Goal: Communication & Community: Answer question/provide support

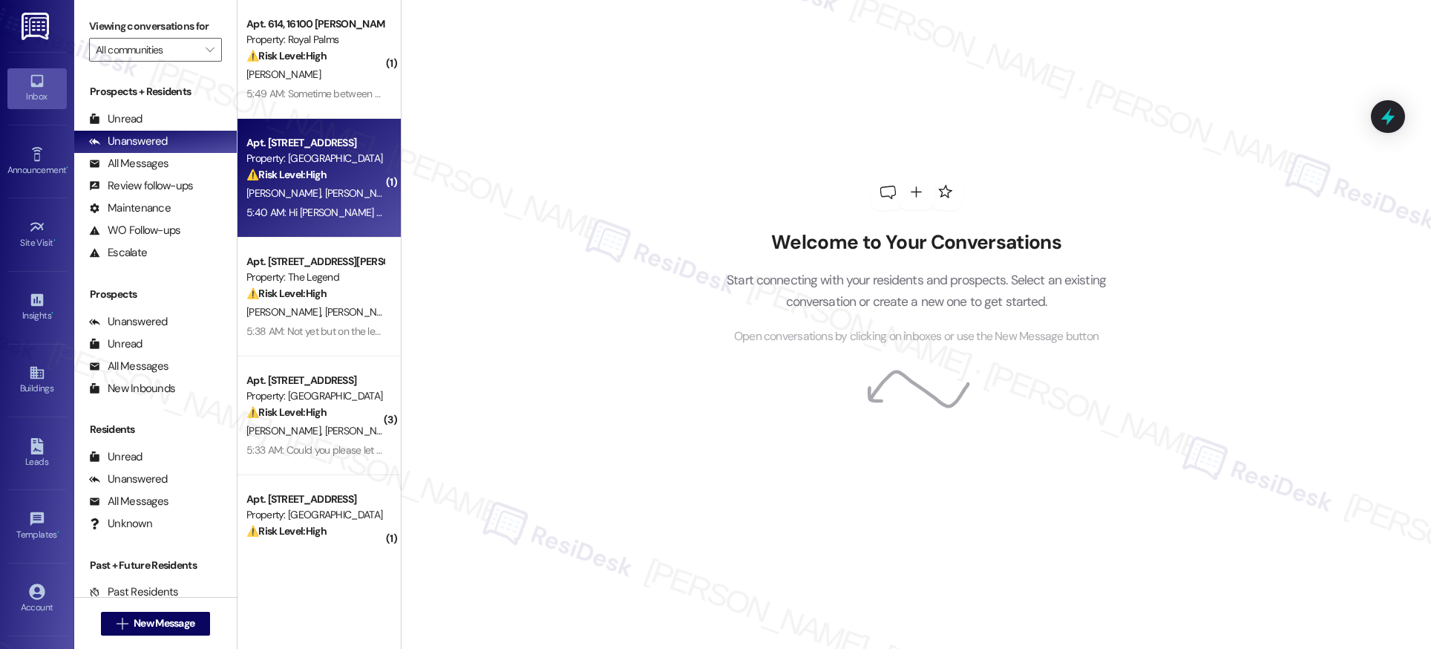
click at [273, 148] on div "Apt. [STREET_ADDRESS]" at bounding box center [314, 143] width 137 height 16
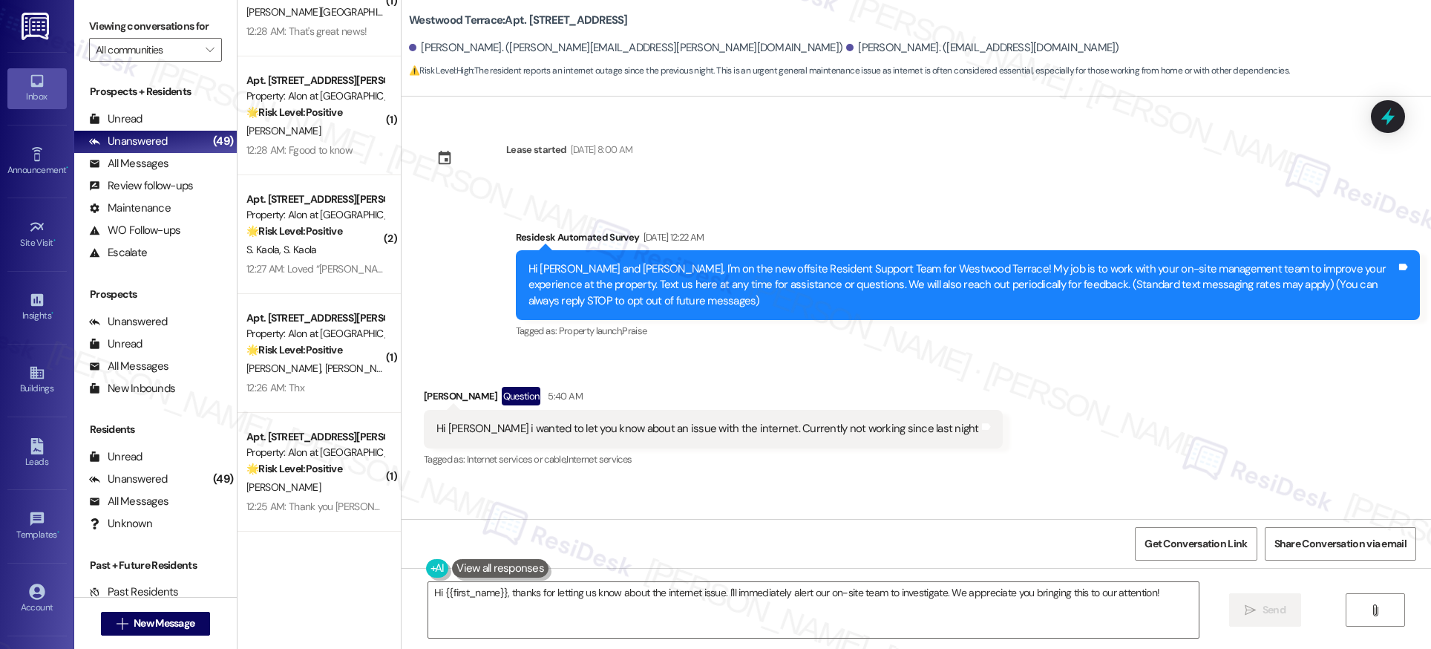
scroll to position [4682, 0]
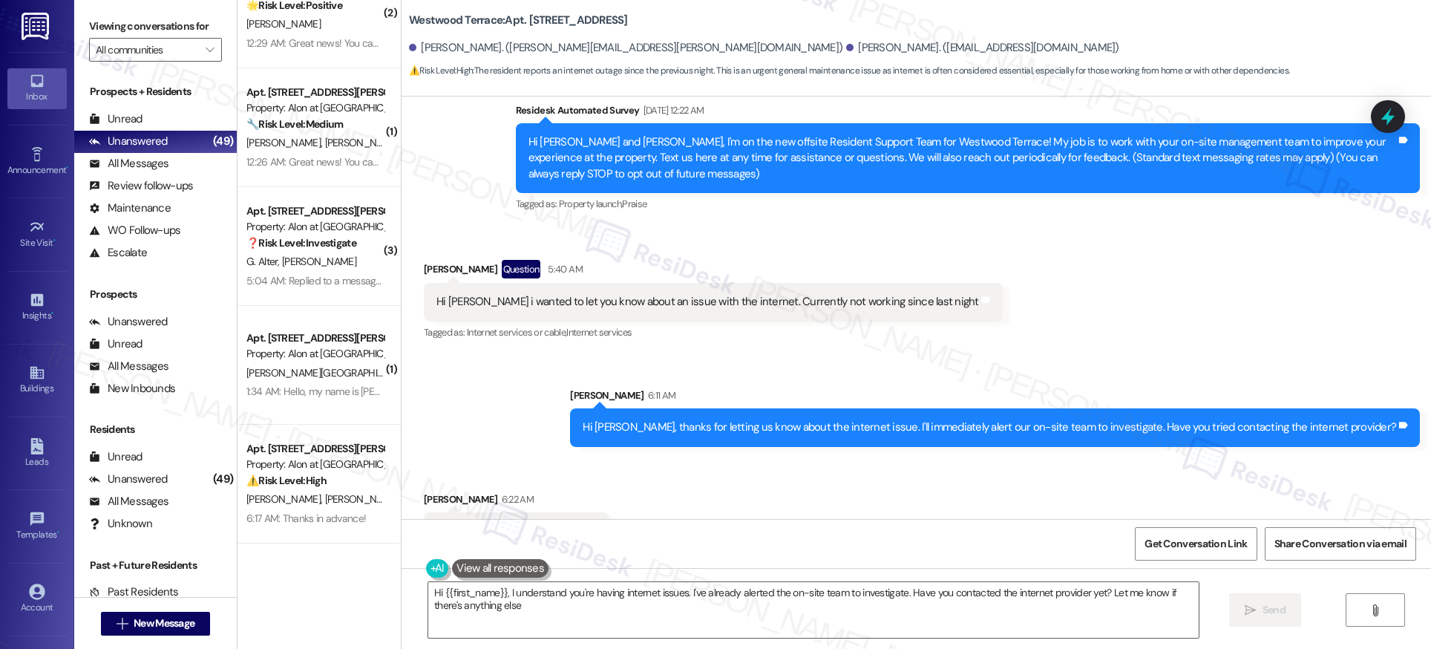
type textarea "Hi {{first_name}}, I understand you're having internet issues. I've already ale…"
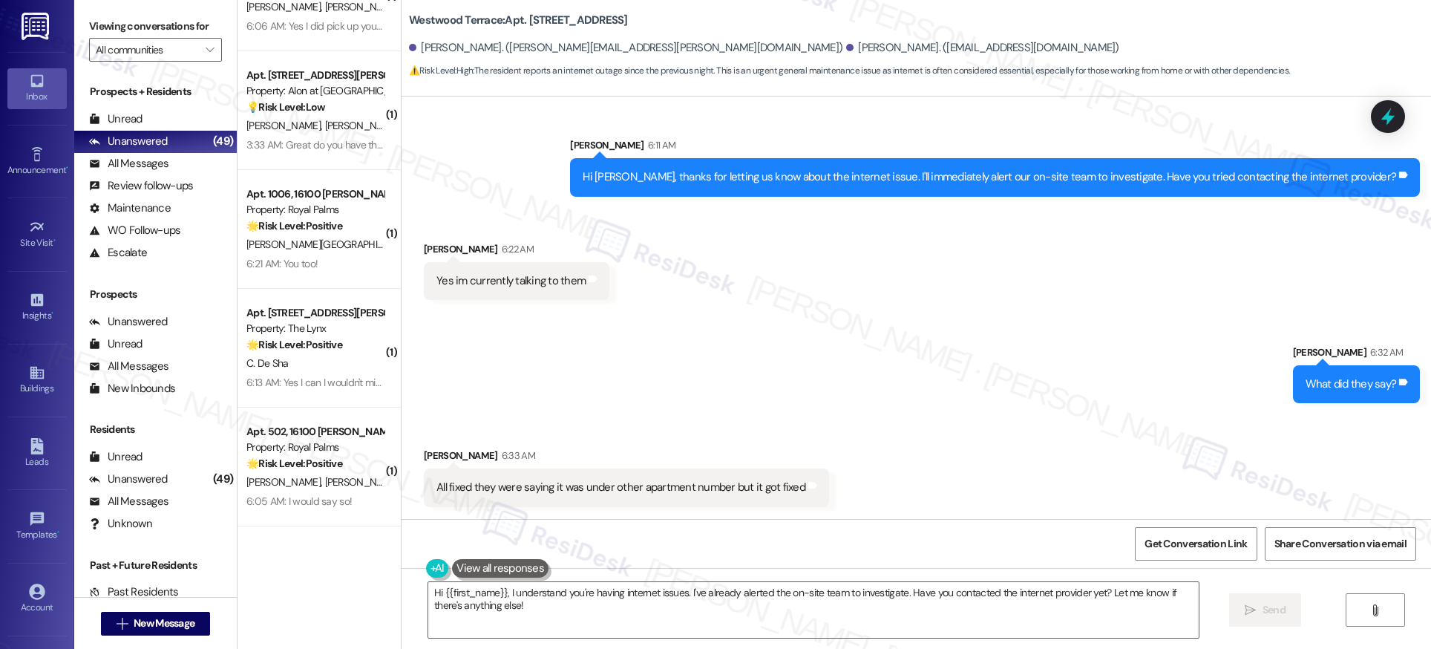
scroll to position [1976, 0]
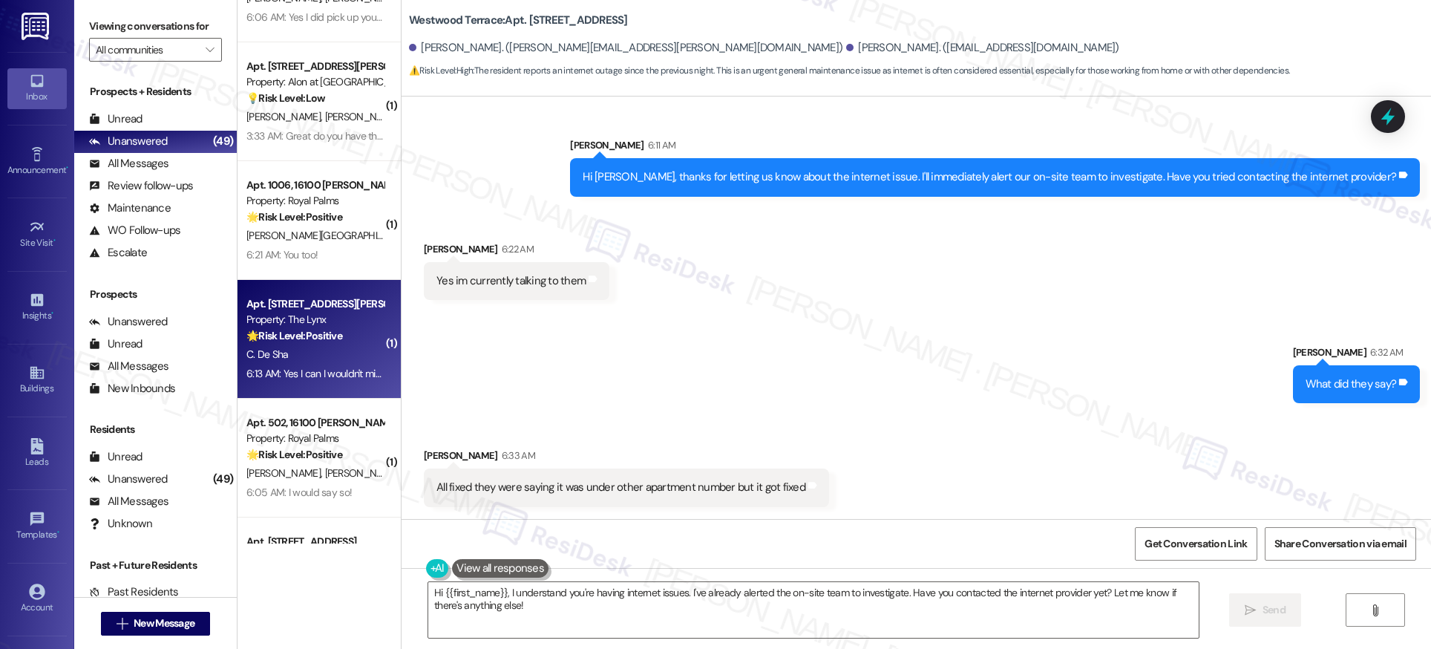
click at [341, 361] on div "C. De Sha" at bounding box center [315, 354] width 140 height 19
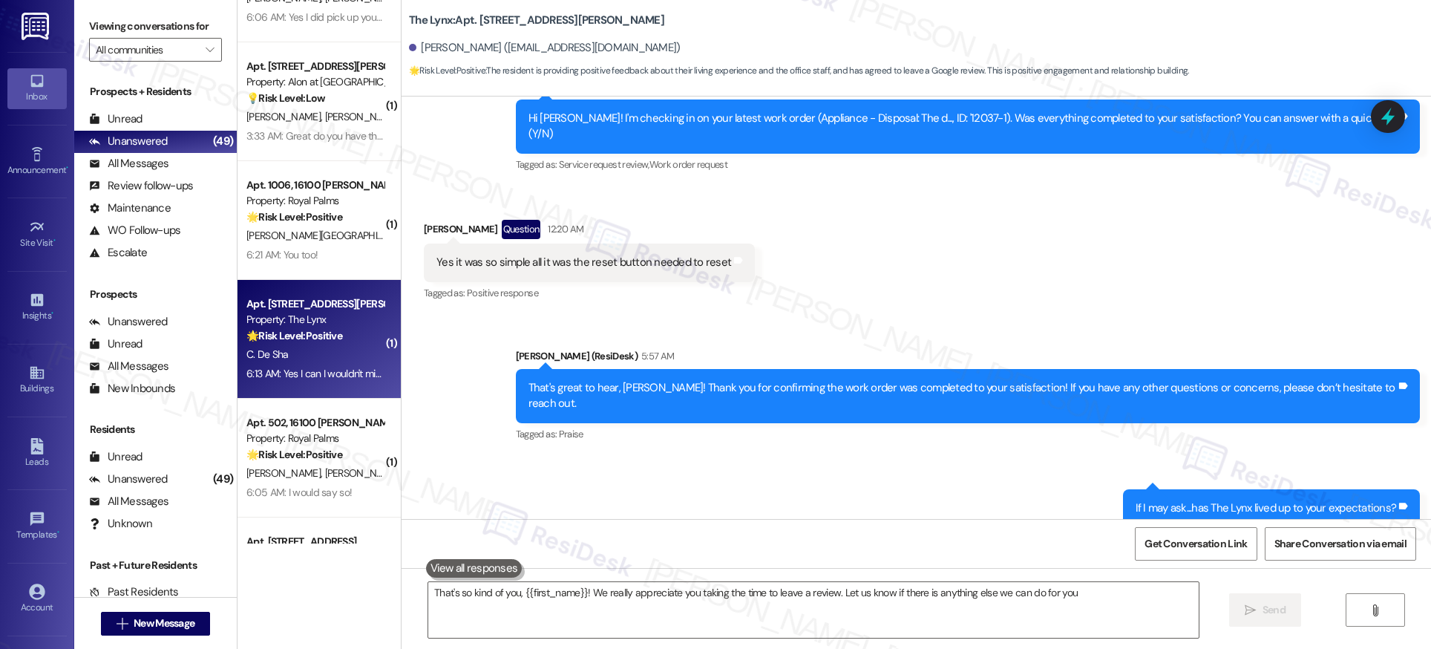
type textarea "That's so kind of you, {{first_name}}! We really appreciate you taking the time…"
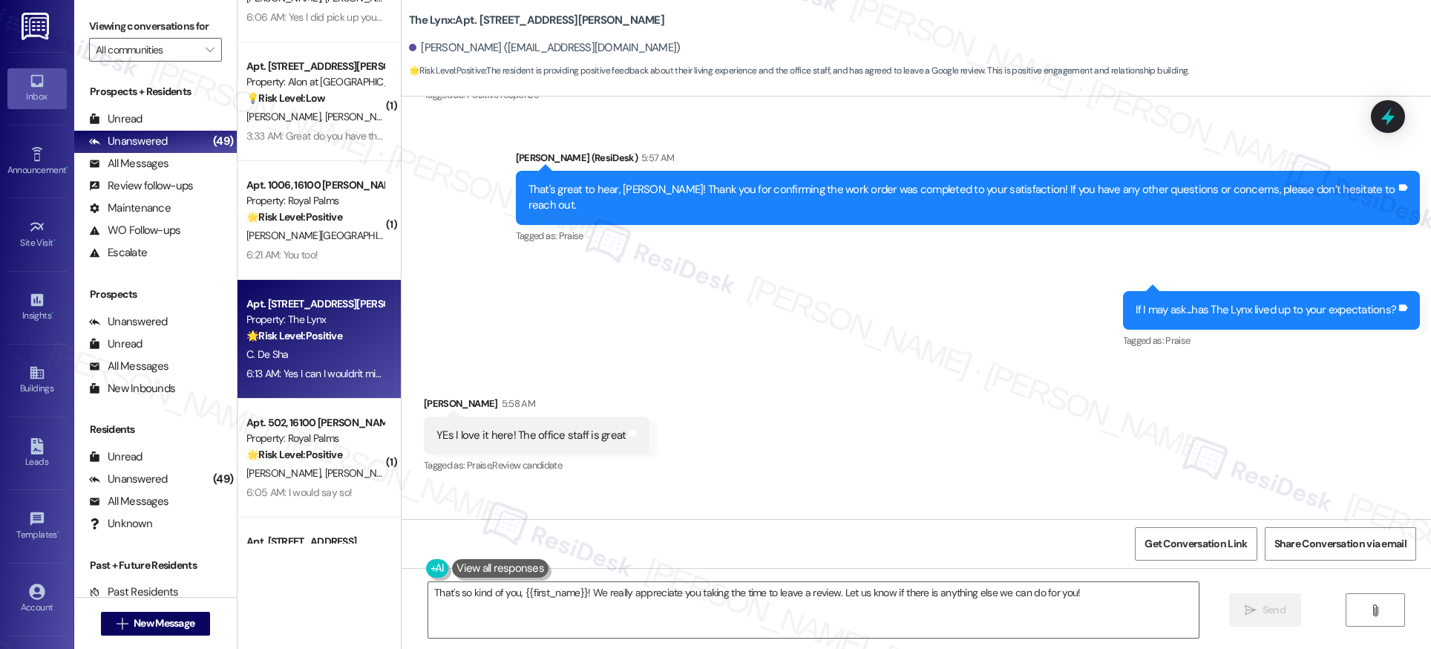
scroll to position [991, 0]
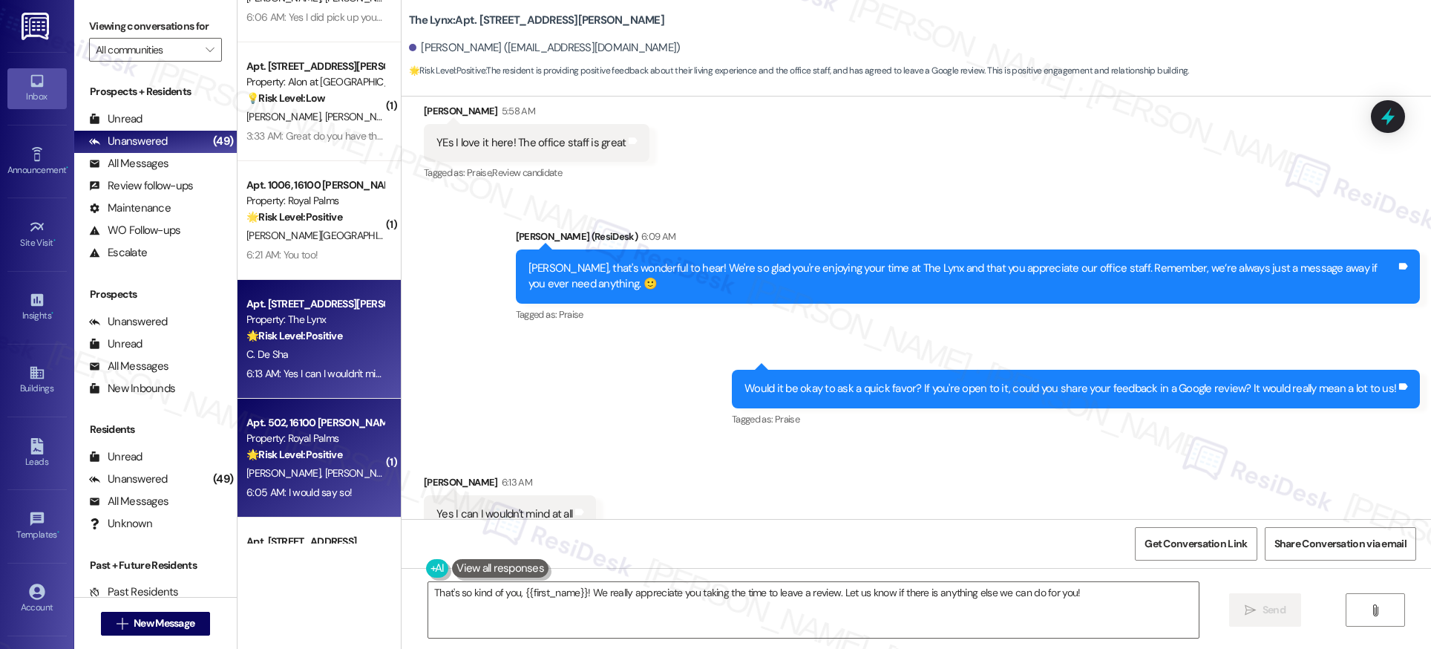
click at [295, 461] on strong "🌟 Risk Level: Positive" at bounding box center [294, 454] width 96 height 13
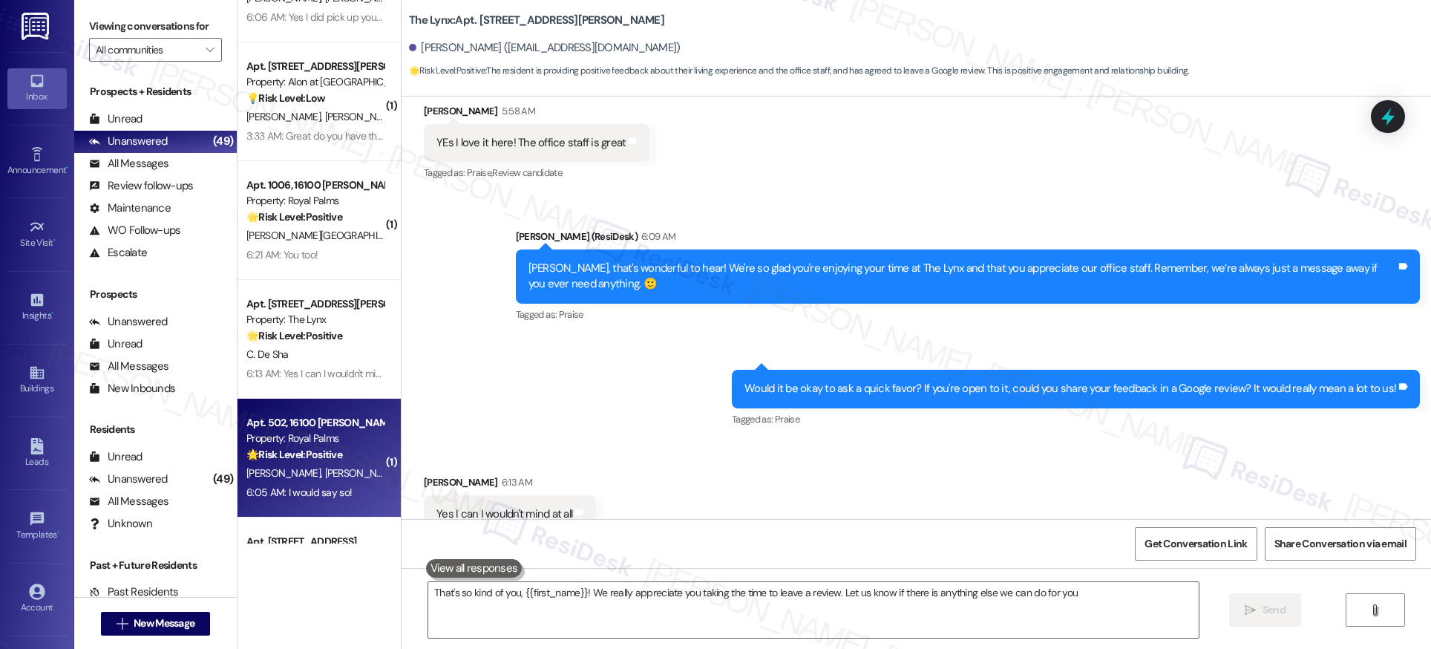
type textarea "That's so kind of you, {{first_name}}! We really appreciate you taking the time…"
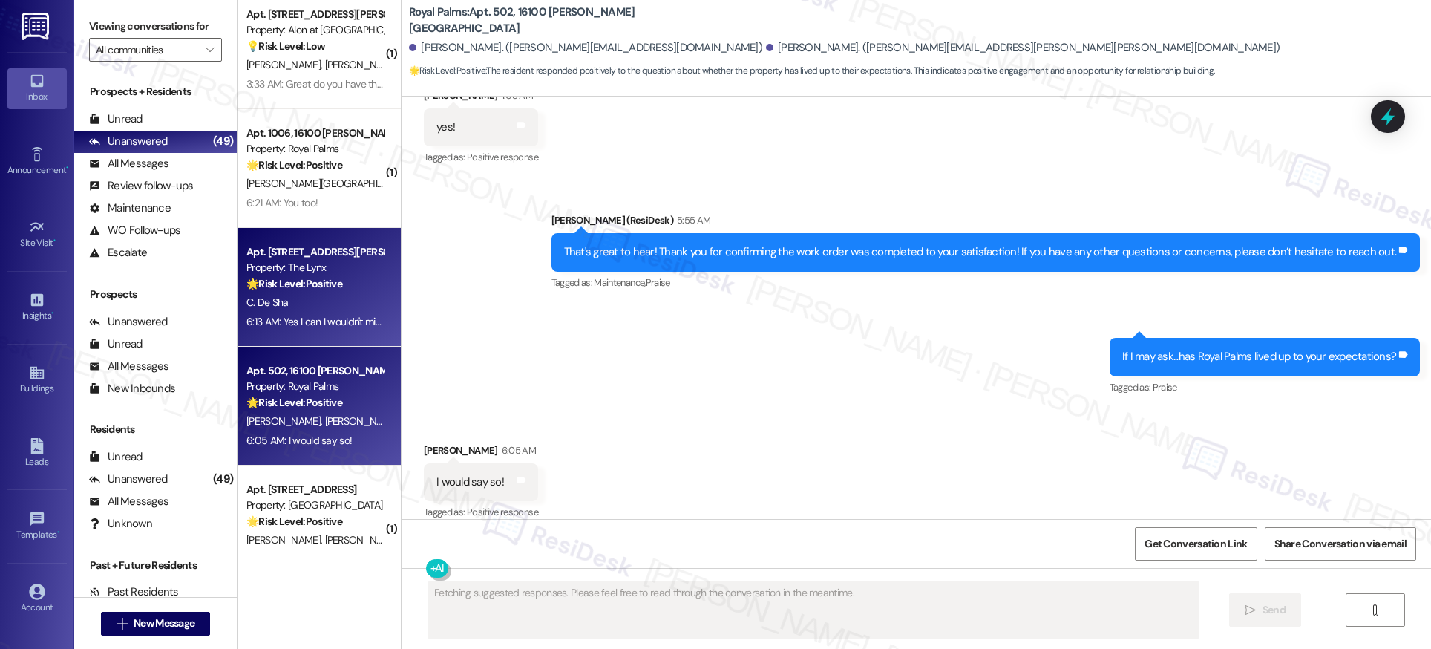
scroll to position [2042, 0]
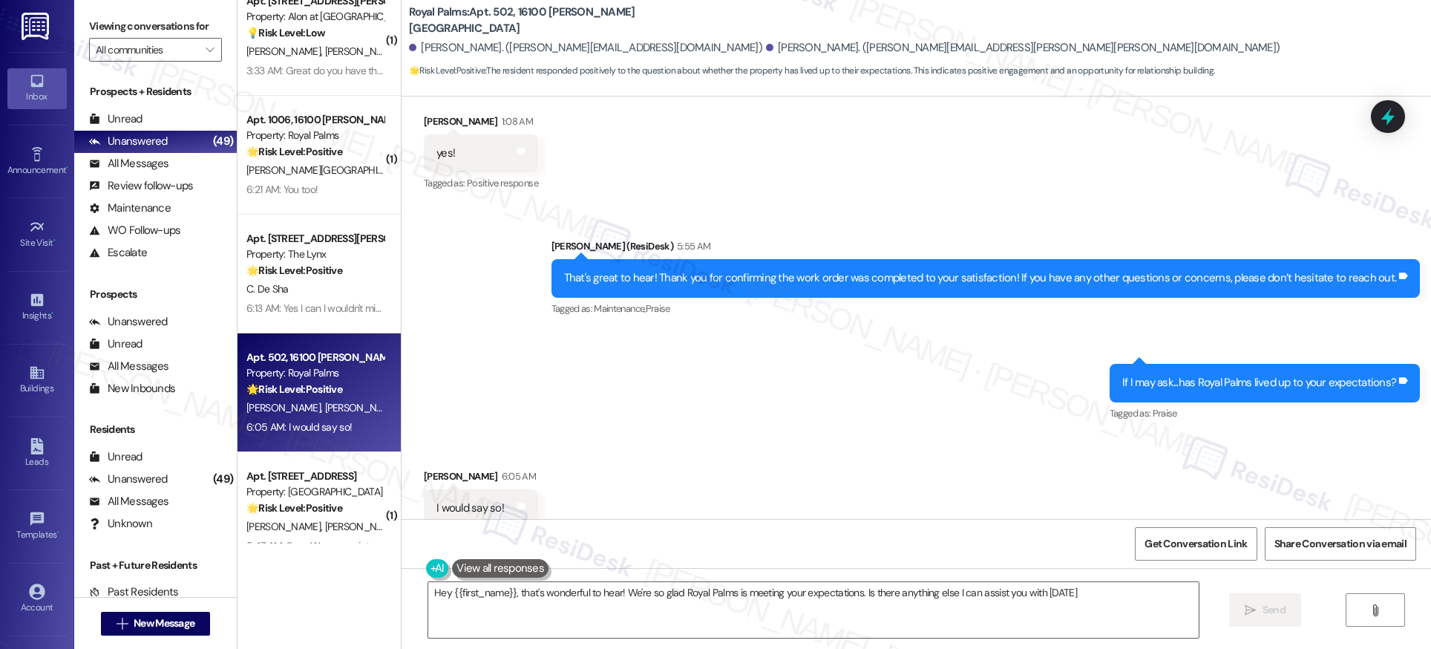
type textarea "Hey {{first_name}}, that's wonderful to hear! We're so glad Royal Palms is meet…"
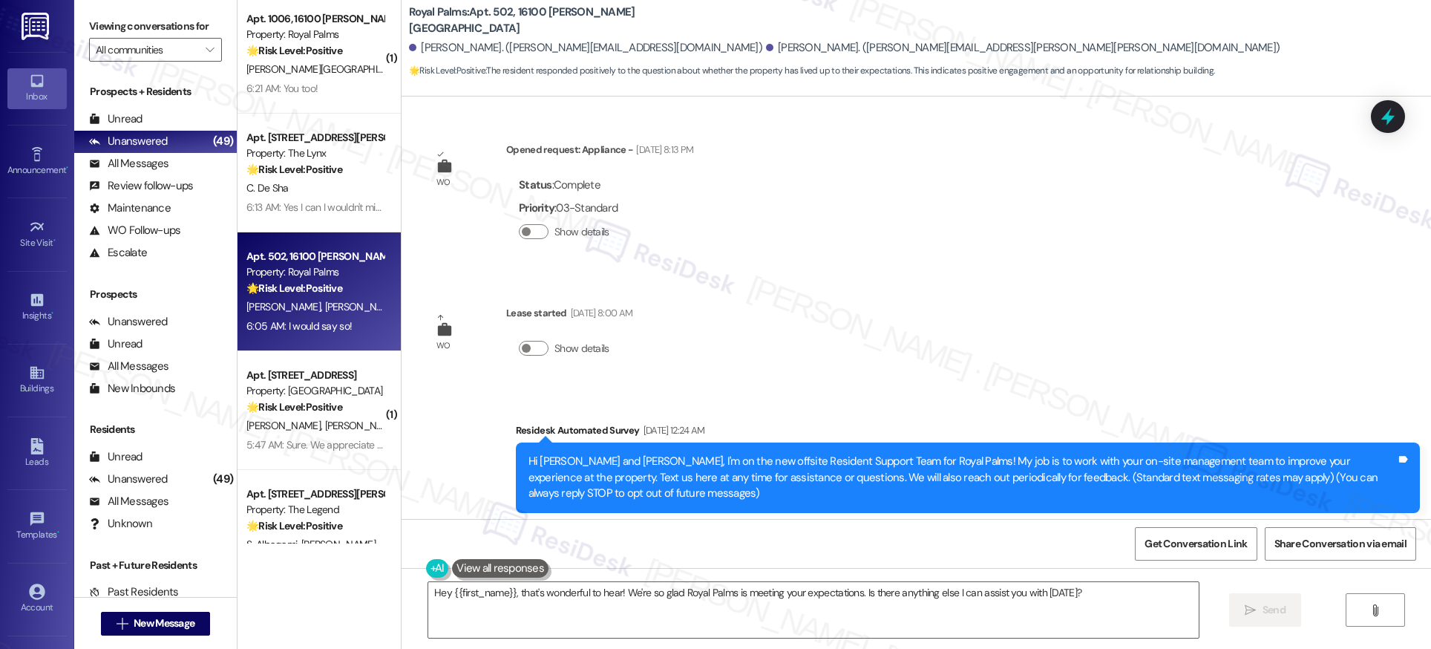
scroll to position [2163, 0]
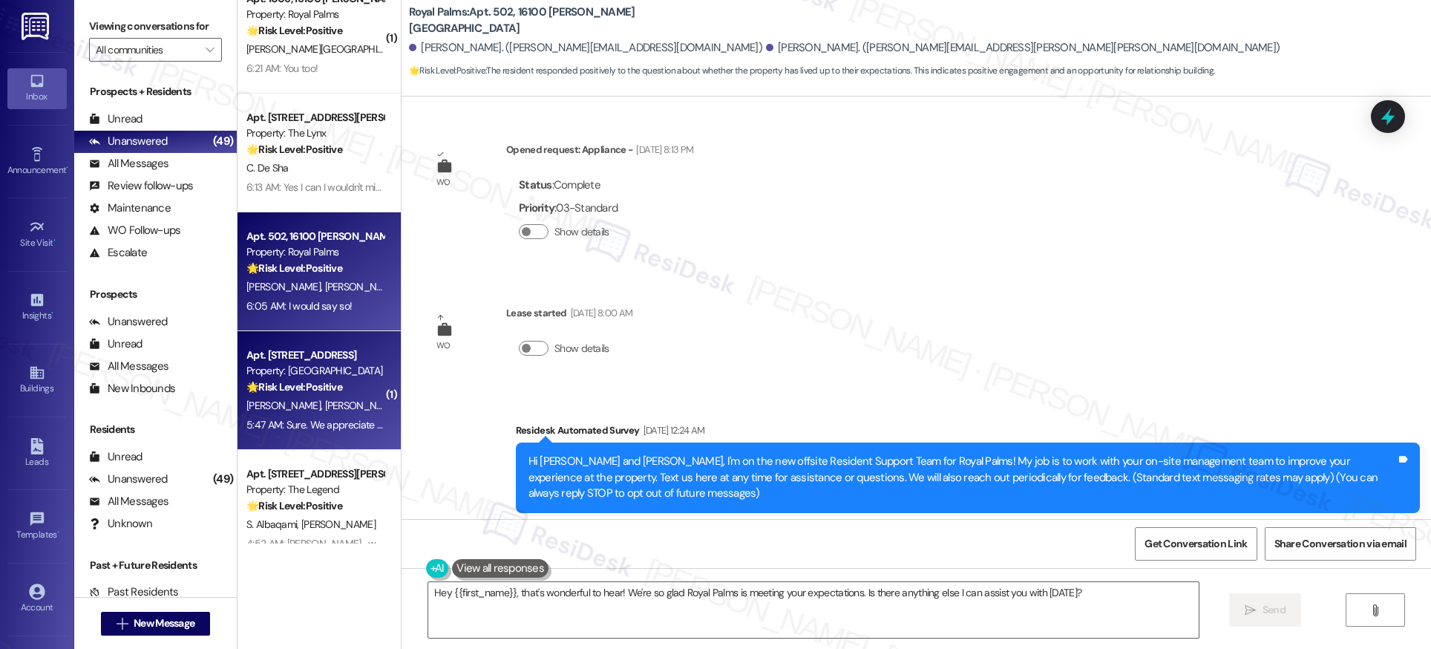
click at [289, 398] on div "D. Perumalsamy S. Dhanabal" at bounding box center [315, 405] width 140 height 19
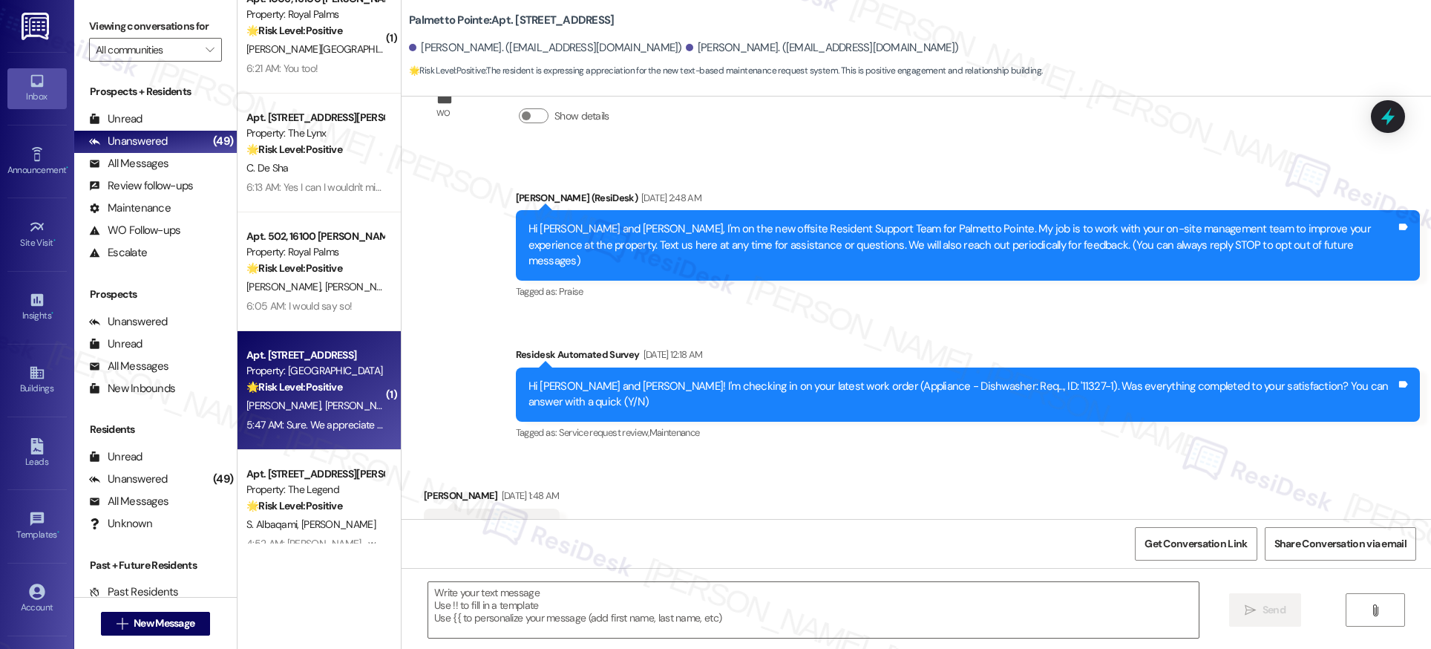
type textarea "Fetching suggested responses. Please feel free to read through the conversation…"
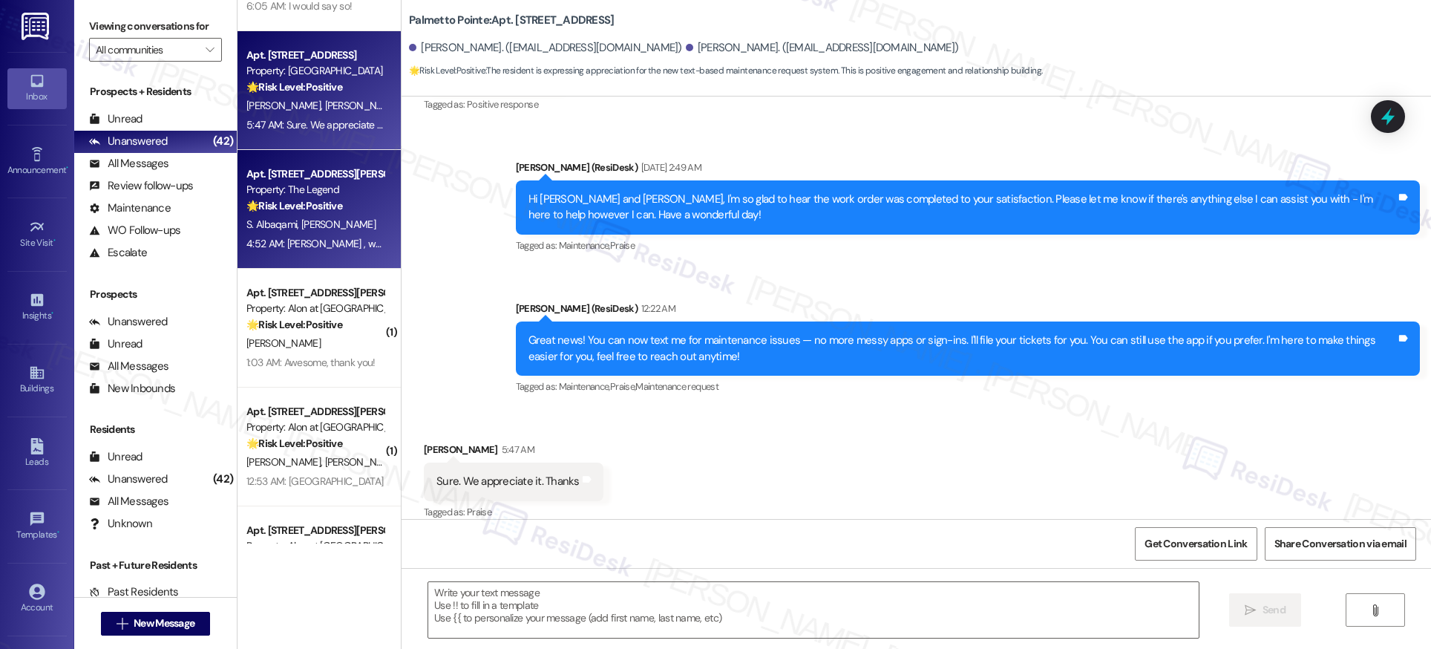
scroll to position [2492, 0]
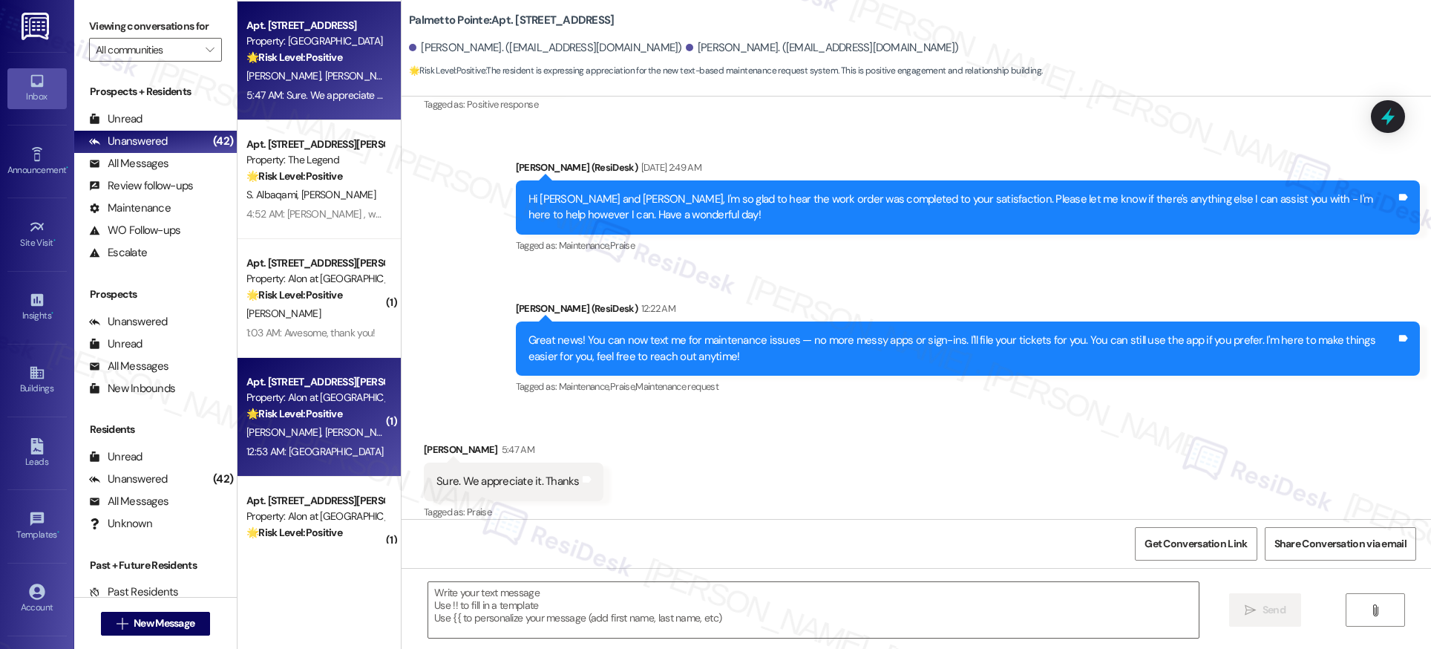
click at [308, 464] on div "Apt. 313, 1835 Lockhill Selma Rd Property: Alon at Castle Hills 🌟 Risk Level: P…" at bounding box center [318, 417] width 163 height 119
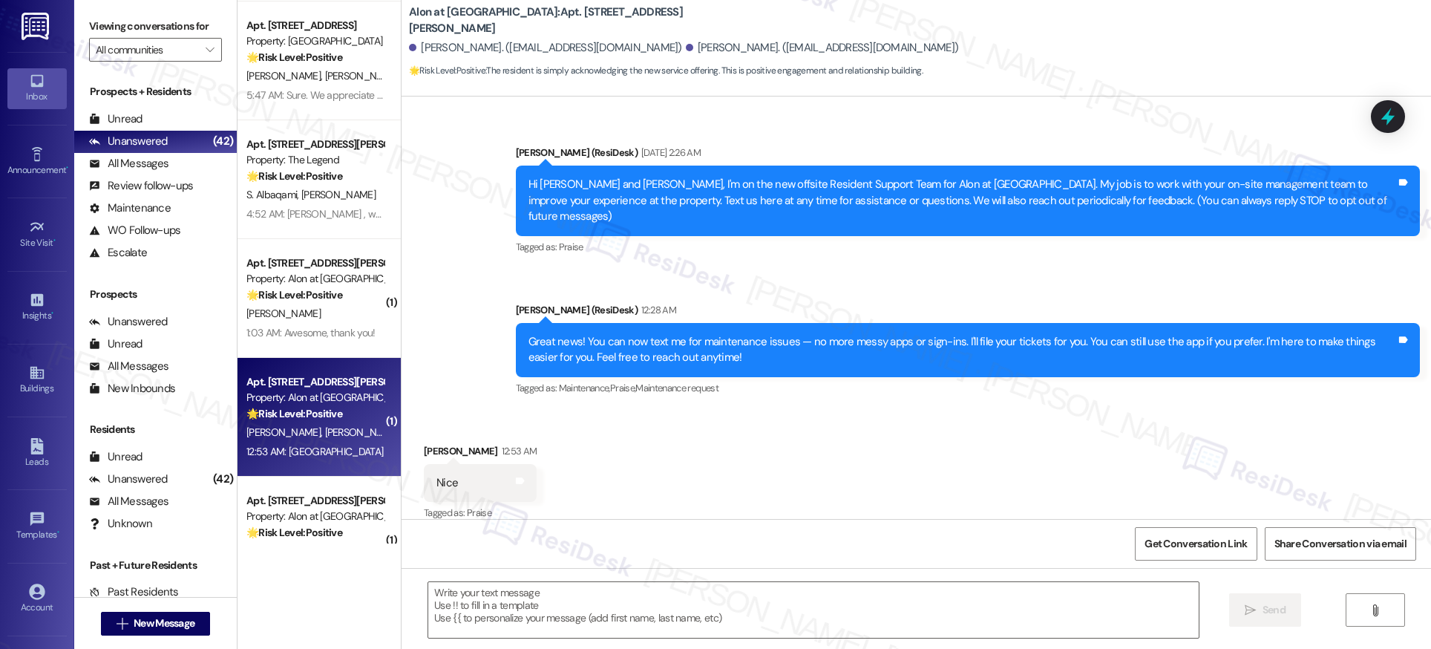
type textarea "Fetching suggested responses. Please feel free to read through the conversation…"
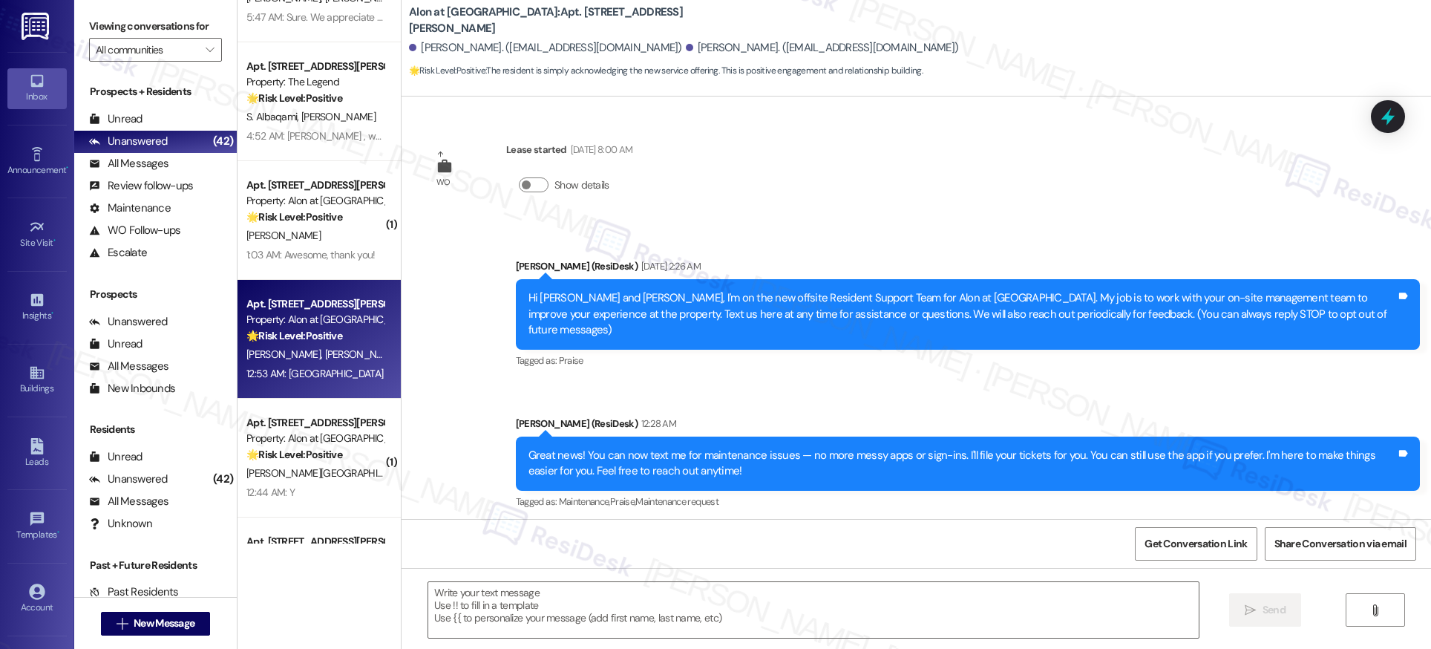
scroll to position [2734, 0]
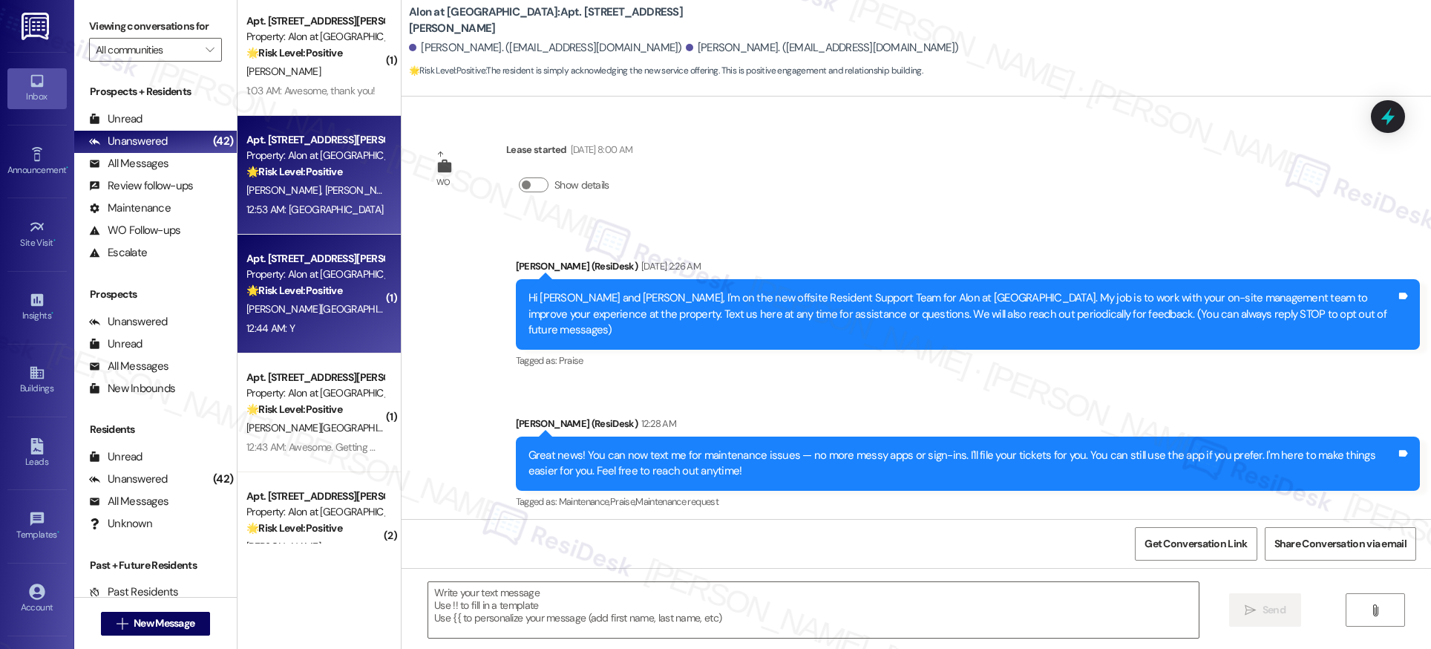
click at [333, 327] on div "12:44 AM: Y 12:44 AM: Y" at bounding box center [315, 328] width 140 height 19
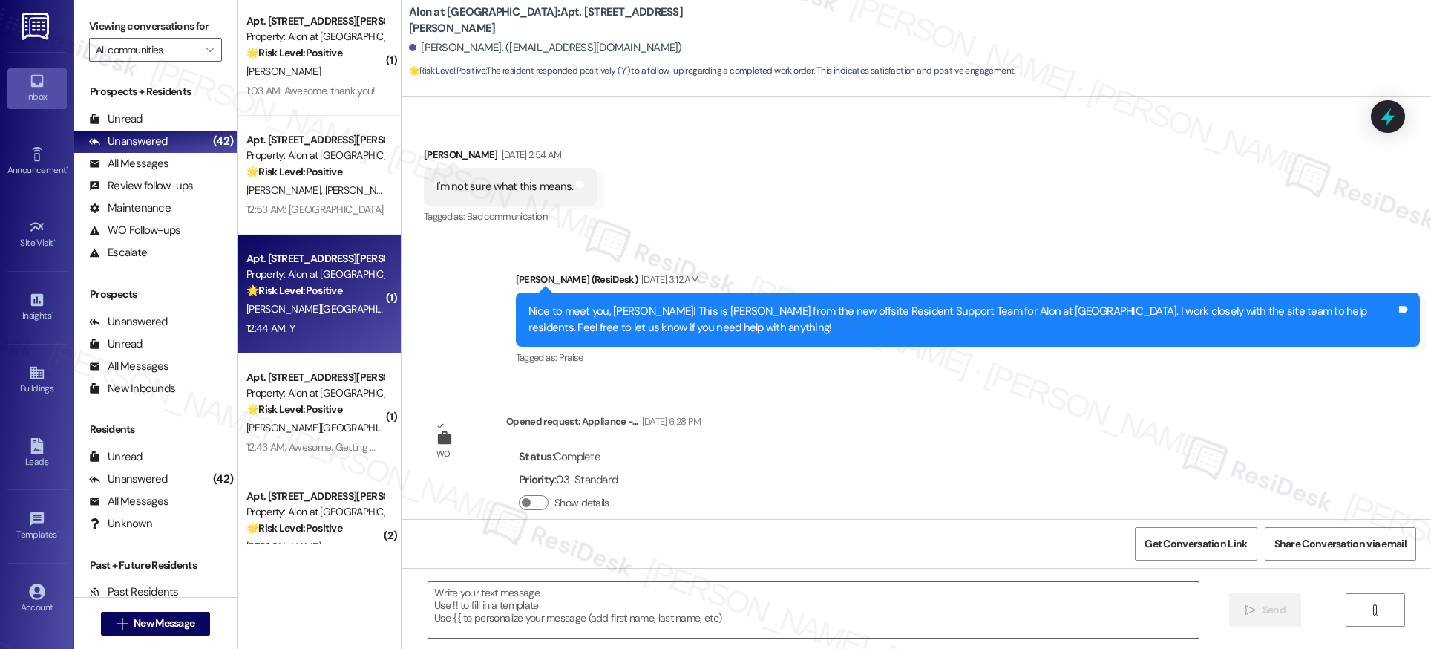
type textarea "Fetching suggested responses. Please feel free to read through the conversation…"
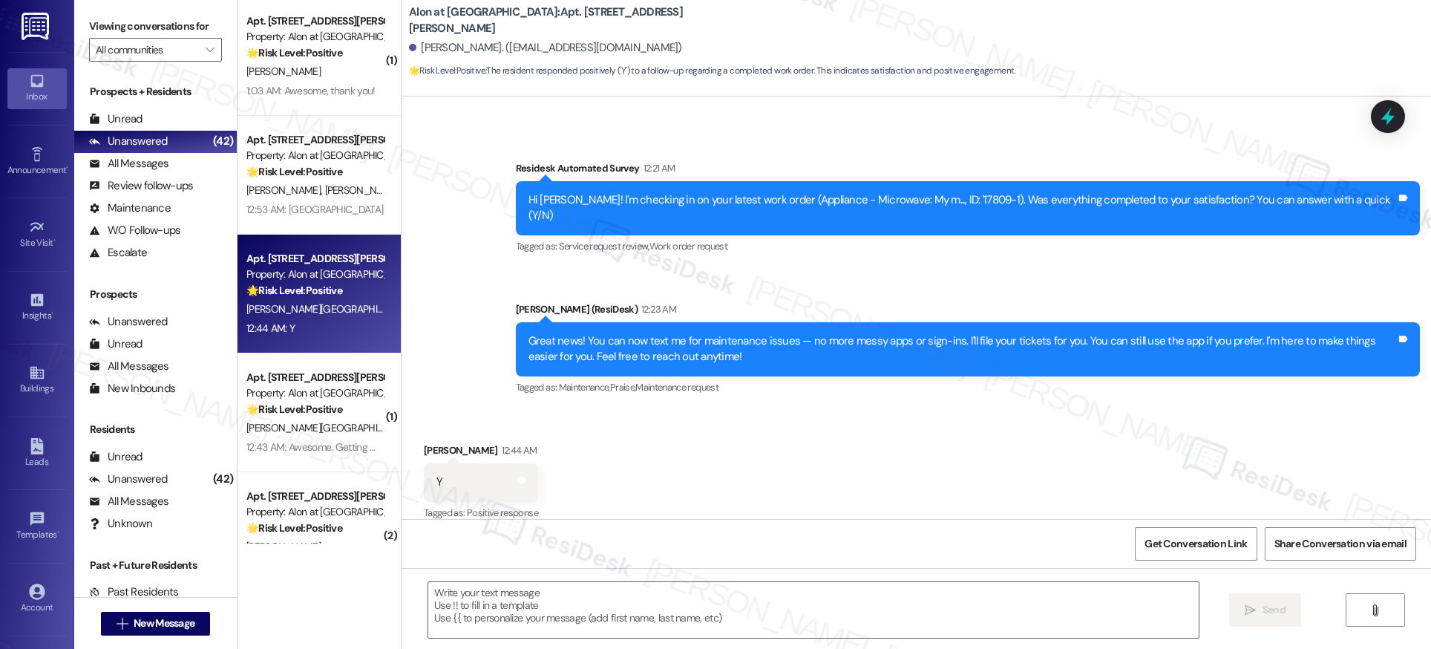
scroll to position [833, 0]
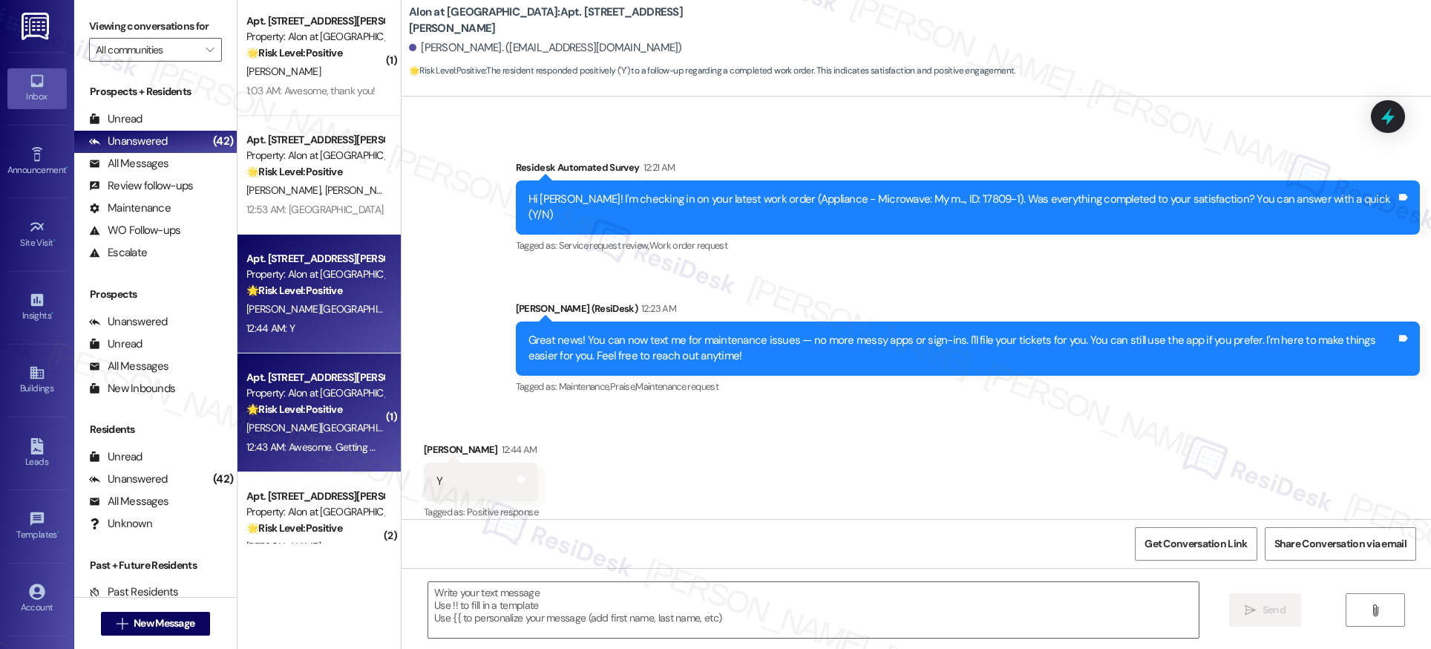
click at [322, 443] on div "12:43 AM: Awesome. Getting me some tacos at alon in the morning 😋 12:43 AM: Awe…" at bounding box center [434, 446] width 376 height 13
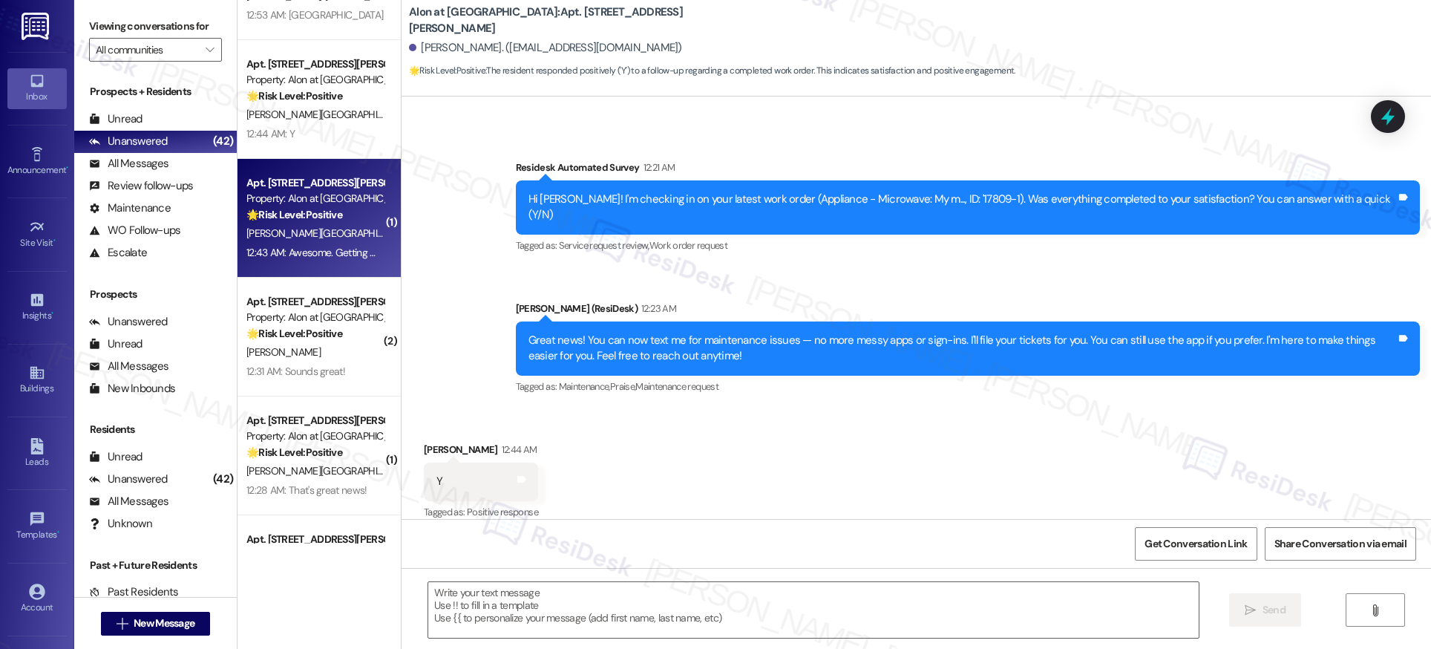
type textarea "Fetching suggested responses. Please feel free to read through the conversation…"
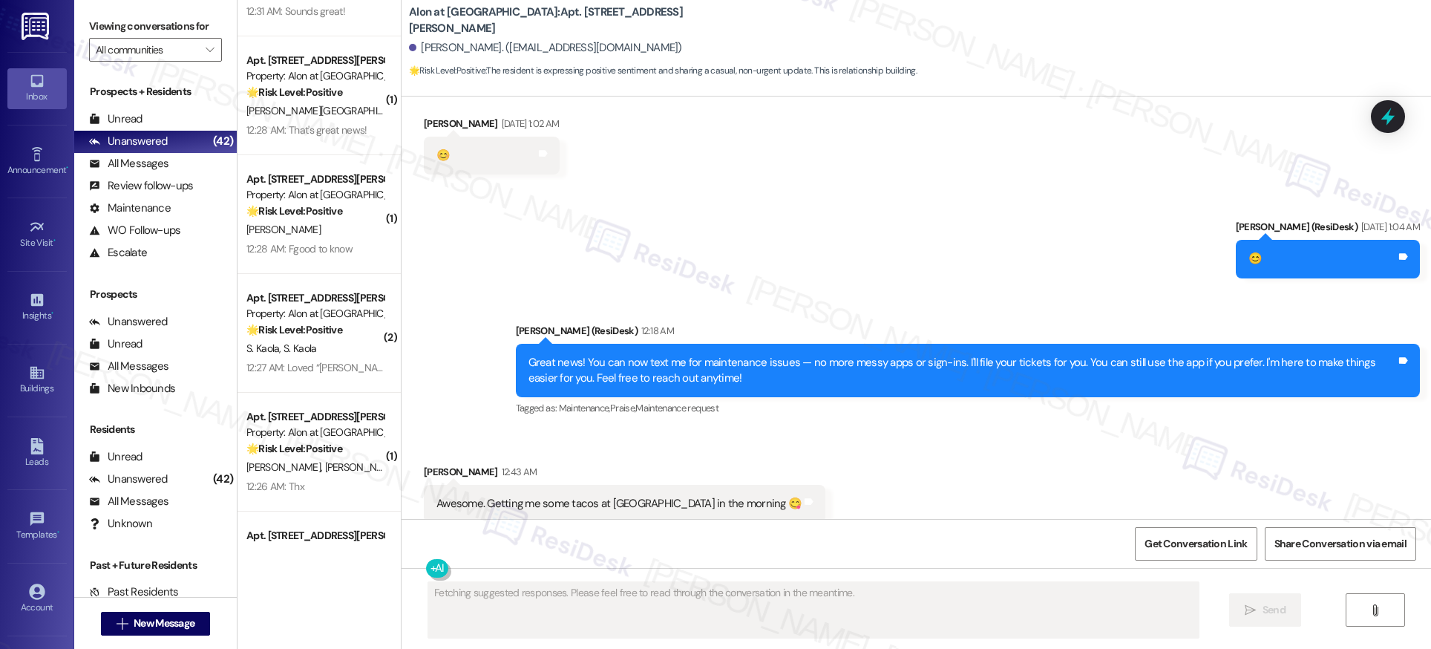
scroll to position [3315, 0]
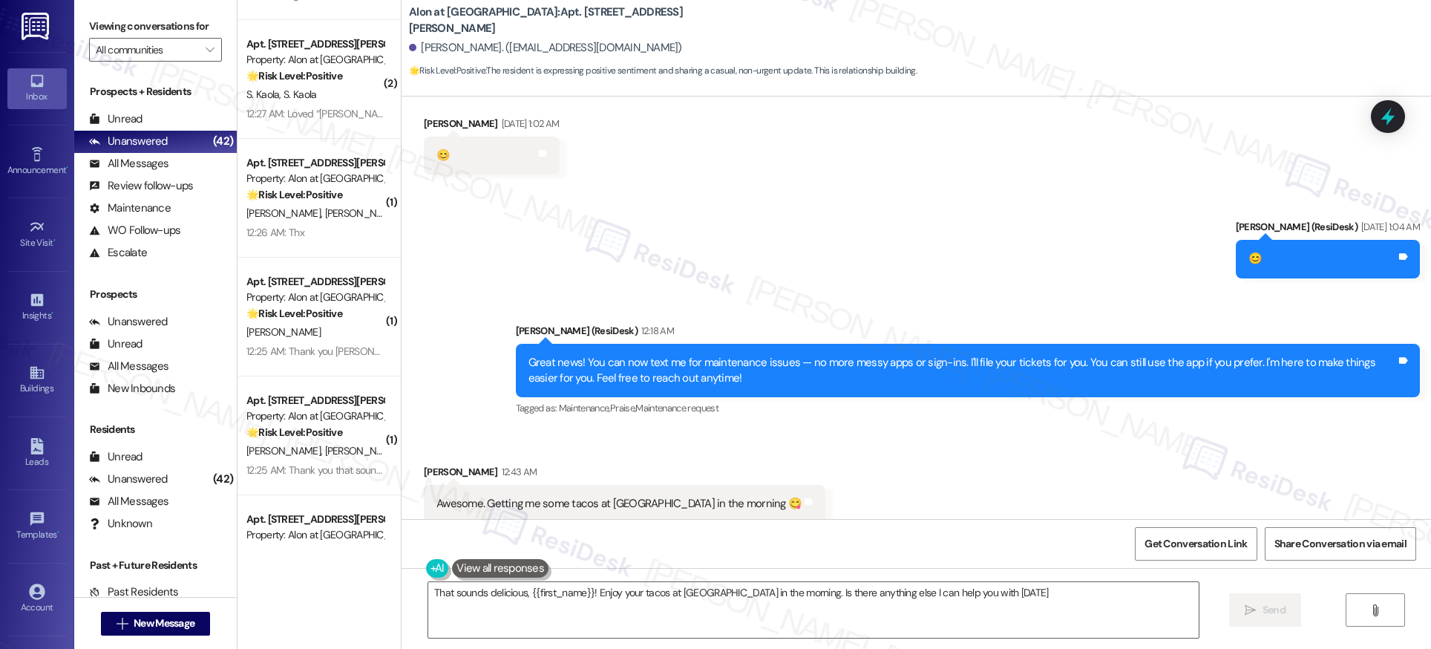
type textarea "That sounds delicious, {{first_name}}! Enjoy your tacos at Alon in the morning.…"
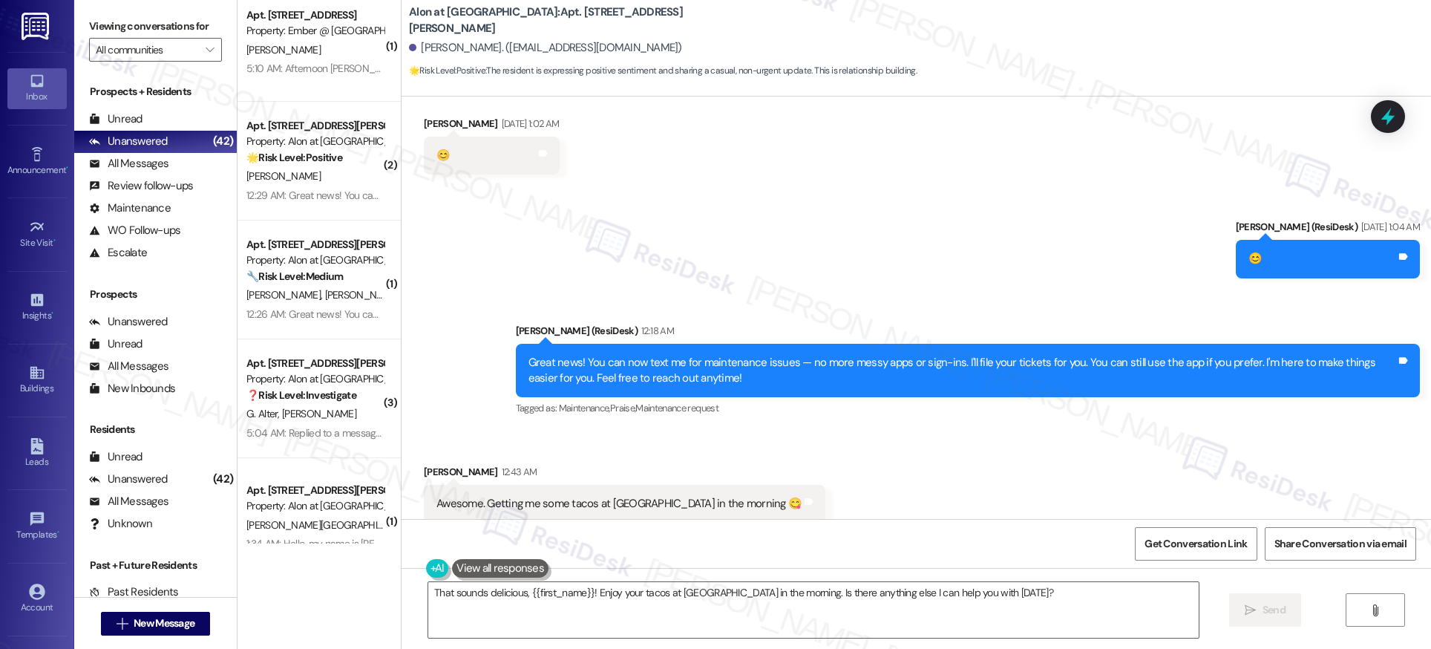
scroll to position [4444, 0]
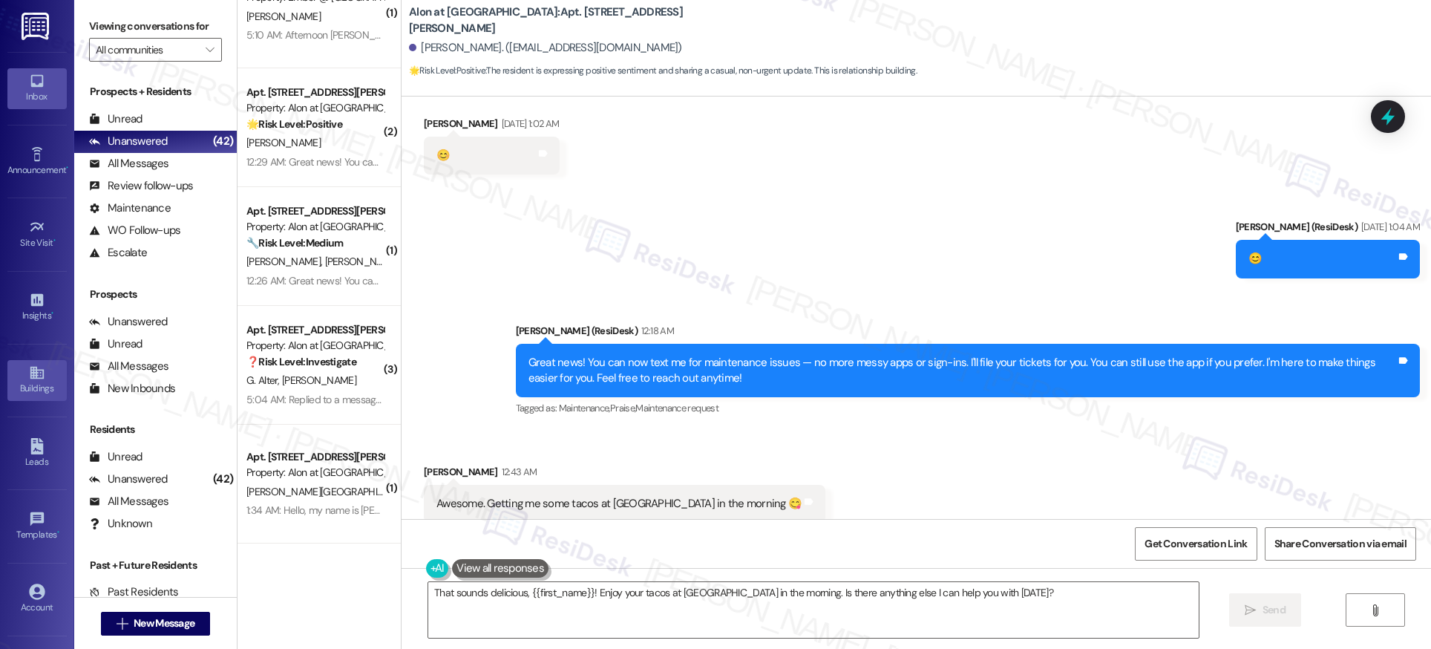
click at [43, 375] on link "Buildings" at bounding box center [36, 380] width 59 height 40
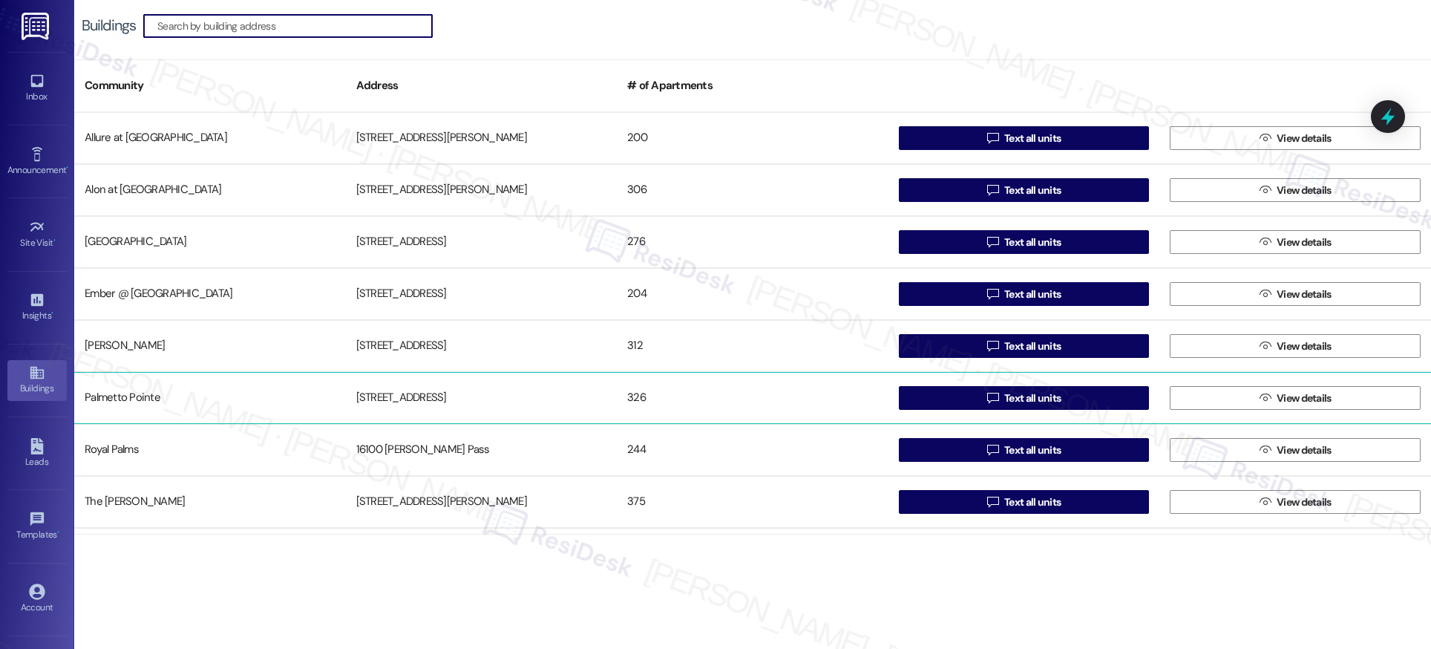
scroll to position [150, 0]
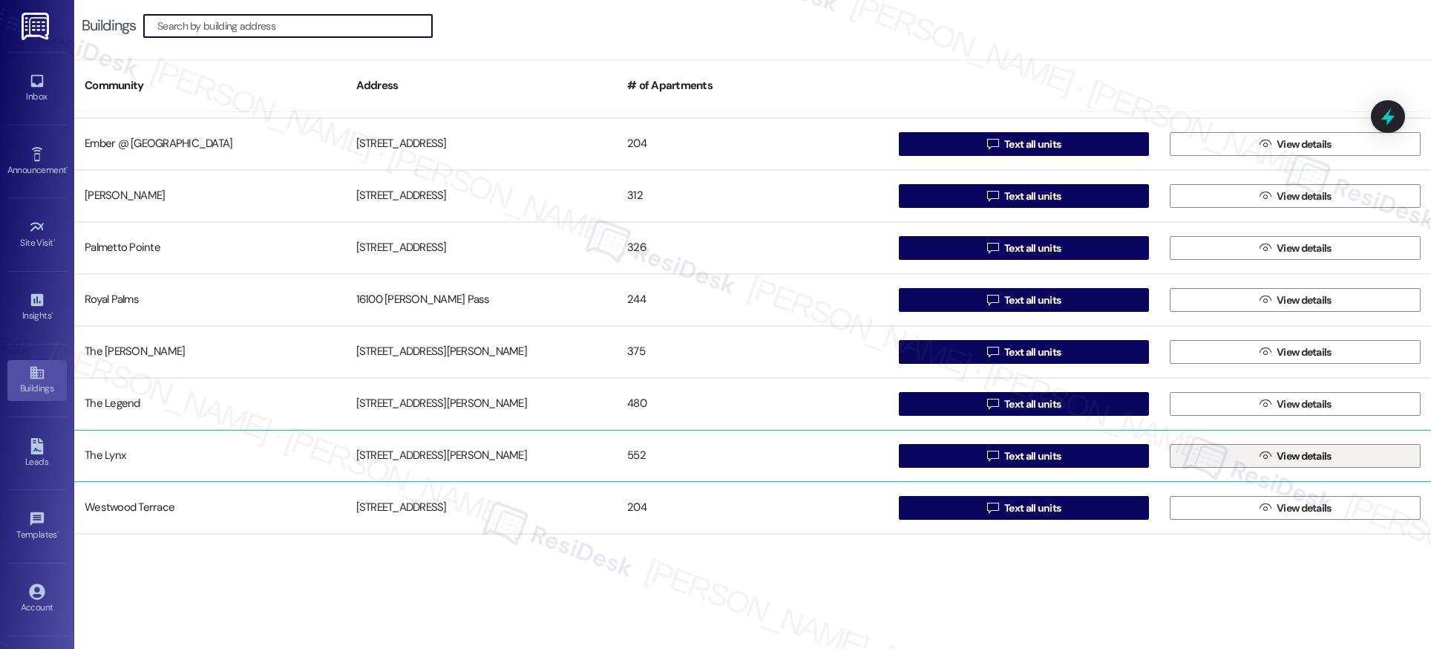
click at [1303, 458] on span "View details" at bounding box center [1304, 456] width 55 height 16
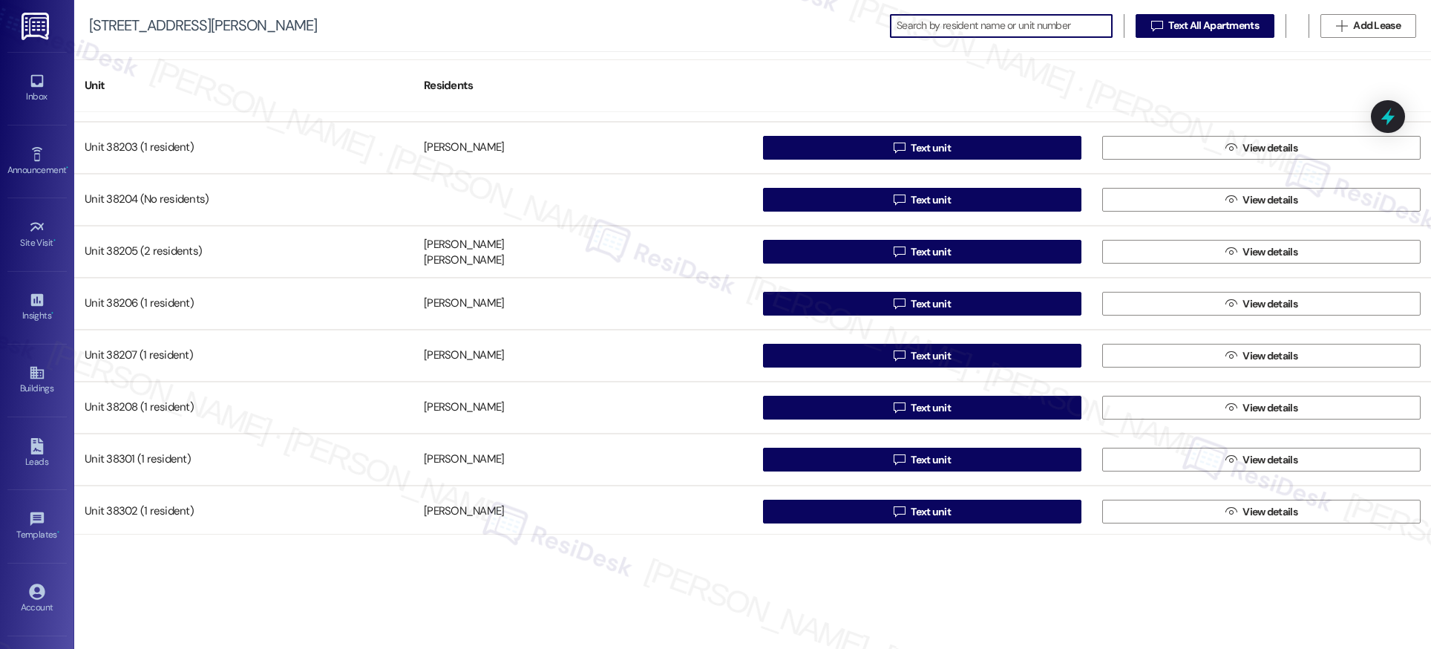
scroll to position [24615, 0]
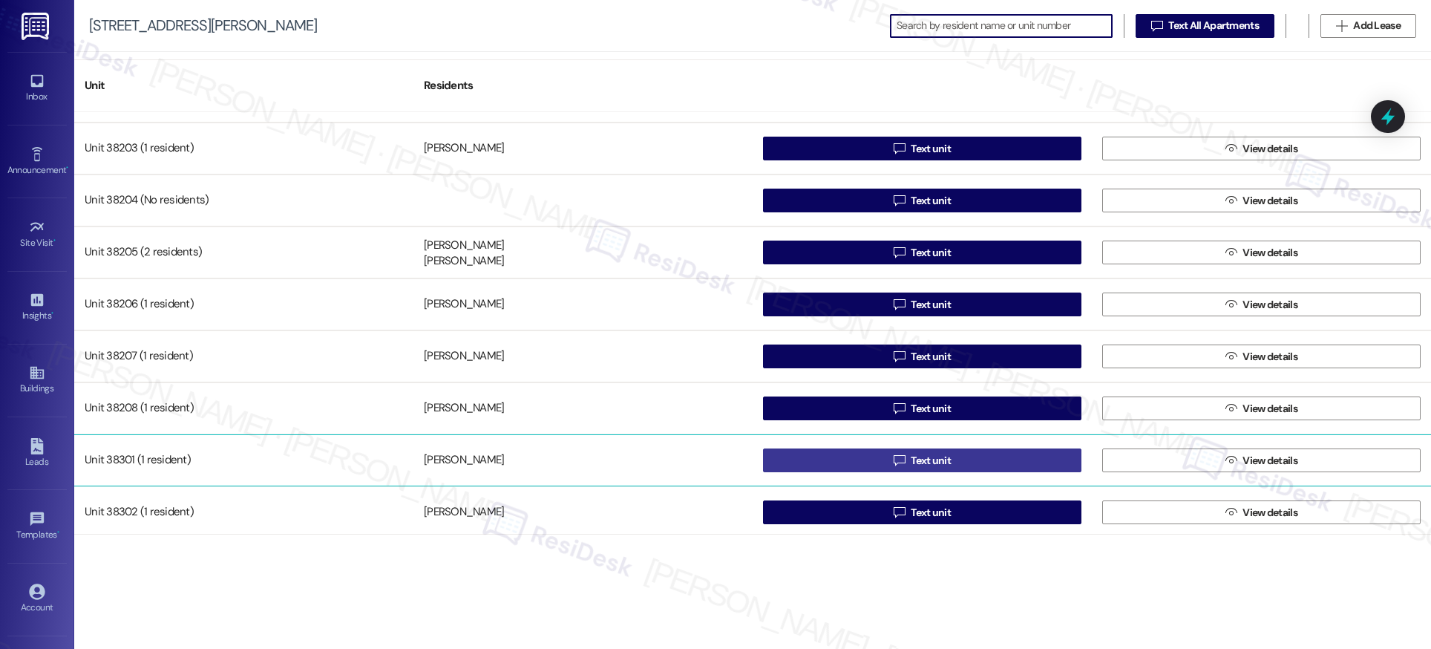
click at [928, 461] on span "Text unit" at bounding box center [931, 461] width 40 height 16
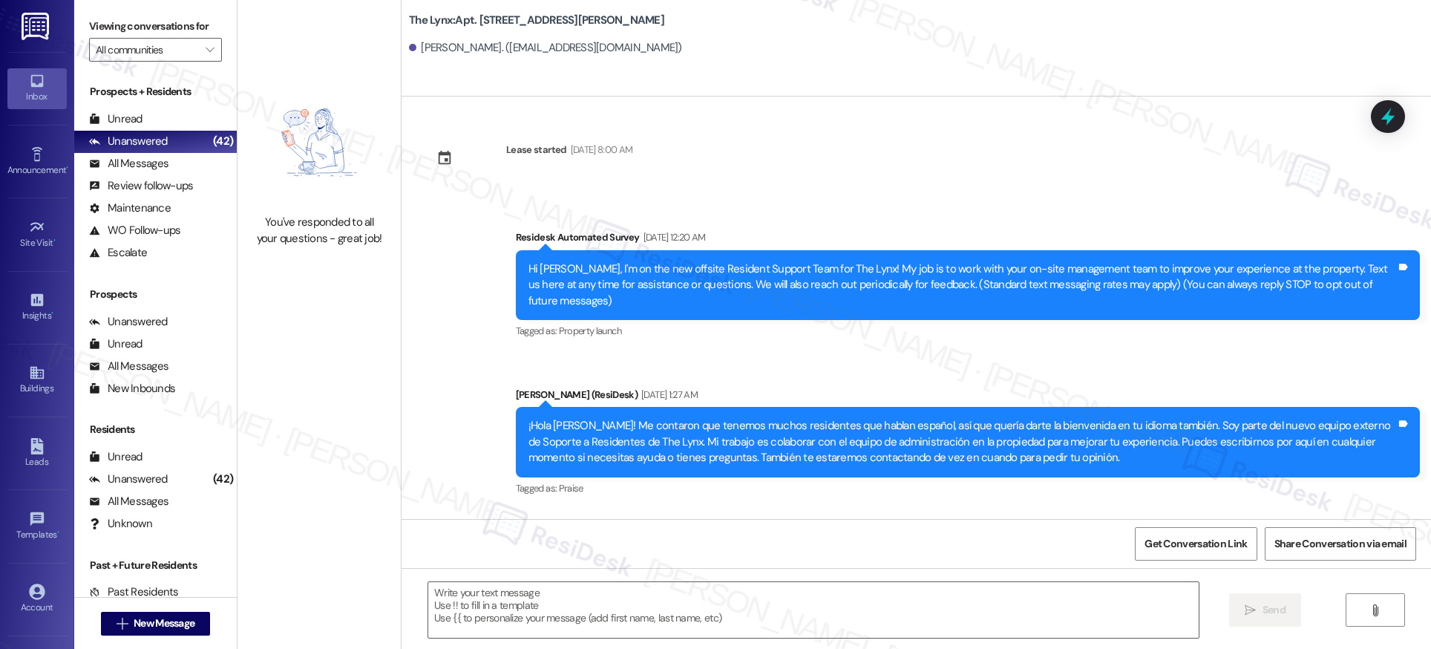
type textarea "Fetching suggested responses. Please feel free to read through the conversation…"
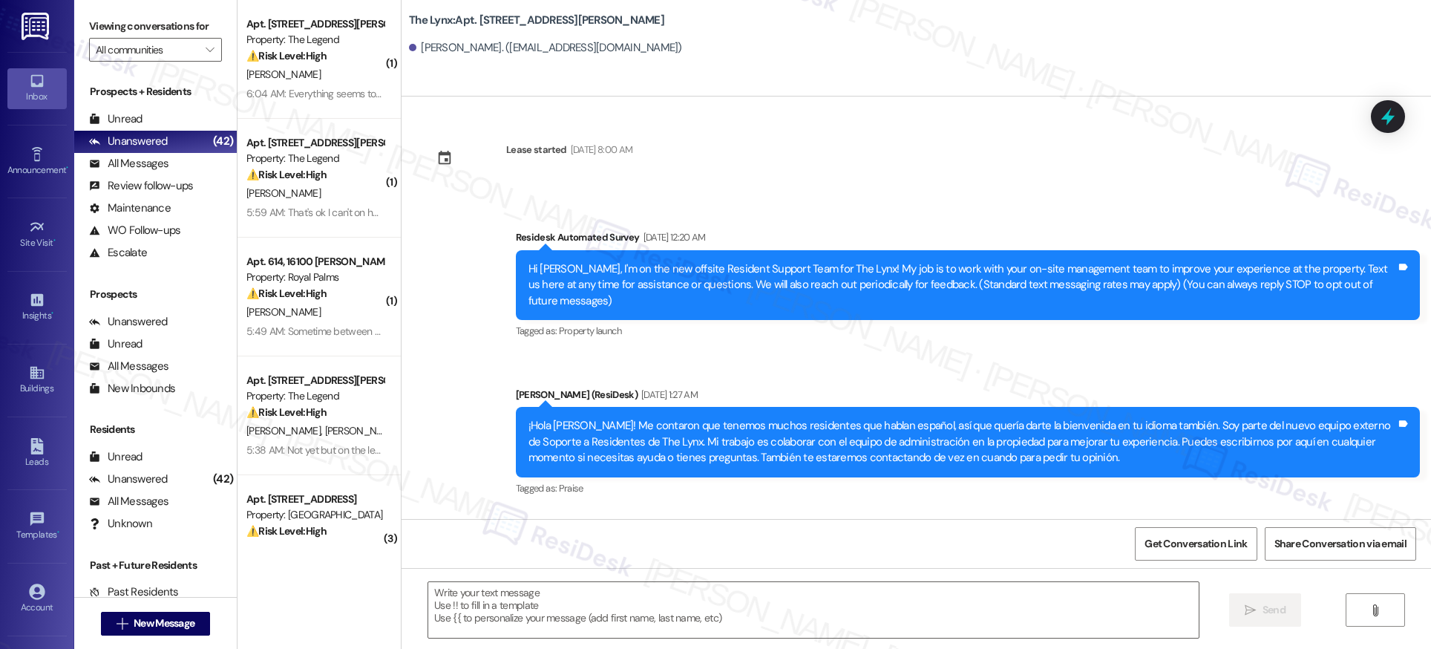
type textarea "Fetching suggested responses. Please feel free to read through the conversation…"
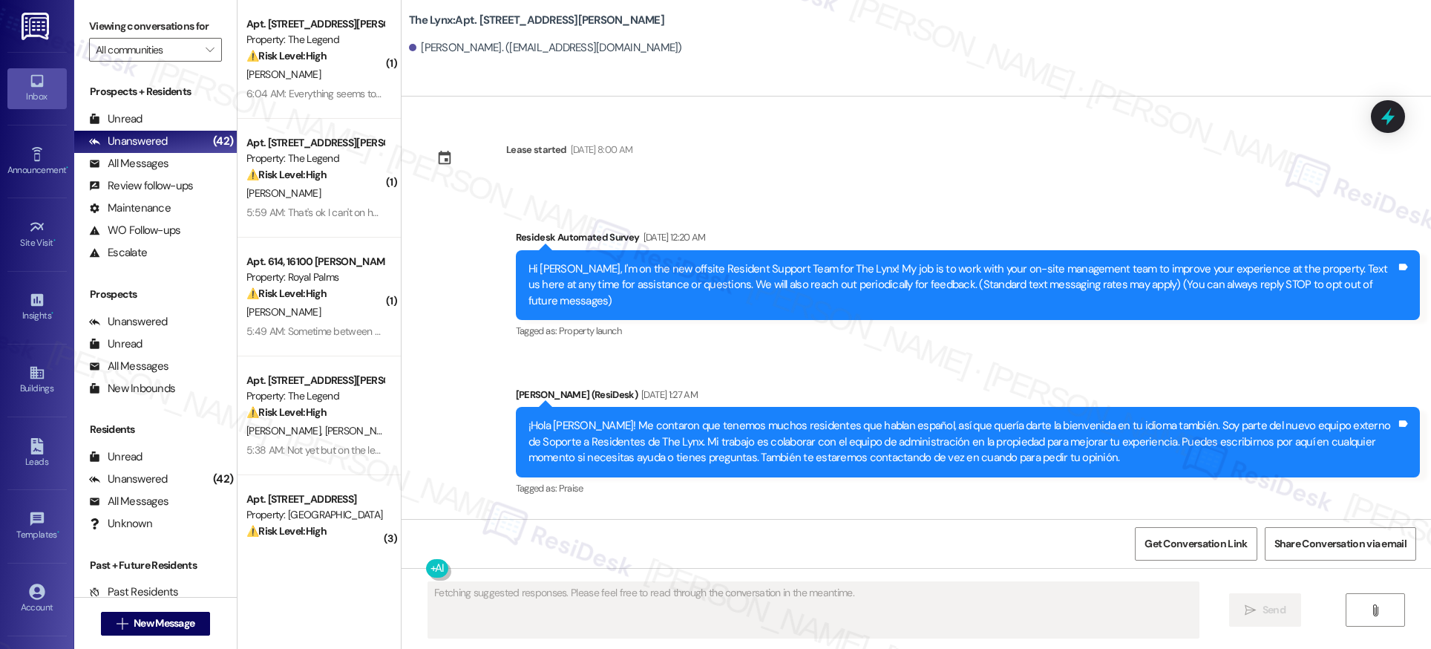
scroll to position [301, 0]
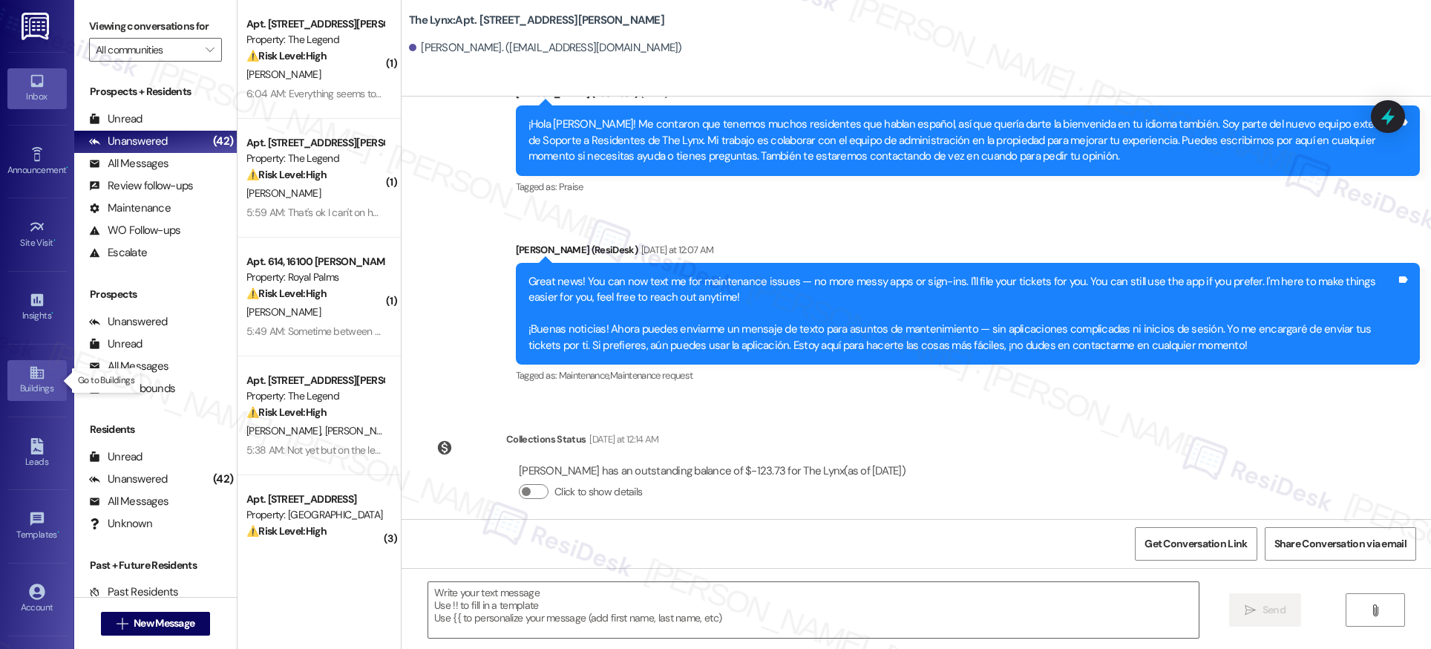
click at [31, 379] on icon at bounding box center [37, 372] width 16 height 16
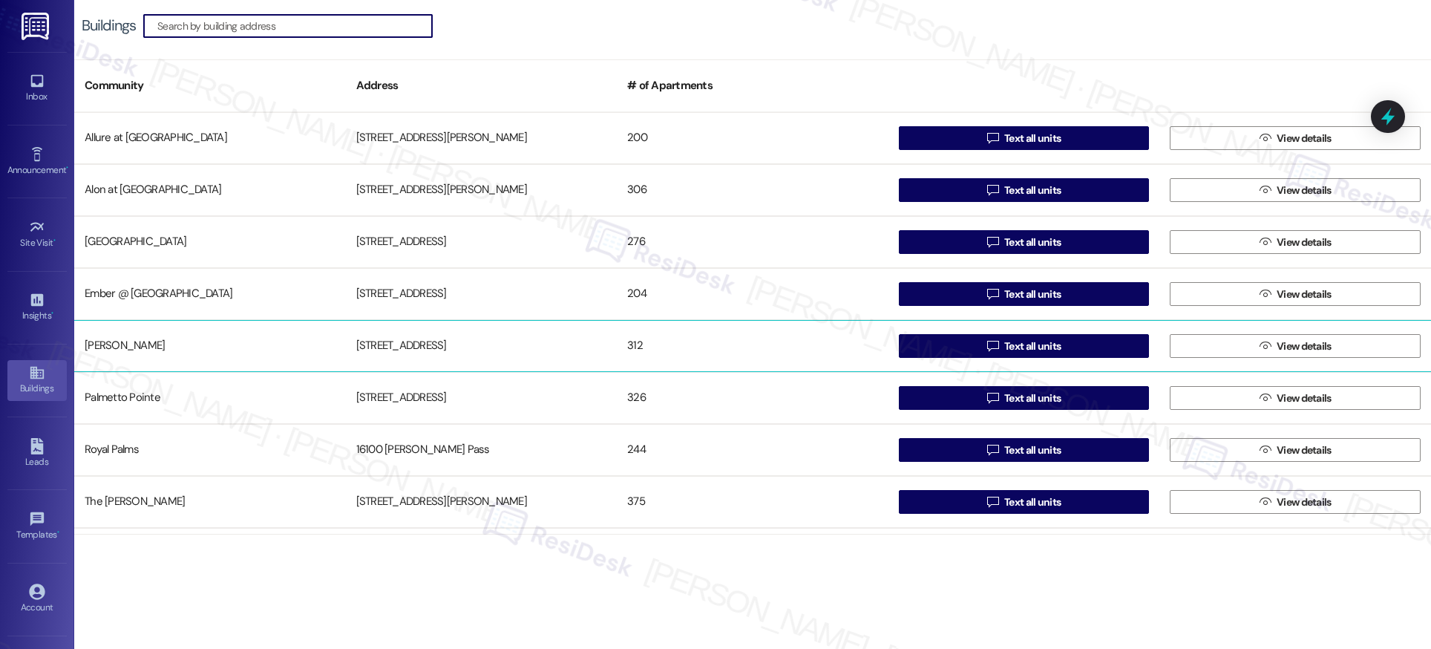
scroll to position [150, 0]
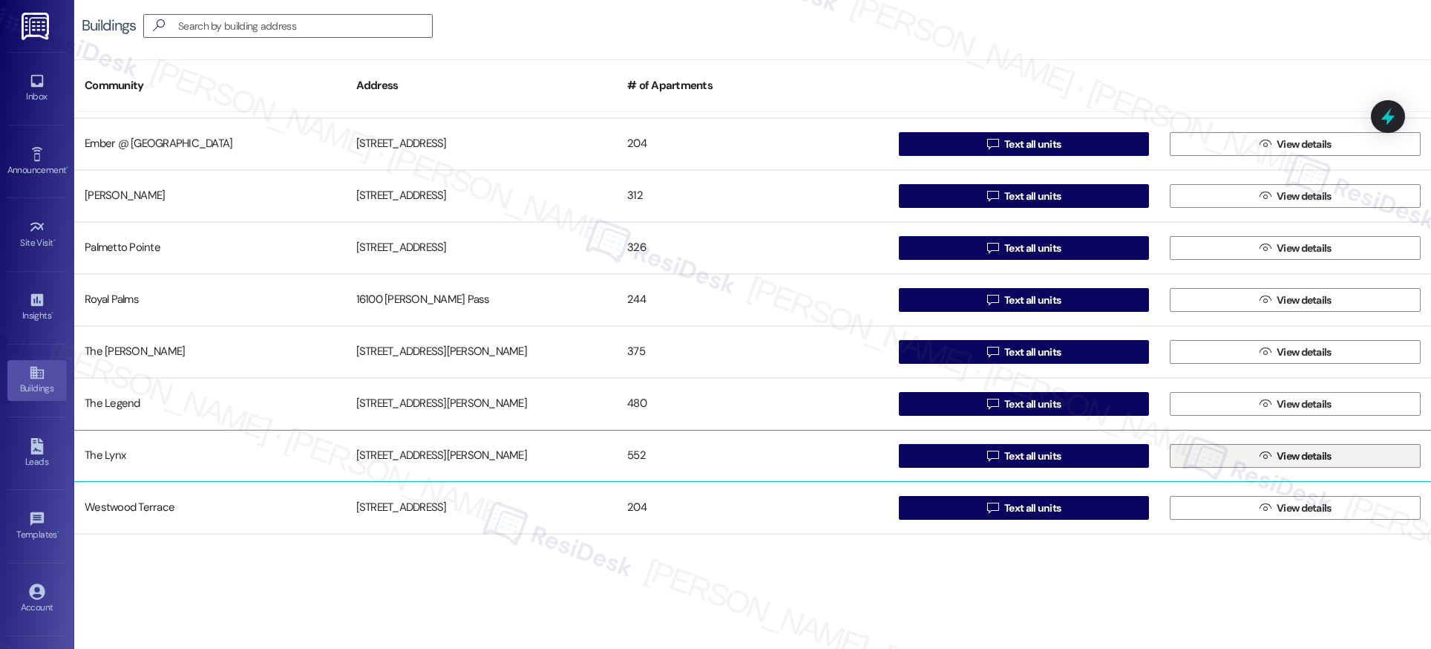
click at [1310, 460] on span "View details" at bounding box center [1304, 456] width 55 height 16
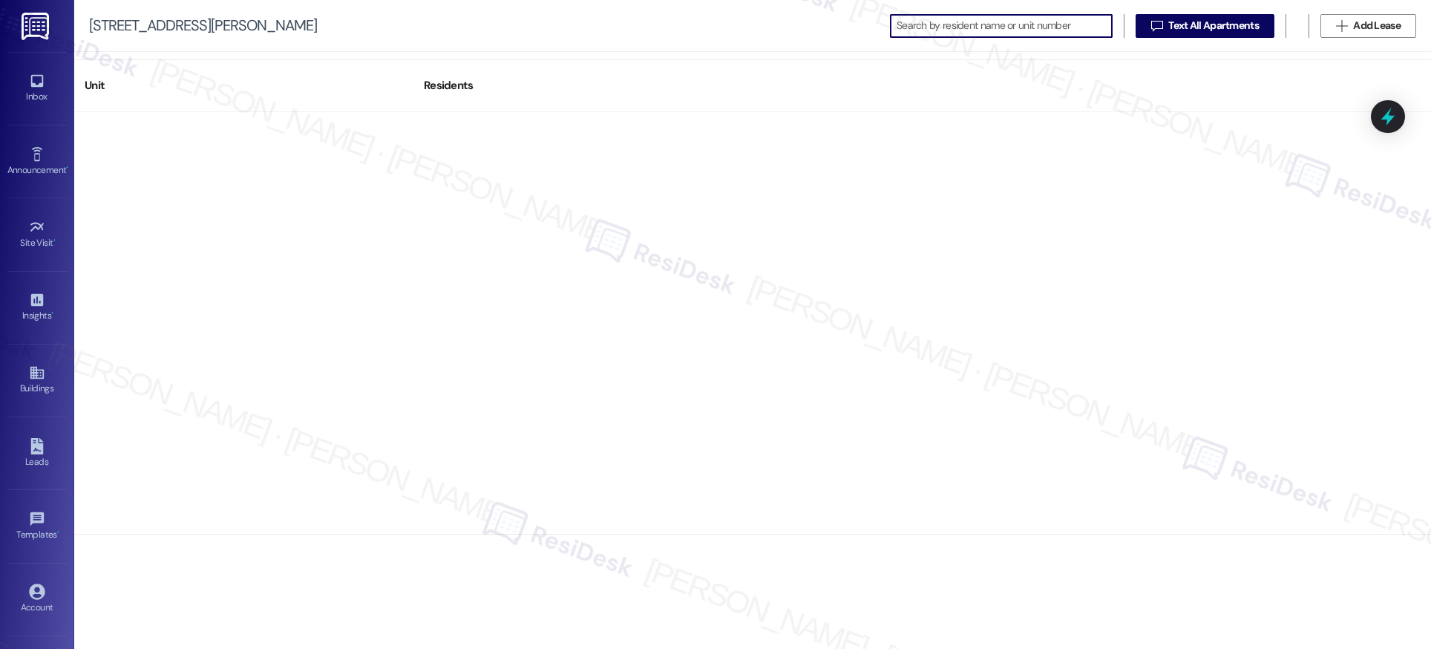
scroll to position [24691, 0]
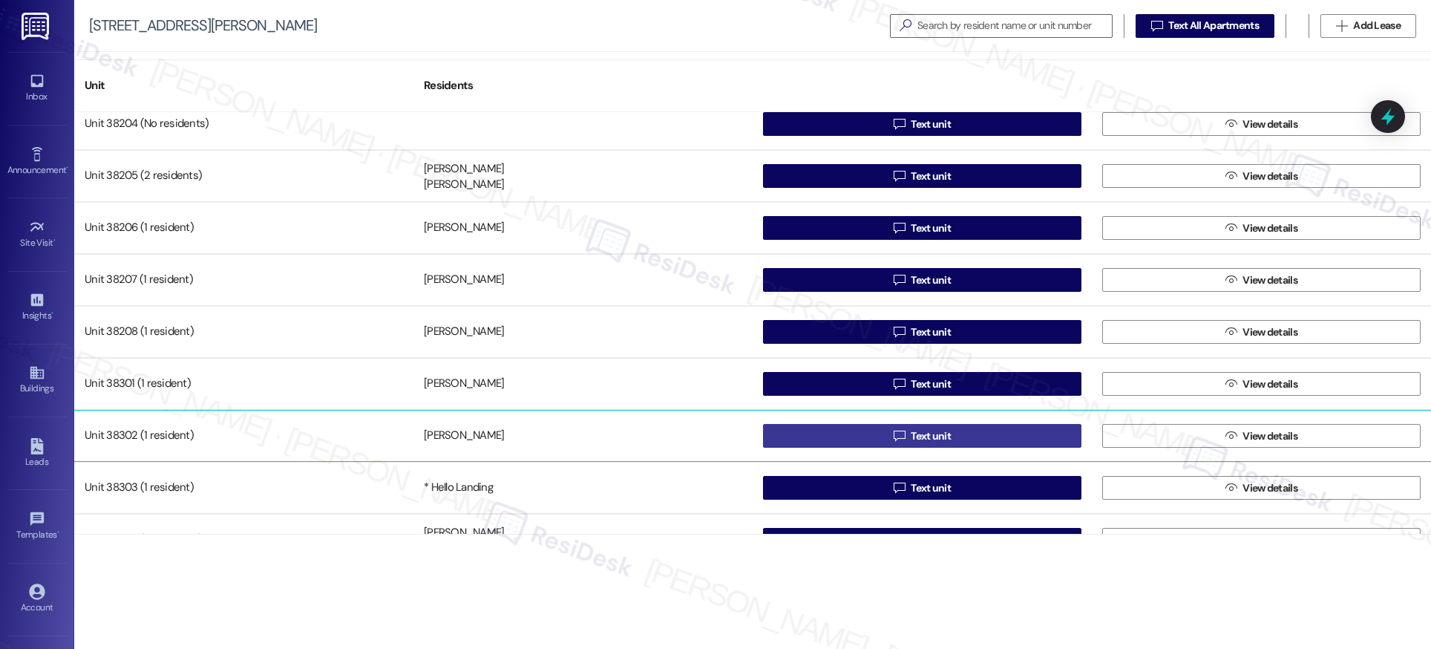
click at [926, 437] on span "Text unit" at bounding box center [931, 436] width 40 height 16
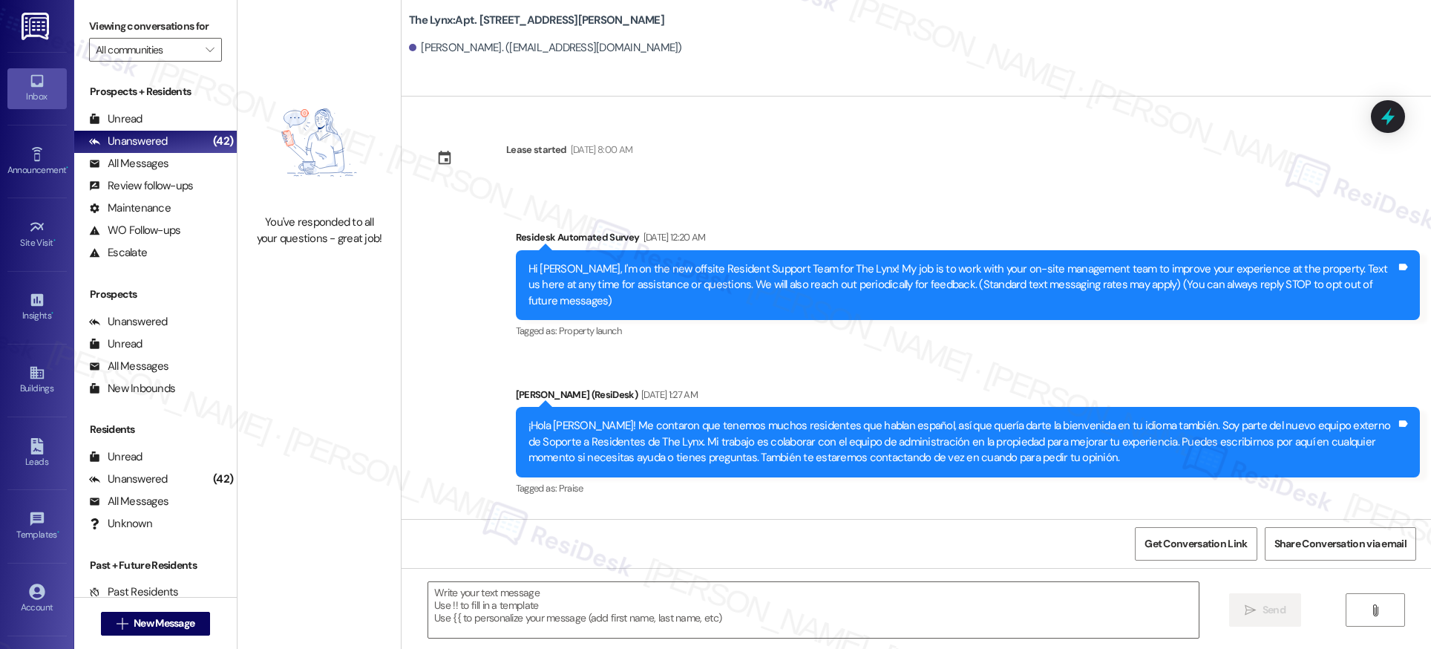
type textarea "Fetching suggested responses. Please feel free to read through the conversation…"
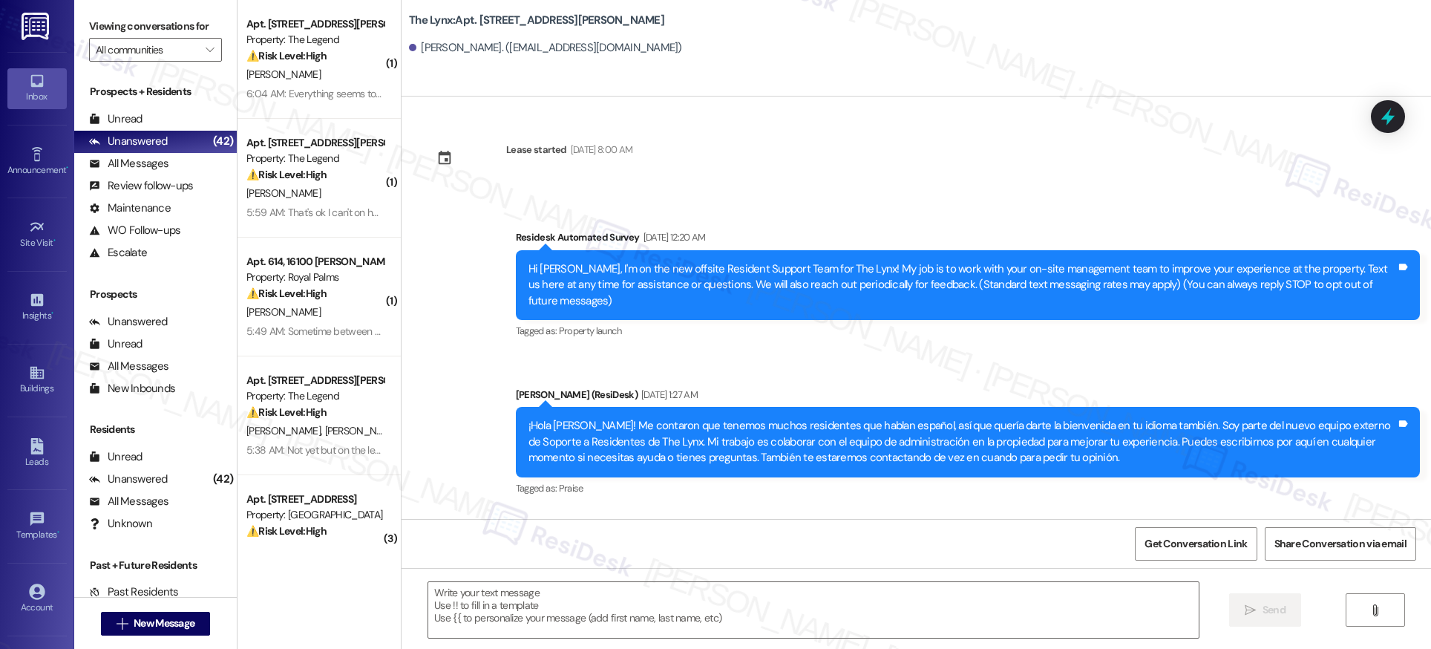
type textarea "Fetching suggested responses. Please feel free to read through the conversation…"
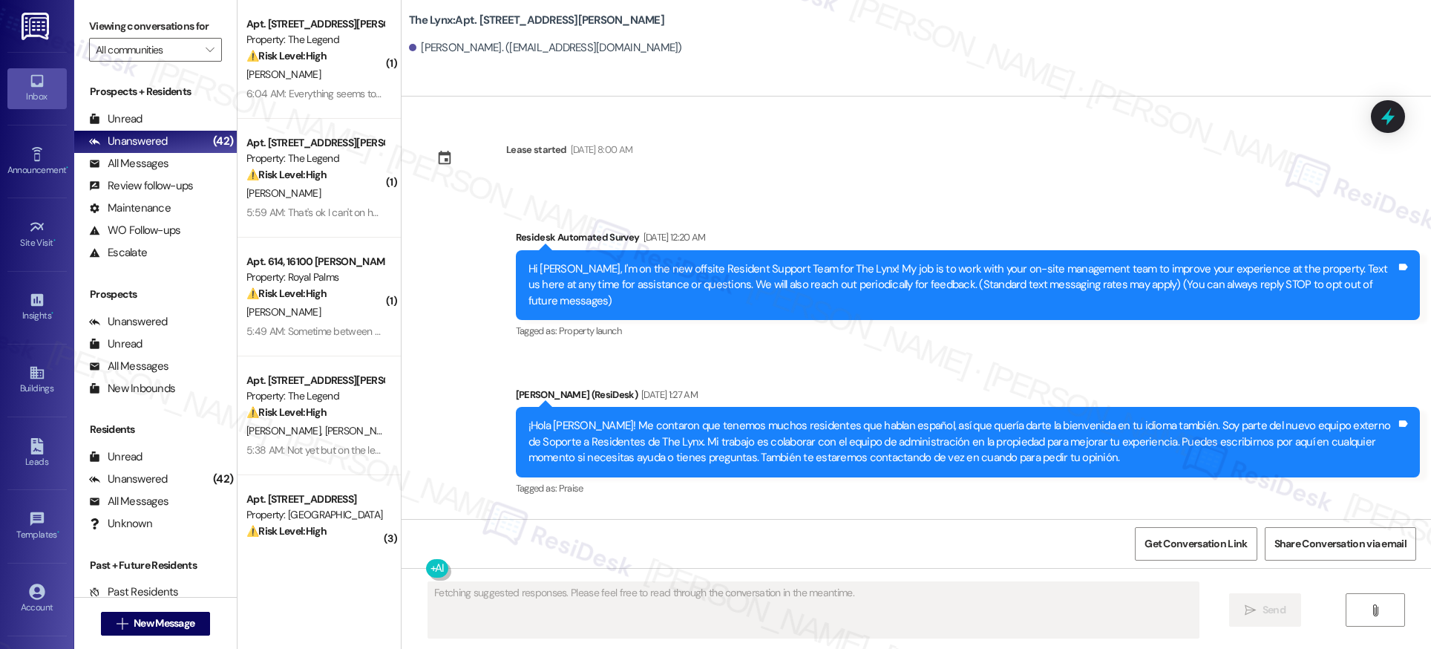
scroll to position [165, 0]
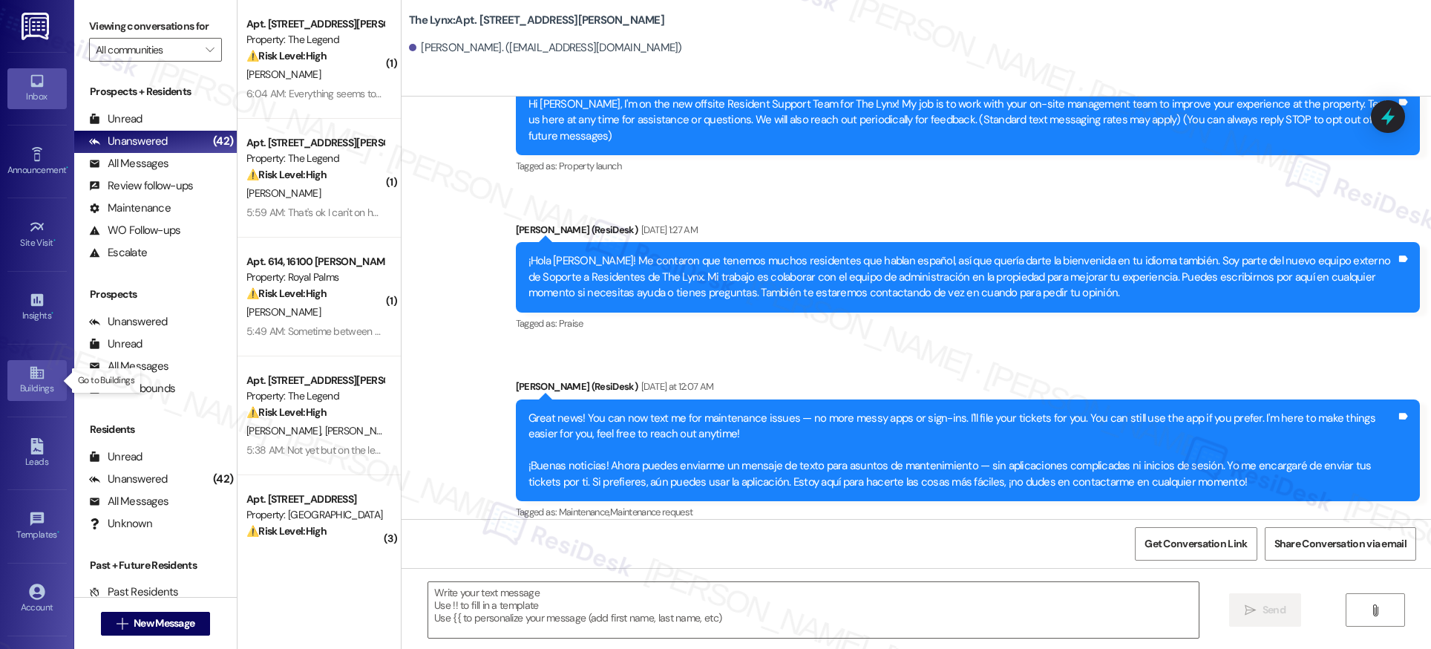
click at [31, 378] on icon at bounding box center [36, 373] width 13 height 13
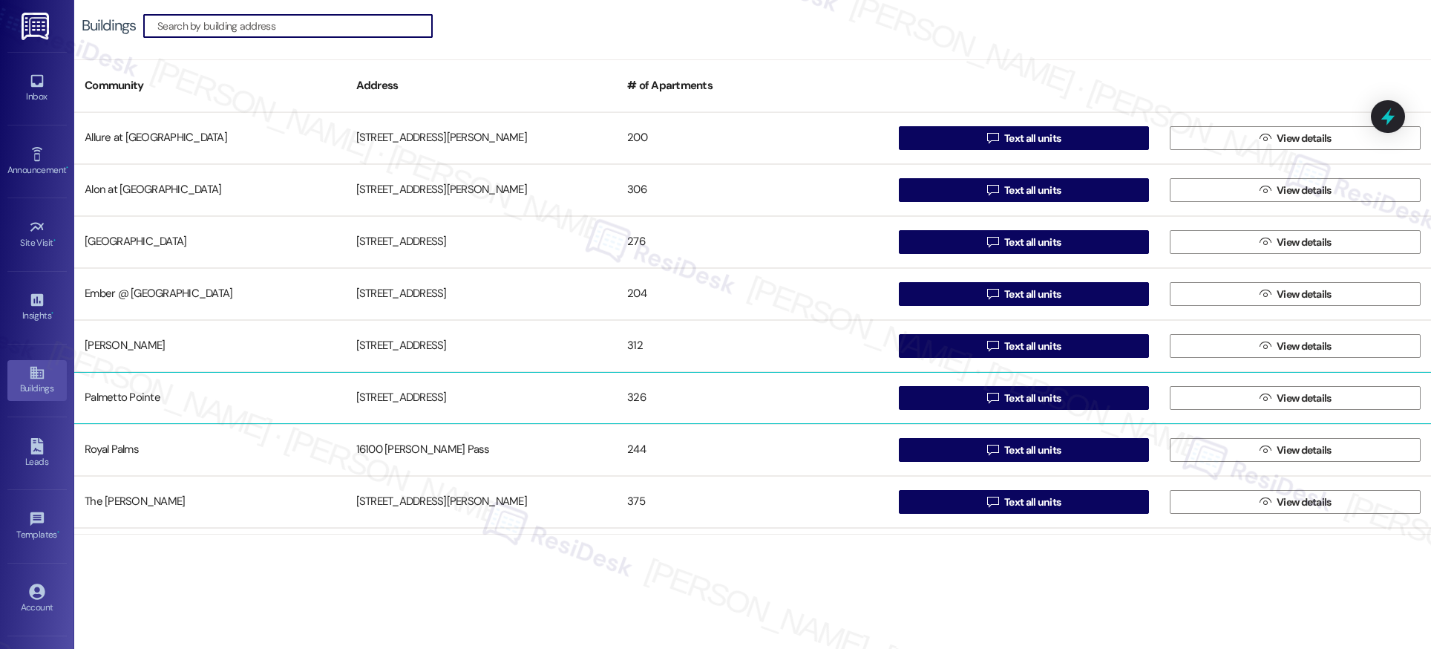
scroll to position [150, 0]
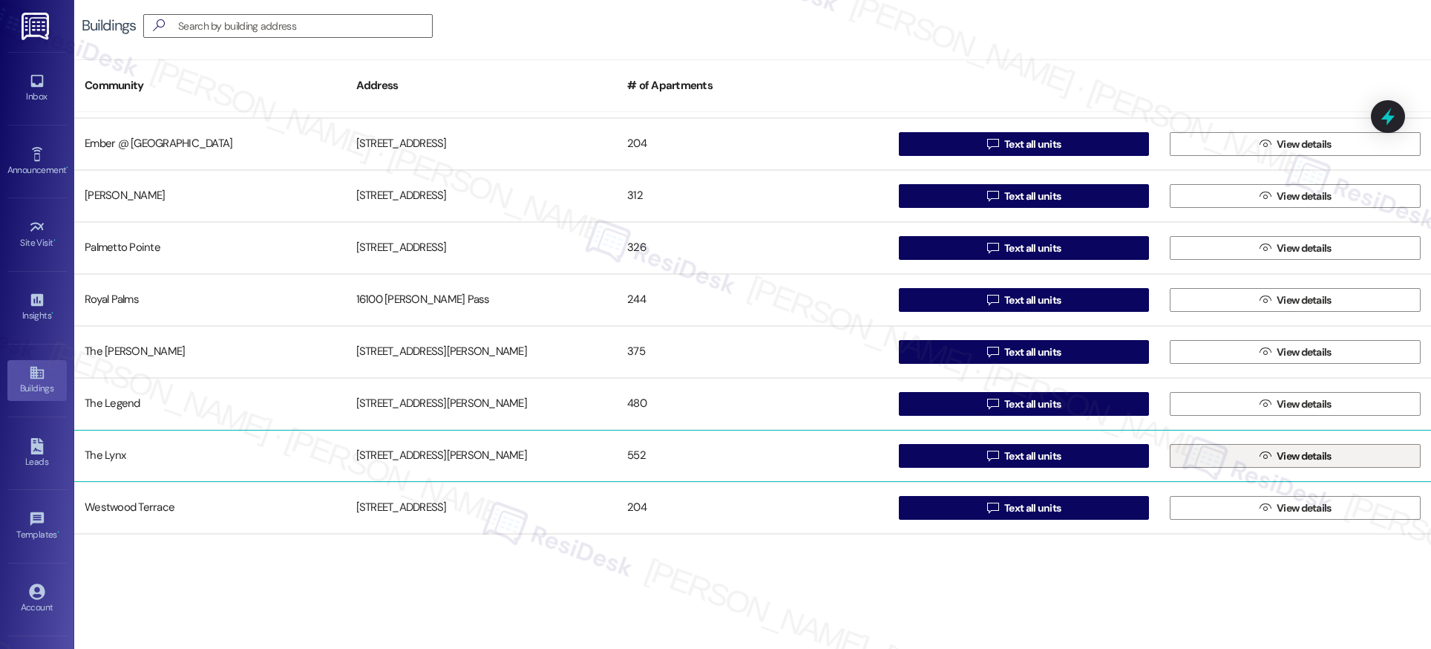
click at [1296, 462] on span "View details" at bounding box center [1304, 456] width 55 height 16
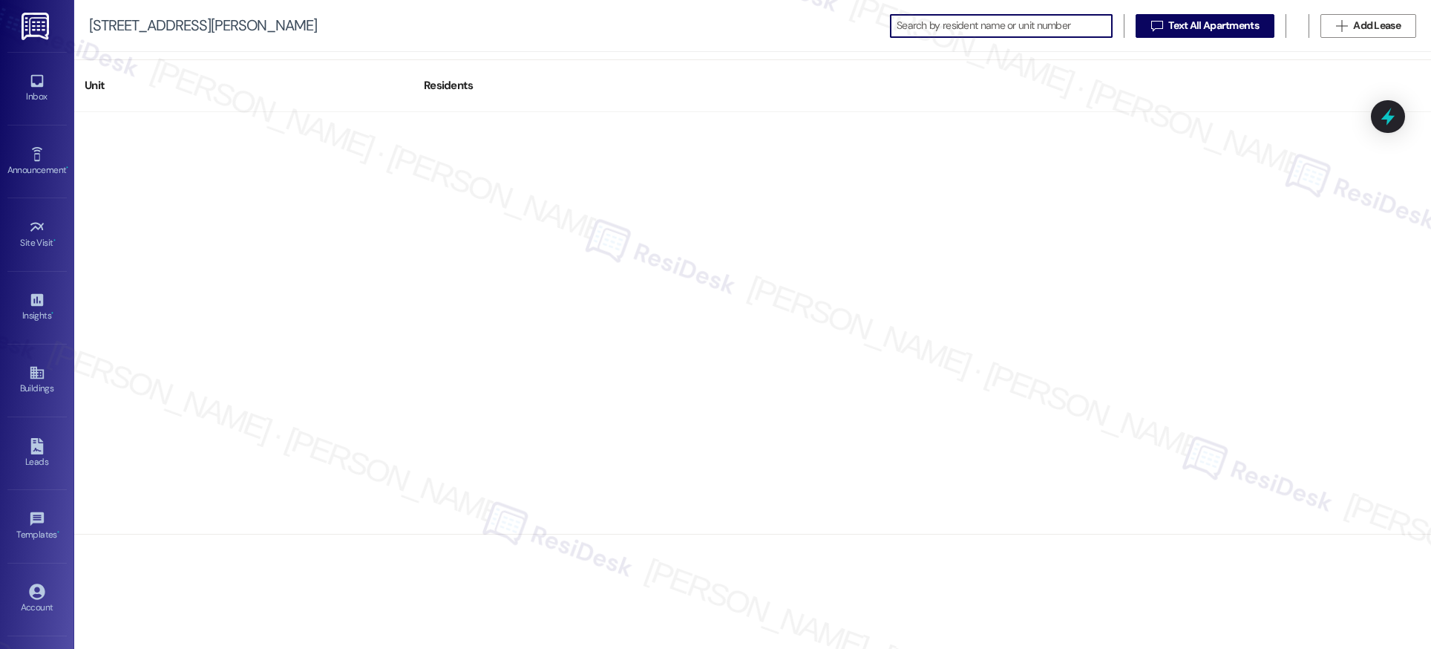
scroll to position [24699, 0]
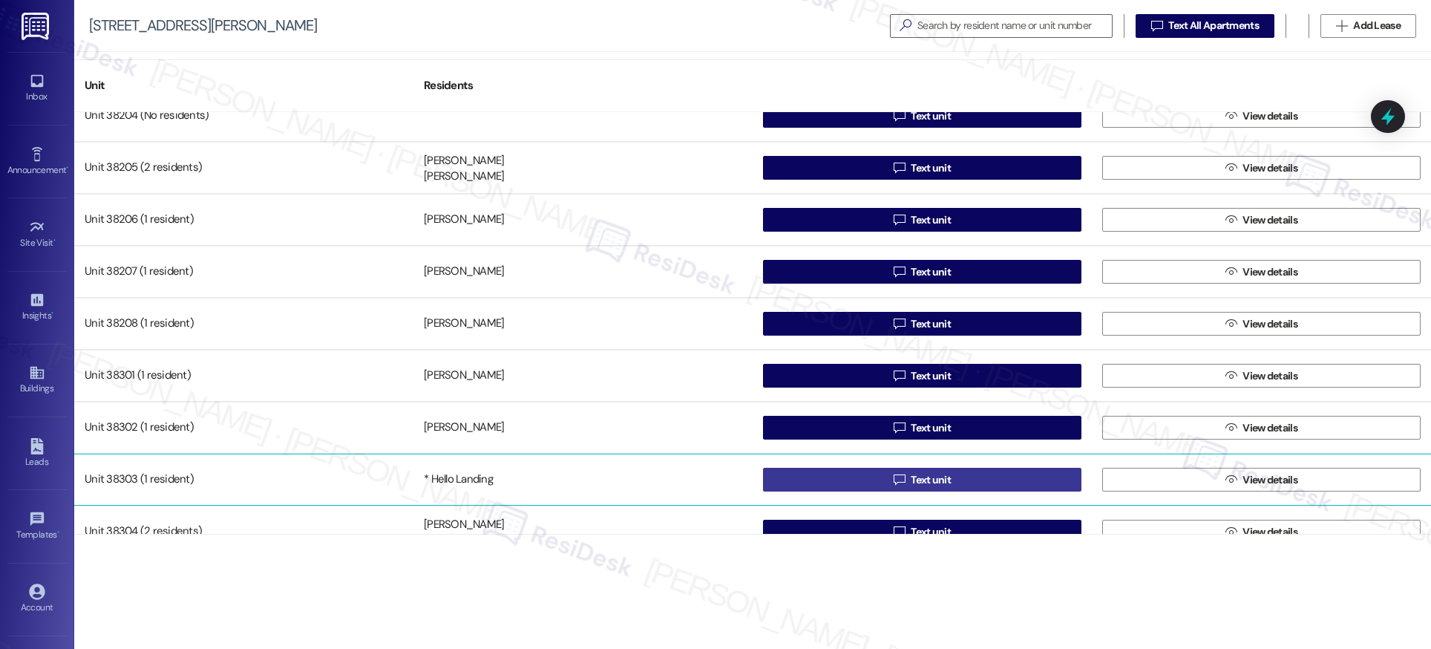
click at [929, 479] on span "Text unit" at bounding box center [931, 480] width 40 height 16
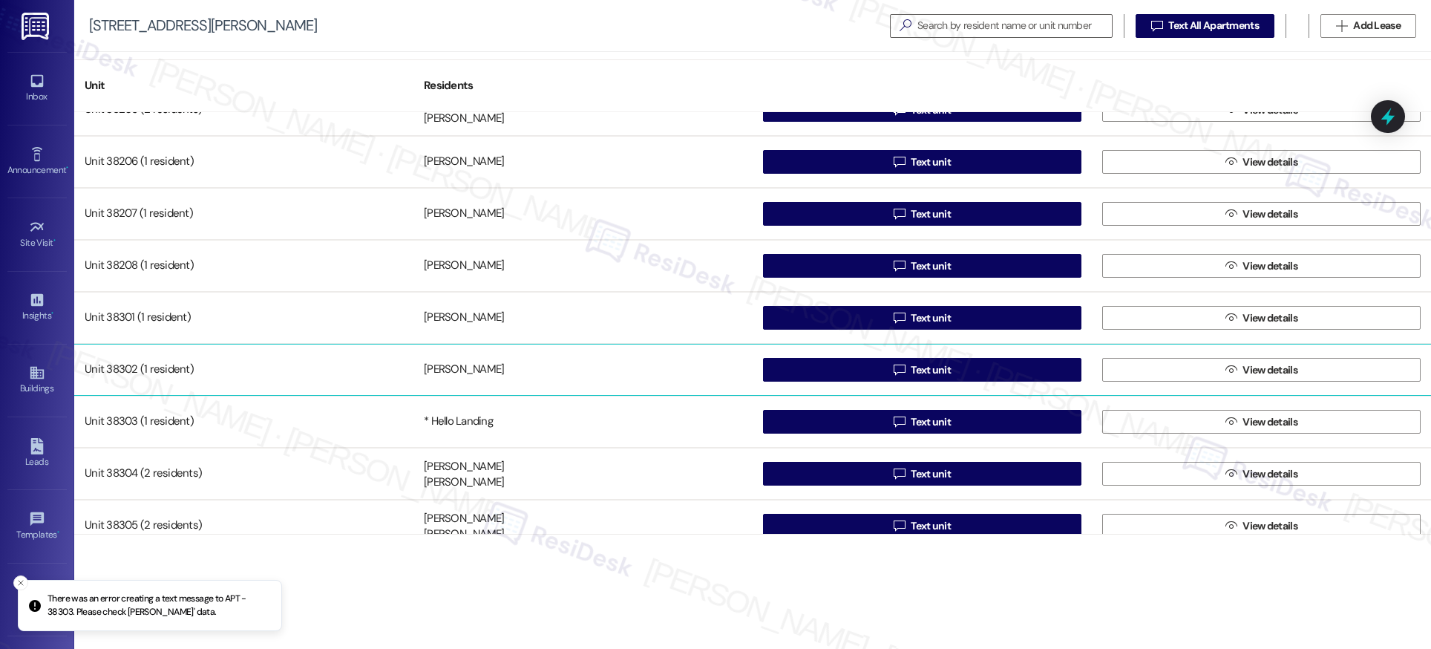
scroll to position [24788, 0]
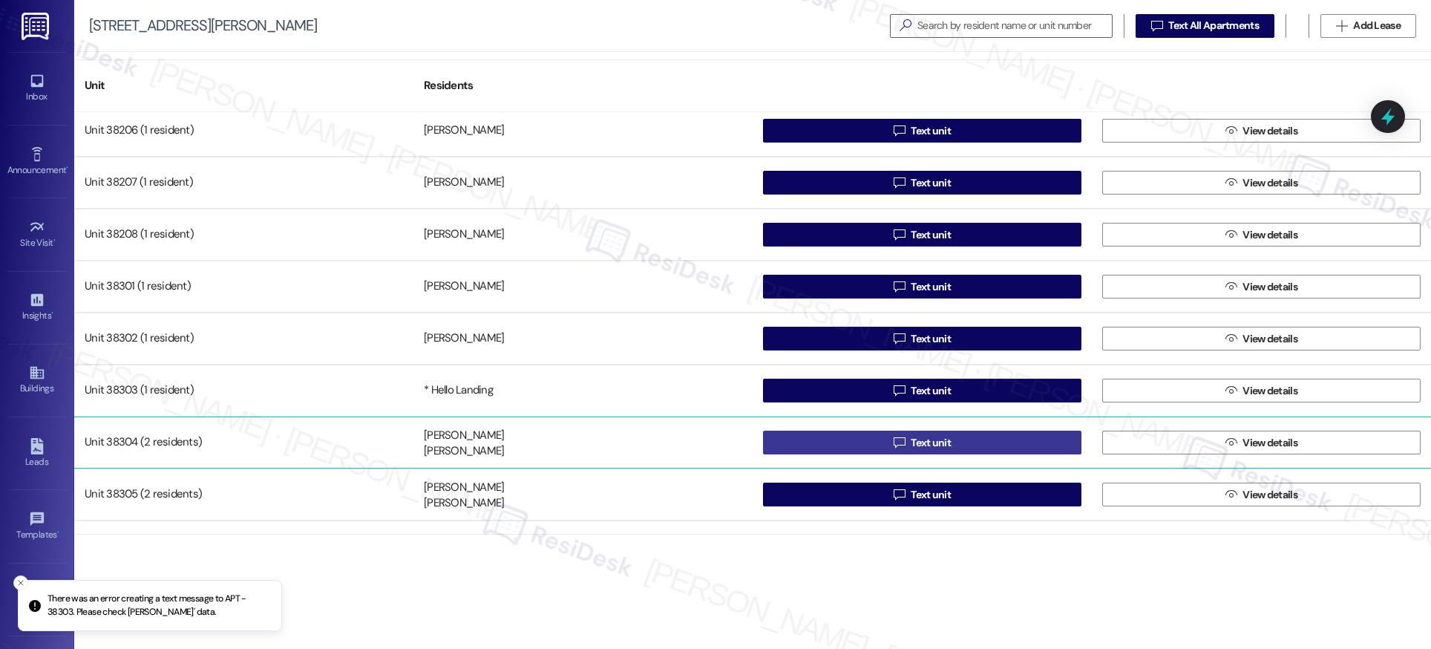
click at [923, 448] on span "Text unit" at bounding box center [931, 443] width 40 height 16
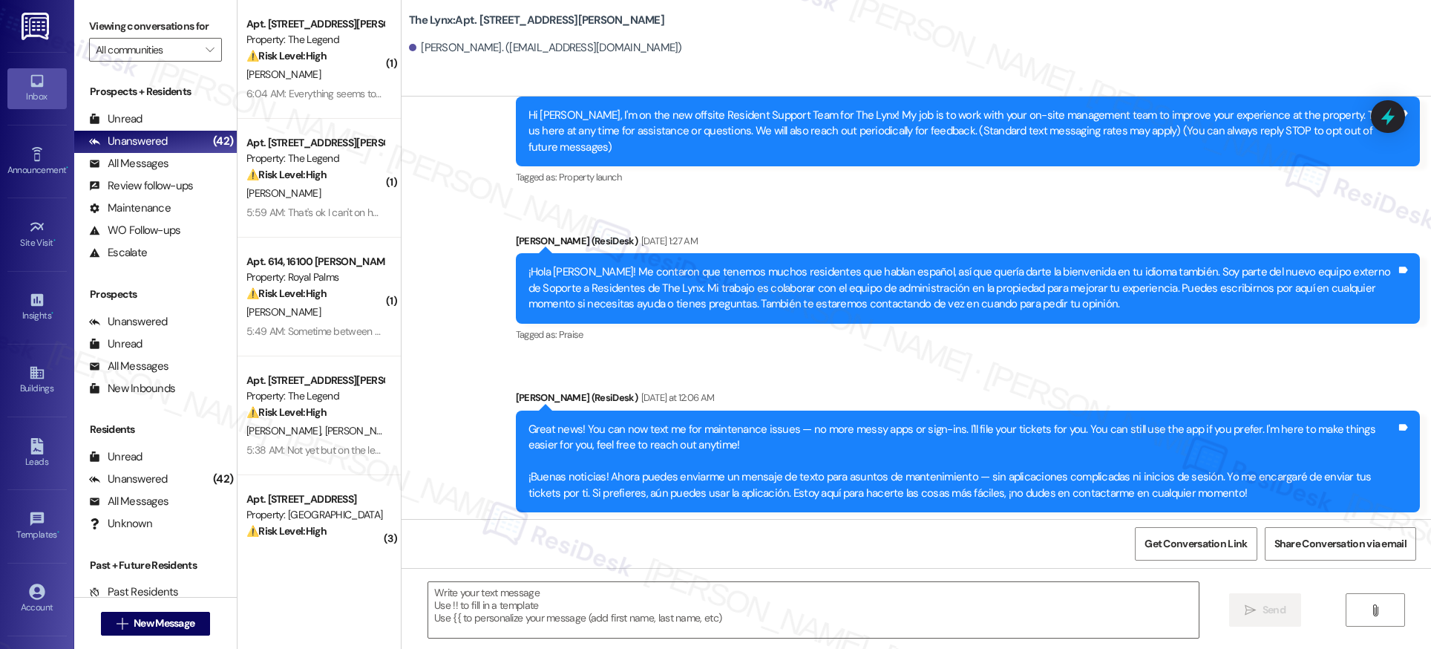
scroll to position [165, 0]
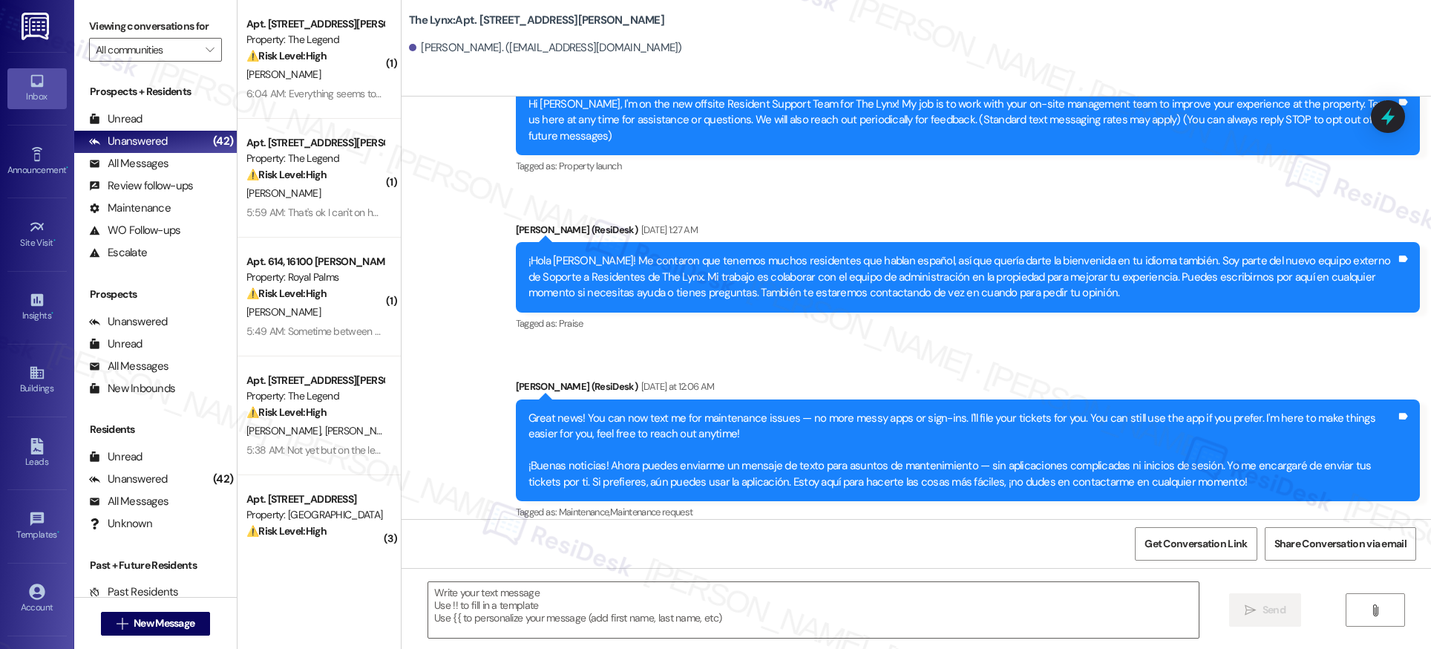
type textarea "Fetching suggested responses. Please feel free to read through the conversation…"
click at [29, 376] on icon at bounding box center [37, 372] width 16 height 16
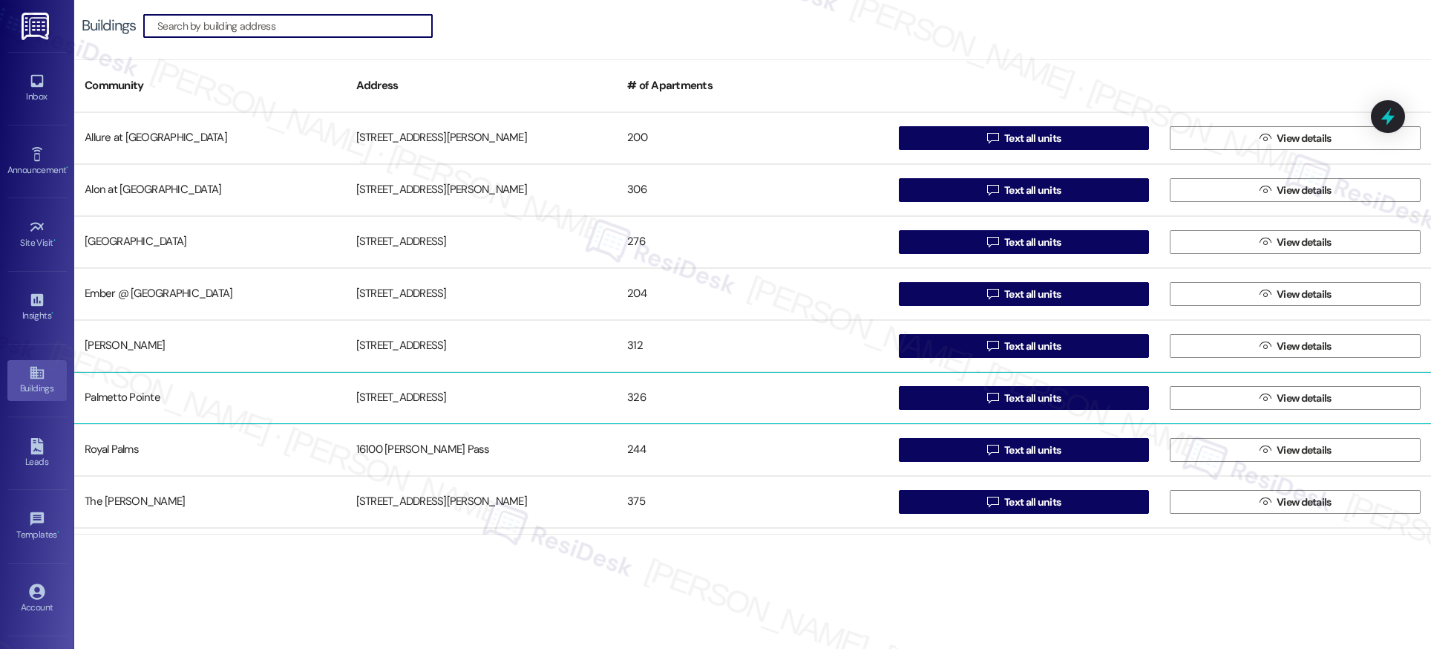
scroll to position [150, 0]
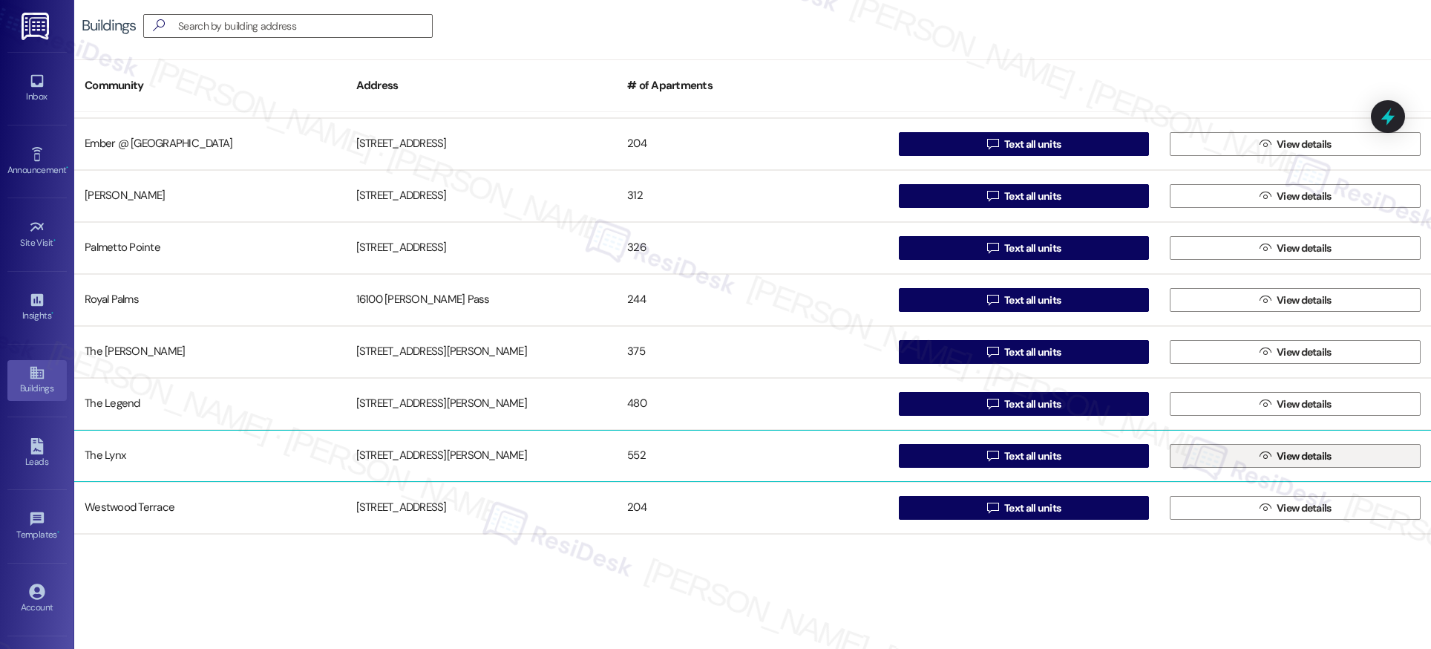
click at [1292, 459] on span "View details" at bounding box center [1304, 456] width 55 height 16
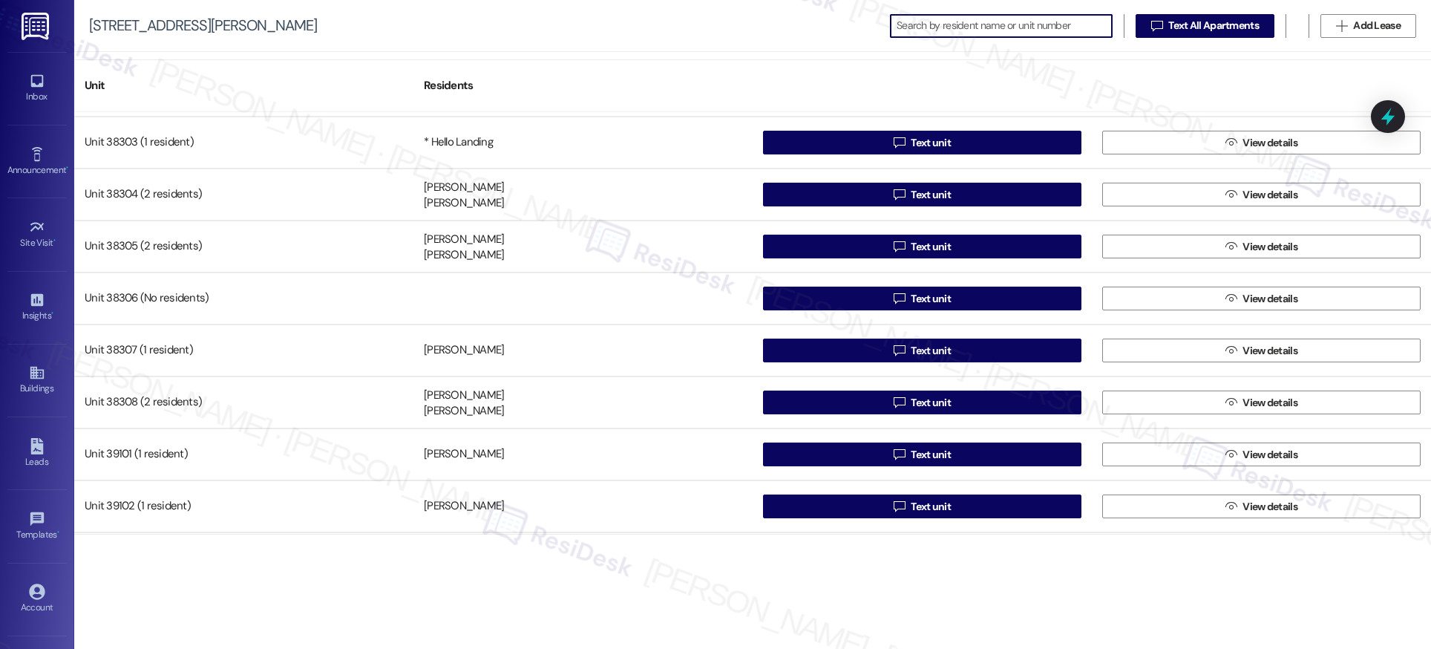
scroll to position [25034, 0]
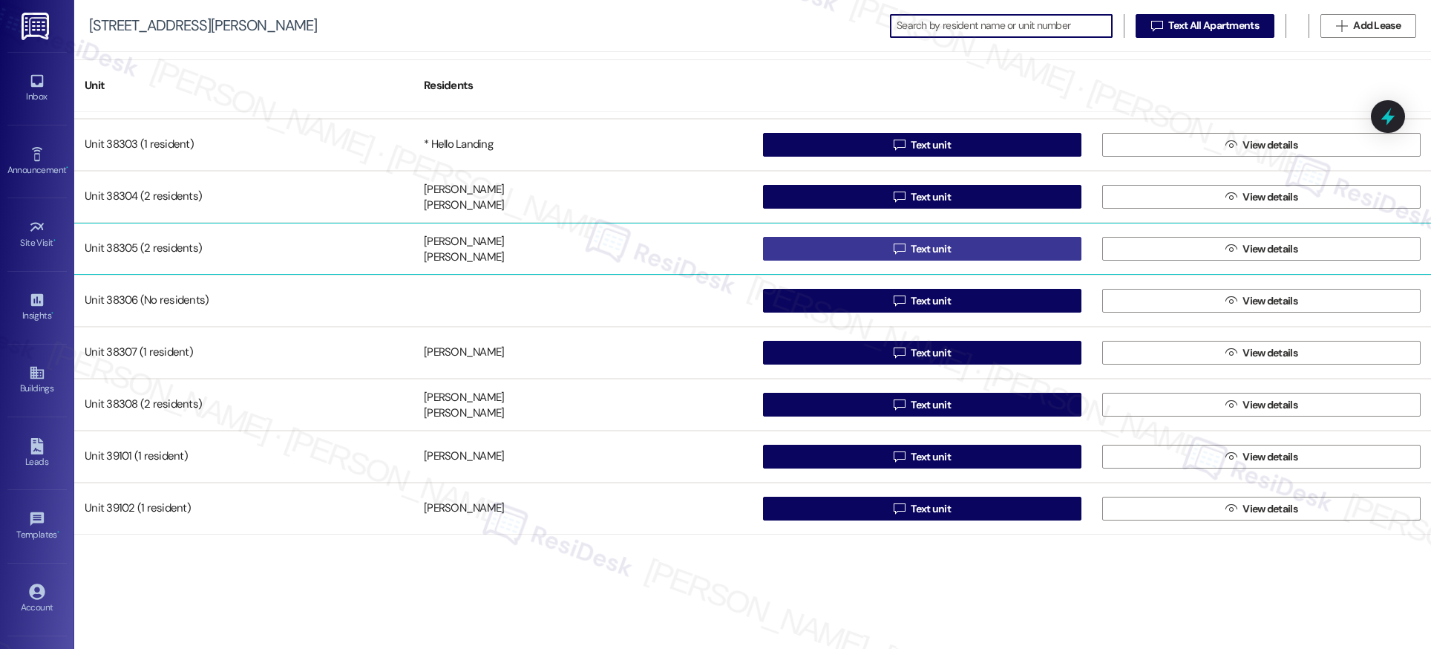
click at [930, 249] on span "Text unit" at bounding box center [931, 249] width 40 height 16
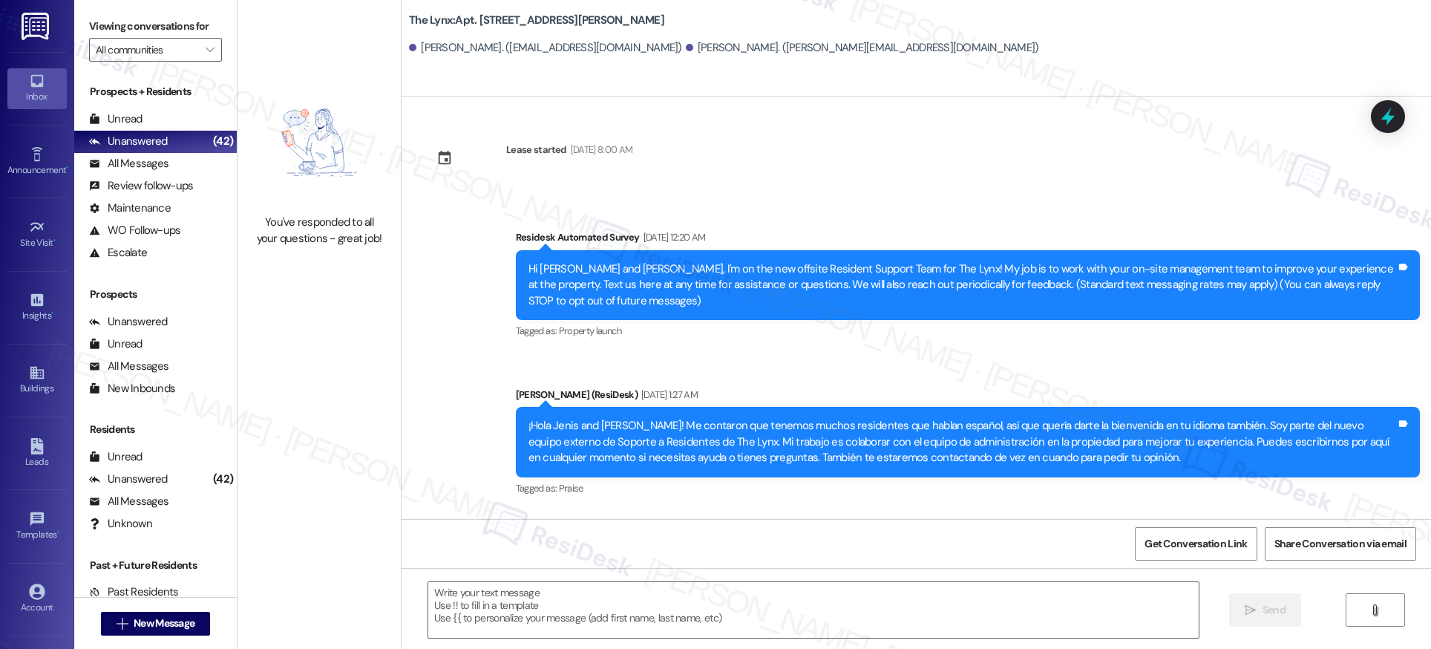
type textarea "Fetching suggested responses. Please feel free to read through the conversation…"
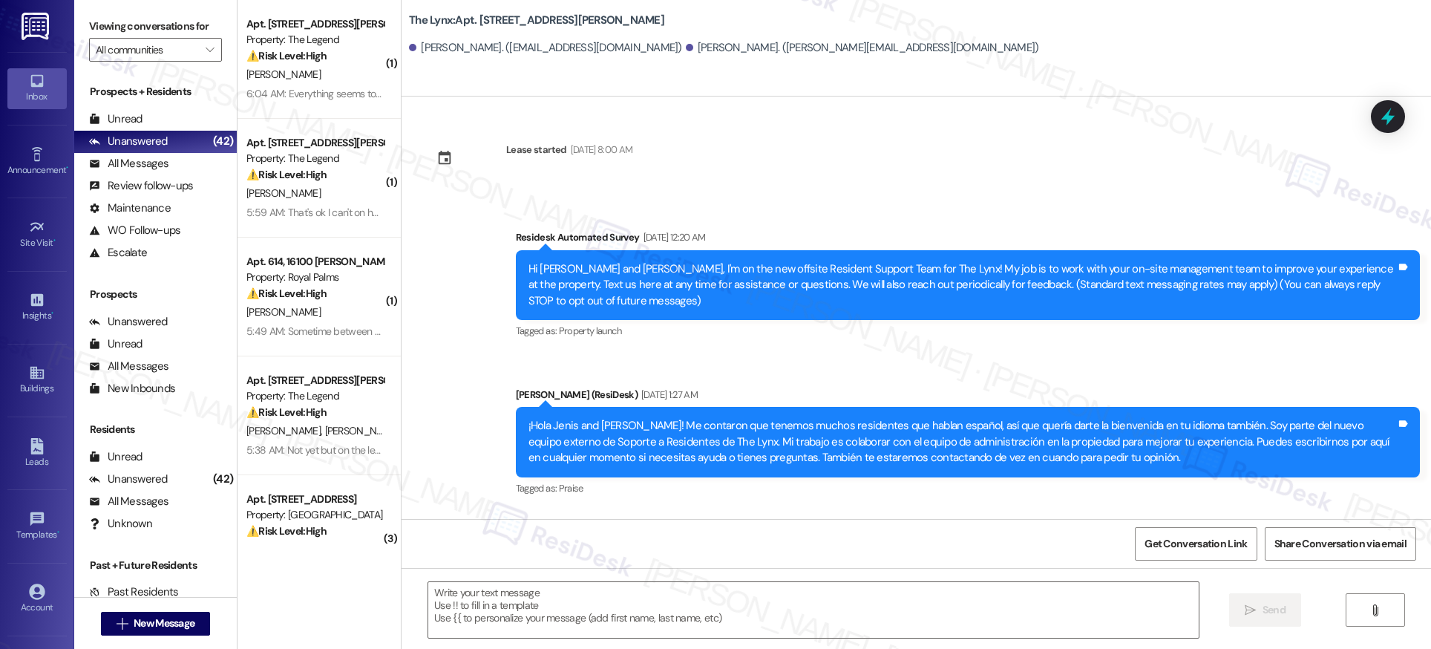
type textarea "Fetching suggested responses. Please feel free to read through the conversation…"
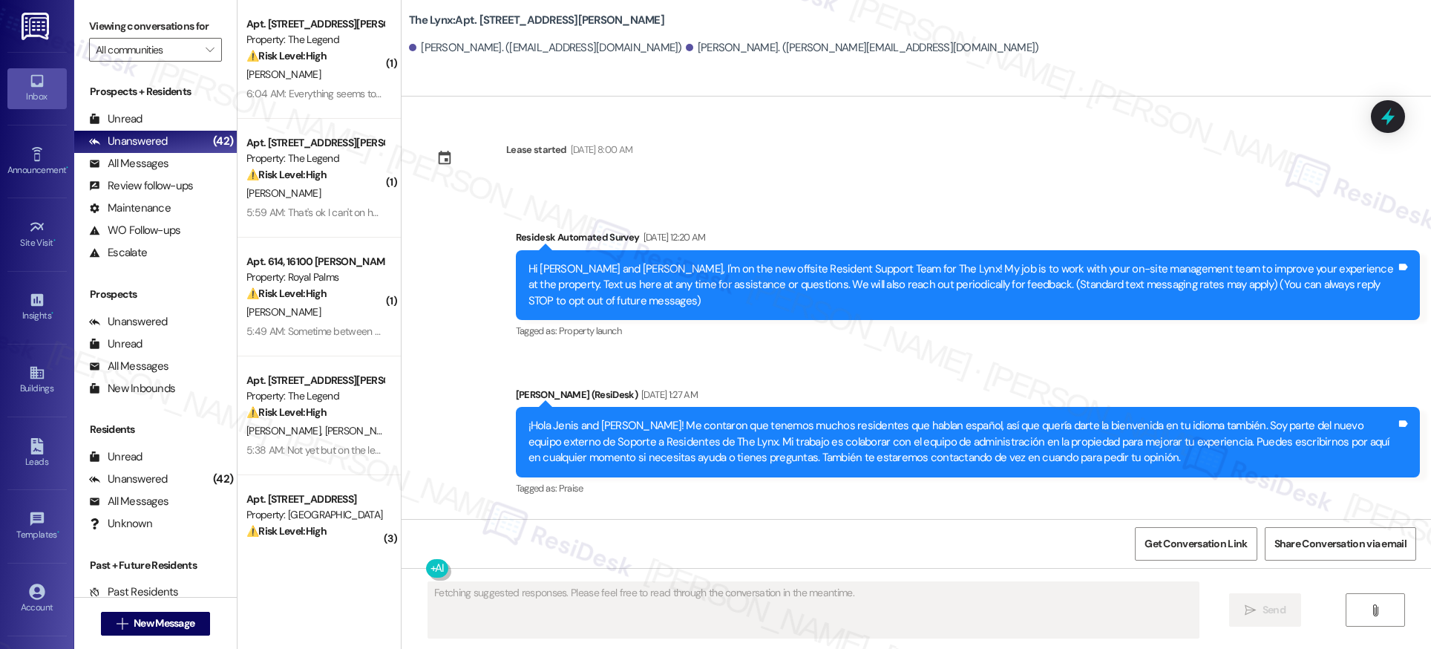
scroll to position [180, 0]
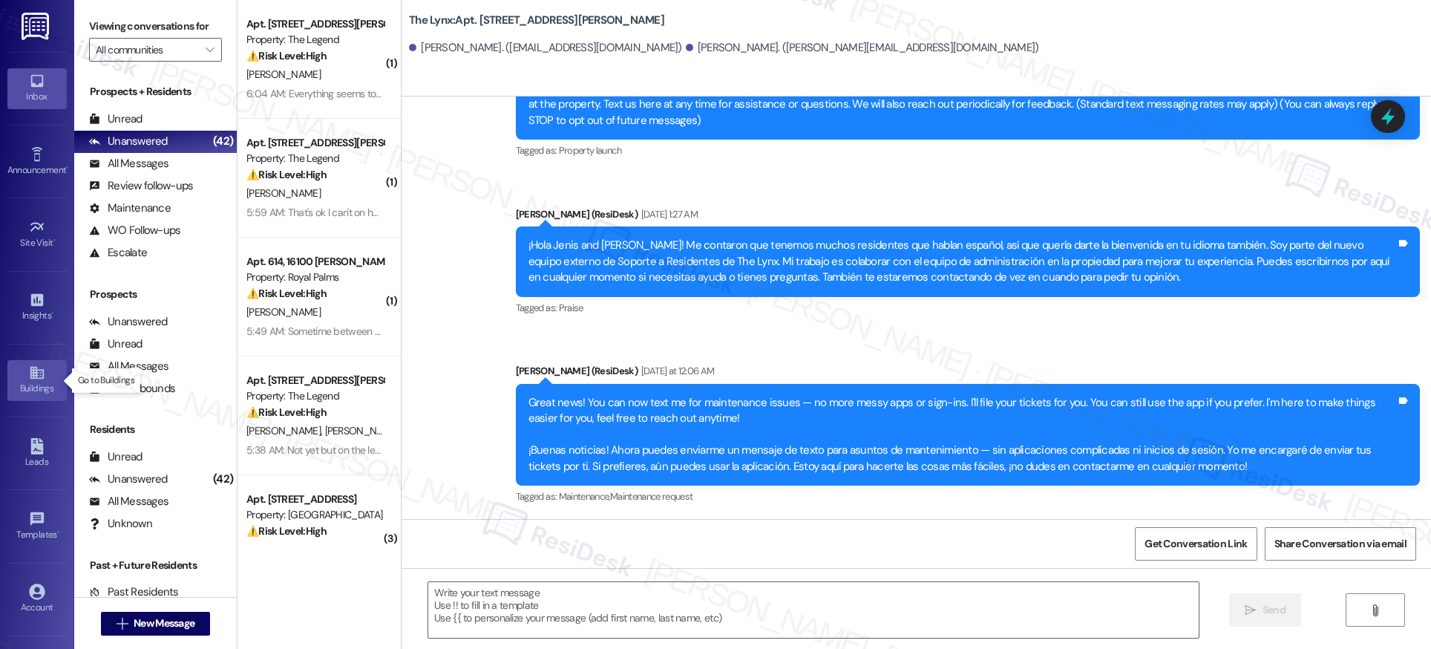
click at [32, 379] on icon at bounding box center [36, 373] width 13 height 13
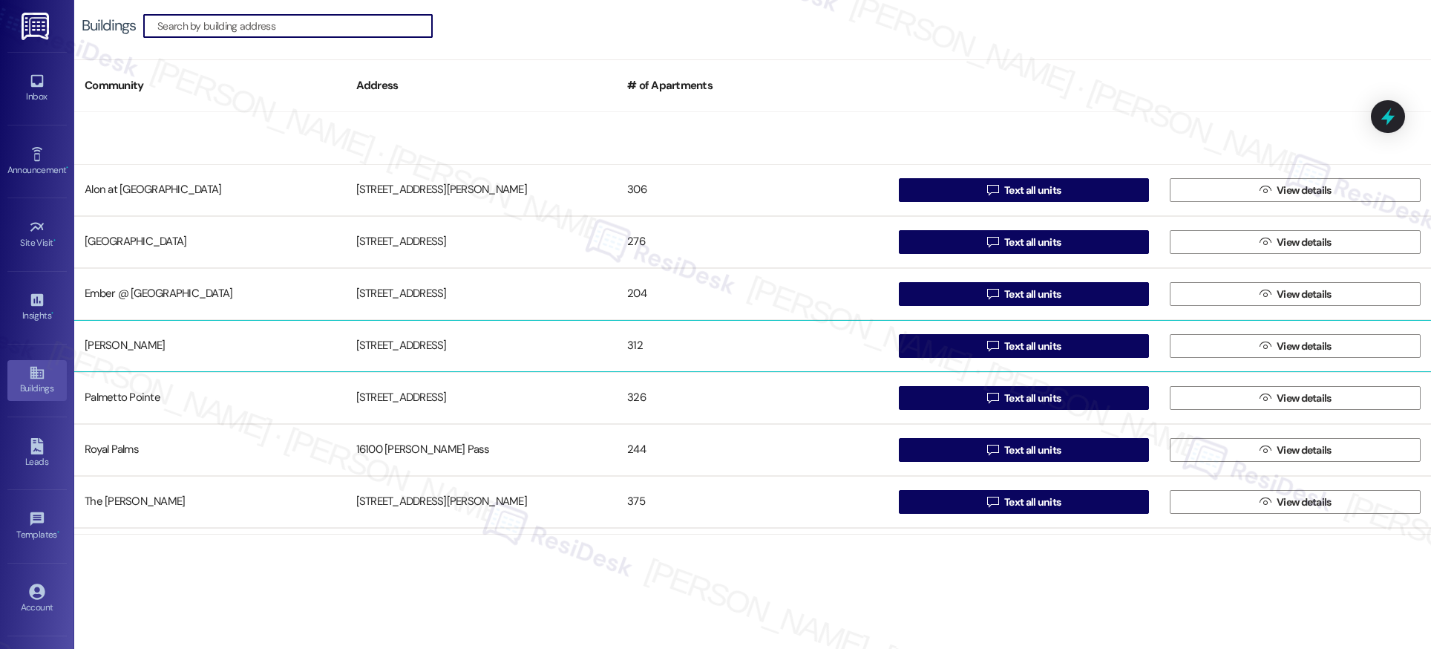
scroll to position [150, 0]
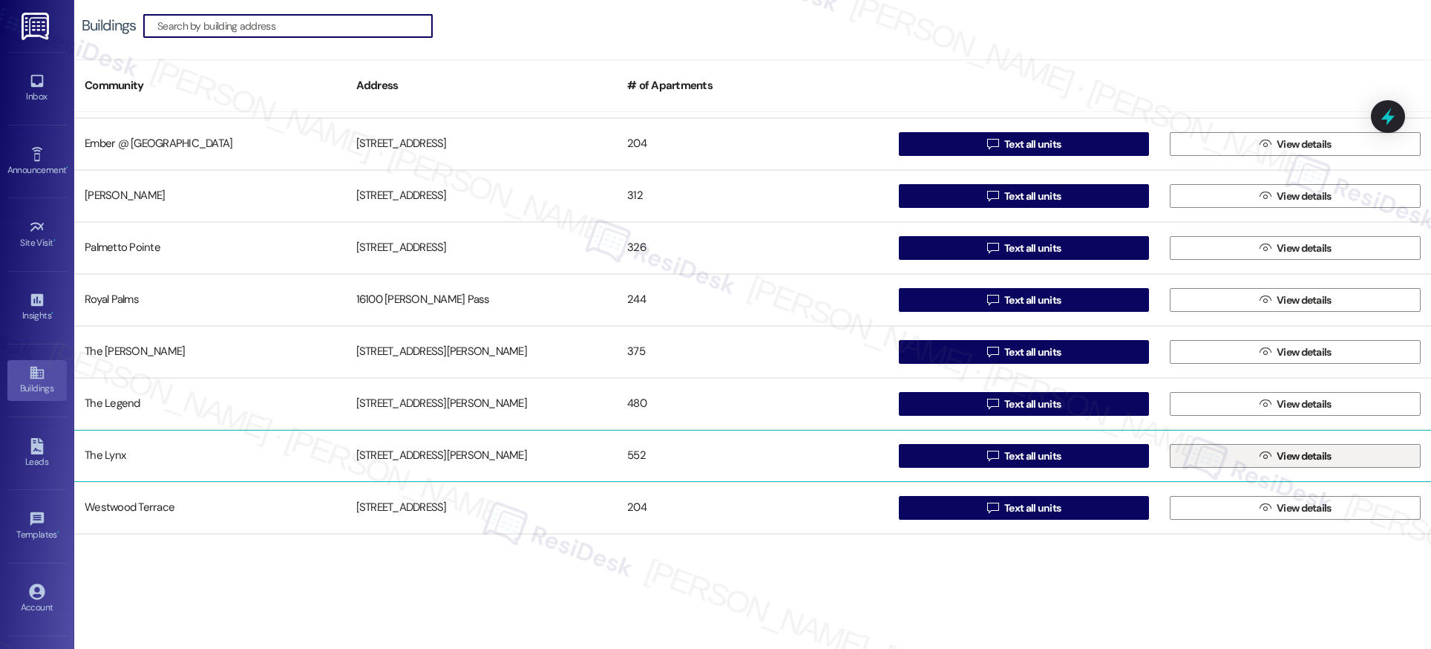
click at [1285, 456] on span "View details" at bounding box center [1304, 456] width 55 height 16
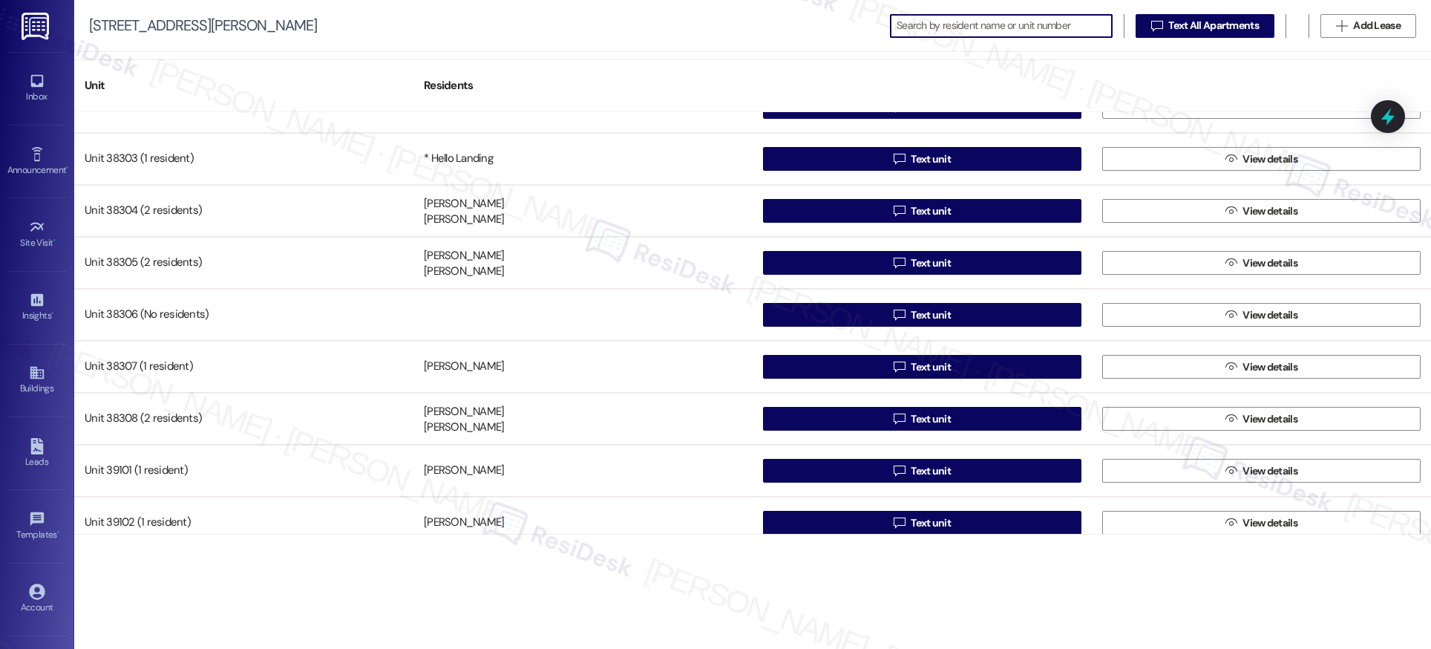
scroll to position [25030, 0]
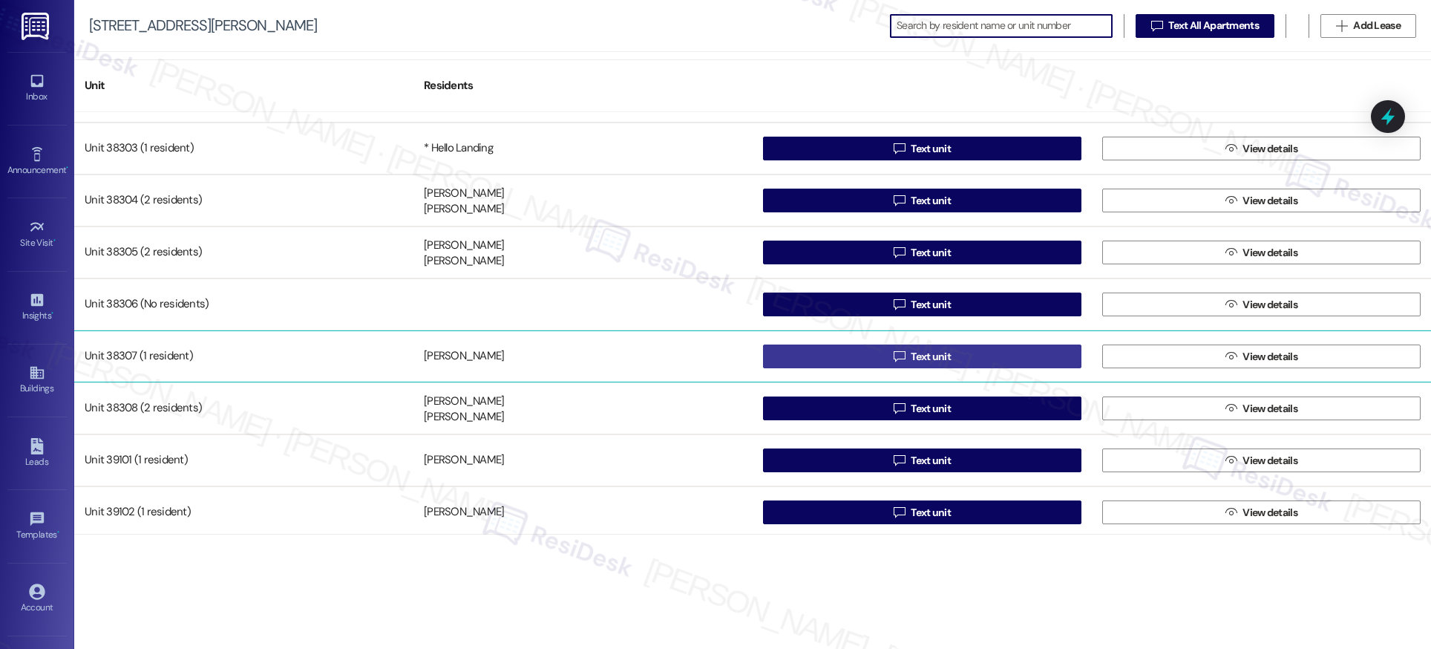
click at [941, 359] on span "Text unit" at bounding box center [931, 357] width 40 height 16
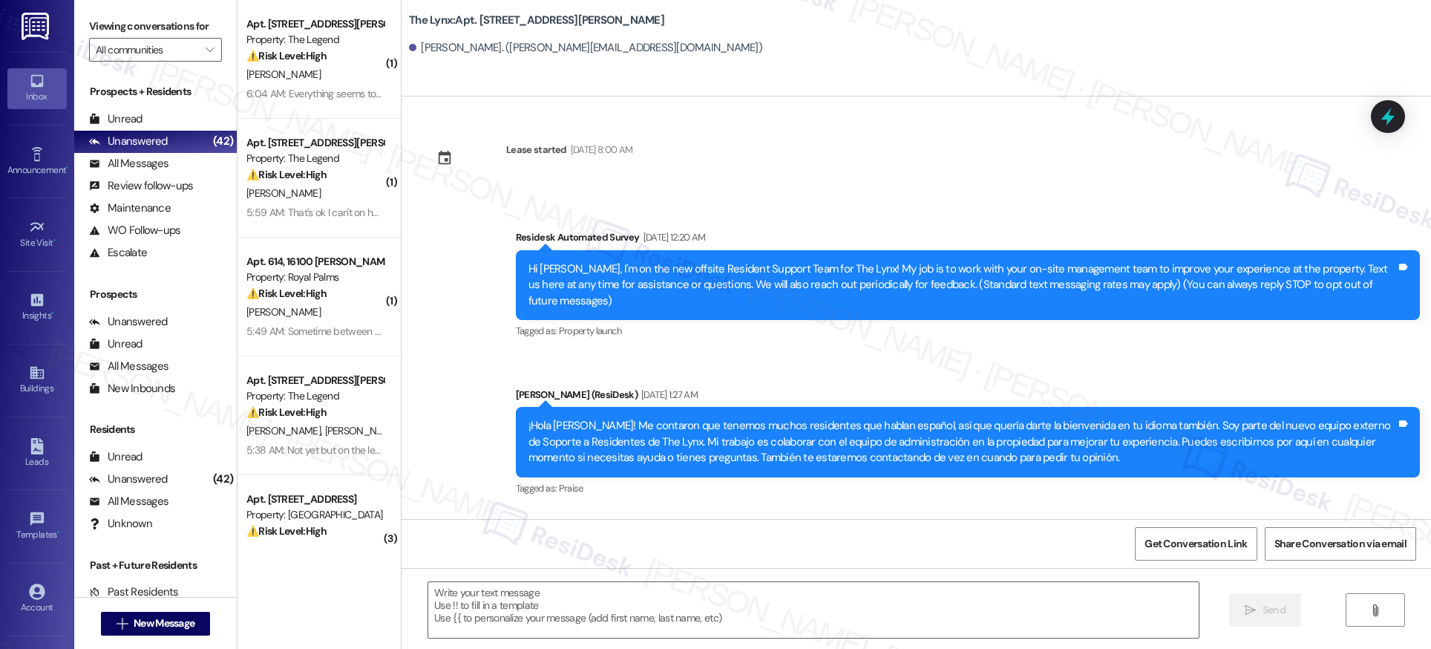
type textarea "Fetching suggested responses. Please feel free to read through the conversation…"
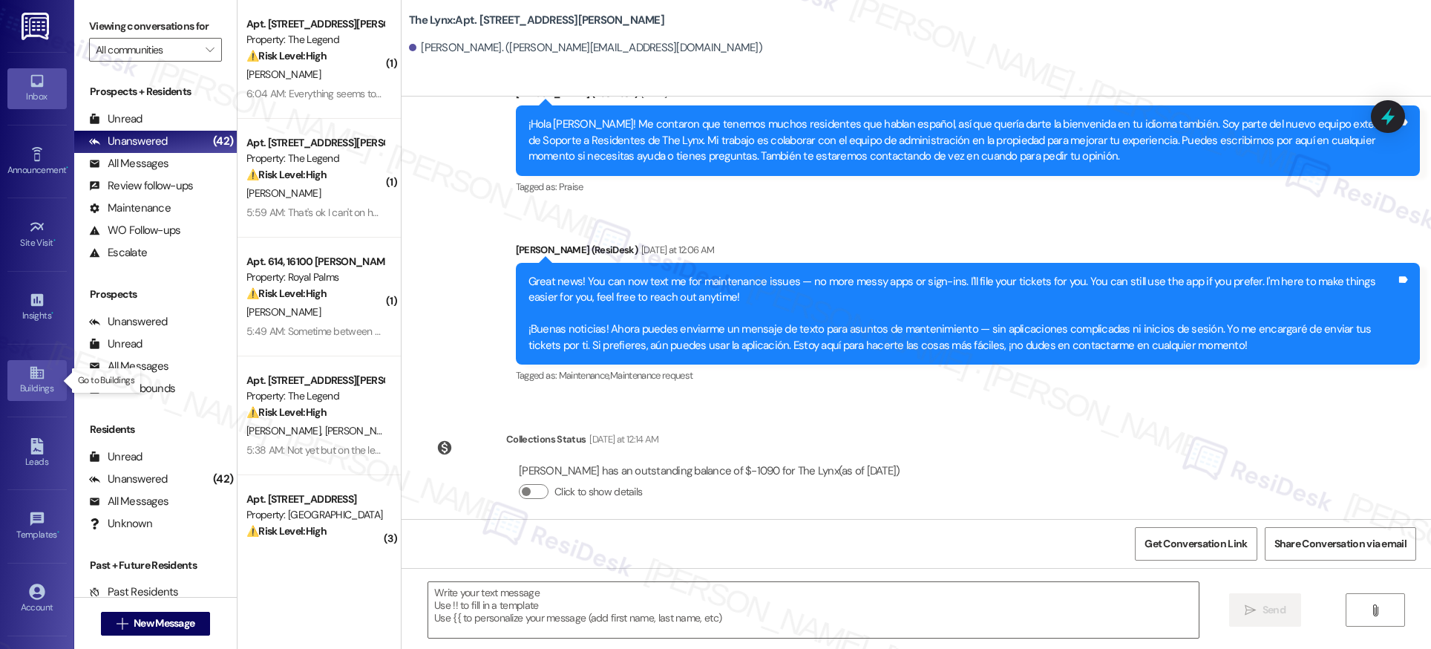
click at [32, 372] on icon at bounding box center [36, 373] width 13 height 13
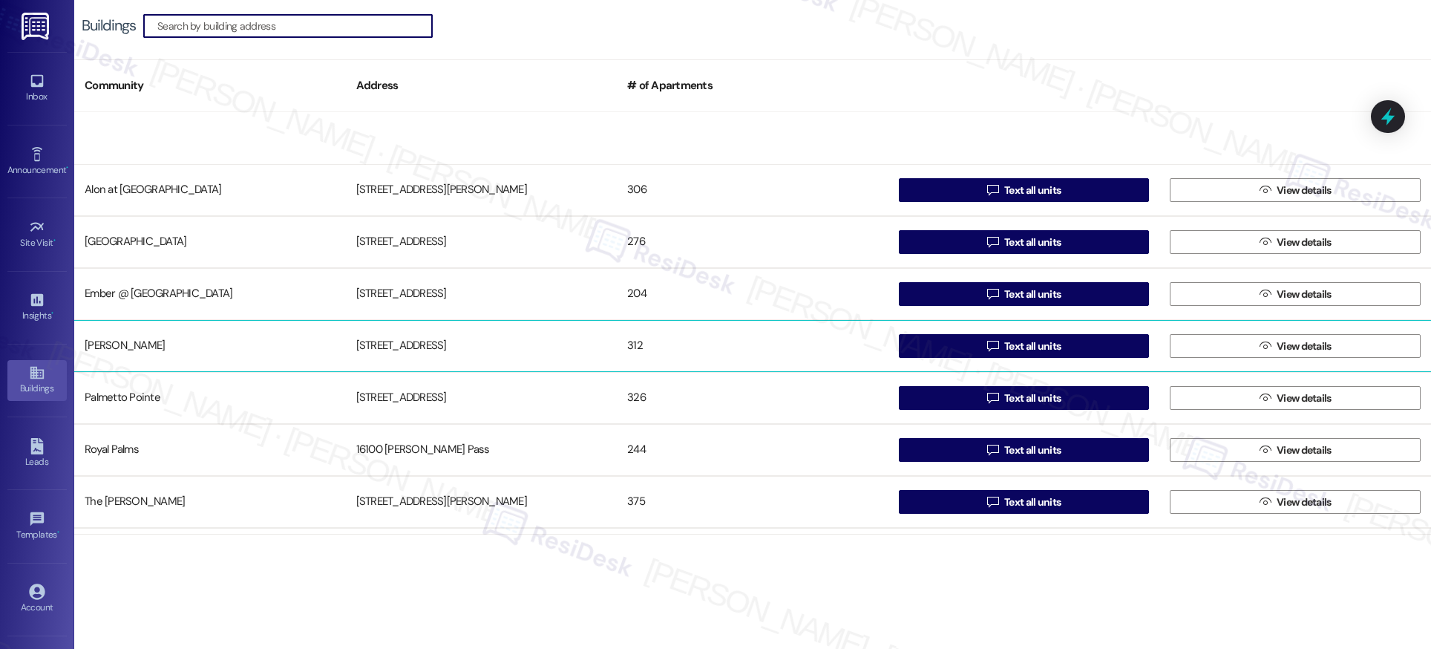
scroll to position [150, 0]
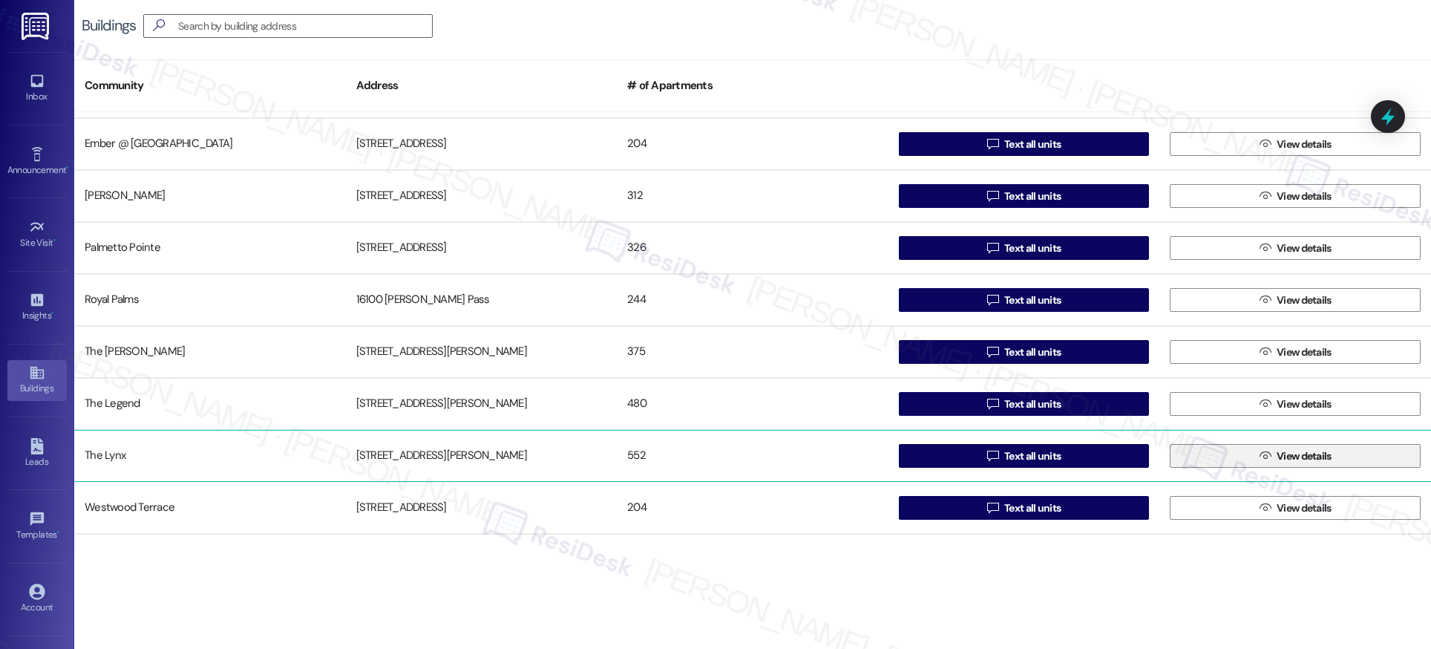
click at [1316, 457] on span "View details" at bounding box center [1304, 456] width 55 height 16
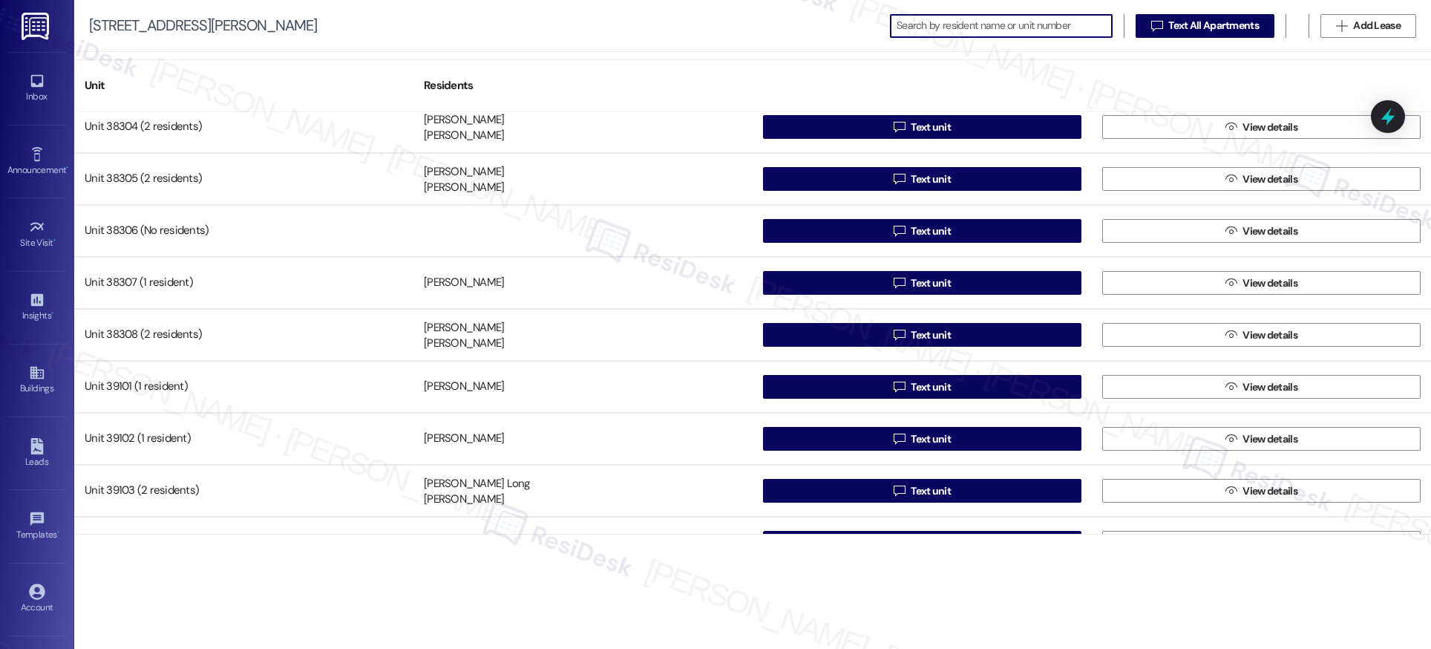
scroll to position [25095, 0]
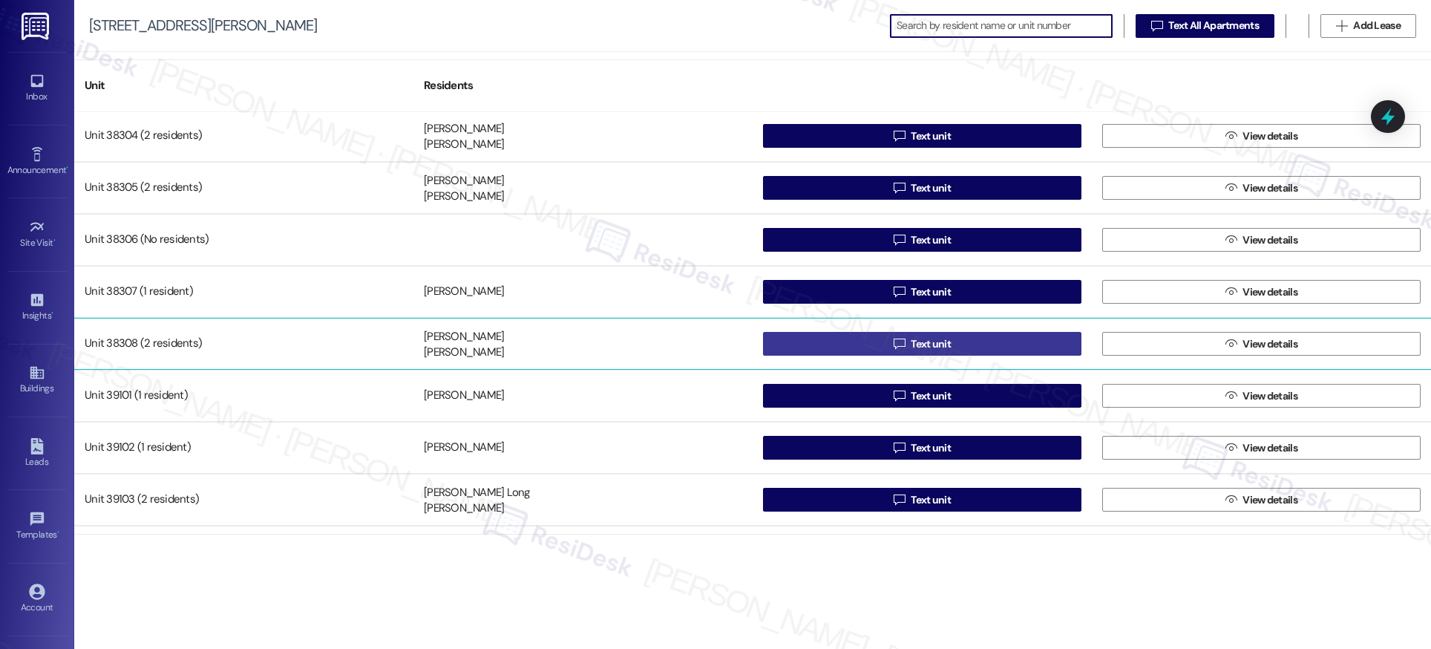
click at [922, 347] on span "Text unit" at bounding box center [931, 344] width 40 height 16
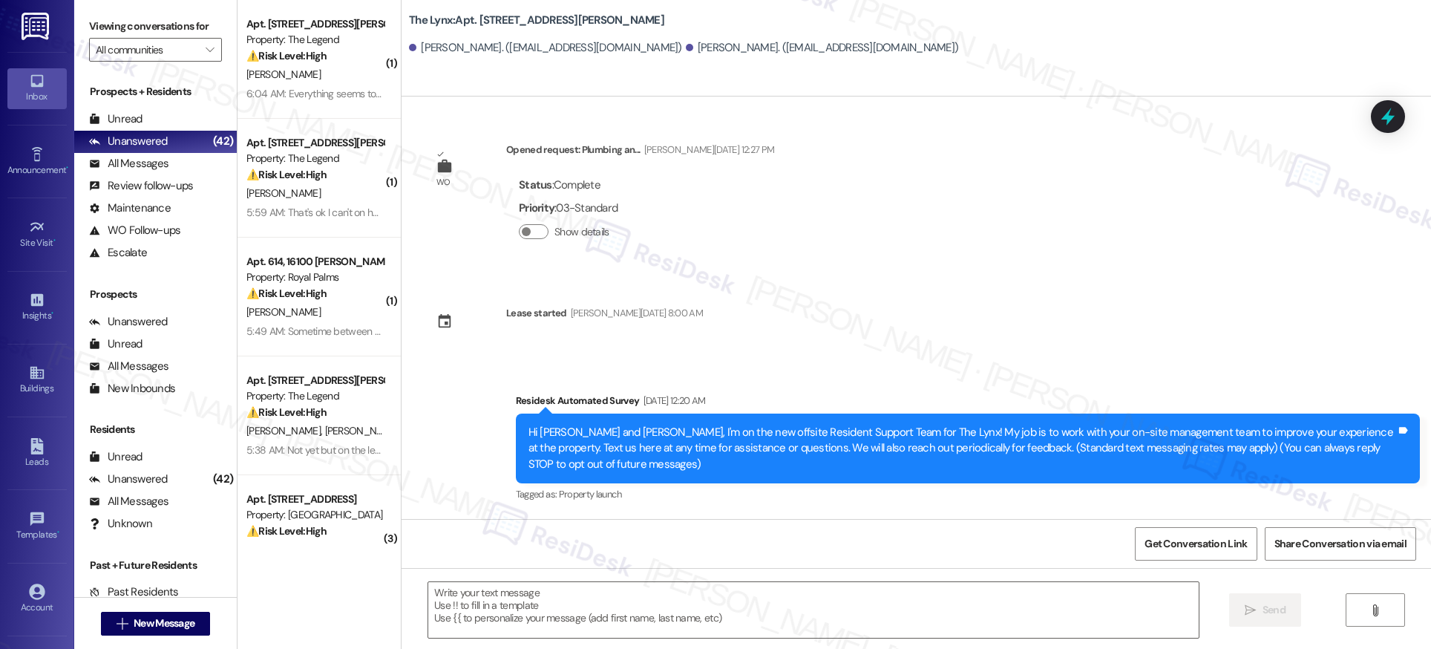
type textarea "Fetching suggested responses. Please feel free to read through the conversation…"
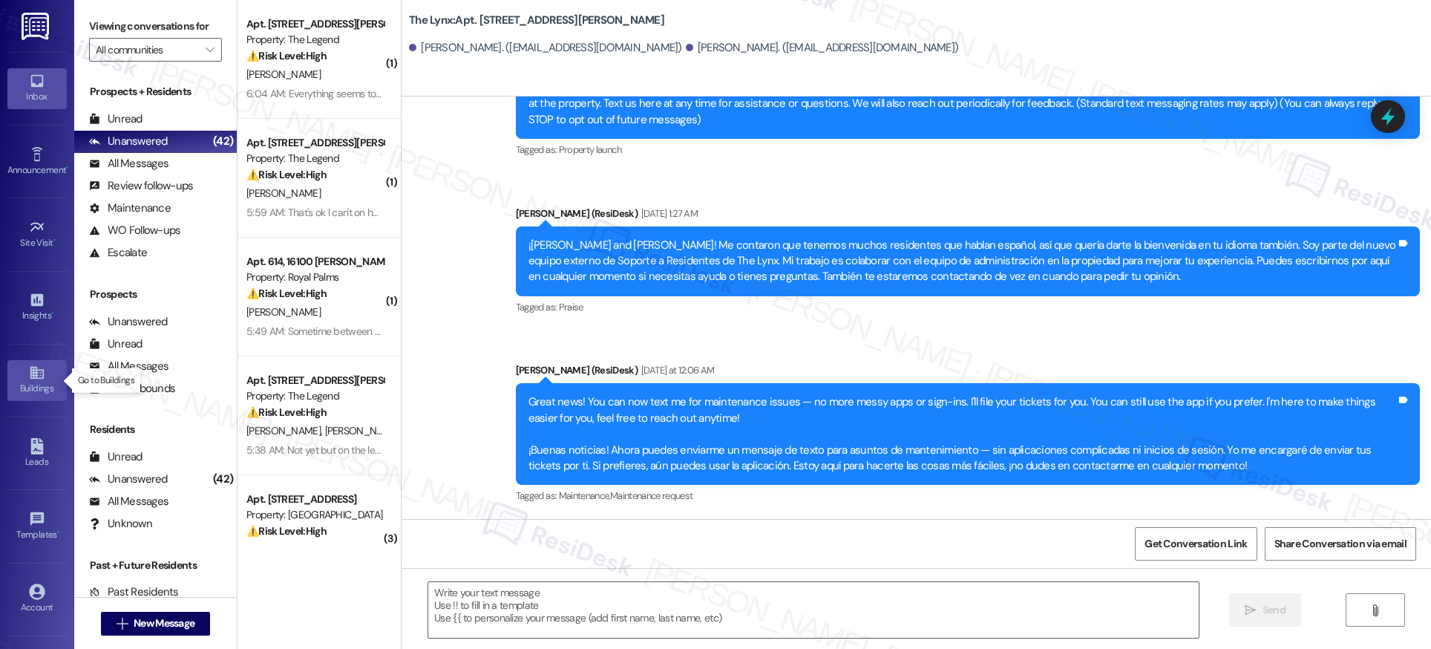
scroll to position [1, 0]
click at [29, 373] on icon at bounding box center [37, 372] width 16 height 16
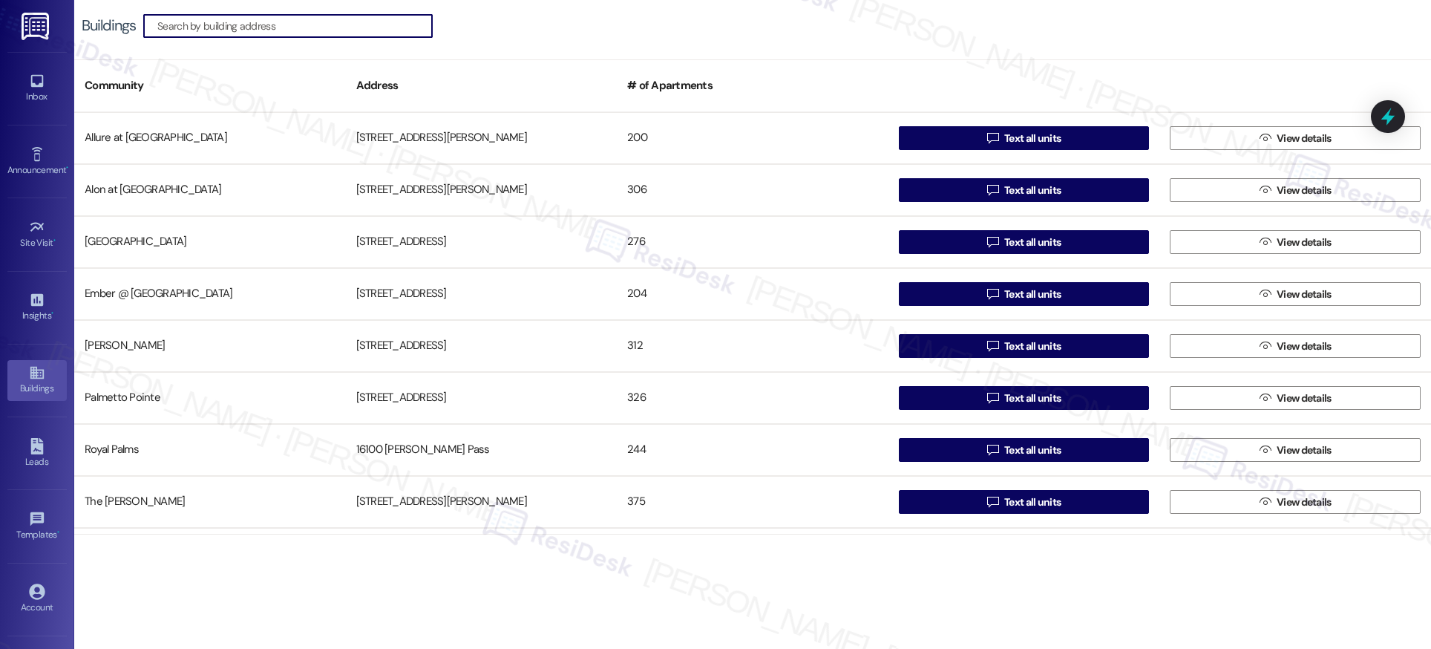
scroll to position [150, 0]
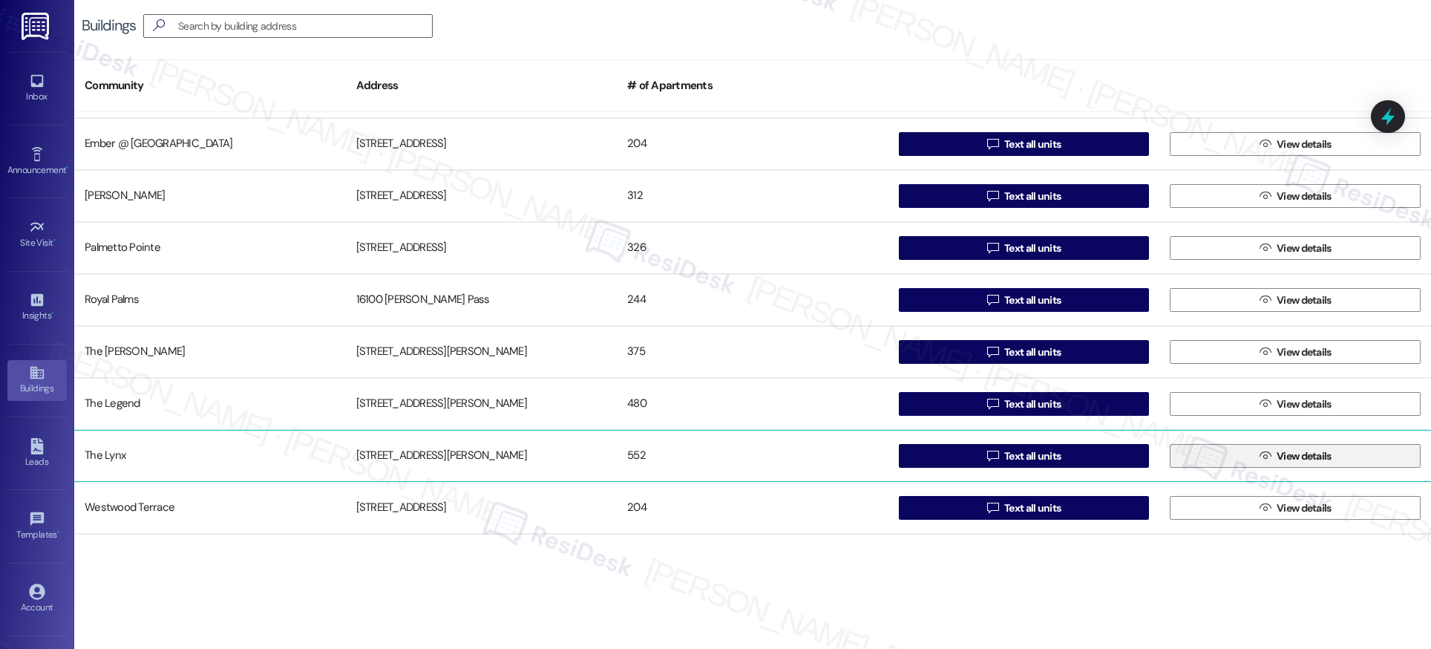
click at [1267, 456] on span " View details" at bounding box center [1295, 456] width 78 height 22
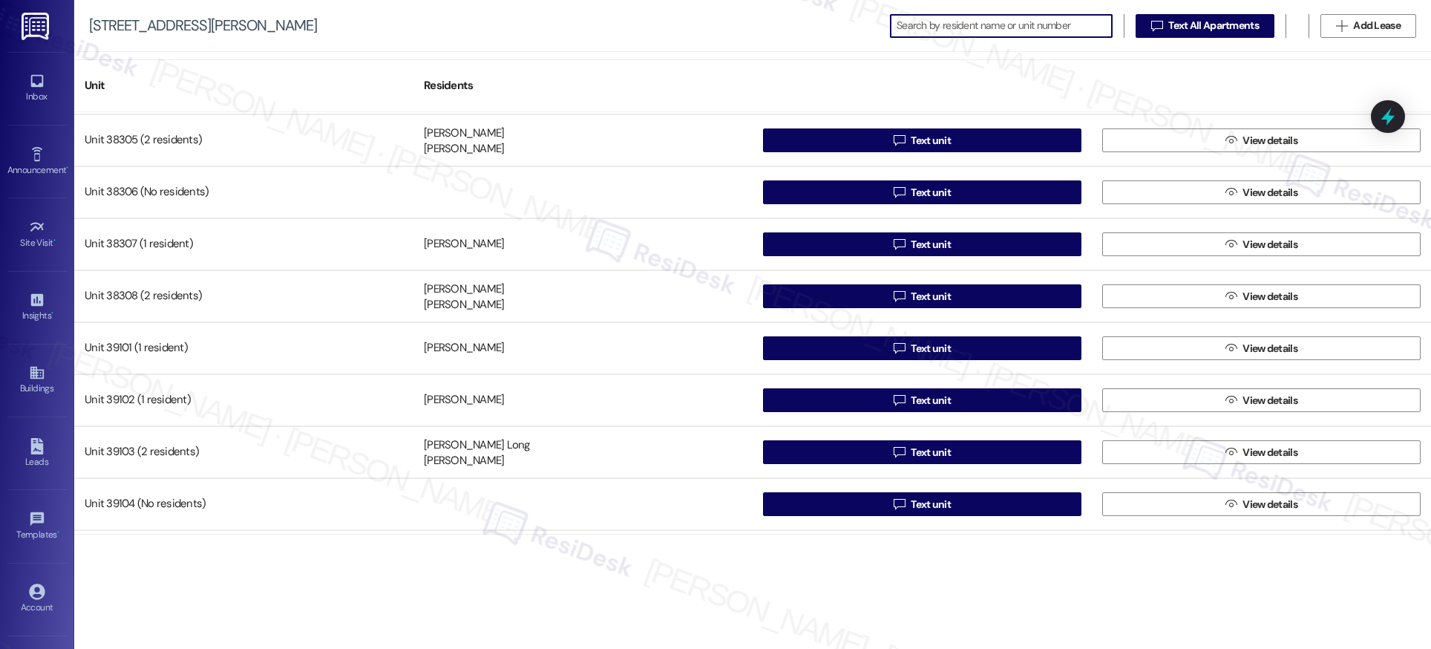
scroll to position [25154, 0]
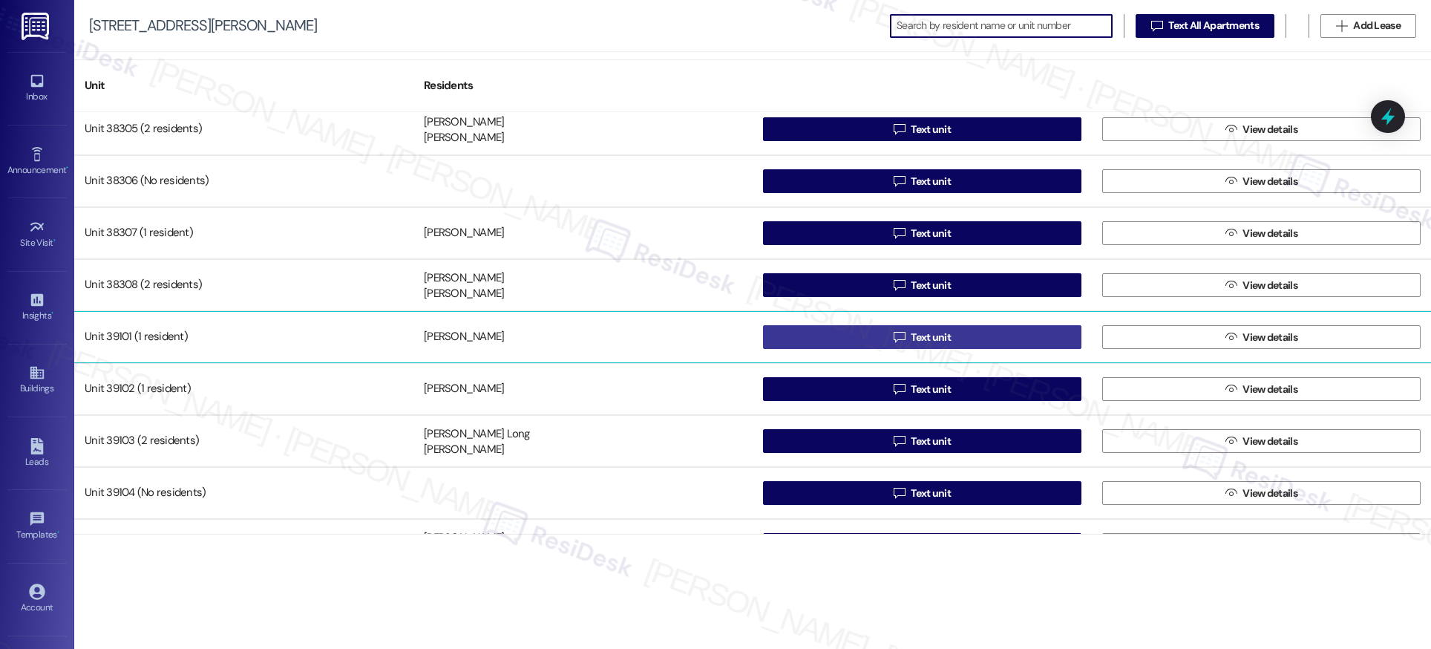
click at [927, 339] on span "Text unit" at bounding box center [931, 338] width 40 height 16
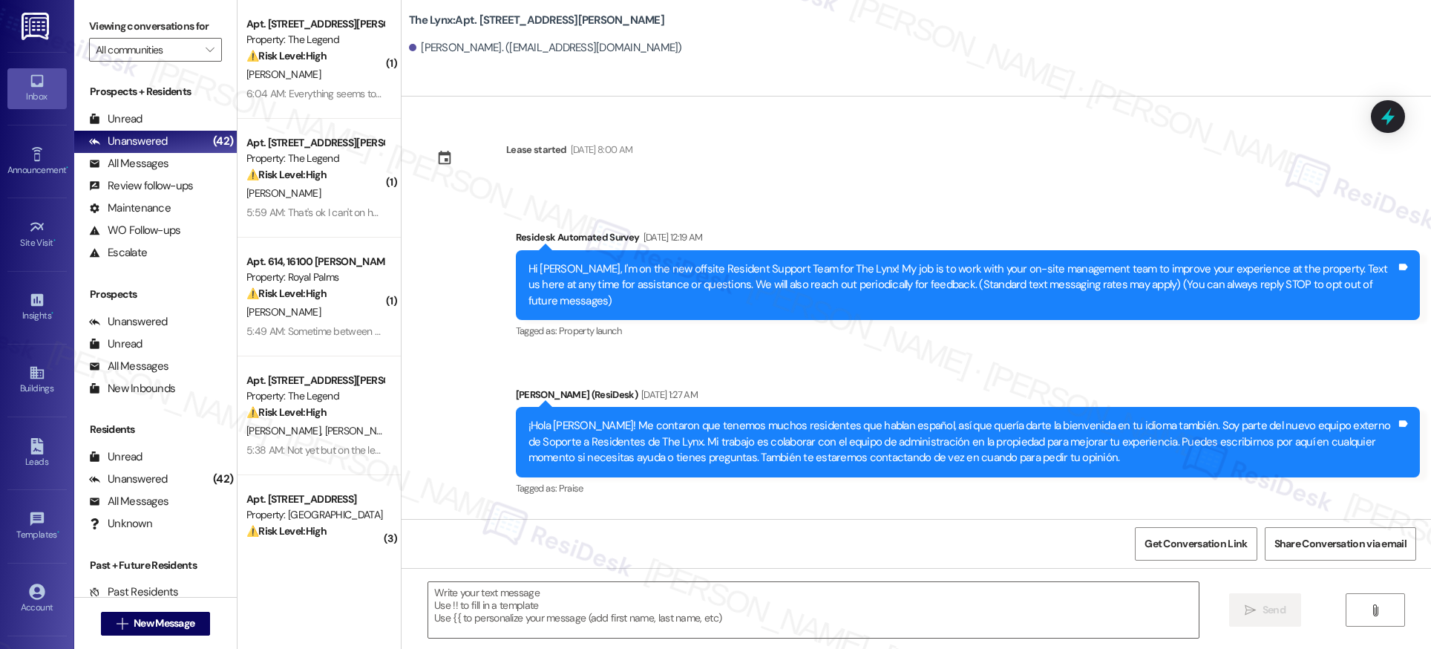
type textarea "Fetching suggested responses. Please feel free to read through the conversation…"
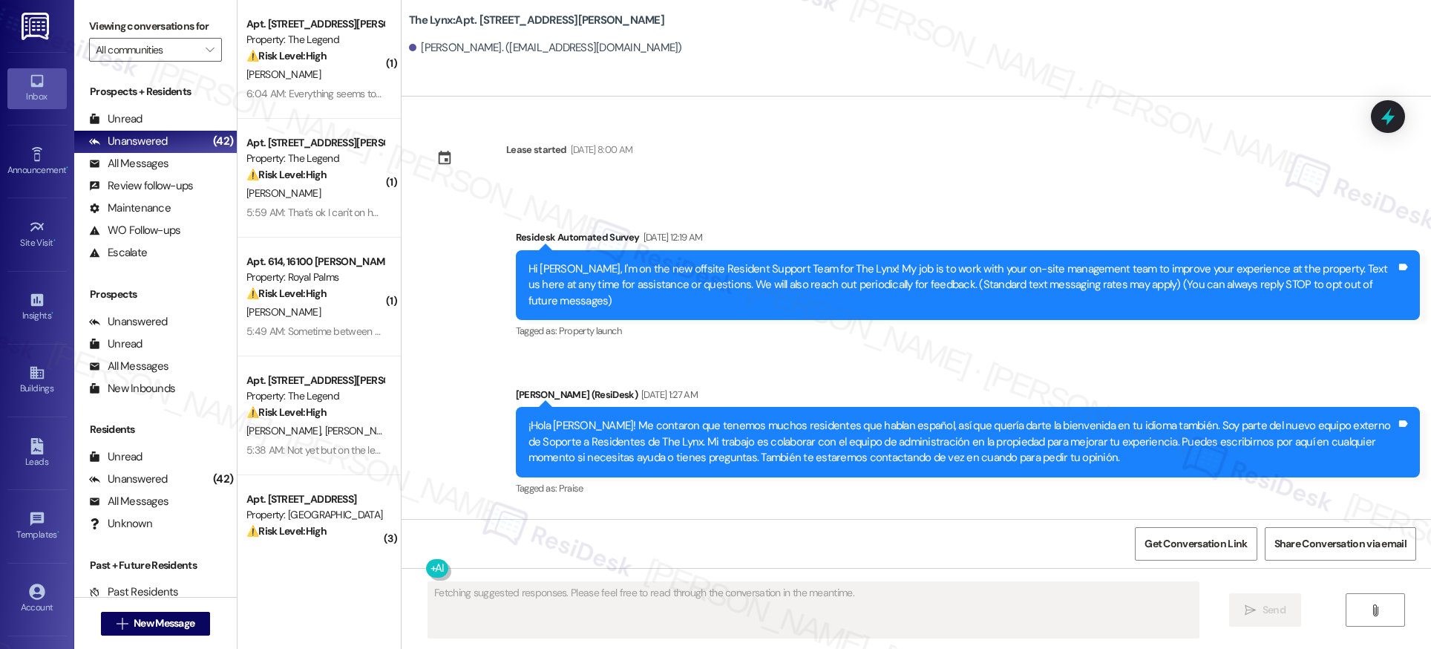
scroll to position [165, 0]
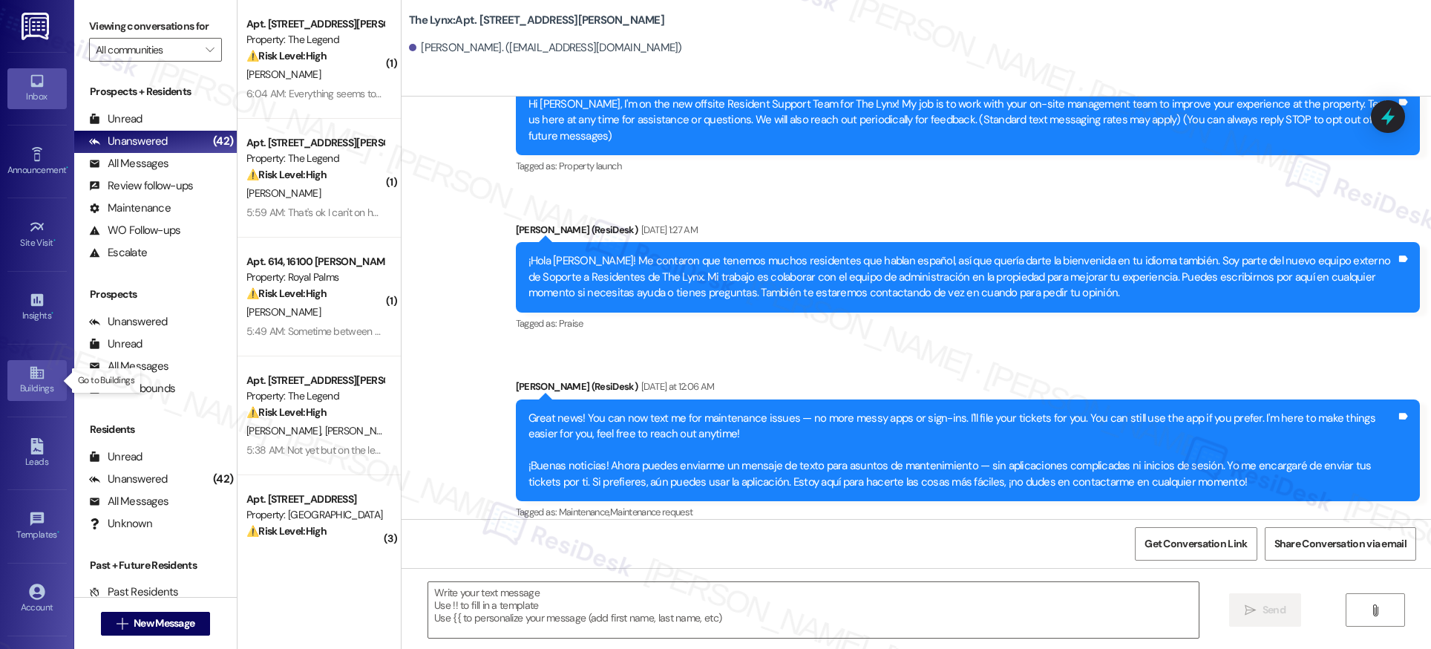
click at [35, 384] on div "Buildings" at bounding box center [37, 388] width 74 height 15
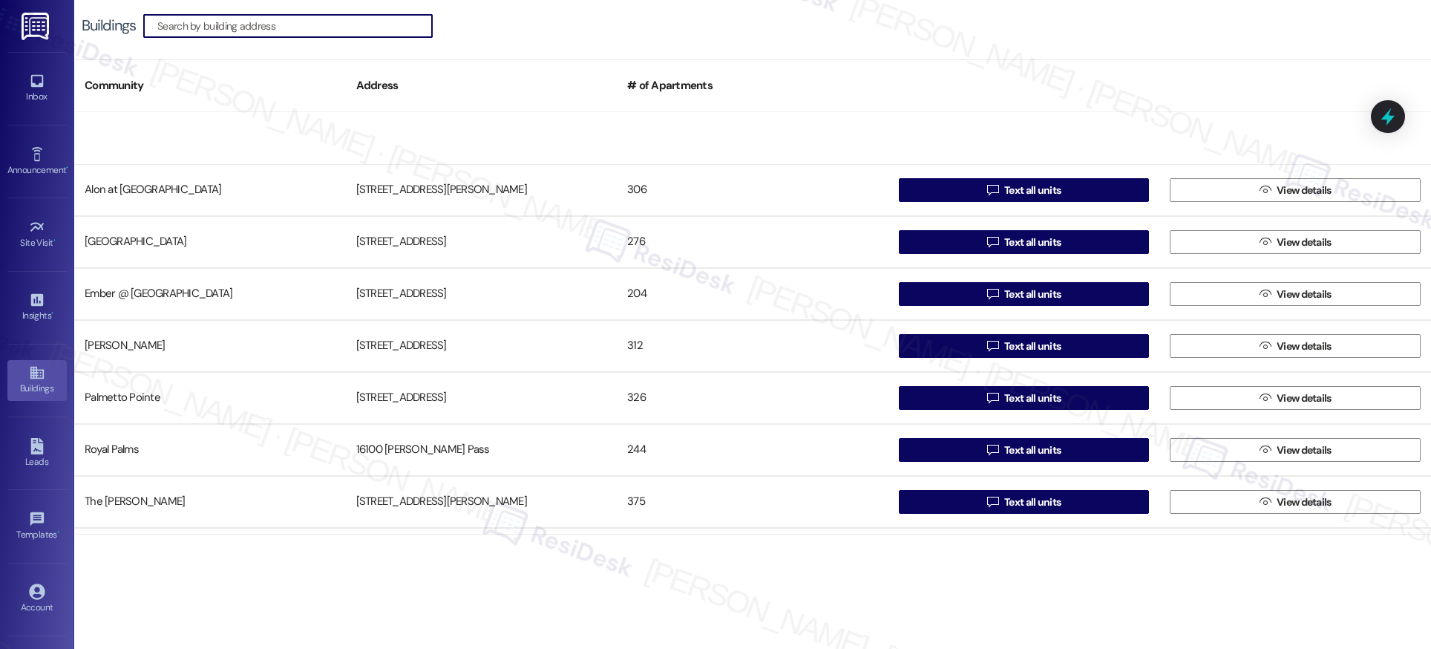
scroll to position [150, 0]
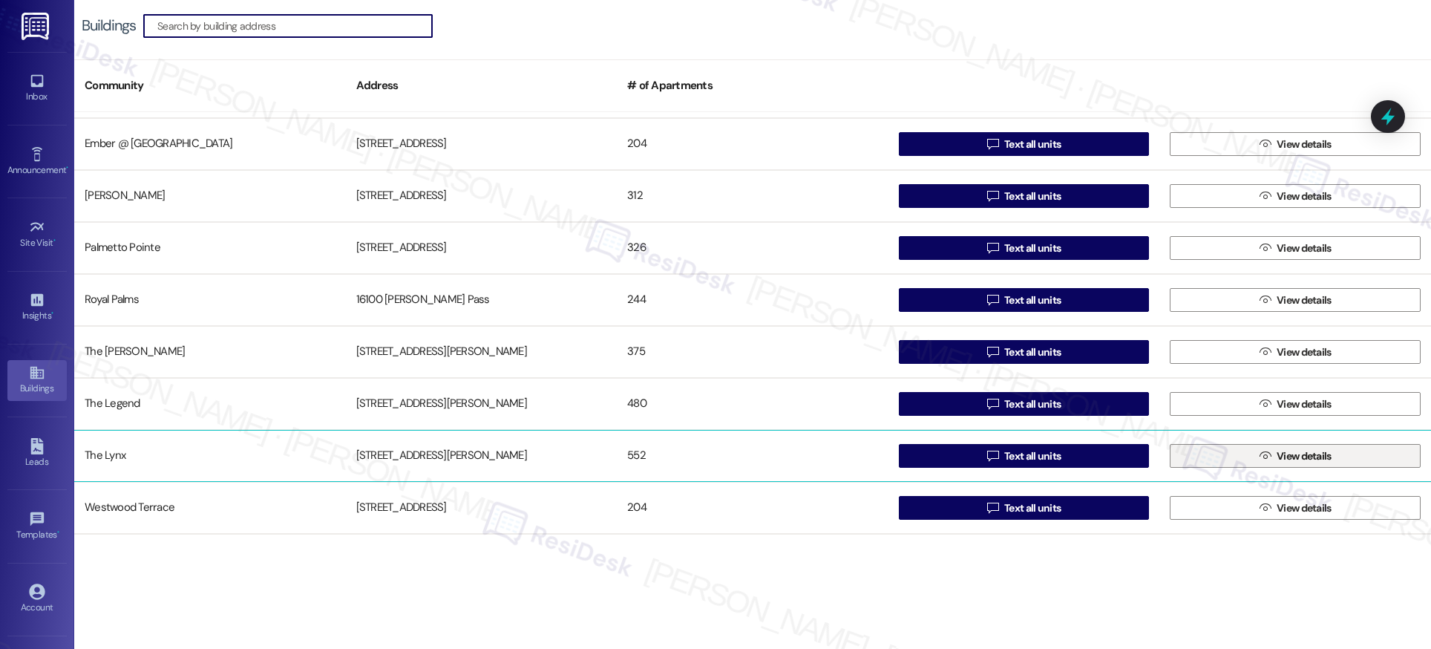
click at [1290, 452] on span "View details" at bounding box center [1304, 456] width 55 height 16
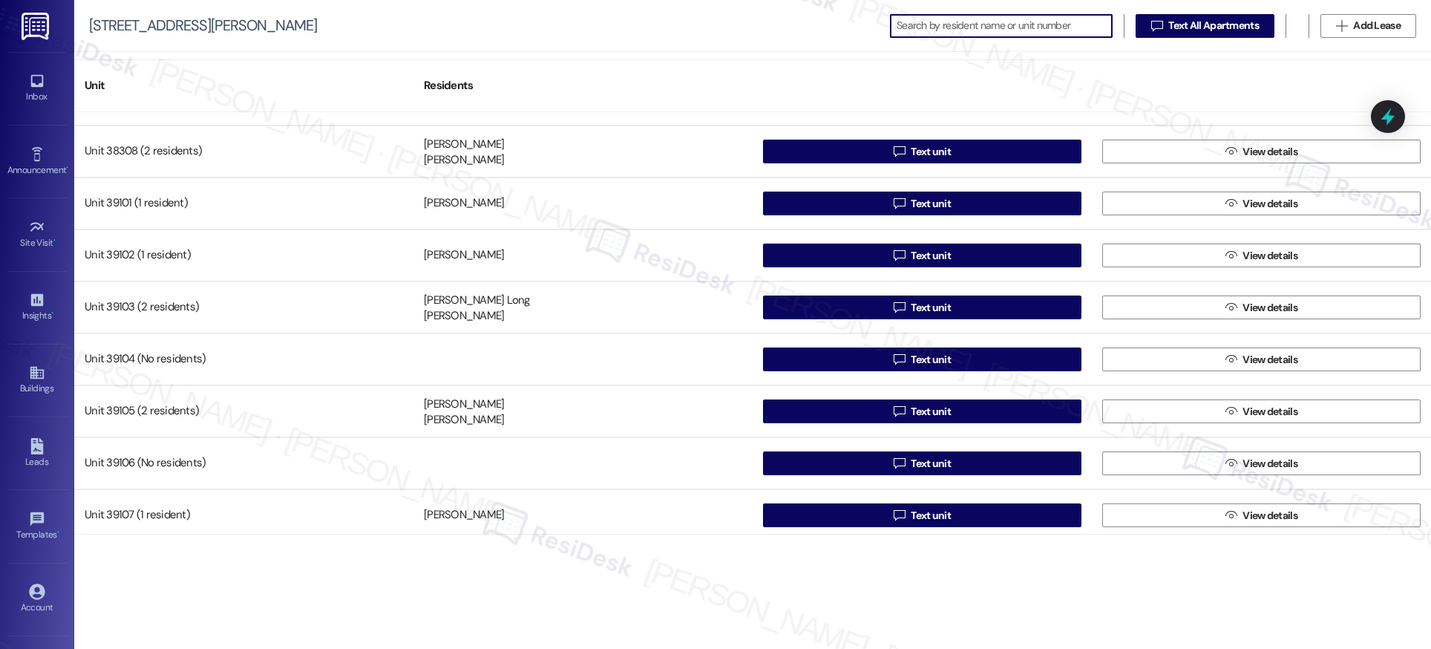
scroll to position [25289, 0]
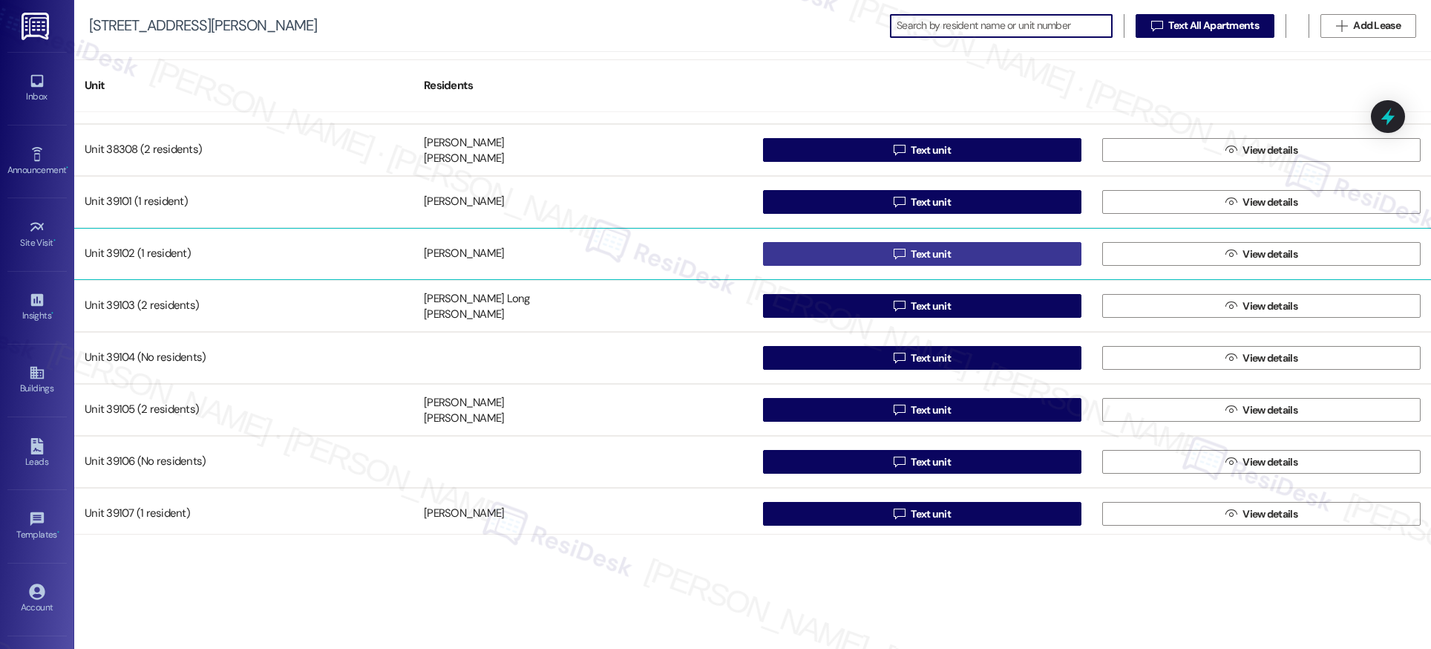
click at [924, 252] on span "Text unit" at bounding box center [931, 254] width 40 height 16
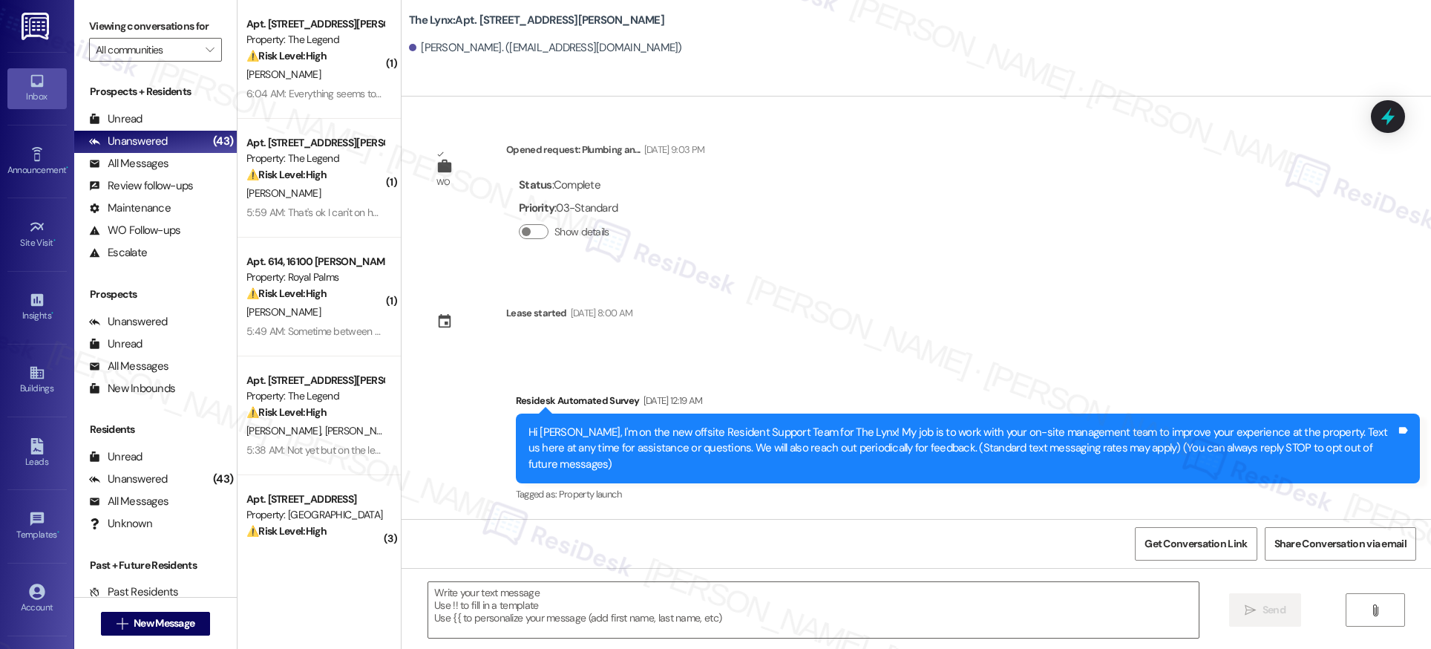
type textarea "Fetching suggested responses. Please feel free to read through the conversation…"
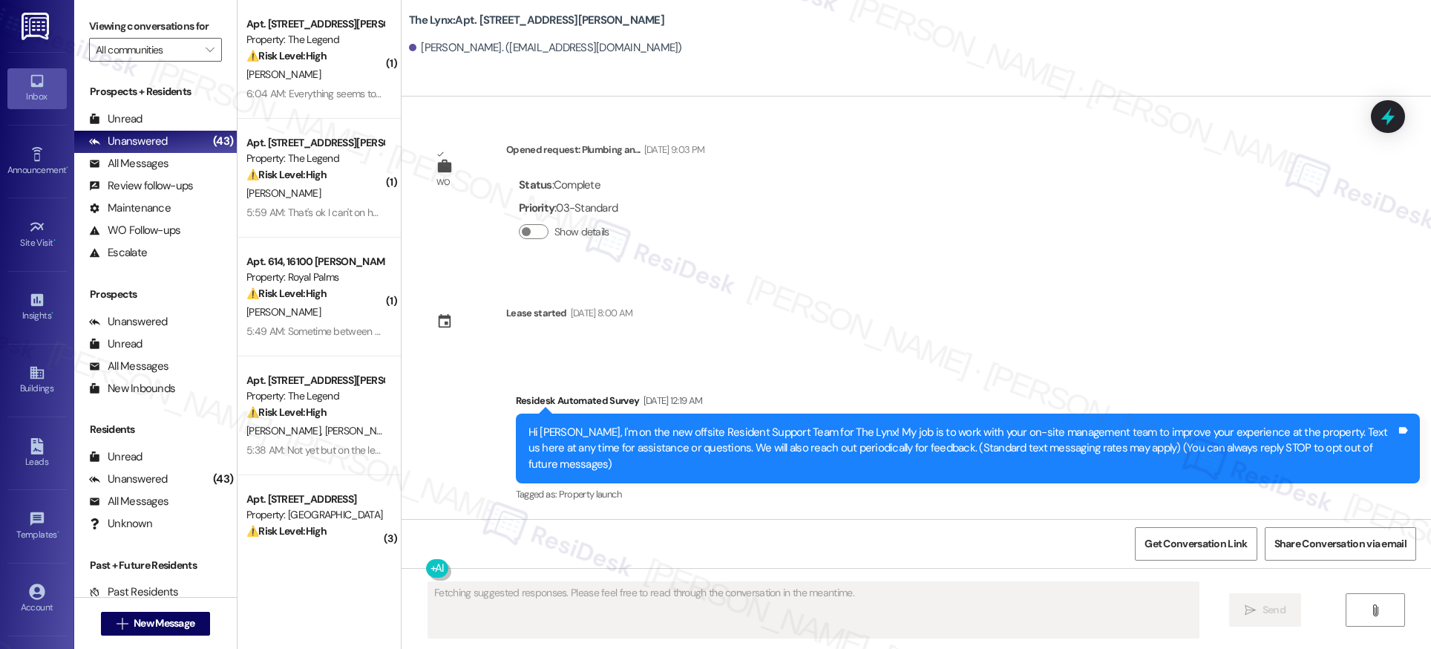
scroll to position [328, 0]
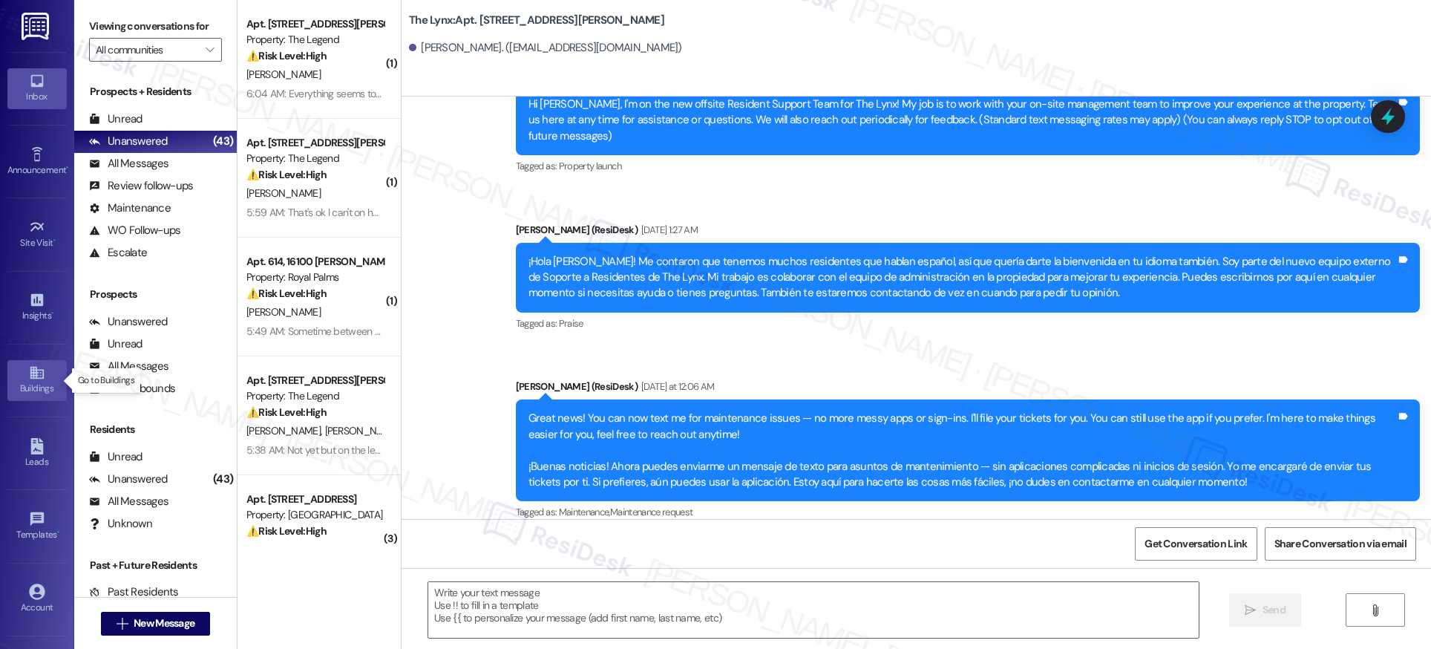
click at [30, 378] on icon at bounding box center [36, 373] width 13 height 13
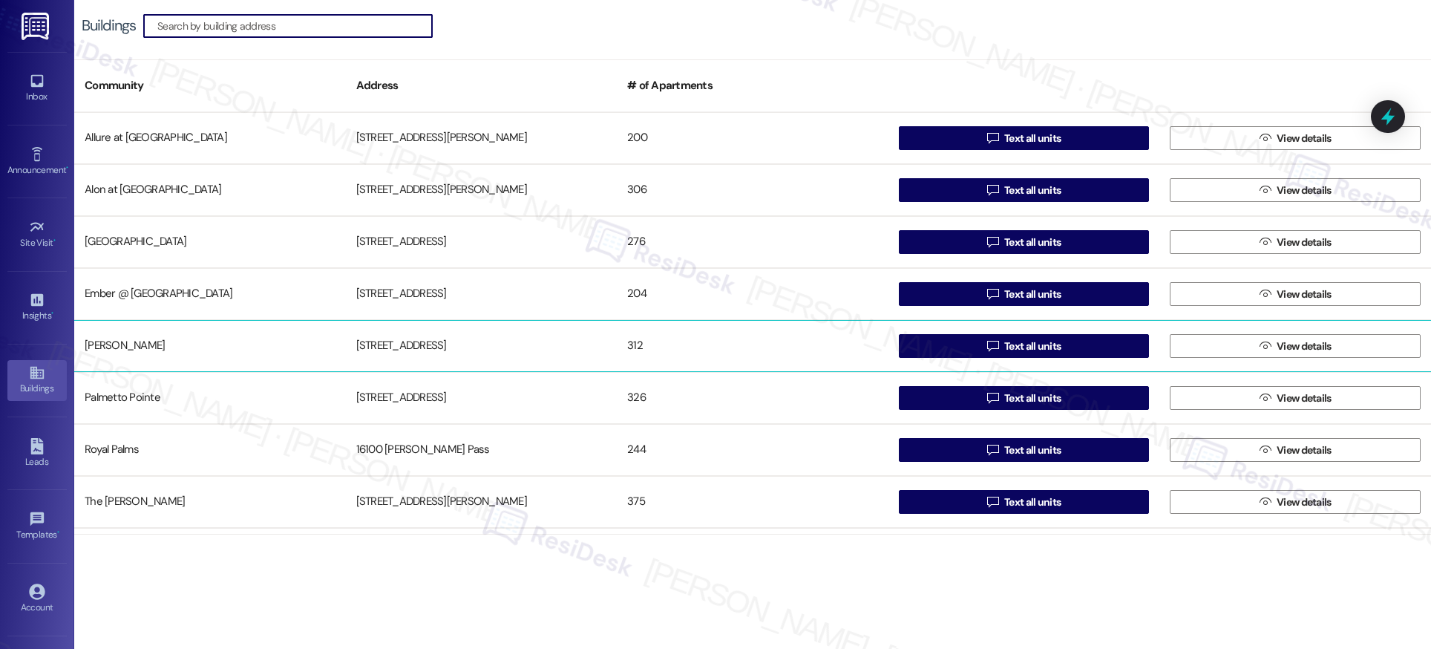
scroll to position [150, 0]
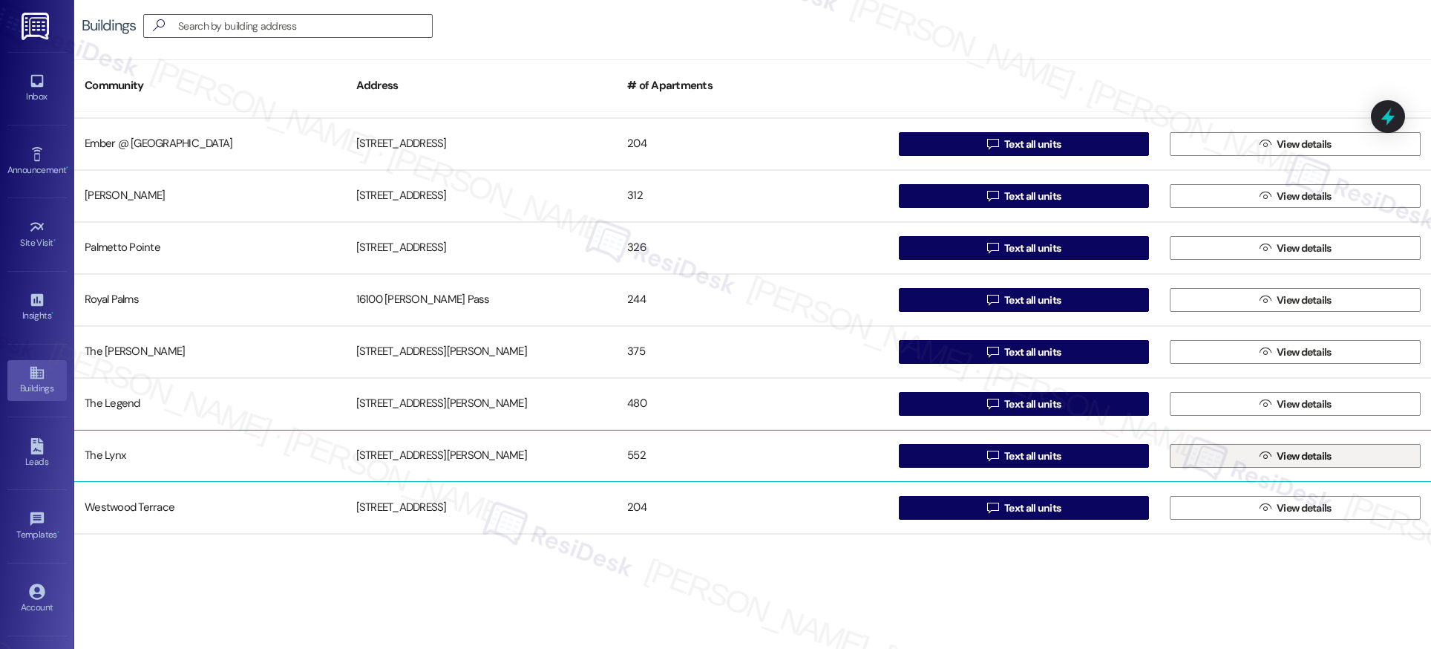
click at [1304, 460] on span "View details" at bounding box center [1304, 456] width 55 height 16
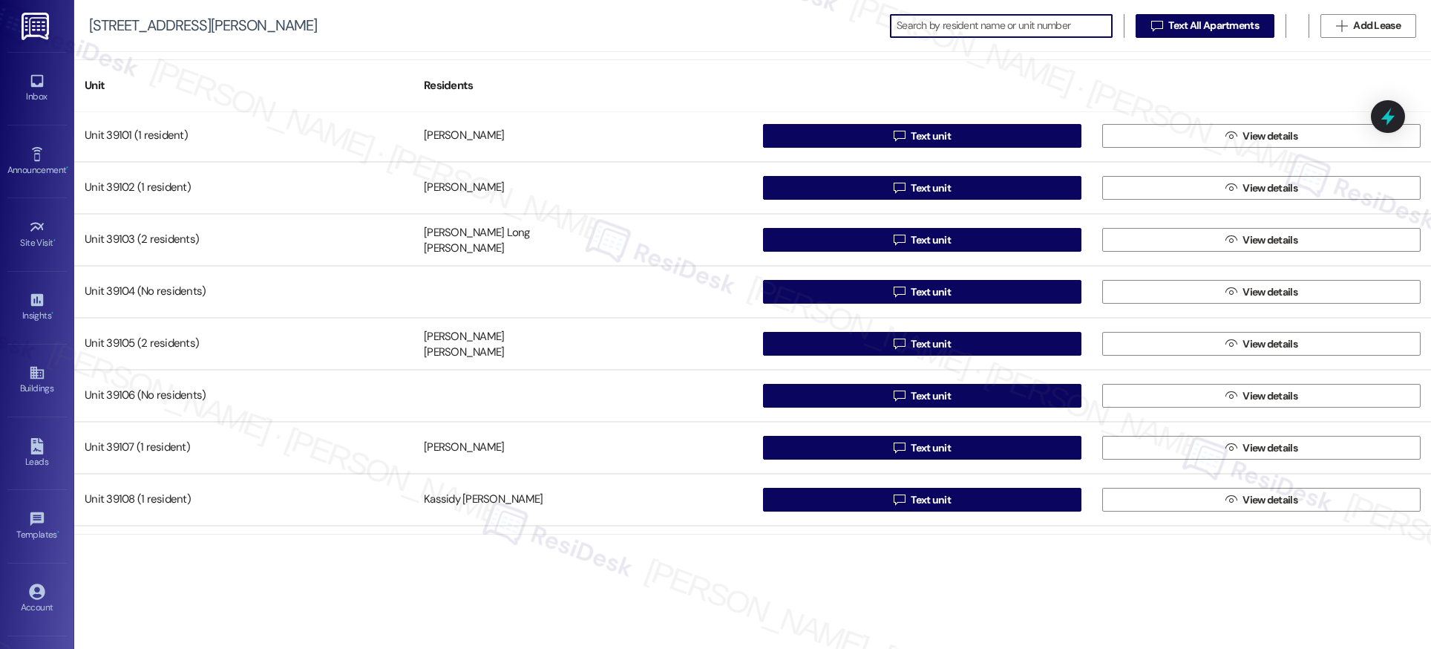
scroll to position [25348, 0]
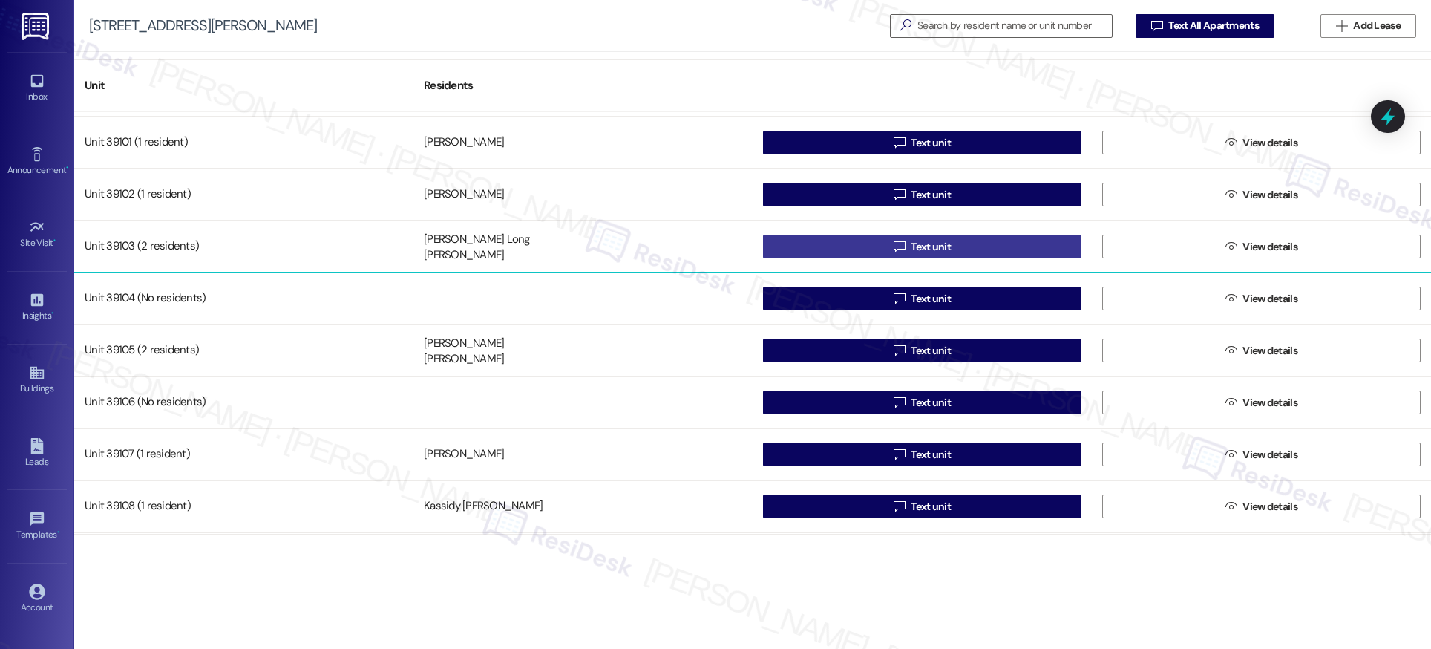
click at [928, 246] on span "Text unit" at bounding box center [931, 247] width 40 height 16
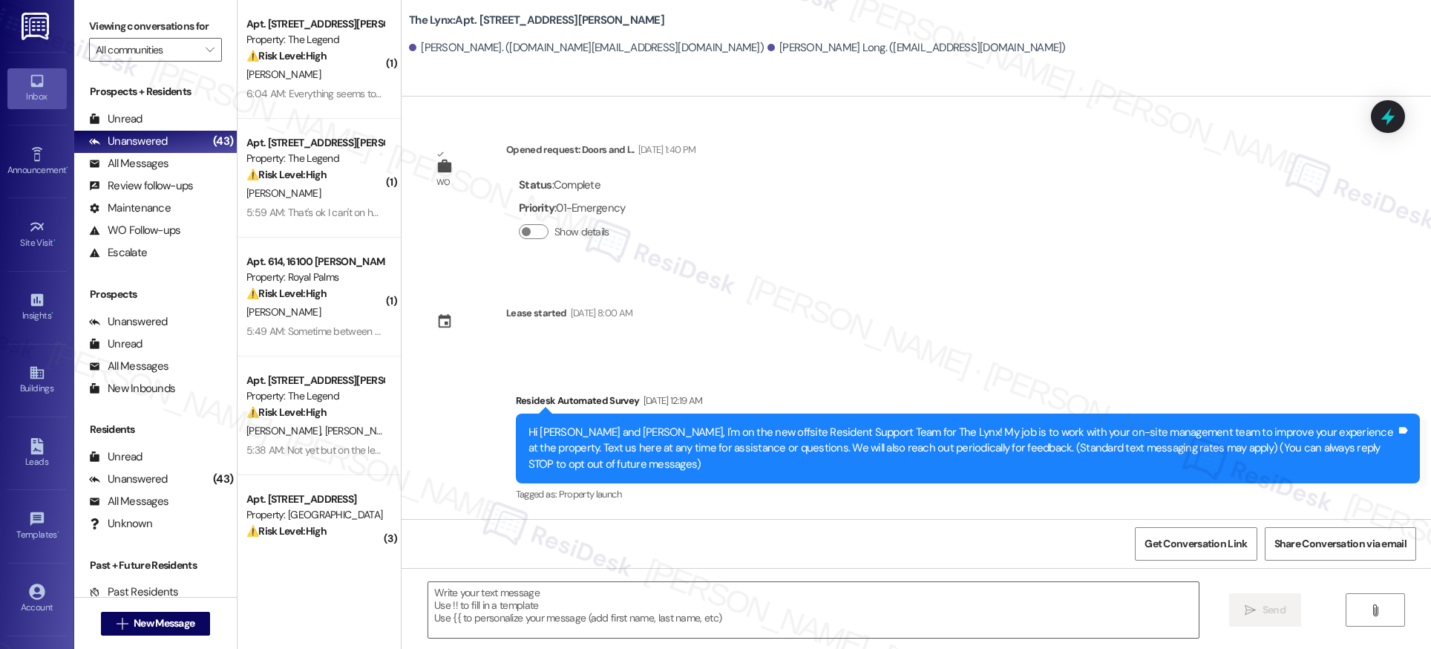
type textarea "Fetching suggested responses. Please feel free to read through the conversation…"
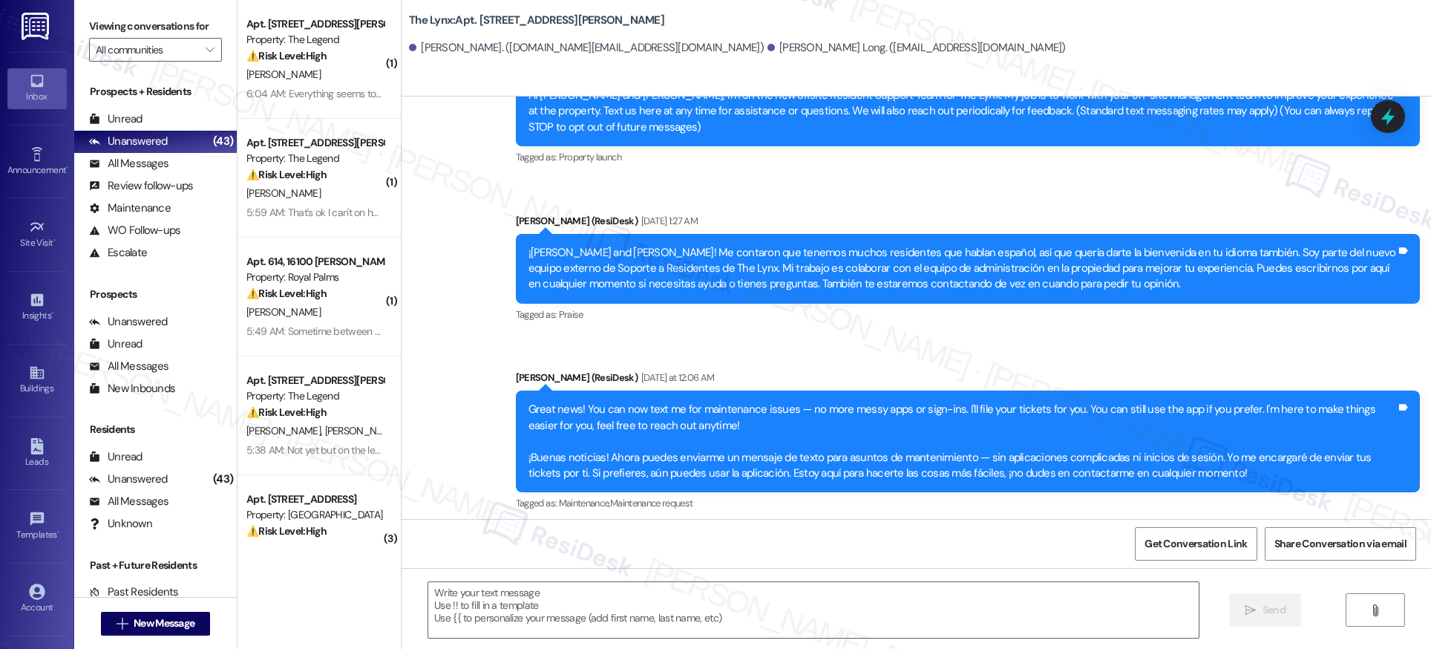
scroll to position [344, 0]
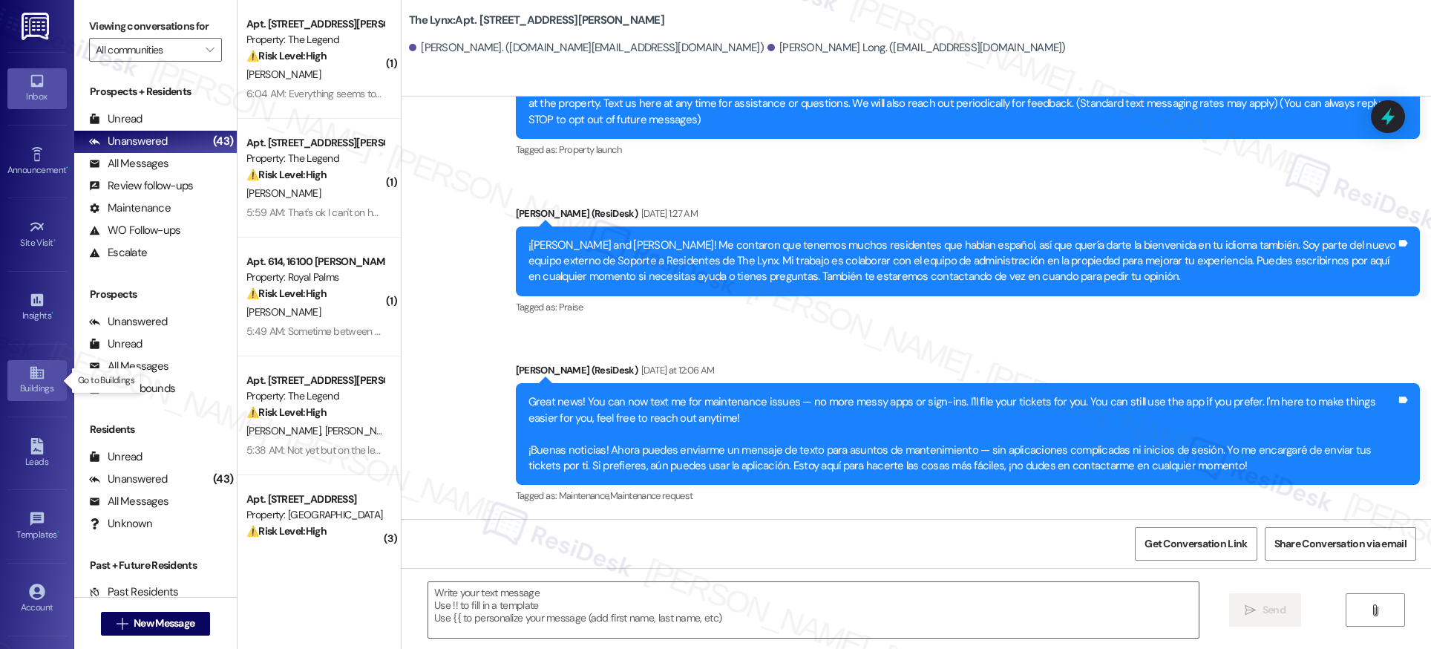
click at [30, 381] on div "Buildings" at bounding box center [37, 388] width 74 height 15
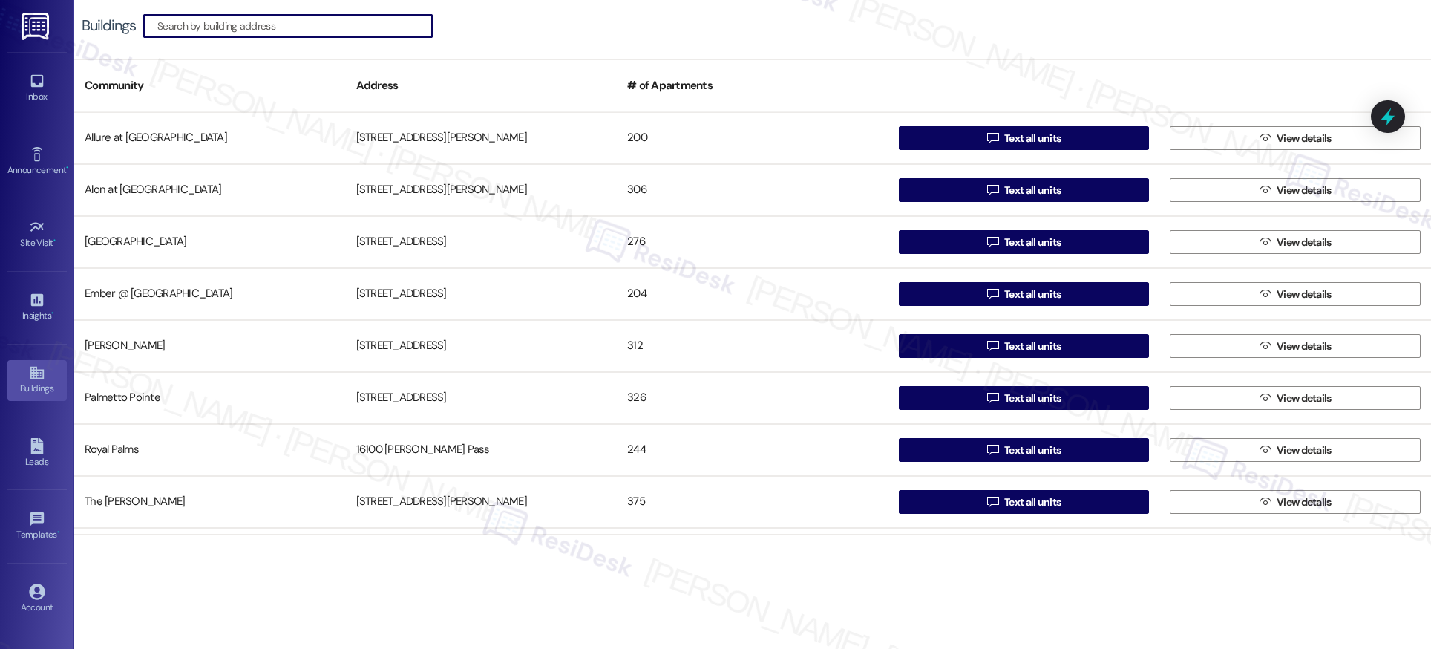
scroll to position [150, 0]
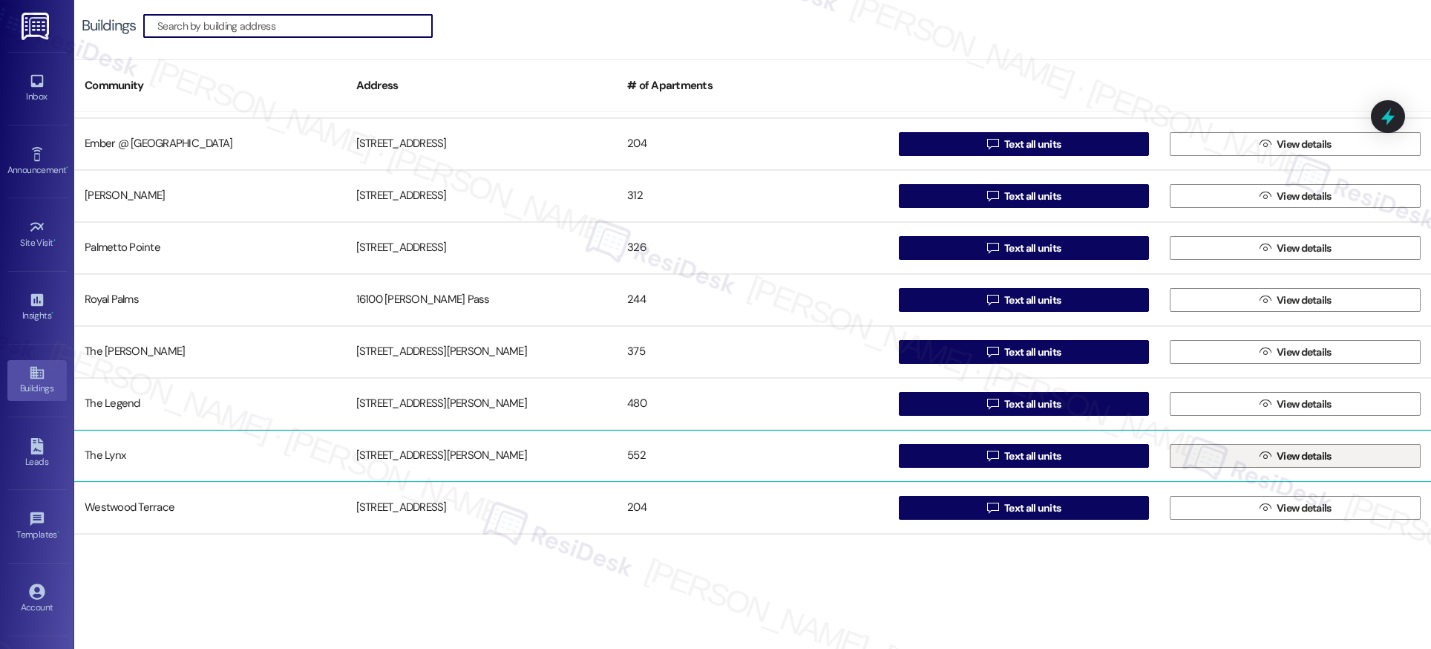
click at [1267, 448] on span " View details" at bounding box center [1295, 456] width 78 height 22
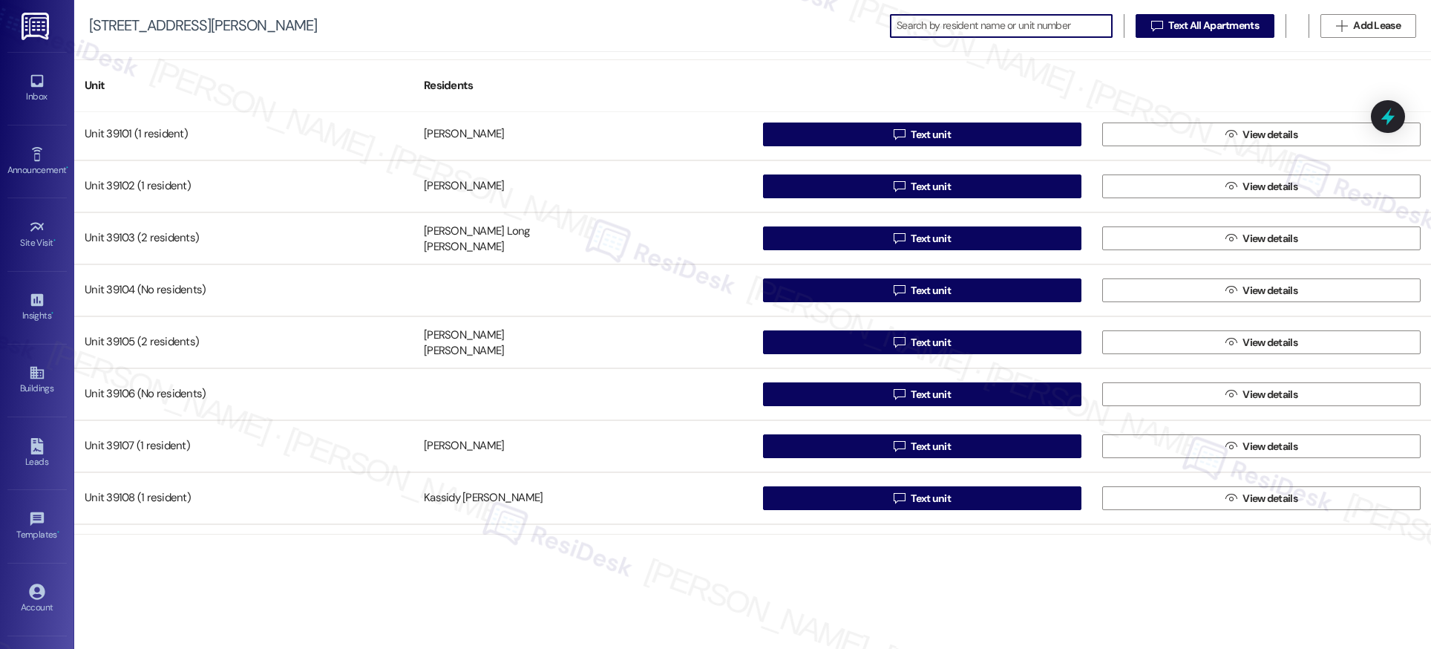
scroll to position [25371, 0]
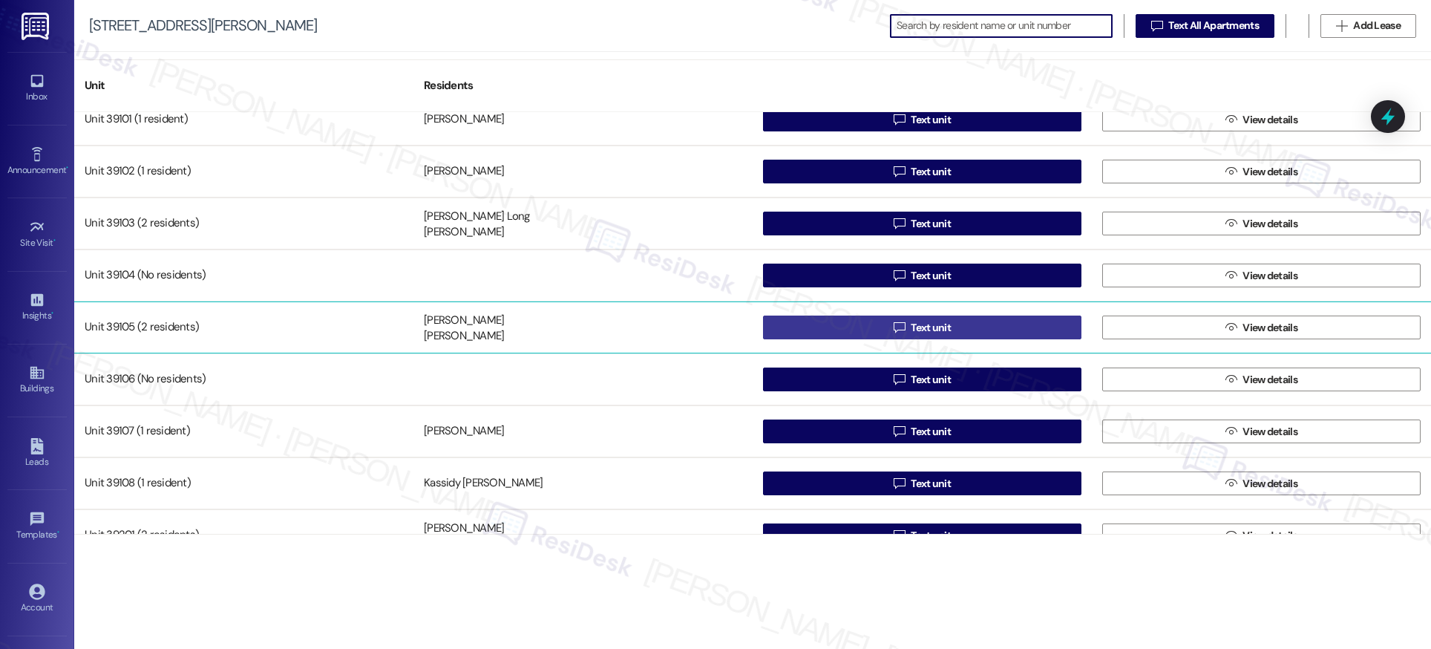
click at [930, 327] on span "Text unit" at bounding box center [931, 328] width 40 height 16
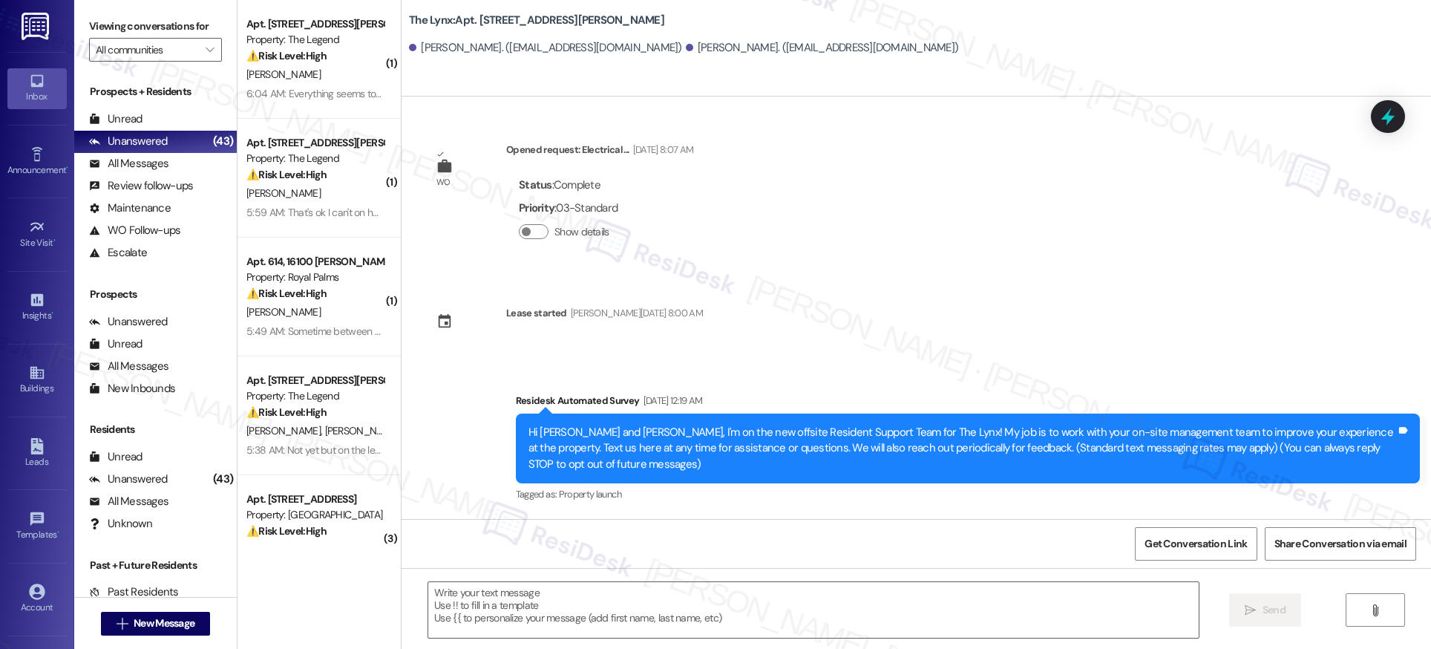
type textarea "Fetching suggested responses. Please feel free to read through the conversation…"
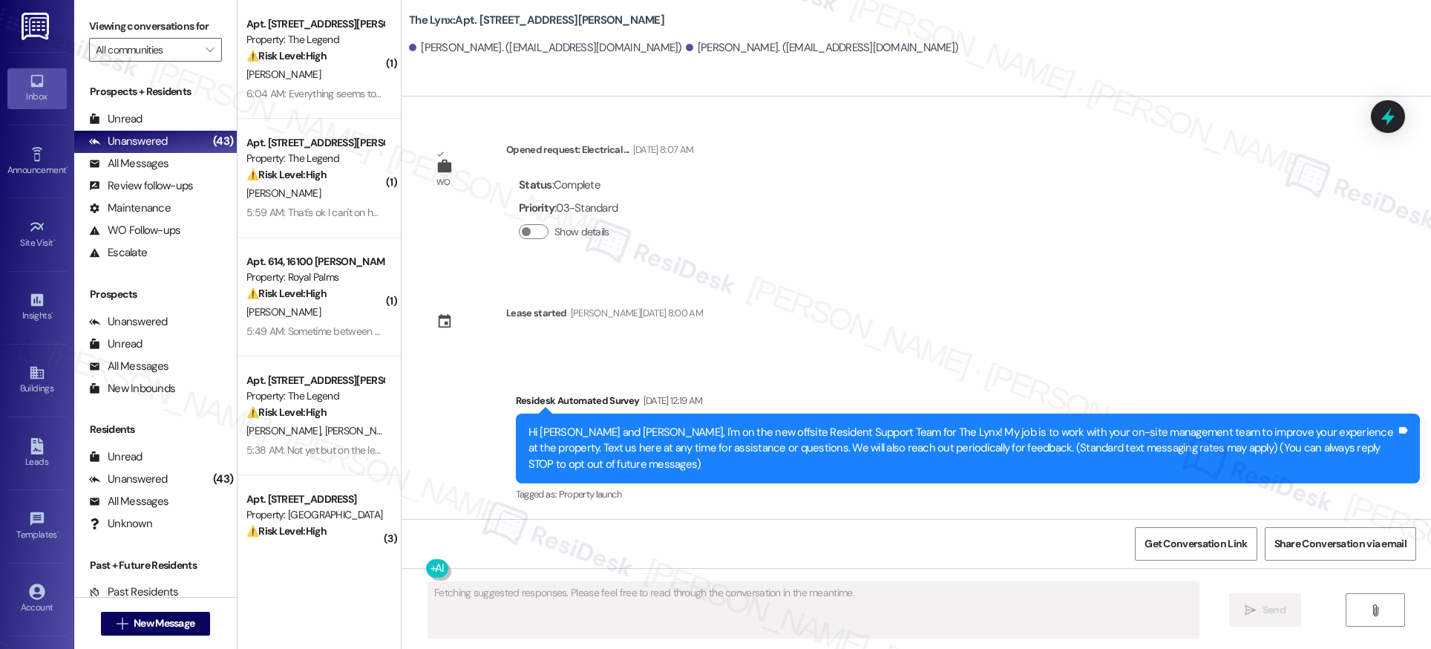
scroll to position [344, 0]
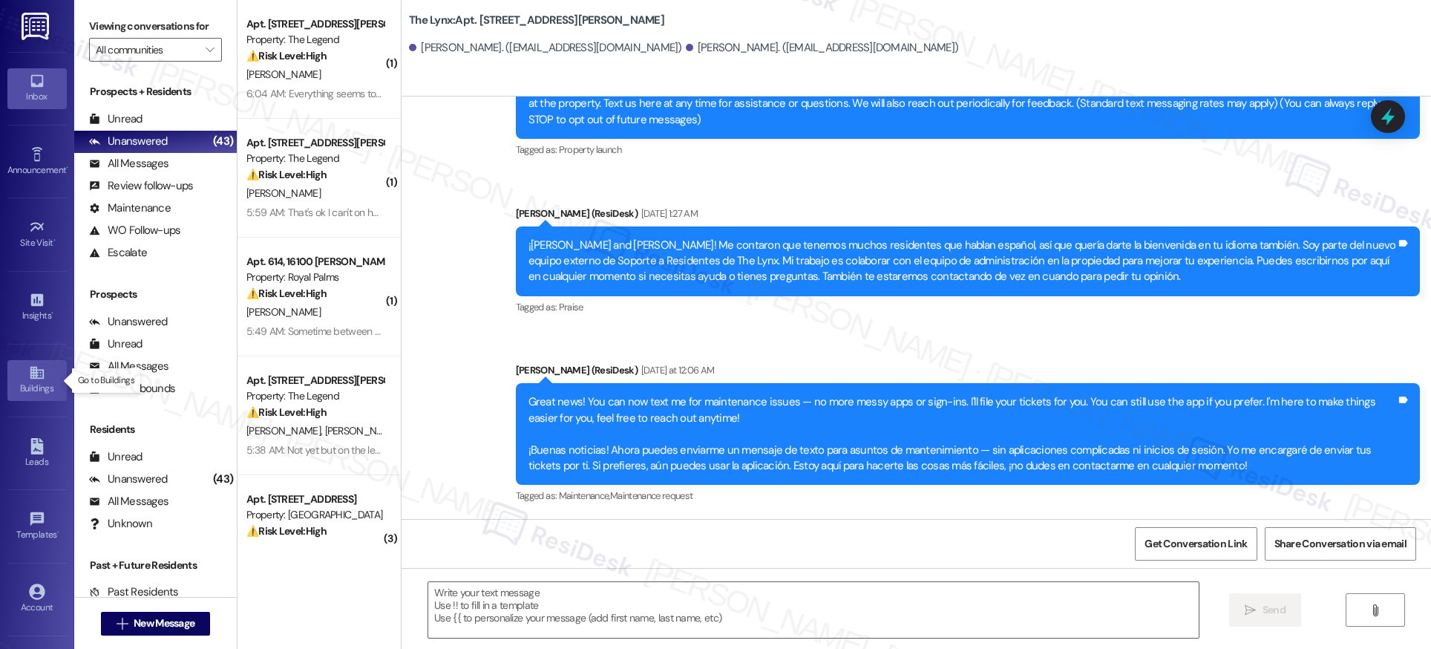
click at [33, 379] on icon at bounding box center [37, 372] width 16 height 16
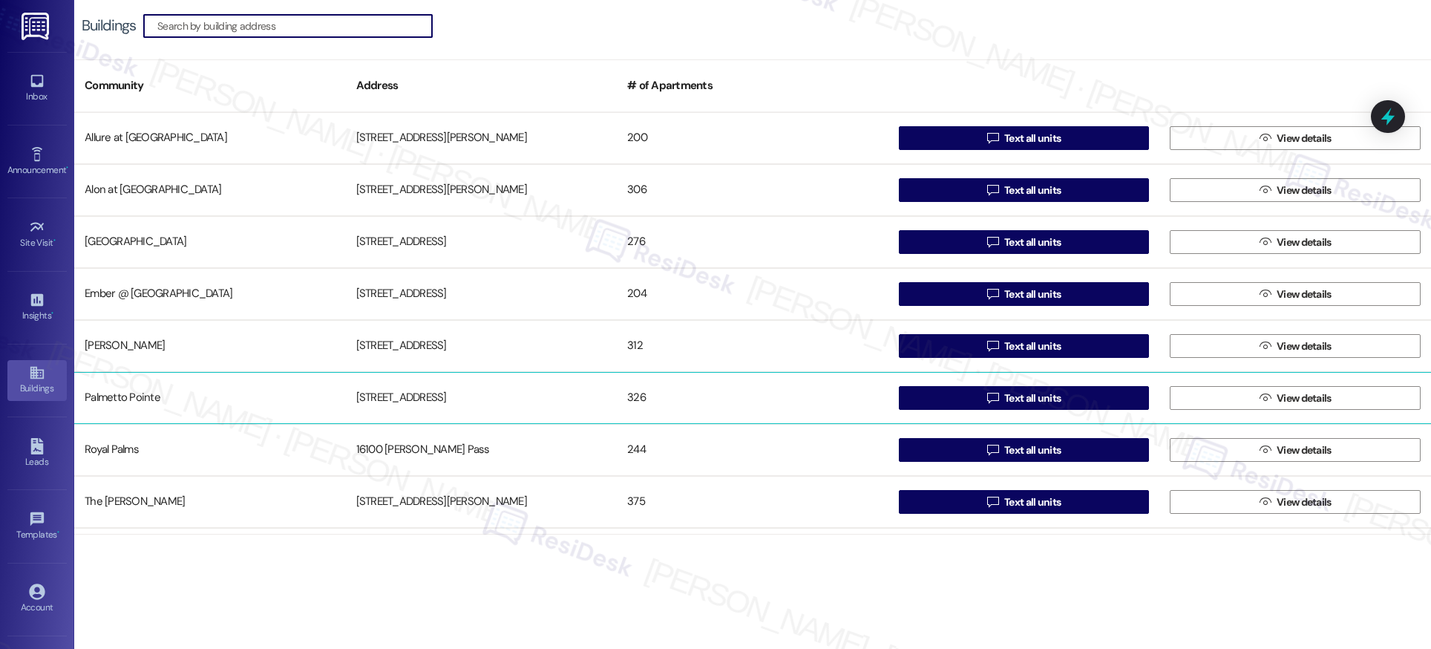
scroll to position [150, 0]
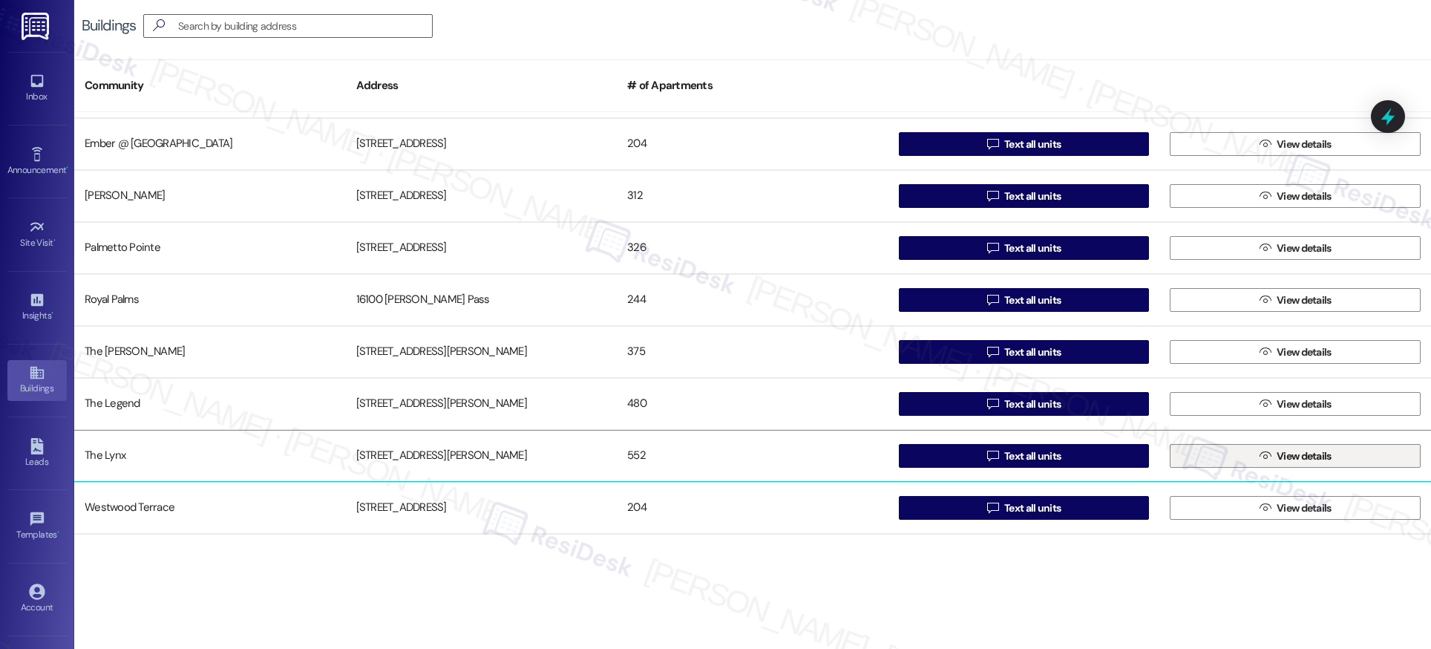
click at [1323, 453] on span "View details" at bounding box center [1304, 456] width 55 height 16
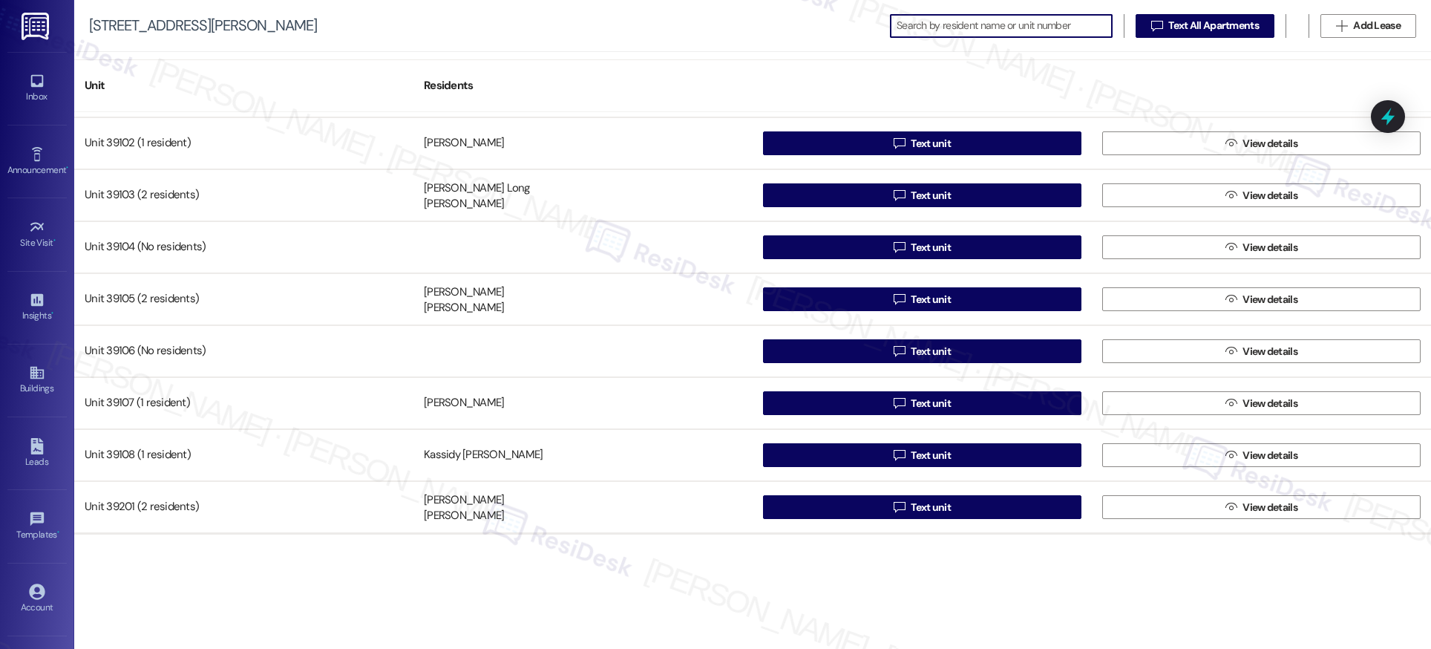
scroll to position [25409, 0]
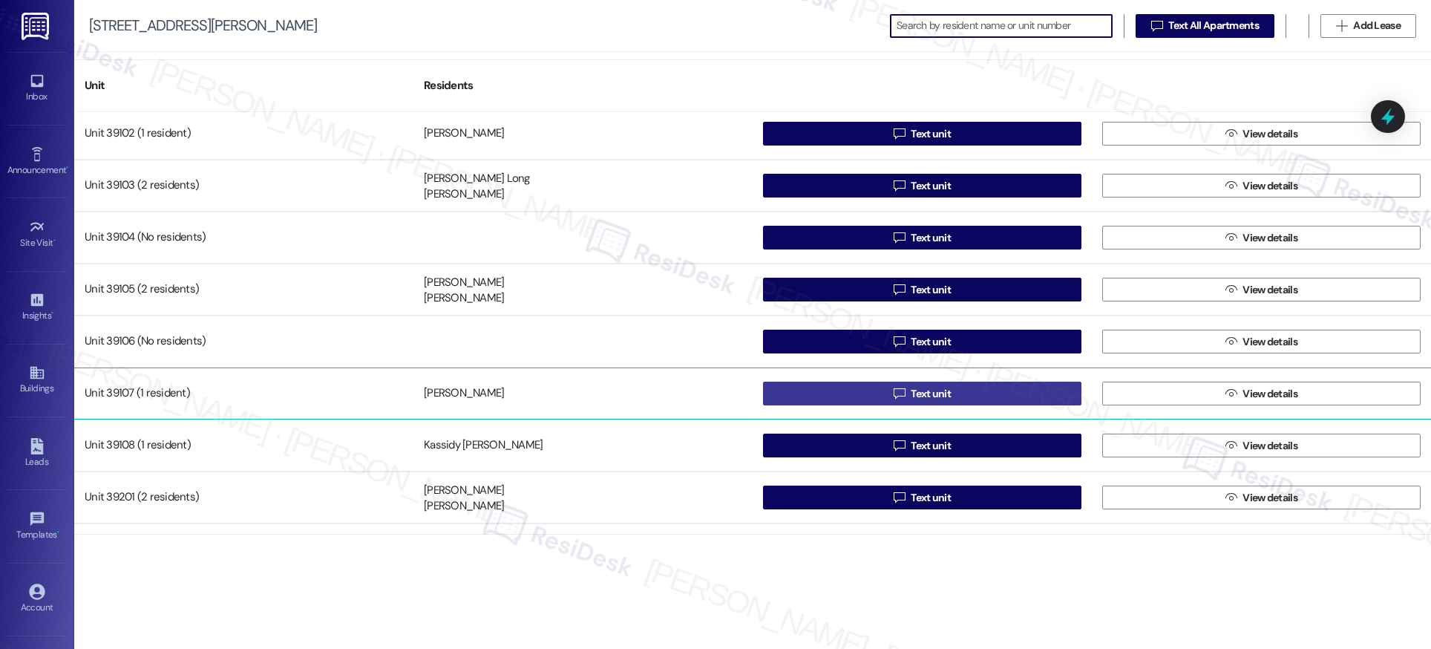
click at [914, 393] on span "Text unit" at bounding box center [931, 394] width 40 height 16
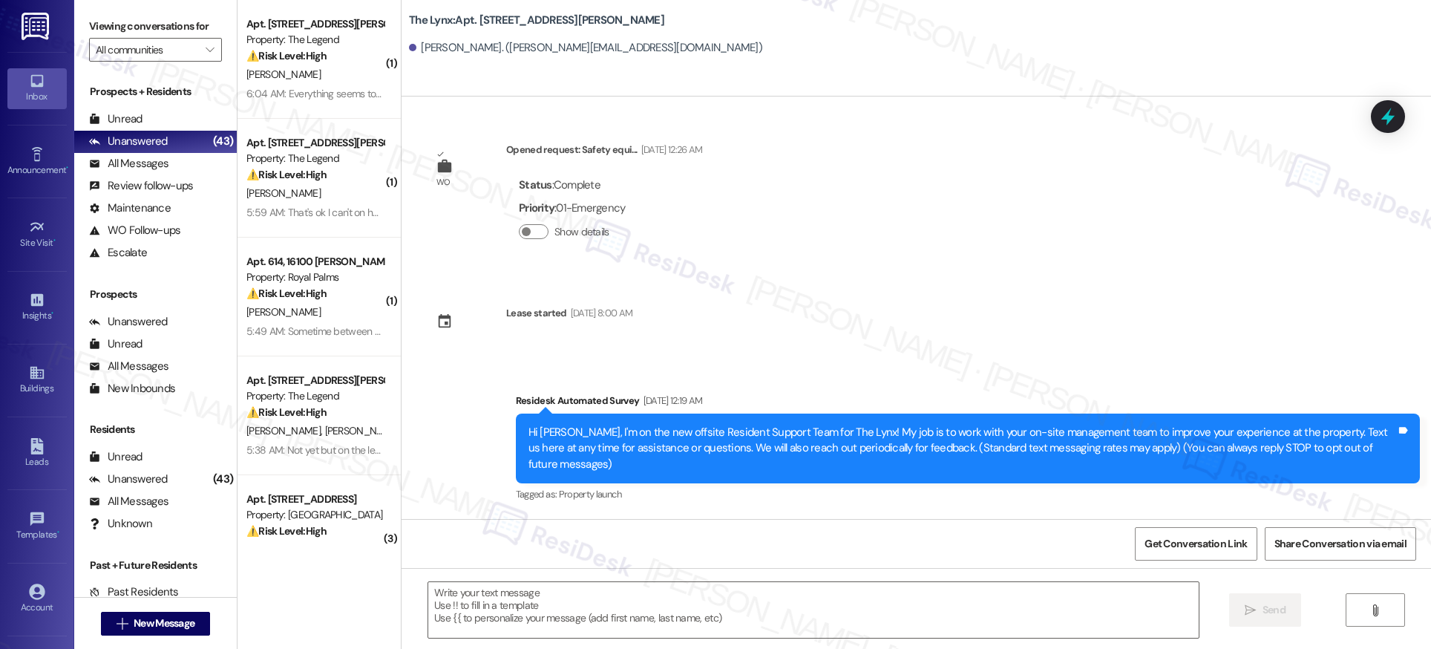
type textarea "Fetching suggested responses. Please feel free to read through the conversation…"
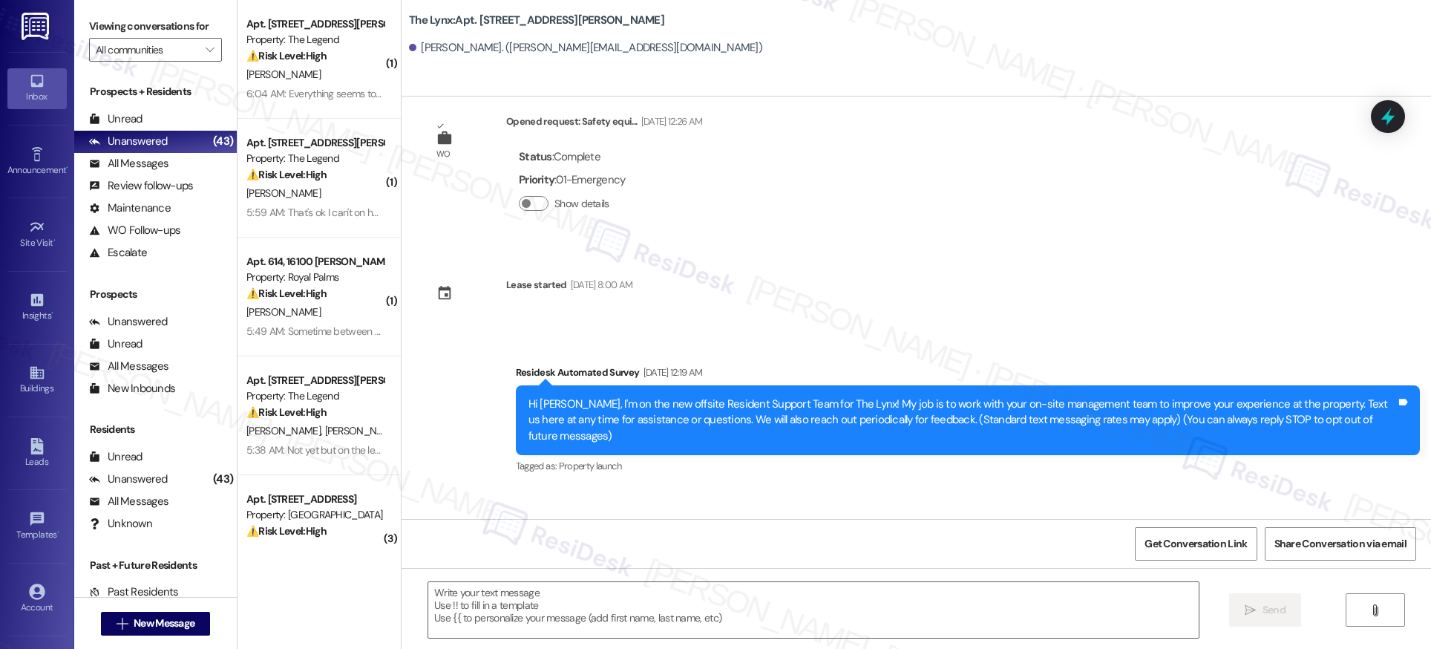
scroll to position [465, 0]
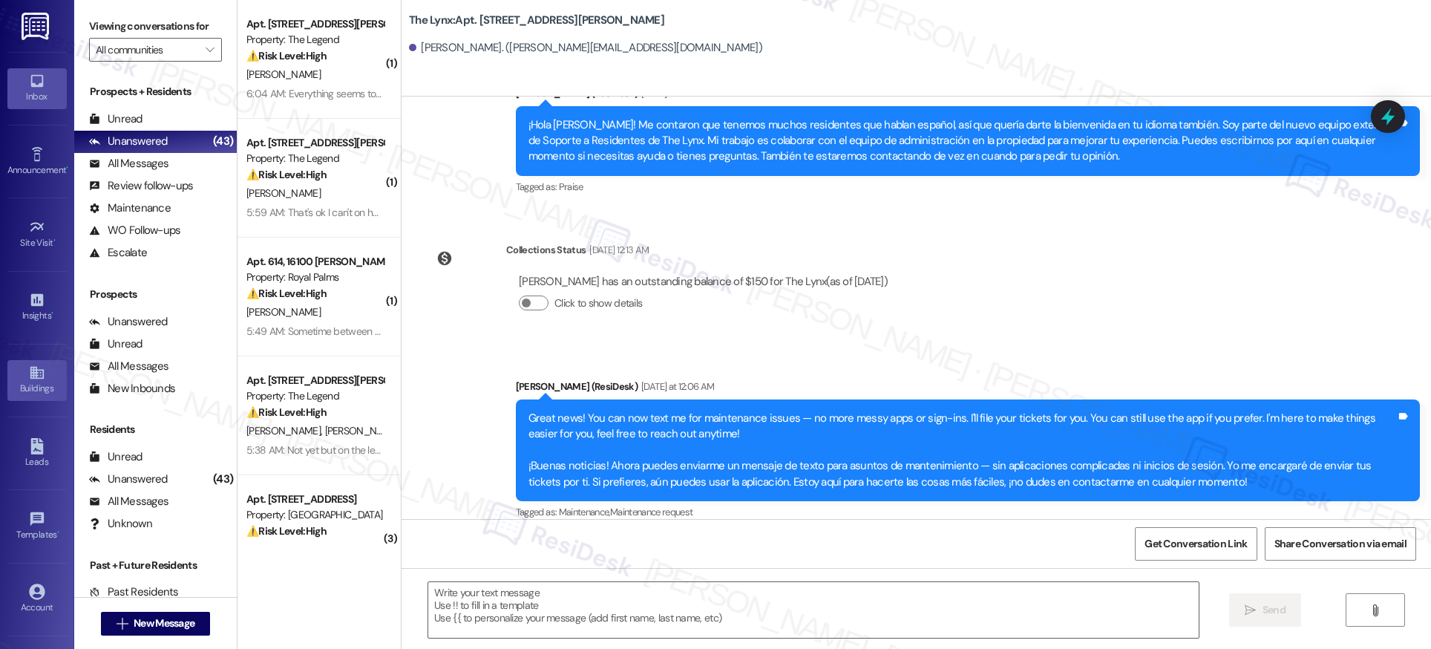
click at [24, 387] on div "Buildings" at bounding box center [37, 388] width 74 height 15
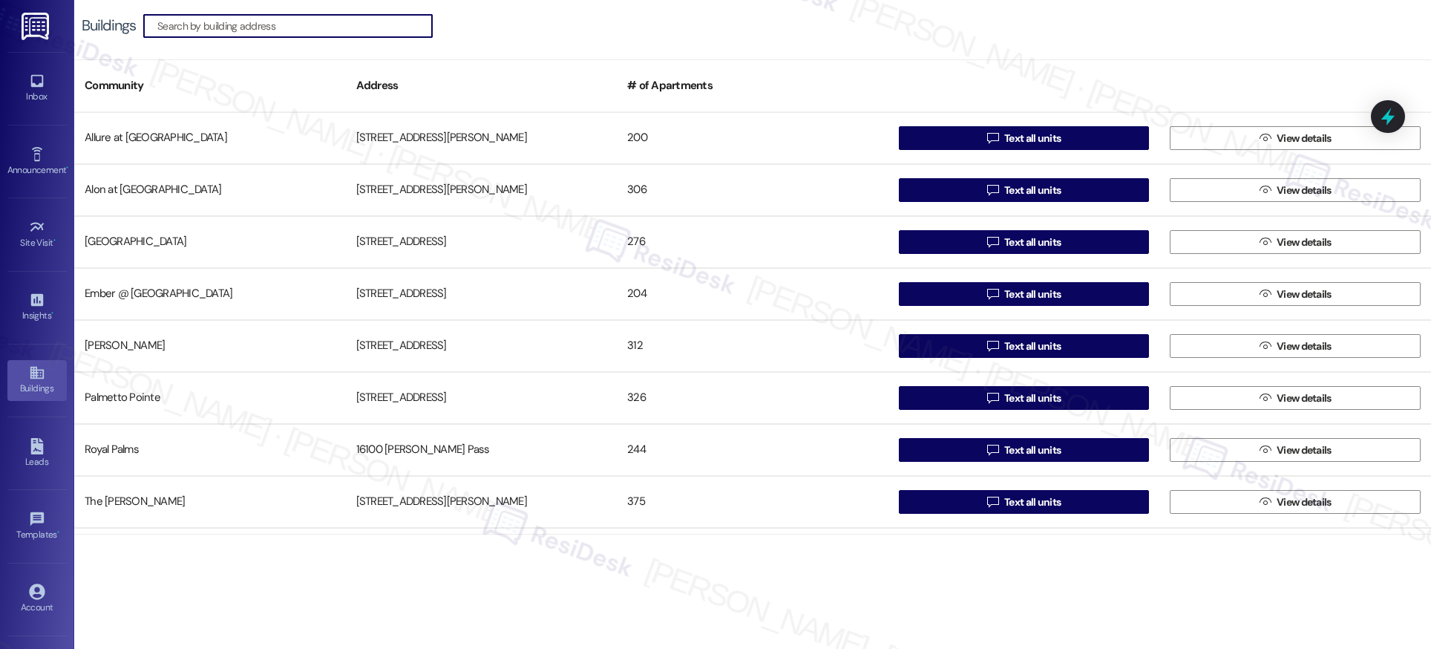
scroll to position [150, 0]
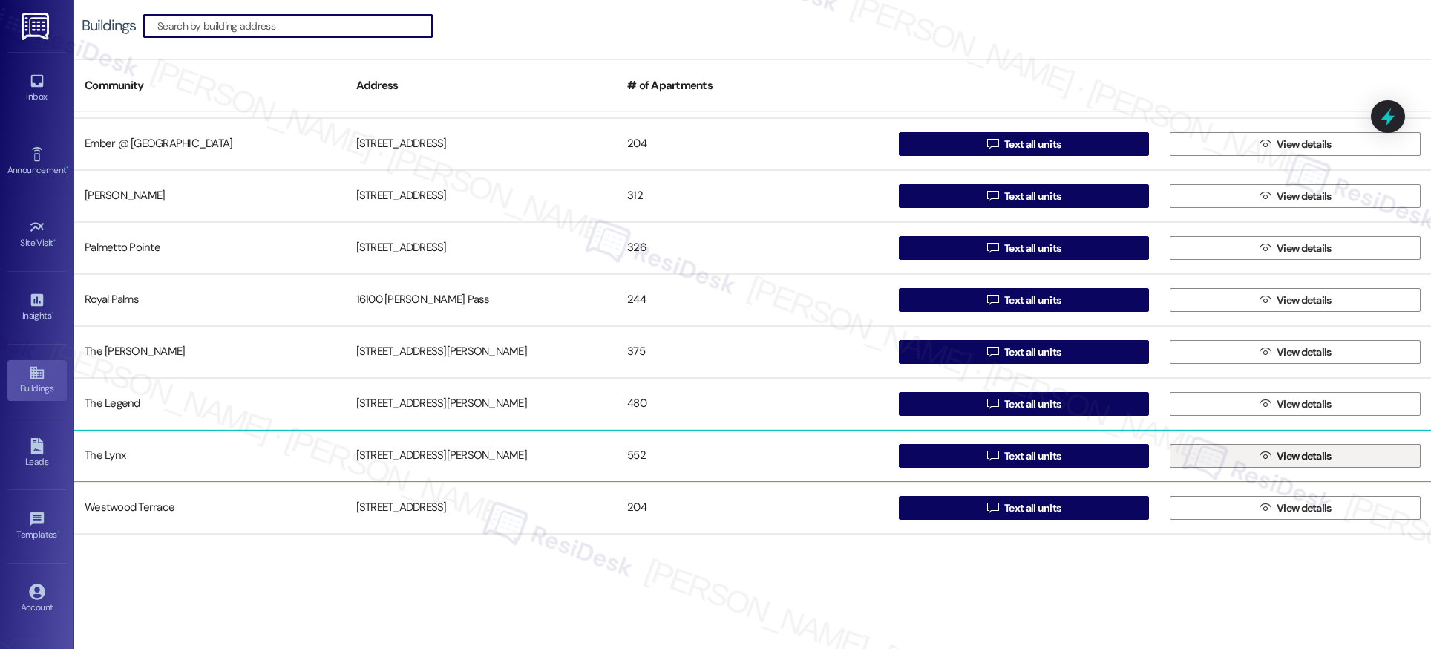
click at [1277, 455] on span "View details" at bounding box center [1304, 456] width 55 height 16
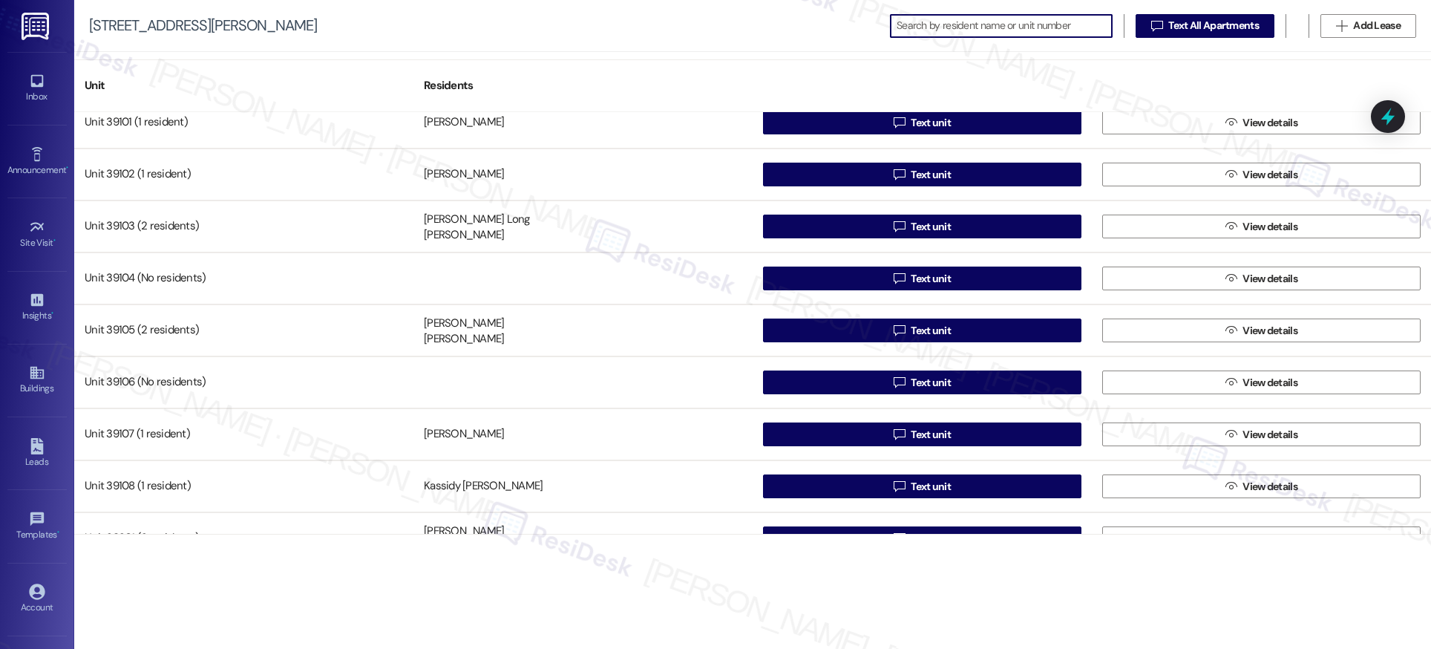
scroll to position [25418, 0]
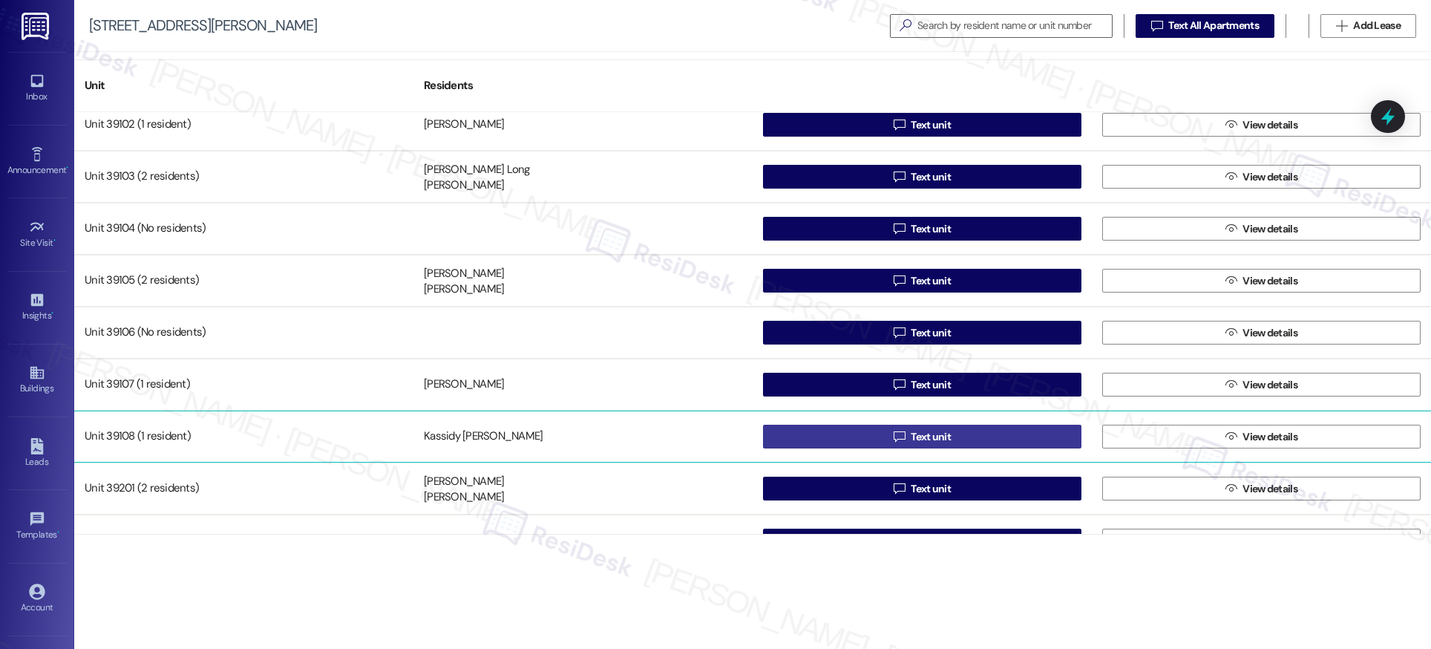
click at [923, 437] on span "Text unit" at bounding box center [931, 437] width 40 height 16
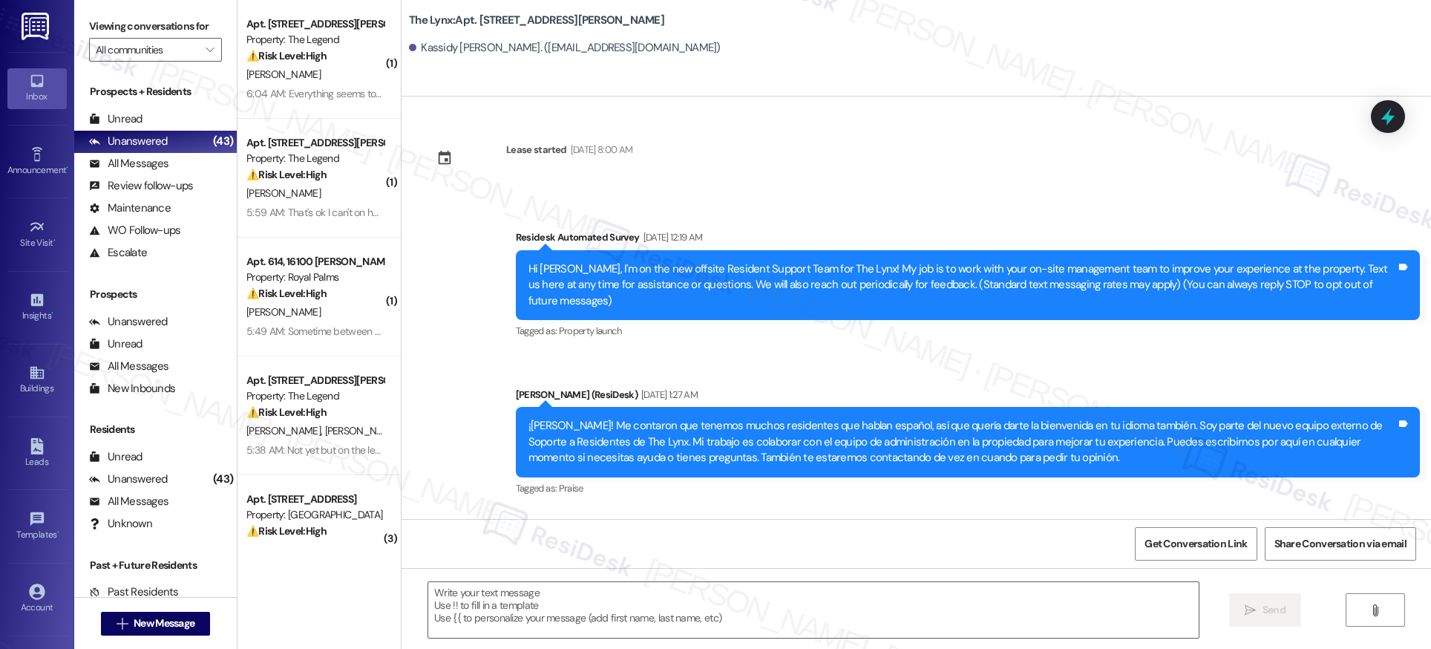
type textarea "Fetching suggested responses. Please feel free to read through the conversation…"
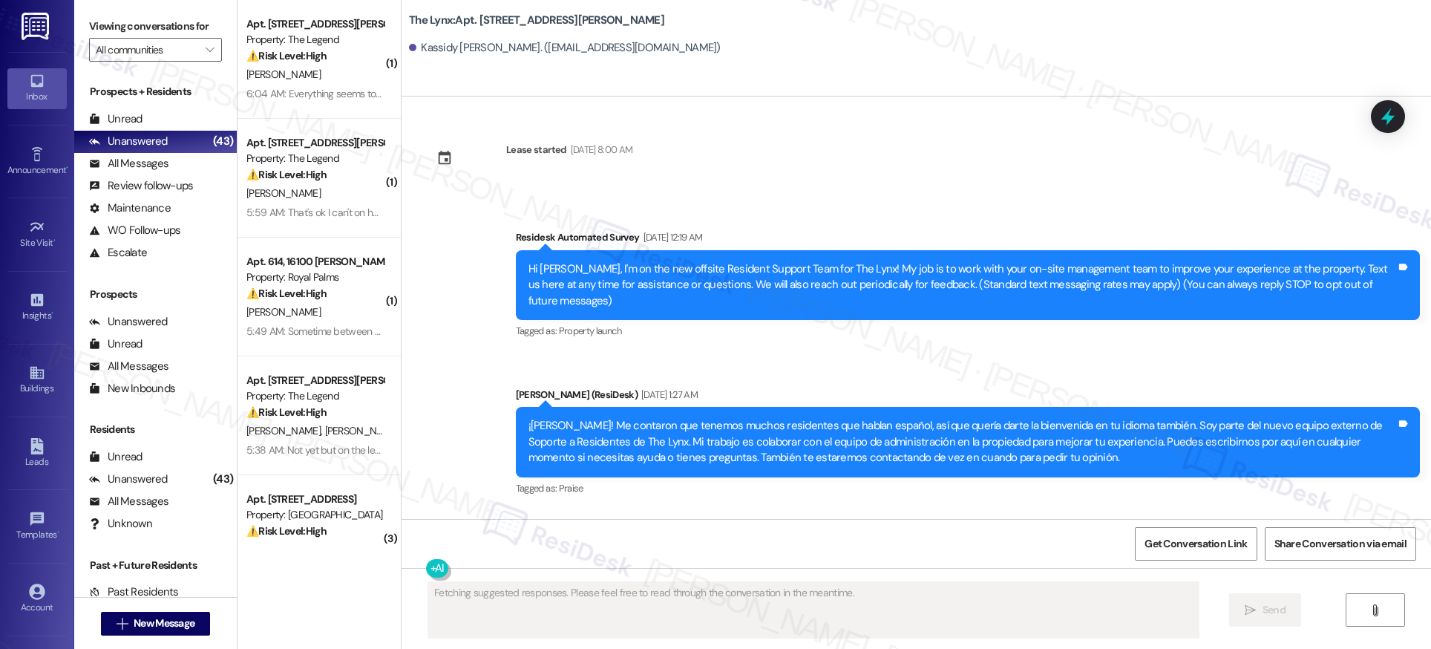
scroll to position [165, 0]
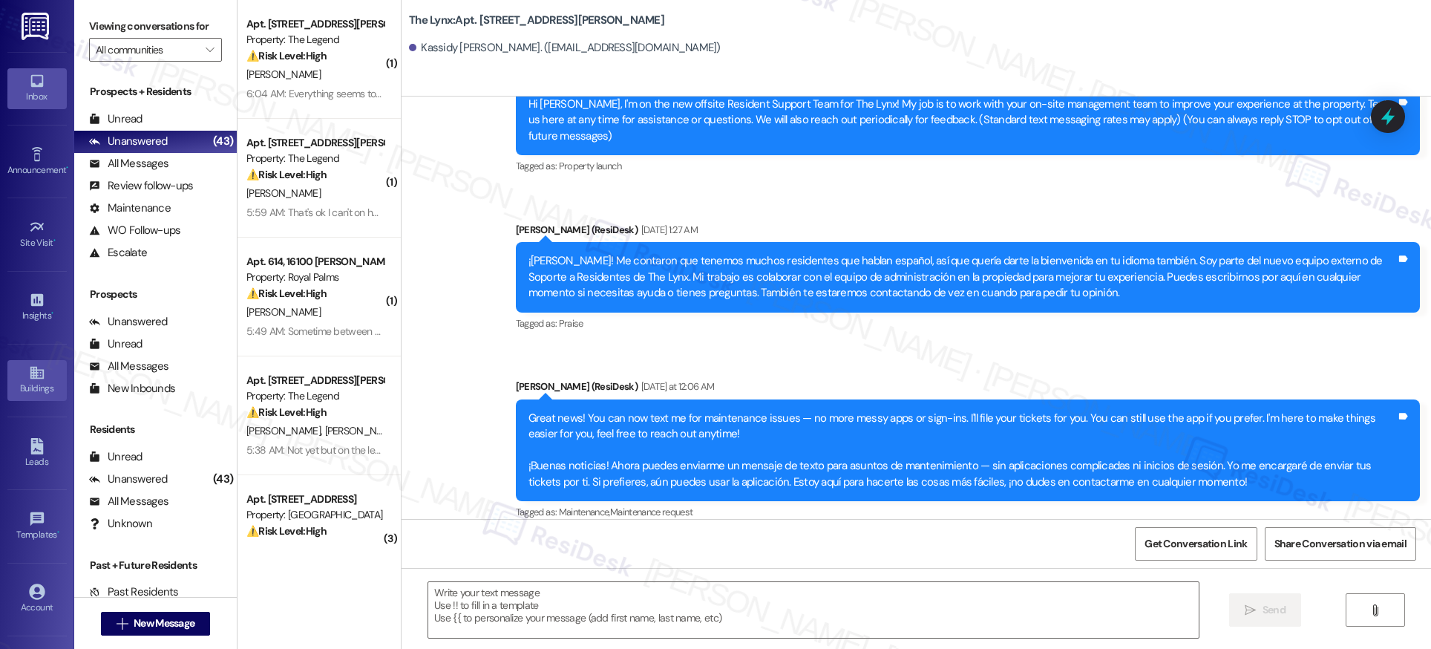
click at [23, 365] on link "Buildings" at bounding box center [36, 380] width 59 height 40
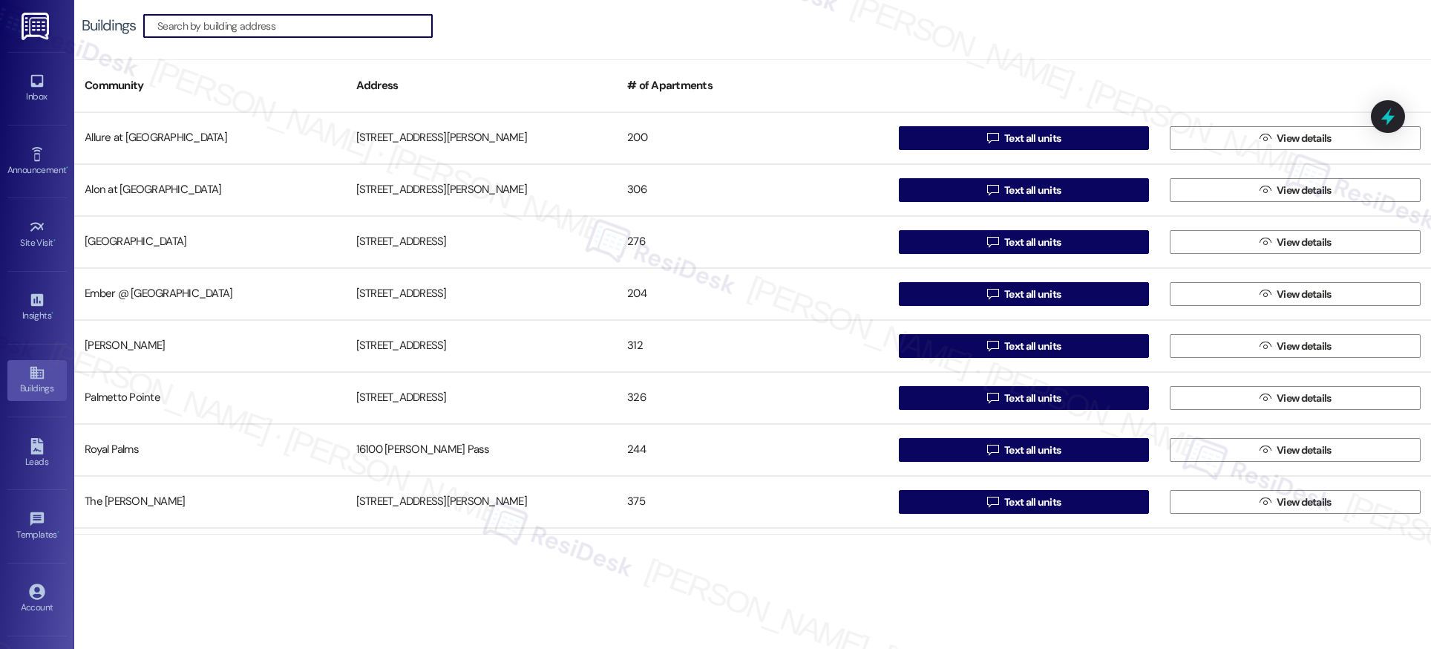
scroll to position [150, 0]
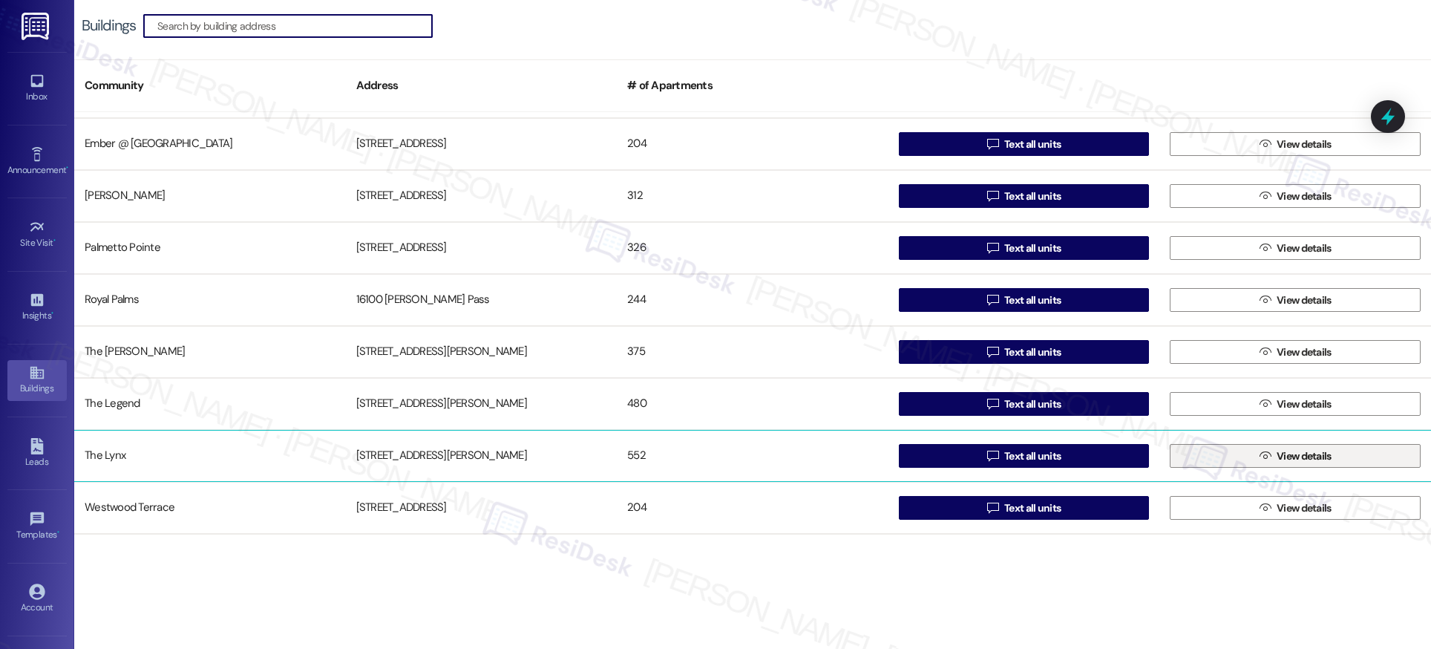
click at [1315, 459] on span "View details" at bounding box center [1304, 456] width 55 height 16
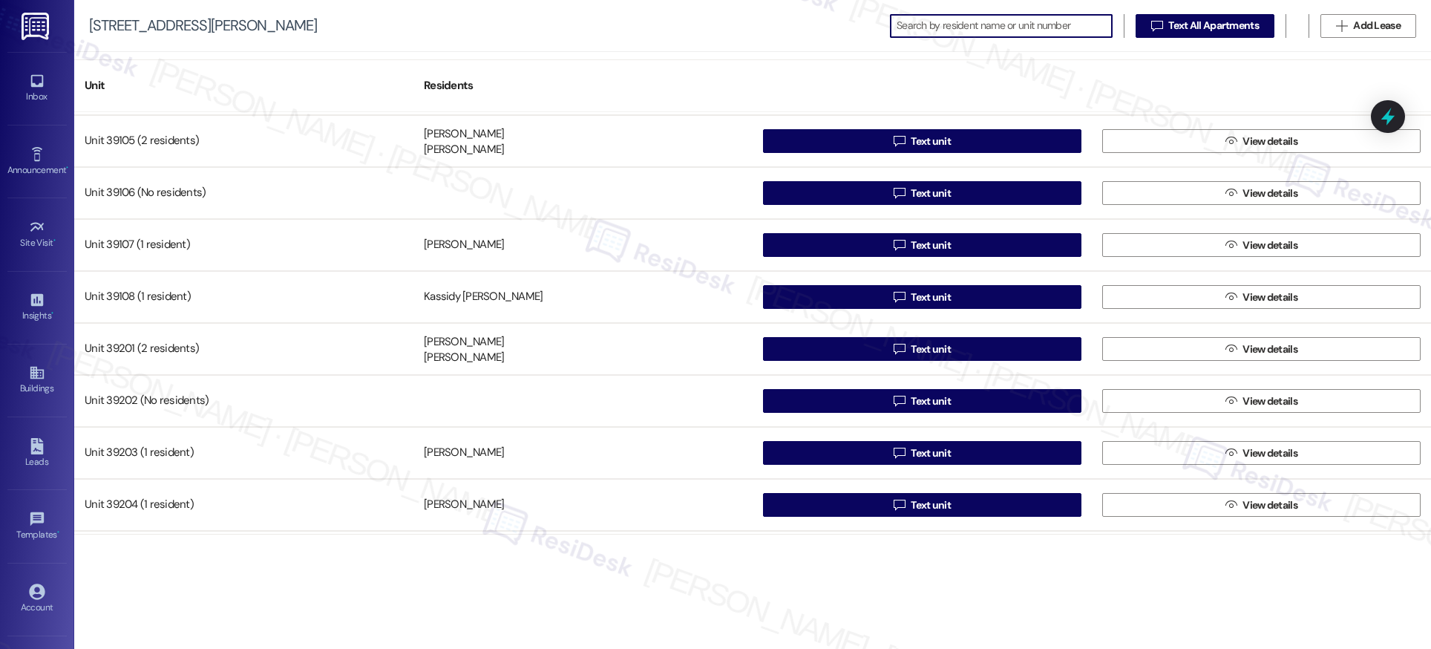
scroll to position [25557, 0]
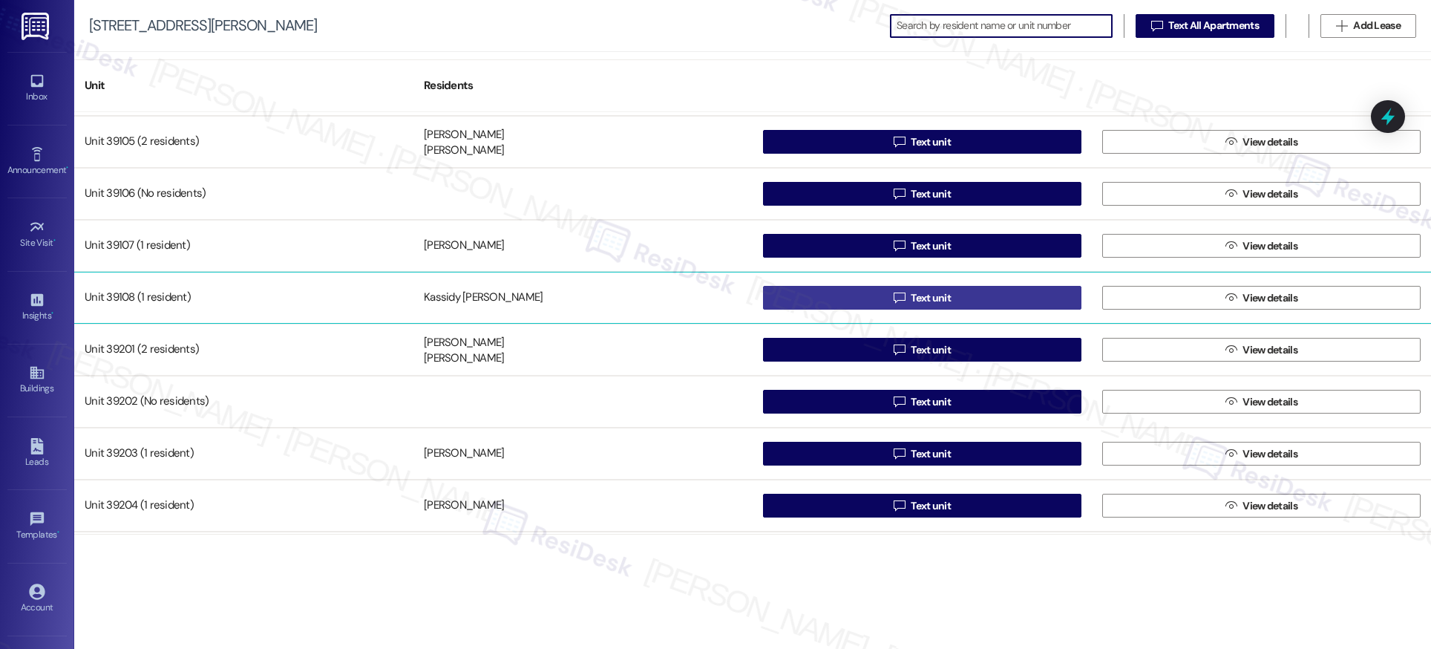
click at [932, 303] on span "Text unit" at bounding box center [931, 298] width 40 height 16
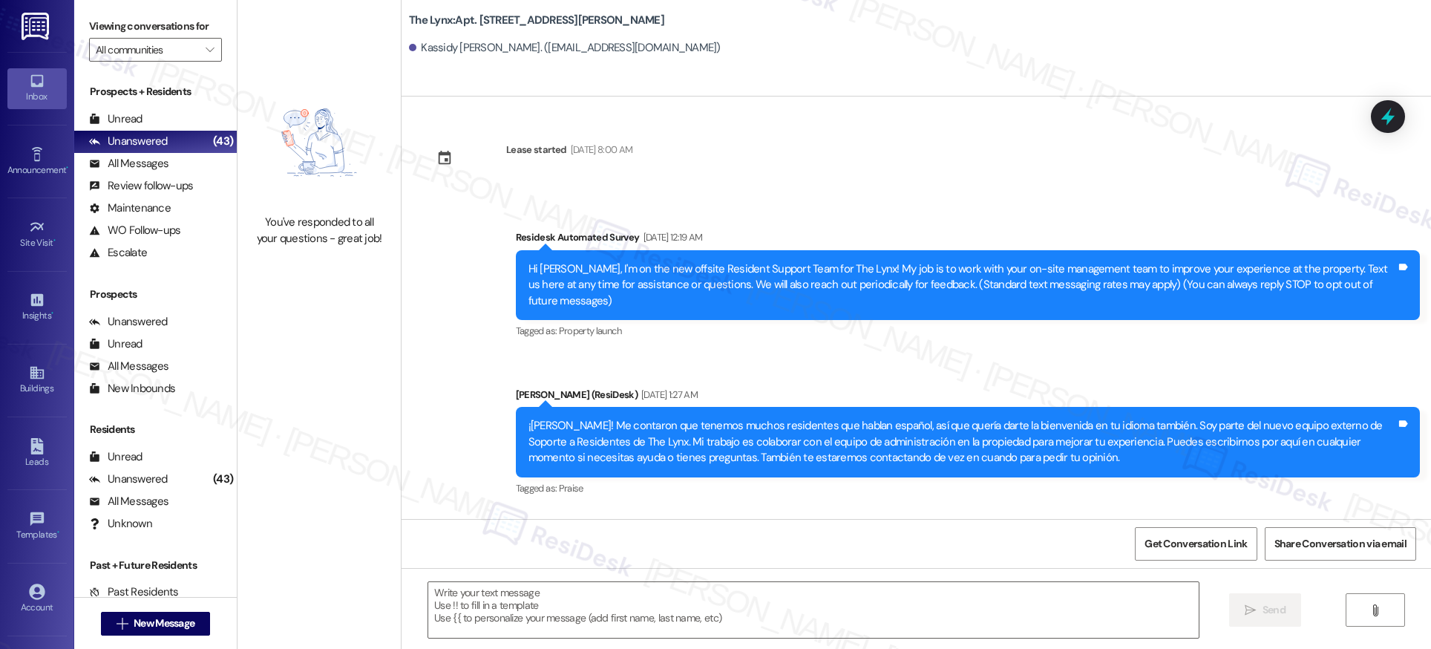
type textarea "Fetching suggested responses. Please feel free to read through the conversation…"
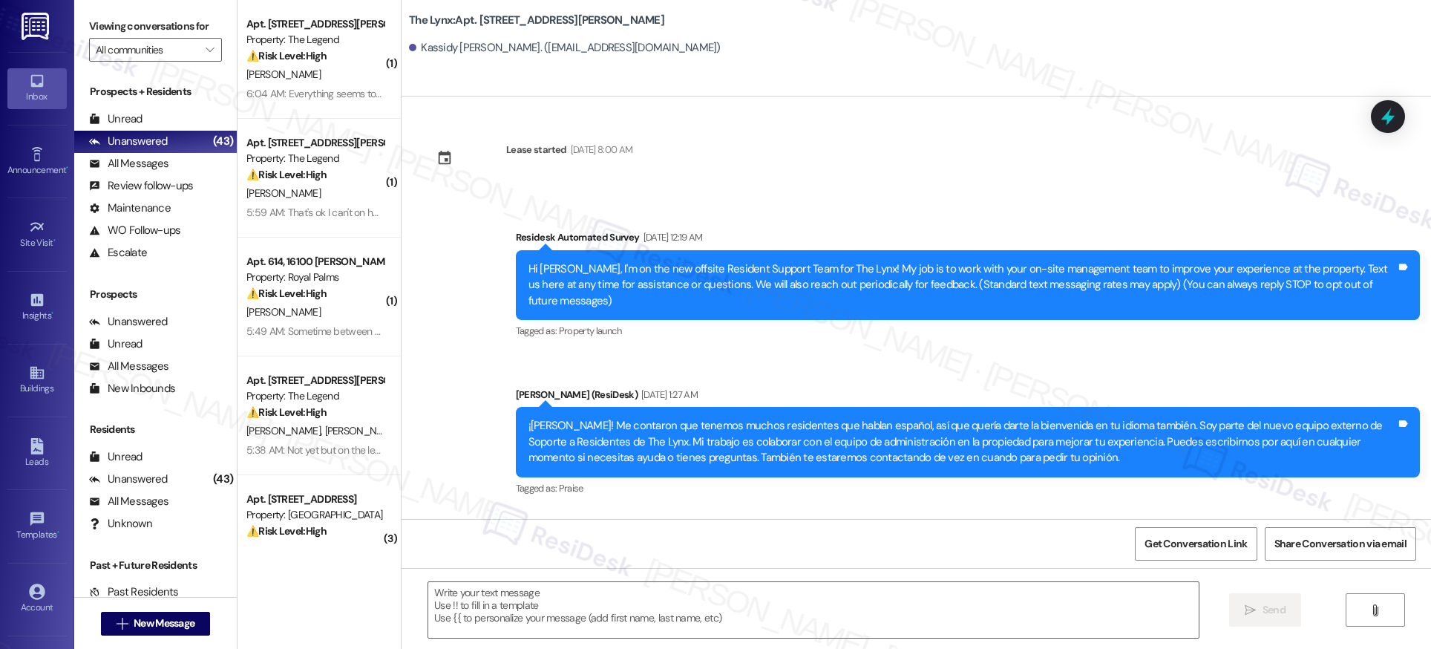
type textarea "Fetching suggested responses. Please feel free to read through the conversation…"
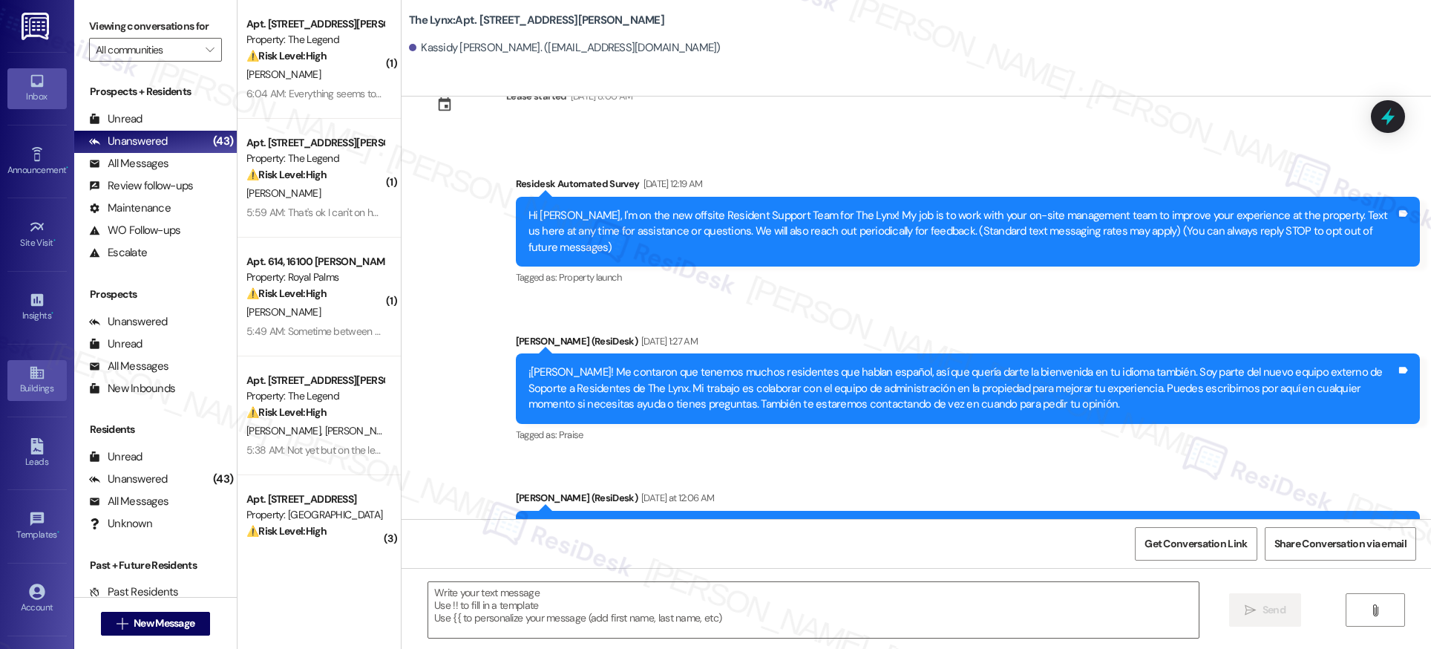
click at [35, 379] on icon at bounding box center [36, 373] width 13 height 13
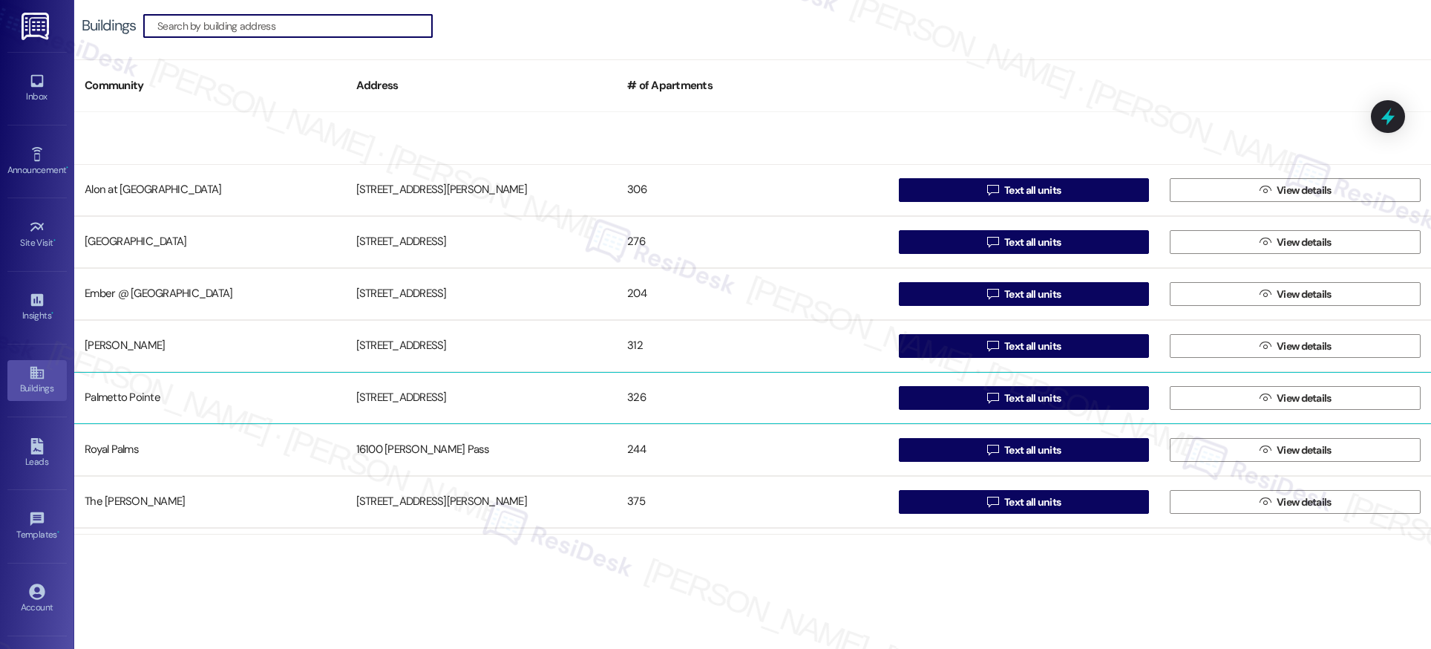
scroll to position [150, 0]
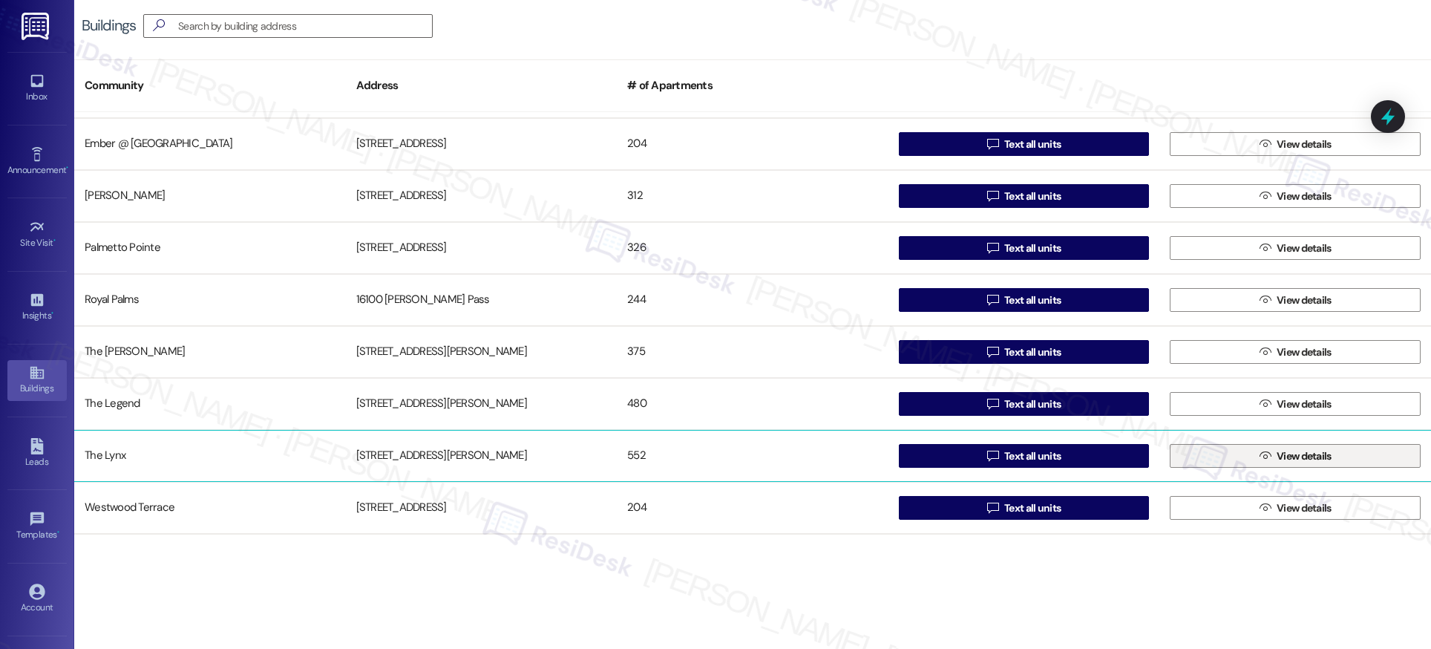
click at [1327, 457] on span "View details" at bounding box center [1304, 456] width 61 height 16
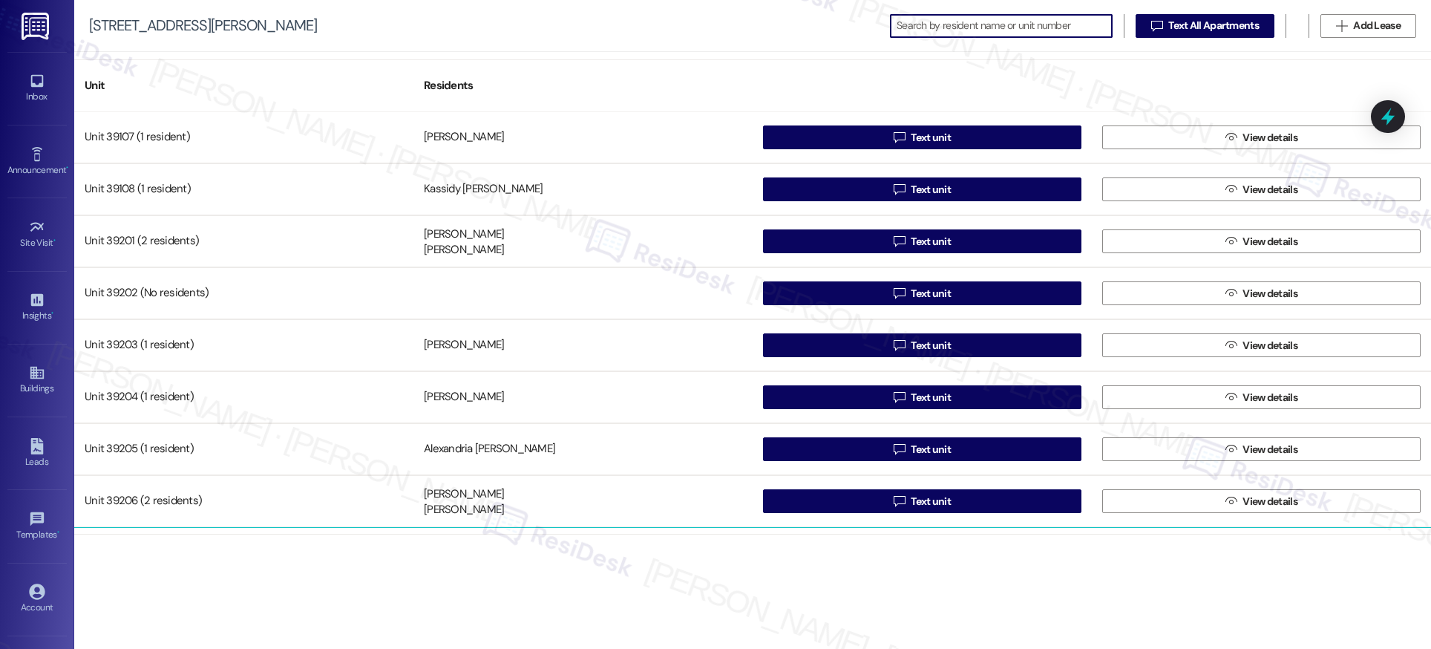
scroll to position [25649, 0]
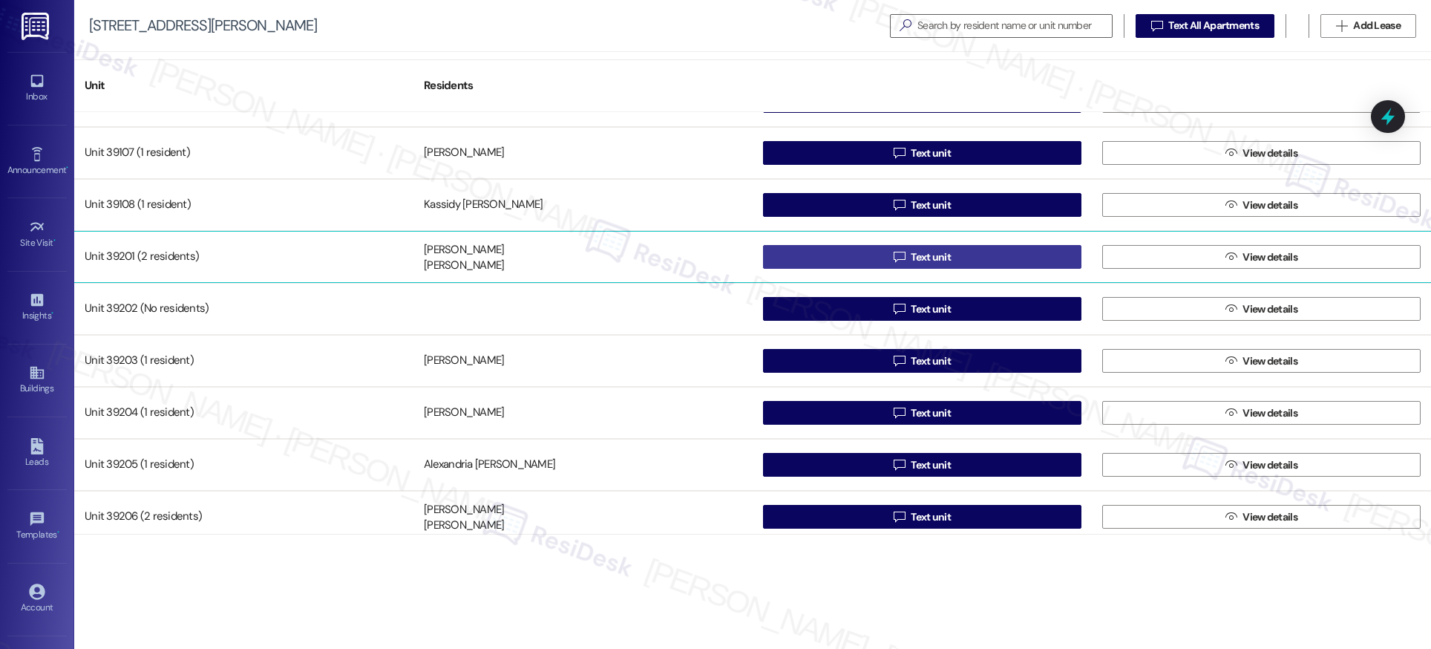
click at [917, 257] on span "Text unit" at bounding box center [931, 257] width 40 height 16
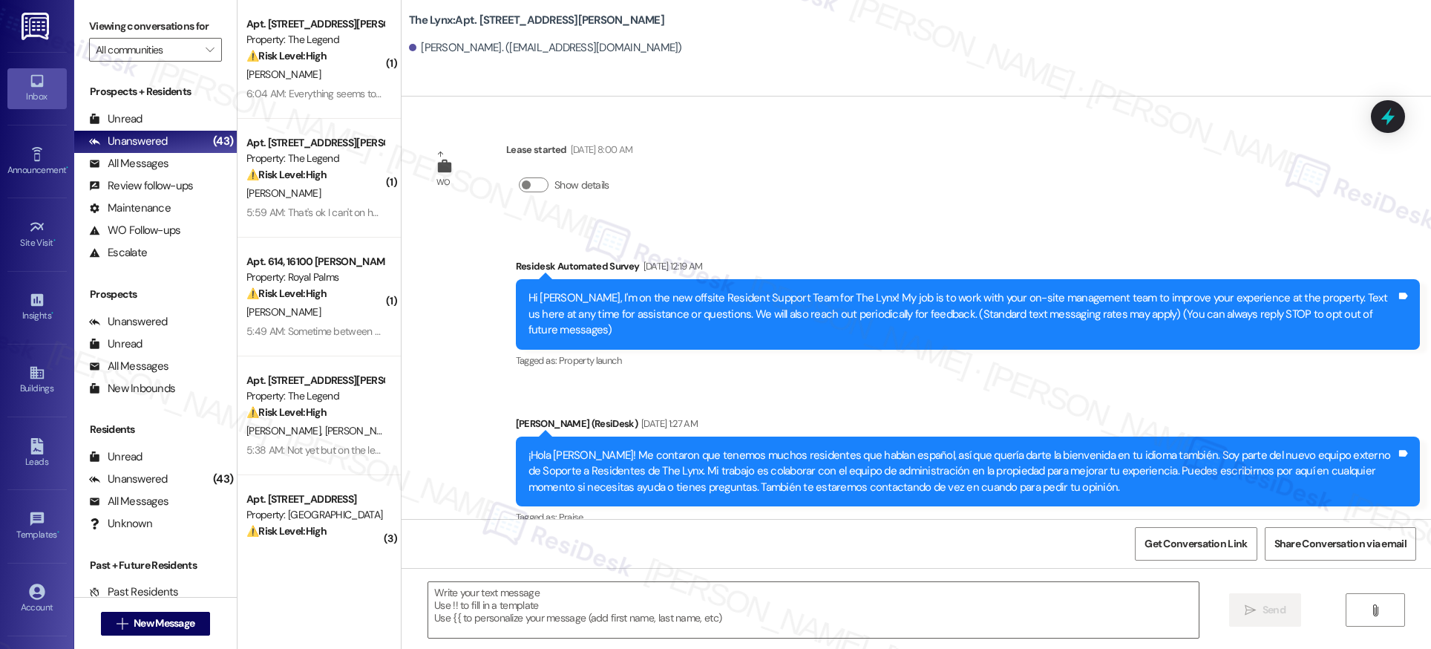
type textarea "Fetching suggested responses. Please feel free to read through the conversation…"
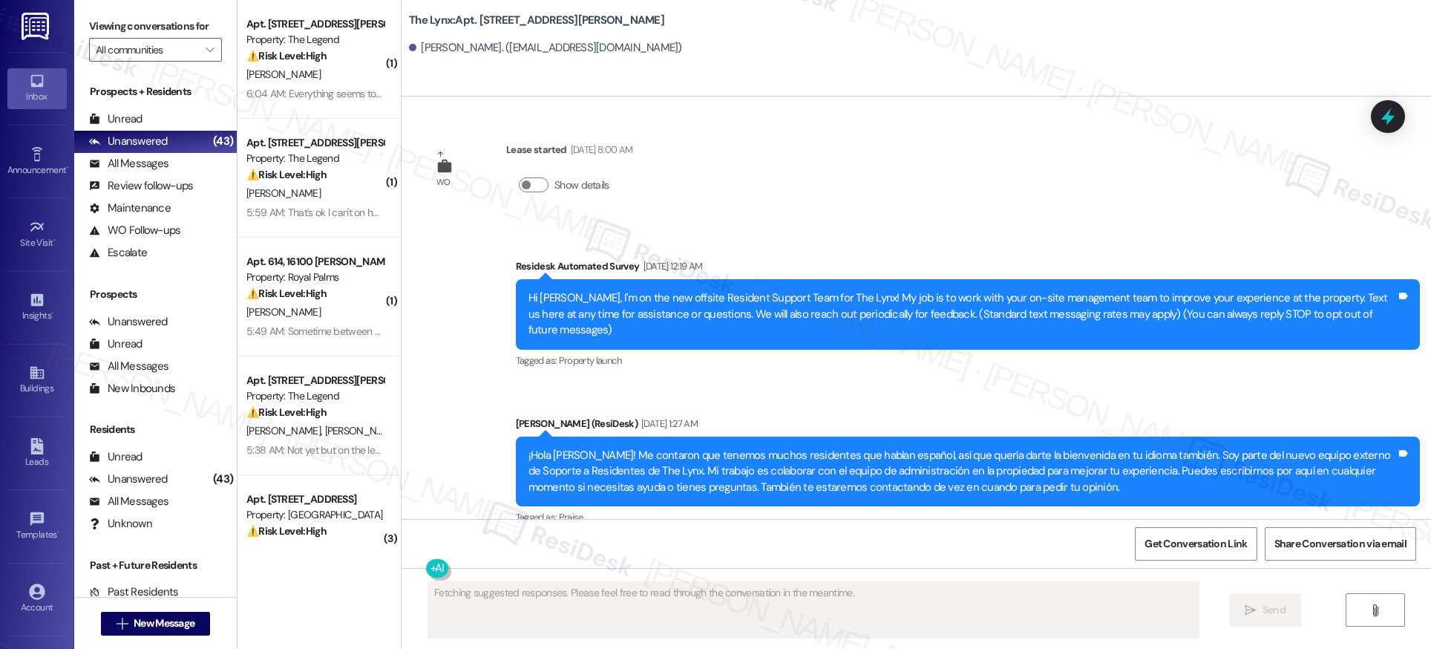
scroll to position [194, 0]
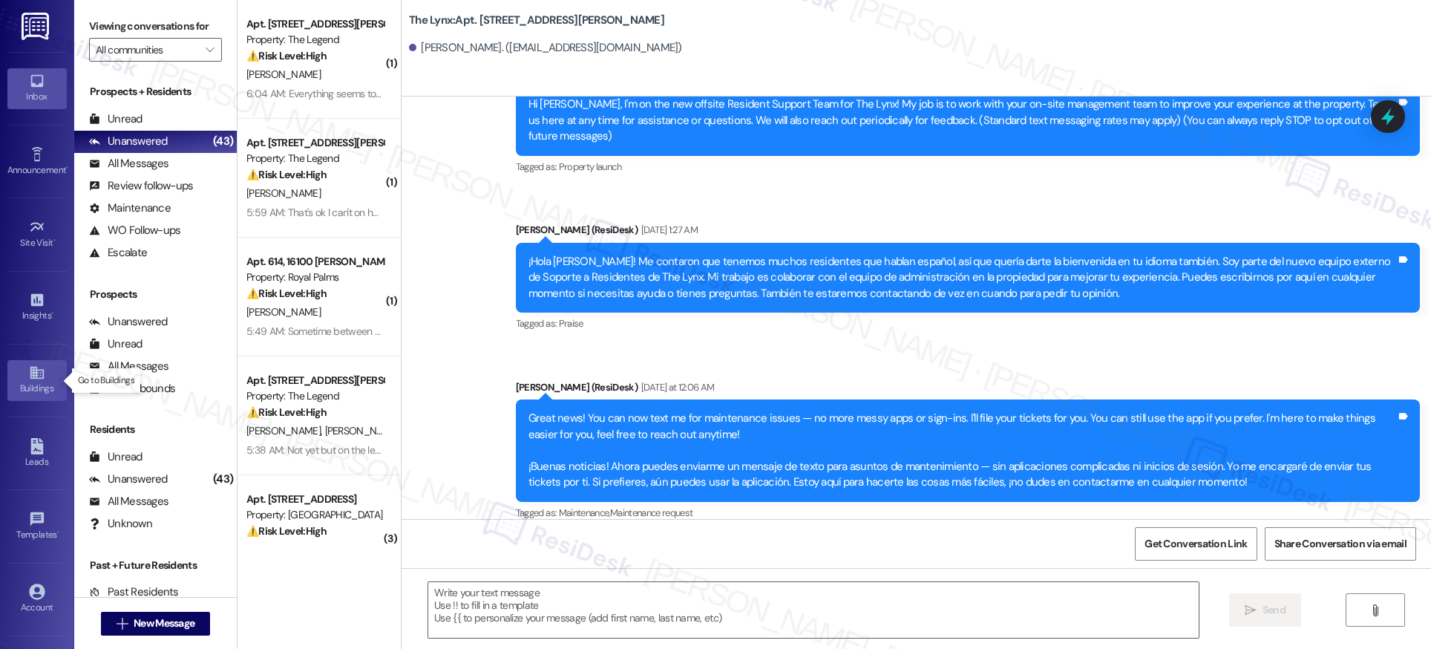
click at [34, 376] on icon at bounding box center [36, 373] width 13 height 13
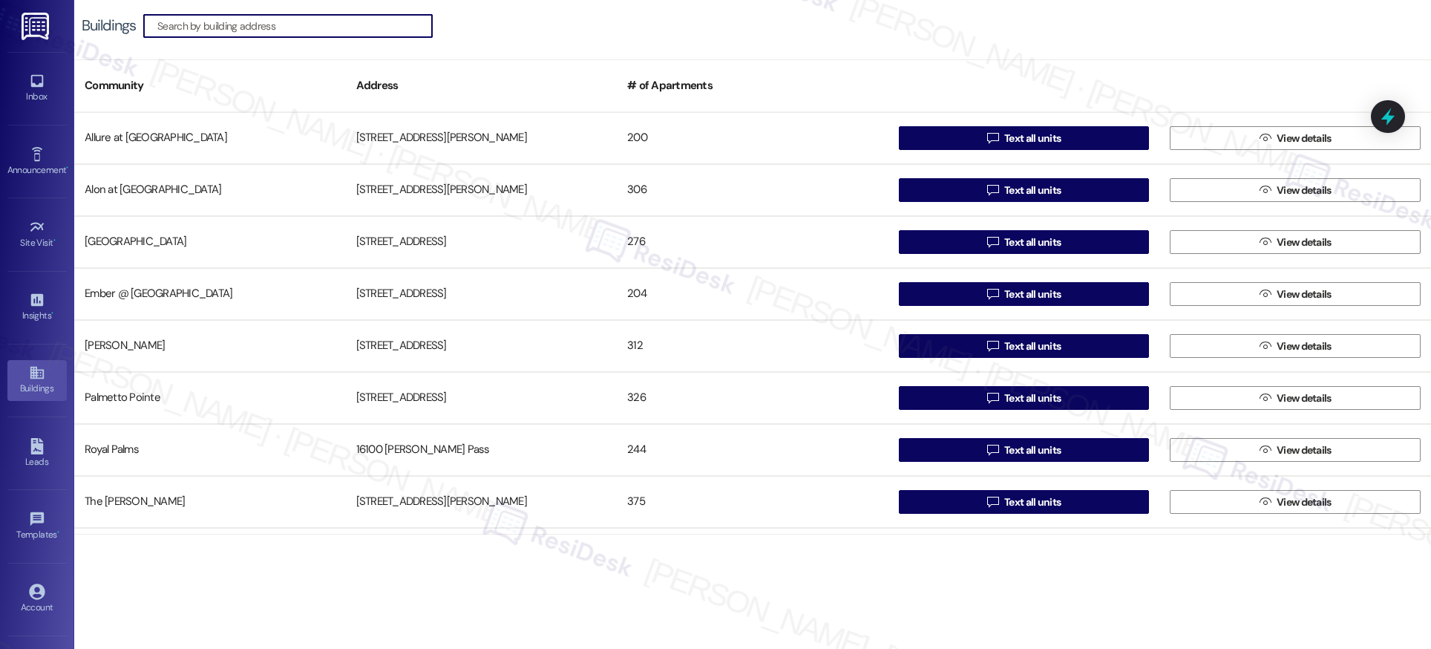
scroll to position [150, 0]
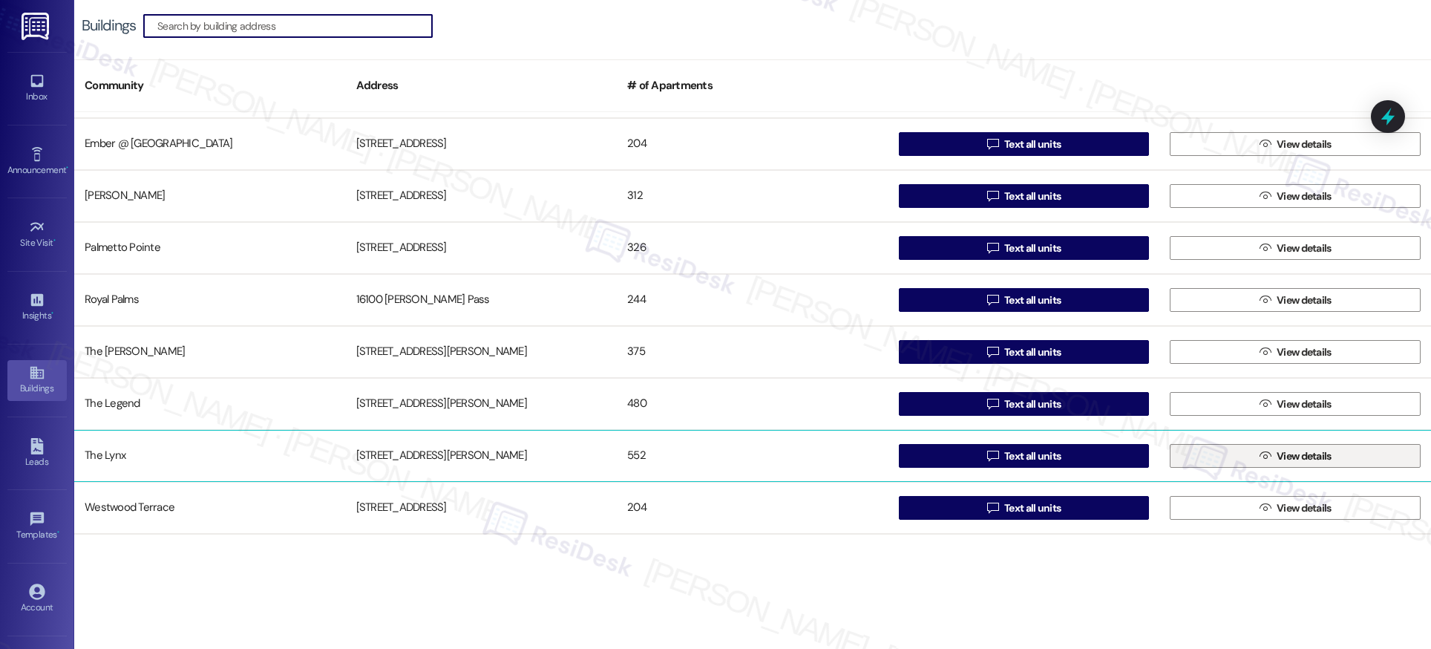
click at [1326, 457] on span "View details" at bounding box center [1304, 456] width 55 height 16
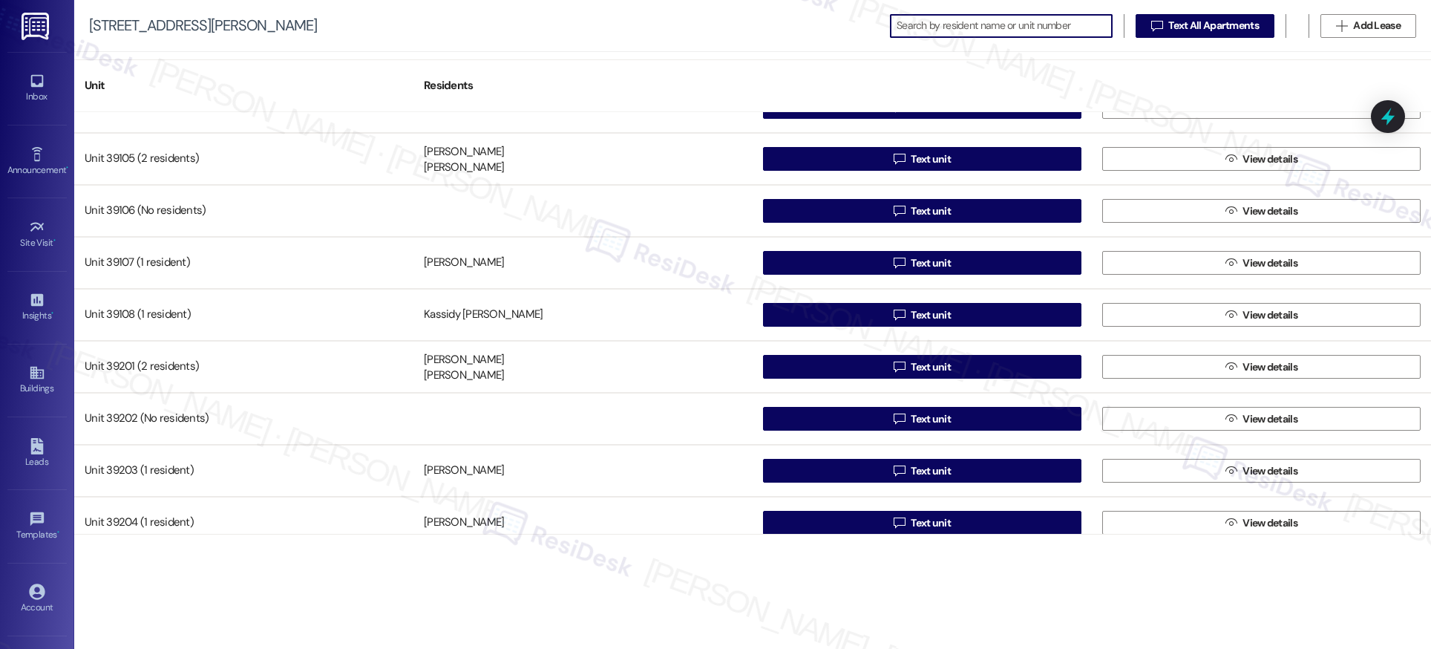
scroll to position [25546, 0]
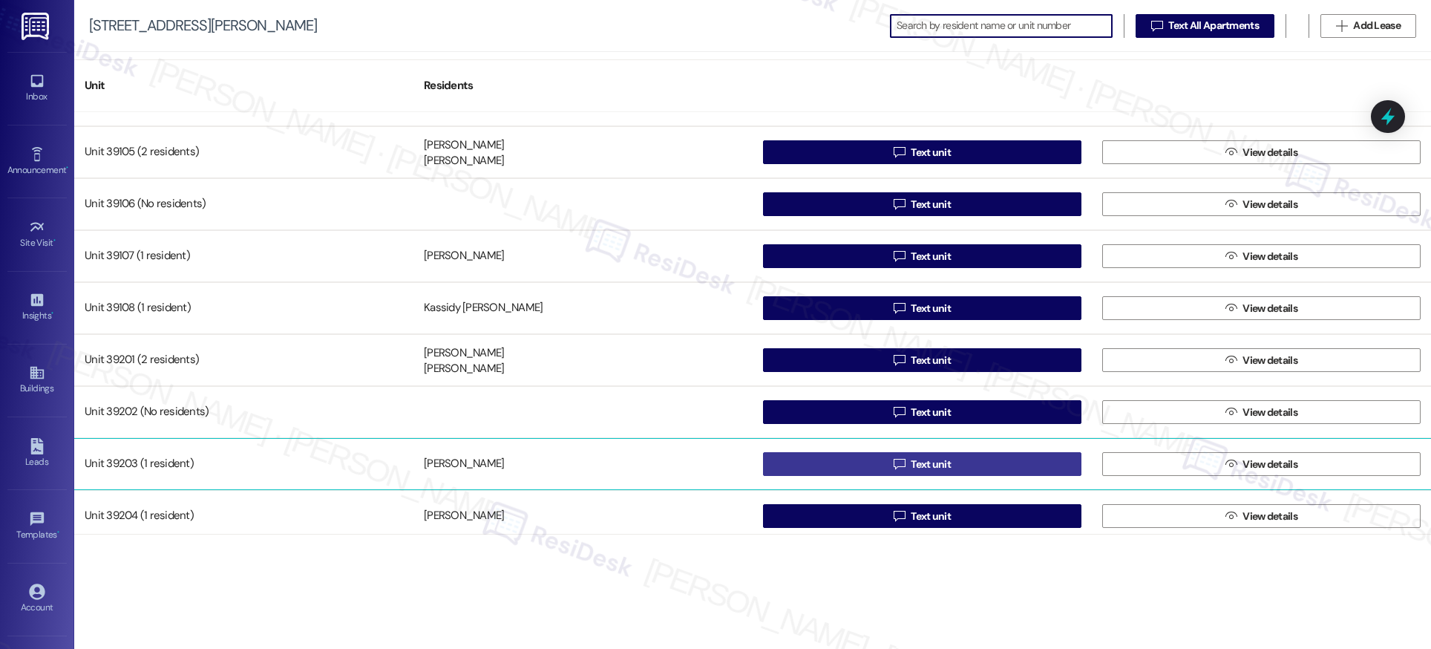
click at [911, 463] on span "Text unit" at bounding box center [931, 464] width 40 height 16
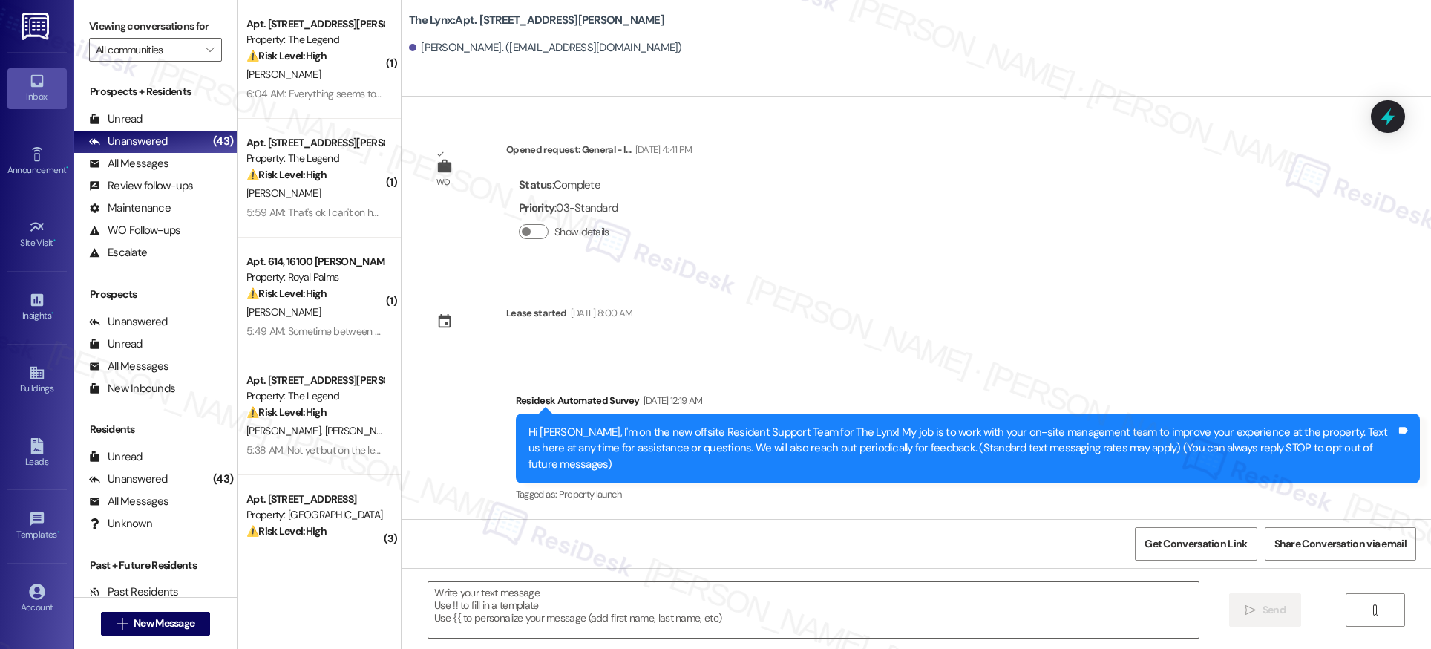
type textarea "Fetching suggested responses. Please feel free to read through the conversation…"
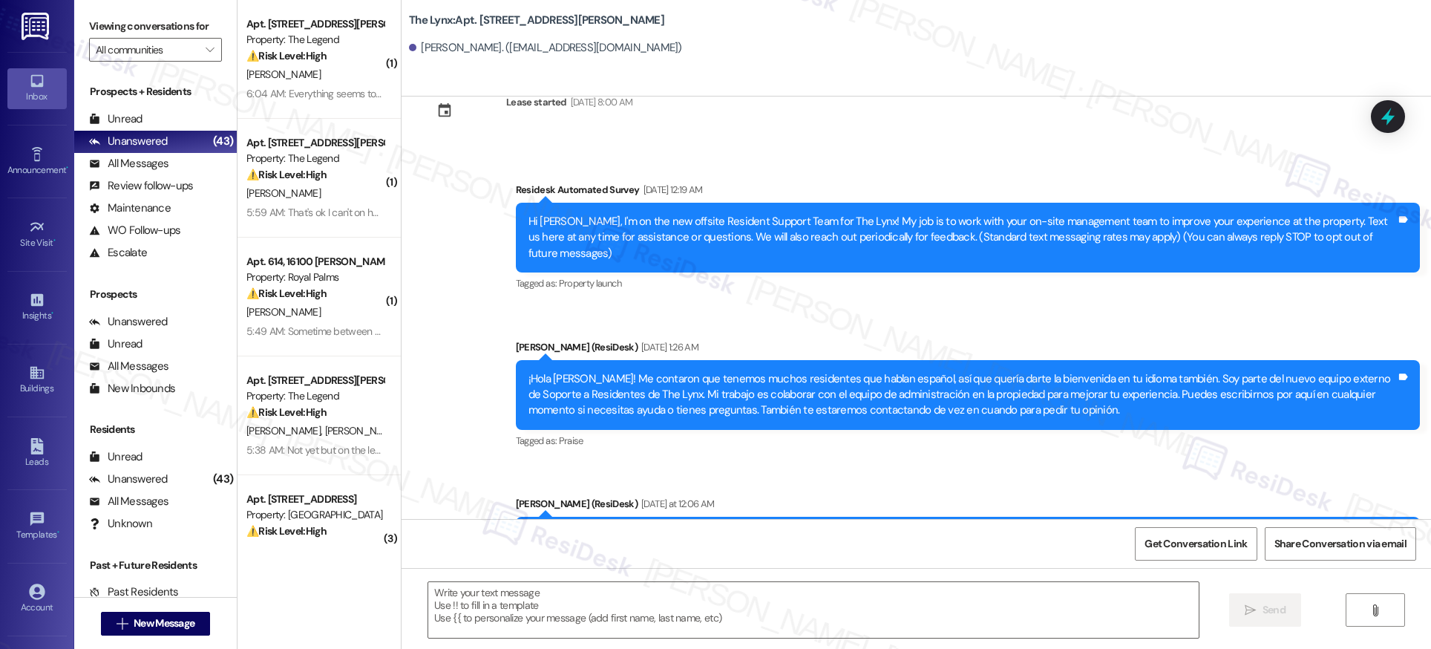
scroll to position [328, 0]
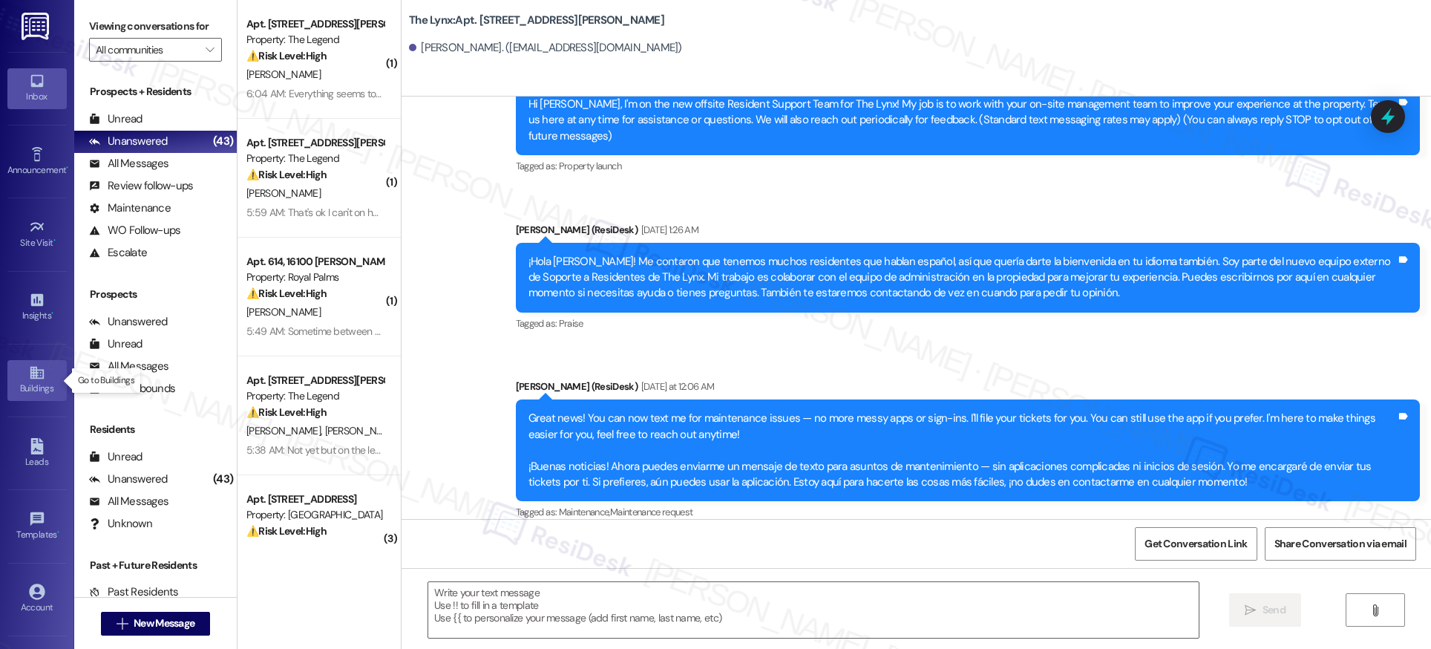
click at [34, 381] on div "Buildings" at bounding box center [37, 388] width 74 height 15
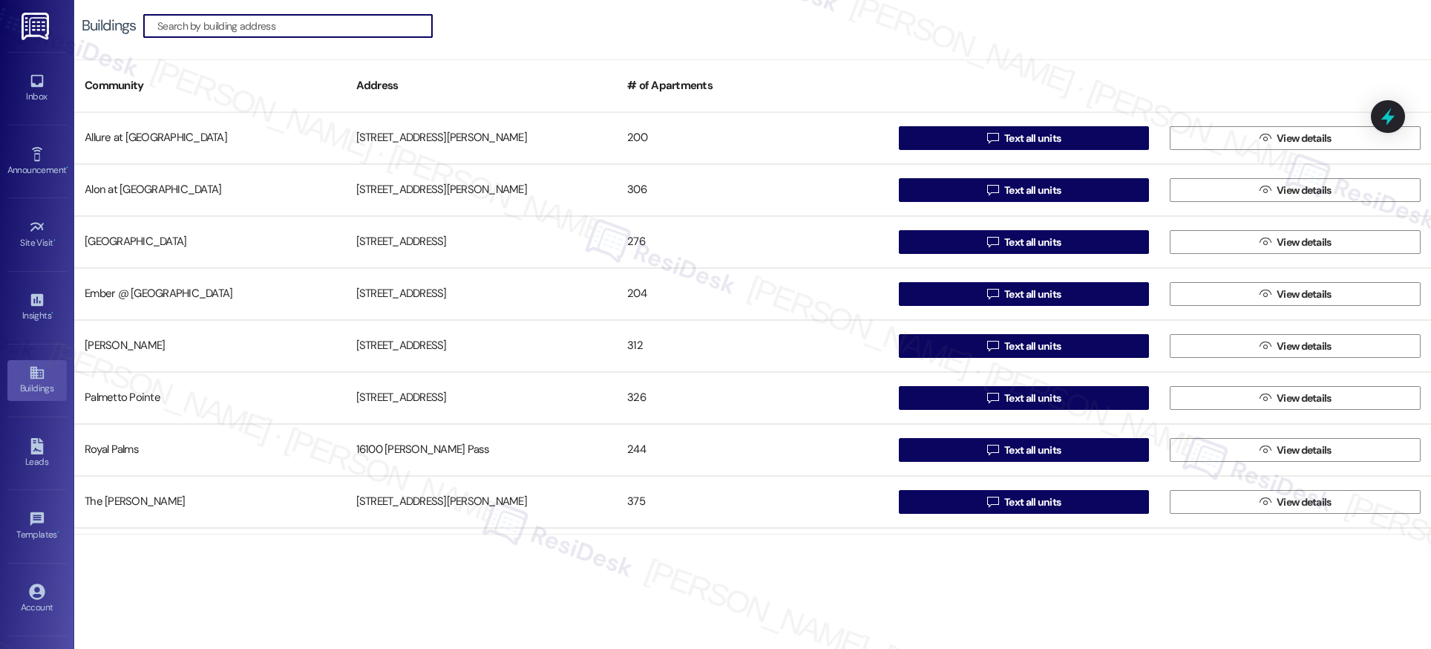
scroll to position [150, 0]
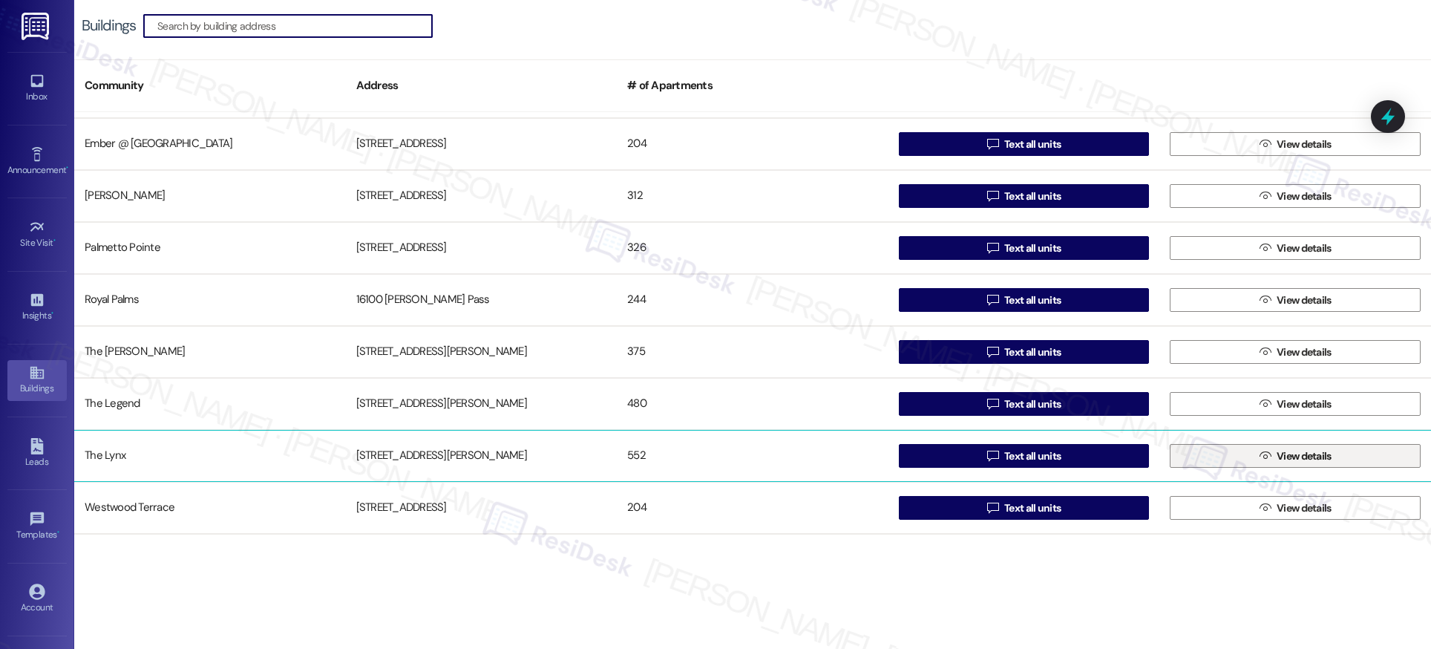
click at [1294, 455] on span "View details" at bounding box center [1304, 456] width 55 height 16
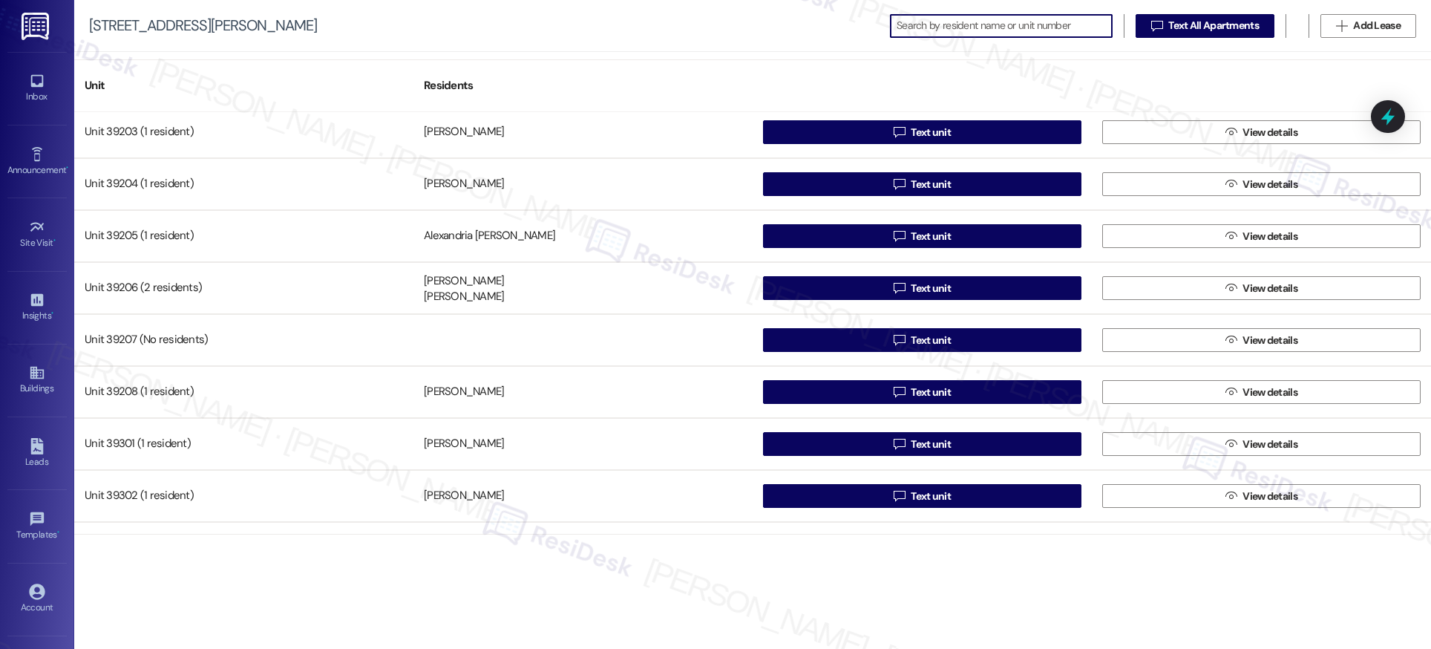
scroll to position [25877, 0]
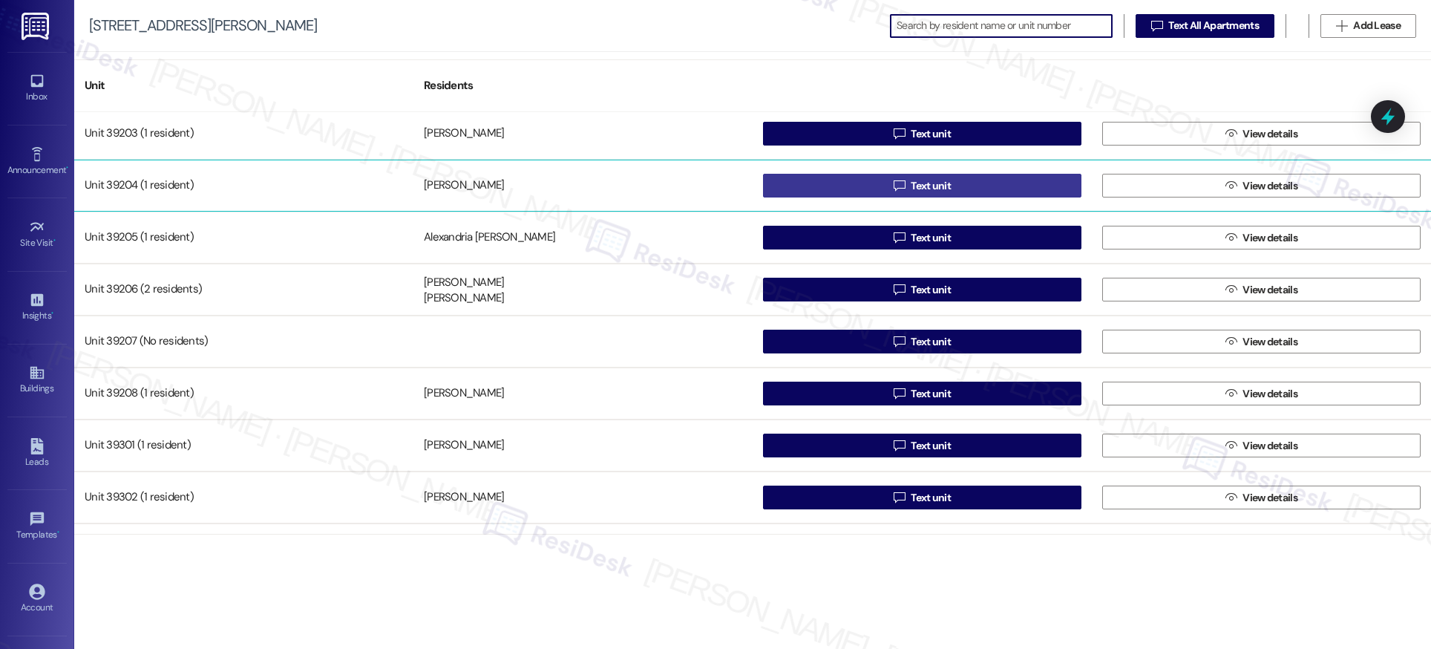
click at [917, 185] on span "Text unit" at bounding box center [931, 186] width 40 height 16
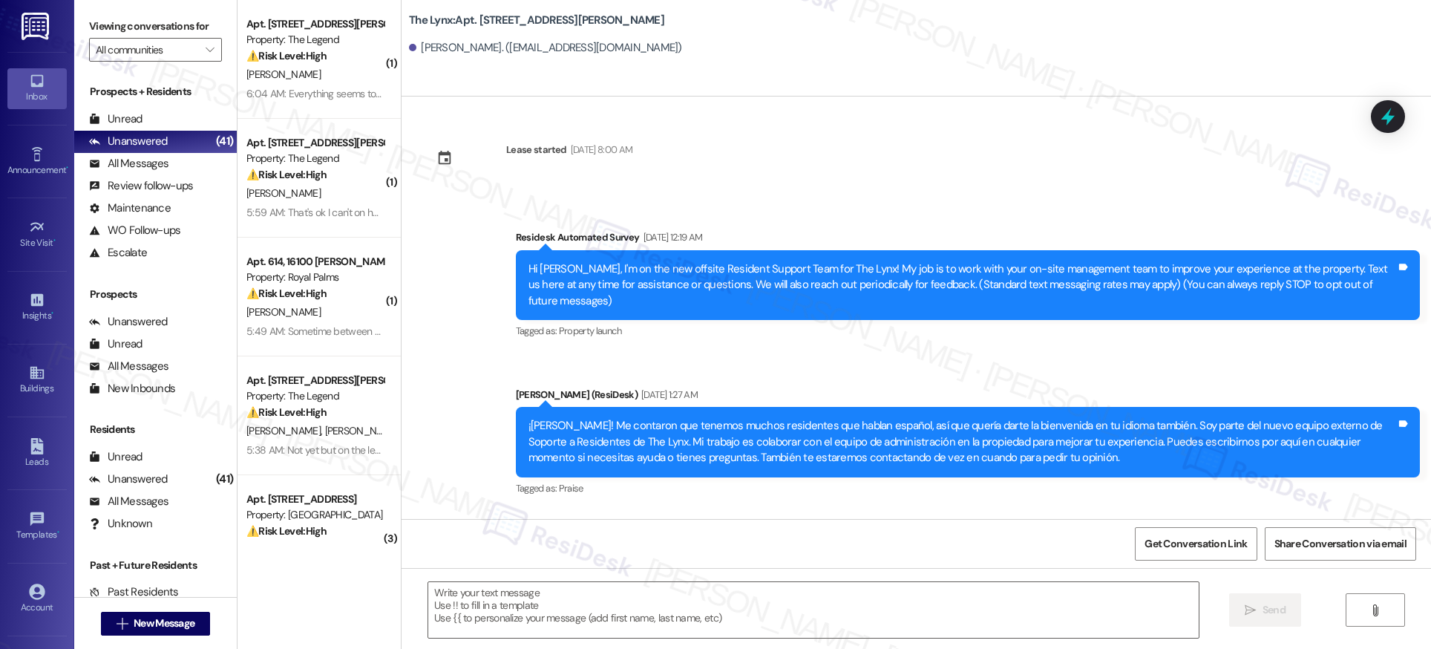
type textarea "Fetching suggested responses. Please feel free to read through the conversation…"
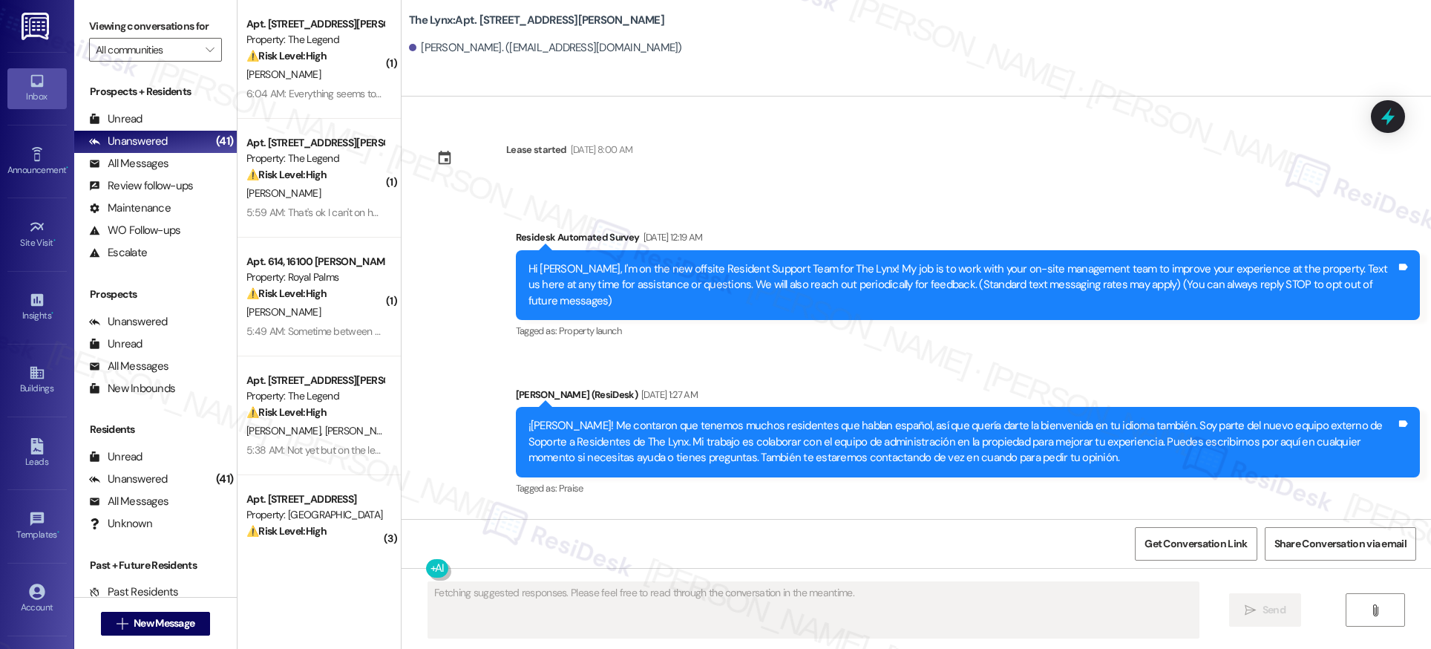
scroll to position [165, 0]
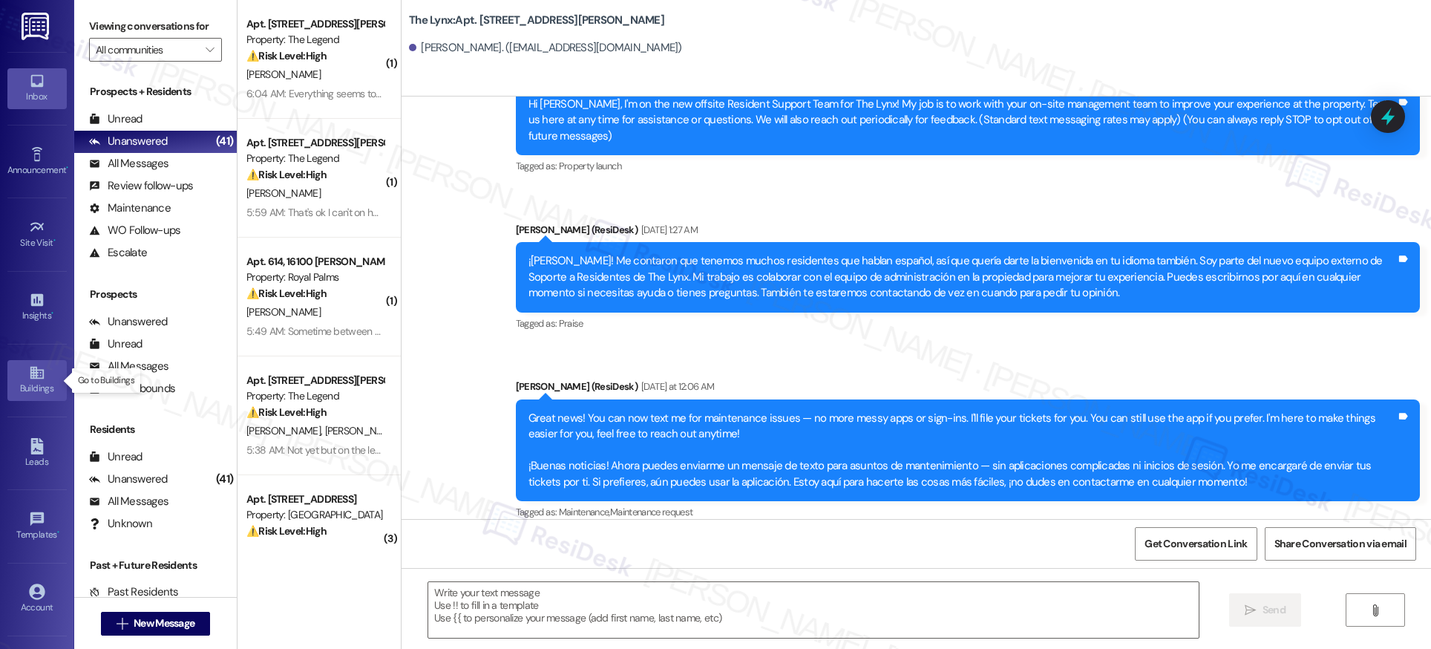
click at [33, 382] on div "Buildings" at bounding box center [37, 388] width 74 height 15
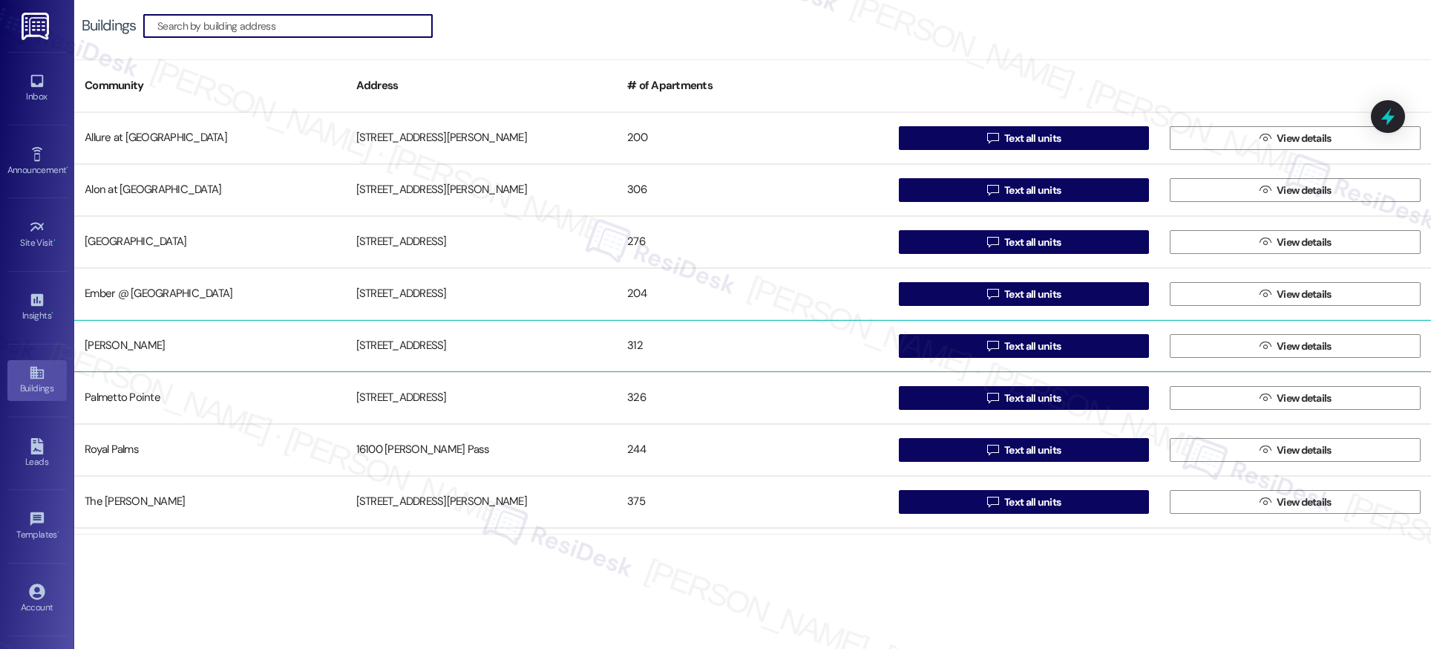
scroll to position [150, 0]
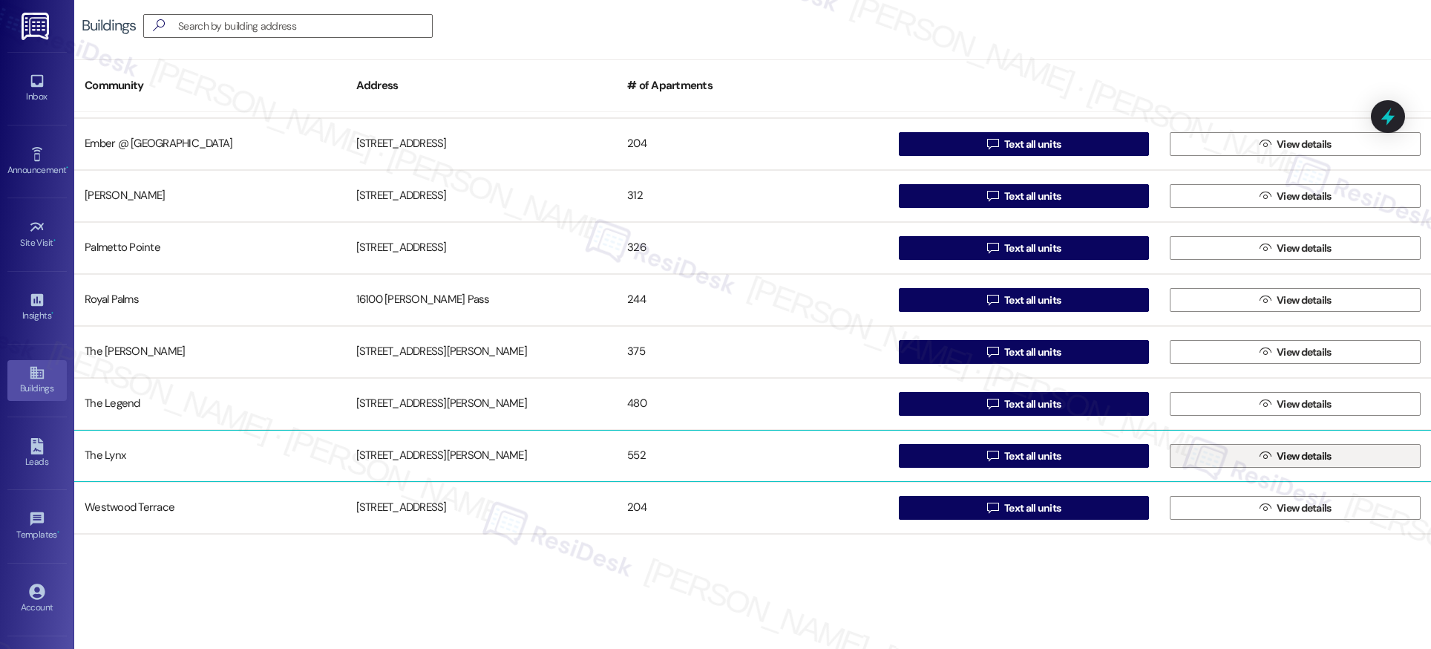
click at [1277, 461] on span "View details" at bounding box center [1304, 456] width 55 height 16
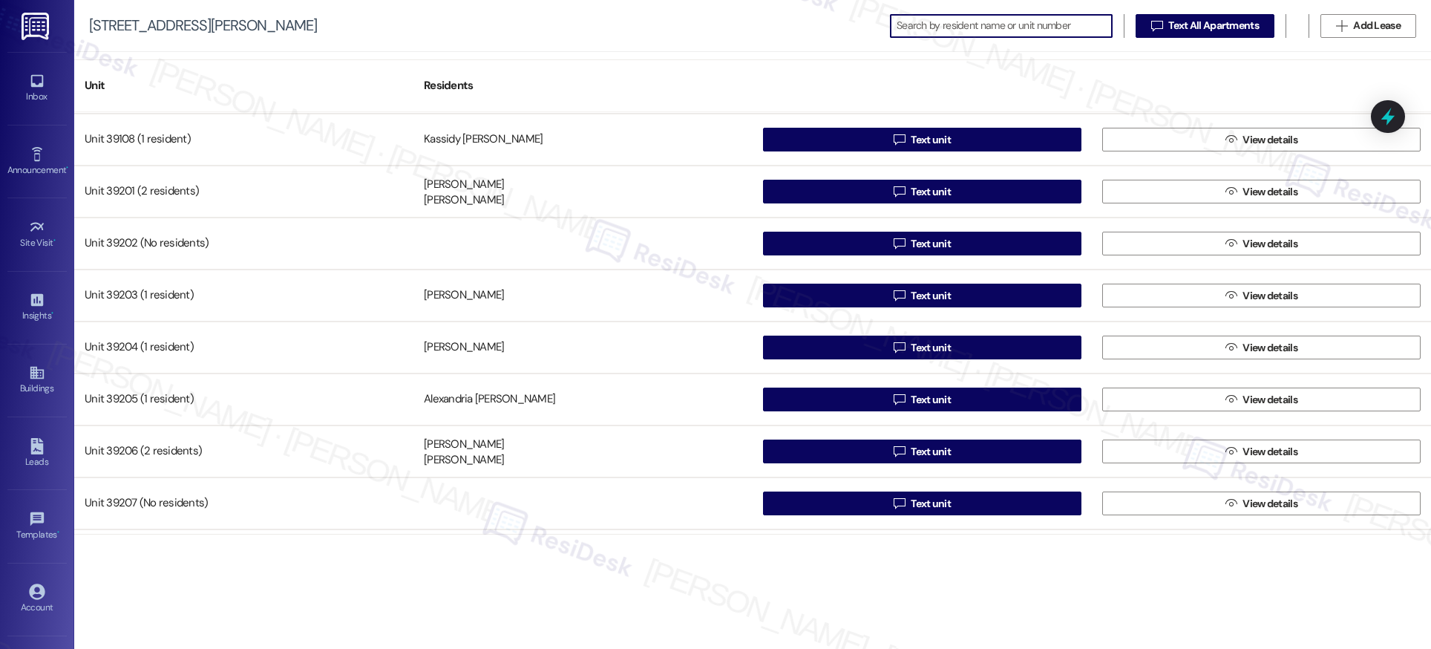
scroll to position [25721, 0]
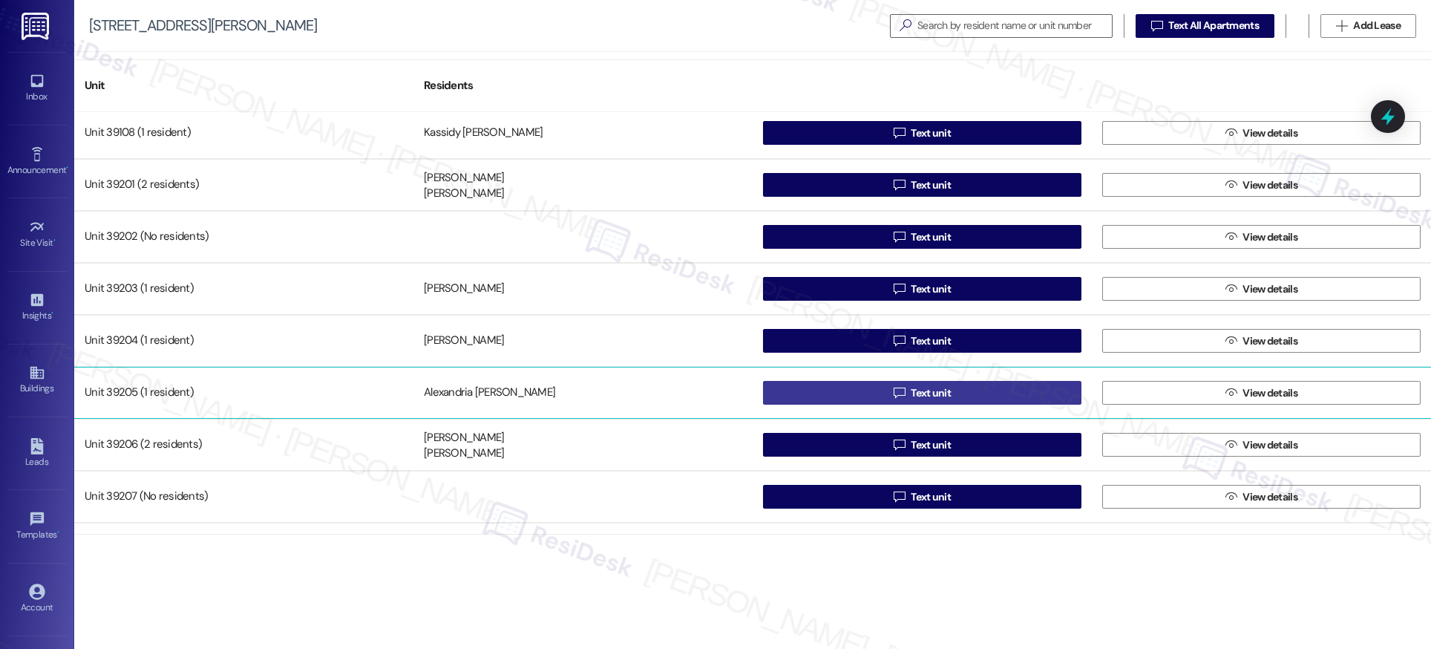
click at [925, 395] on span "Text unit" at bounding box center [931, 393] width 40 height 16
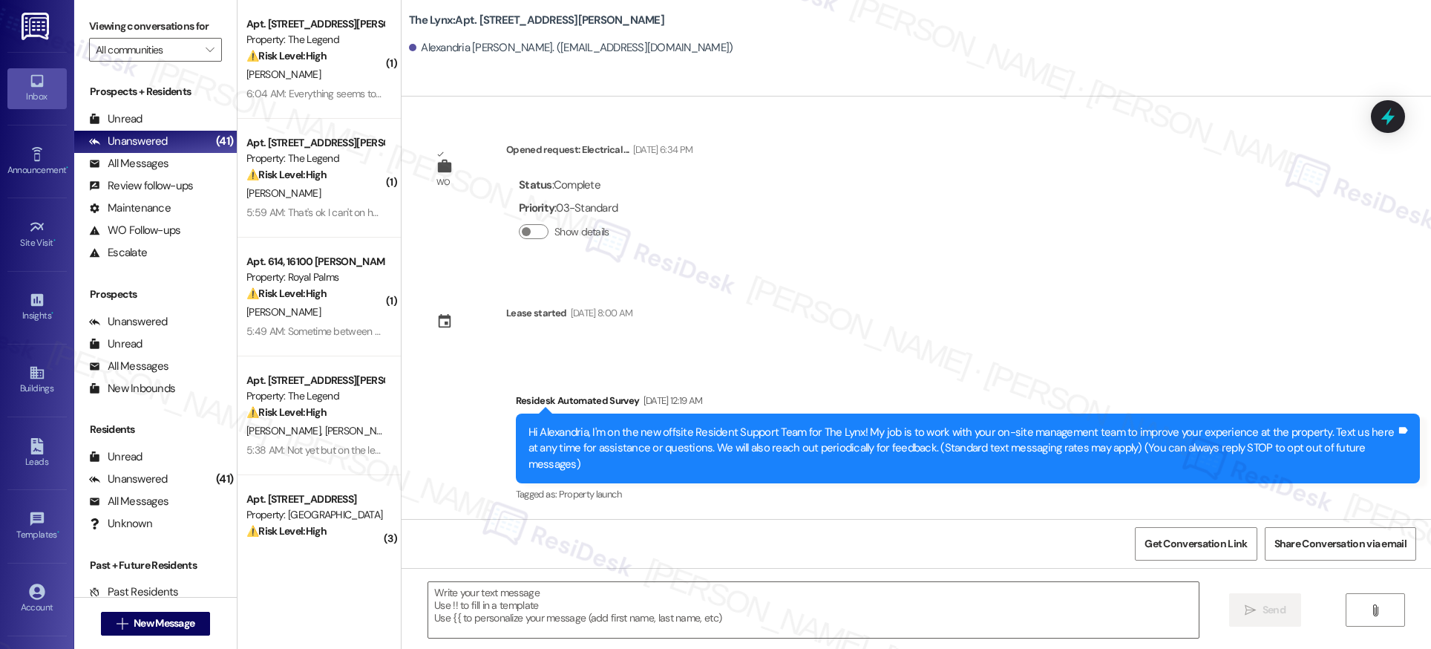
type textarea "Fetching suggested responses. Please feel free to read through the conversation…"
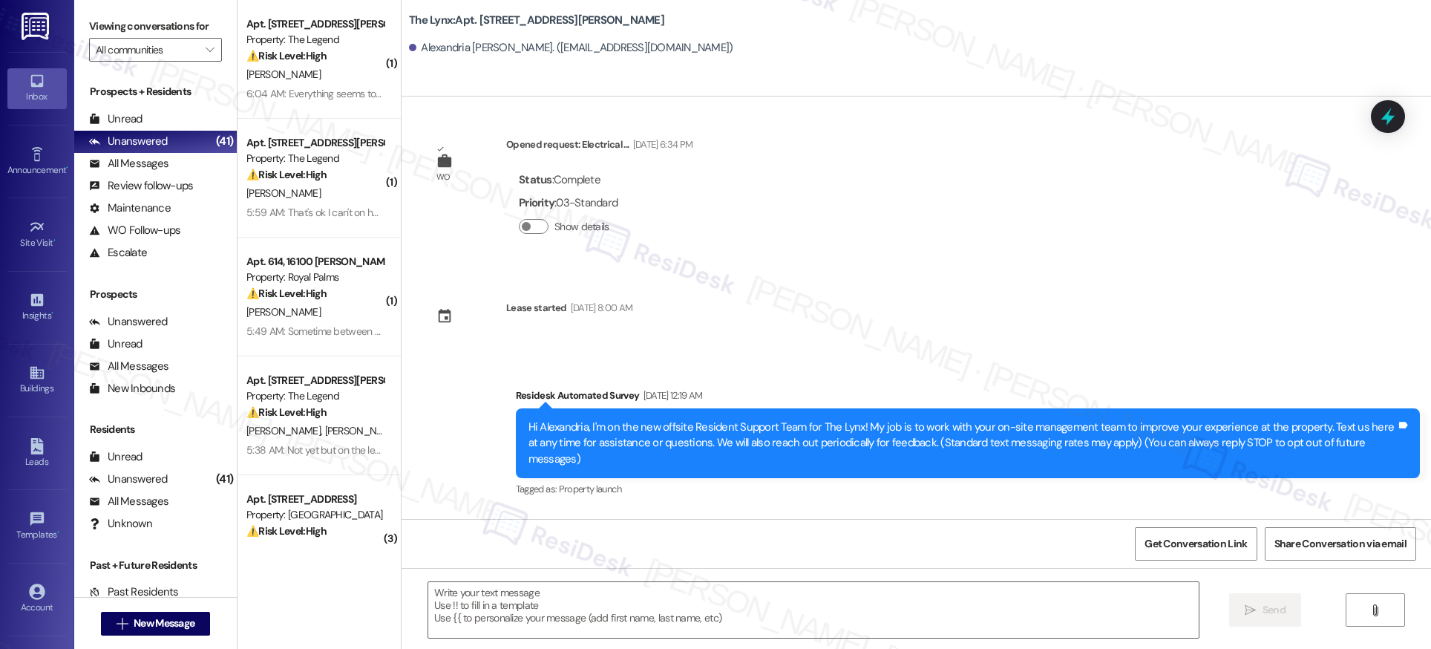
scroll to position [453, 0]
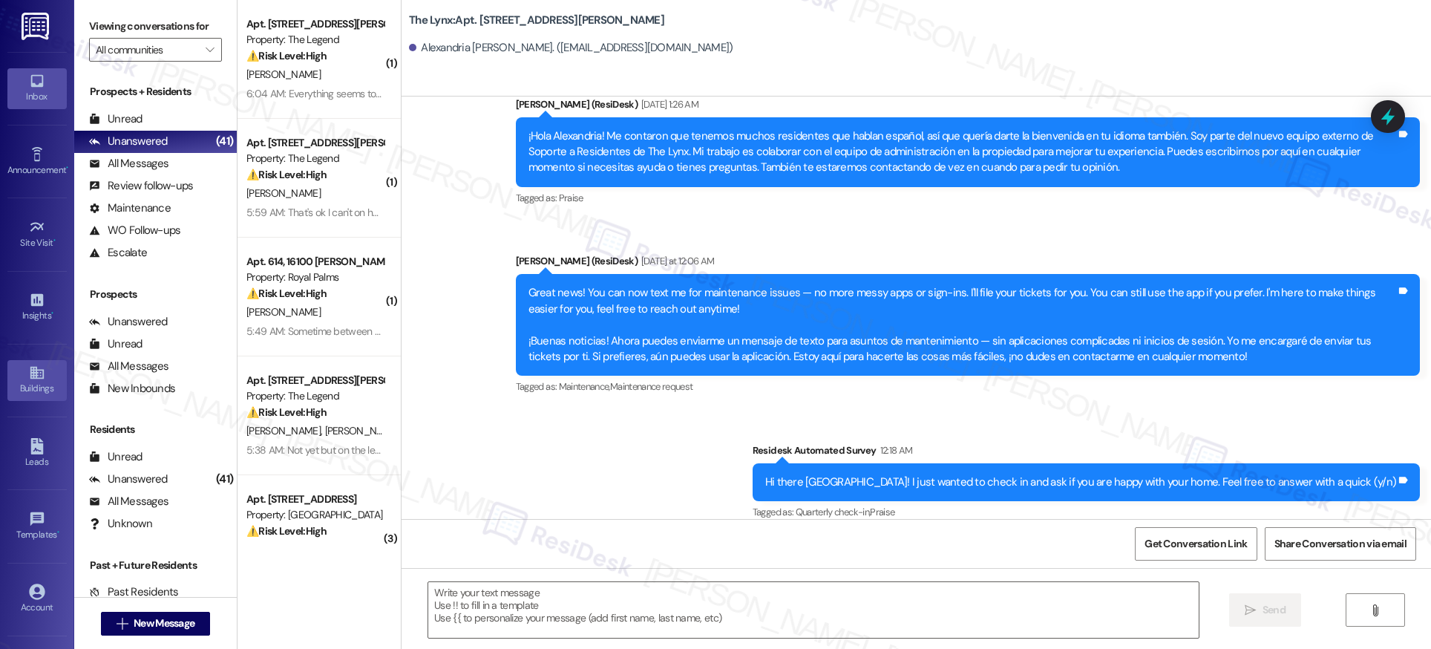
click at [36, 391] on div "Buildings" at bounding box center [37, 388] width 74 height 15
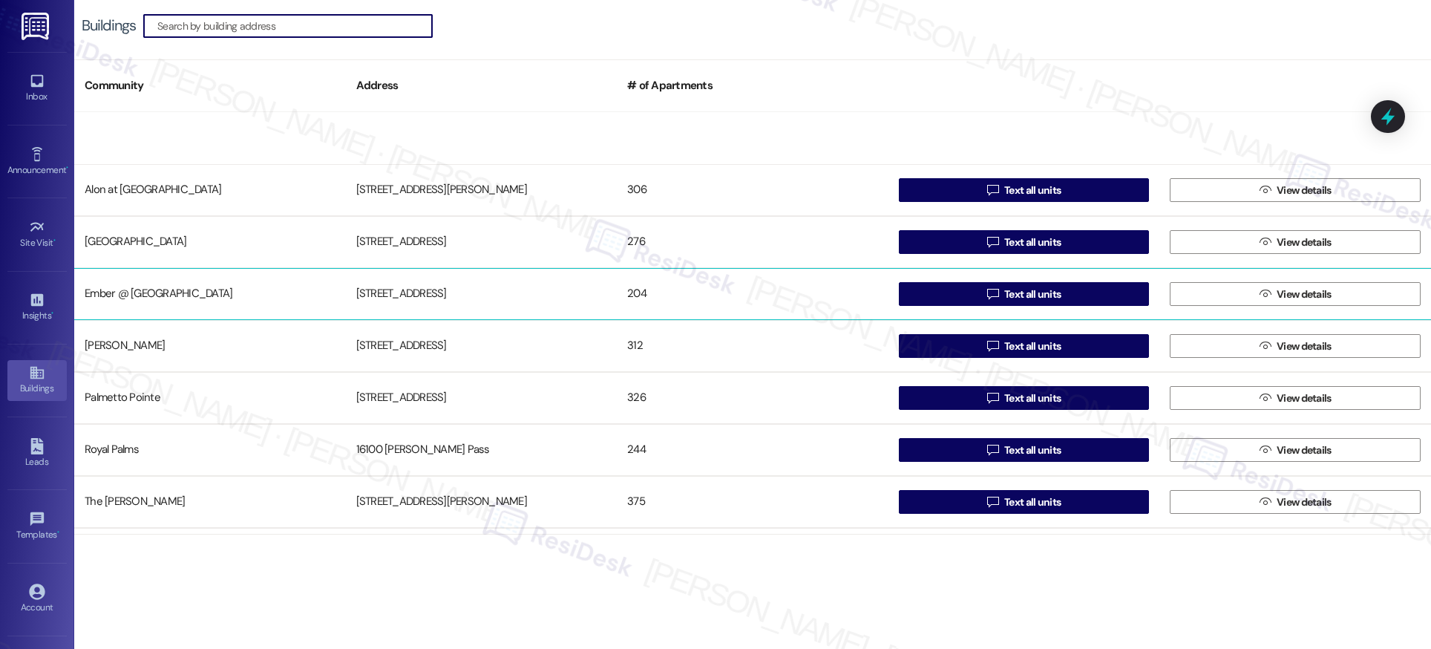
scroll to position [150, 0]
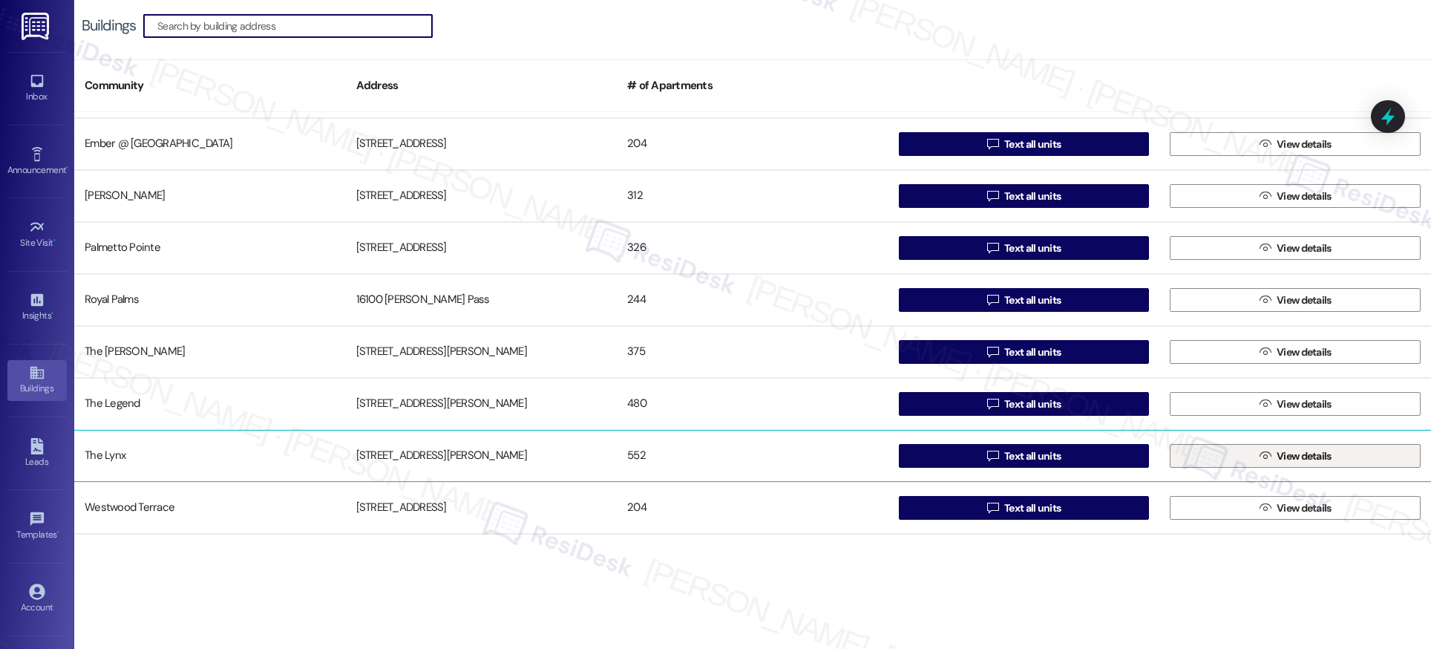
click at [1291, 455] on span "View details" at bounding box center [1304, 456] width 55 height 16
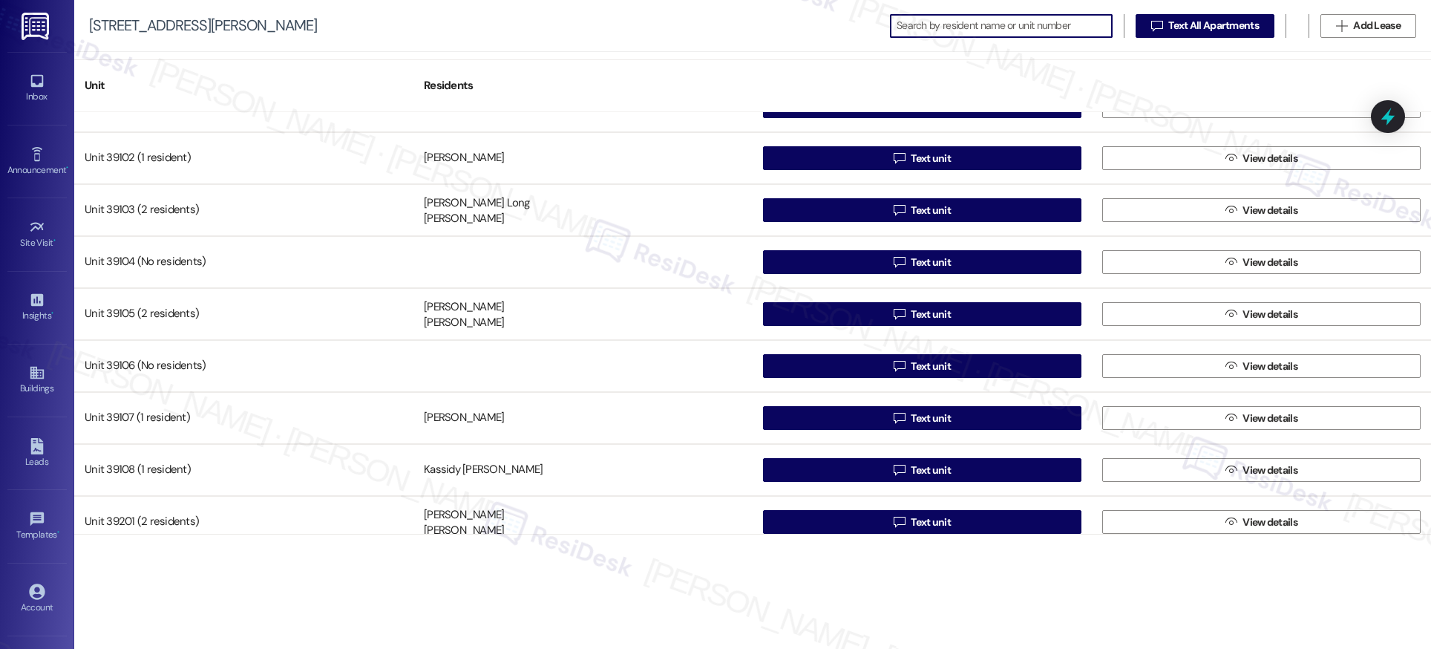
scroll to position [25824, 0]
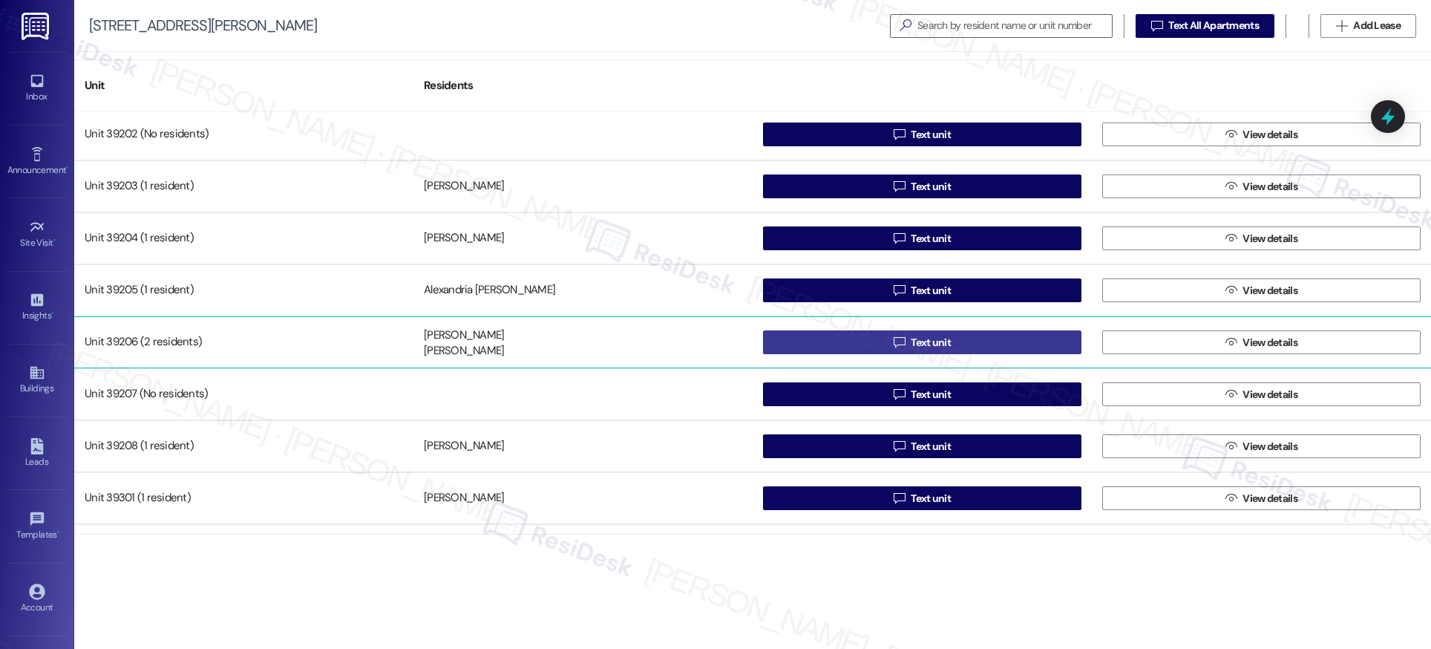
click at [926, 344] on span "Text unit" at bounding box center [931, 343] width 40 height 16
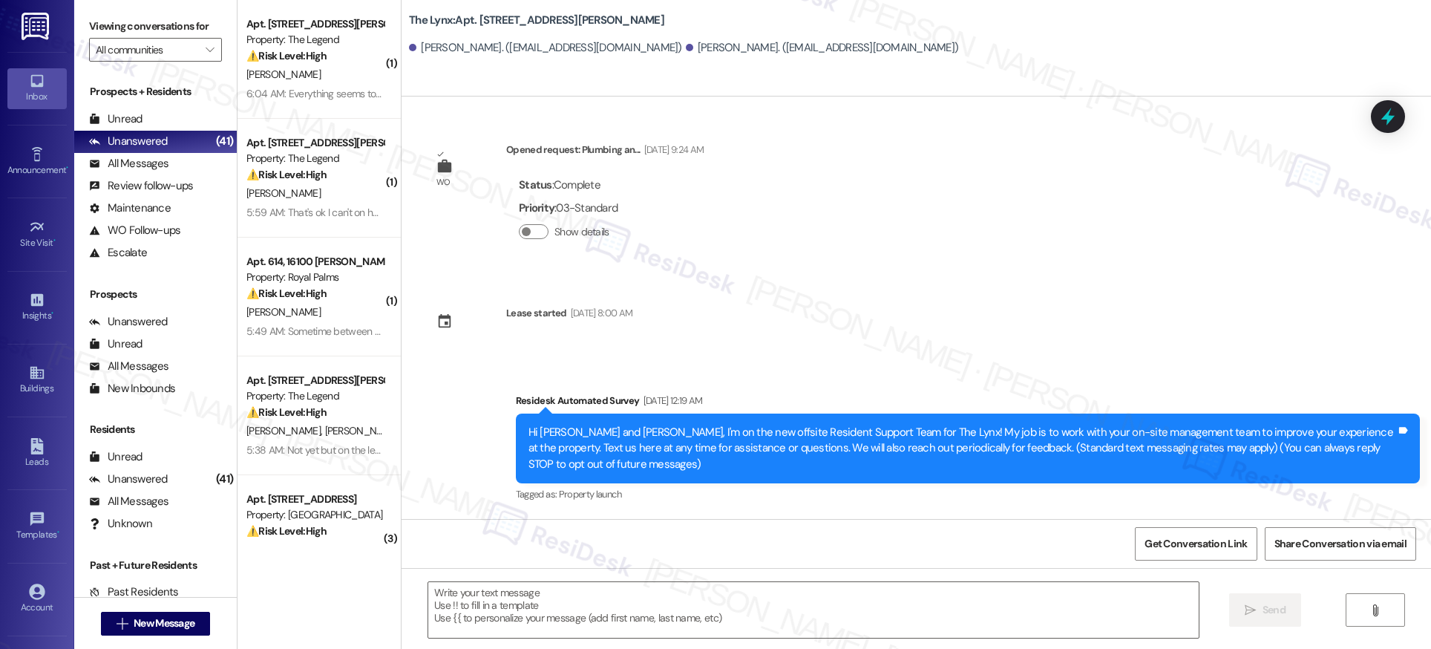
type textarea "Fetching suggested responses. Please feel free to read through the conversation…"
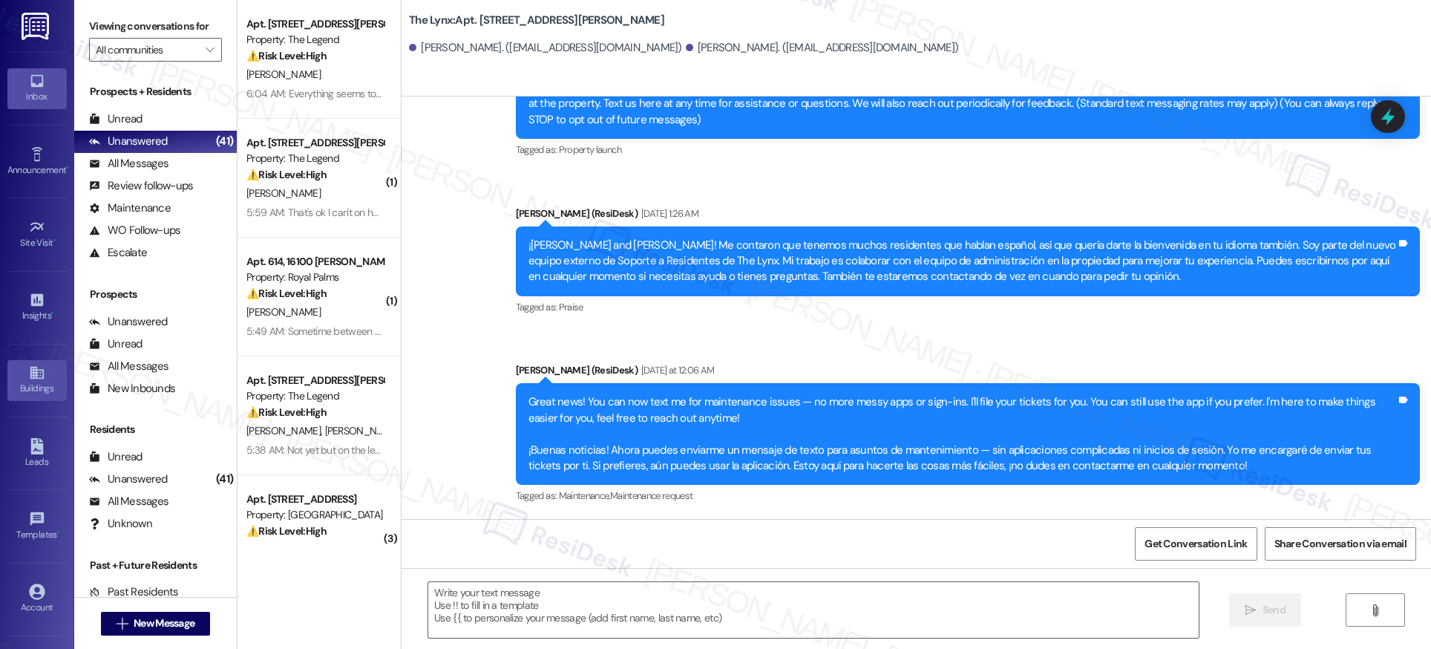
click at [34, 380] on icon at bounding box center [37, 372] width 16 height 16
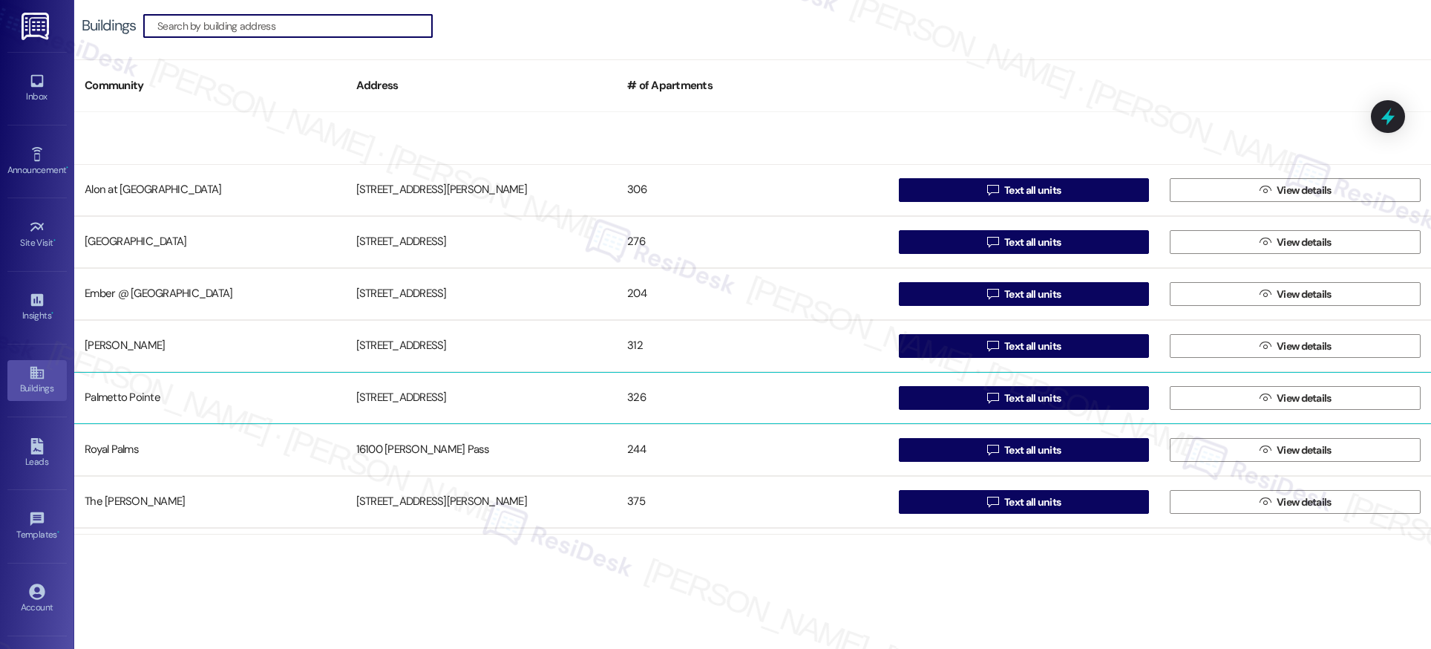
scroll to position [150, 0]
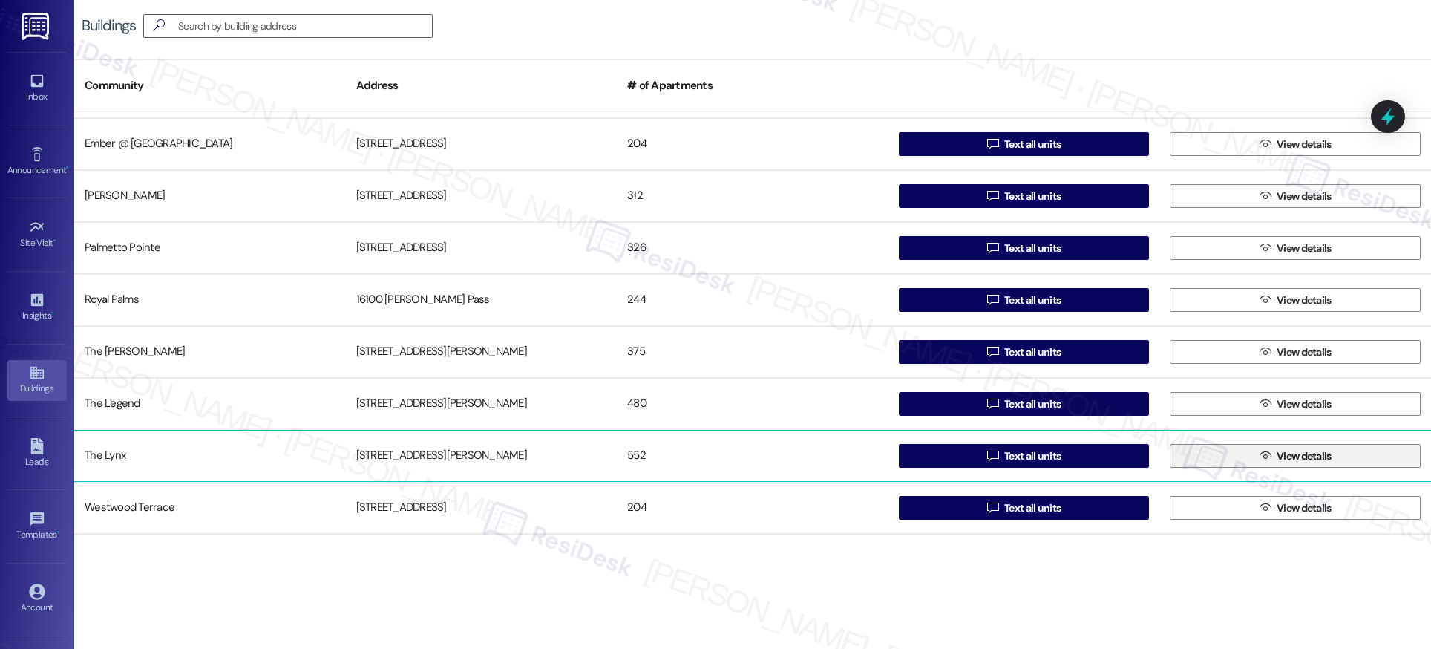
click at [1228, 459] on button " View details" at bounding box center [1295, 456] width 251 height 24
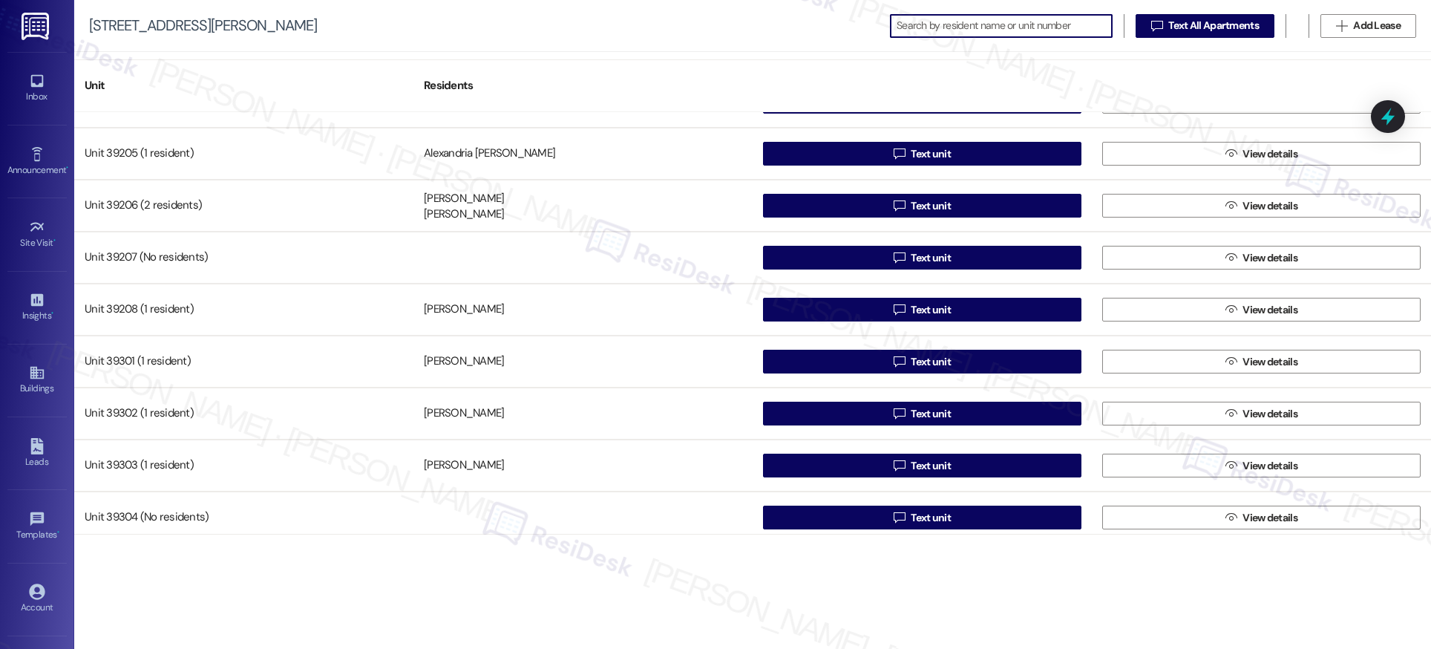
scroll to position [25955, 0]
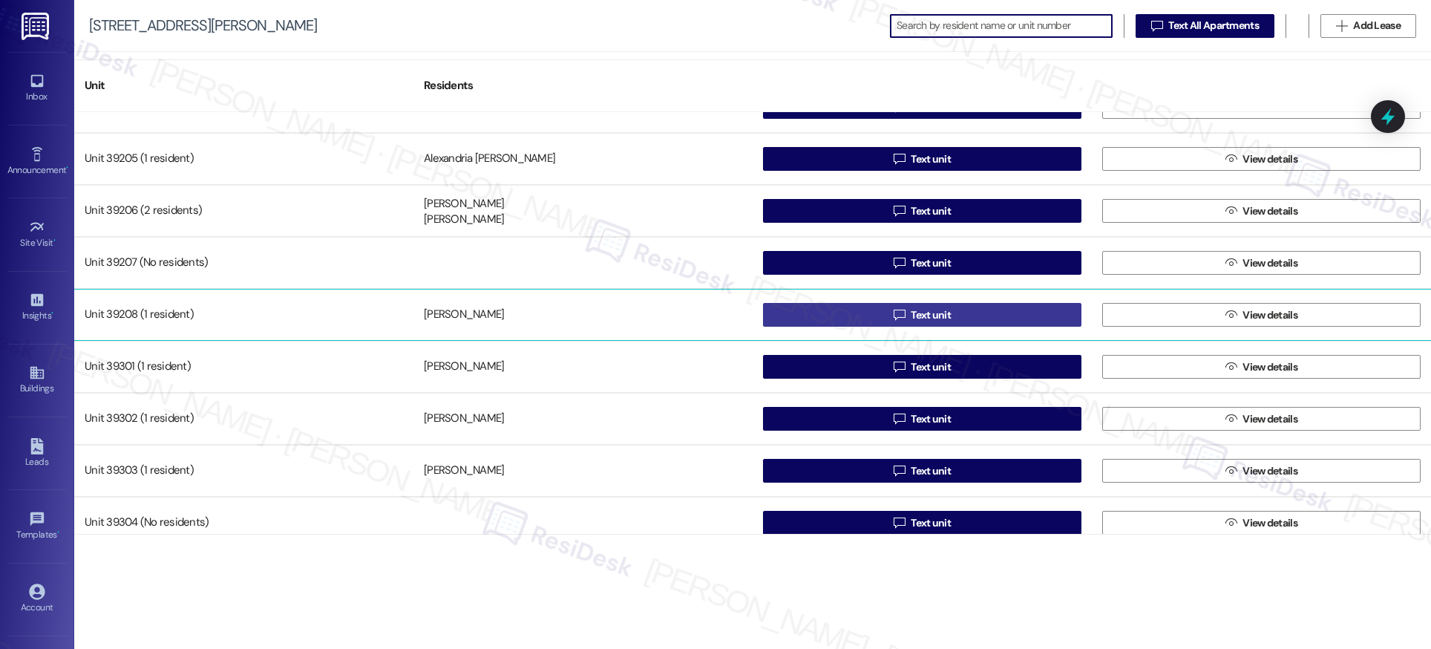
click at [923, 314] on span "Text unit" at bounding box center [931, 315] width 40 height 16
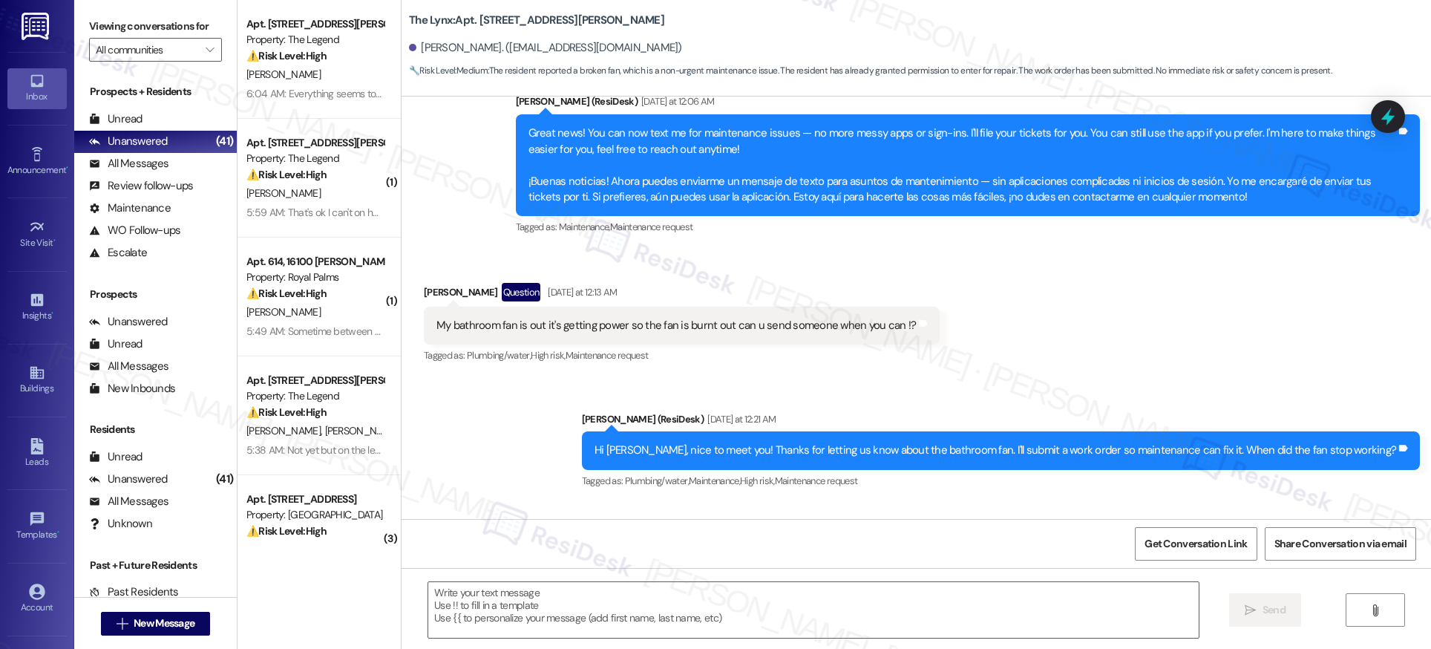
type textarea "Fetching suggested responses. Please feel free to read through the conversation…"
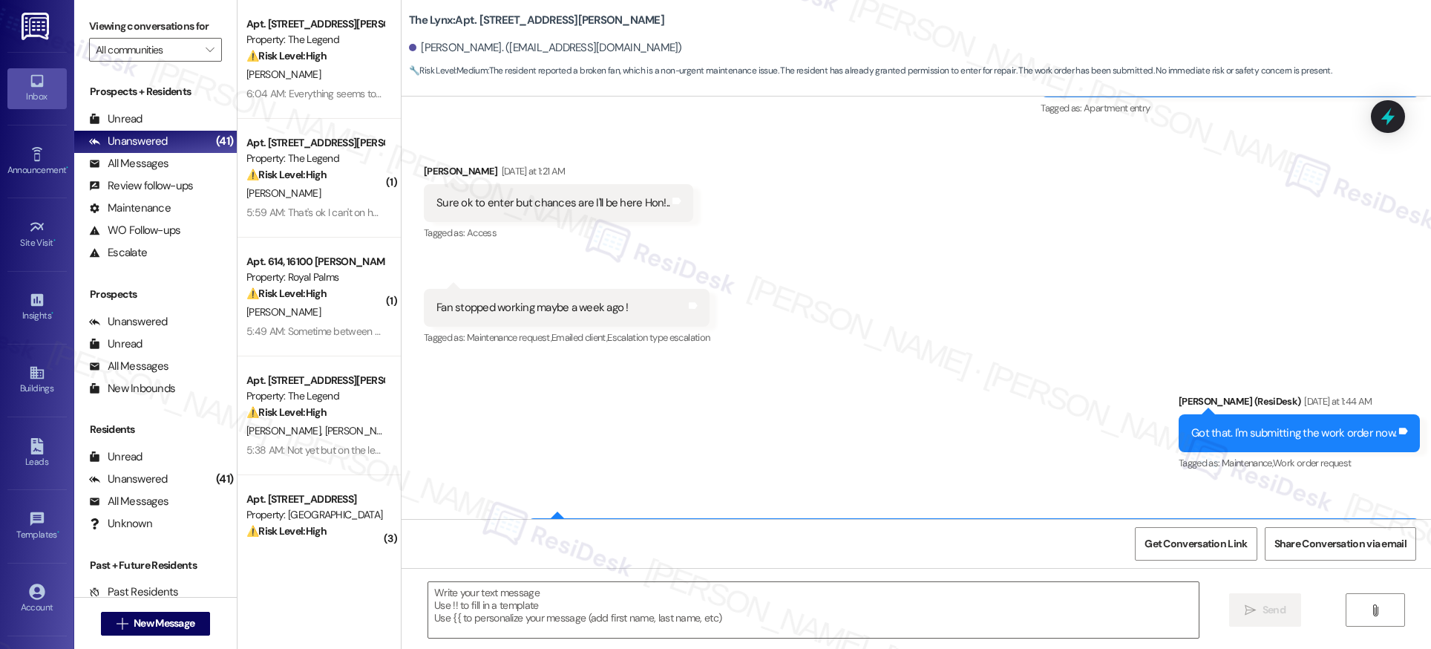
scroll to position [1121, 0]
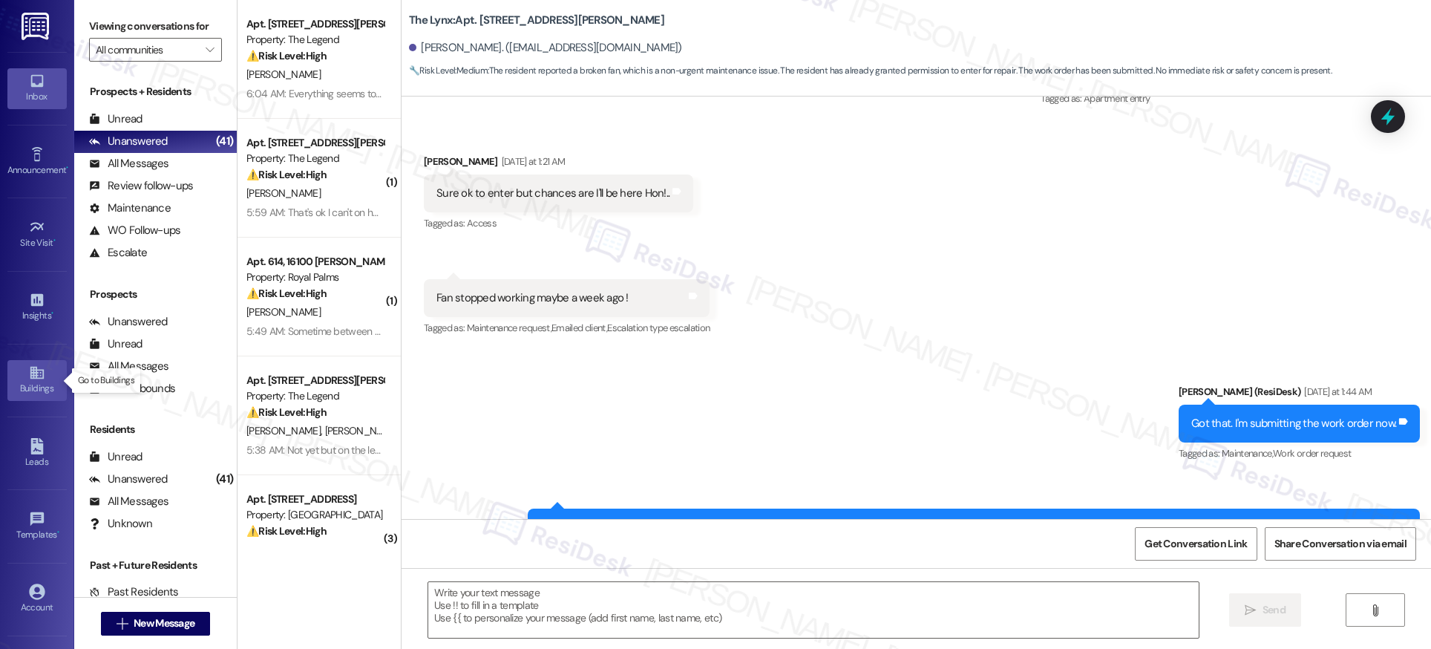
click at [33, 384] on div "Buildings" at bounding box center [37, 388] width 74 height 15
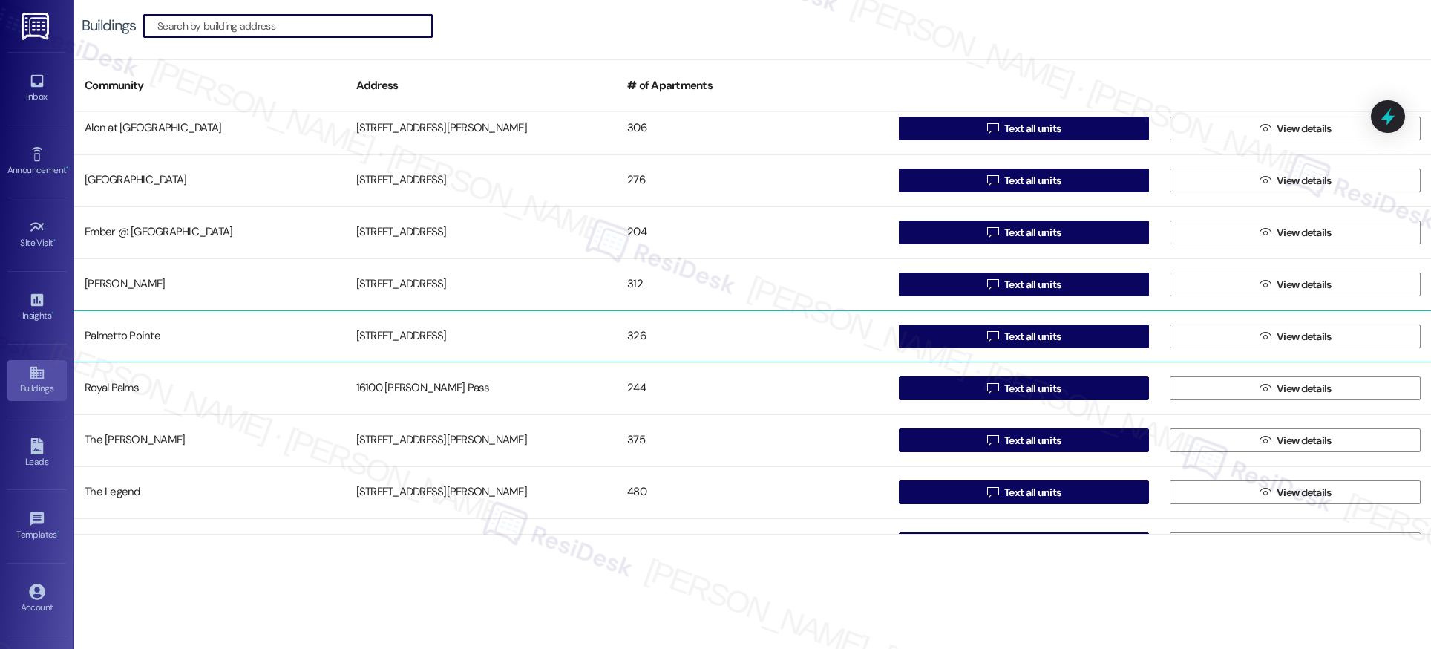
scroll to position [150, 0]
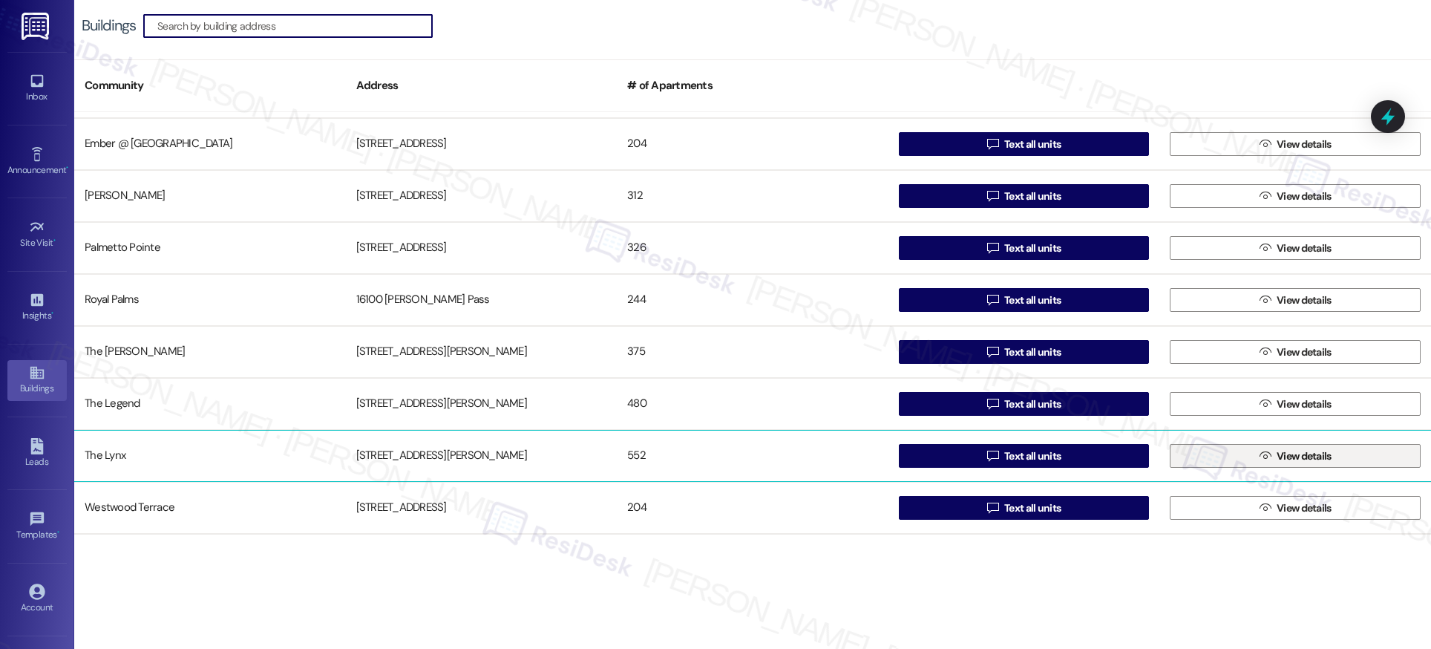
click at [1296, 458] on span "View details" at bounding box center [1304, 456] width 55 height 16
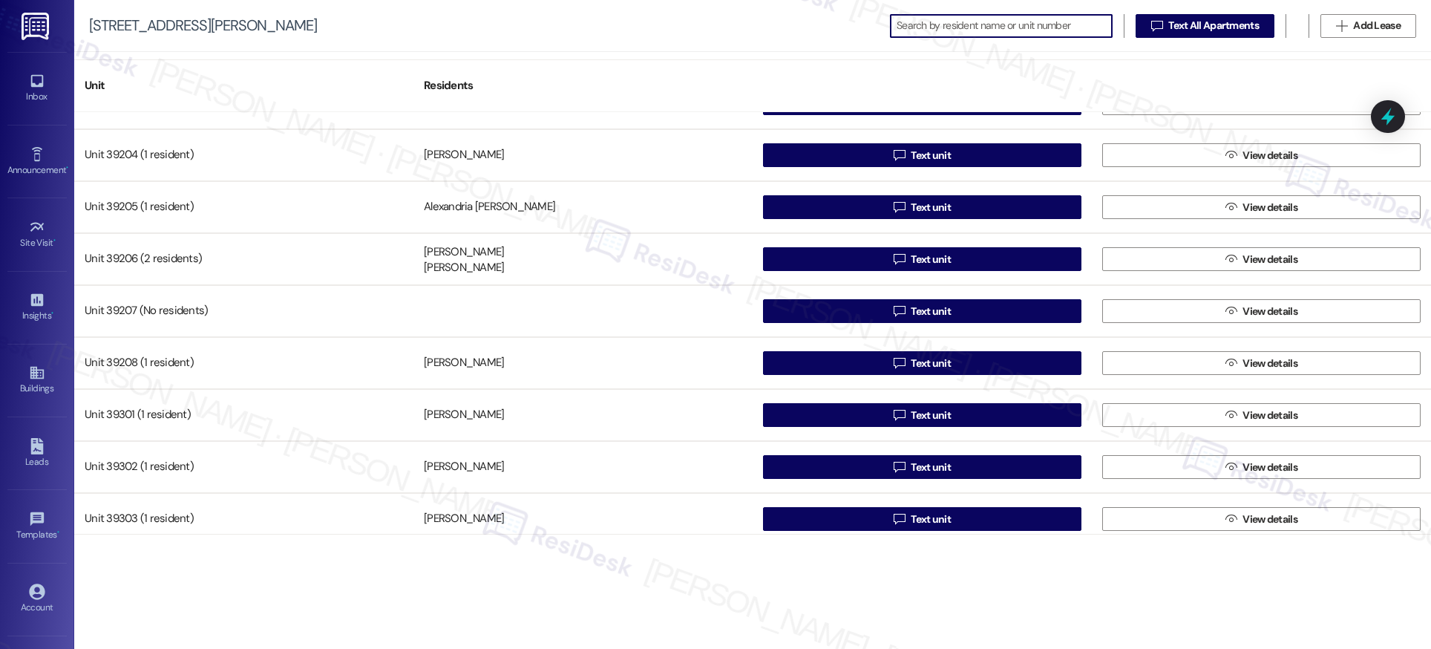
scroll to position [25917, 0]
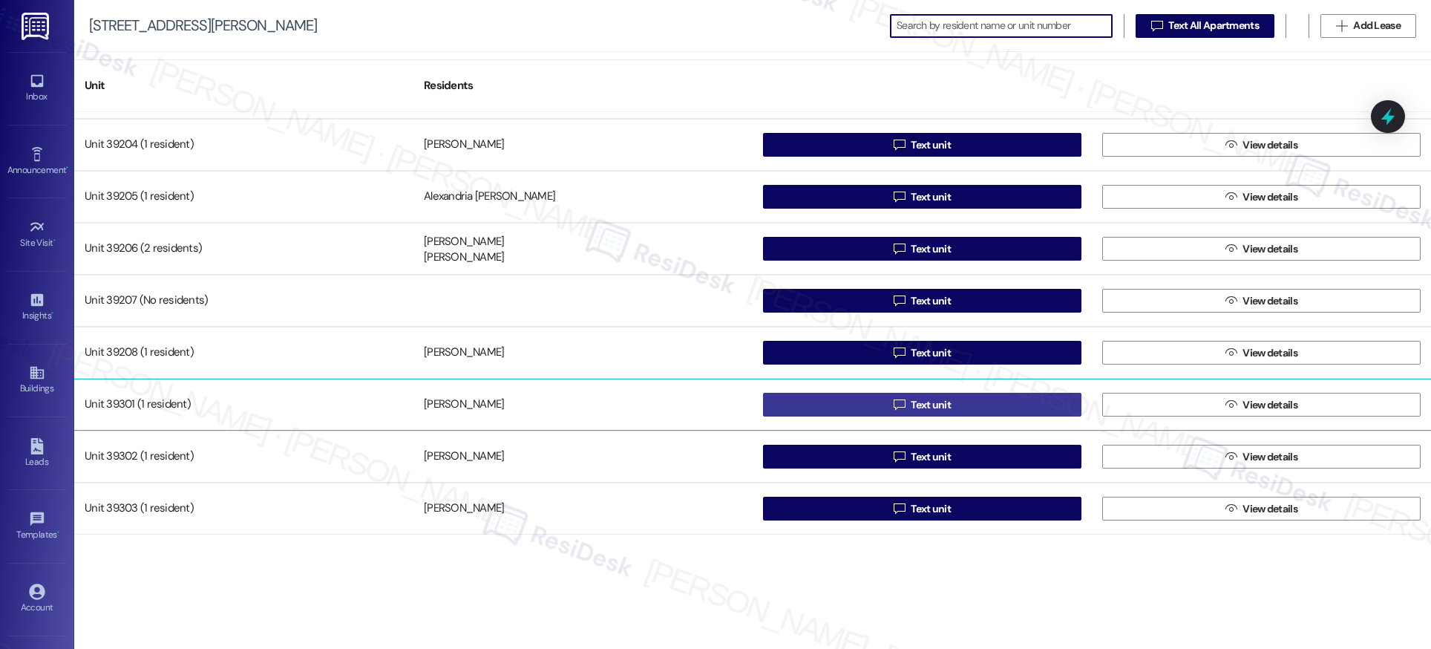
click at [931, 409] on span "Text unit" at bounding box center [931, 405] width 40 height 16
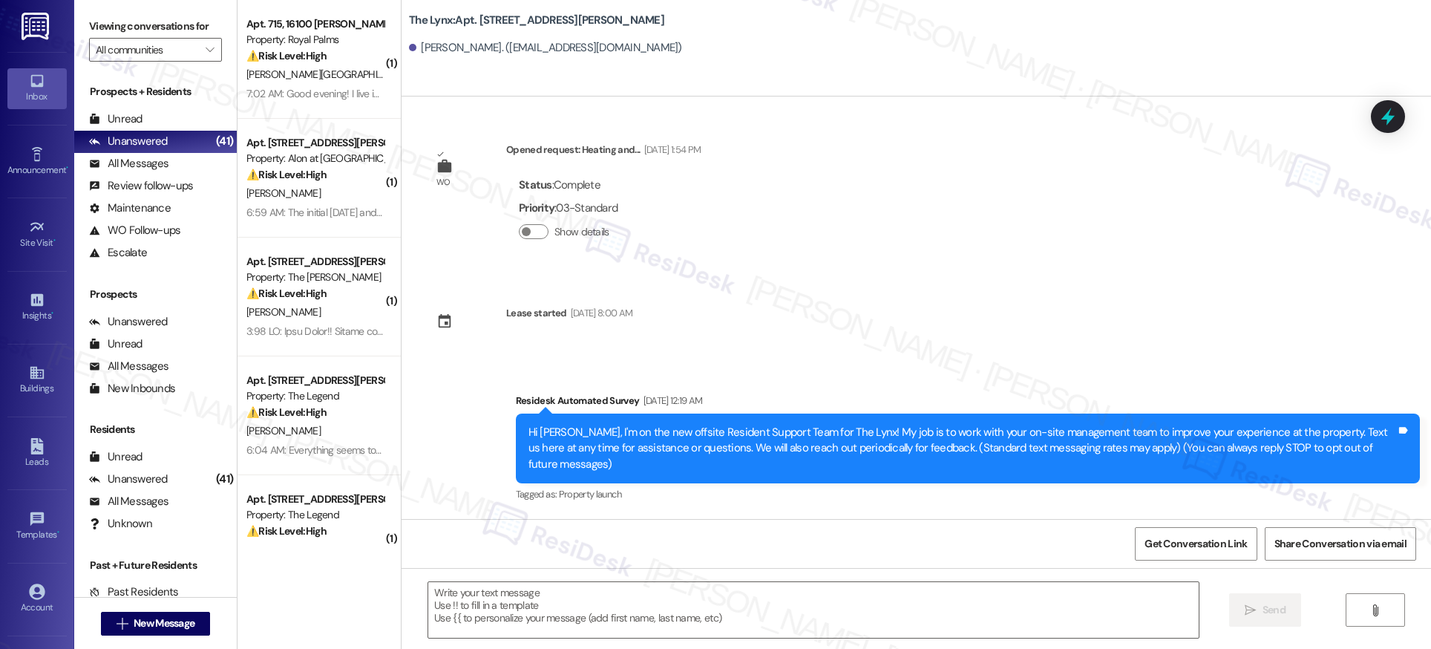
type textarea "Fetching suggested responses. Please feel free to read through the conversation…"
click at [33, 373] on icon at bounding box center [36, 373] width 13 height 13
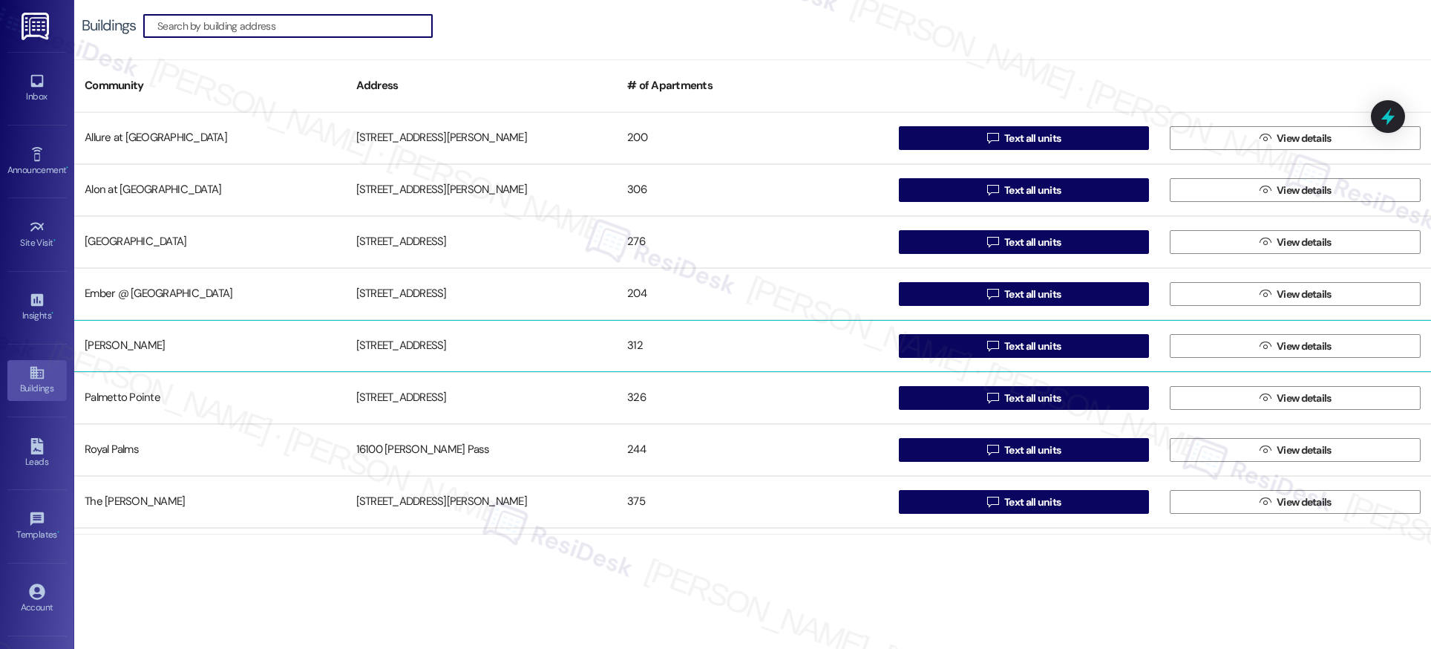
scroll to position [150, 0]
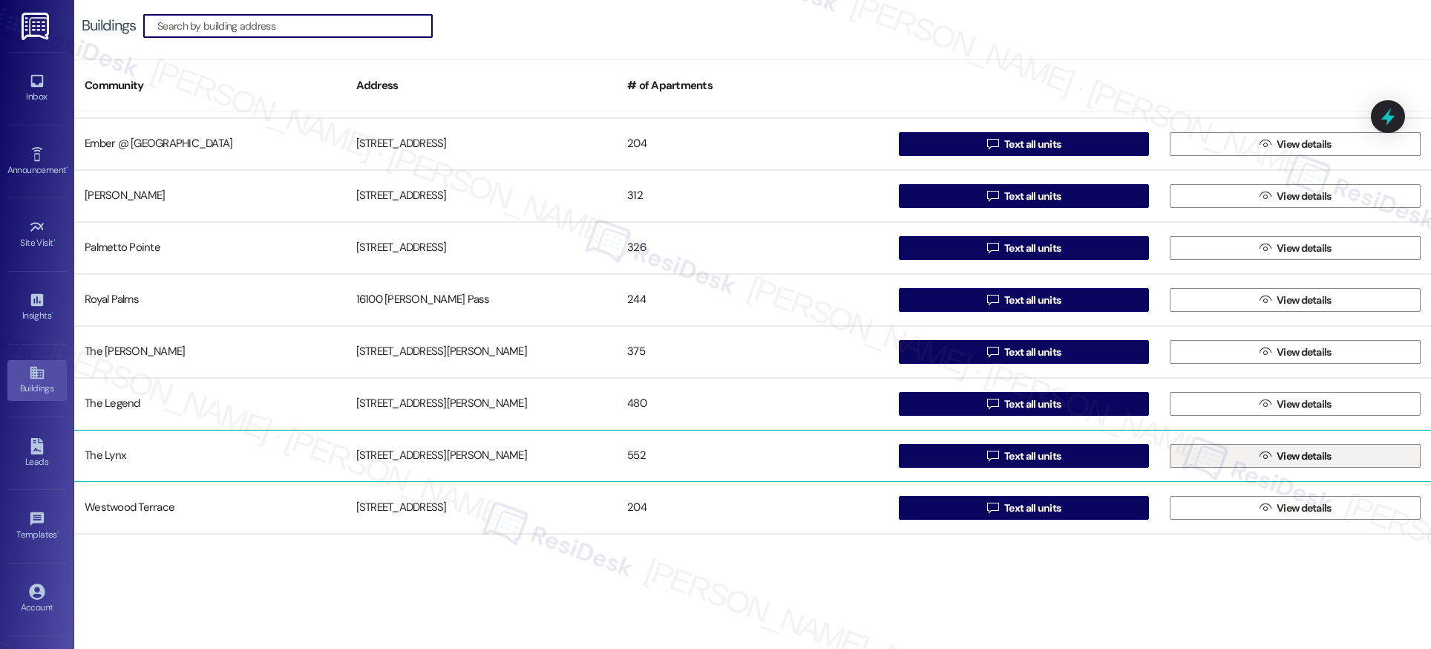
click at [1316, 453] on span "View details" at bounding box center [1304, 456] width 55 height 16
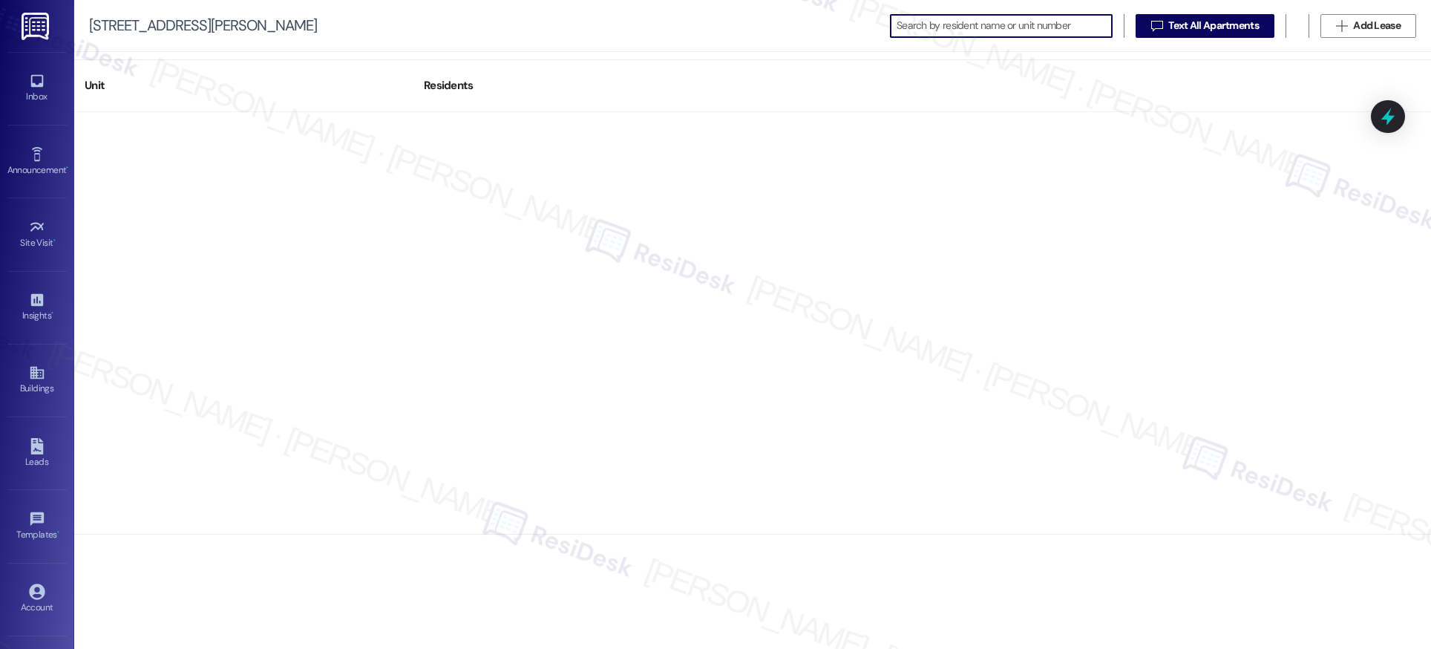
scroll to position [25947, 0]
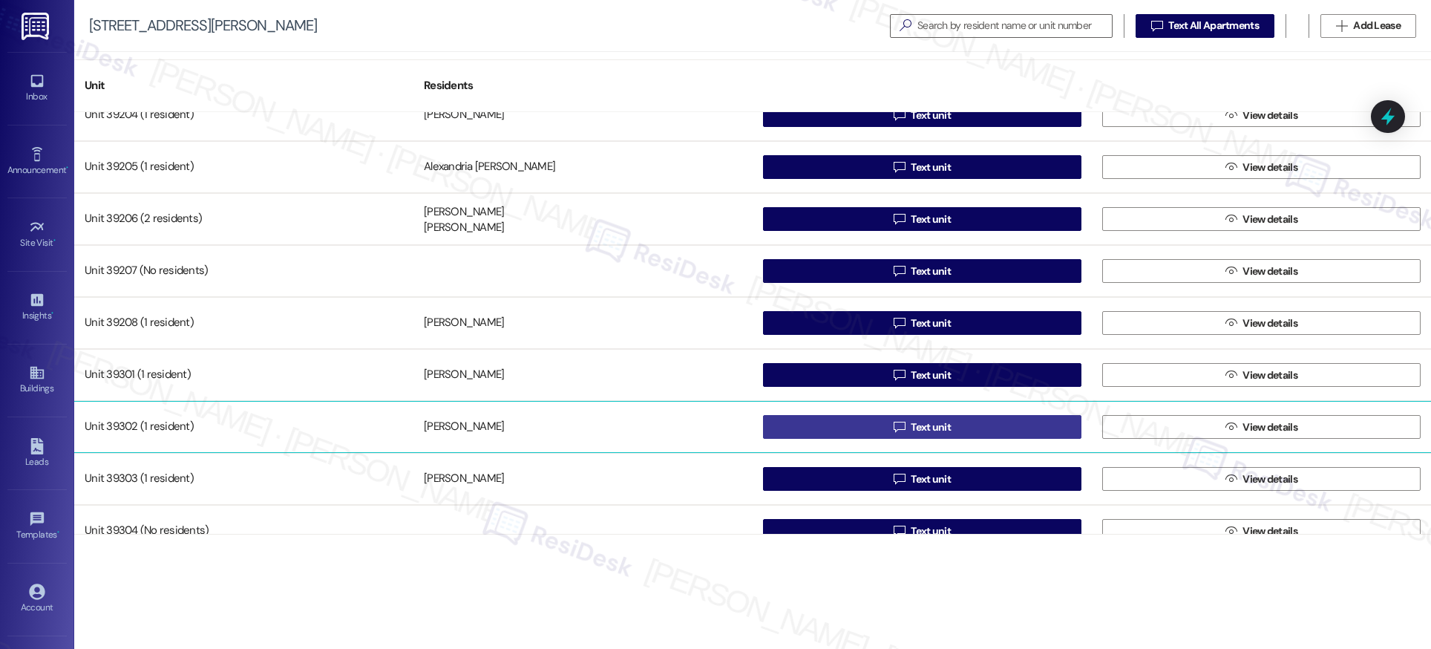
click at [934, 427] on span "Text unit" at bounding box center [931, 427] width 40 height 16
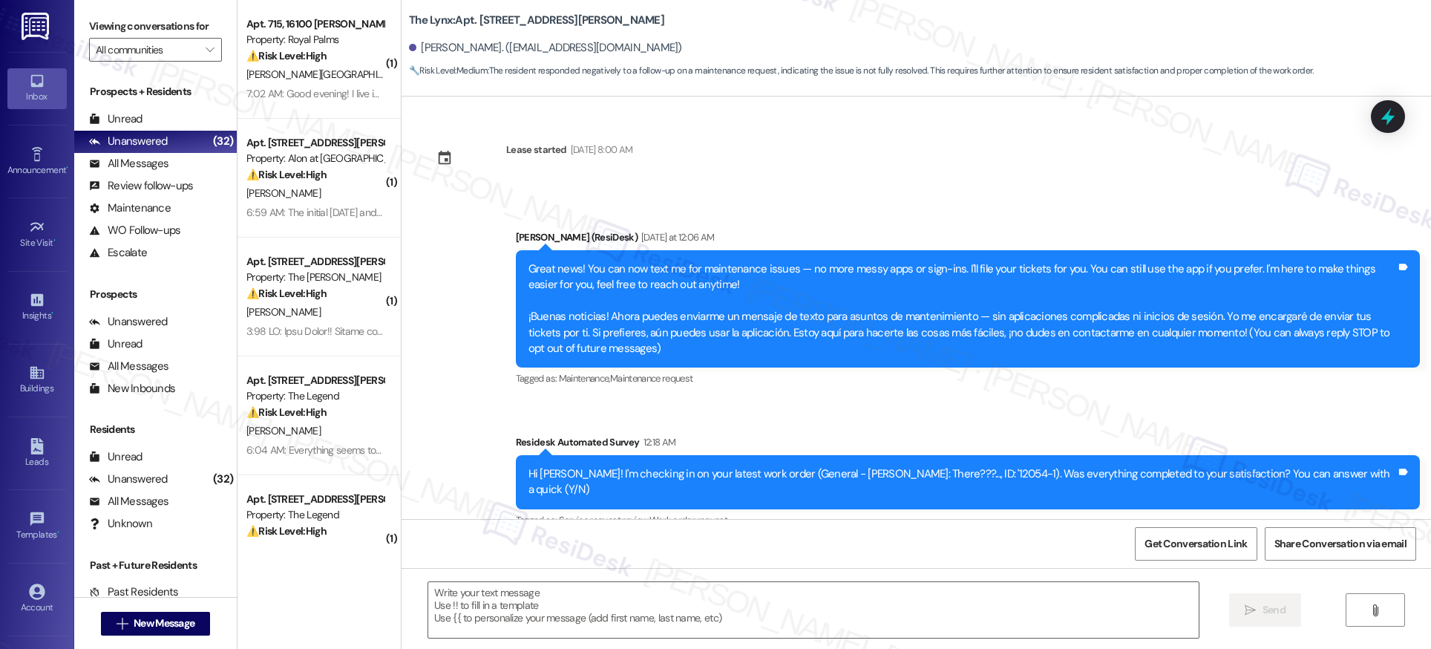
scroll to position [132, 0]
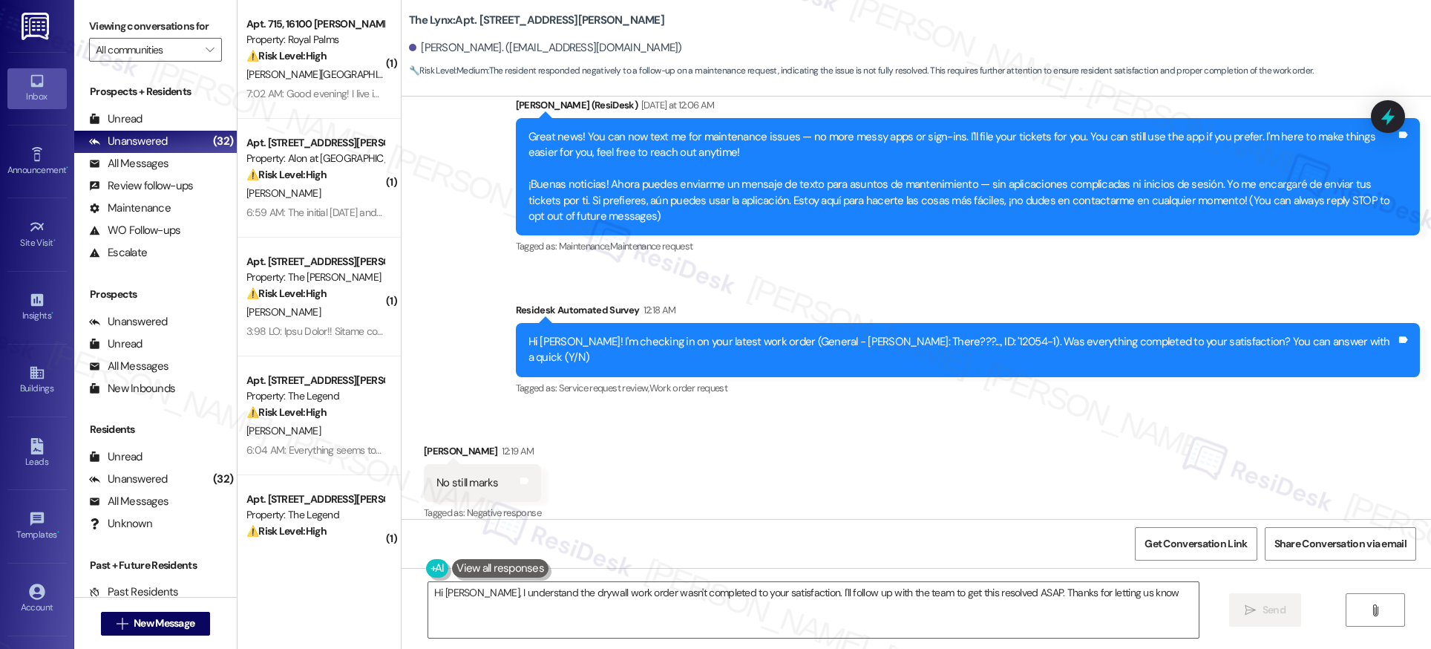
type textarea "Hi Jason, I understand the drywall work order wasn't completed to your satisfac…"
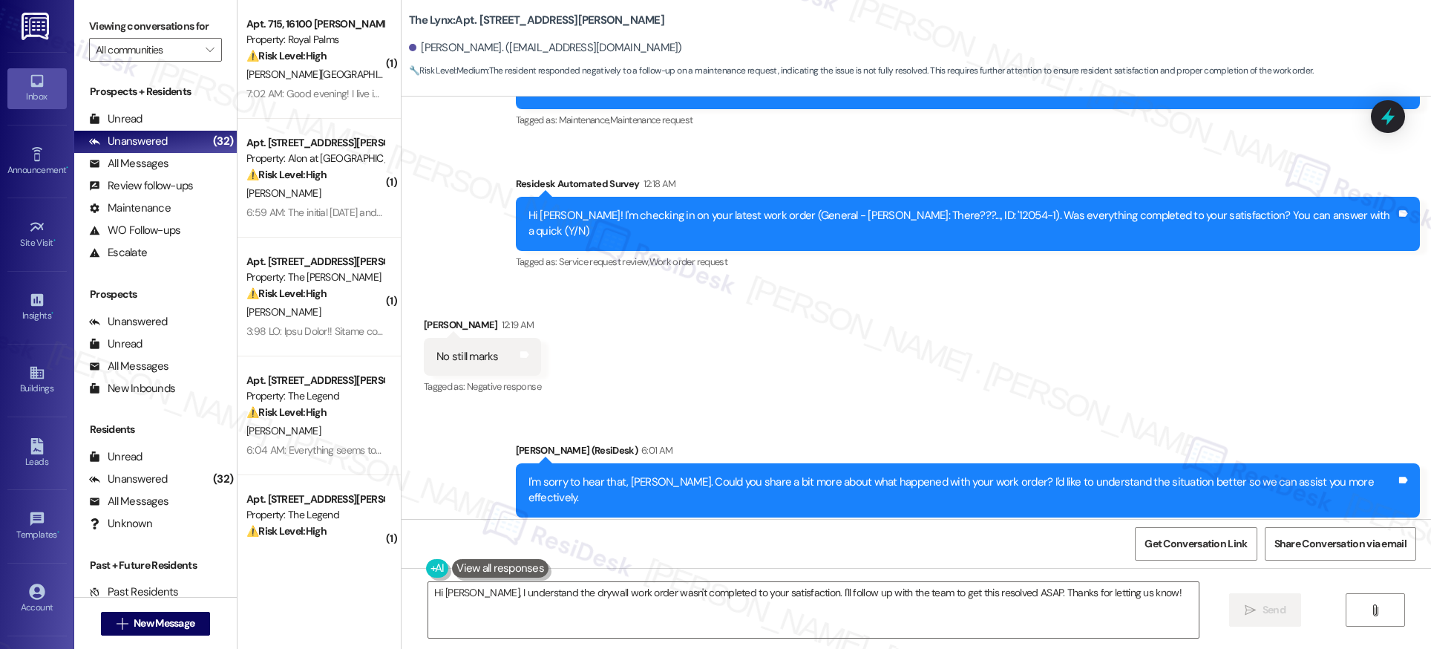
scroll to position [0, 0]
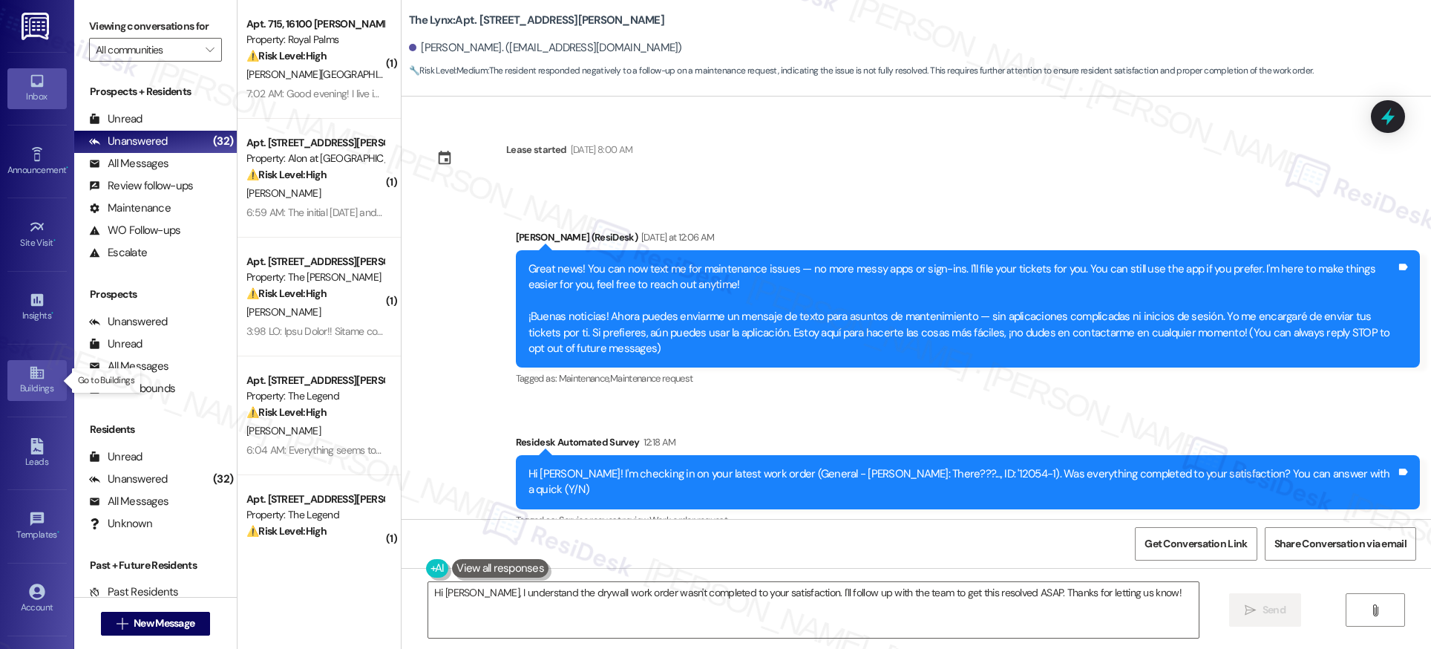
click at [33, 376] on icon at bounding box center [36, 373] width 13 height 13
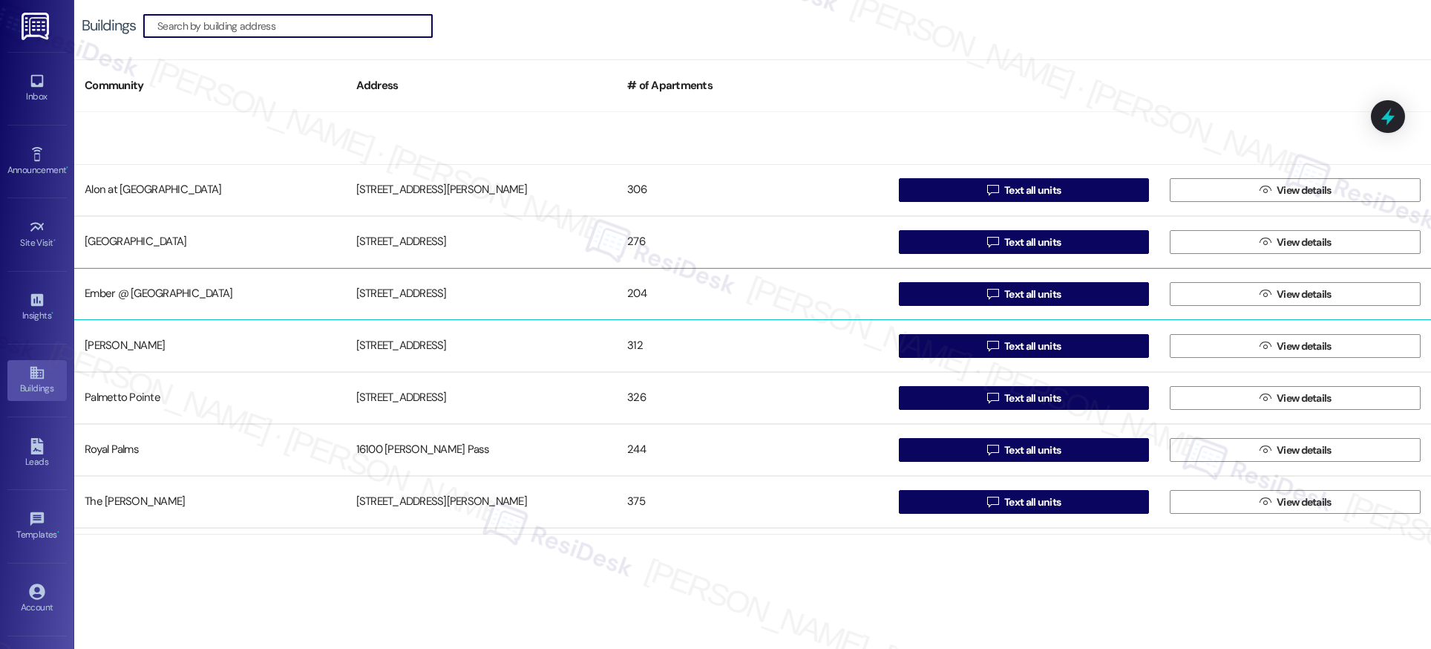
scroll to position [150, 0]
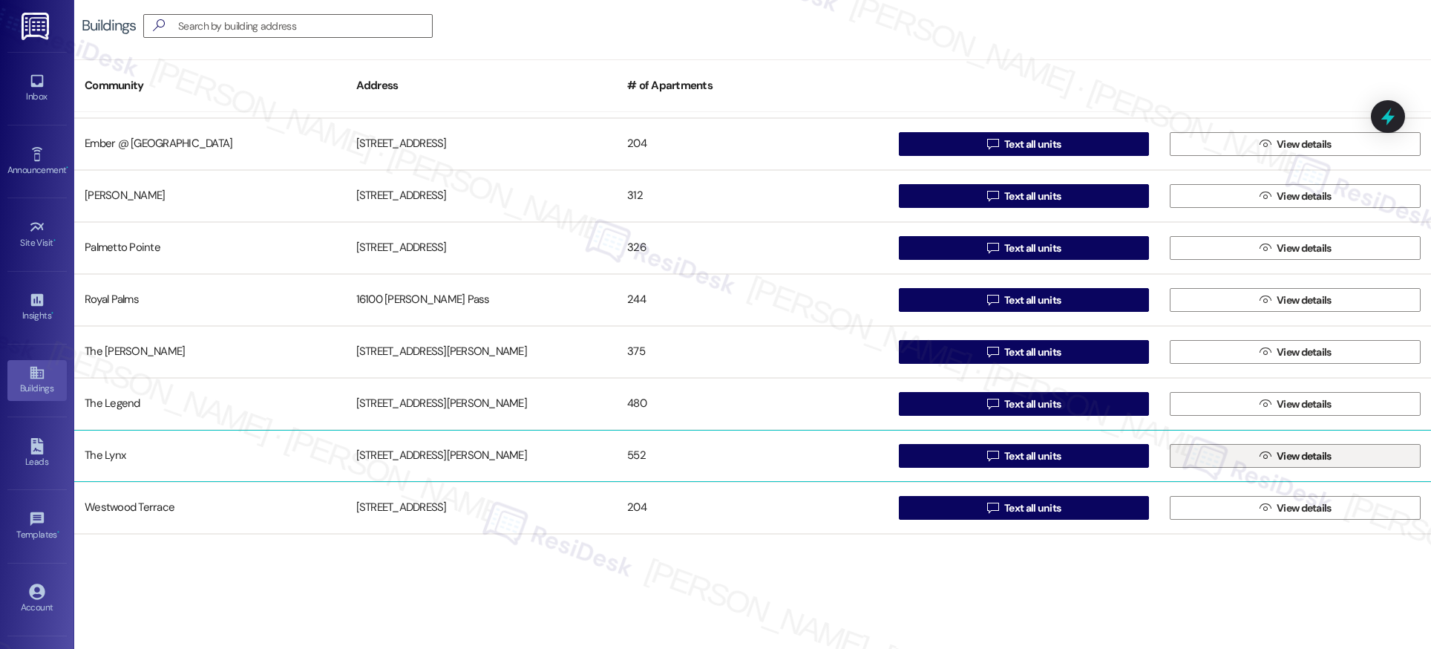
click at [1274, 456] on span "View details" at bounding box center [1304, 456] width 61 height 16
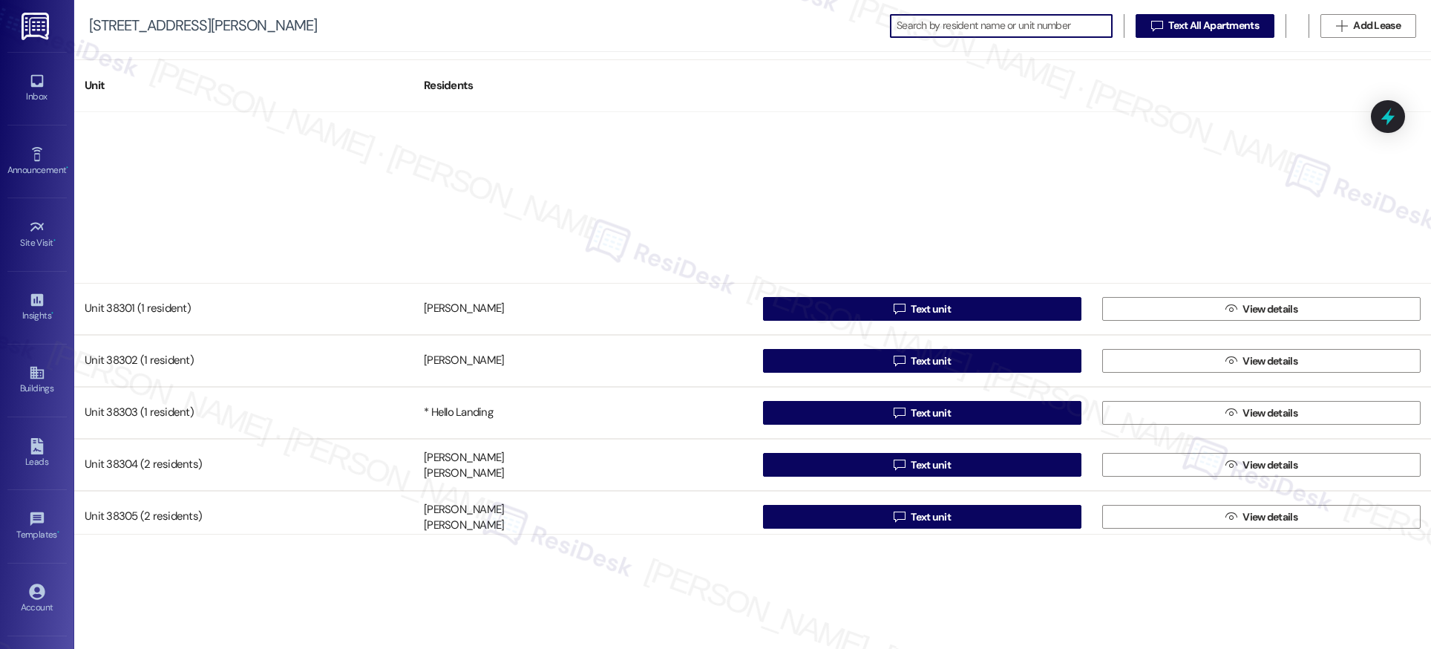
scroll to position [26047, 0]
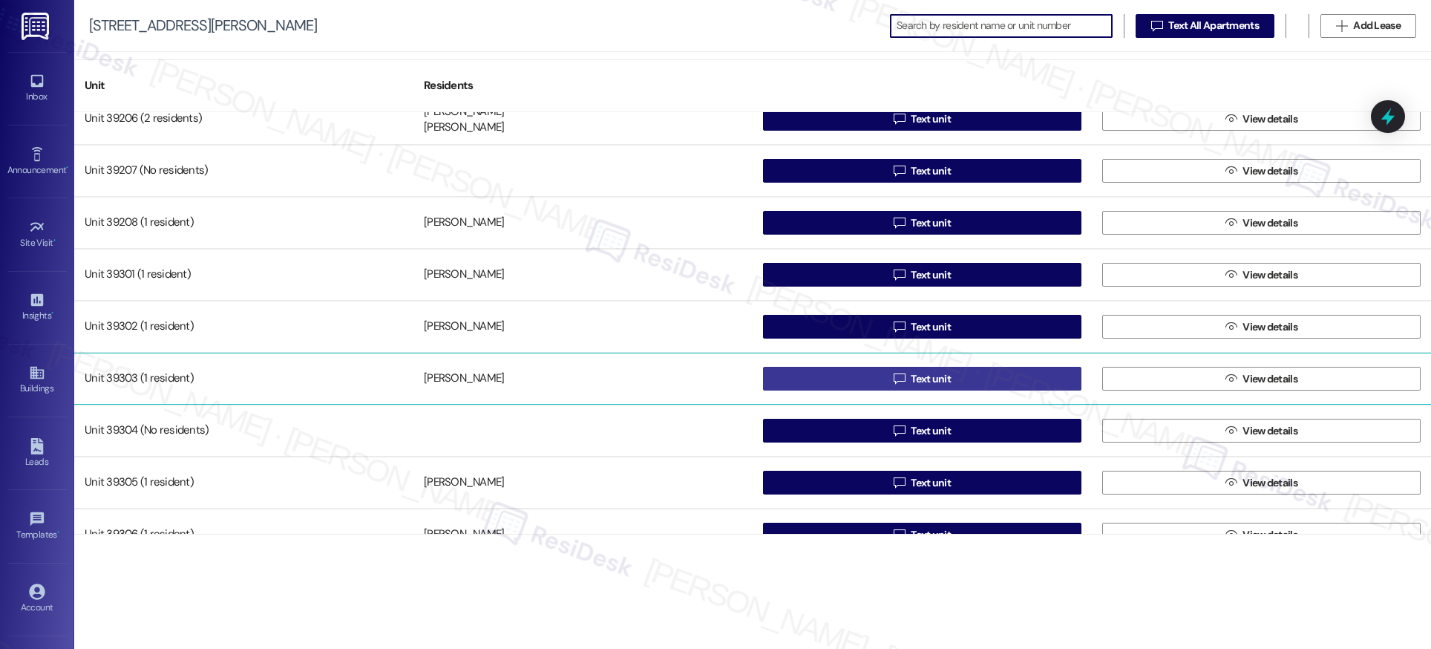
click at [915, 386] on span "Text unit" at bounding box center [931, 379] width 40 height 16
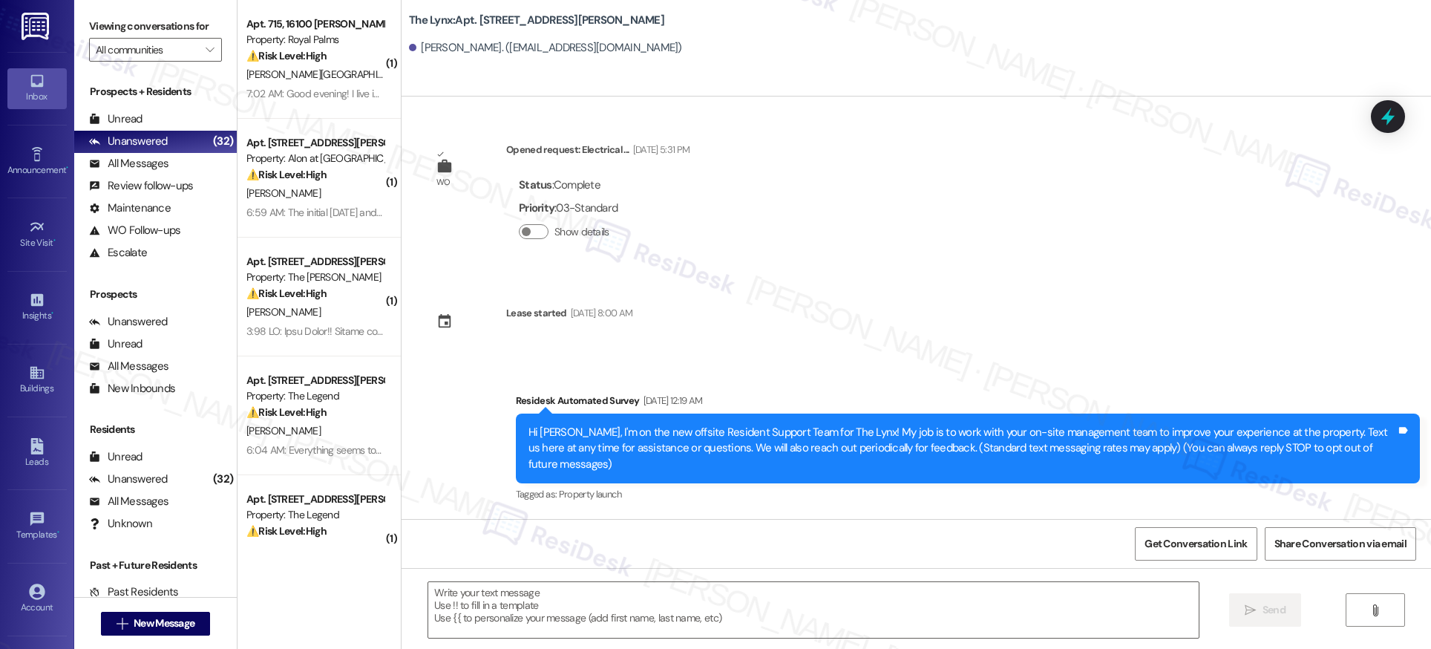
type textarea "Fetching suggested responses. Please feel free to read through the conversation…"
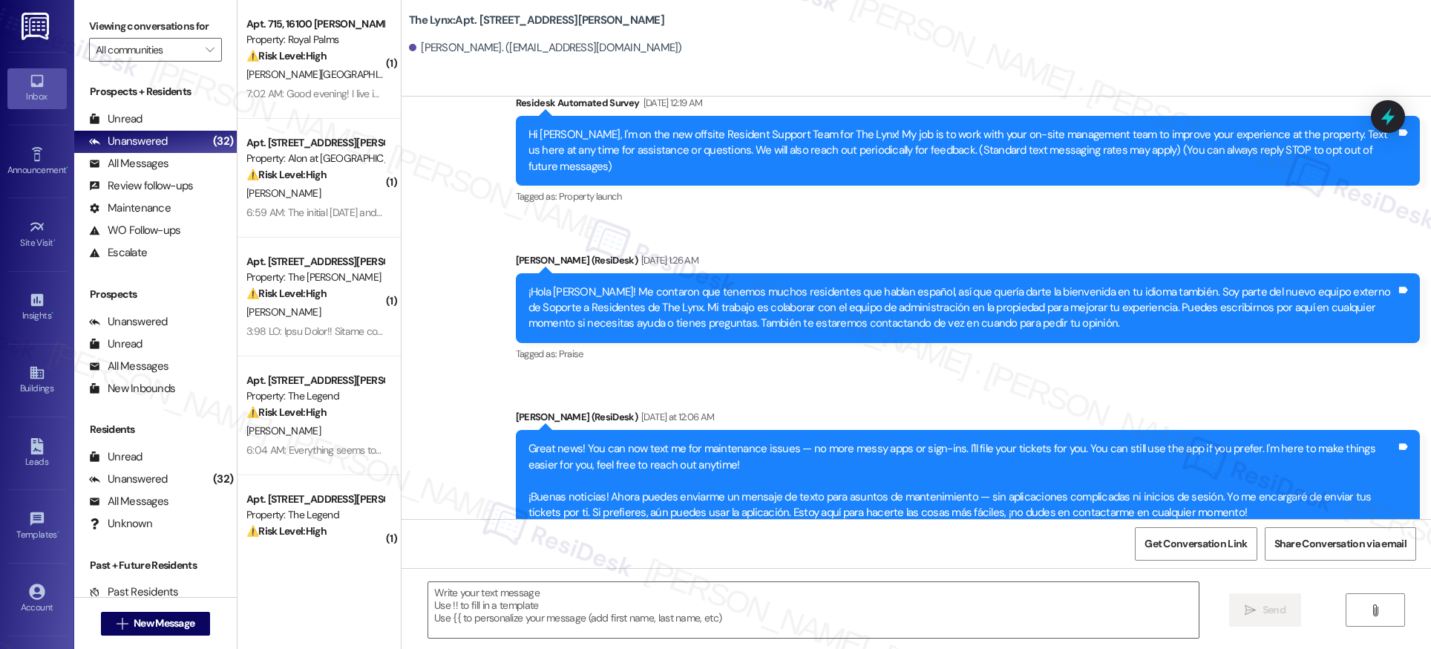
scroll to position [328, 0]
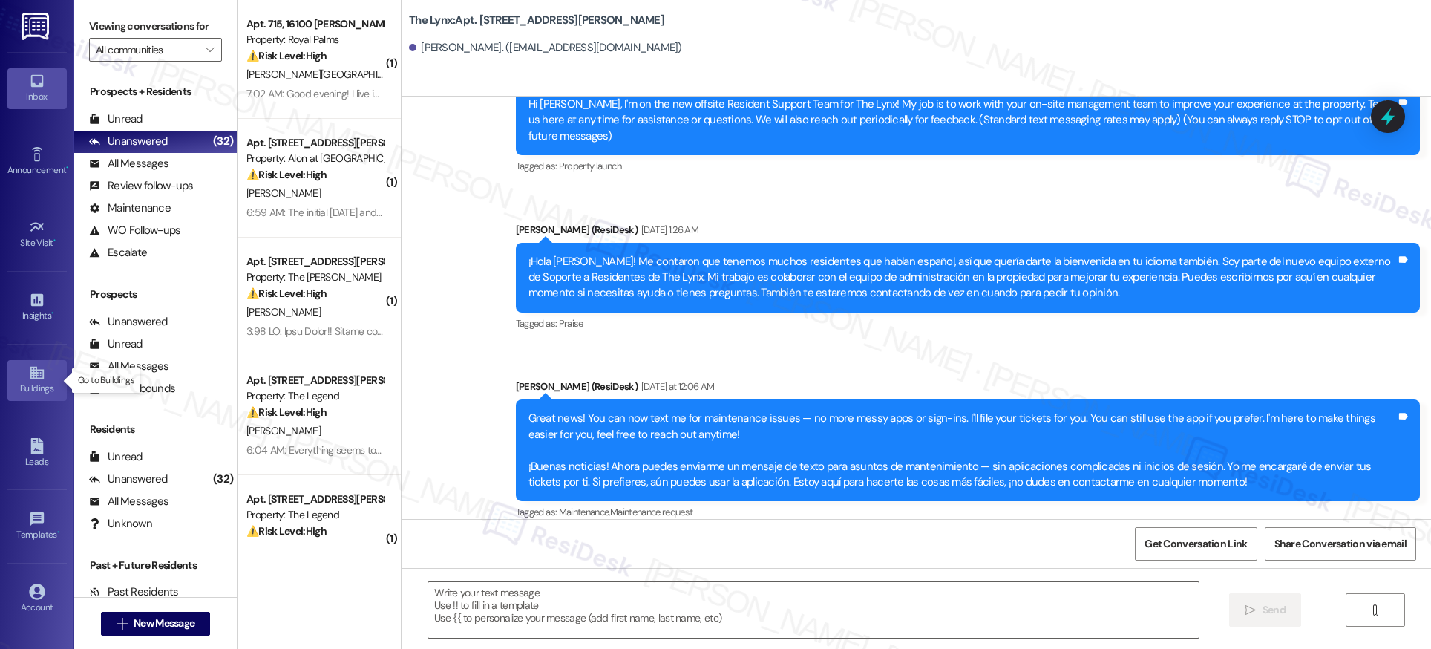
click at [39, 374] on icon at bounding box center [37, 372] width 16 height 16
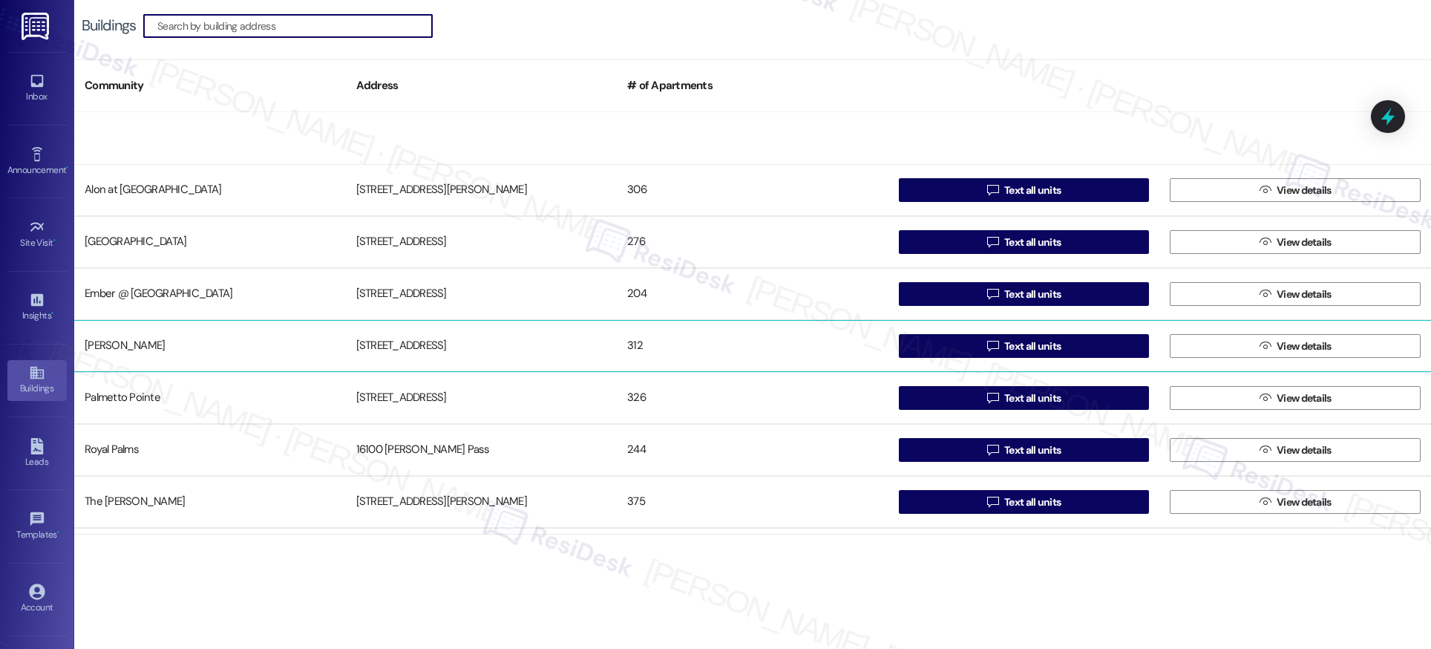
scroll to position [150, 0]
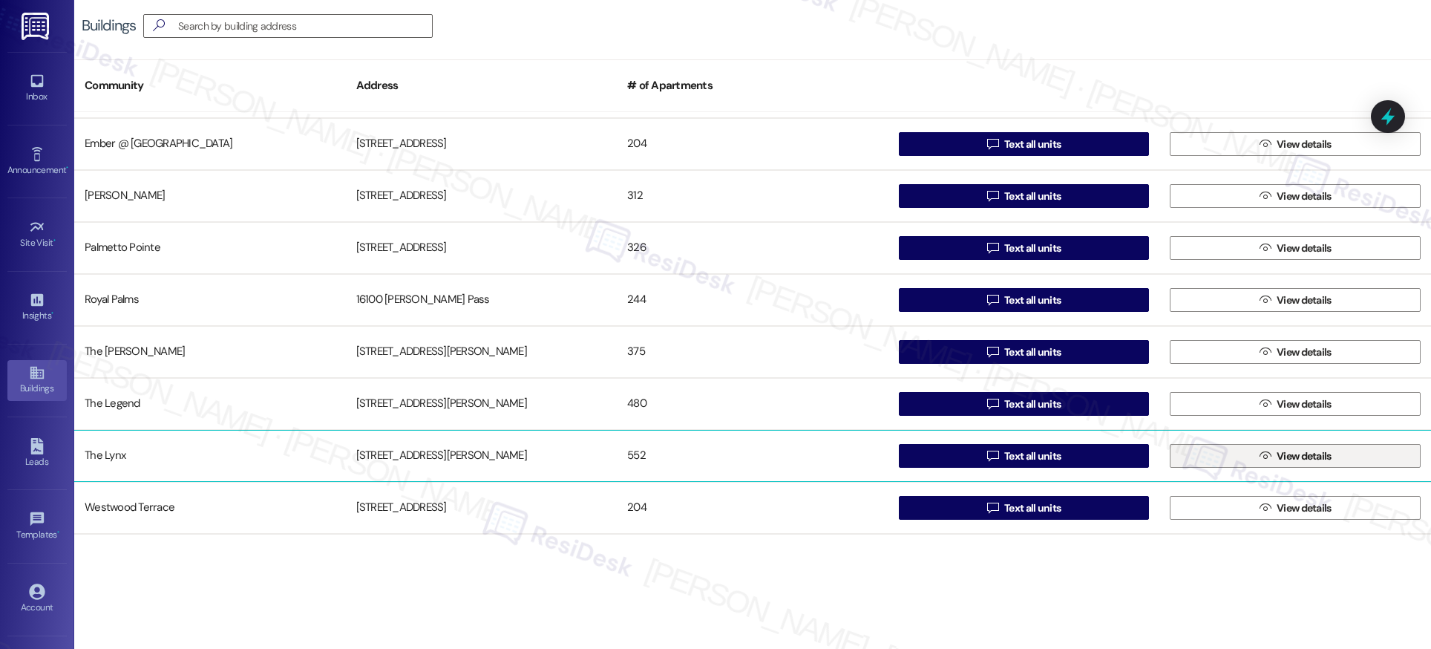
click at [1297, 459] on span "View details" at bounding box center [1304, 456] width 55 height 16
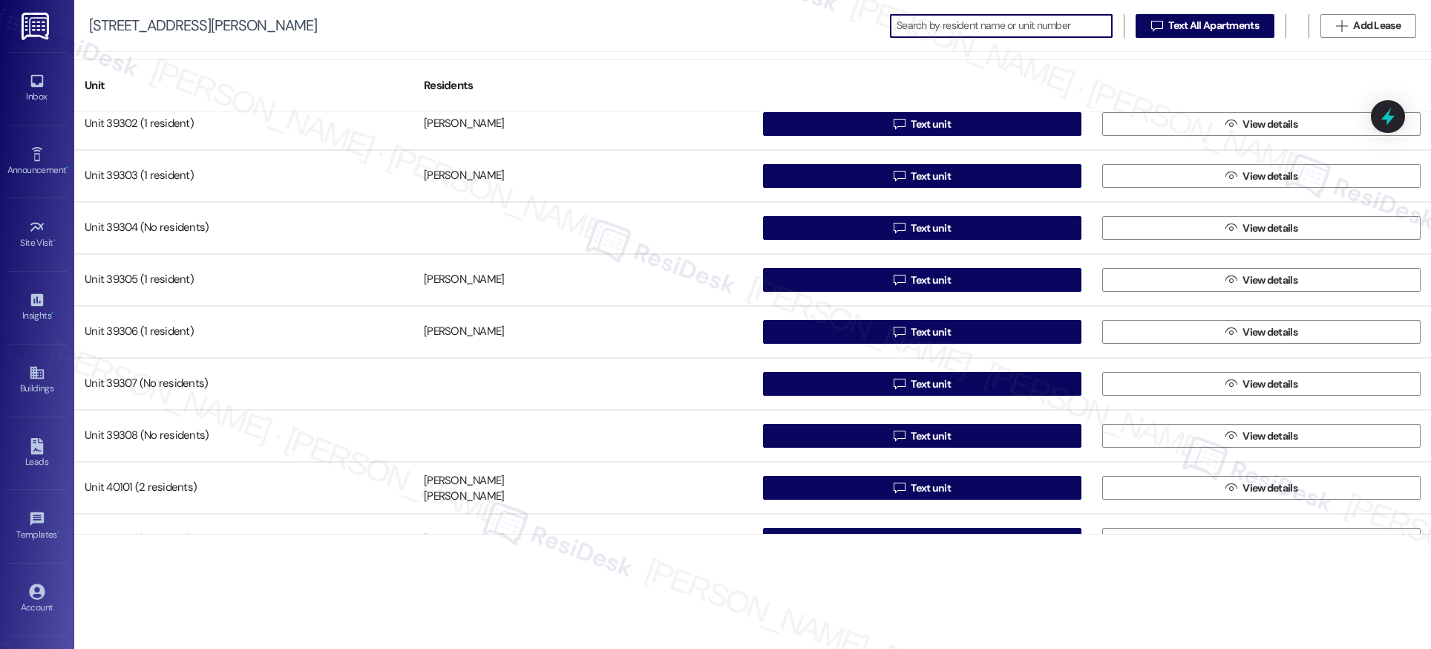
scroll to position [26225, 0]
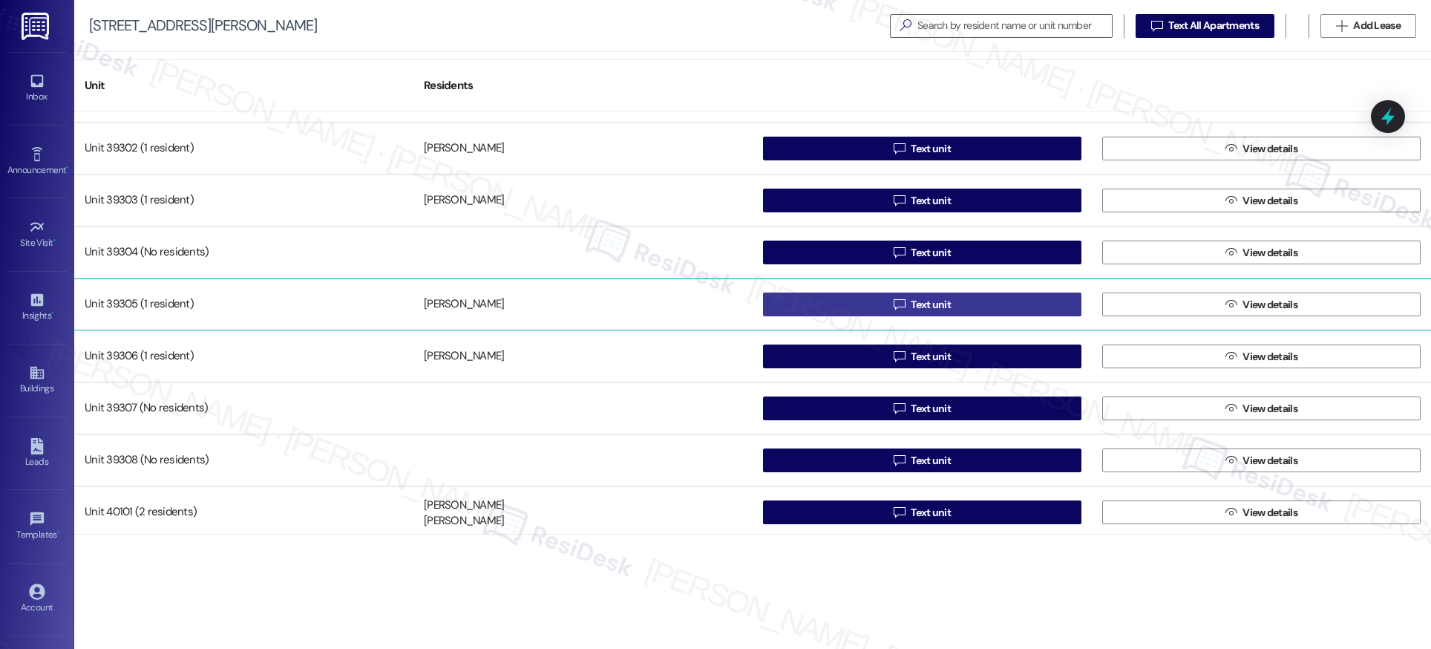
click at [931, 304] on span "Text unit" at bounding box center [931, 305] width 40 height 16
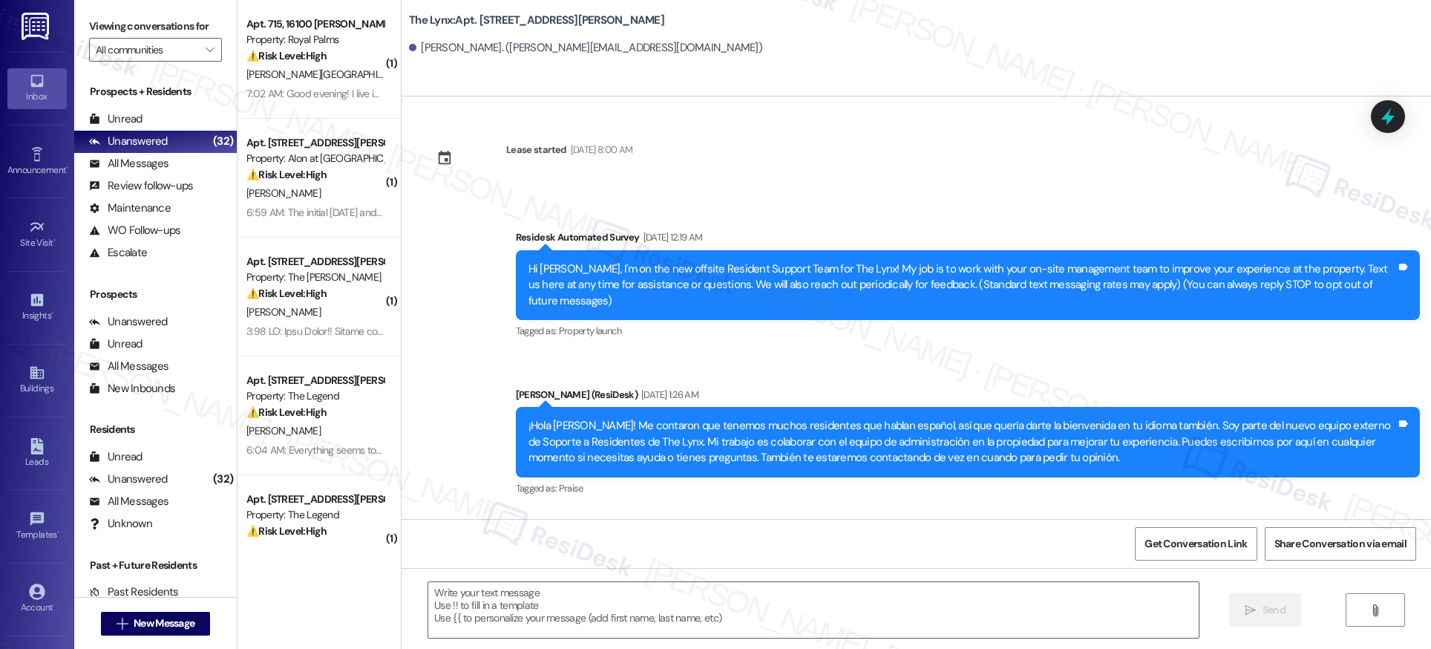
type textarea "Fetching suggested responses. Please feel free to read through the conversation…"
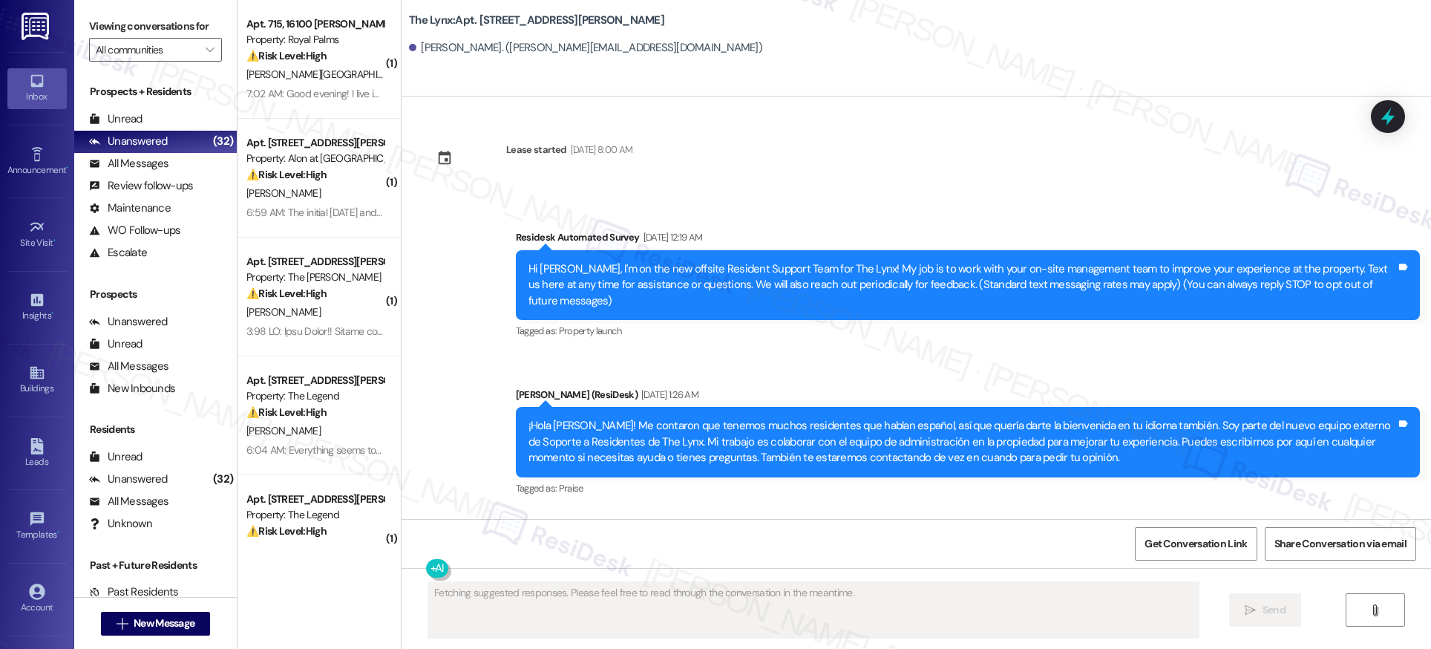
scroll to position [165, 0]
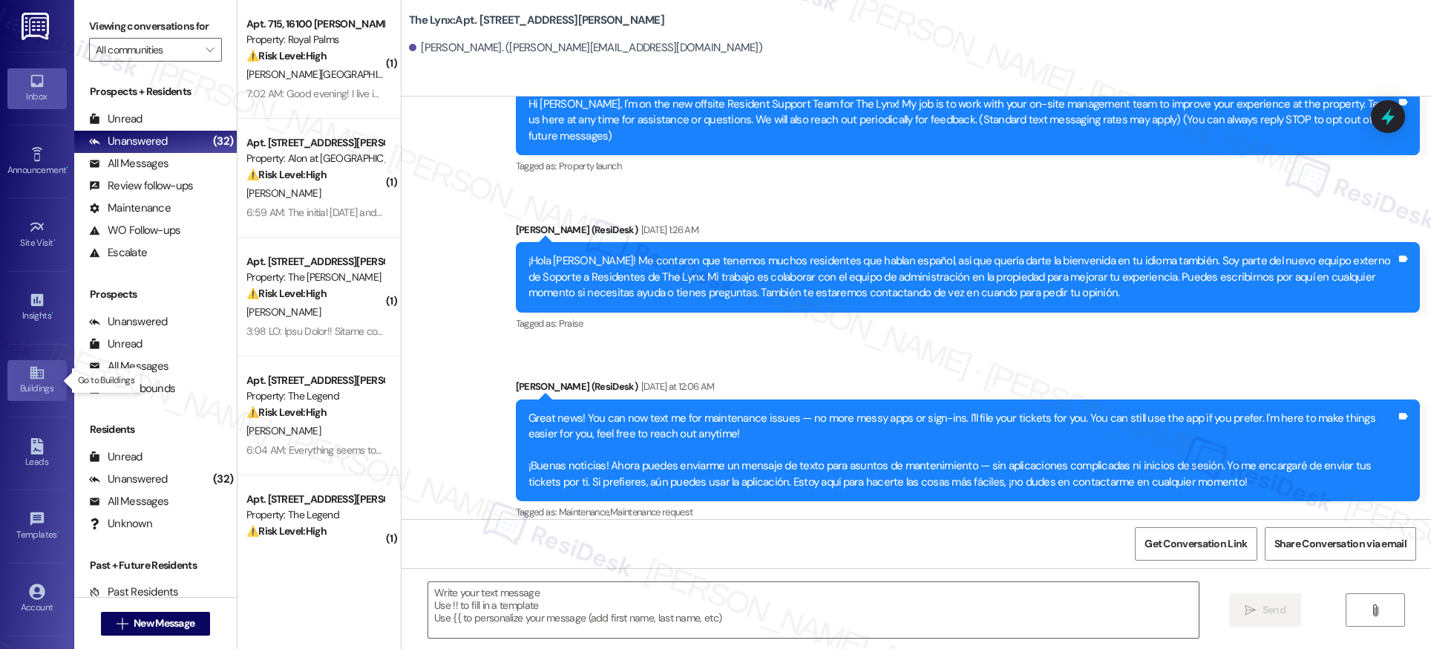
click at [26, 381] on div "Buildings" at bounding box center [37, 388] width 74 height 15
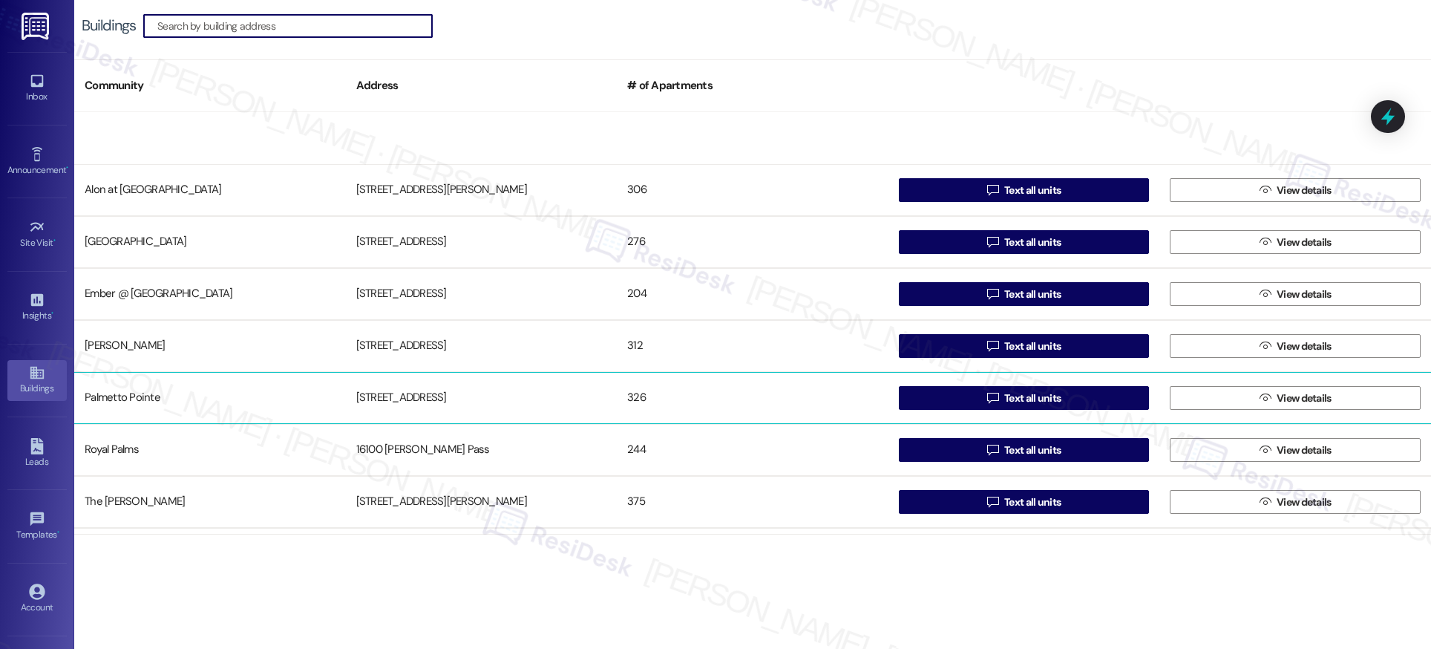
scroll to position [150, 0]
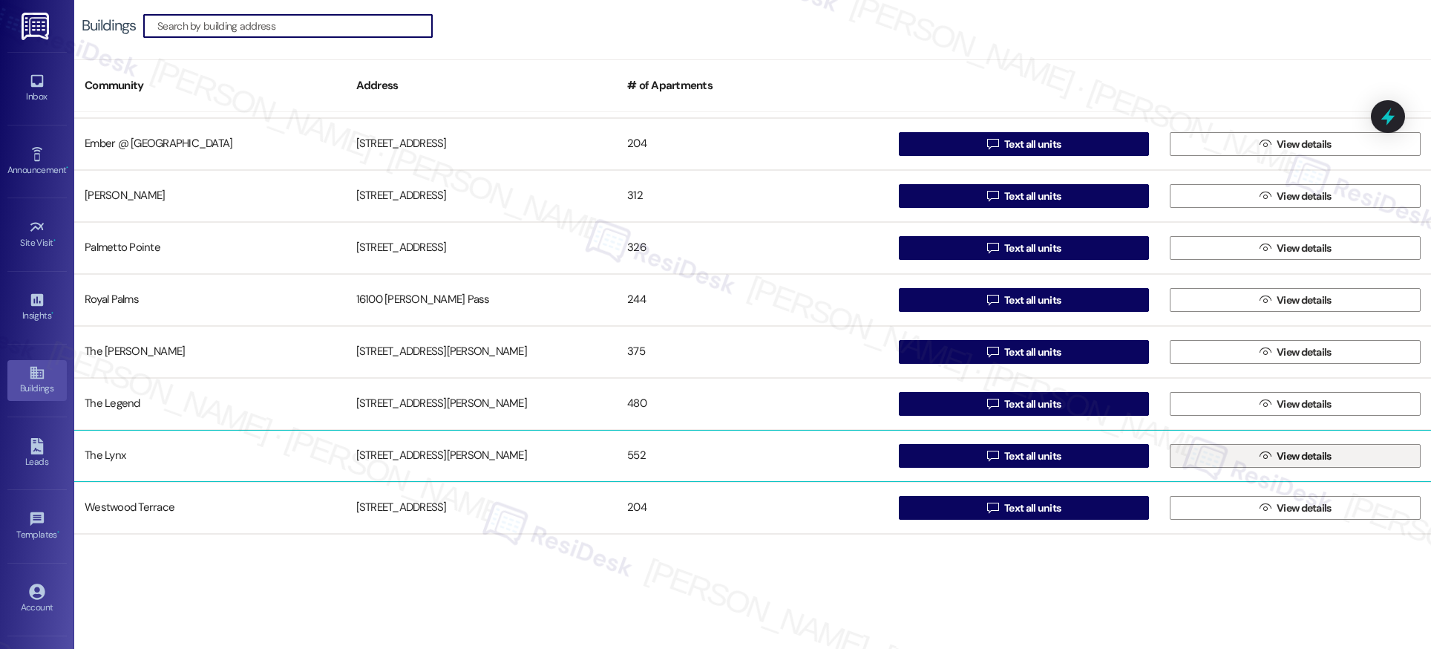
click at [1280, 451] on span "View details" at bounding box center [1304, 456] width 55 height 16
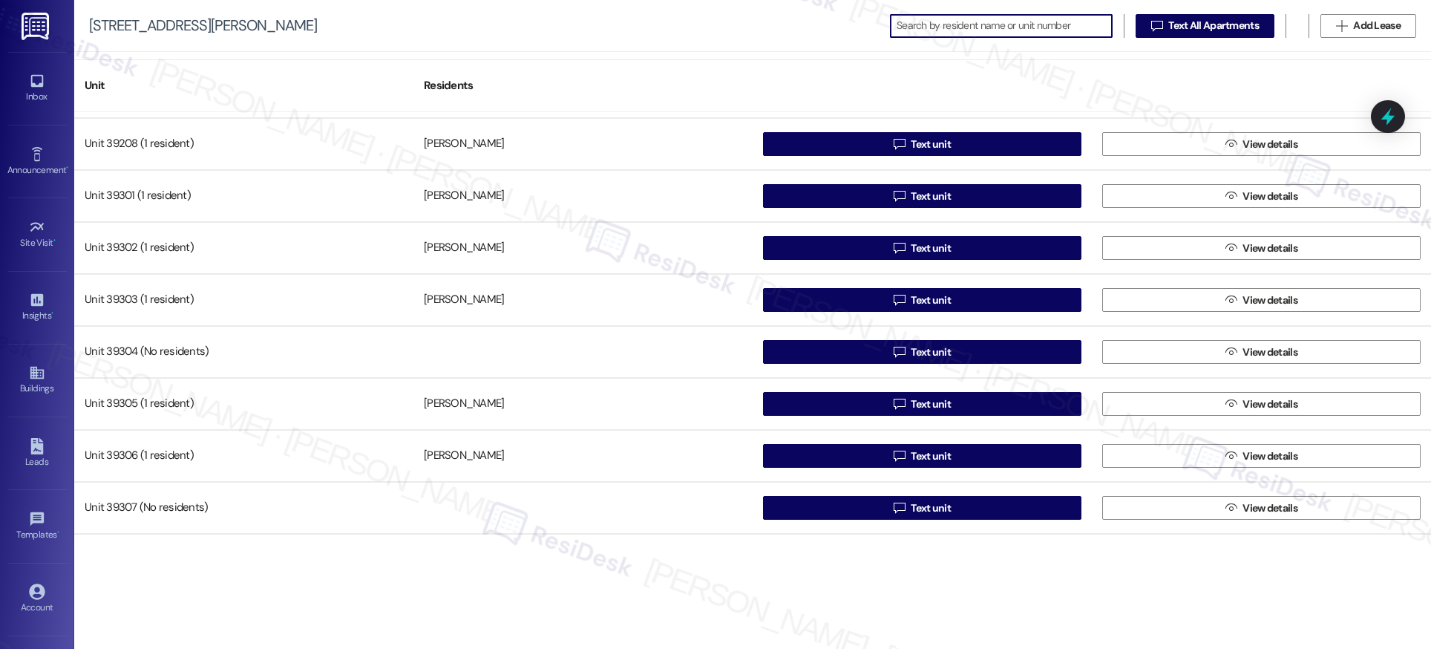
scroll to position [26130, 0]
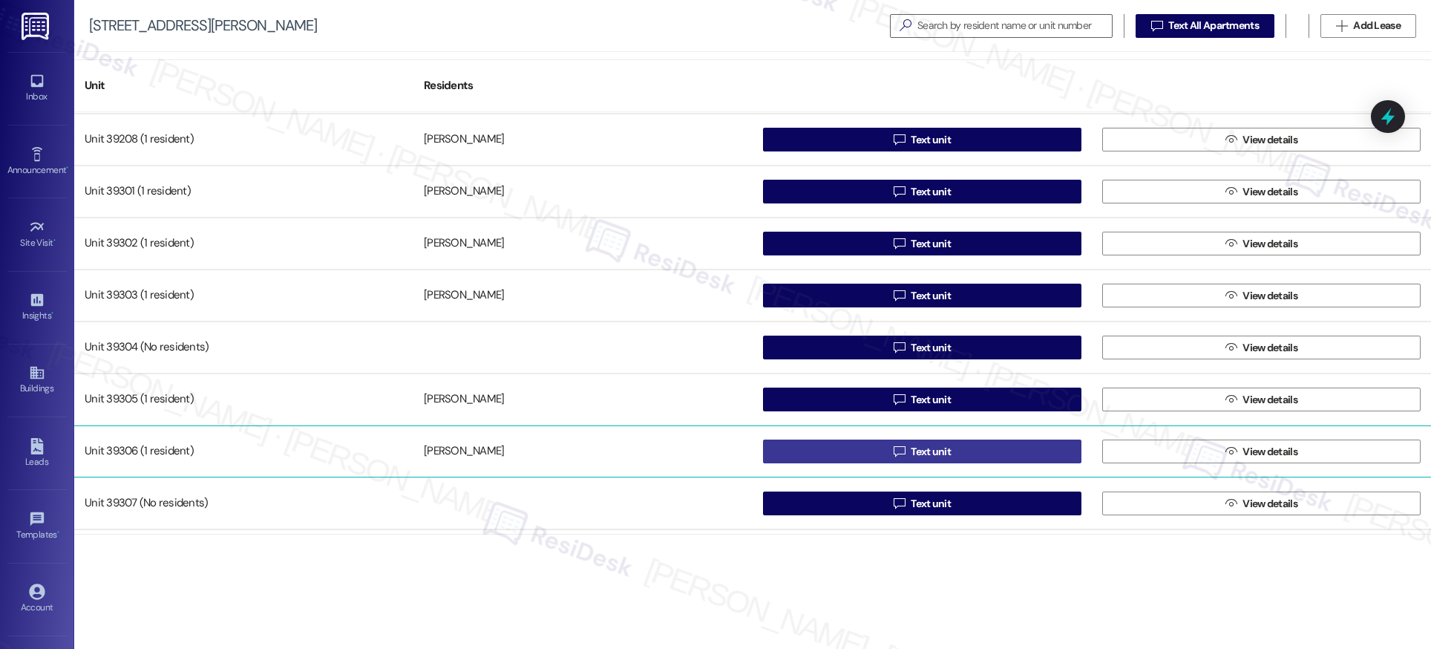
click at [934, 453] on span "Text unit" at bounding box center [931, 452] width 40 height 16
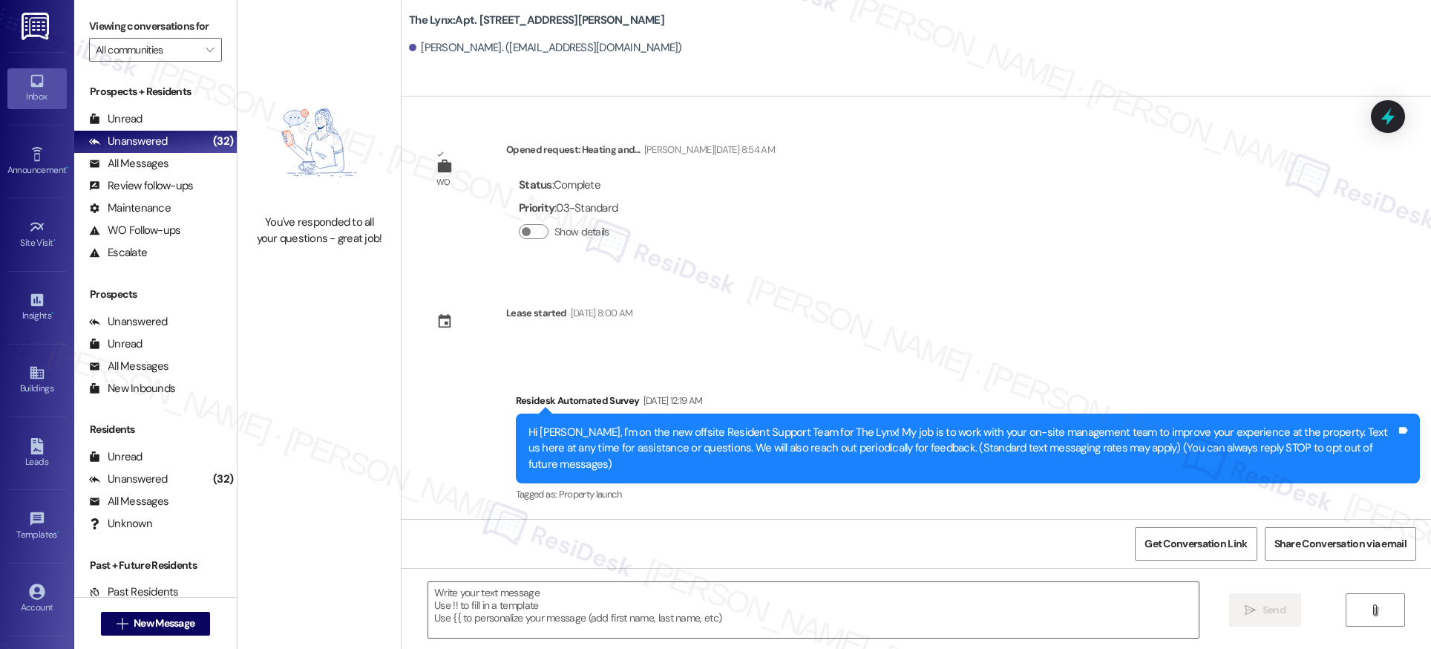
type textarea "Fetching suggested responses. Please feel free to read through the conversation…"
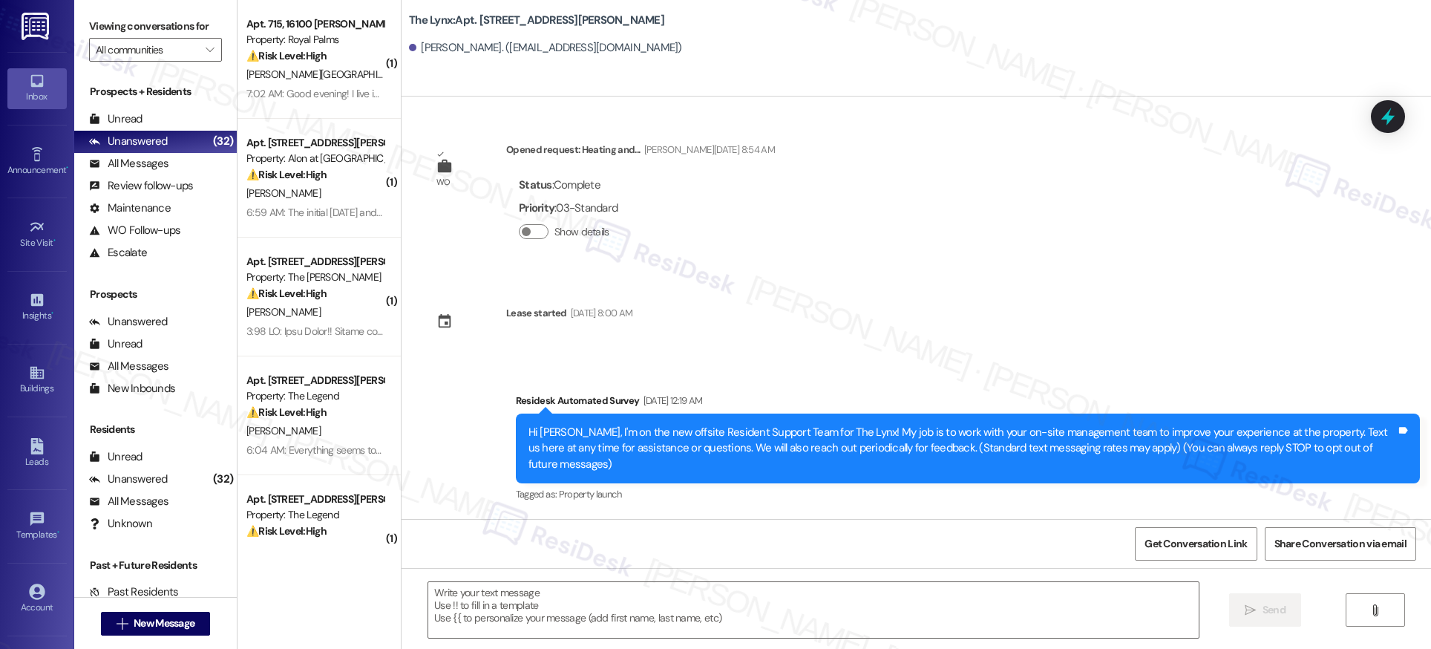
type textarea "Fetching suggested responses. Please feel free to read through the conversation…"
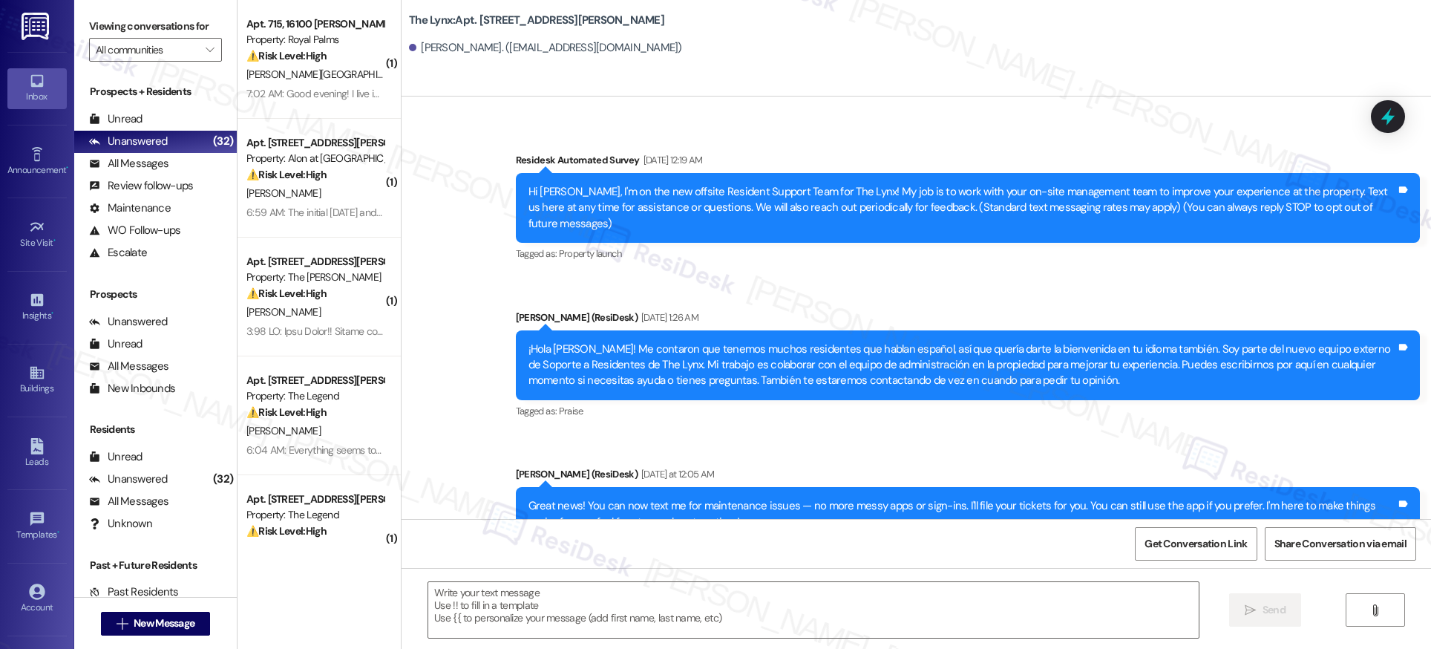
scroll to position [328, 0]
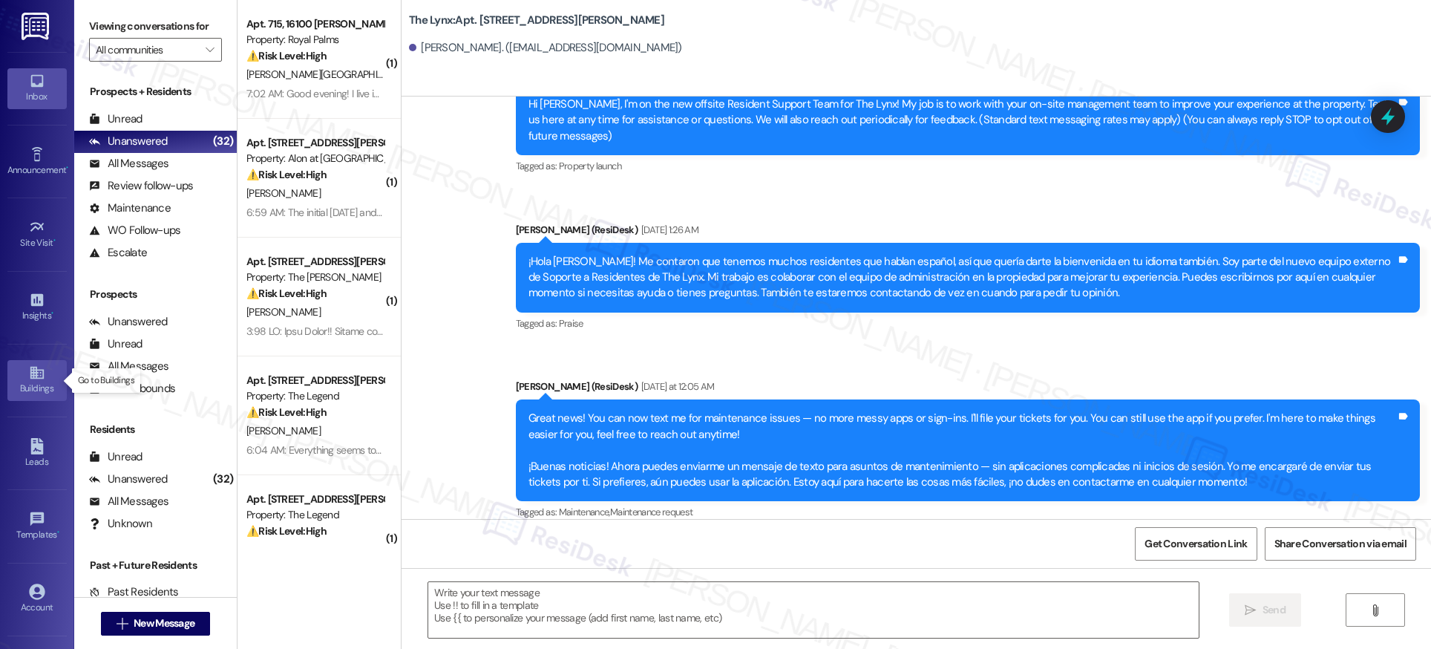
click at [42, 376] on link "Buildings" at bounding box center [36, 380] width 59 height 40
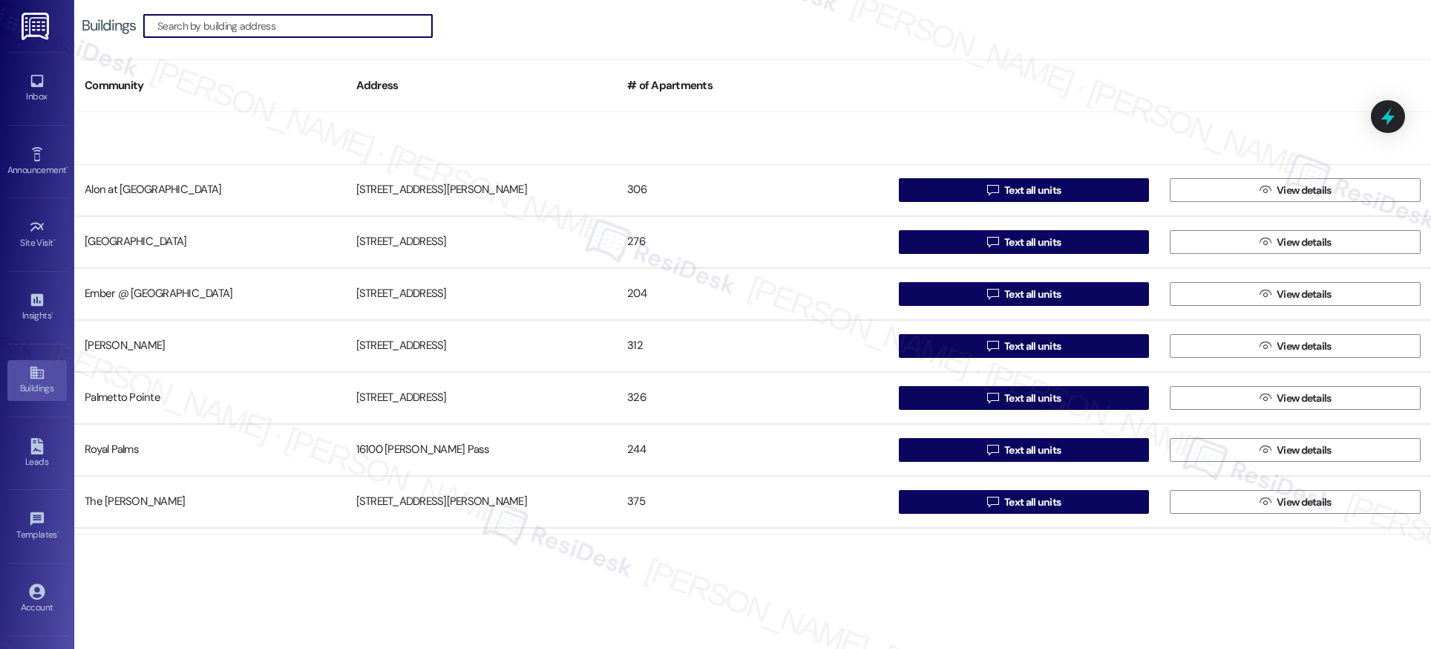
scroll to position [150, 0]
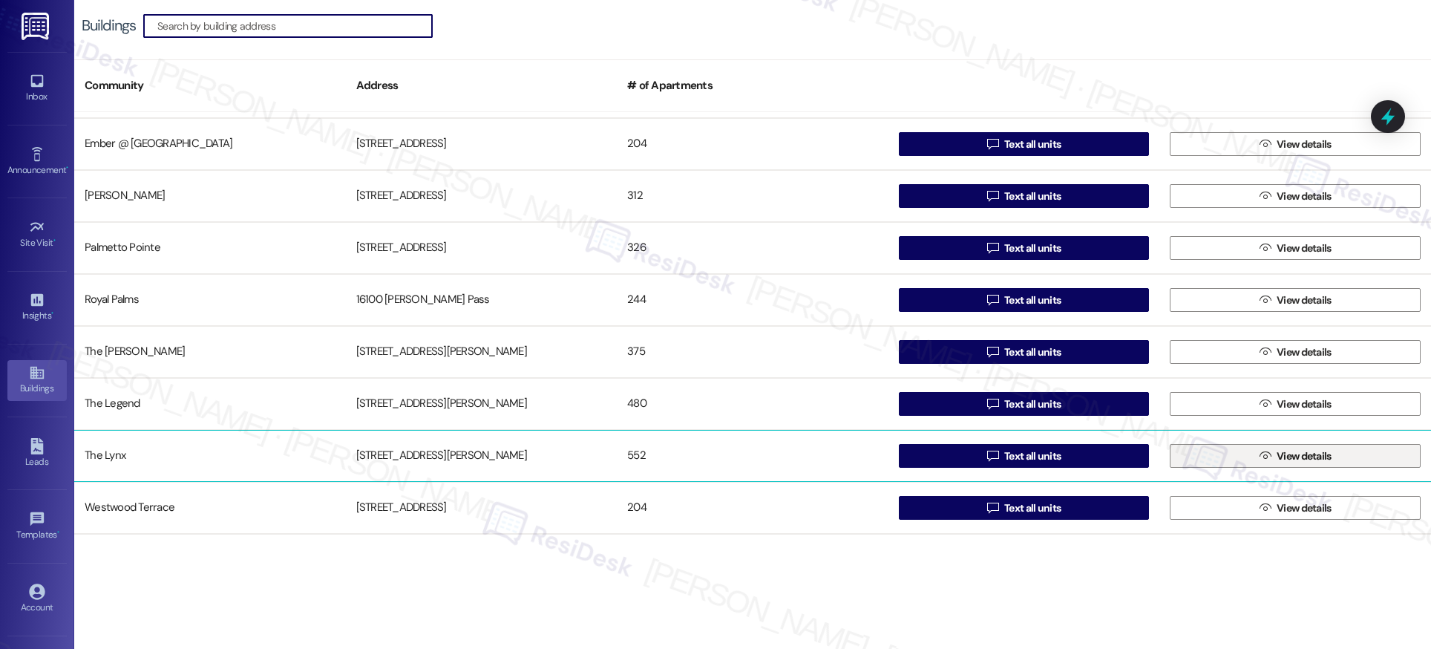
click at [1285, 462] on span "View details" at bounding box center [1304, 456] width 55 height 16
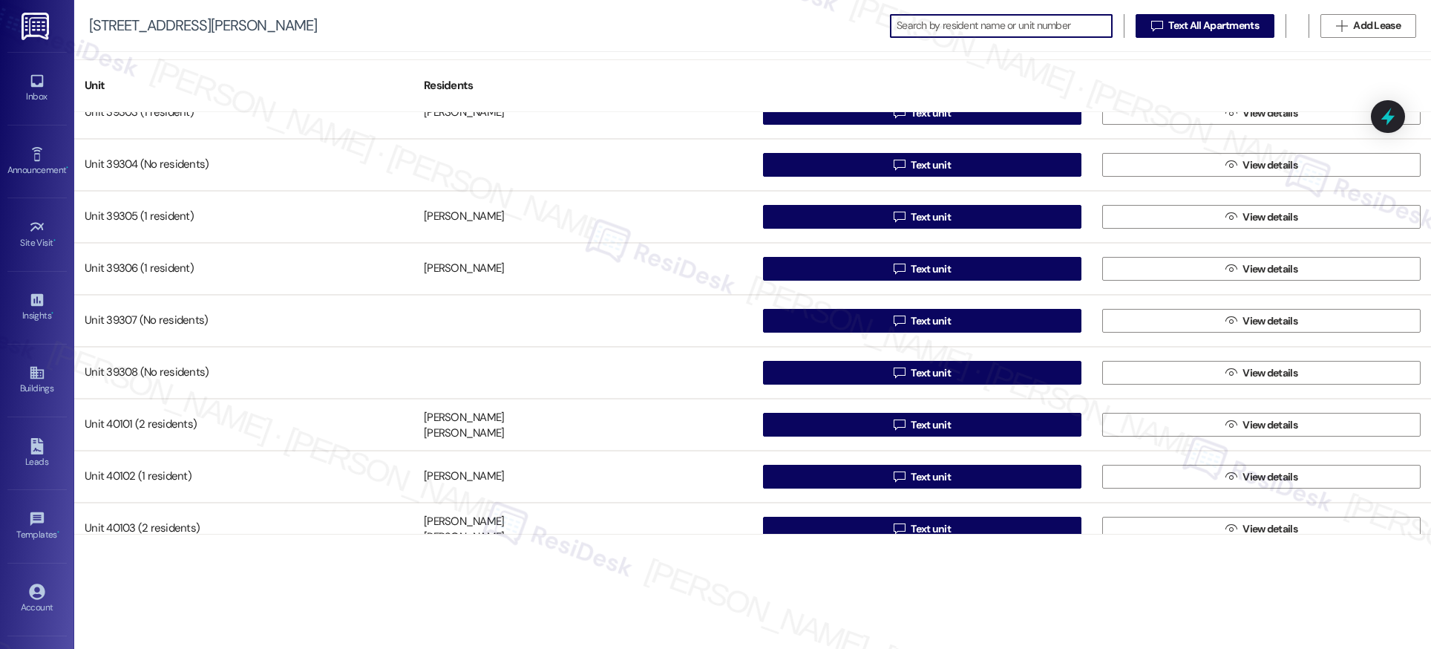
scroll to position [26311, 0]
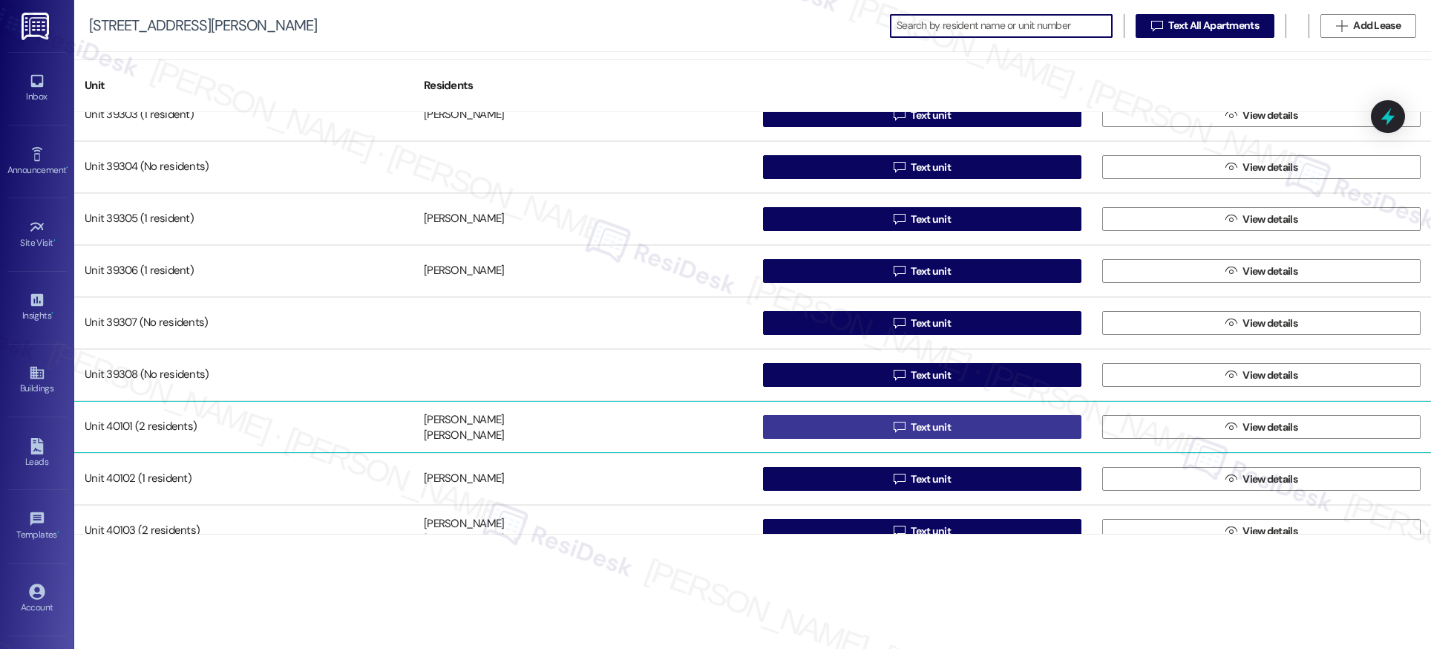
click at [934, 430] on div "Unit 39301 (1 resident) Maria Lara  Text unit  View details Unit 39302 (1 res…" at bounding box center [752, 323] width 1357 height 422
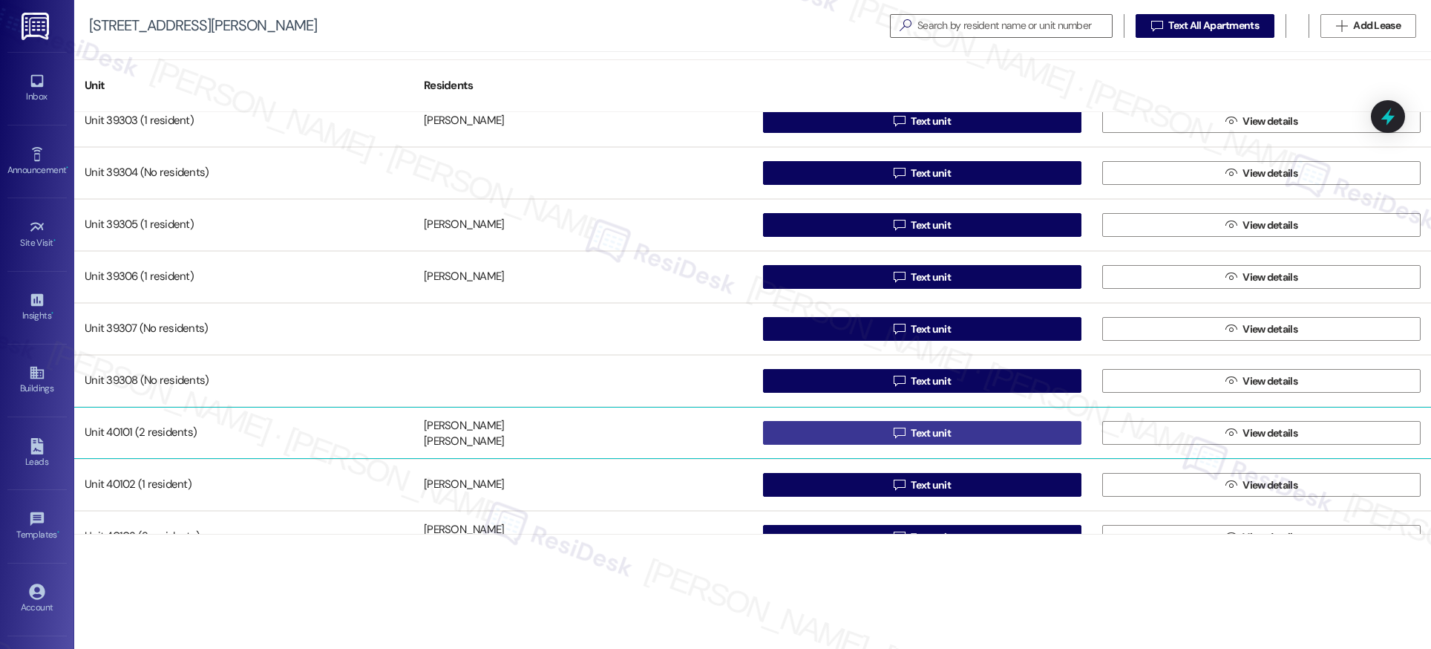
click at [923, 433] on span "Text unit" at bounding box center [931, 433] width 40 height 16
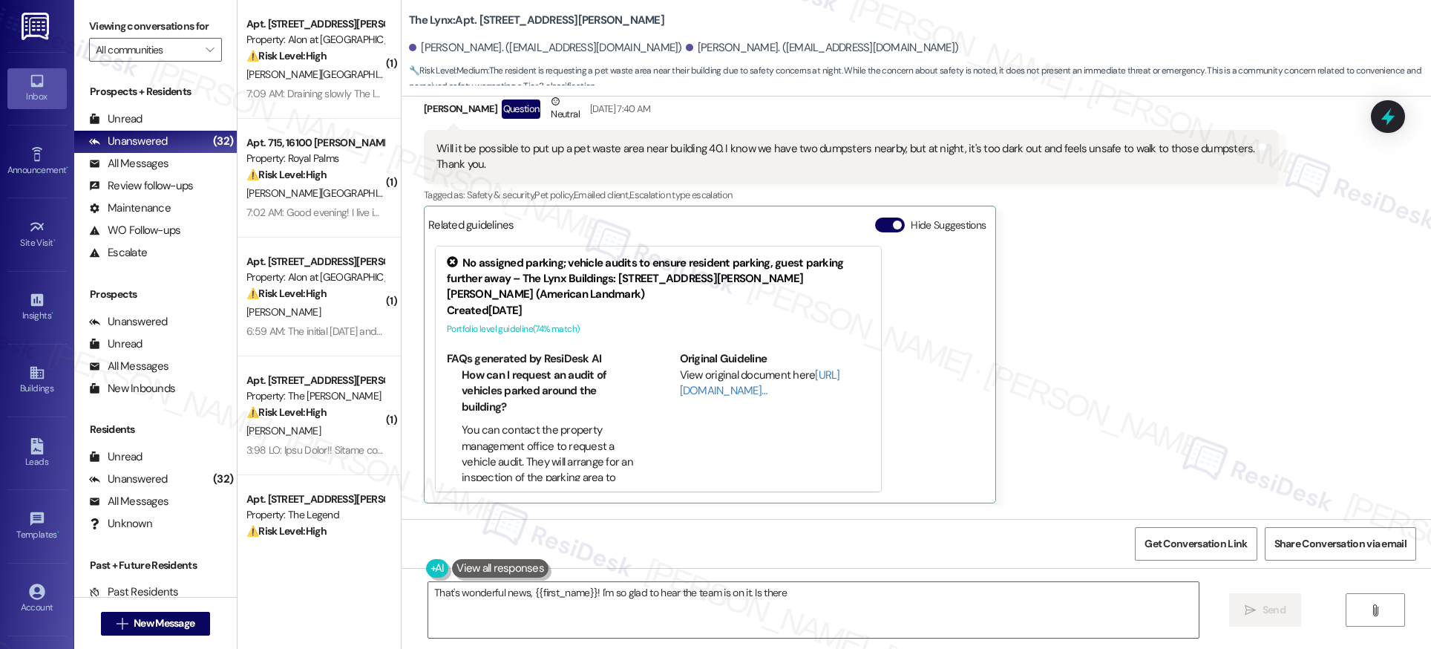
scroll to position [1501, 0]
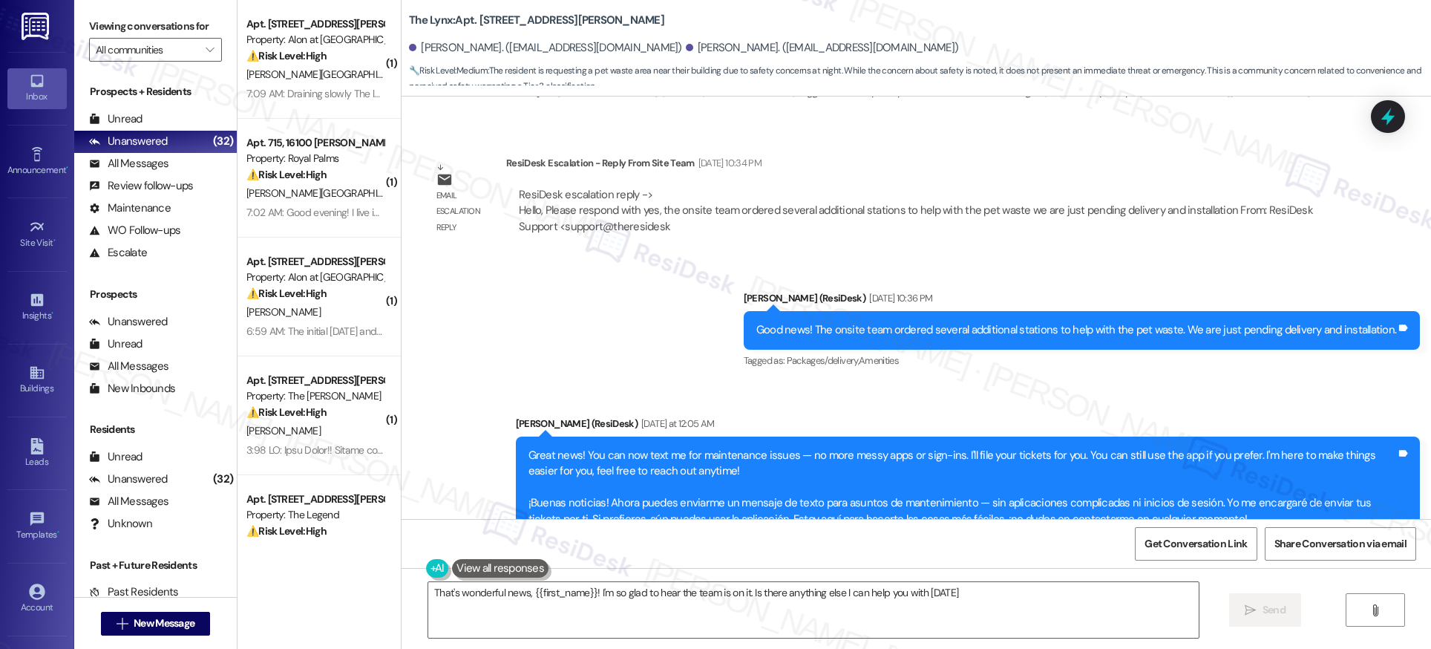
type textarea "That's wonderful news, {{first_name}}! I'm so glad to hear the team is on it. I…"
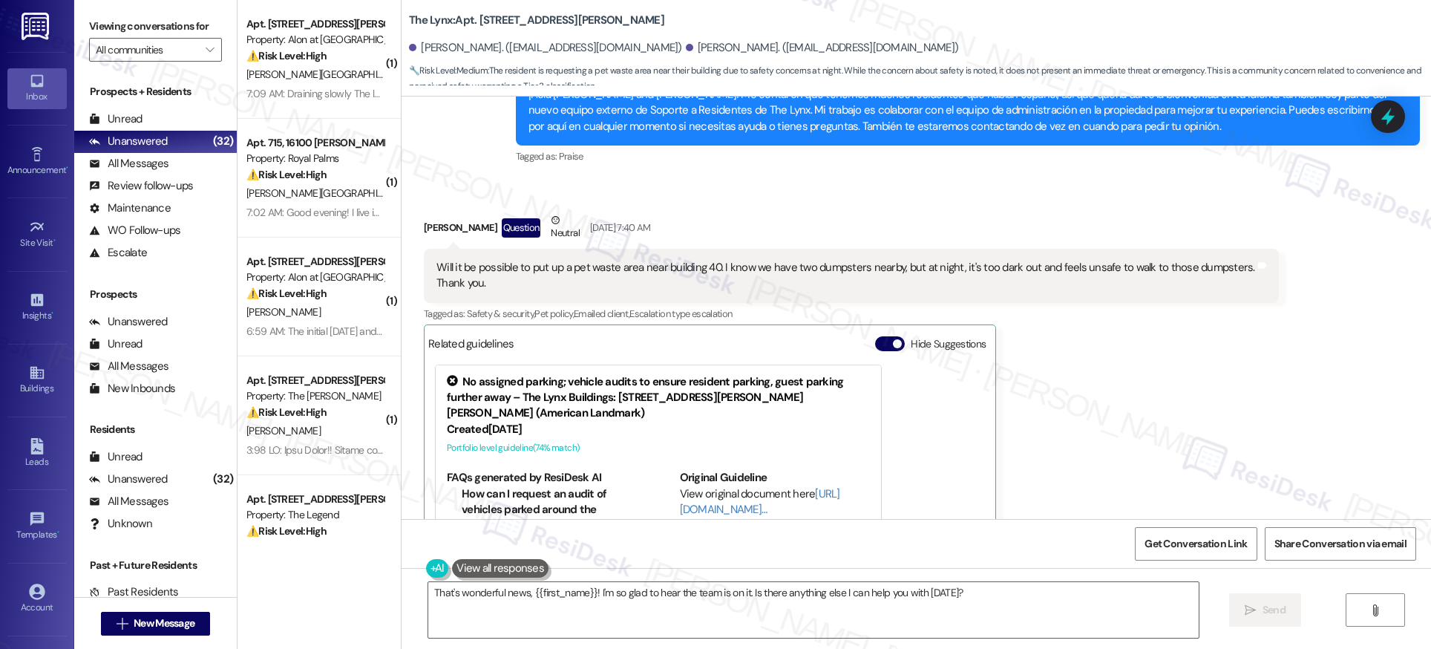
scroll to position [527, 0]
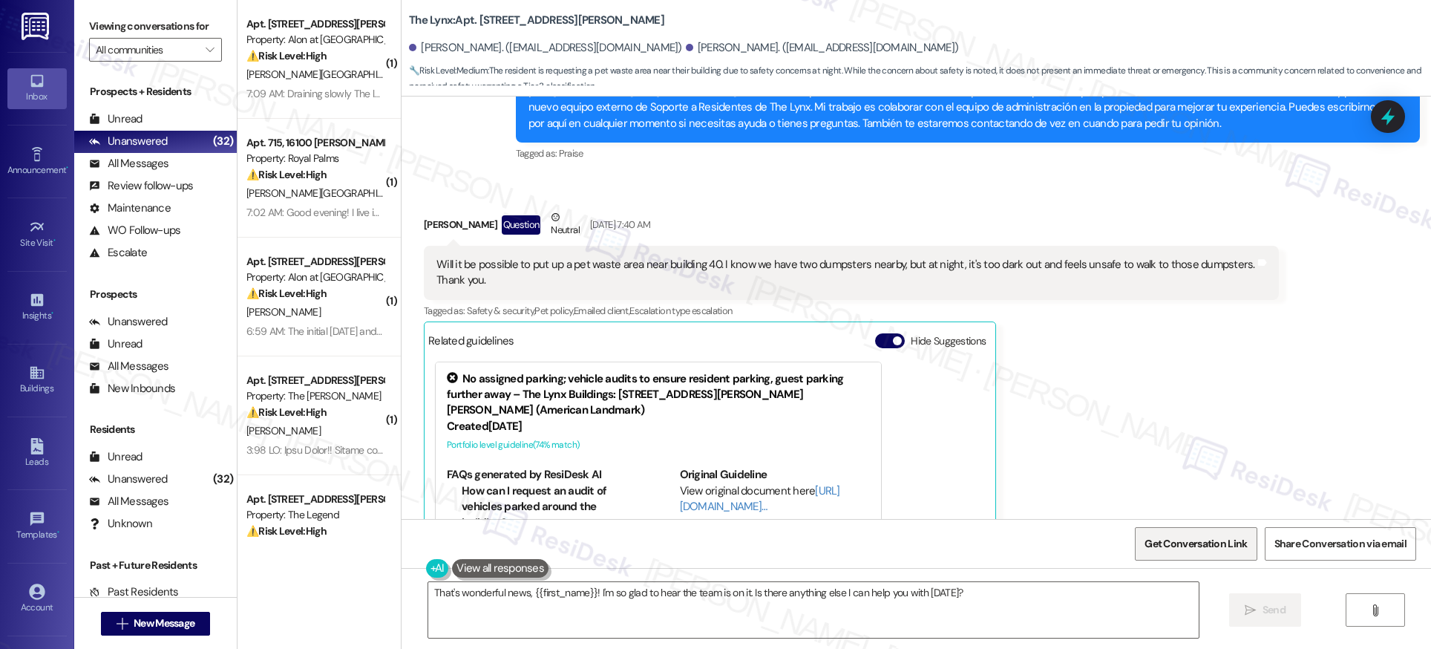
click at [1203, 545] on span "Get Conversation Link" at bounding box center [1195, 544] width 102 height 16
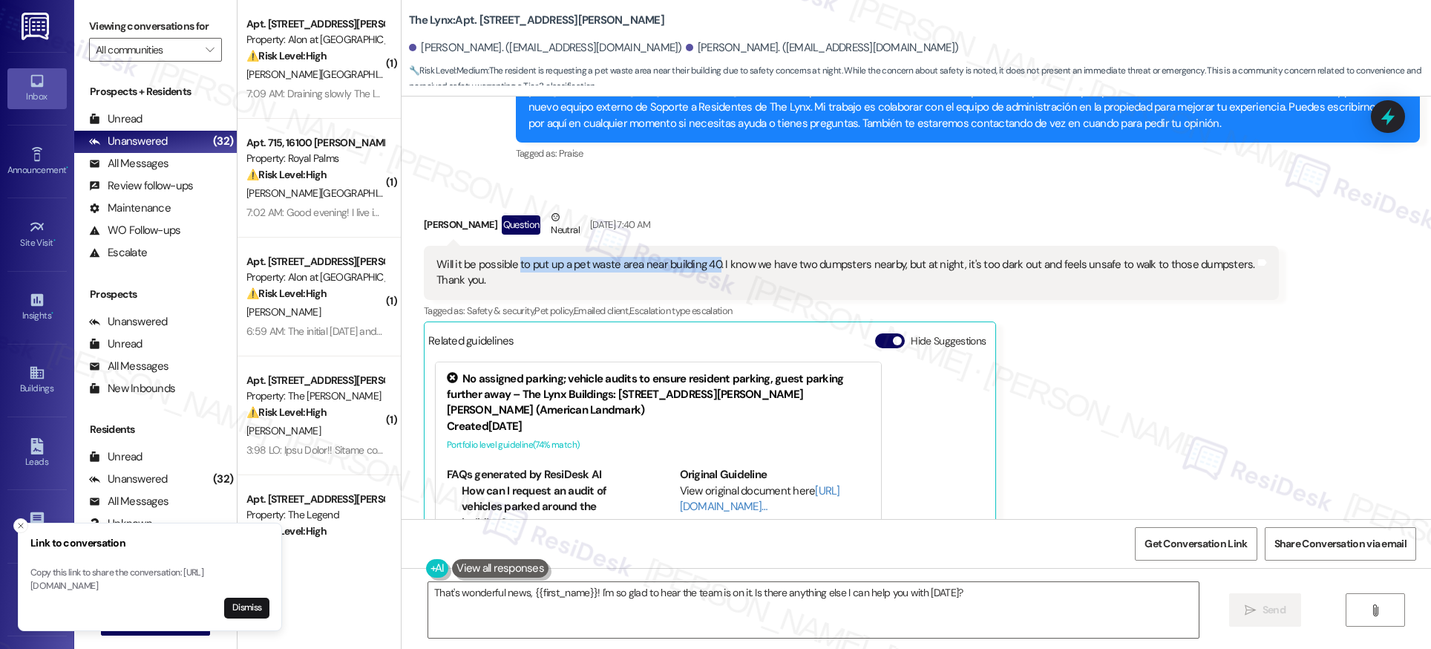
drag, startPoint x: 508, startPoint y: 266, endPoint x: 705, endPoint y: 261, distance: 197.5
click at [705, 261] on div "Will it be possible to put up a pet waste area near building 40. I know we have…" at bounding box center [845, 273] width 819 height 32
copy div "to put up a pet waste area near building 40"
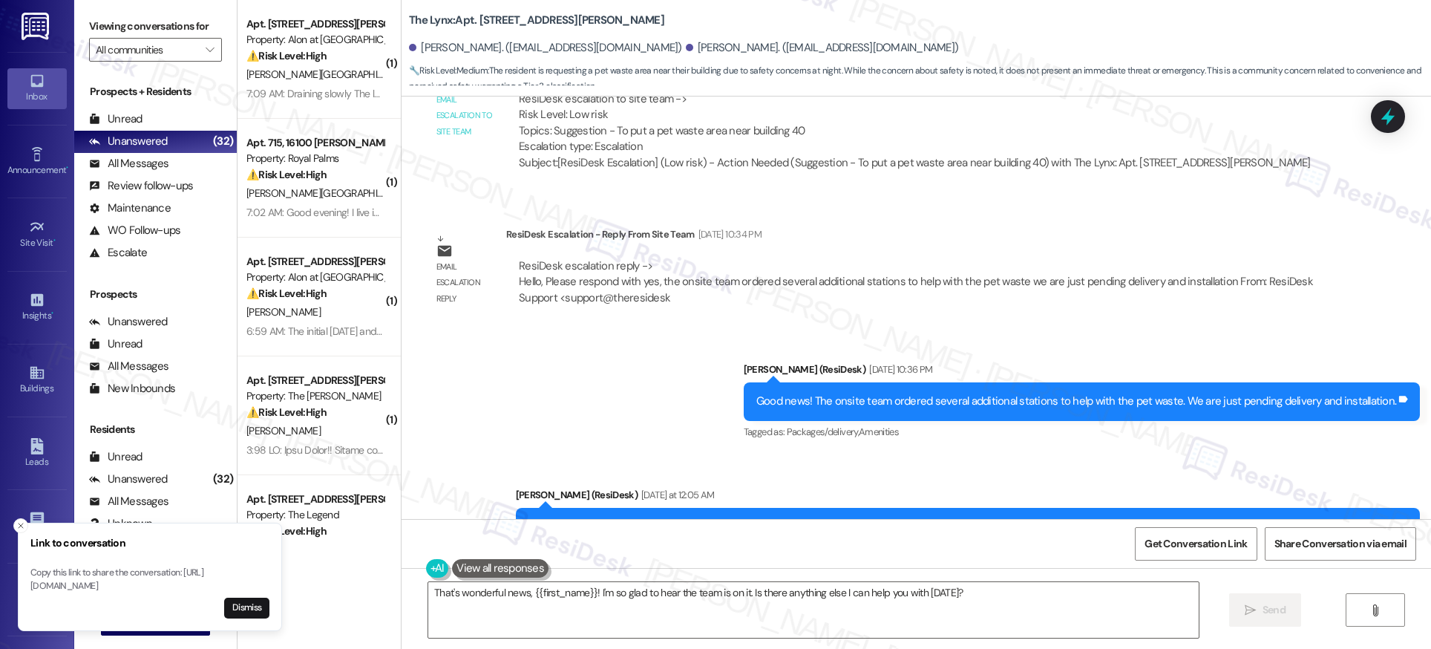
scroll to position [1384, 0]
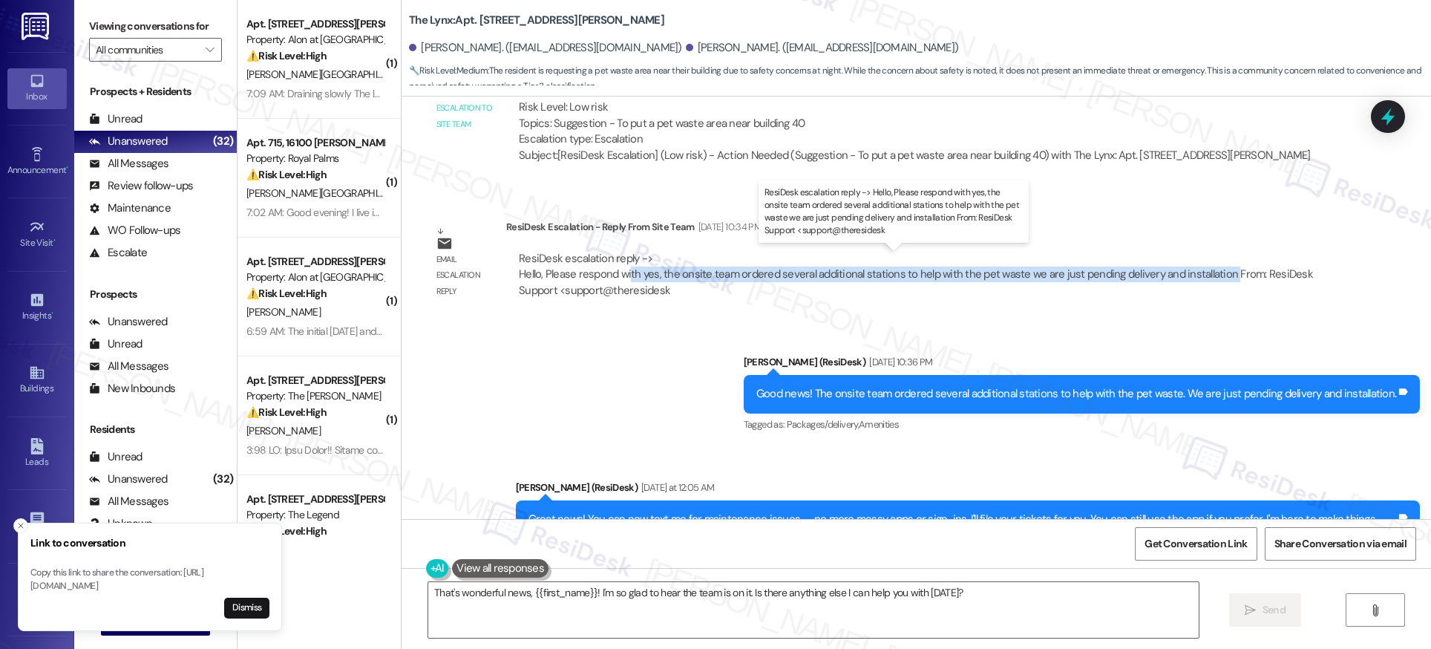
drag, startPoint x: 1210, startPoint y: 272, endPoint x: 617, endPoint y: 274, distance: 593.7
click at [617, 274] on div "ResiDesk escalation reply -> Hello, Please respond with yes, the onsite team or…" at bounding box center [916, 274] width 794 height 47
click at [1200, 279] on div "ResiDesk escalation reply -> Hello, Please respond with yes, the onsite team or…" at bounding box center [916, 274] width 794 height 47
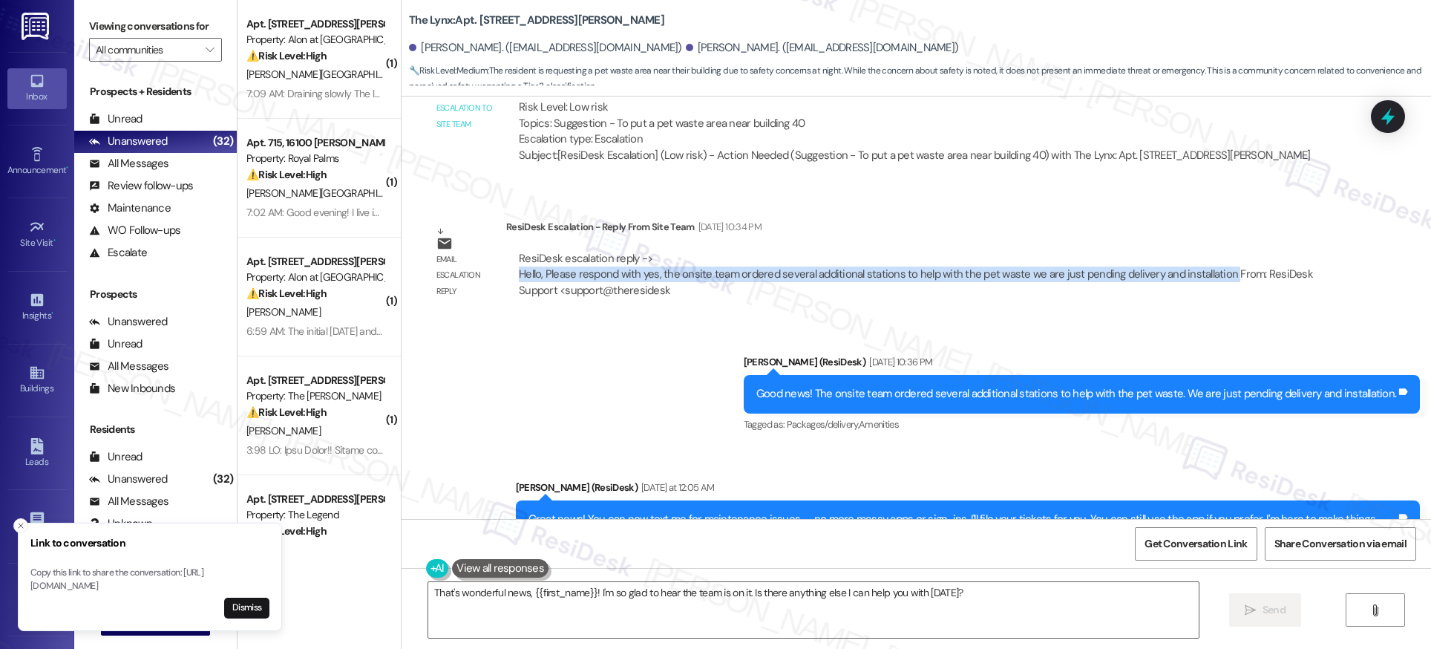
drag, startPoint x: 1212, startPoint y: 274, endPoint x: 496, endPoint y: 276, distance: 716.2
click at [506, 276] on div "ResiDesk escalation reply -> Hello, Please respond with yes, the onsite team or…" at bounding box center [917, 275] width 822 height 70
copy div "Hello, Please respond with yes, the onsite team ordered several additional stat…"
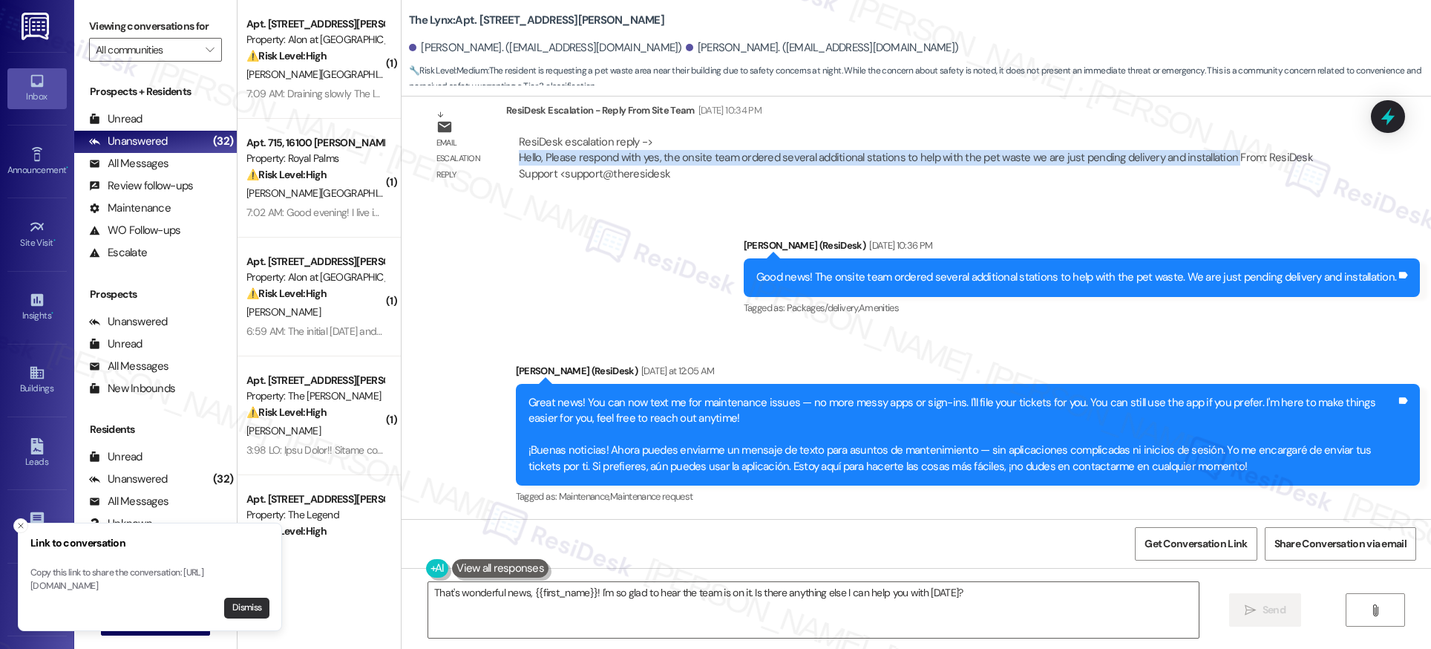
click at [242, 609] on button "Dismiss" at bounding box center [246, 607] width 45 height 21
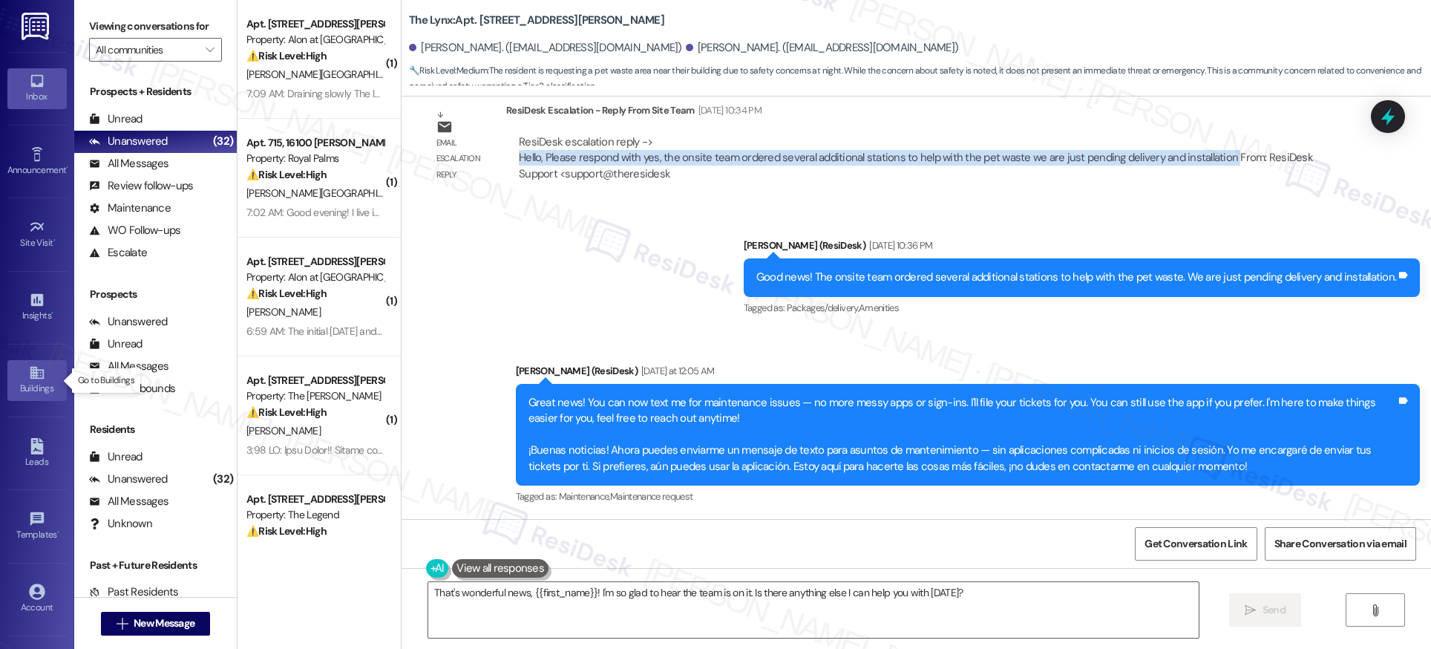
click at [41, 379] on icon at bounding box center [37, 372] width 16 height 16
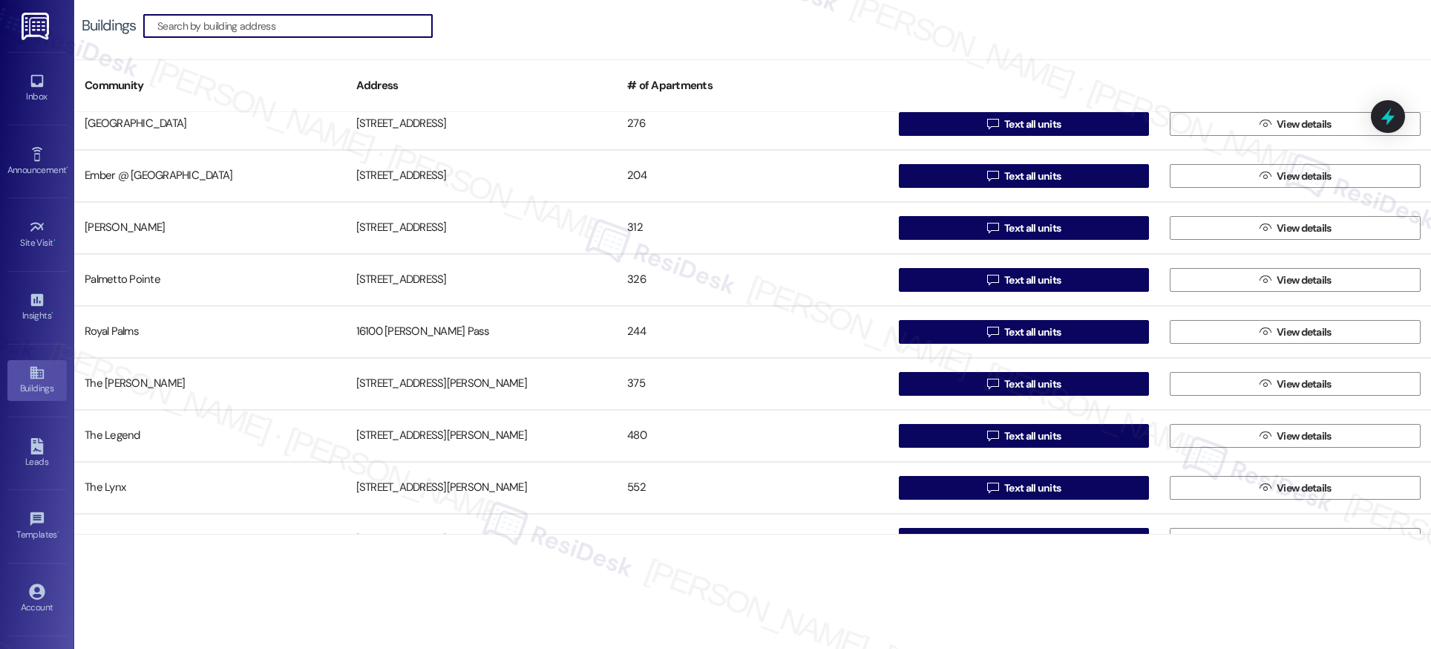
scroll to position [150, 0]
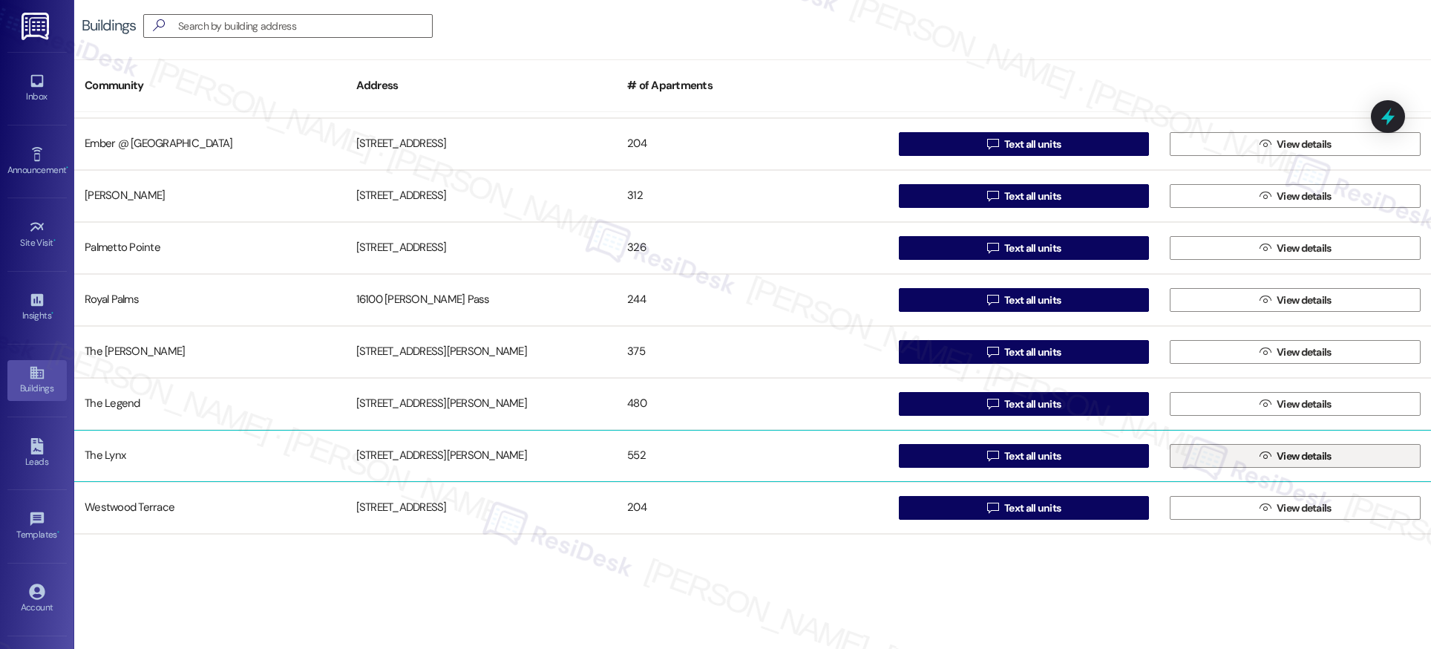
click at [1277, 456] on span "View details" at bounding box center [1304, 456] width 55 height 16
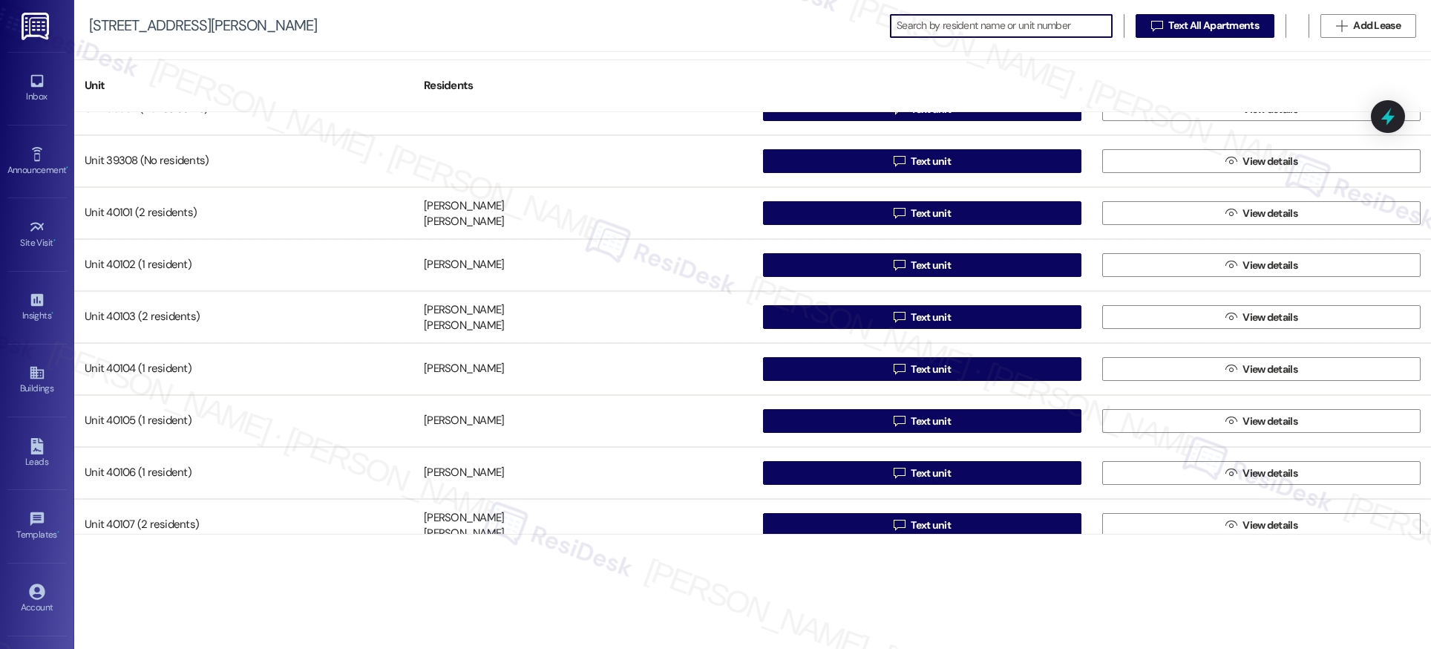
scroll to position [26524, 0]
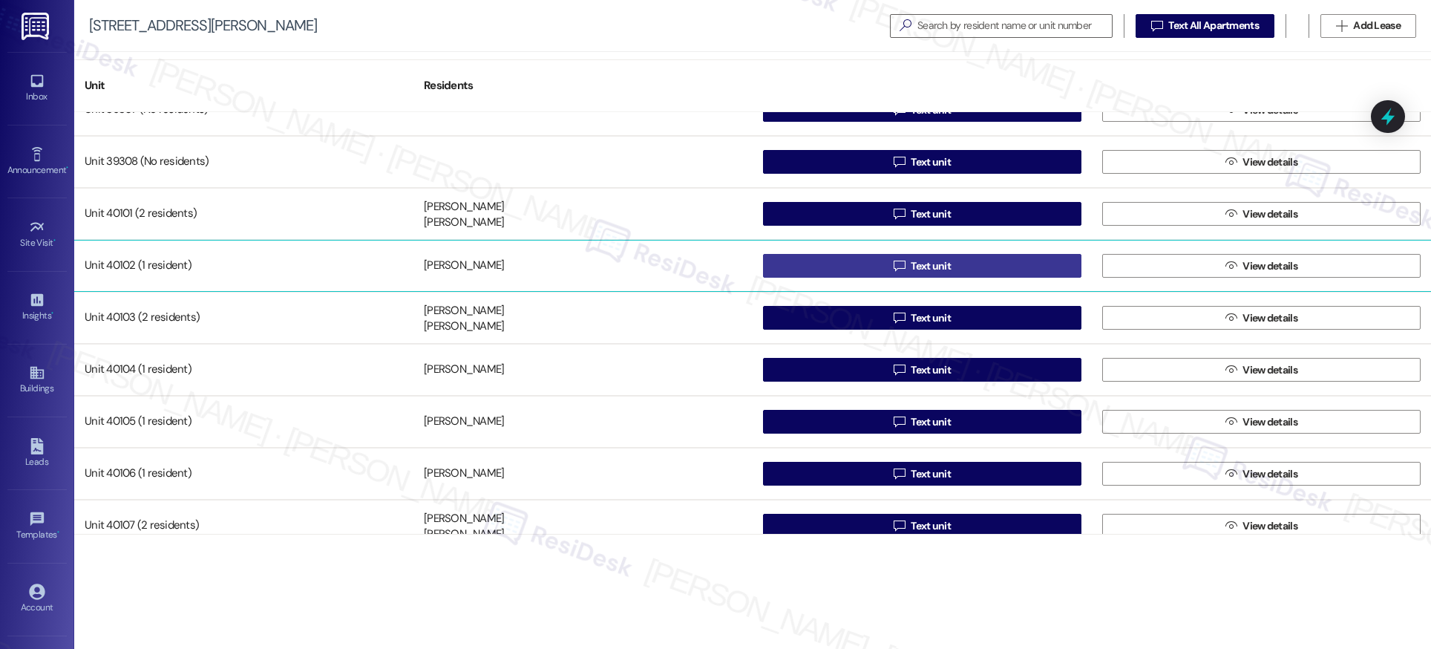
click at [923, 266] on span "Text unit" at bounding box center [931, 266] width 40 height 16
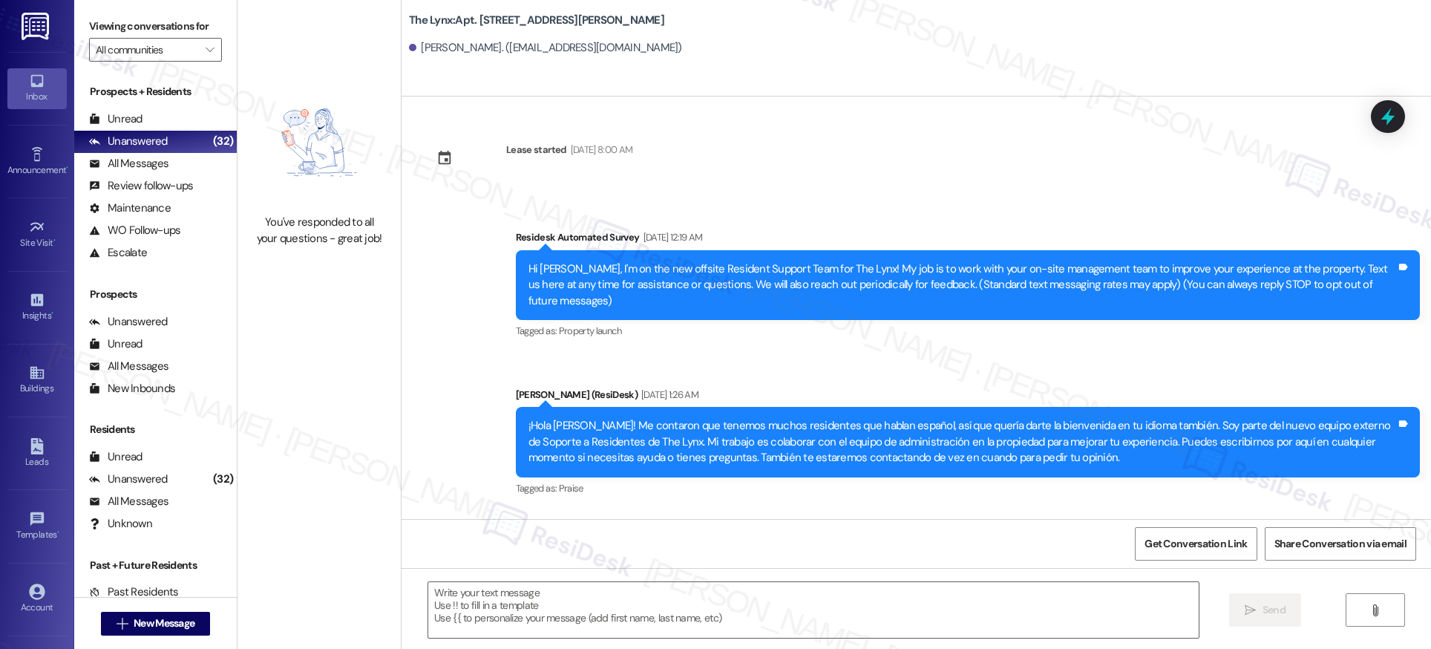
type textarea "Fetching suggested responses. Please feel free to read through the conversation…"
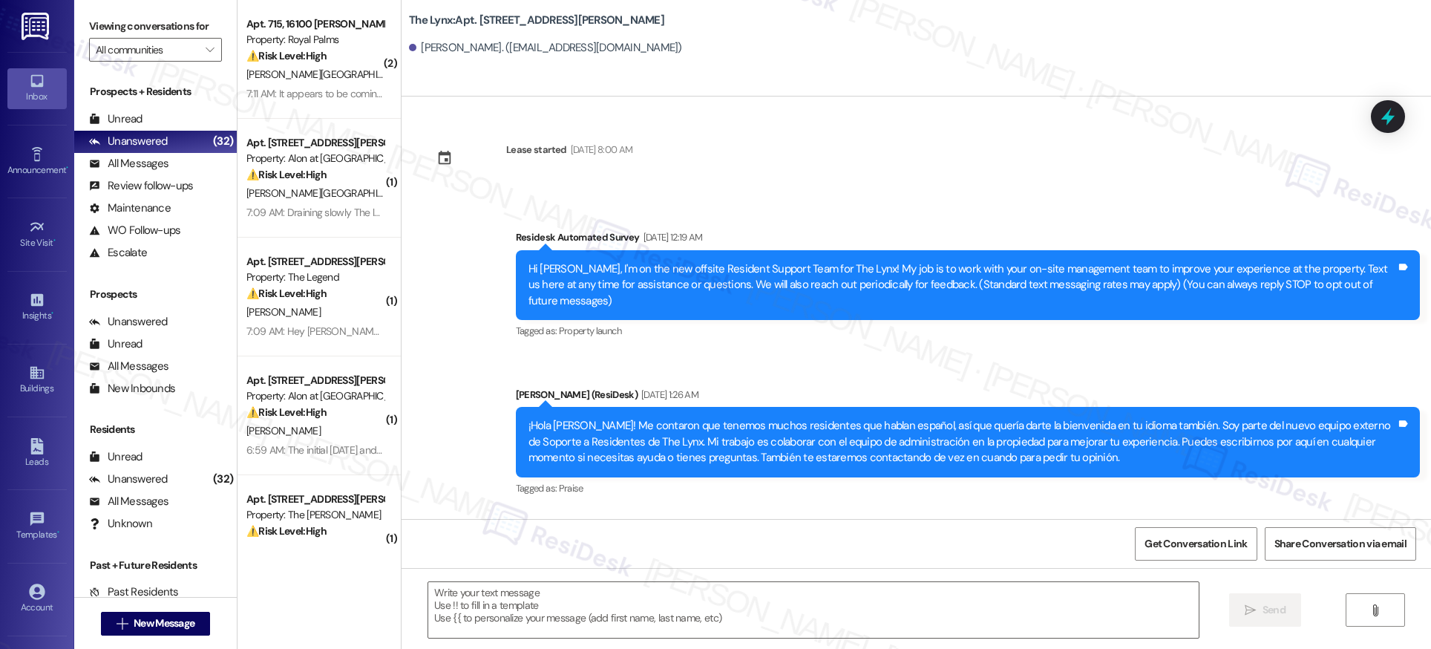
type textarea "Fetching suggested responses. Please feel free to read through the conversation…"
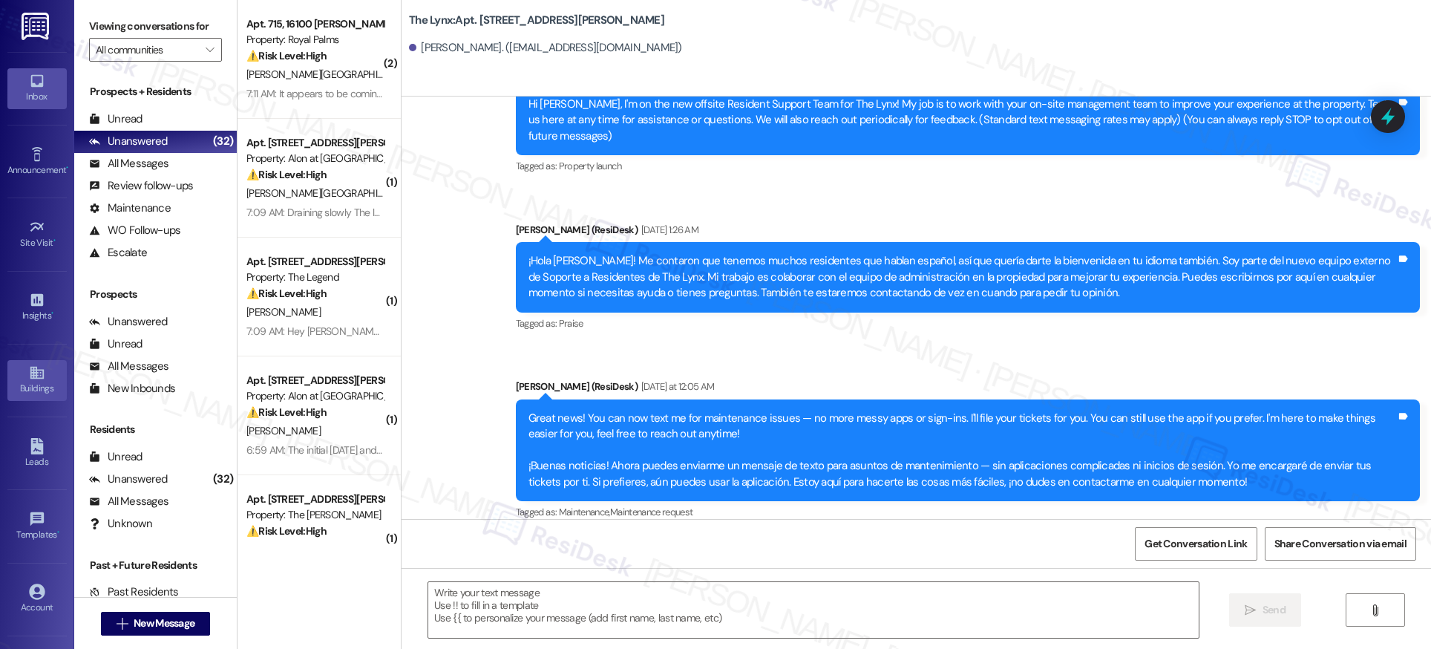
click at [36, 381] on div "Buildings" at bounding box center [37, 388] width 74 height 15
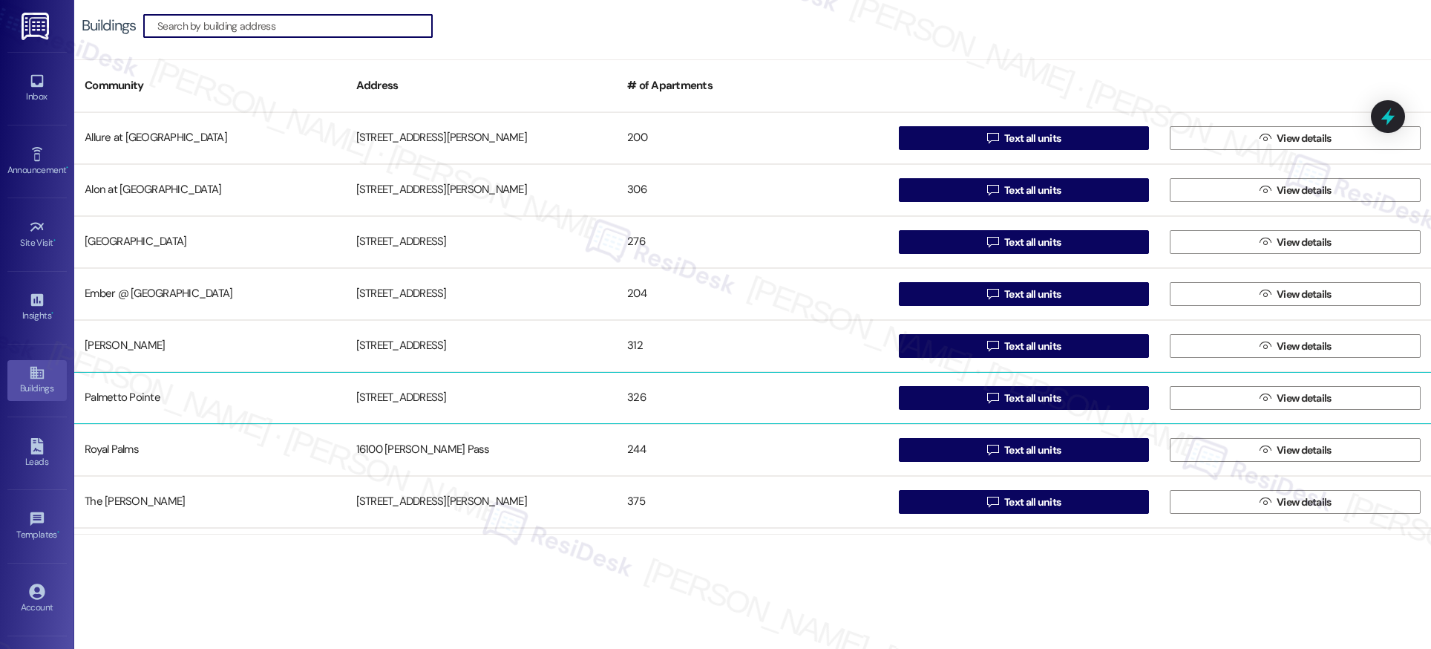
scroll to position [150, 0]
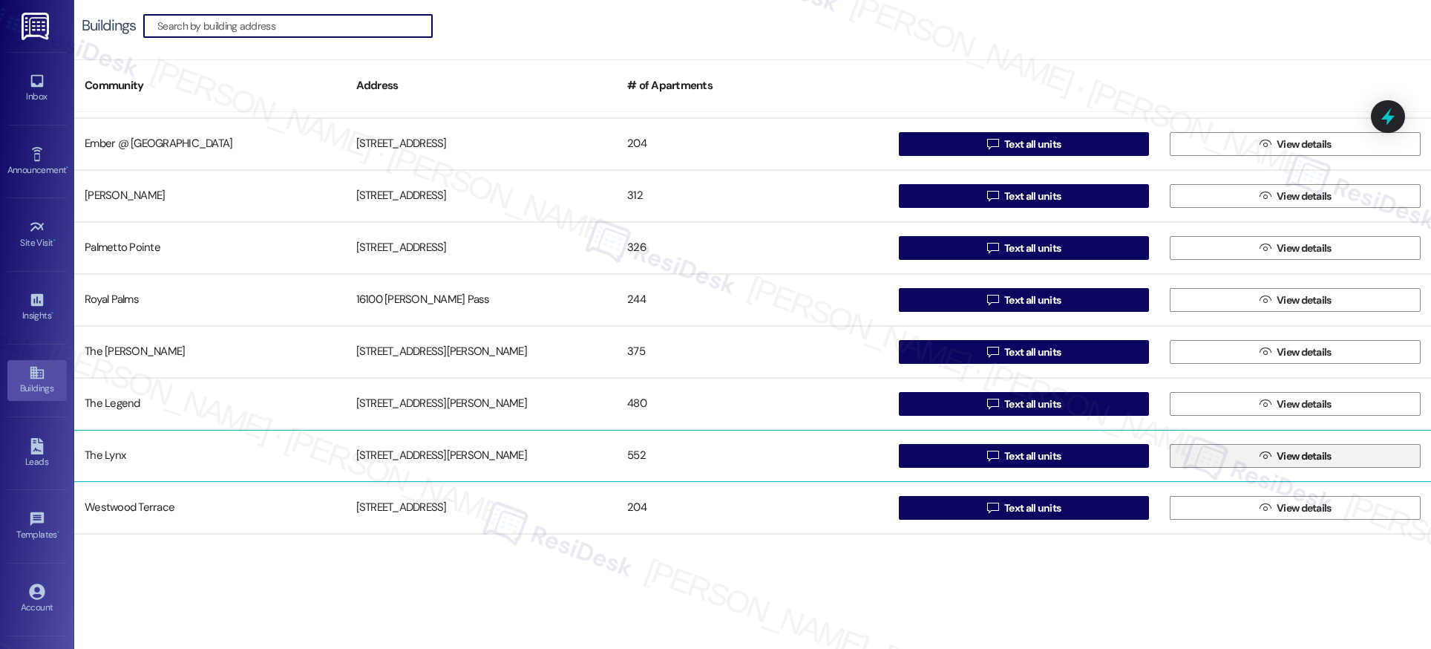
click at [1274, 456] on span "View details" at bounding box center [1304, 456] width 61 height 16
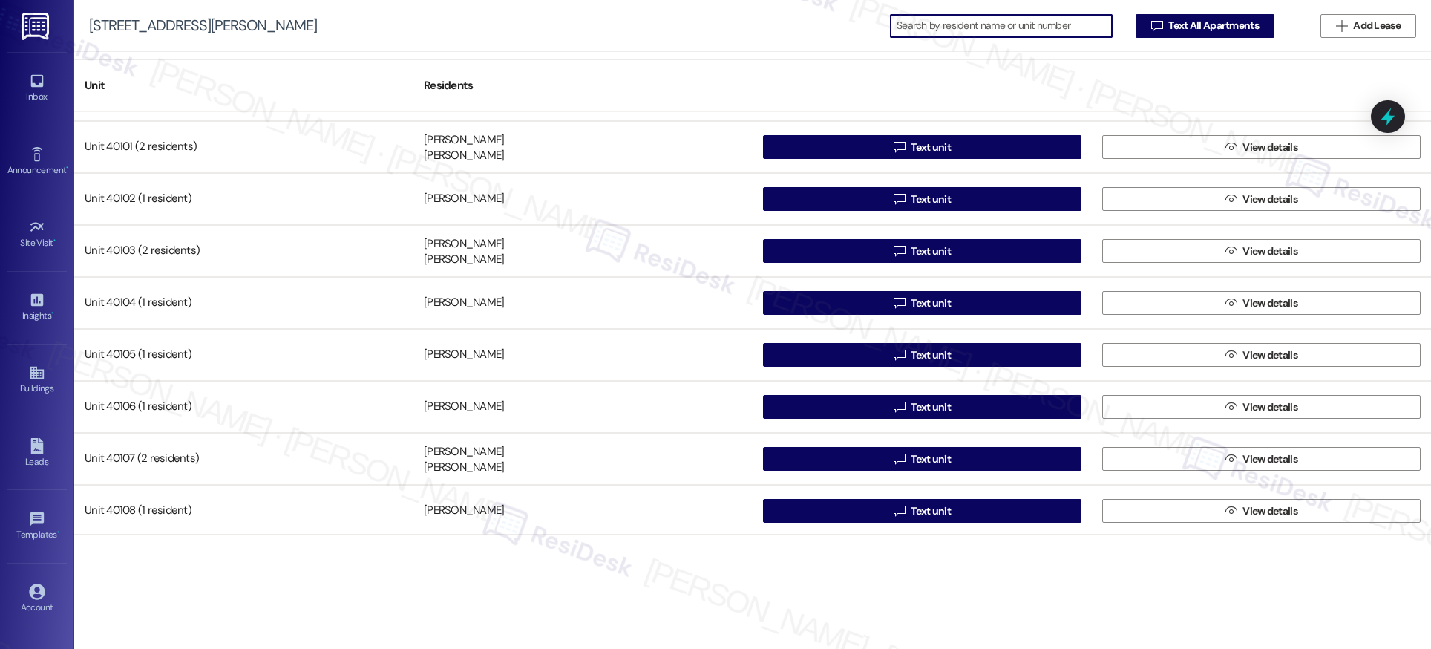
scroll to position [26588, 0]
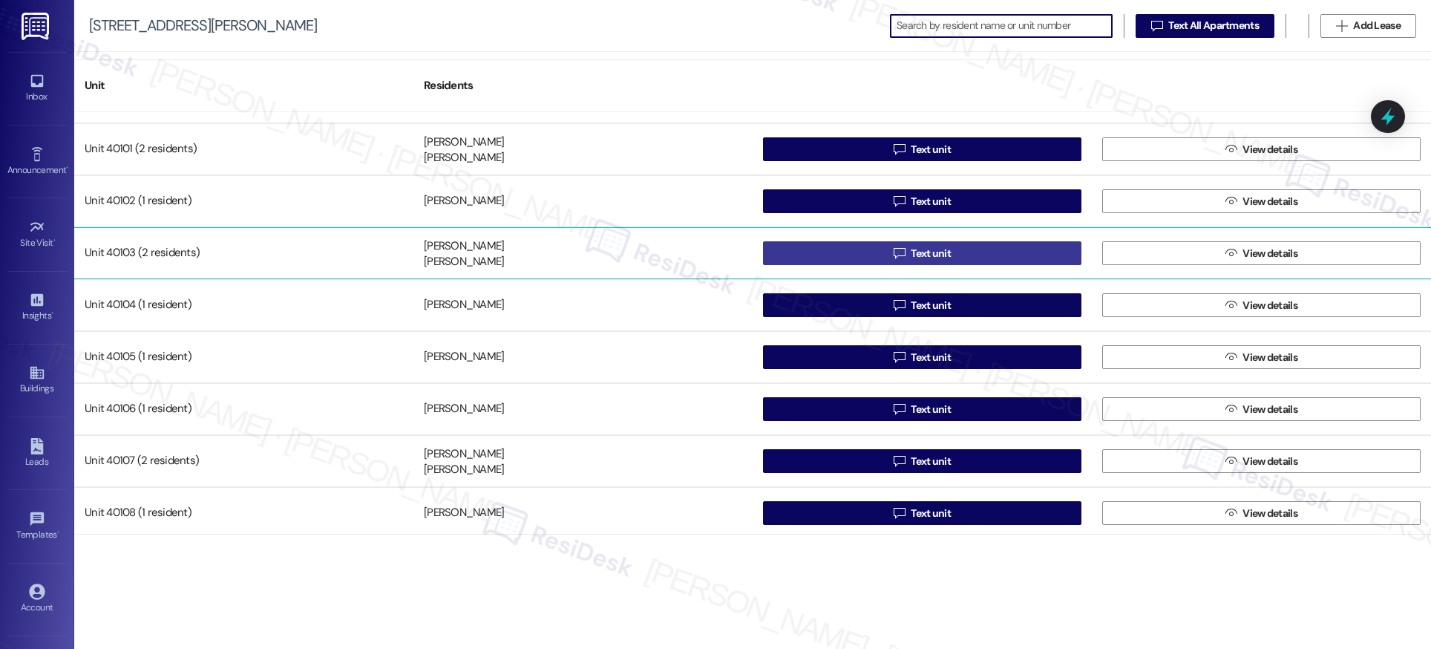
click at [924, 255] on span "Text unit" at bounding box center [931, 254] width 40 height 16
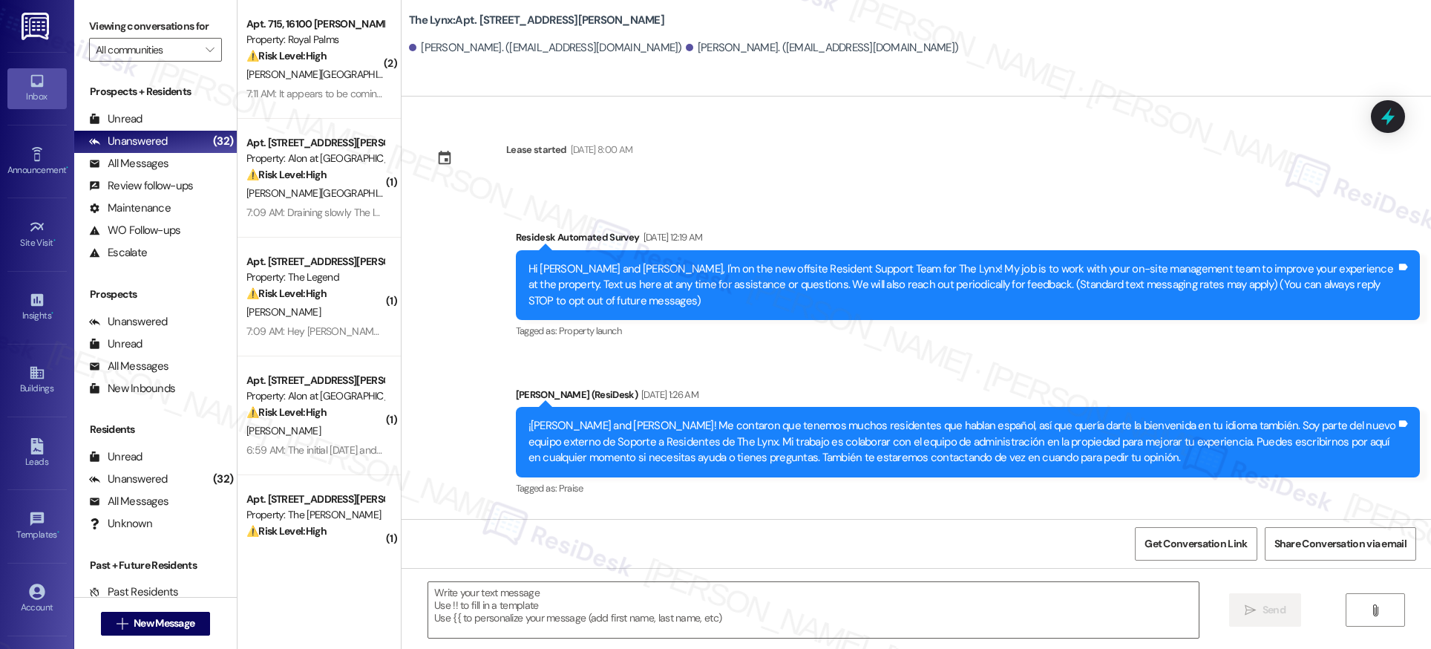
type textarea "Fetching suggested responses. Please feel free to read through the conversation…"
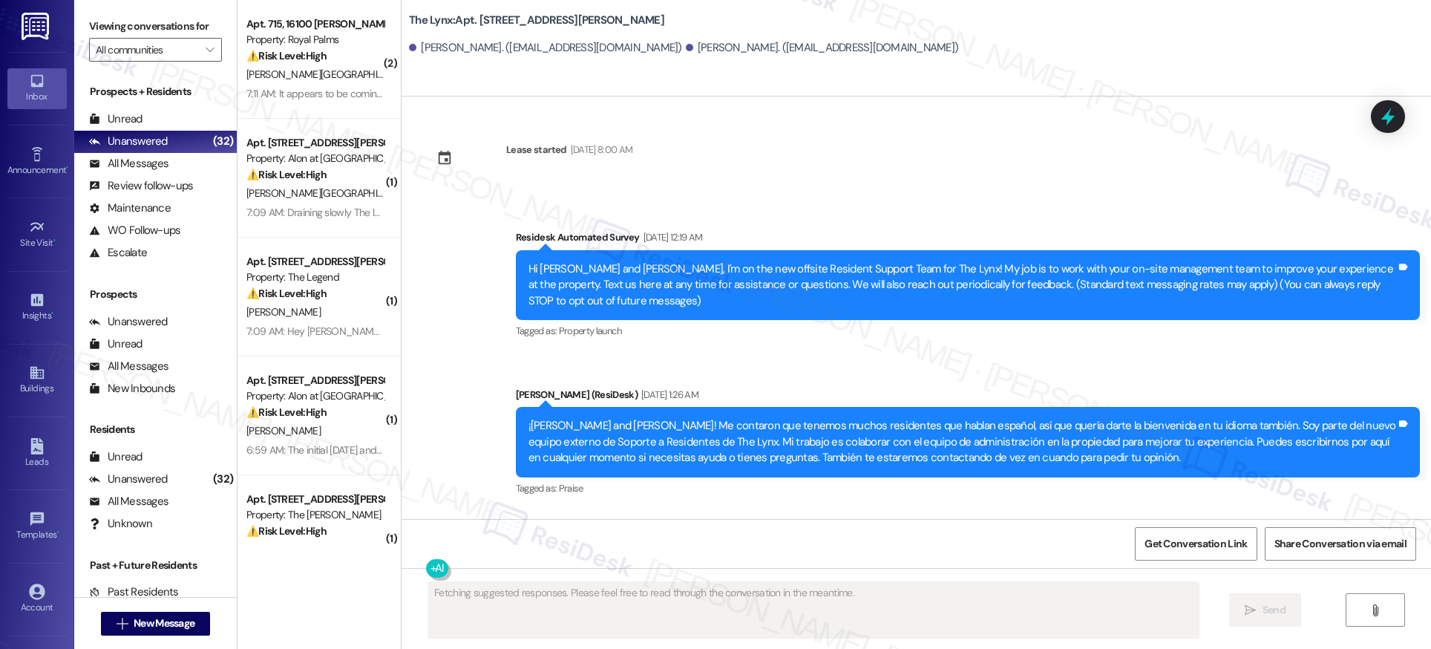
scroll to position [180, 0]
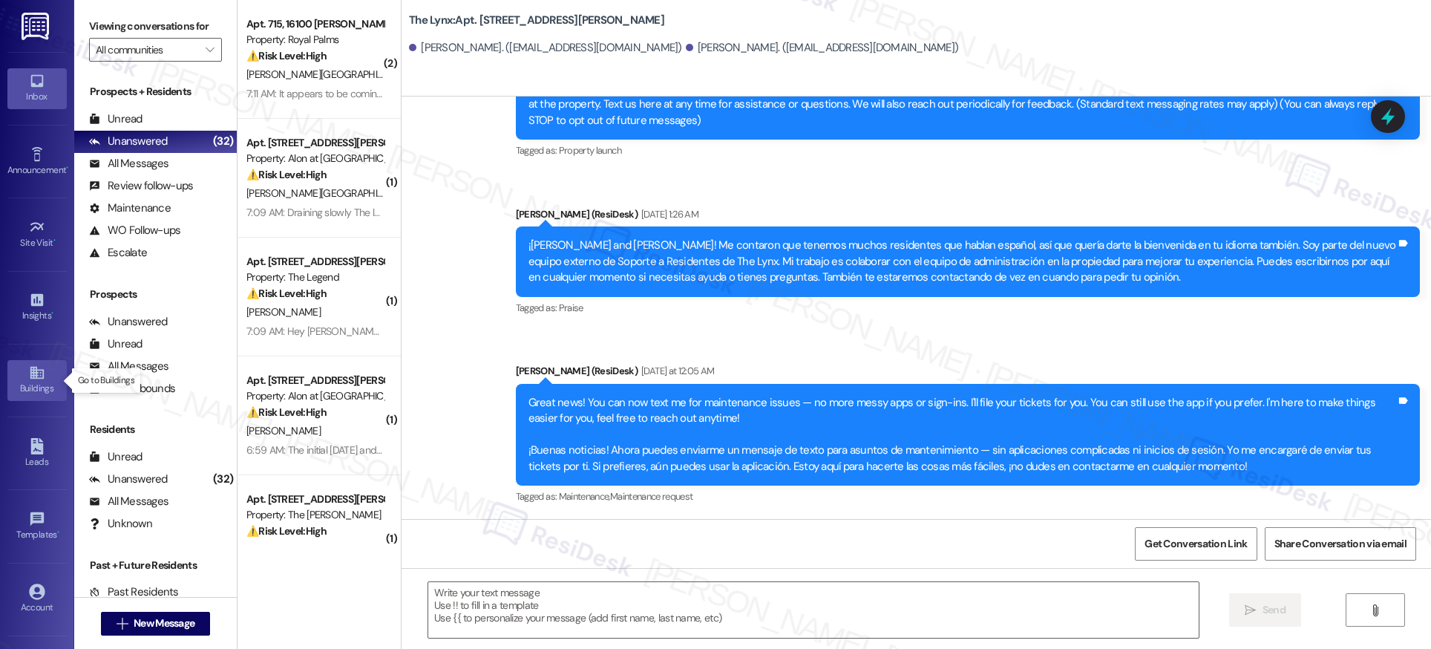
click at [35, 373] on icon at bounding box center [37, 372] width 16 height 16
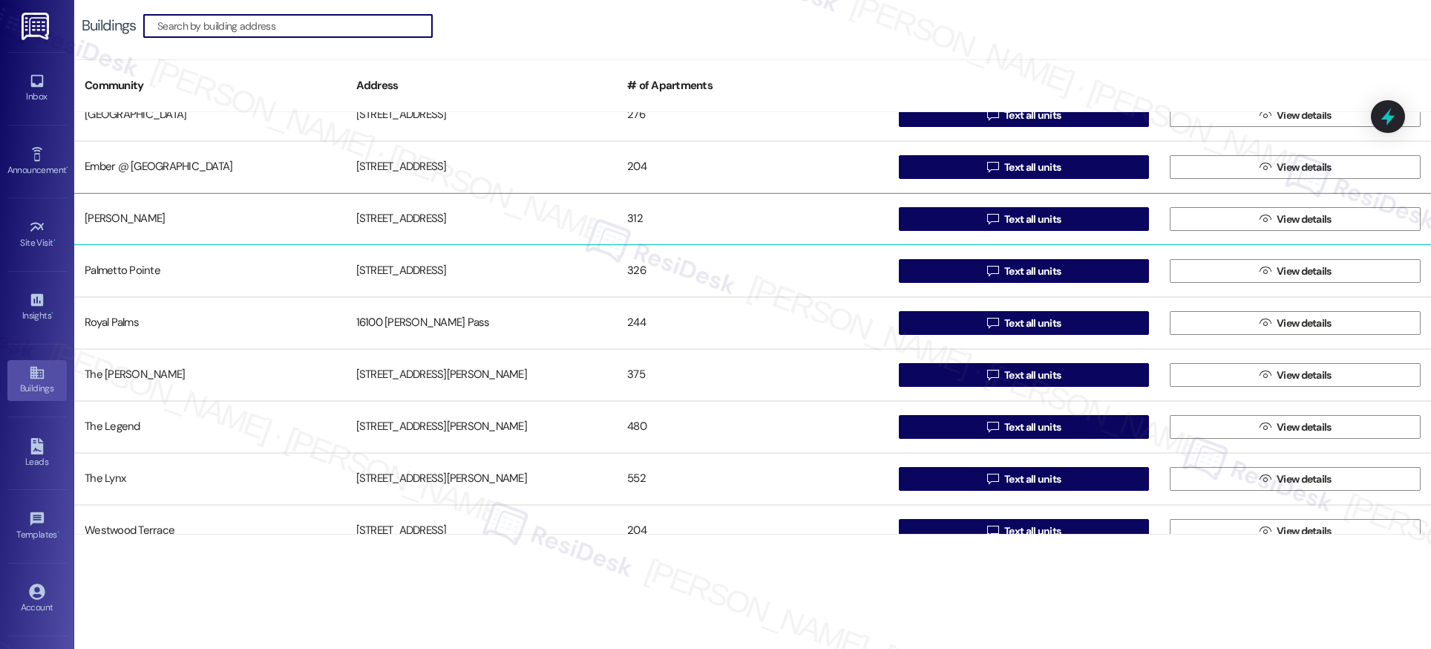
scroll to position [150, 0]
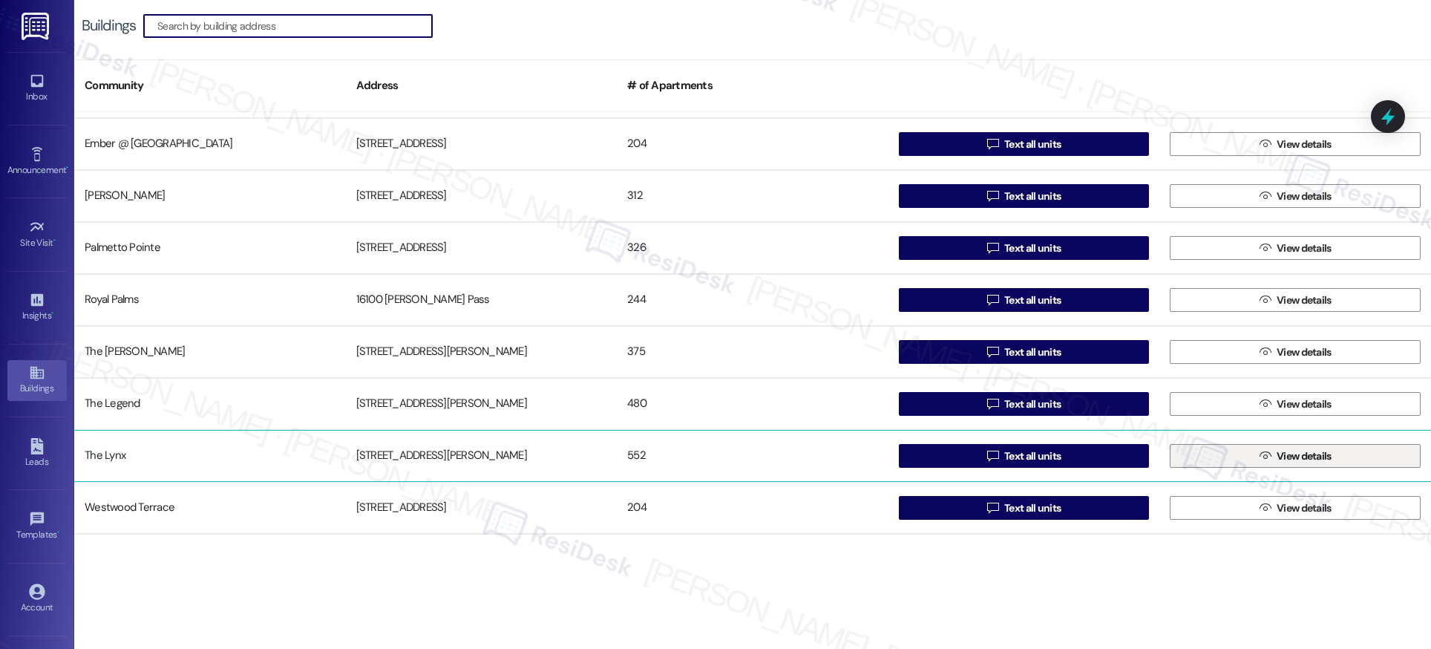
click at [1285, 453] on span "View details" at bounding box center [1304, 456] width 55 height 16
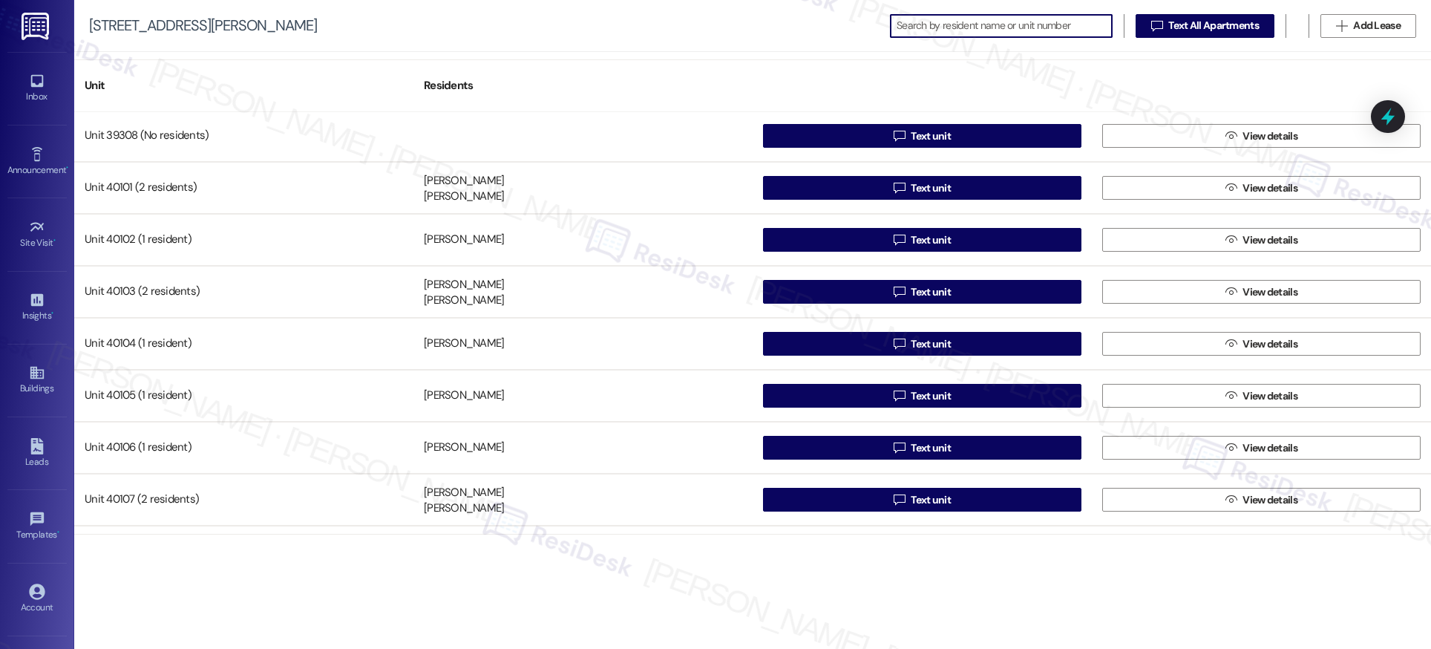
scroll to position [26553, 0]
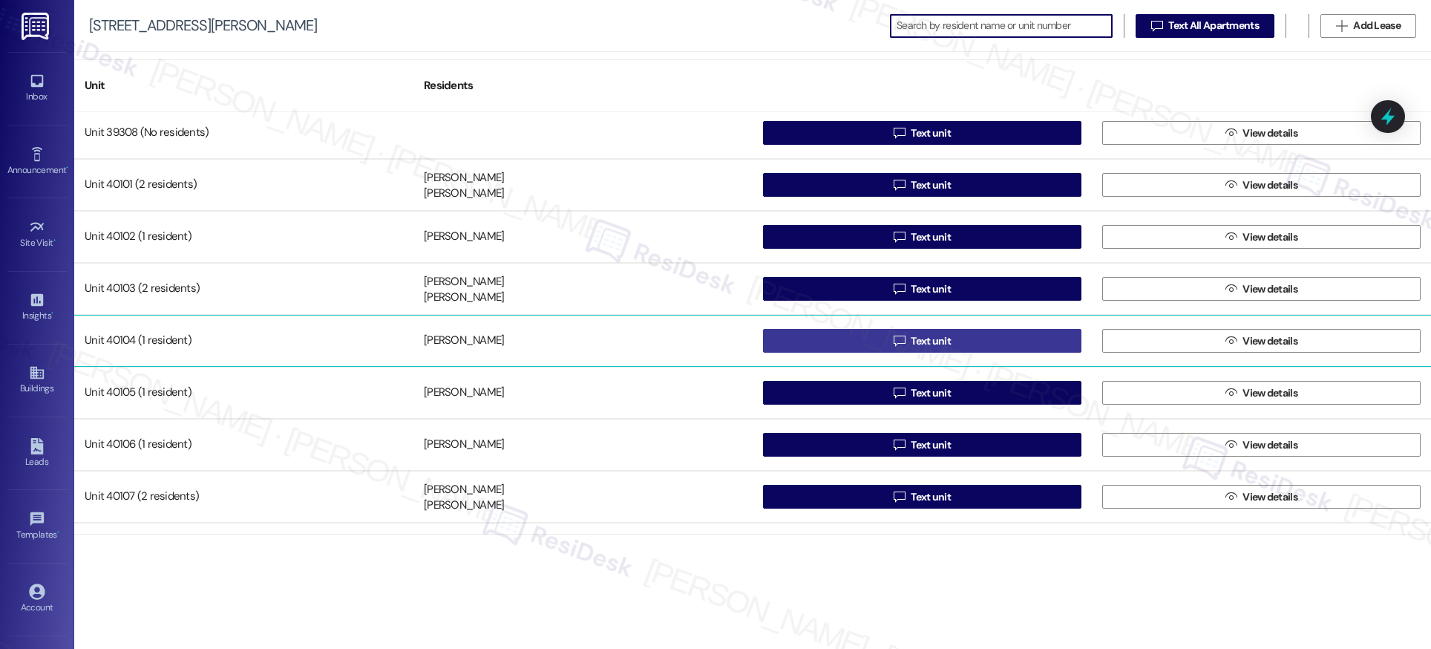
click at [927, 341] on div "Unit 39306 (1 resident) Robert Mckeever  Text unit  View details Unit 39307 (…" at bounding box center [752, 323] width 1357 height 422
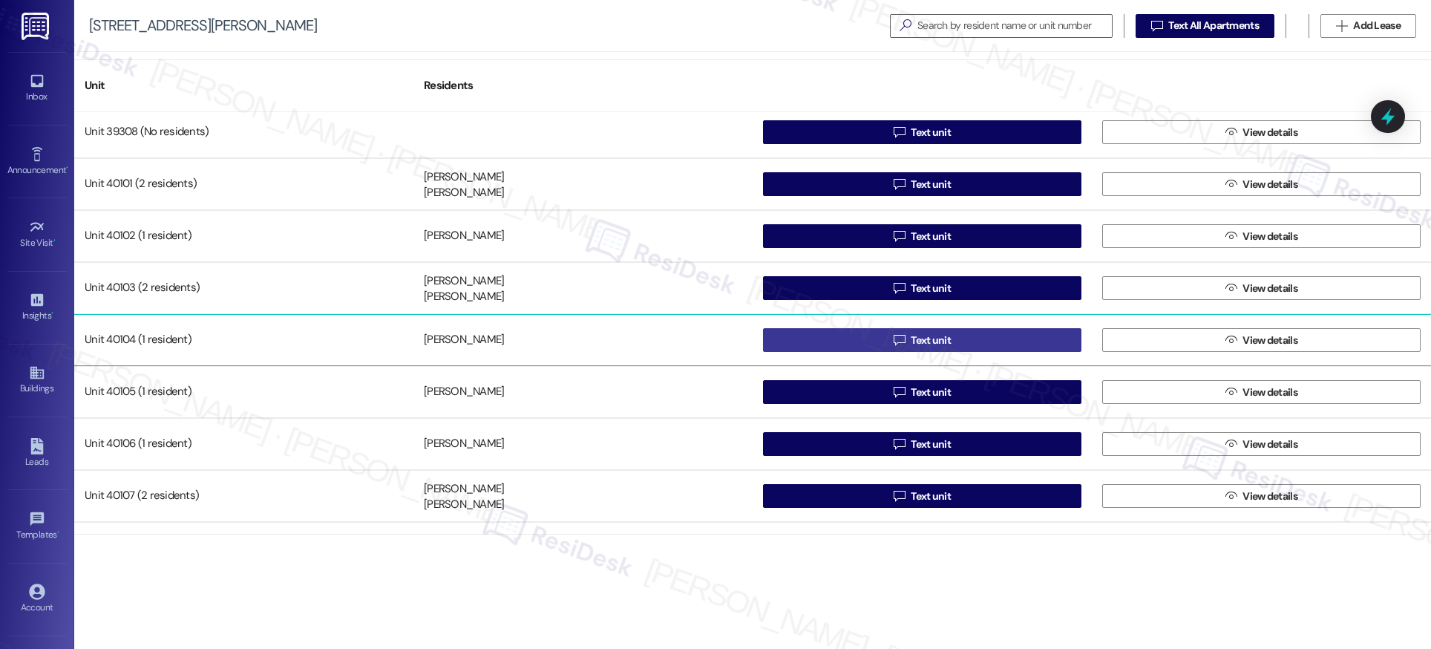
click at [926, 342] on span "Text unit" at bounding box center [931, 340] width 40 height 16
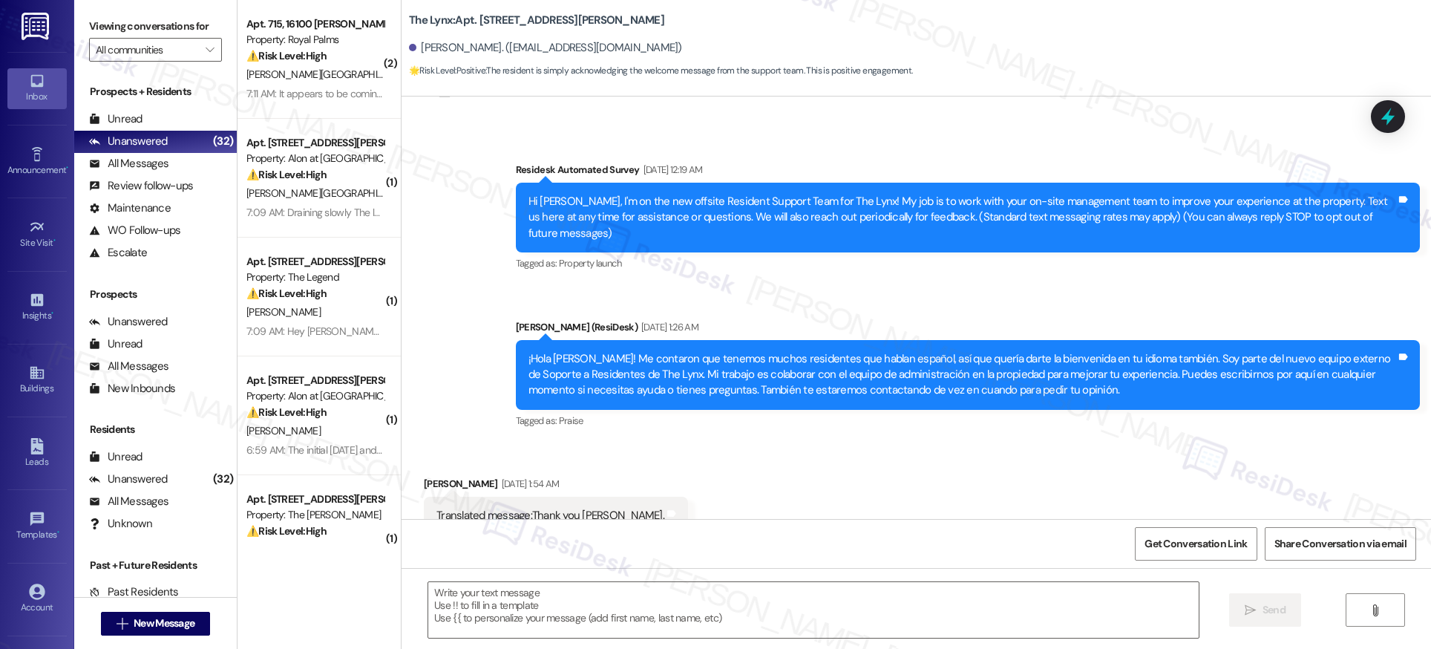
type textarea "Fetching suggested responses. Please feel free to read through the conversation…"
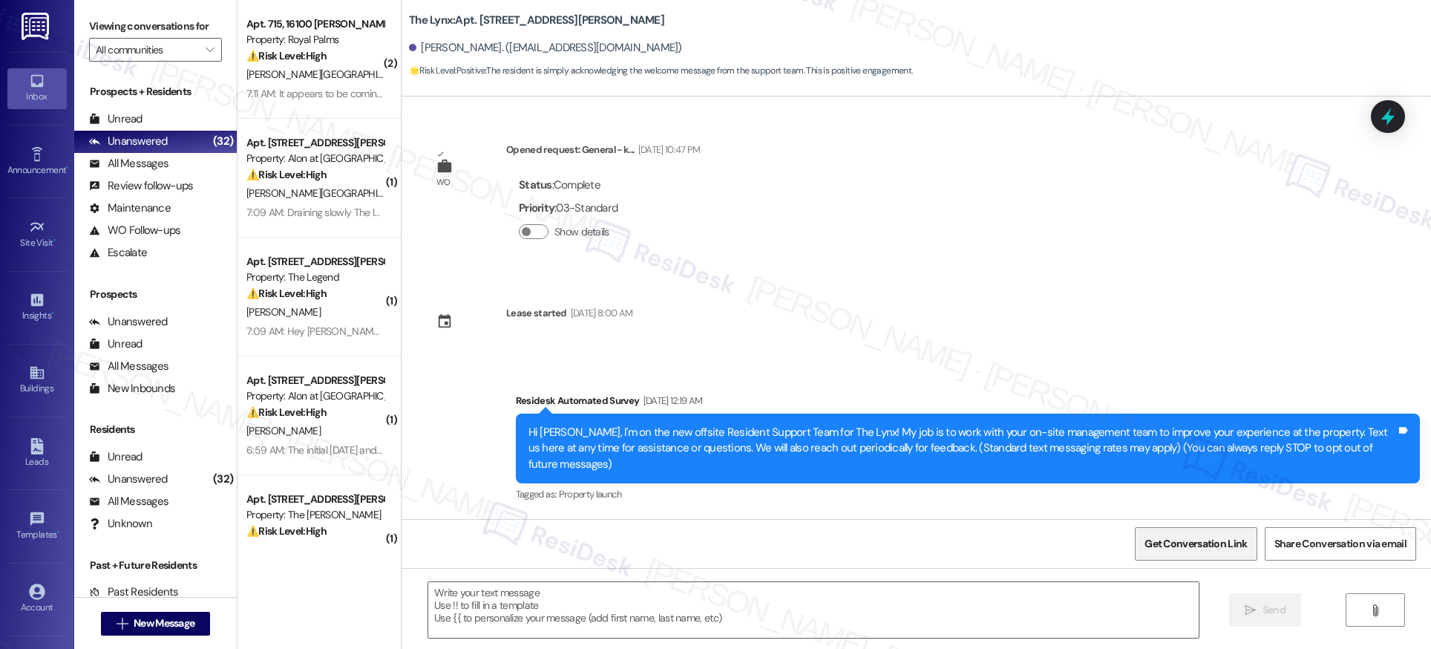
click at [1200, 547] on span "Get Conversation Link" at bounding box center [1195, 544] width 102 height 16
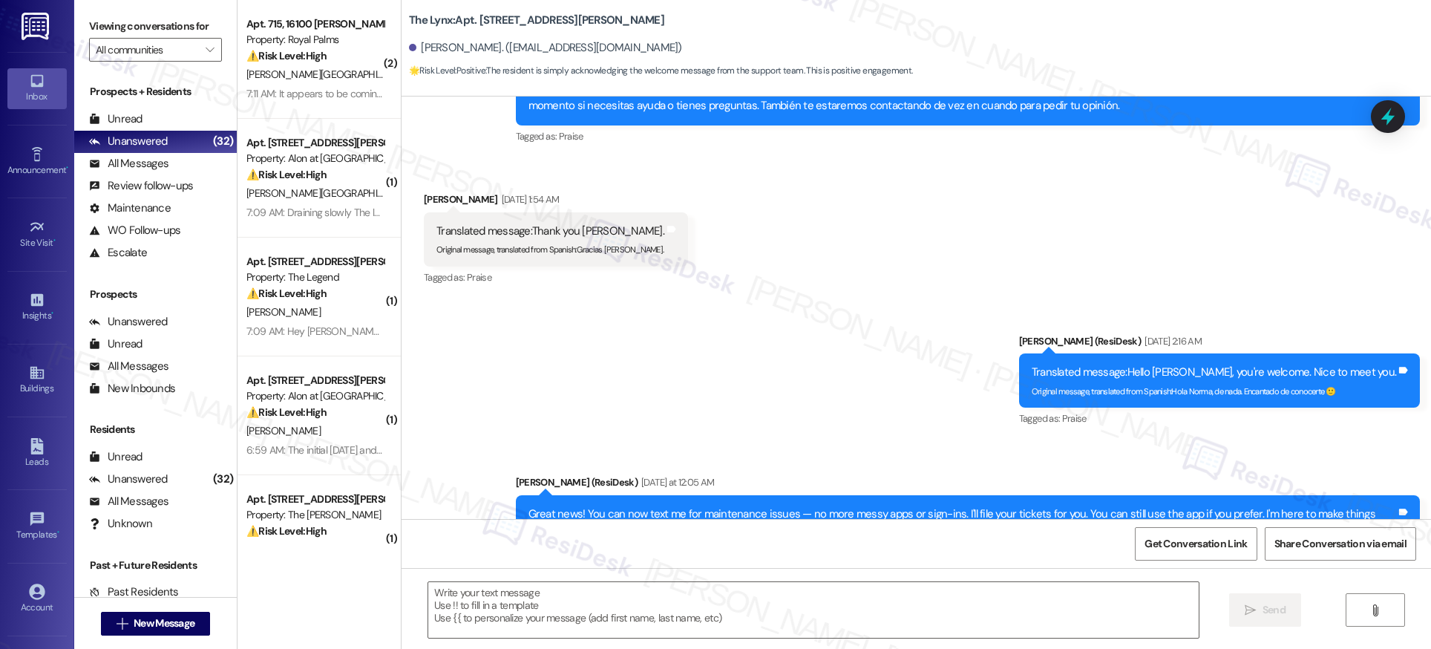
scroll to position [611, 0]
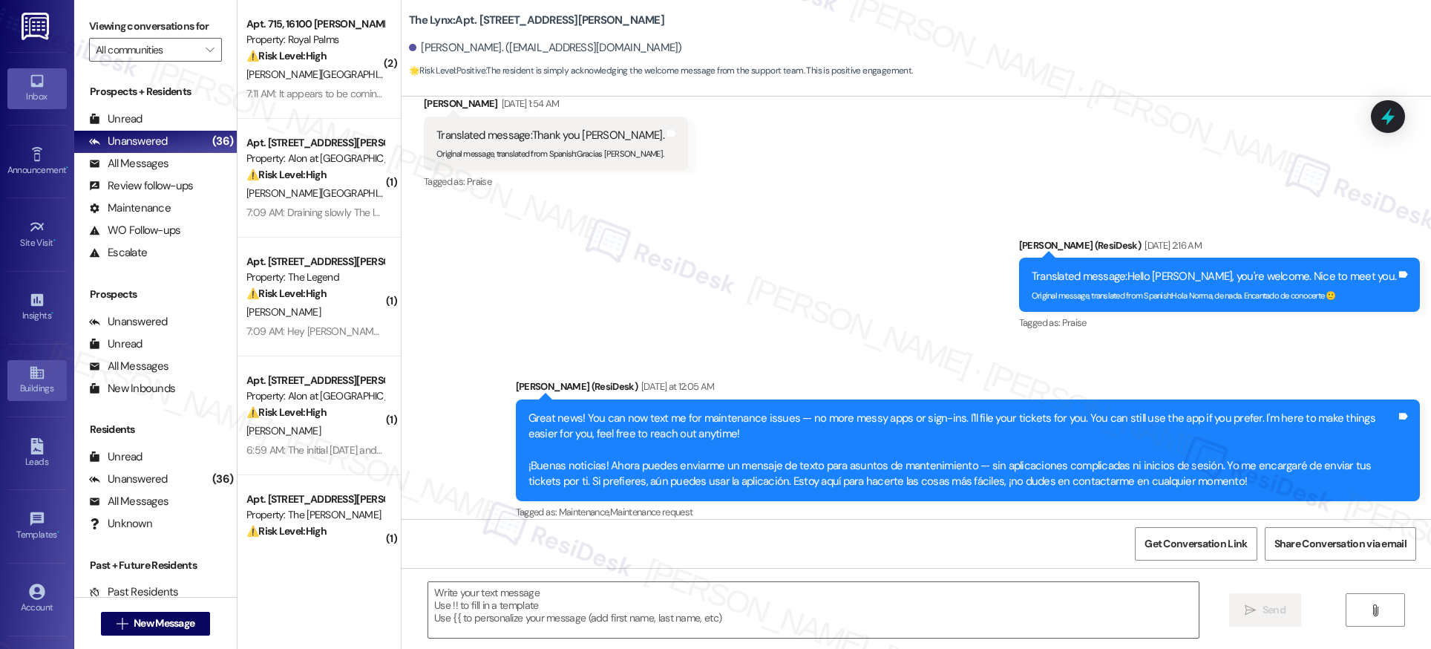
click at [31, 368] on icon at bounding box center [37, 372] width 16 height 16
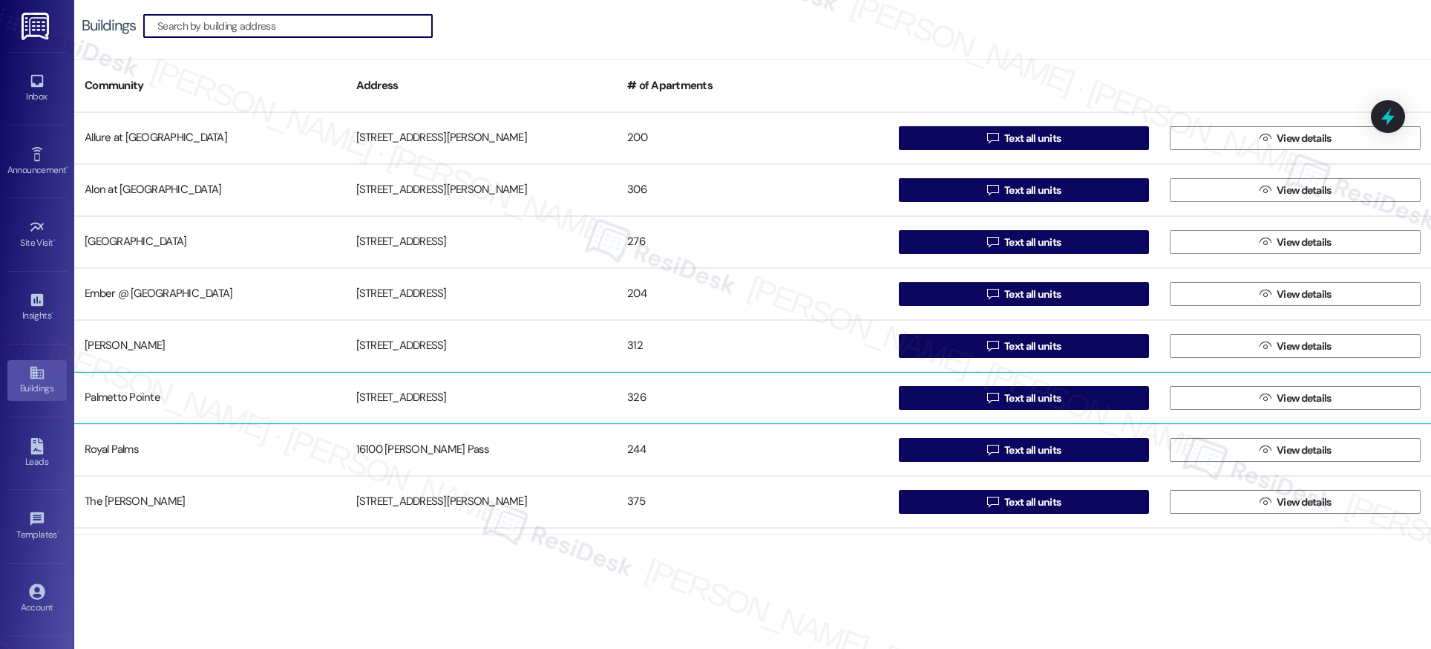
scroll to position [150, 0]
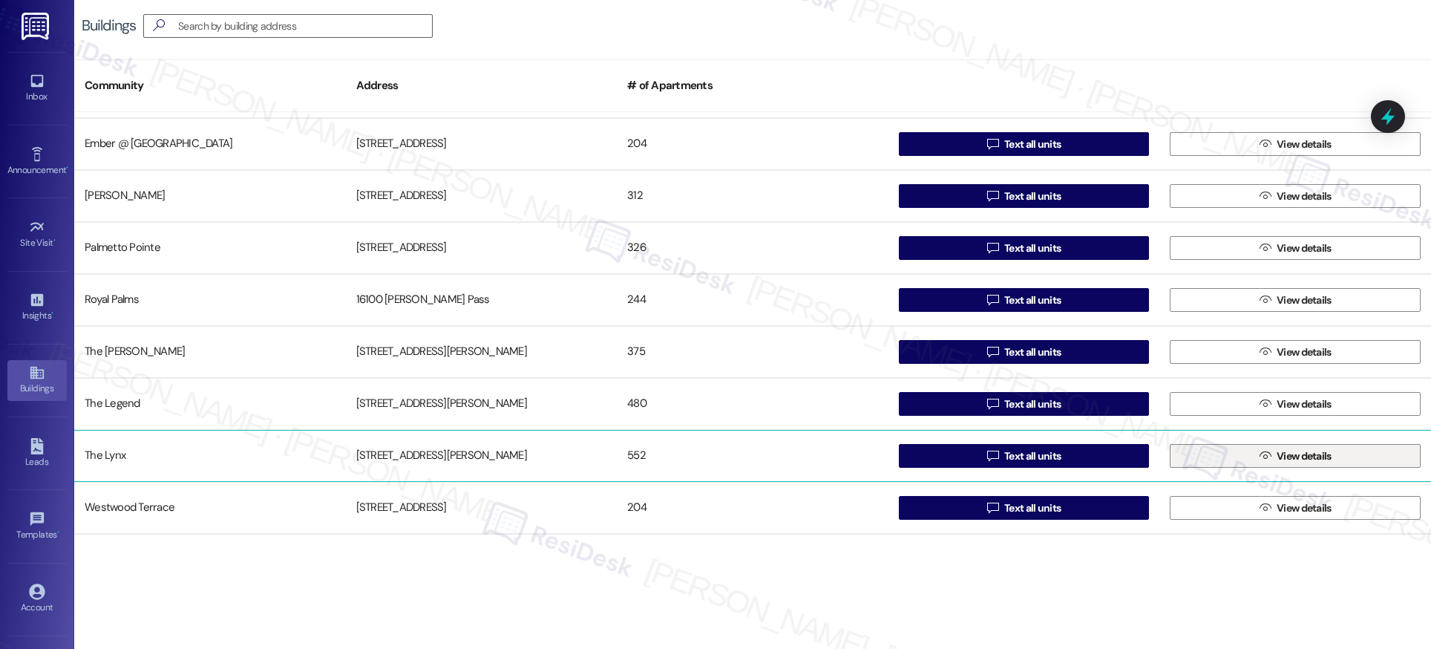
click at [1304, 456] on span "View details" at bounding box center [1304, 456] width 55 height 16
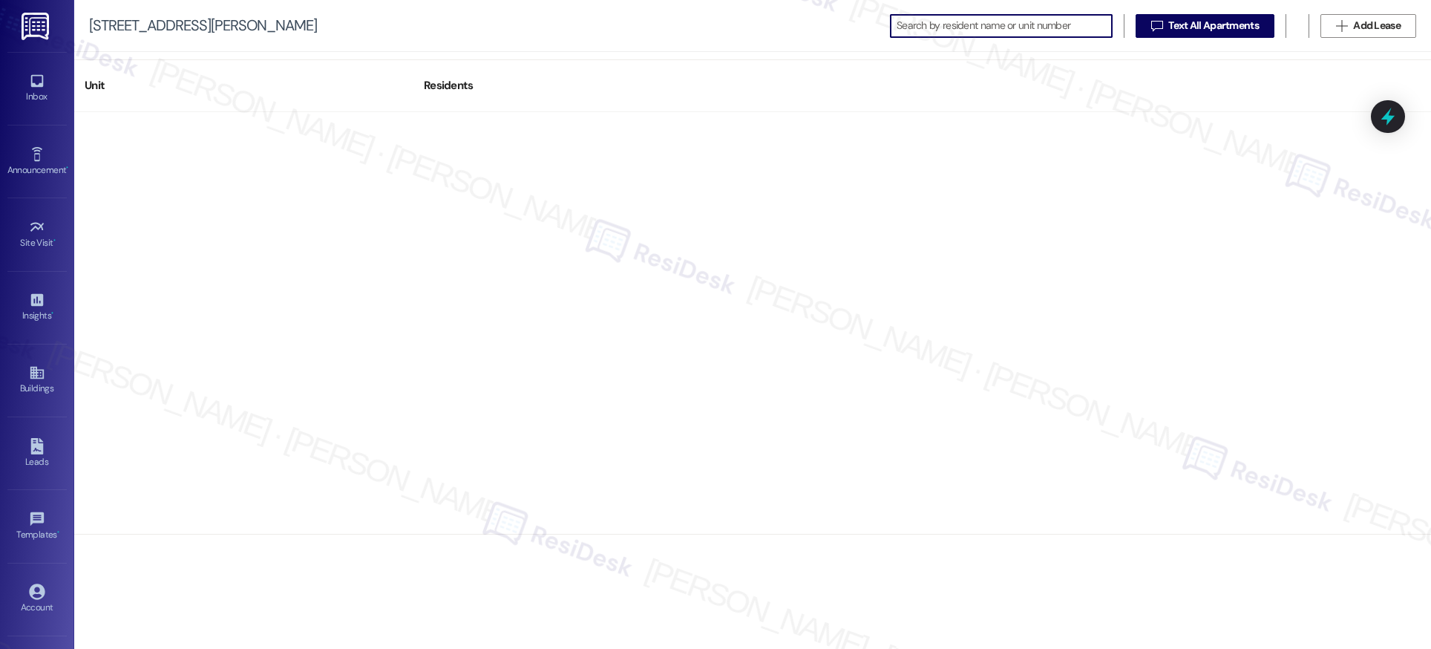
scroll to position [28125, 0]
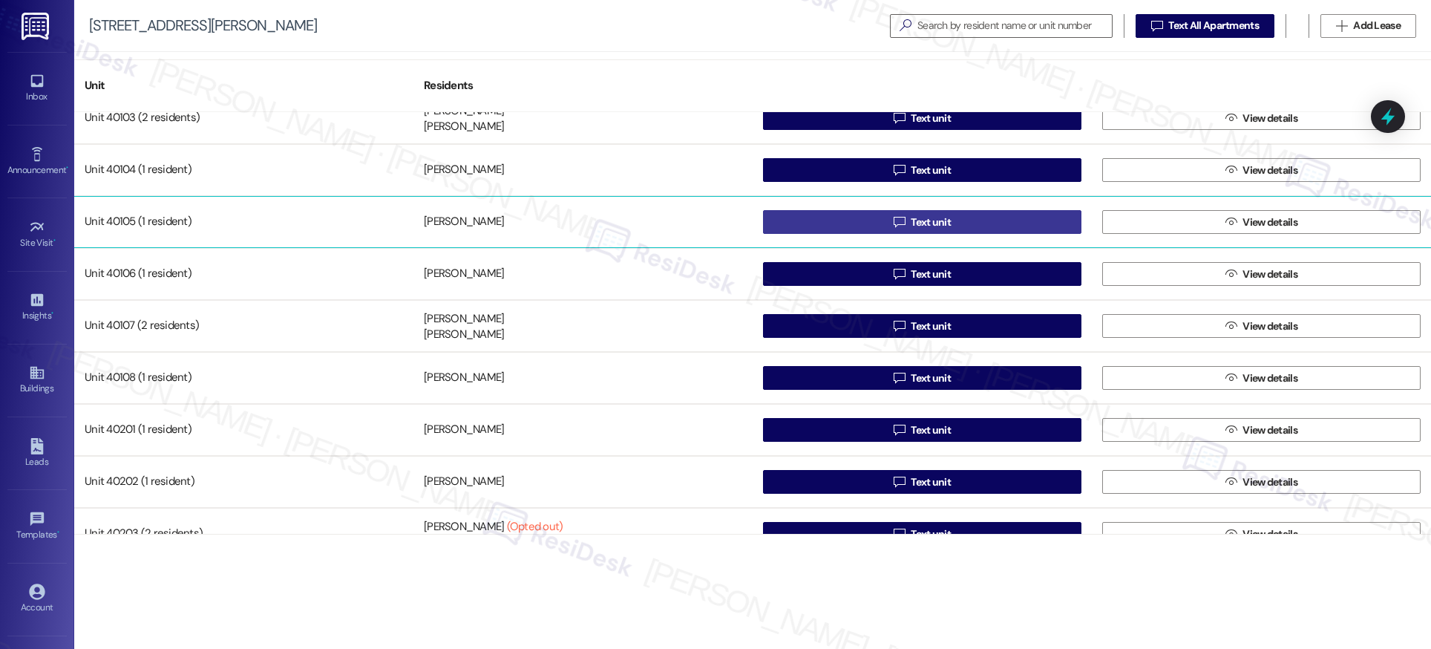
click at [915, 221] on div "Unit 40101 (2 residents) Adriana Wright Miguel Aldana  Text unit  View detail…" at bounding box center [752, 323] width 1357 height 422
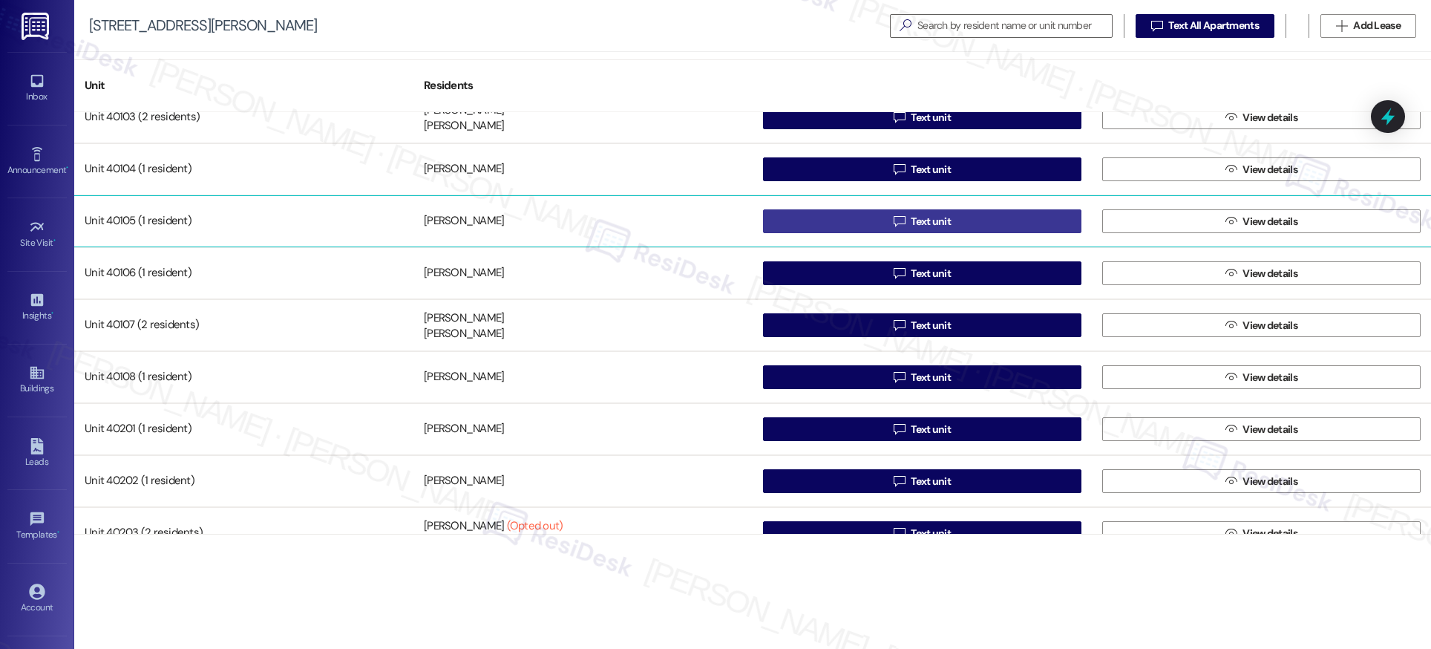
click at [938, 223] on span "Text unit" at bounding box center [931, 222] width 40 height 16
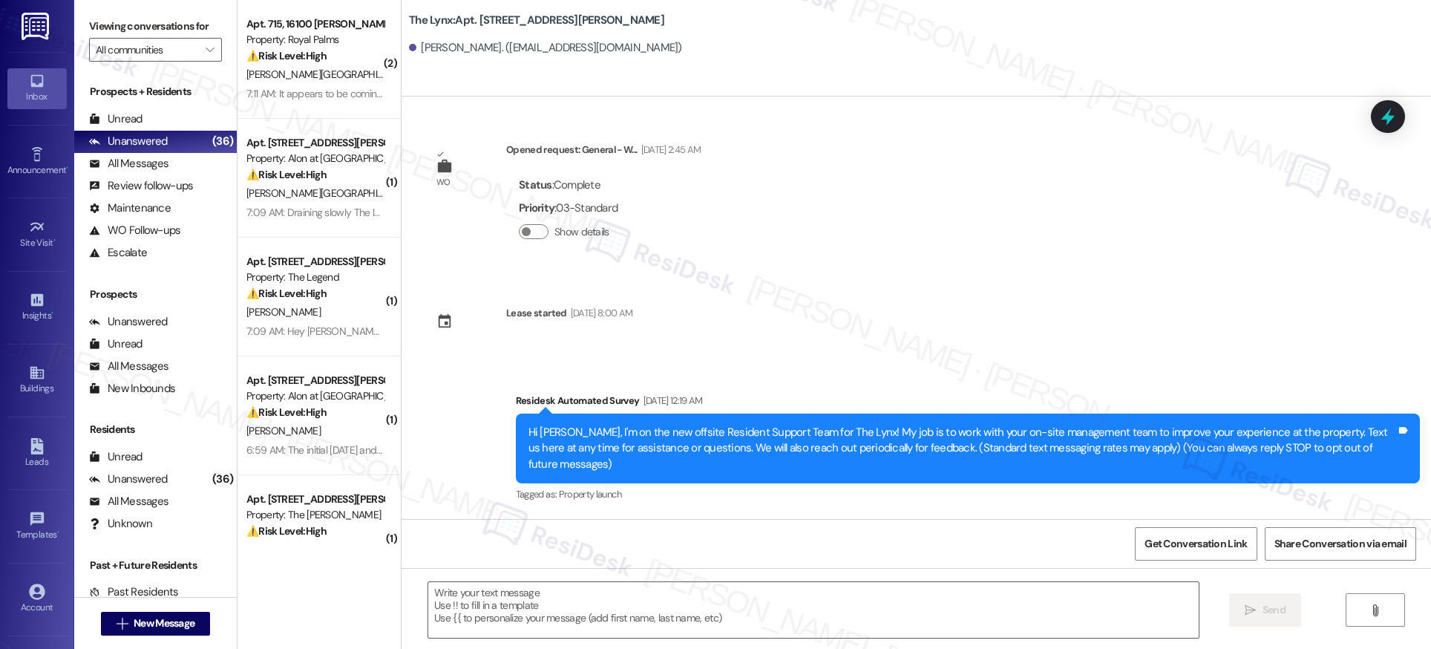
type textarea "Fetching suggested responses. Please feel free to read through the conversation…"
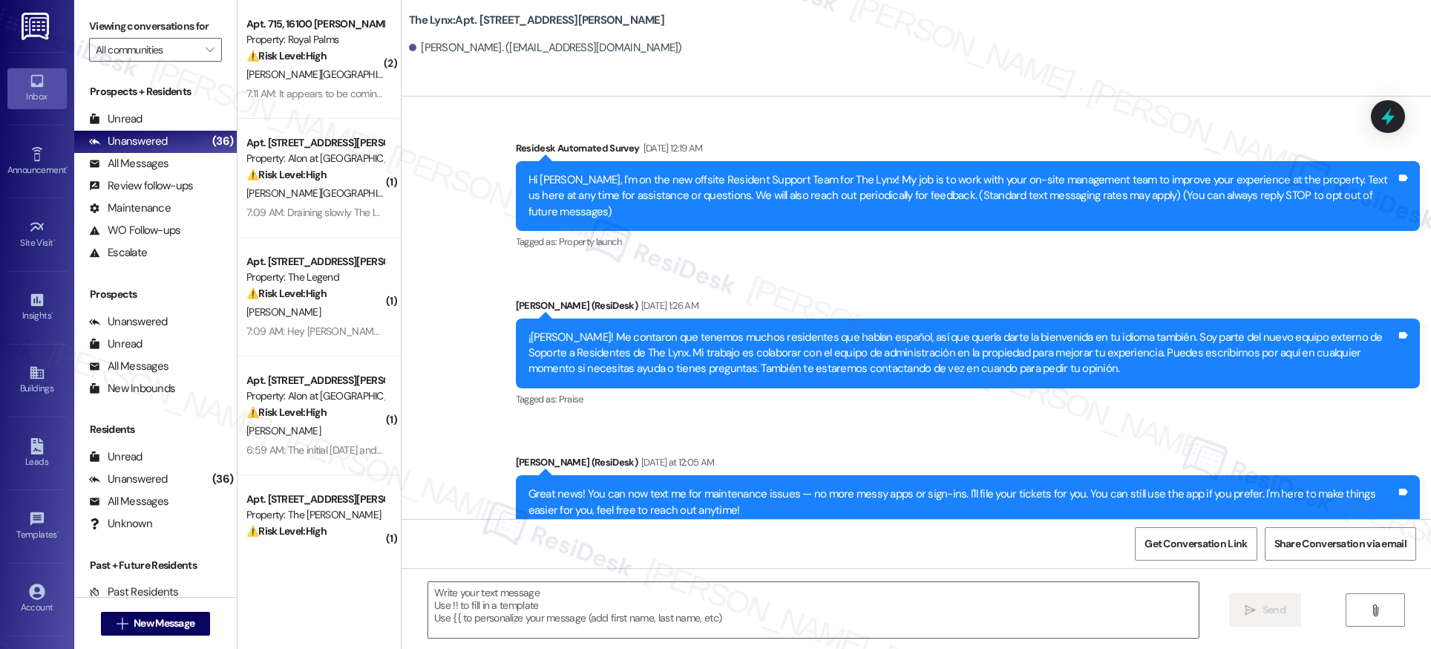
scroll to position [328, 0]
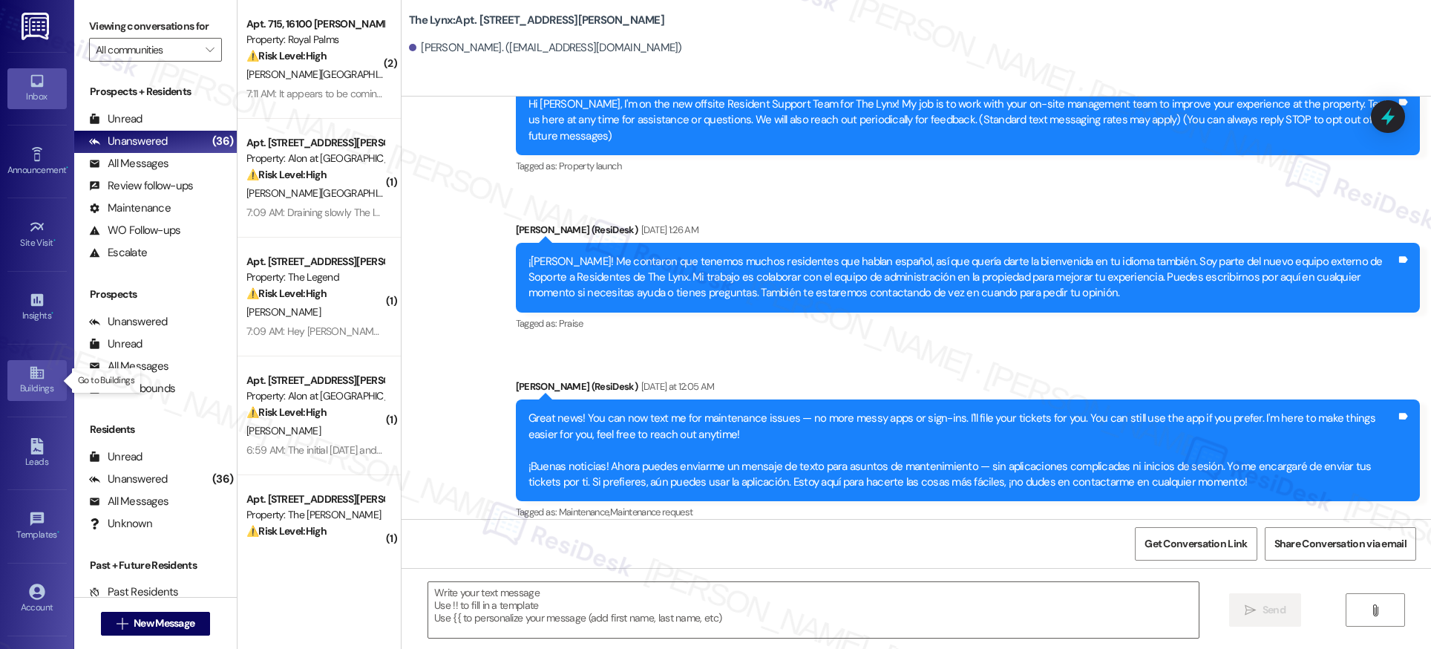
click at [27, 384] on div "Buildings" at bounding box center [37, 388] width 74 height 15
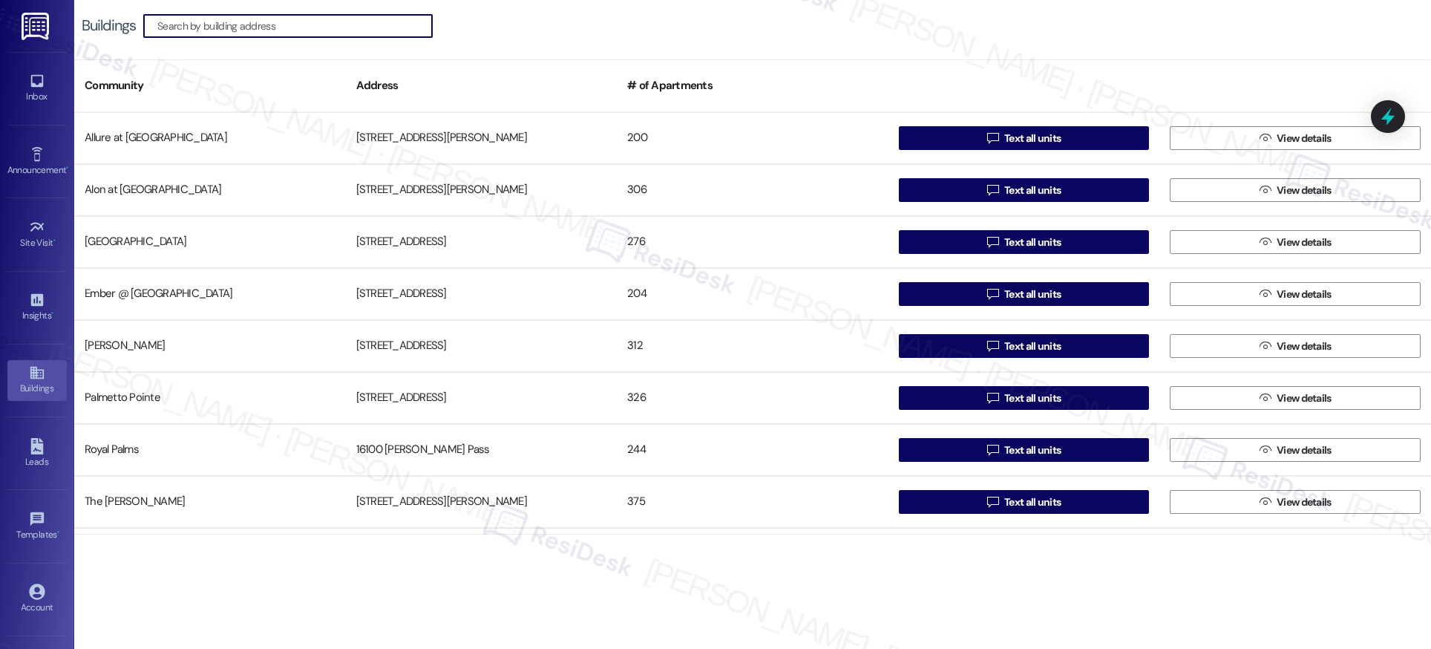
scroll to position [150, 0]
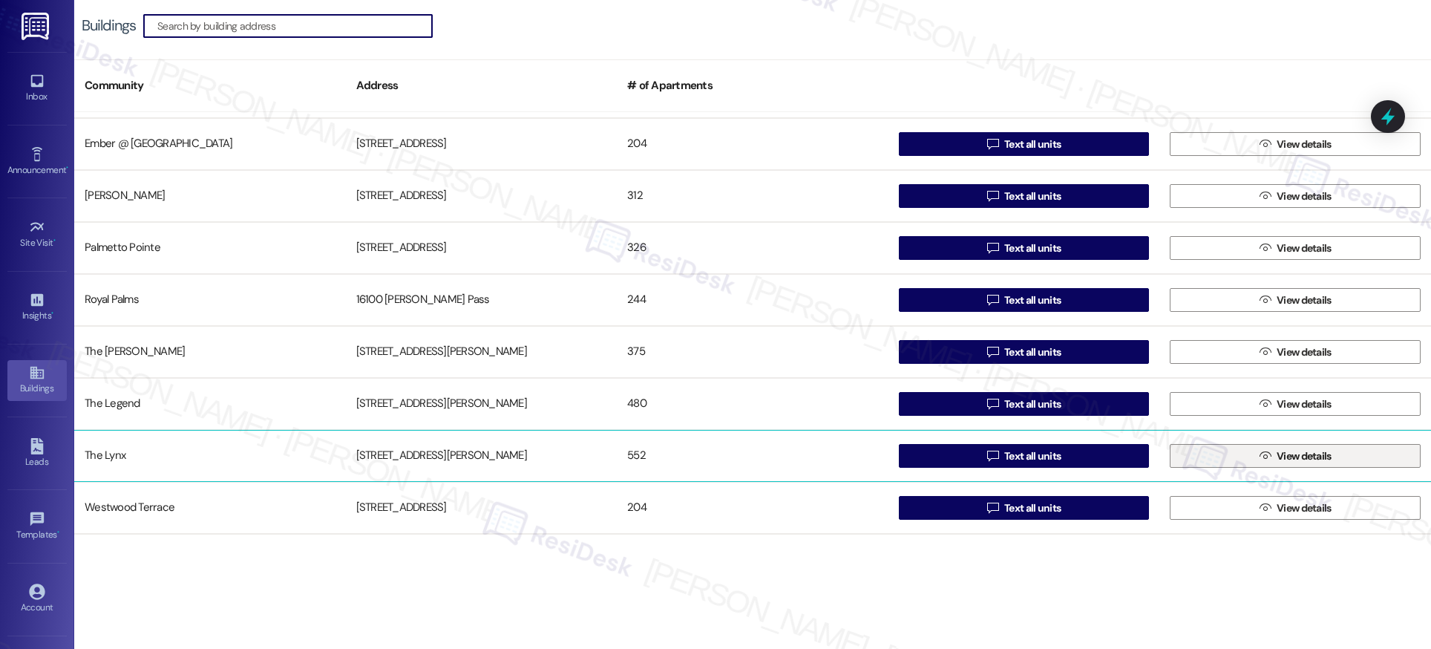
click at [1259, 459] on icon "" at bounding box center [1264, 456] width 11 height 12
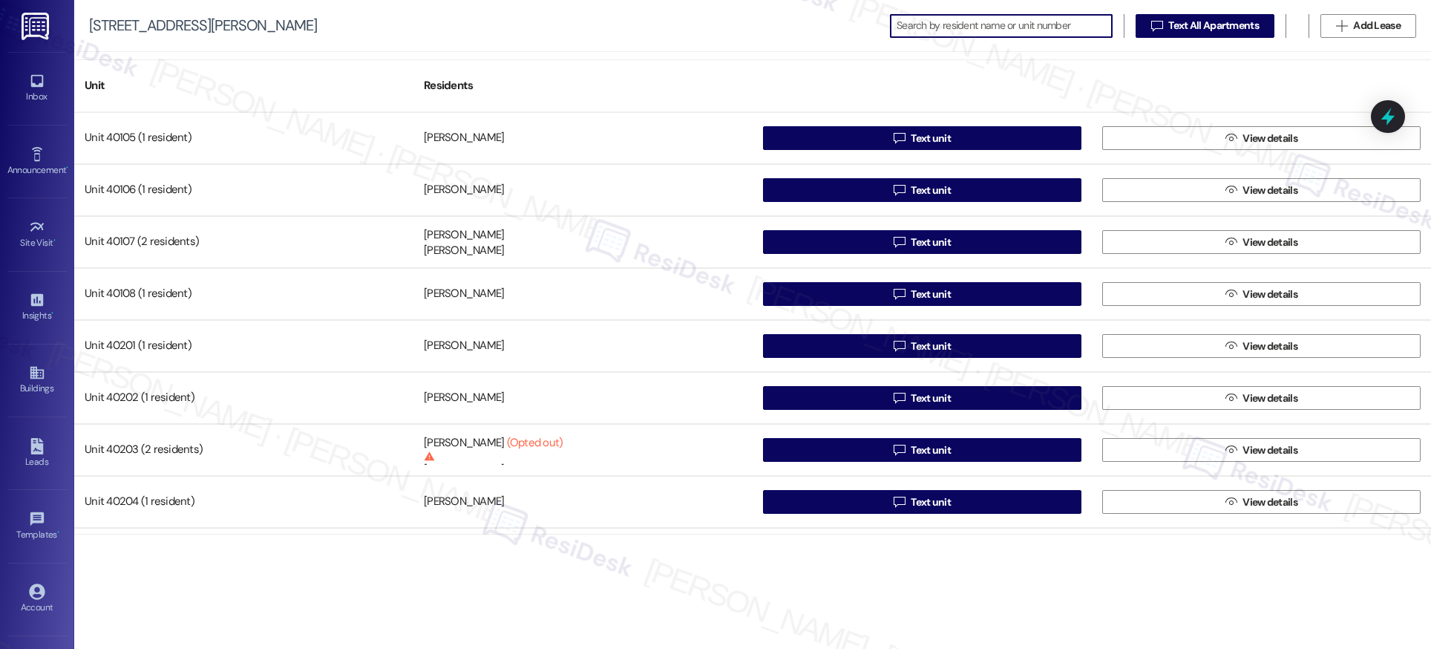
scroll to position [26808, 0]
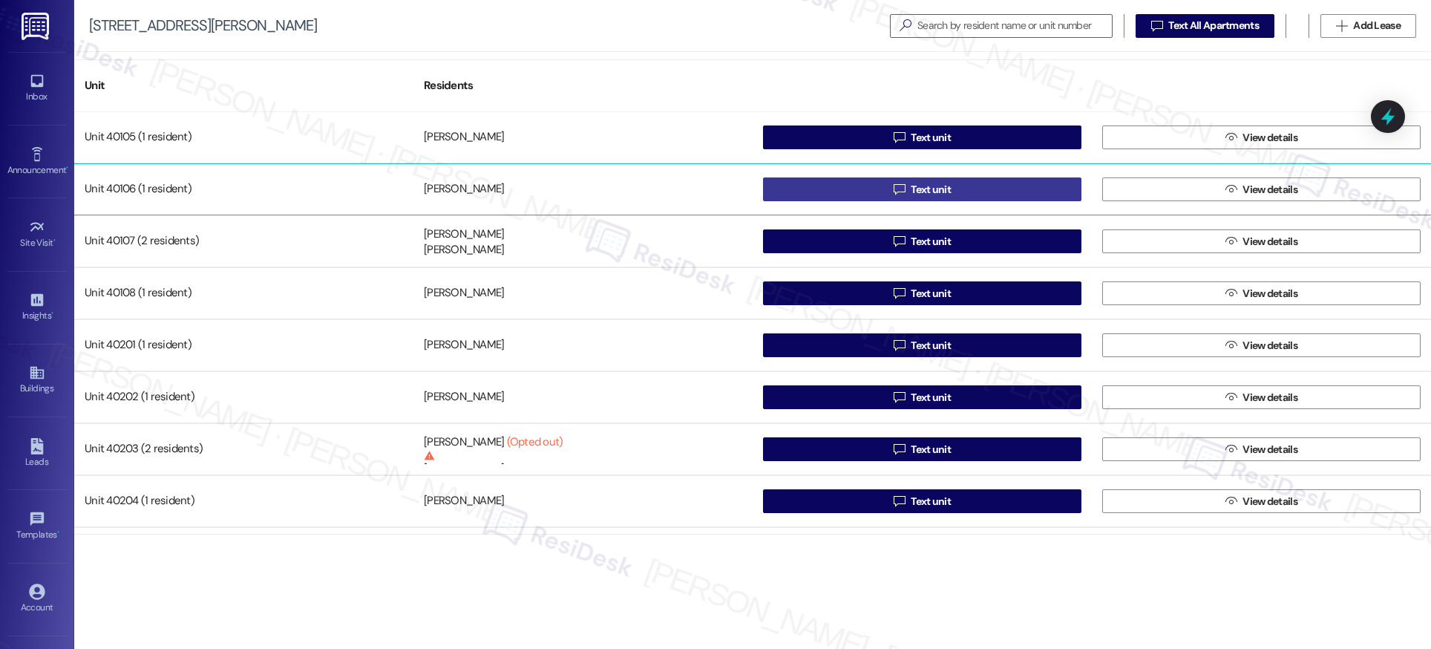
click at [911, 187] on span "Text unit" at bounding box center [931, 190] width 40 height 16
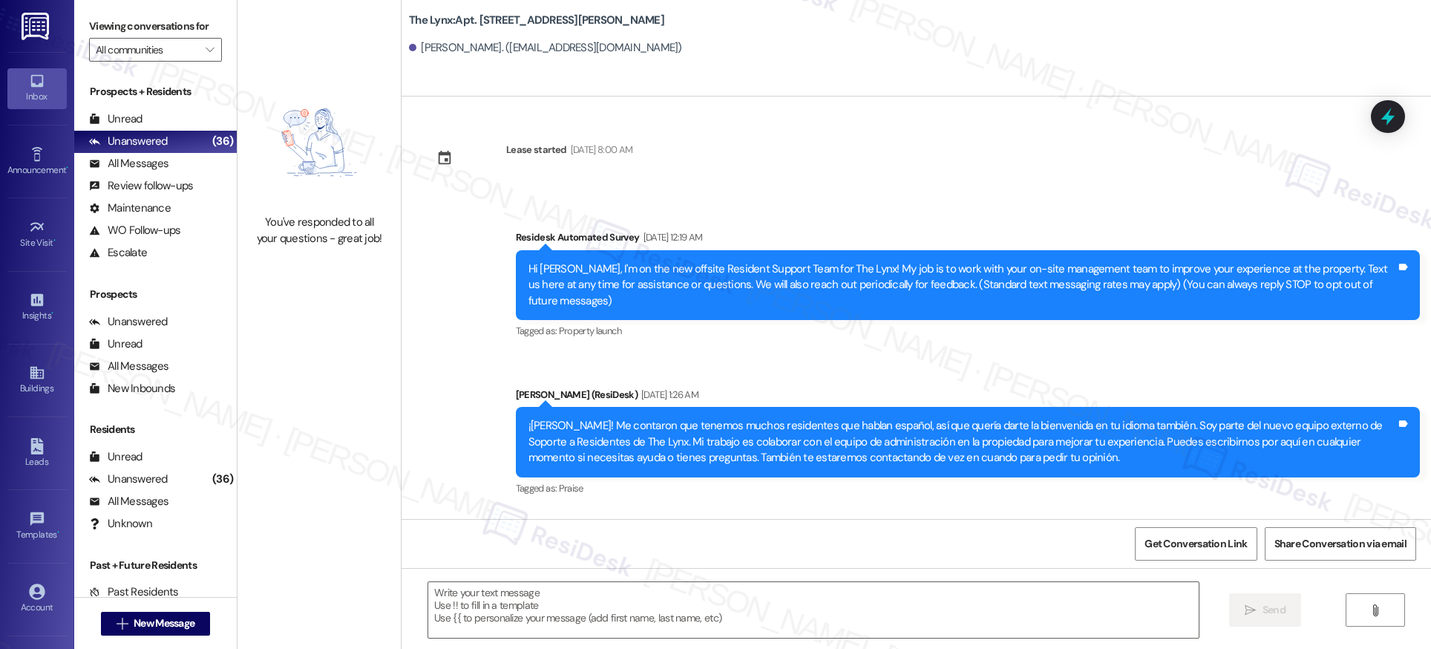
type textarea "Fetching suggested responses. Please feel free to read through the conversation…"
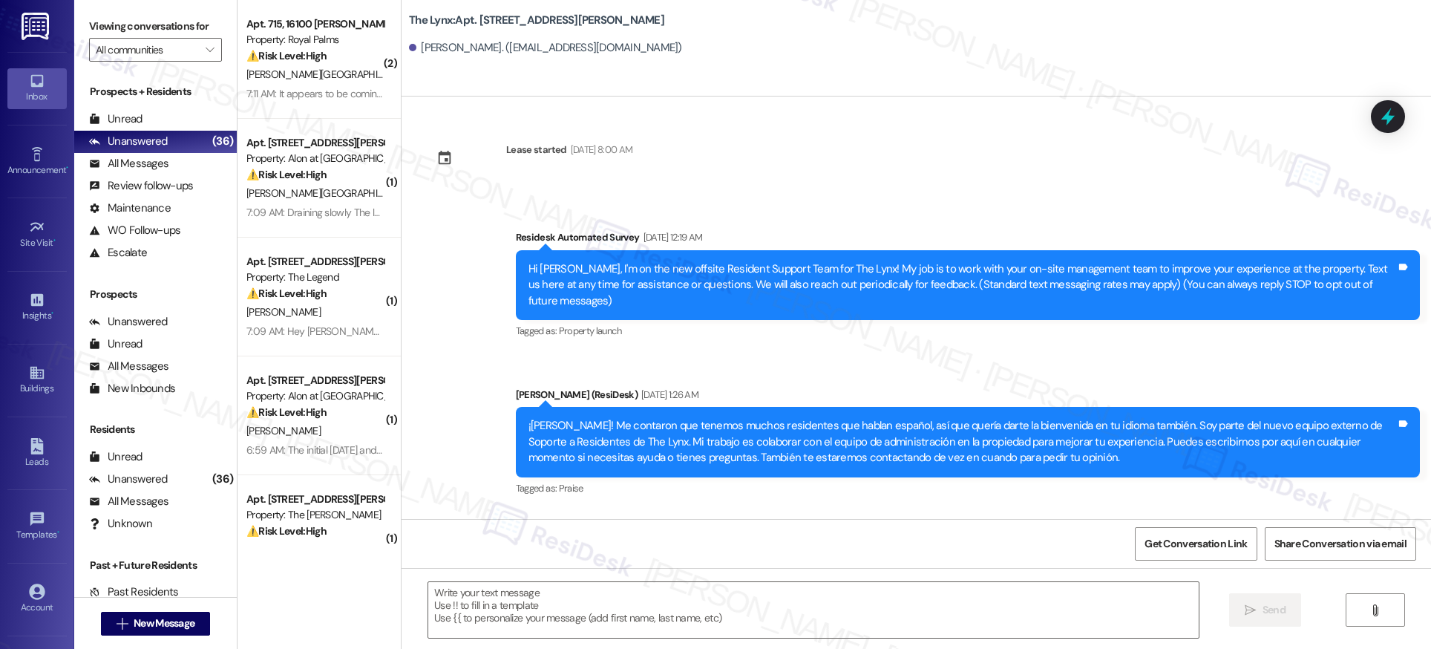
type textarea "Fetching suggested responses. Please feel free to read through the conversation…"
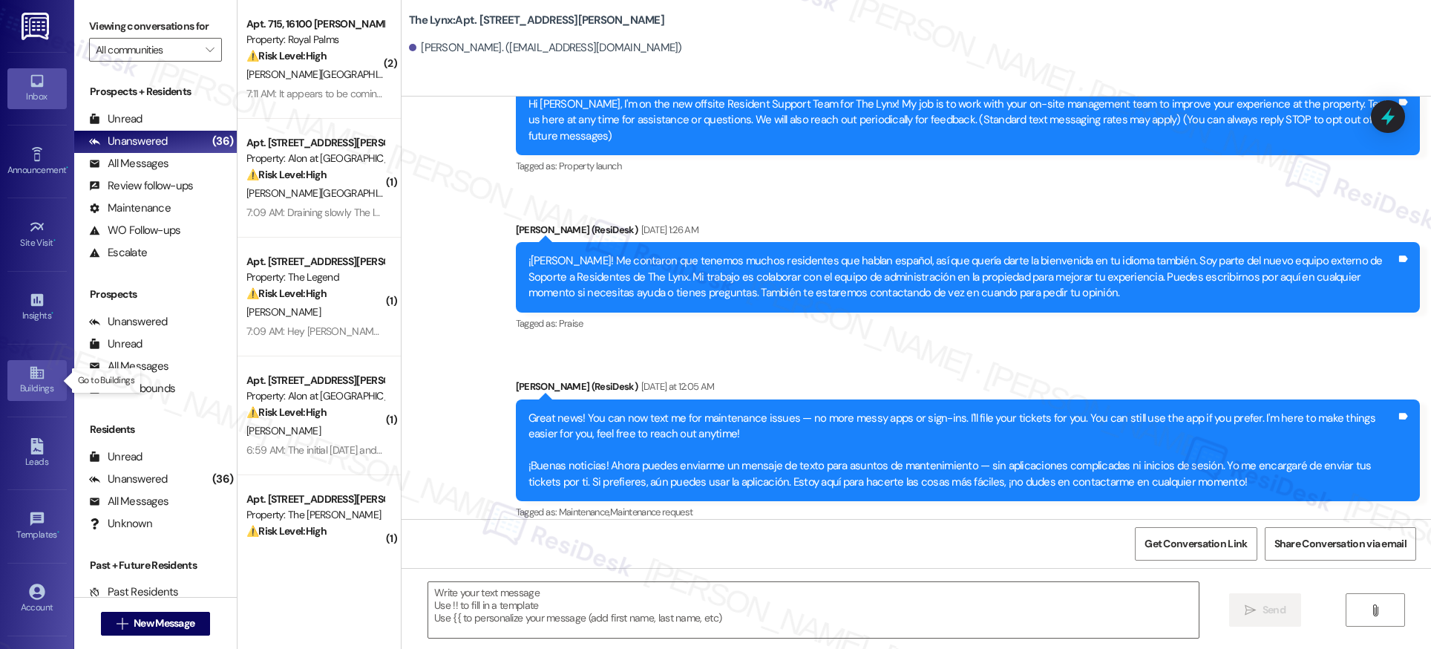
click at [30, 379] on icon at bounding box center [36, 373] width 13 height 13
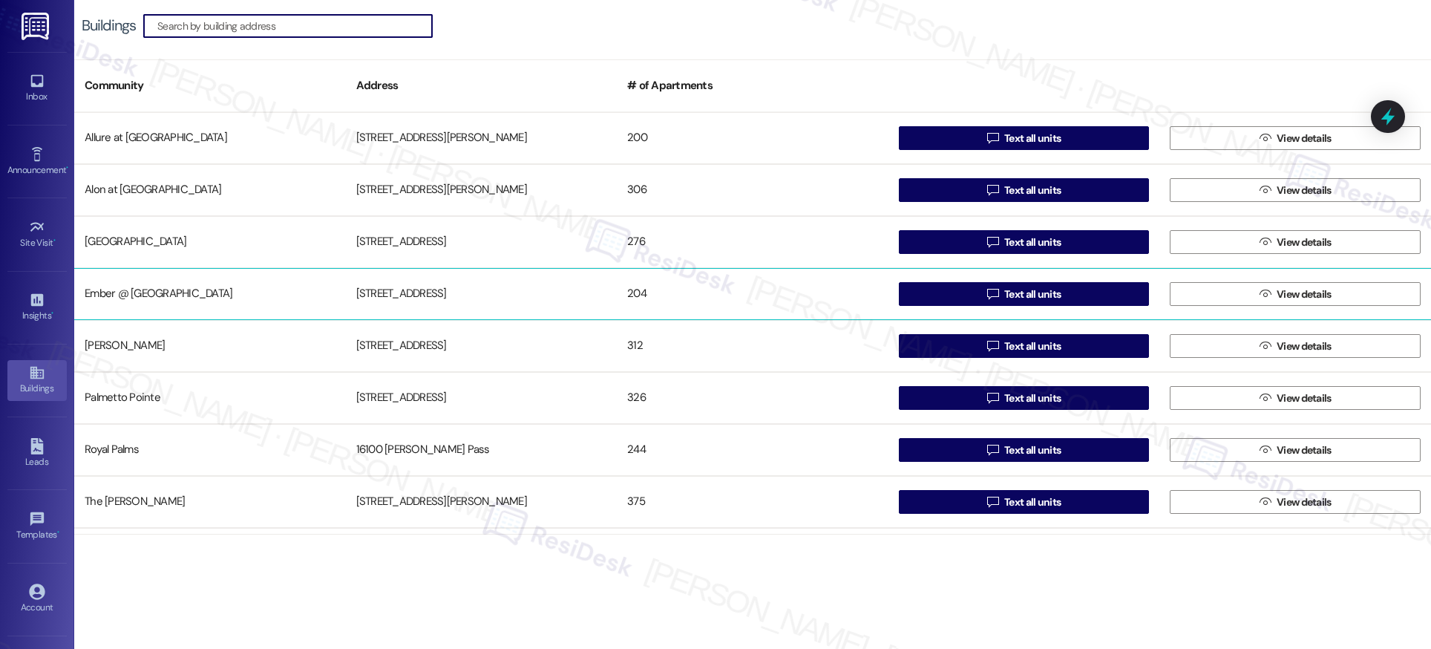
scroll to position [150, 0]
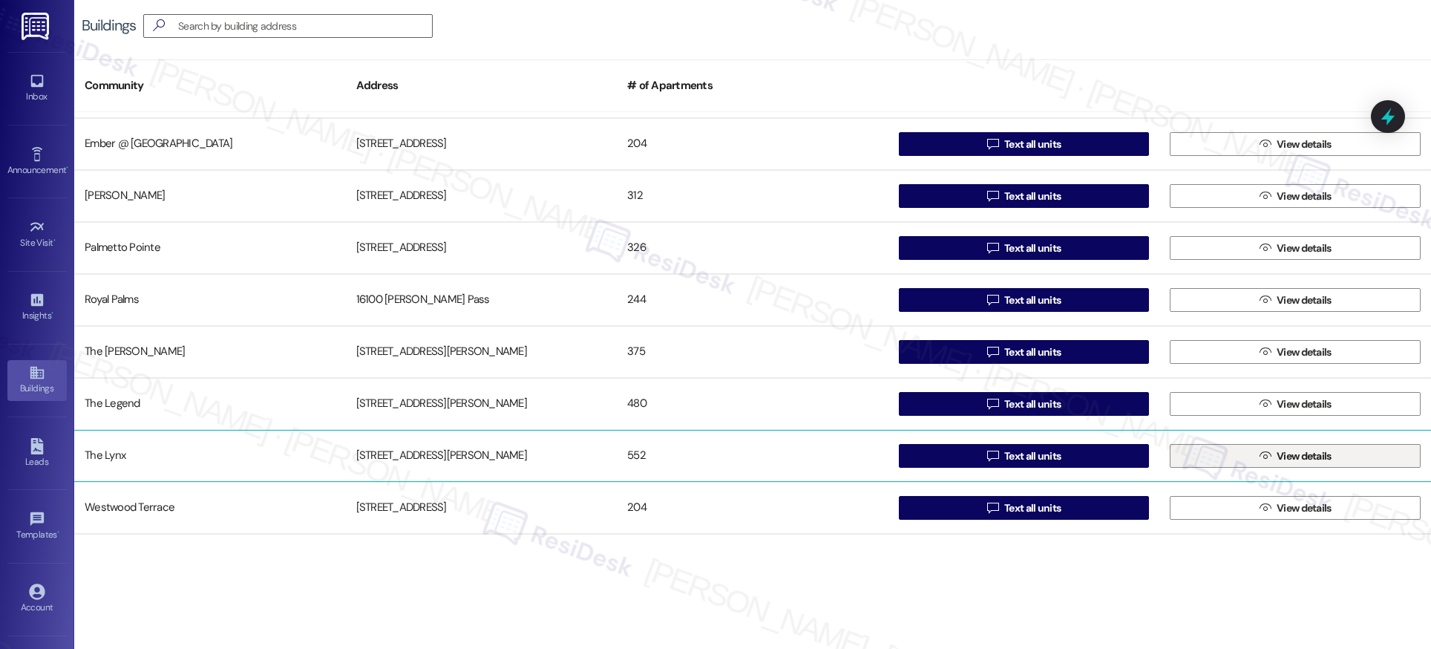
click at [1288, 459] on span "View details" at bounding box center [1304, 456] width 55 height 16
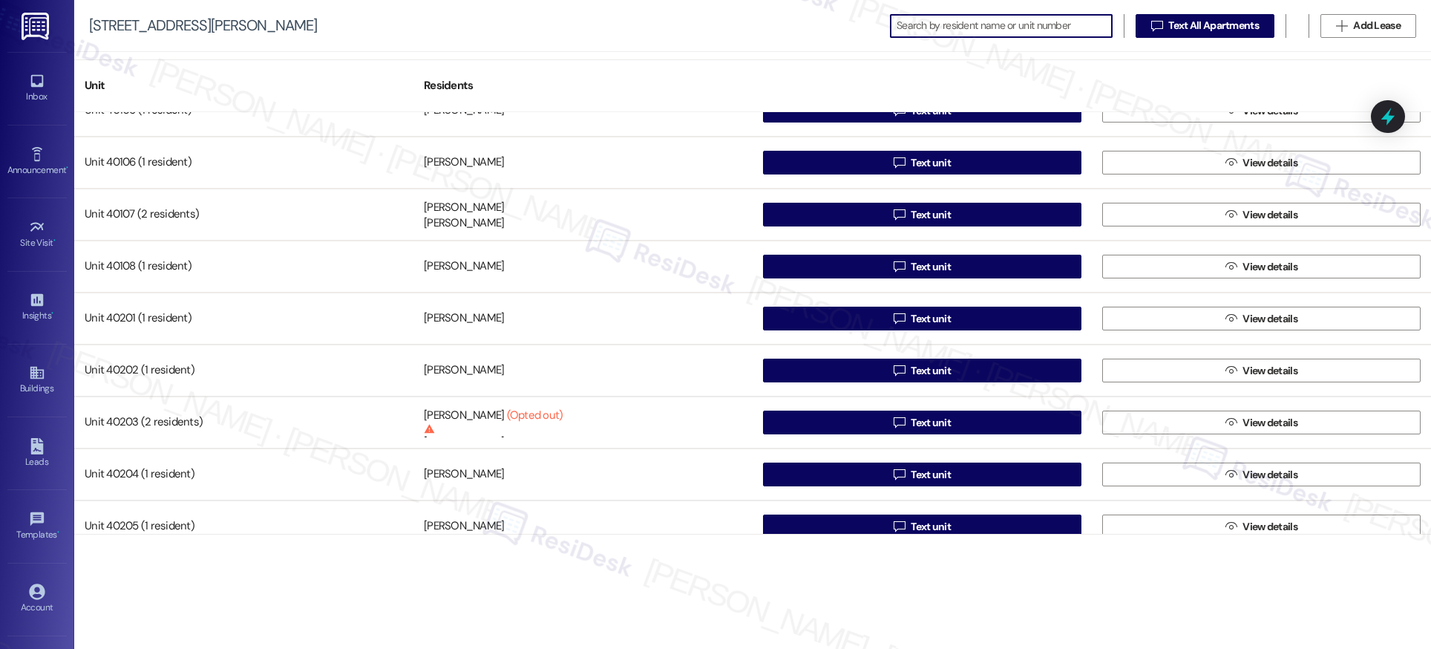
scroll to position [26834, 0]
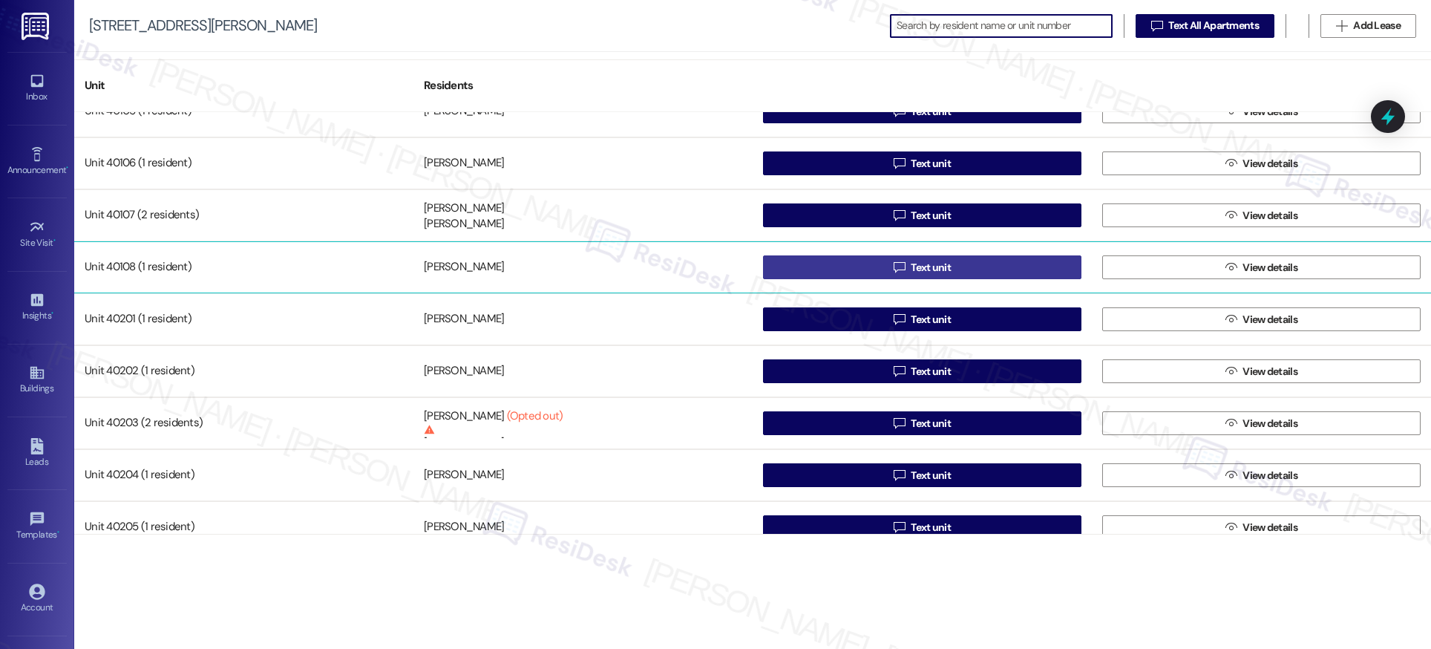
click at [911, 269] on span "Text unit" at bounding box center [931, 268] width 40 height 16
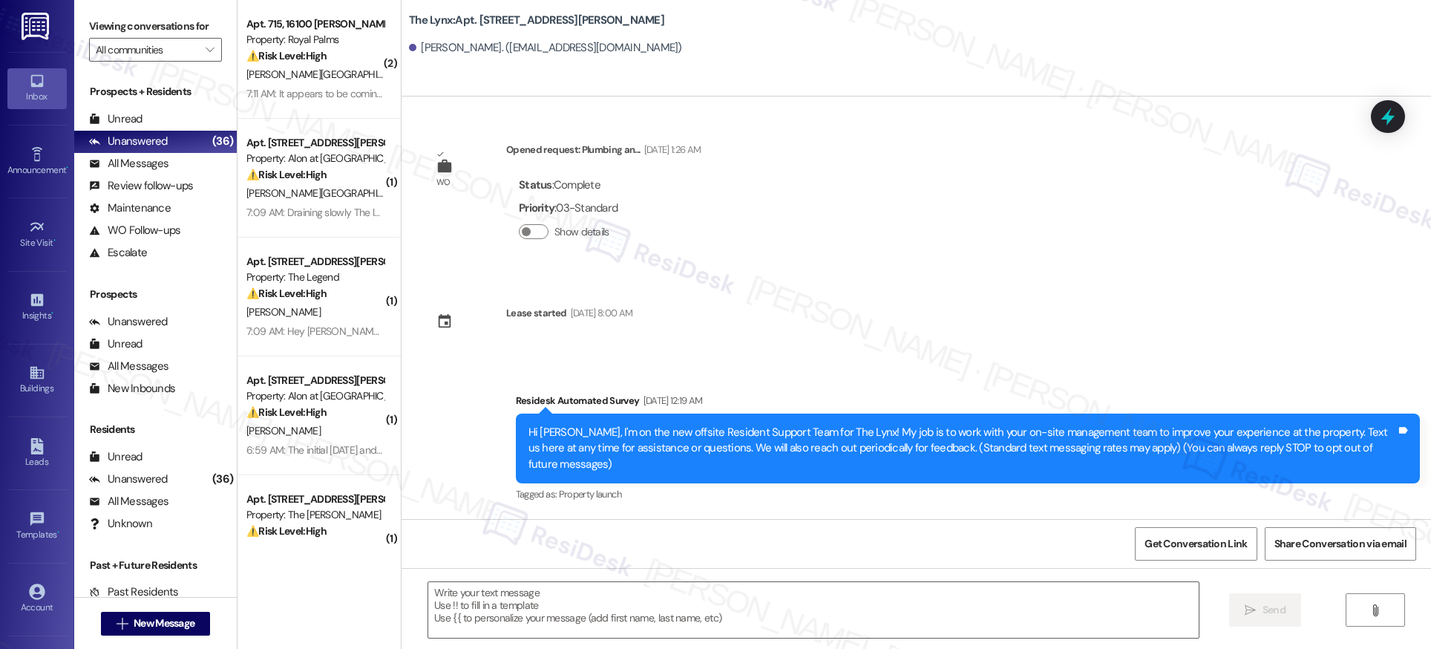
type textarea "Fetching suggested responses. Please feel free to read through the conversation…"
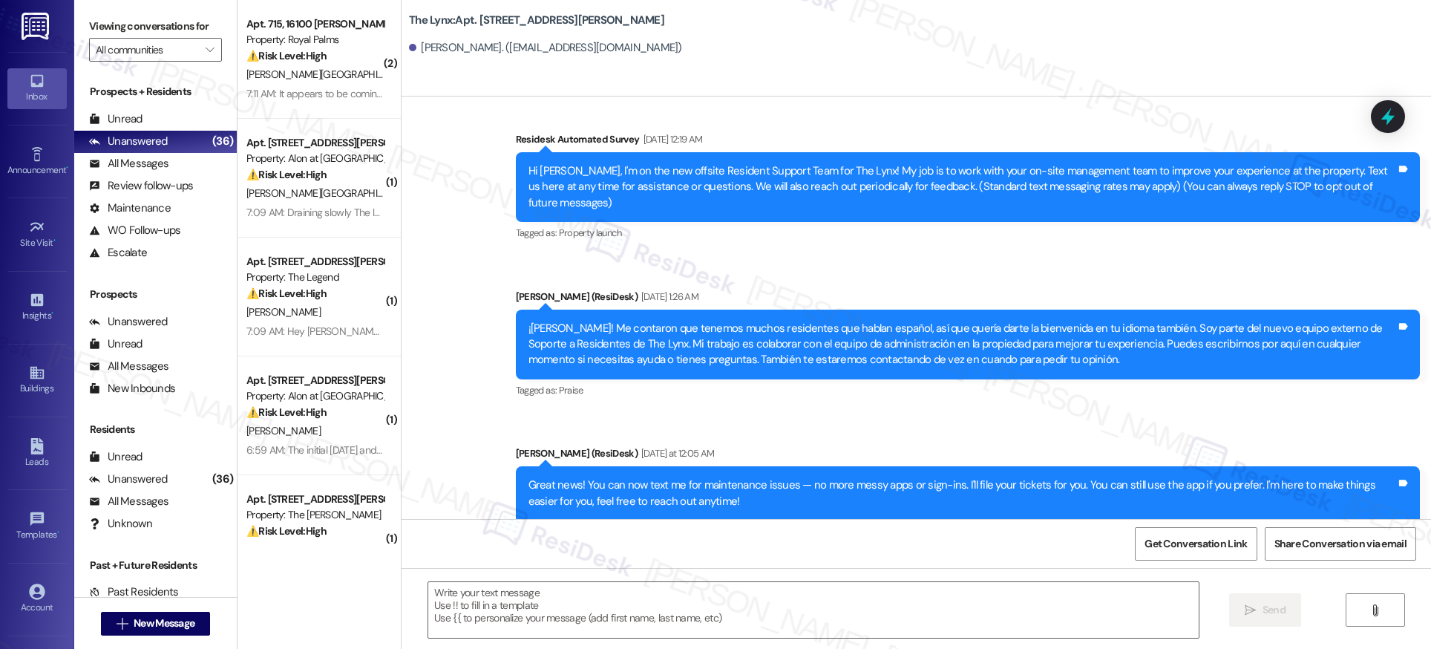
scroll to position [328, 0]
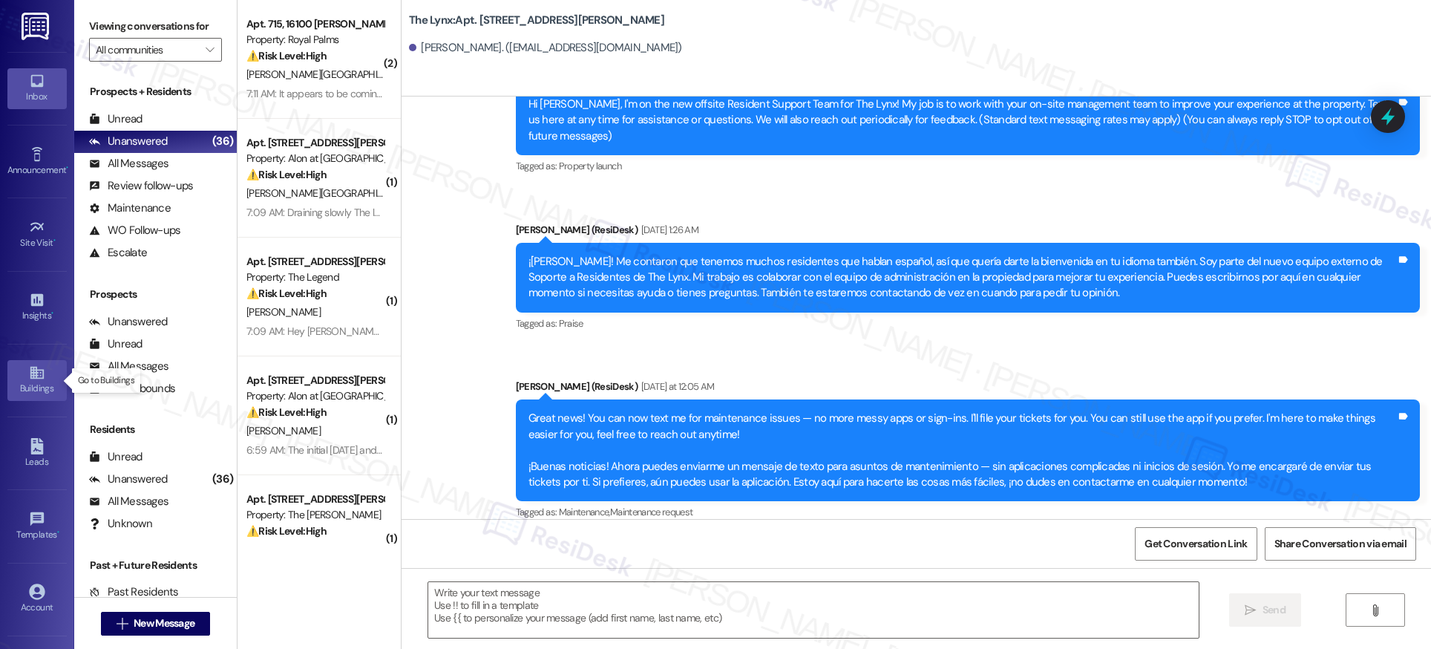
click at [36, 380] on icon at bounding box center [37, 372] width 16 height 16
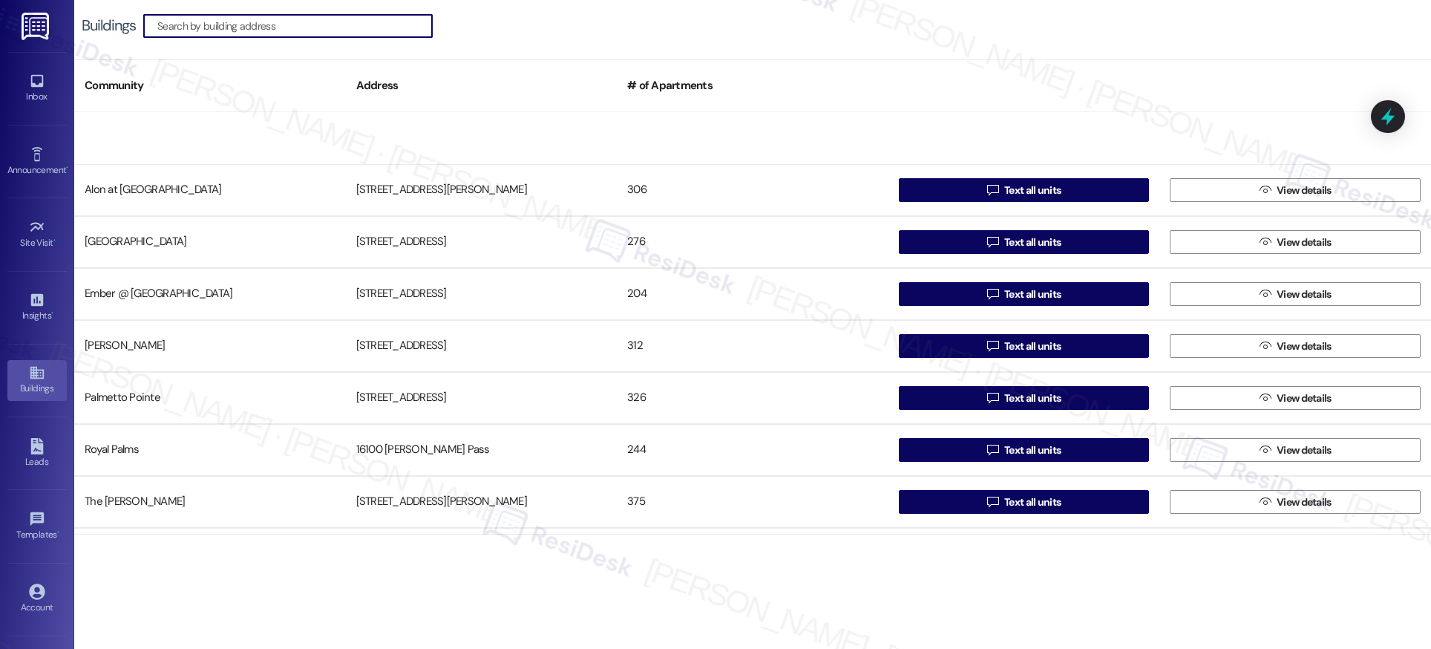
scroll to position [150, 0]
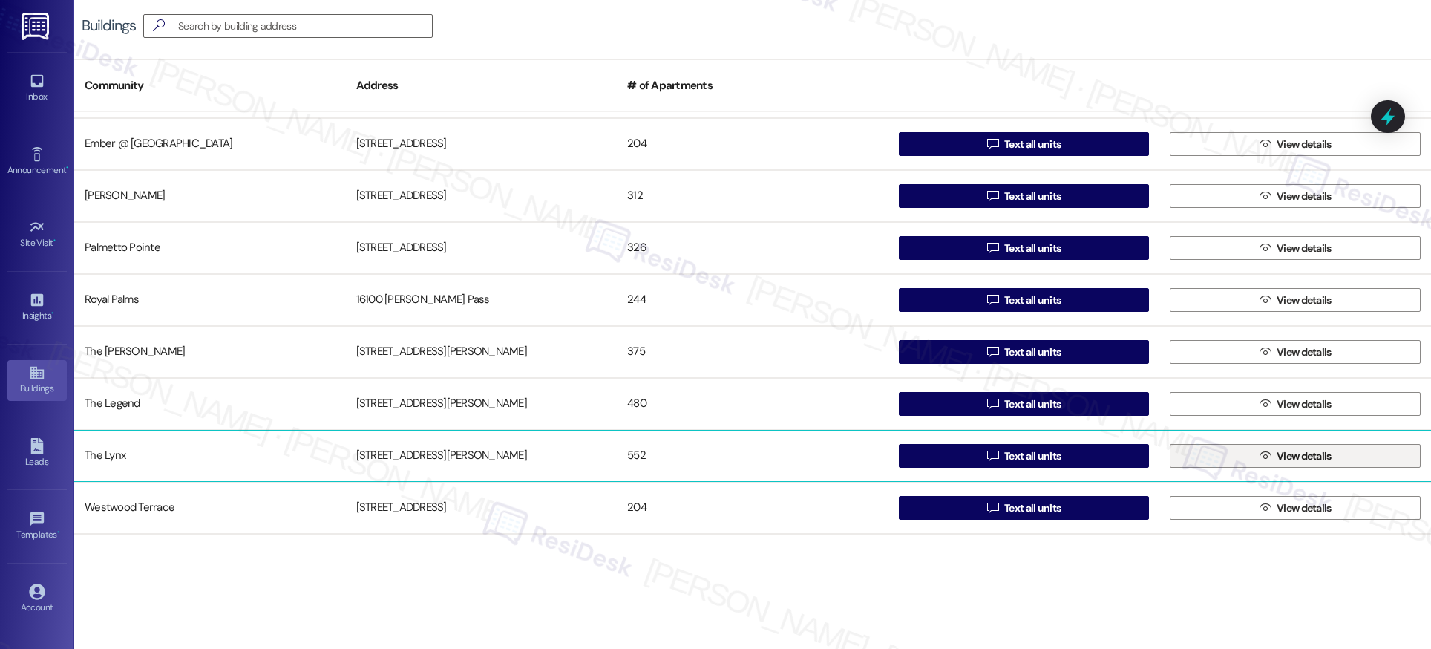
click at [1310, 456] on span "View details" at bounding box center [1304, 456] width 55 height 16
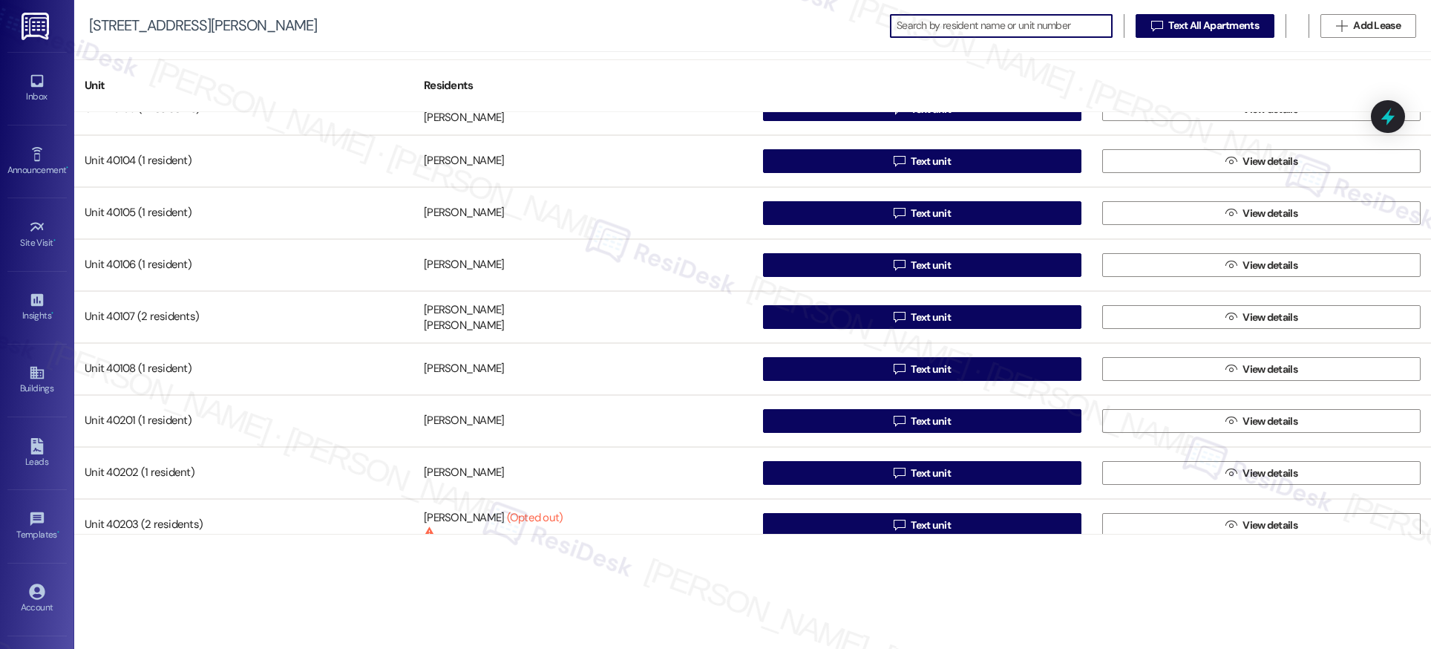
scroll to position [26733, 0]
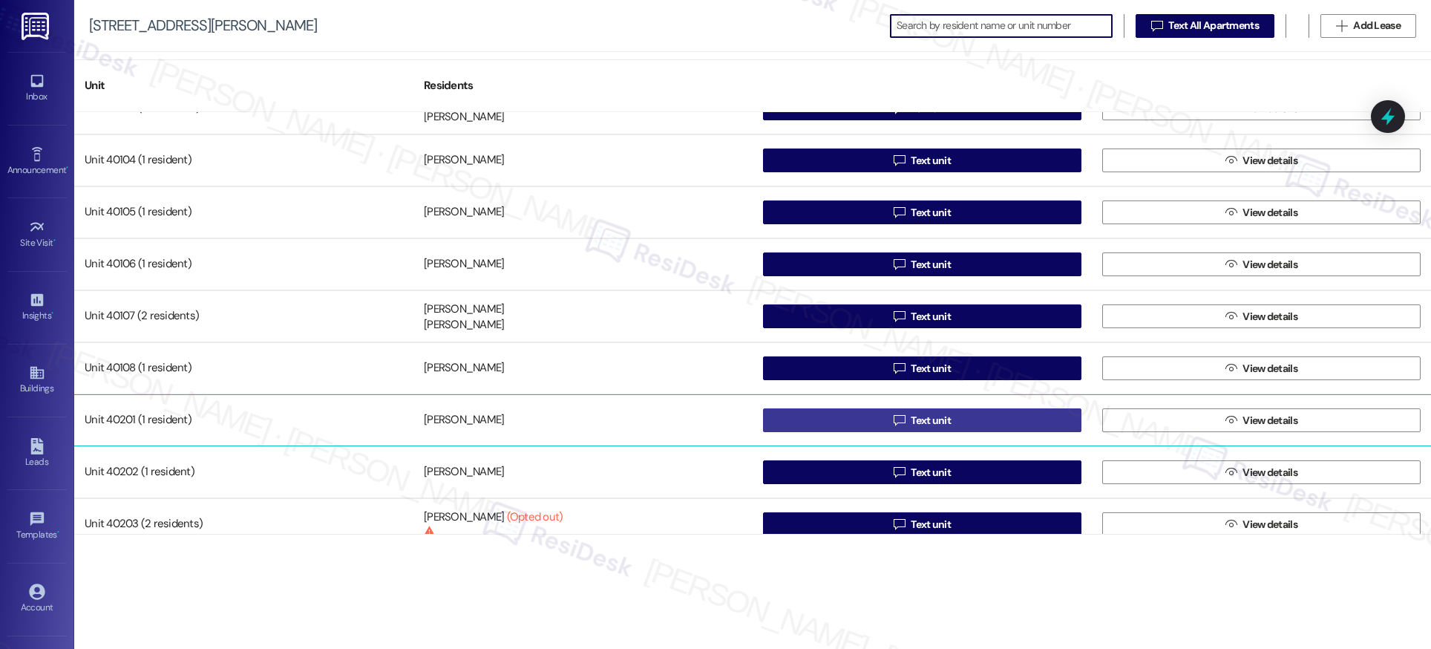
click at [923, 422] on span "Text unit" at bounding box center [931, 421] width 40 height 16
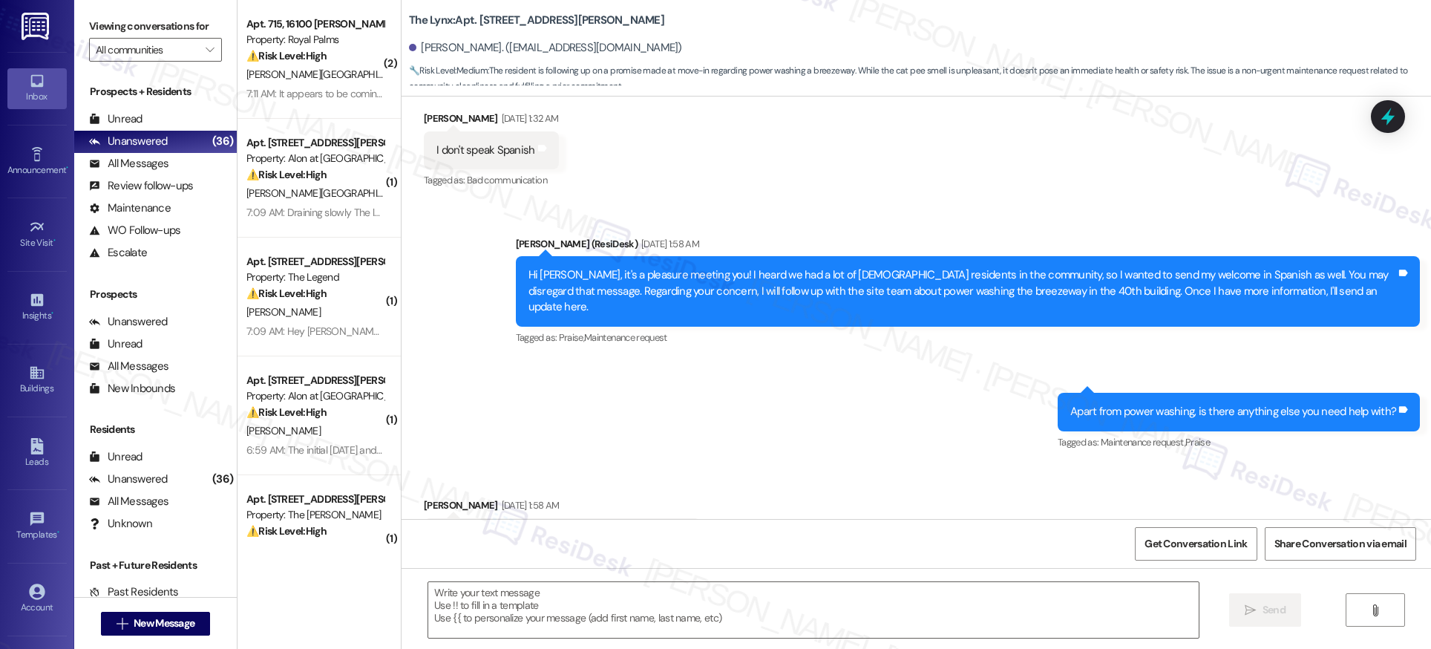
scroll to position [638, 0]
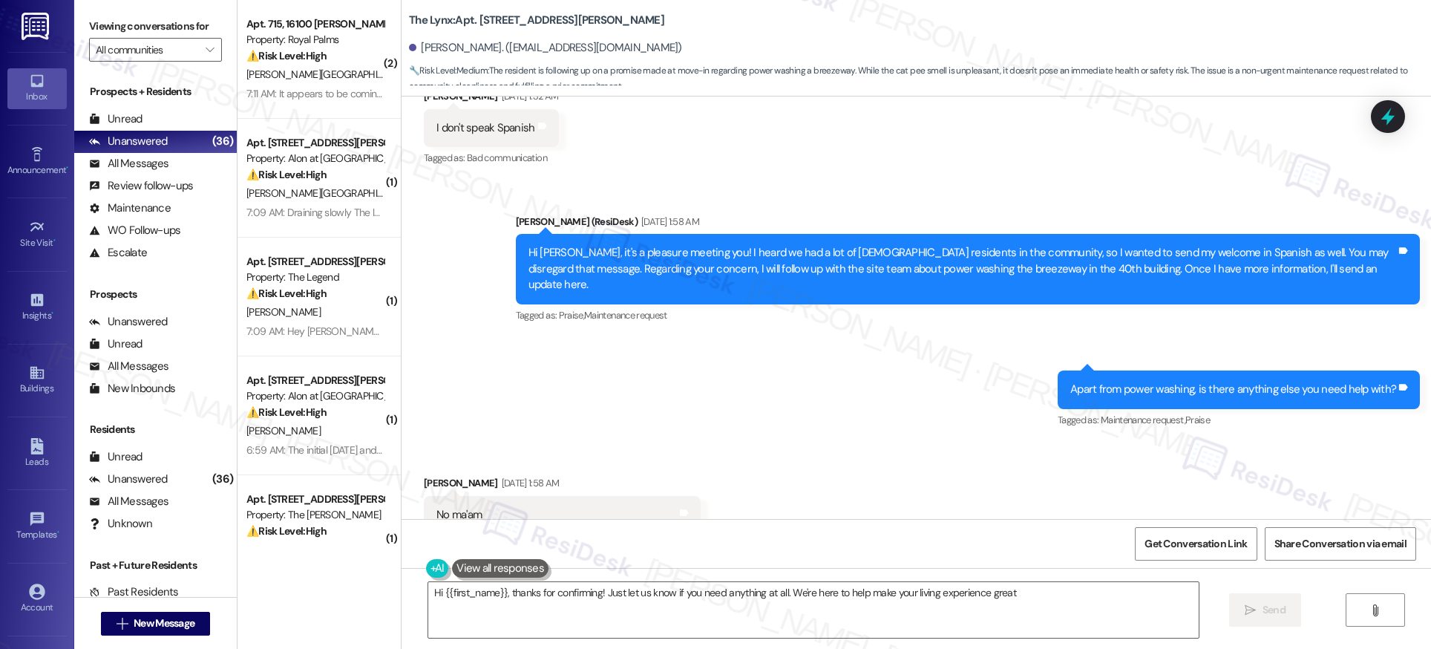
type textarea "Hi {{first_name}}, thanks for confirming! Just let us know if you need anything…"
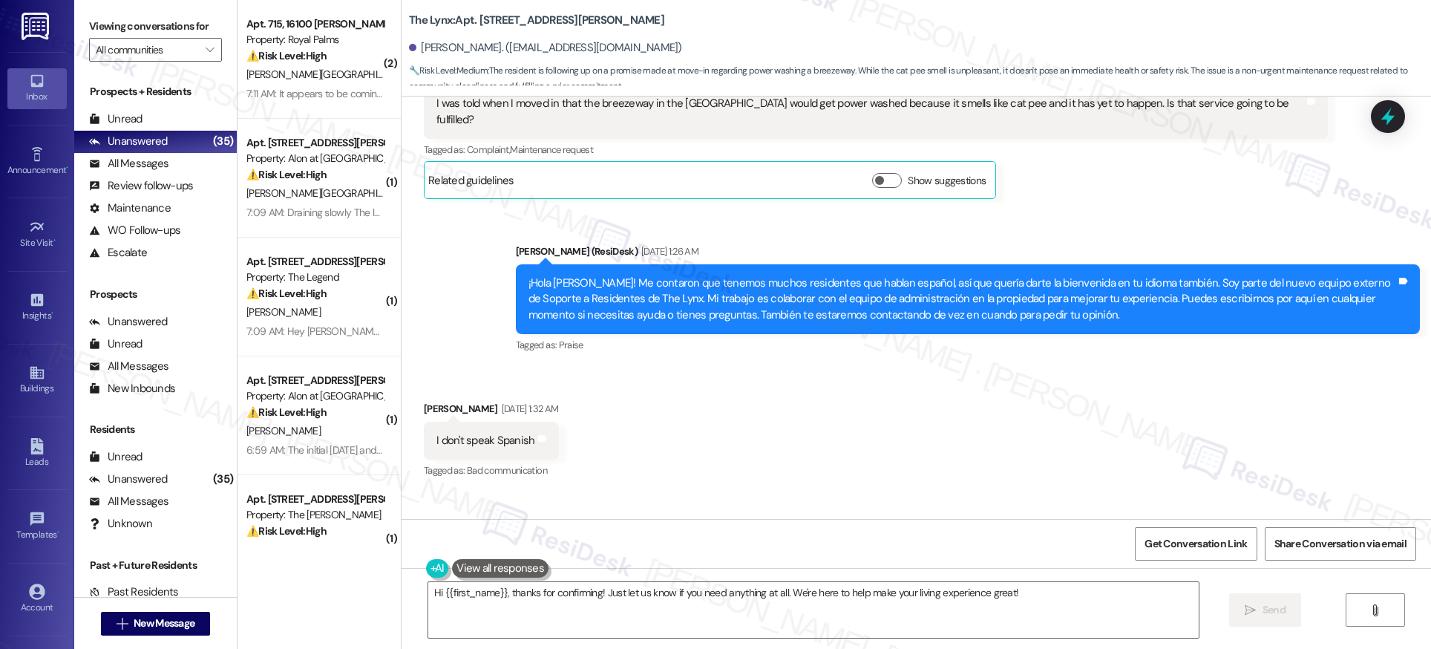
scroll to position [0, 0]
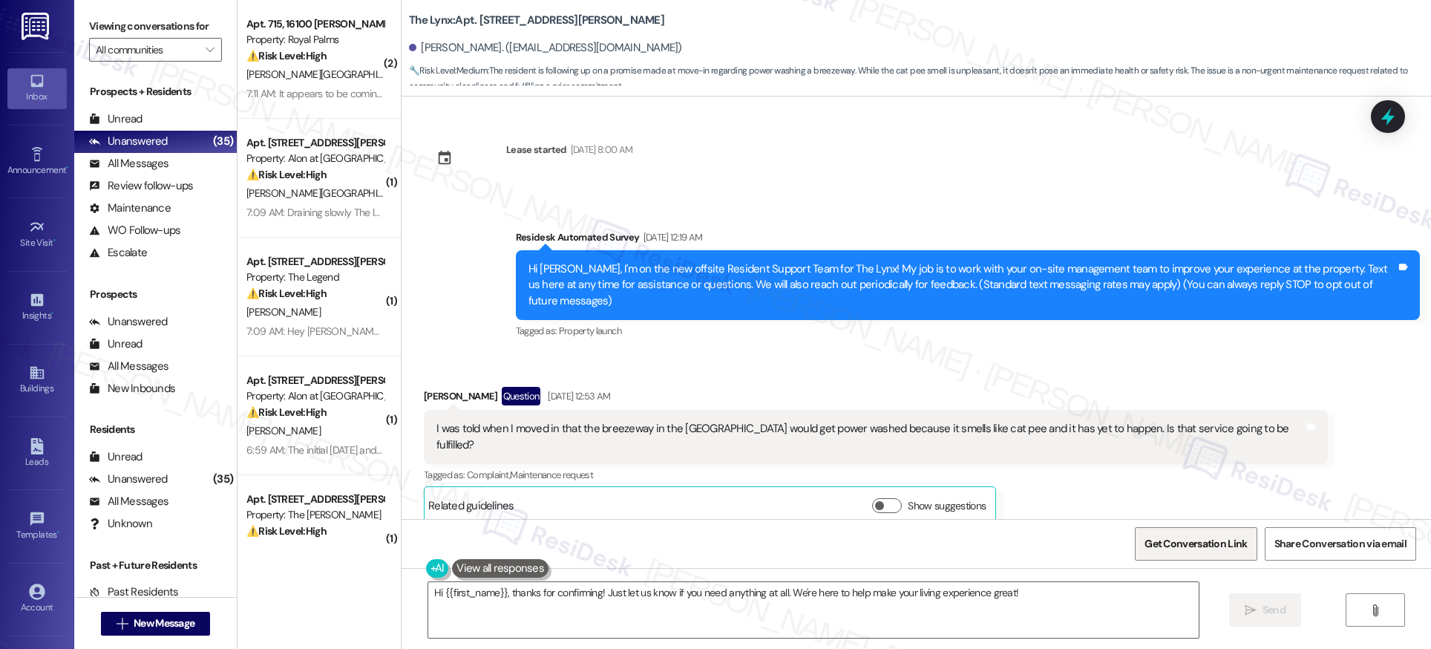
click at [1186, 543] on span "Get Conversation Link" at bounding box center [1195, 544] width 102 height 16
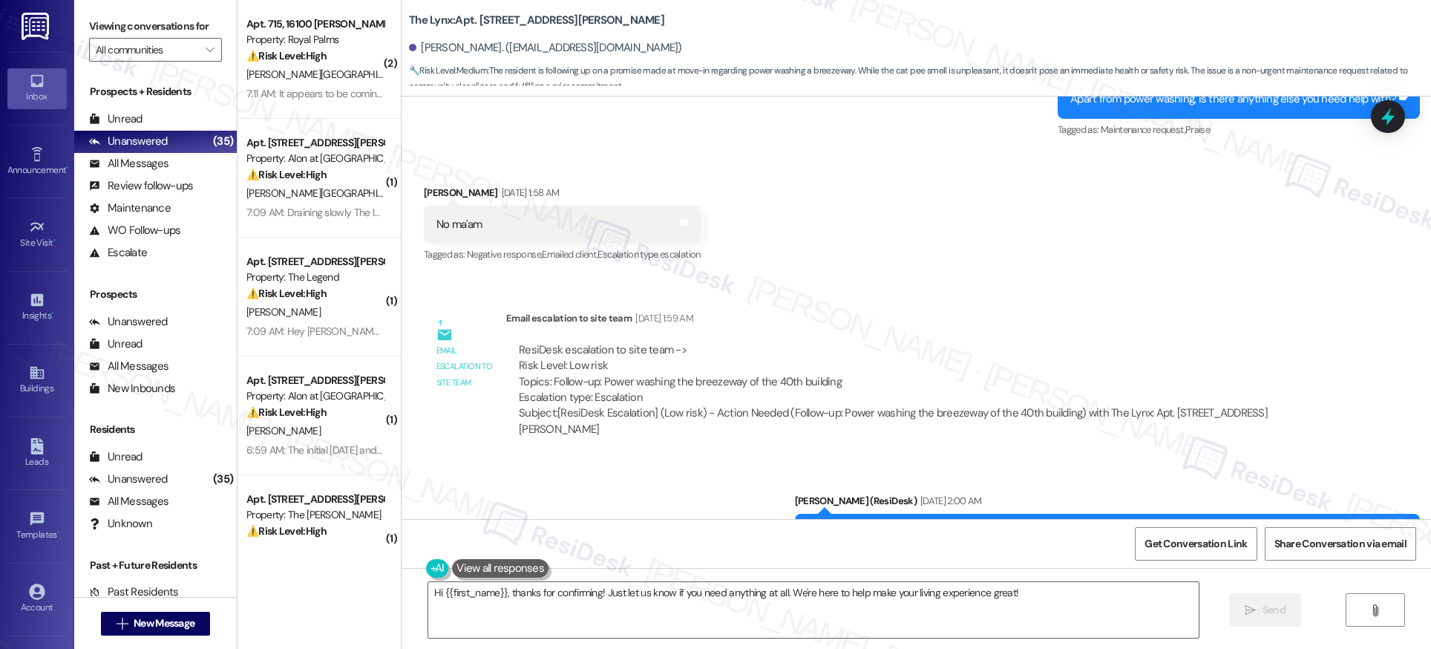
scroll to position [1136, 0]
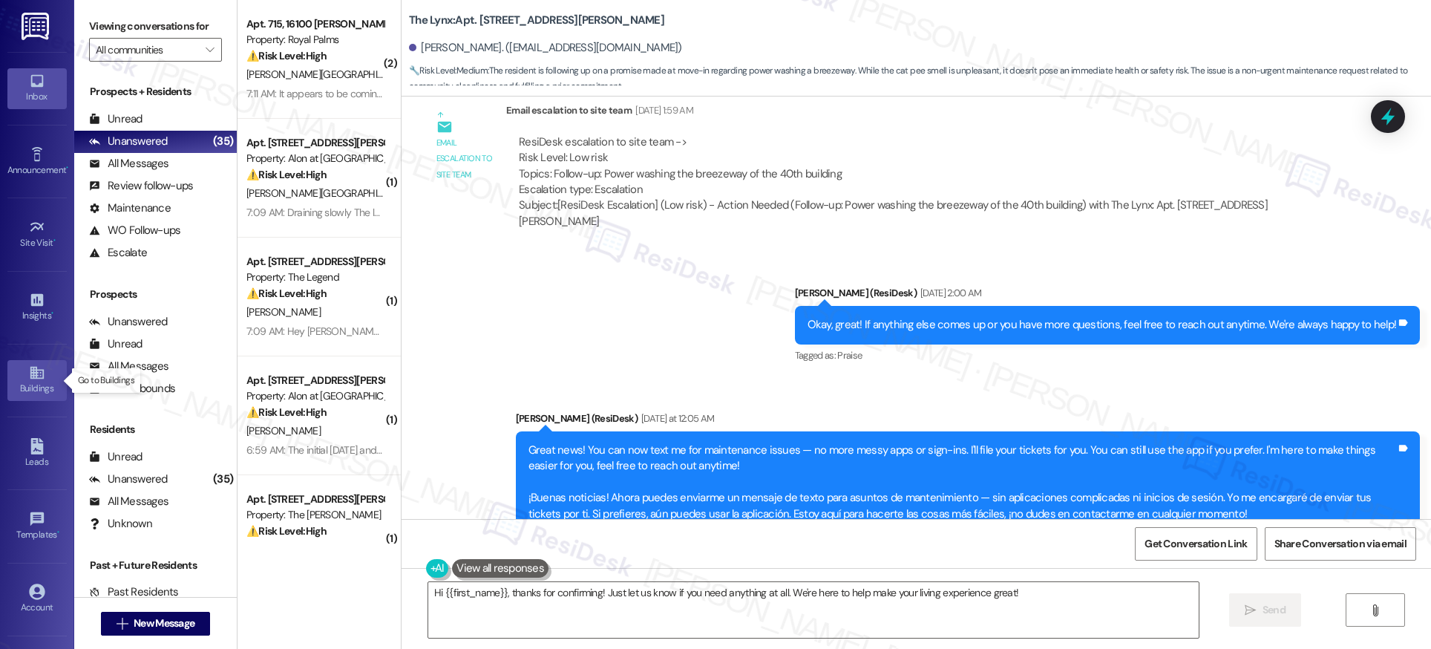
click at [36, 376] on icon at bounding box center [37, 372] width 16 height 16
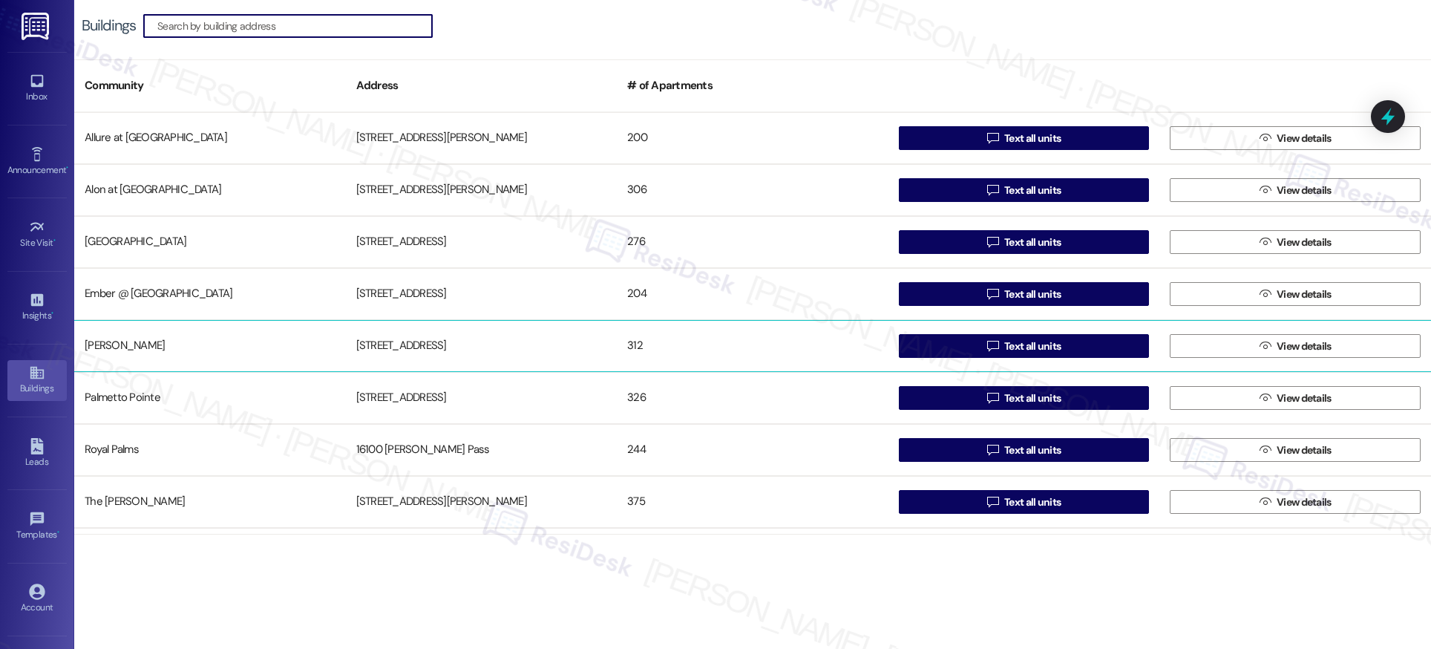
scroll to position [150, 0]
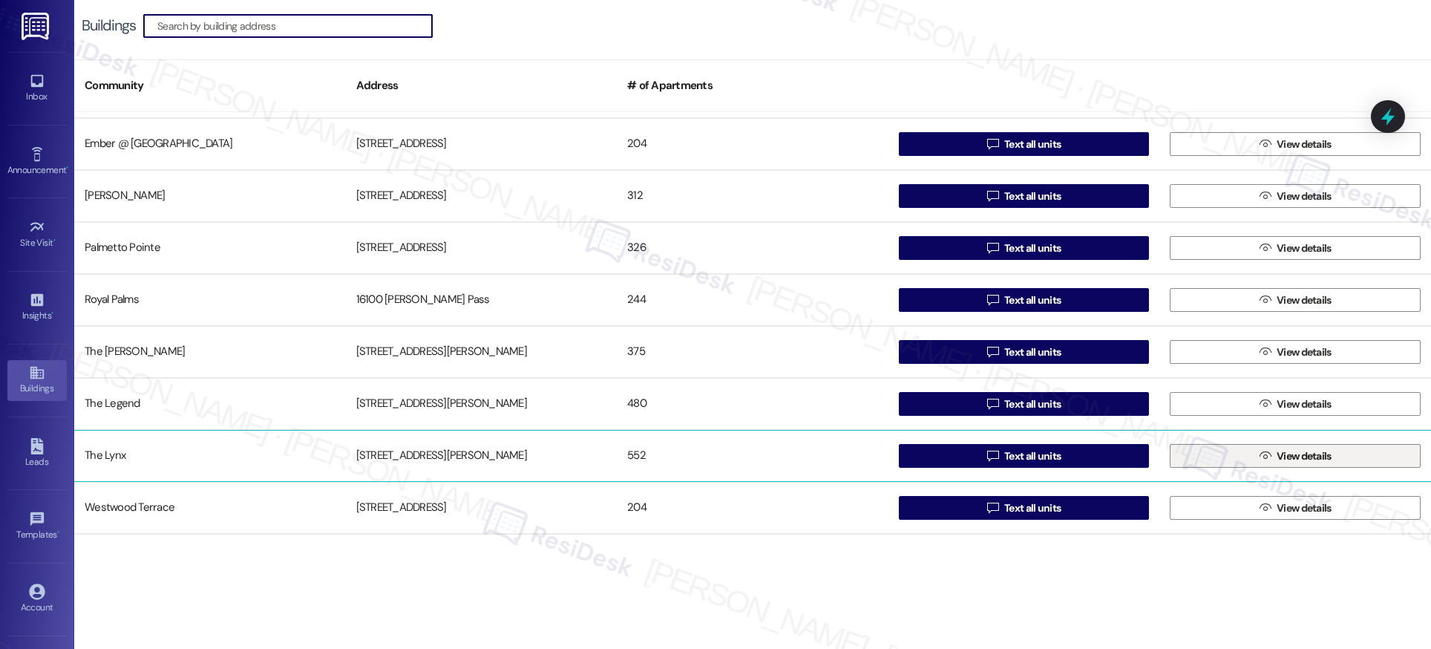
click at [1274, 450] on span "View details" at bounding box center [1304, 456] width 61 height 16
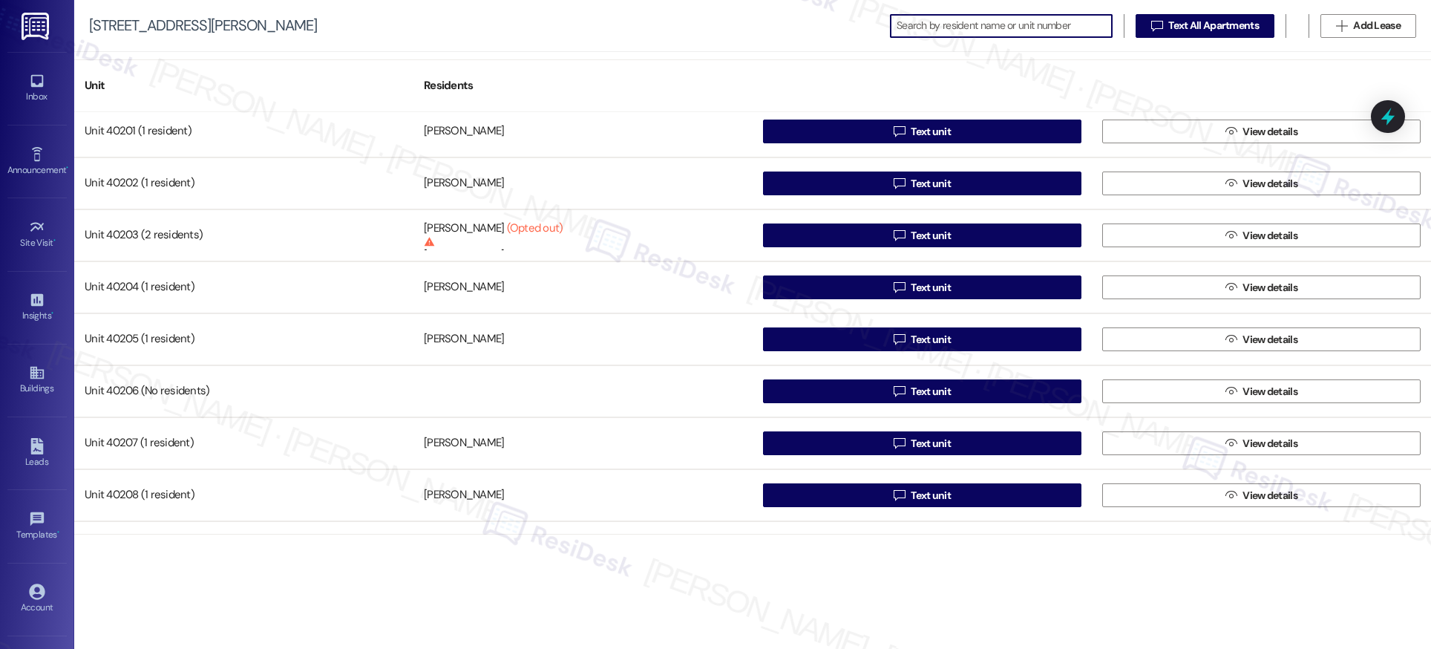
scroll to position [27020, 0]
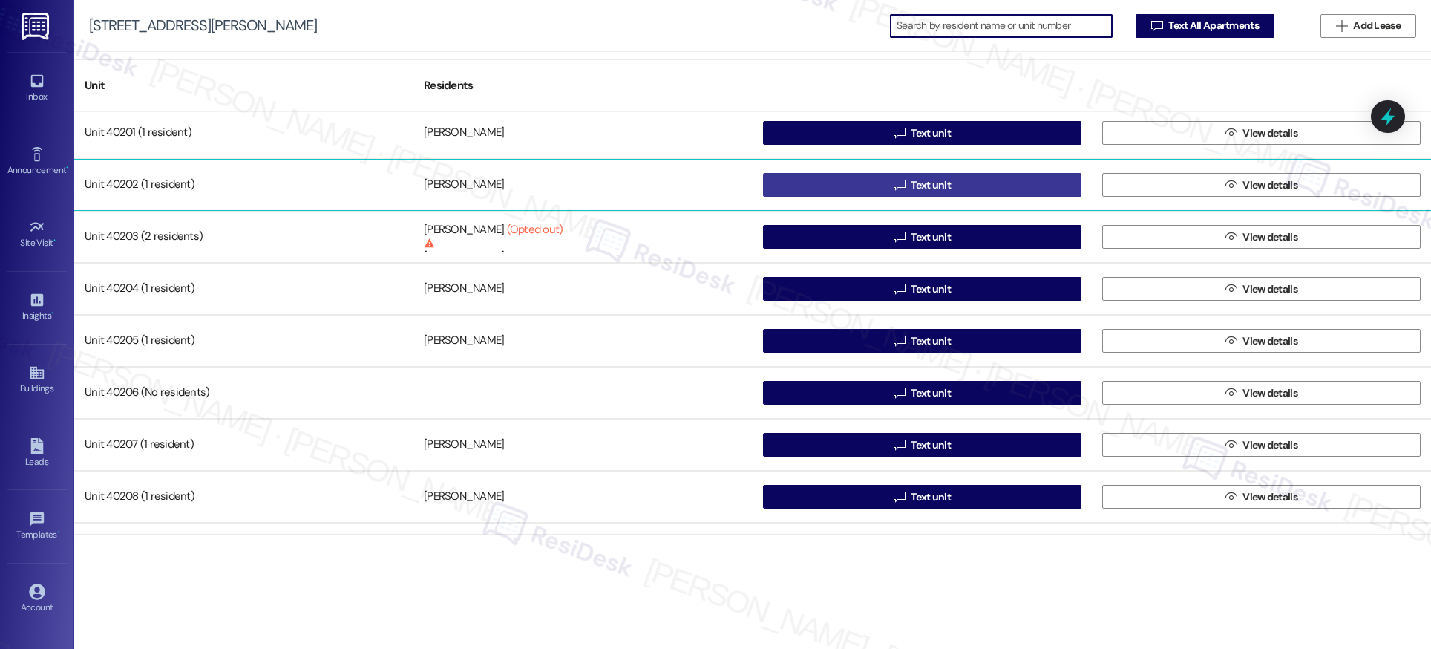
click at [928, 182] on span "Text unit" at bounding box center [931, 185] width 40 height 16
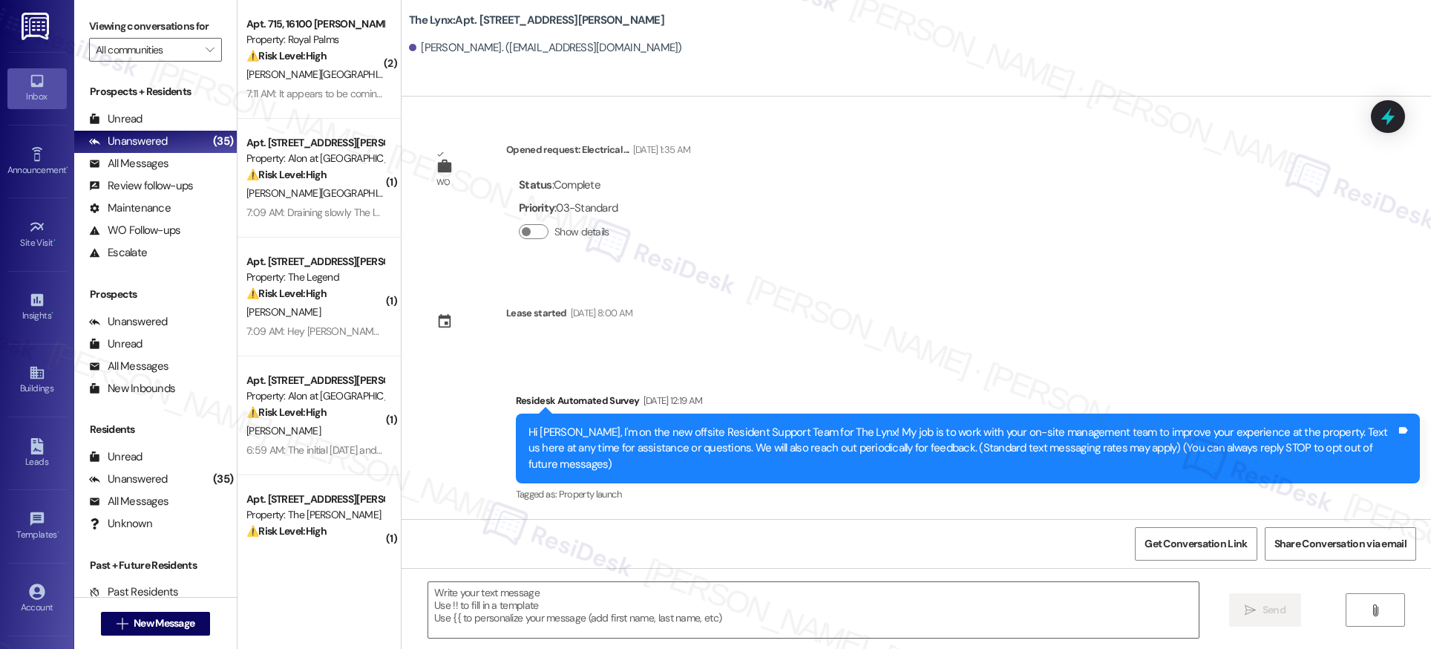
type textarea "Fetching suggested responses. Please feel free to read through the conversation…"
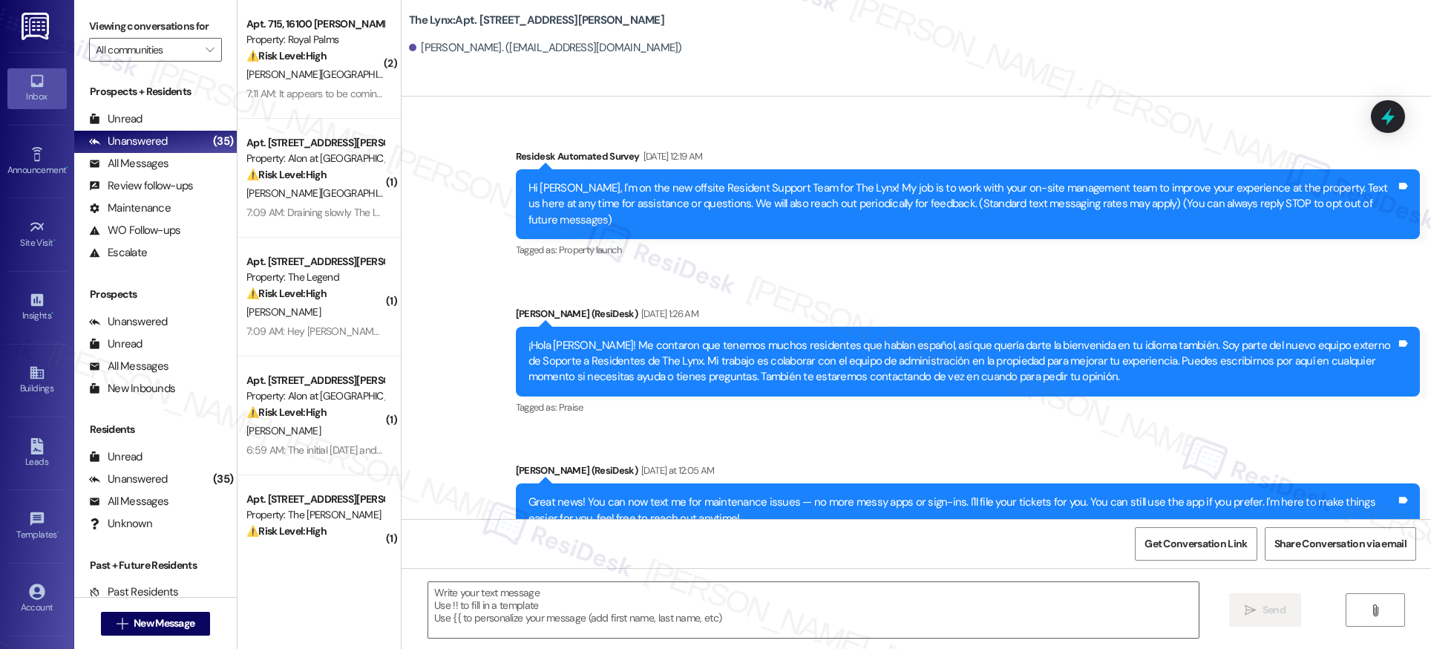
scroll to position [328, 0]
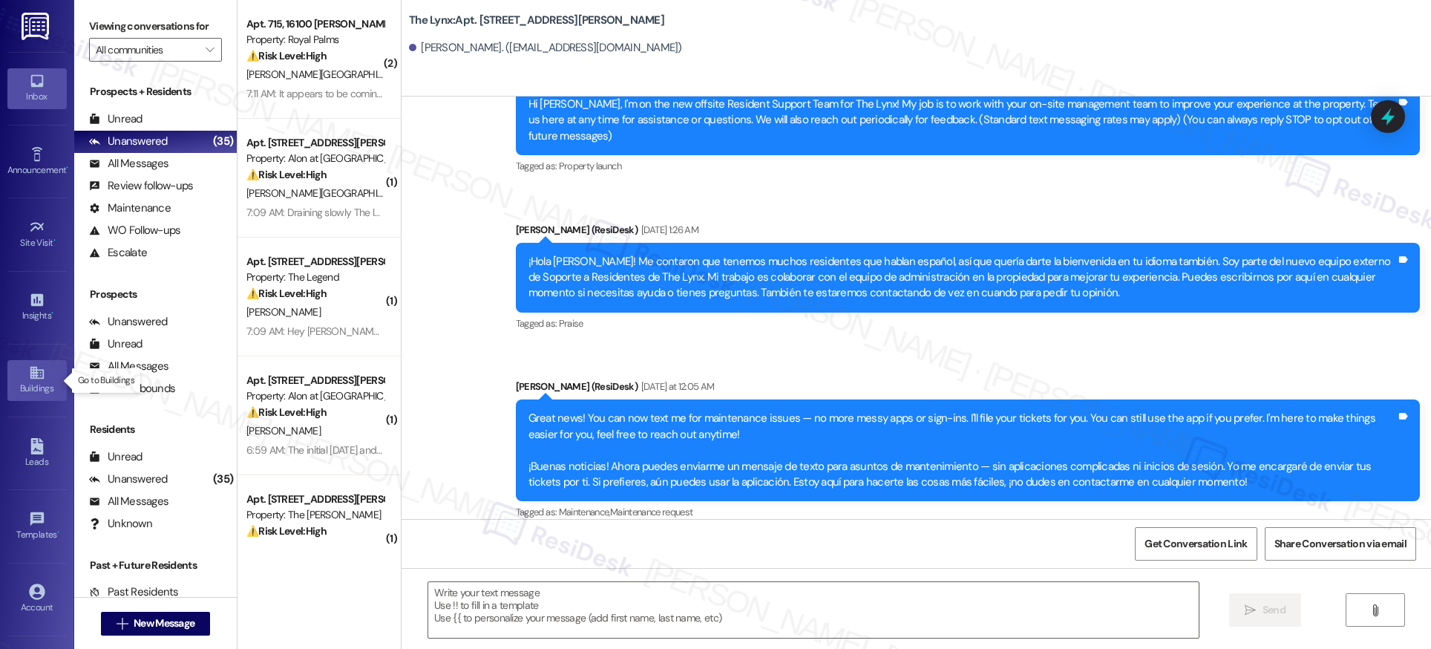
click at [22, 376] on link "Buildings" at bounding box center [36, 380] width 59 height 40
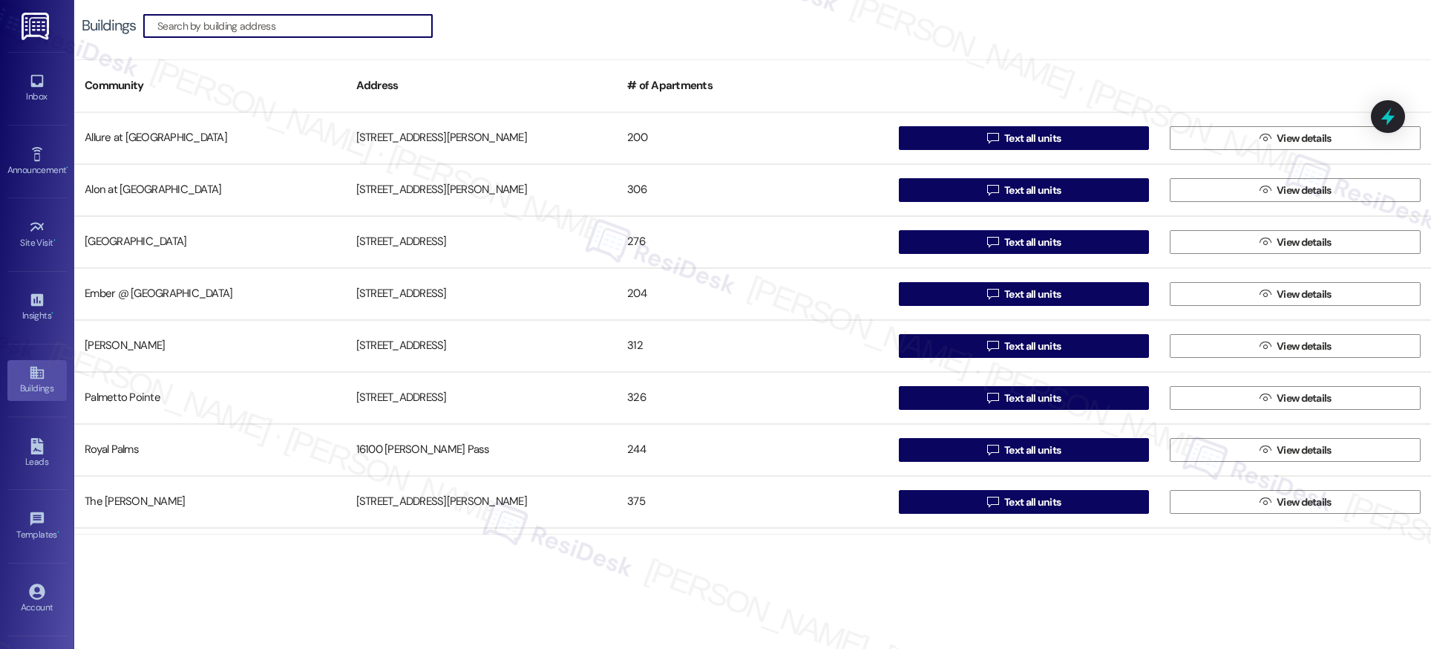
scroll to position [150, 0]
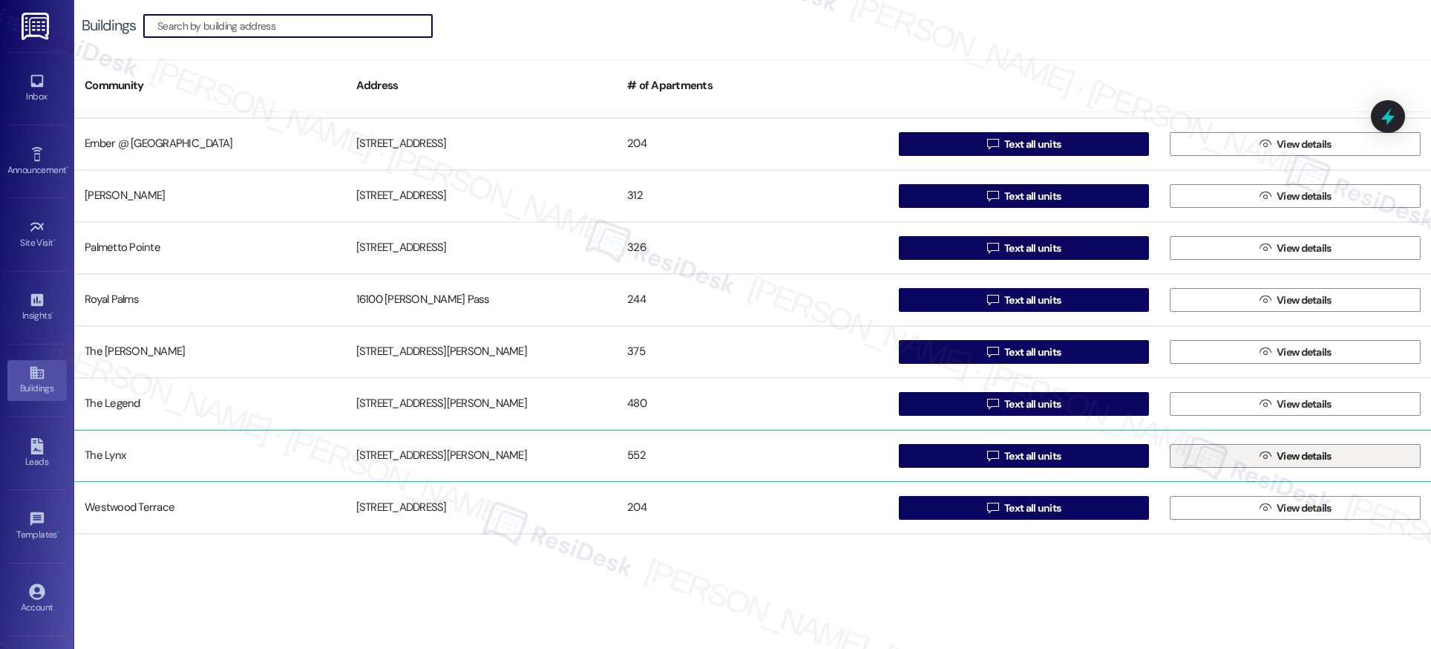
click at [1244, 453] on button " View details" at bounding box center [1295, 456] width 251 height 24
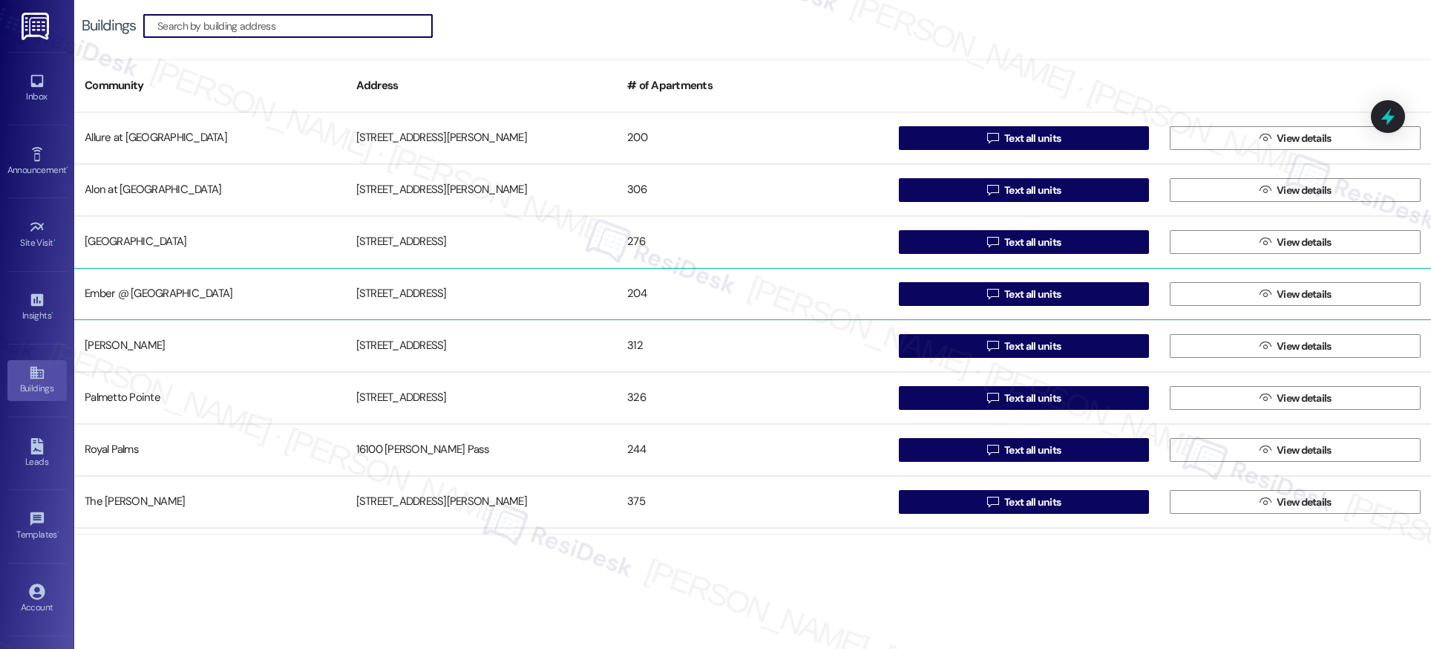
scroll to position [150, 0]
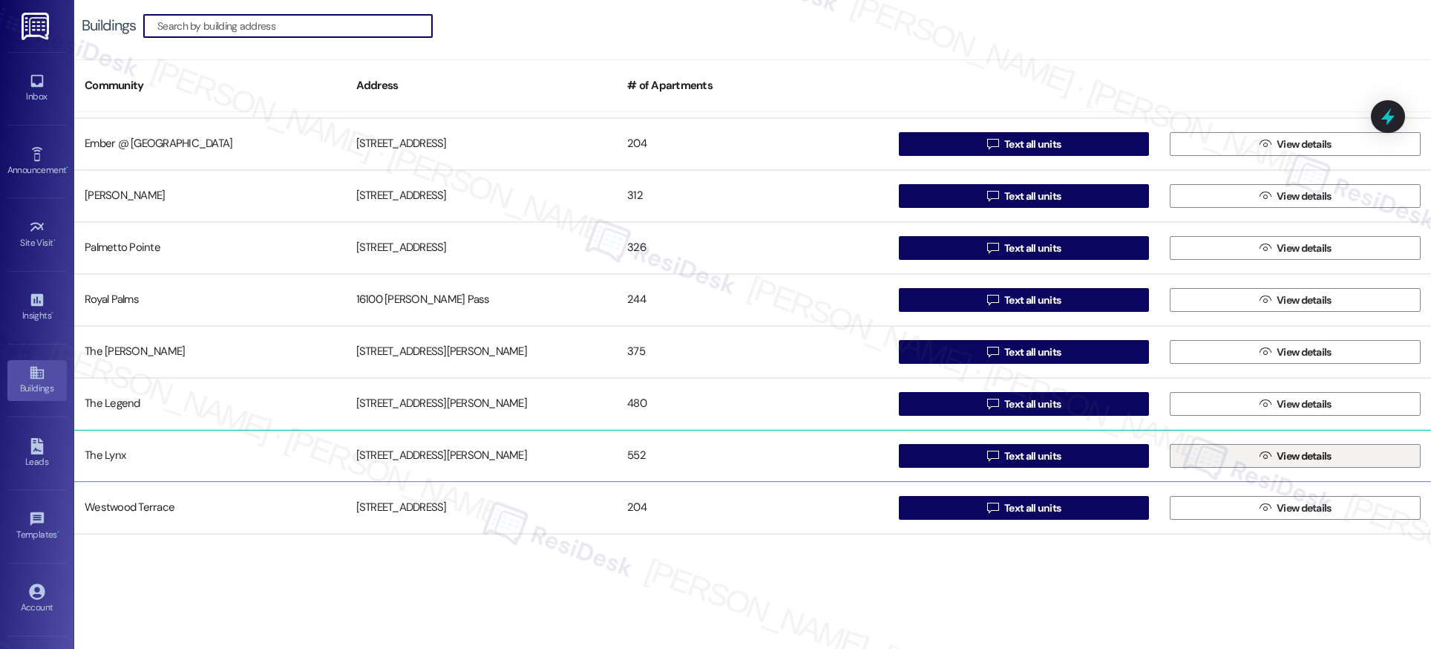
click at [1259, 457] on icon "" at bounding box center [1264, 456] width 11 height 12
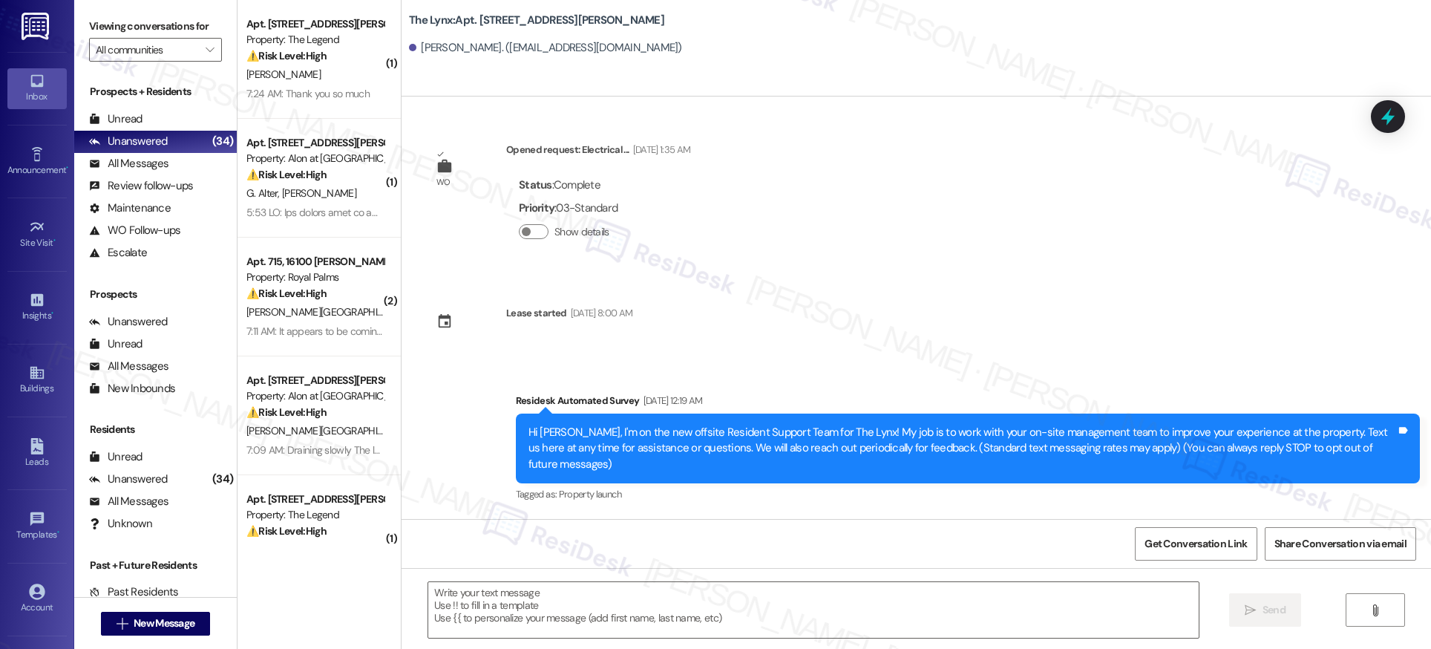
type textarea "Fetching suggested responses. Please feel free to read through the conversation…"
click at [36, 380] on icon at bounding box center [37, 372] width 16 height 16
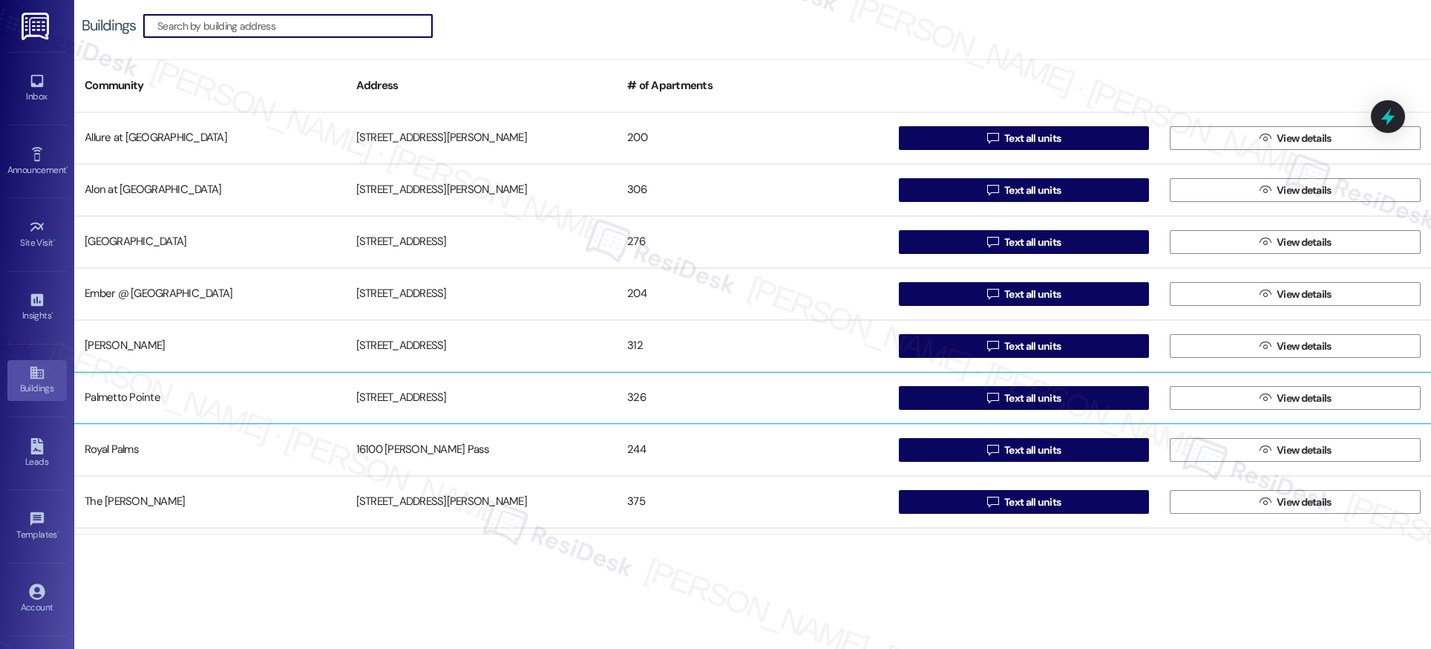
scroll to position [150, 0]
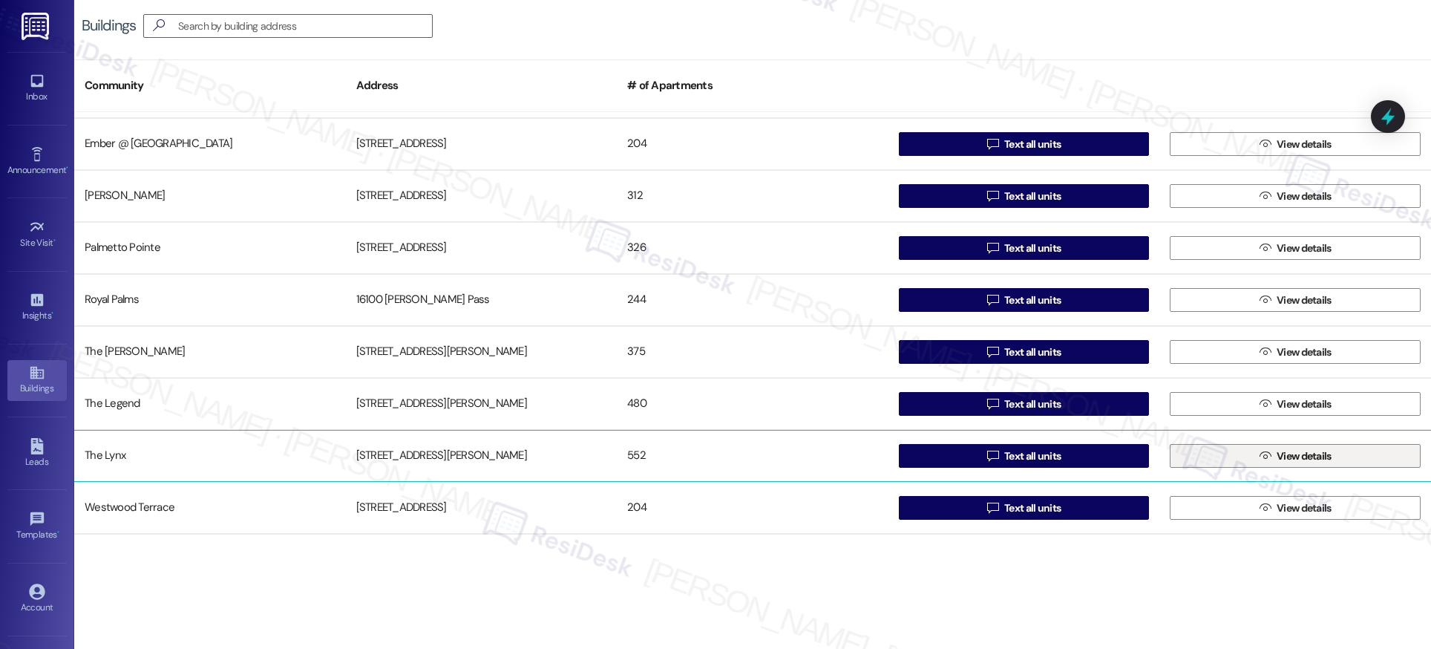
click at [1303, 456] on span "View details" at bounding box center [1304, 456] width 55 height 16
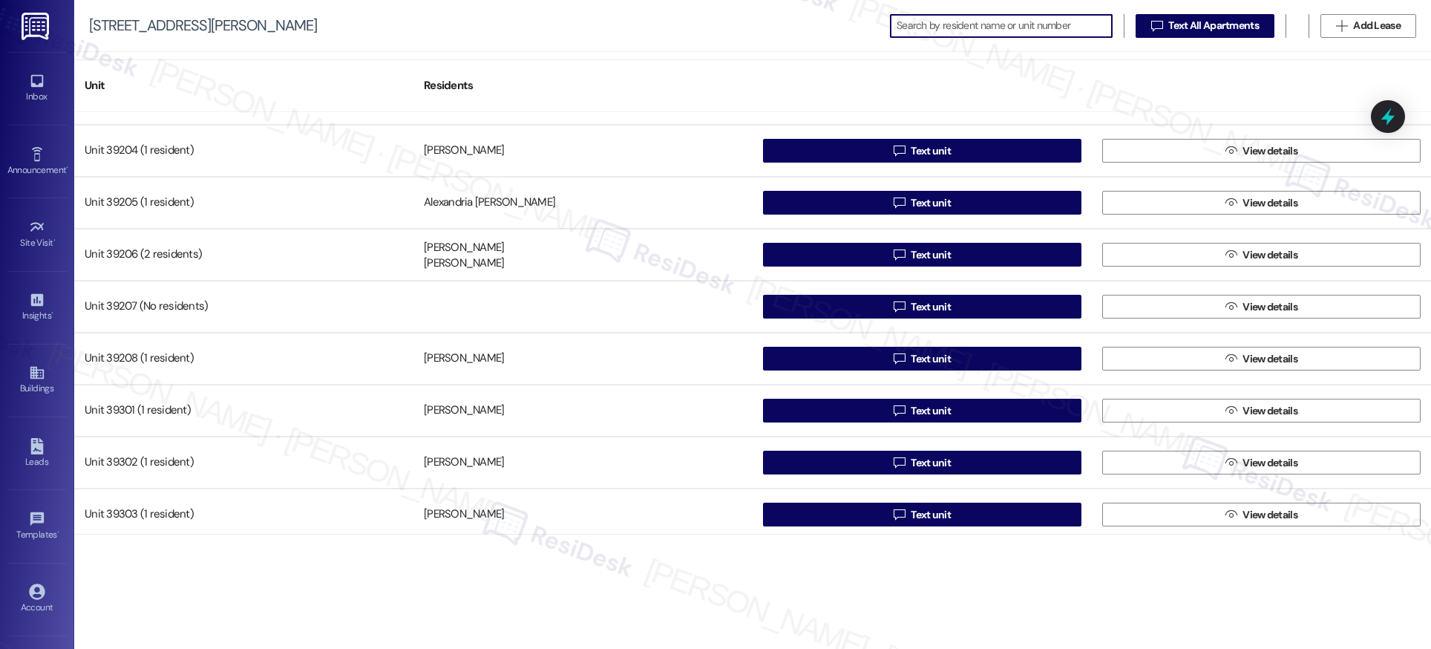
scroll to position [27341, 0]
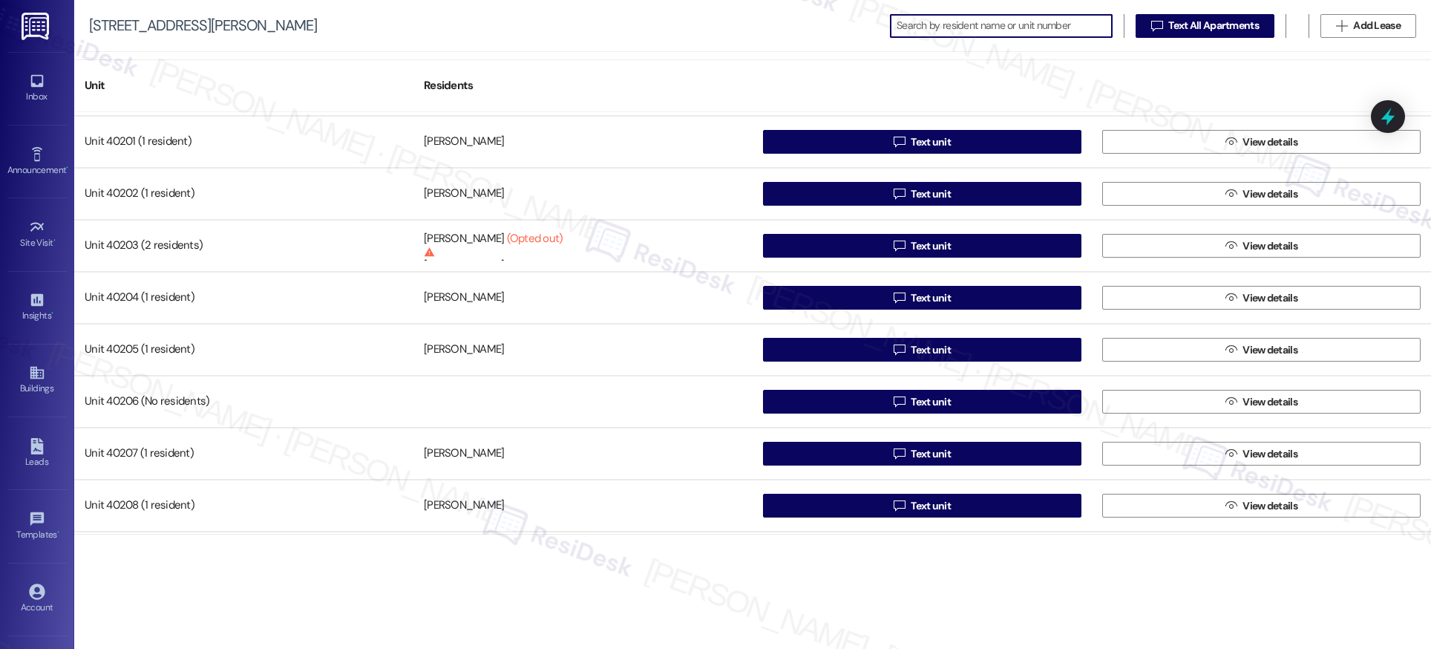
scroll to position [27010, 0]
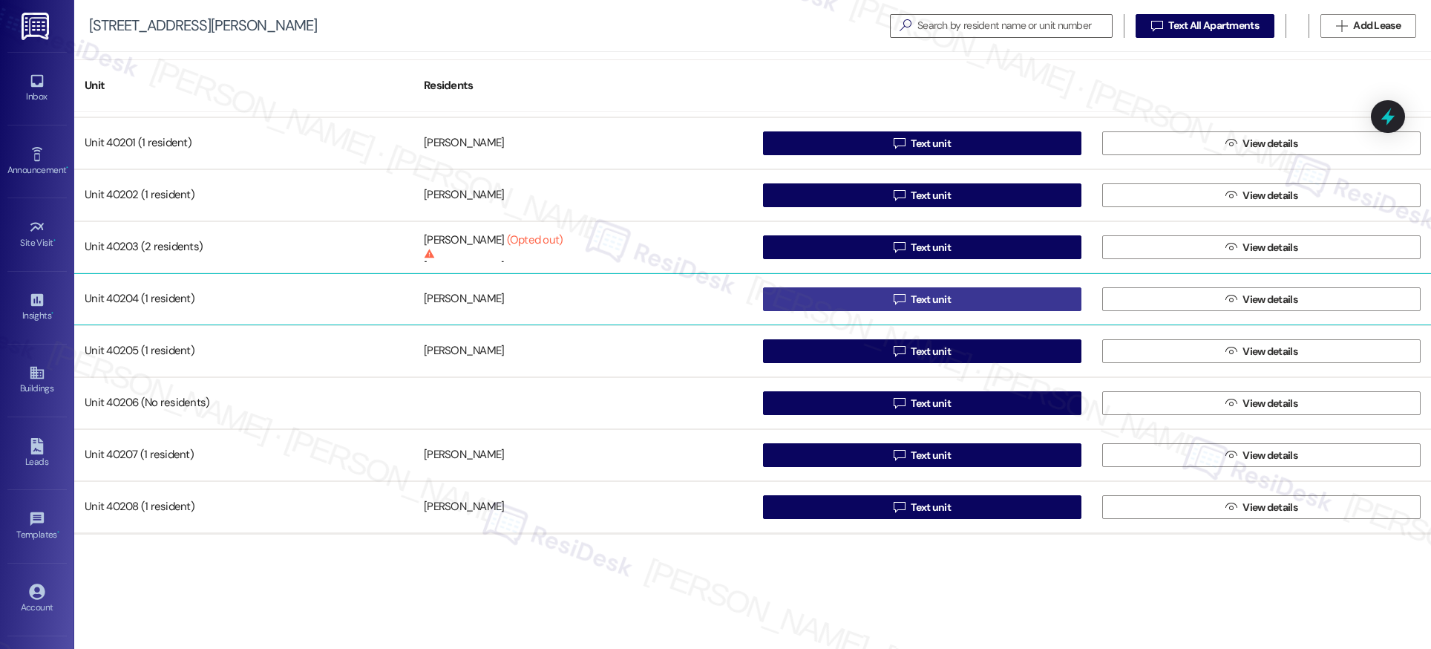
click at [914, 298] on span "Text unit" at bounding box center [931, 300] width 40 height 16
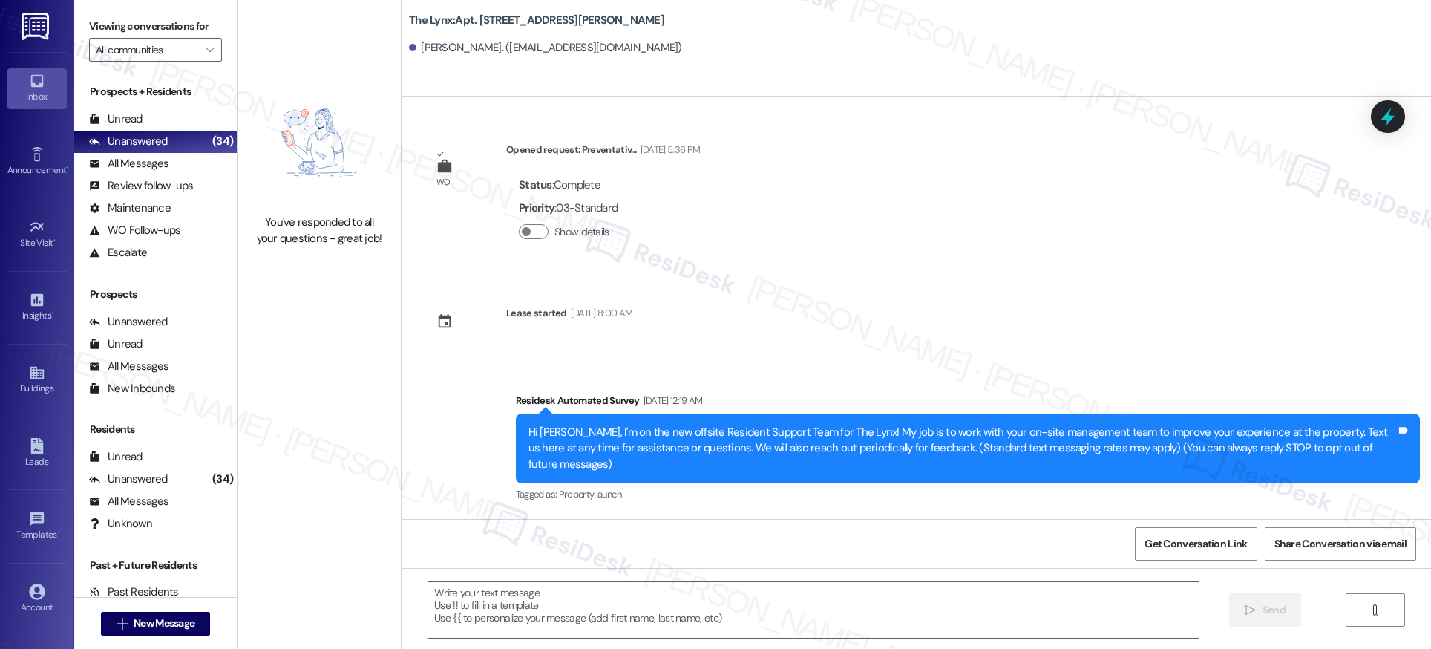
type textarea "Fetching suggested responses. Please feel free to read through the conversation…"
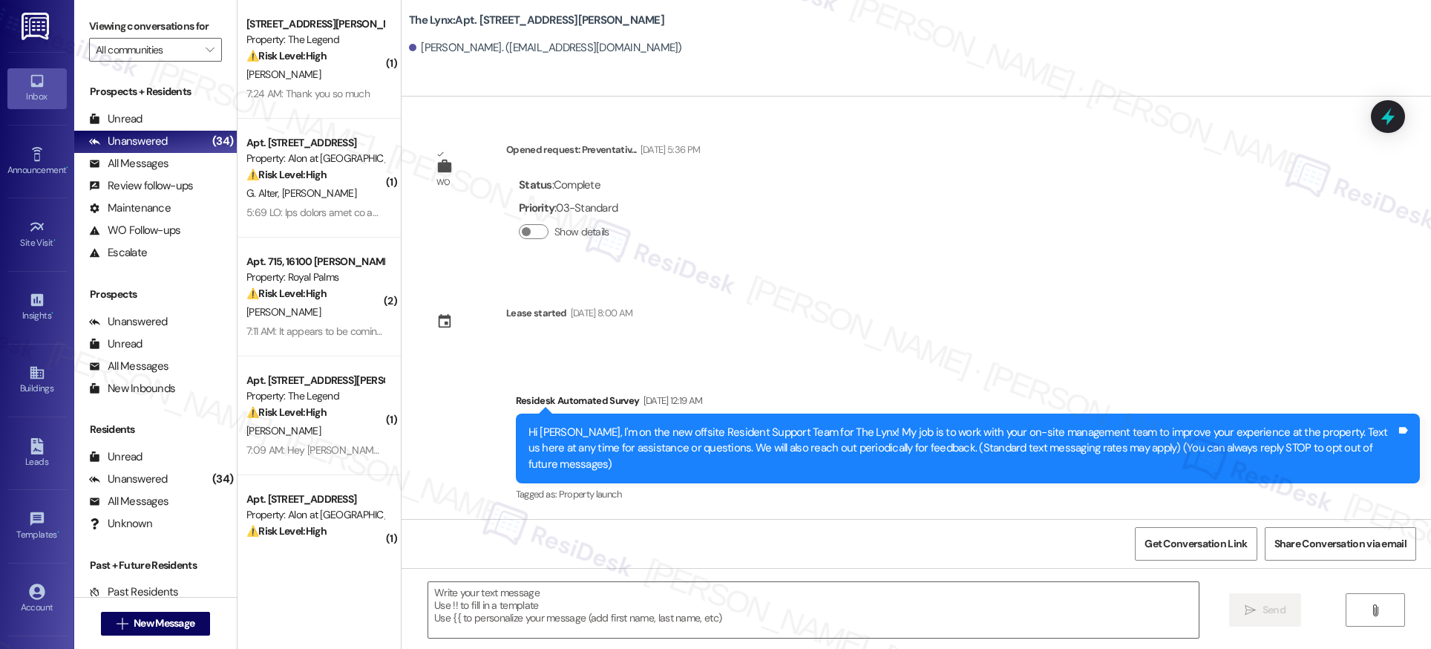
type textarea "Fetching suggested responses. Please feel free to read through the conversation…"
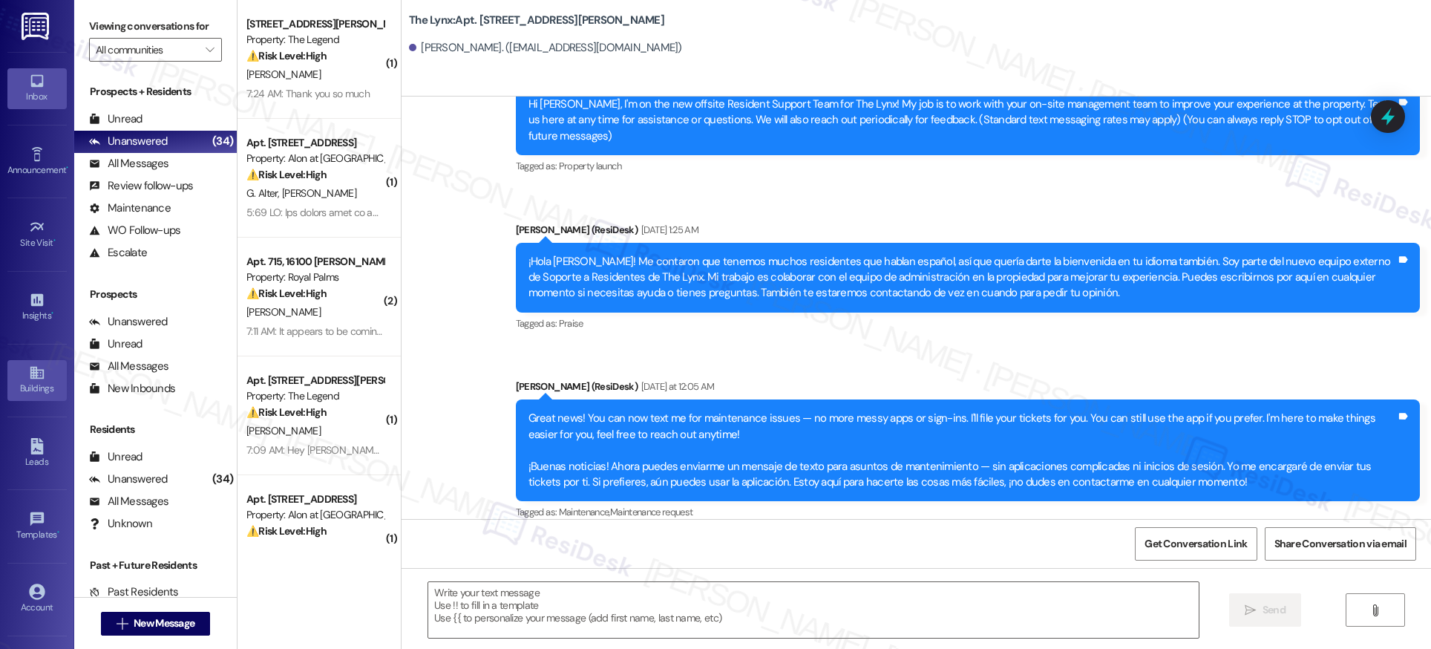
click at [46, 371] on link "Buildings" at bounding box center [36, 380] width 59 height 40
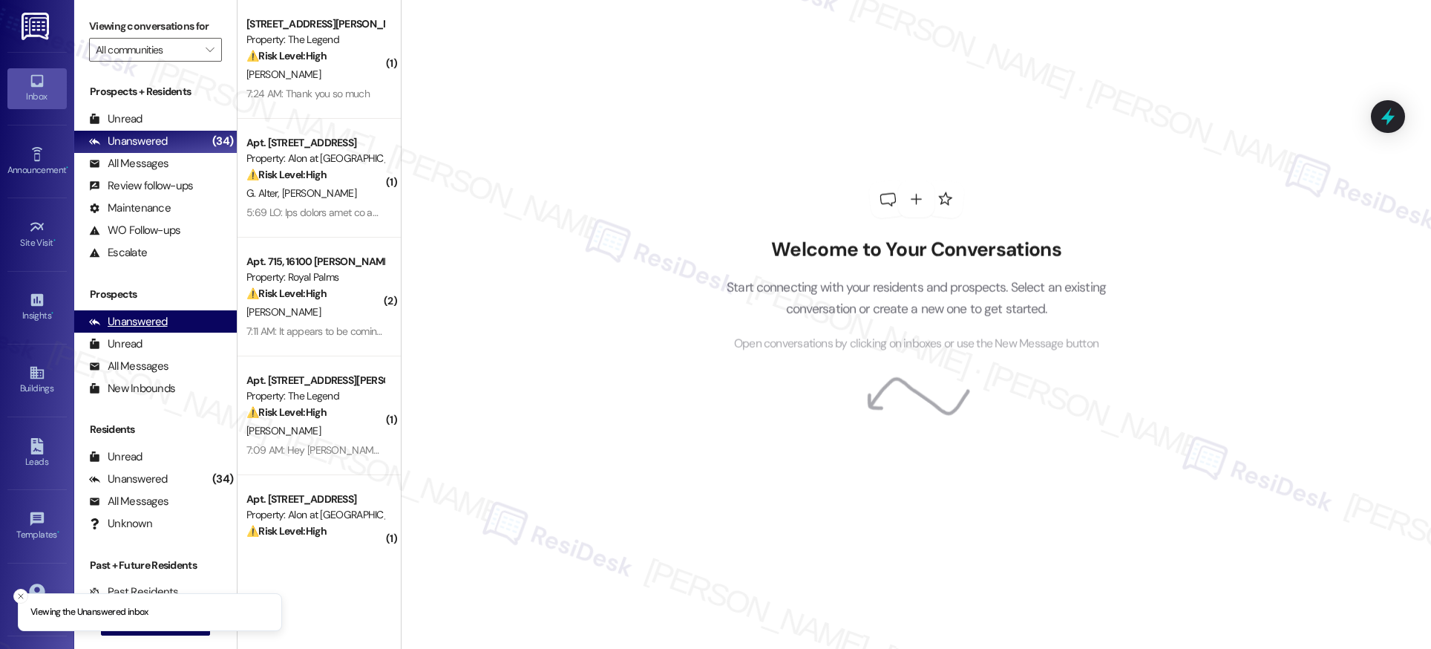
scroll to position [52, 0]
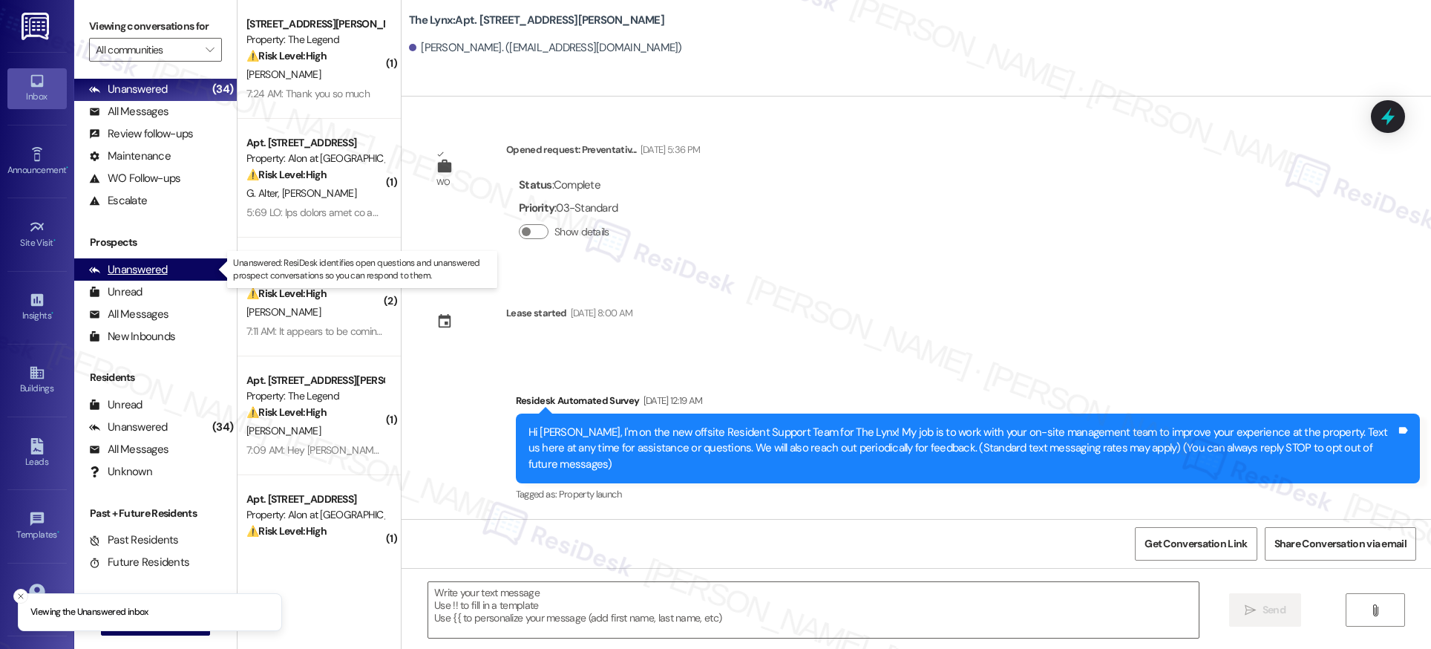
type textarea "Fetching suggested responses. Please feel free to read through the conversation…"
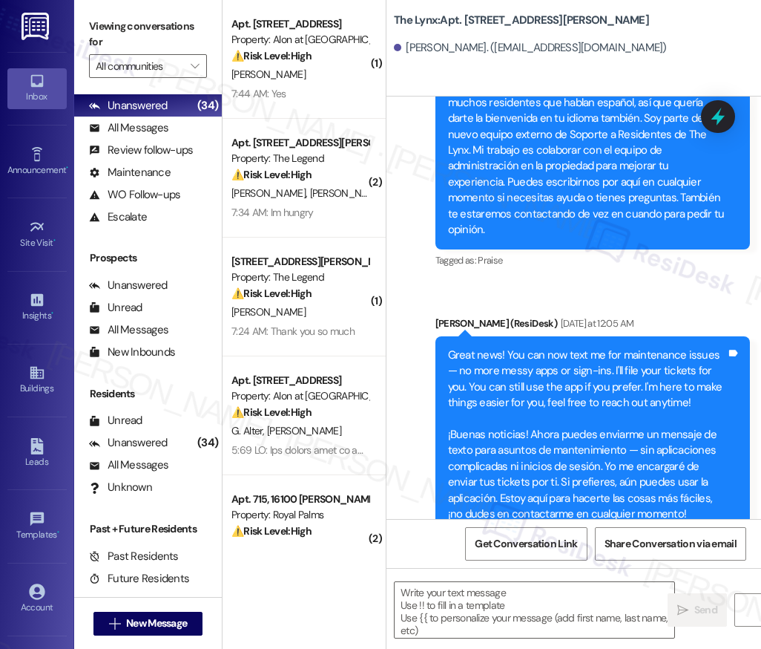
scroll to position [599, 0]
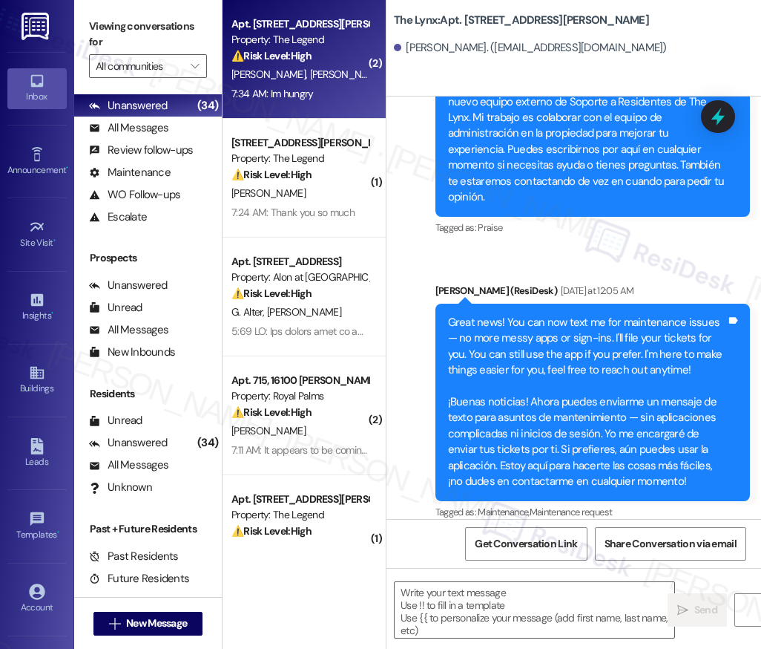
click at [312, 85] on div "7:34 AM: Im hungry 7:34 AM: Im hungry" at bounding box center [300, 94] width 140 height 19
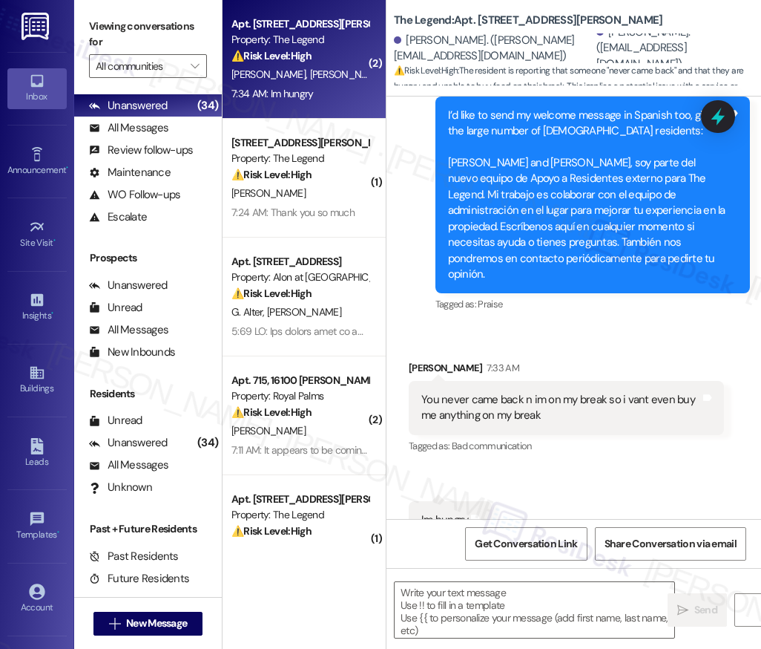
scroll to position [583, 0]
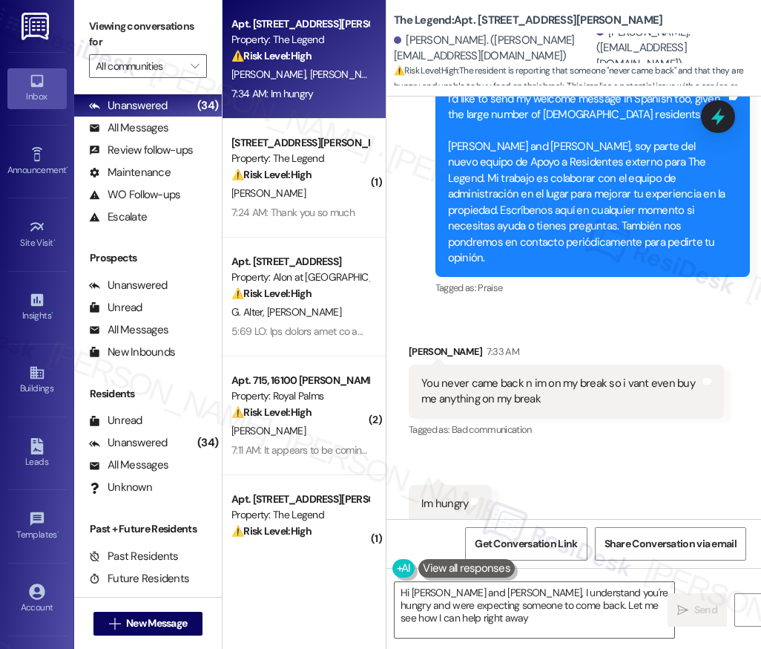
type textarea "Hi Nathan and Emily, I understand you're hungry and were expecting someone to c…"
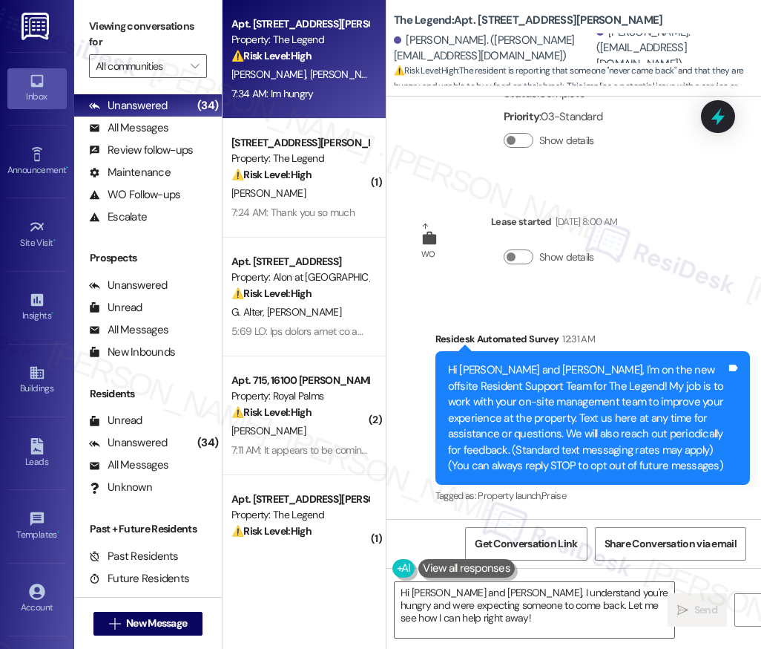
scroll to position [0, 0]
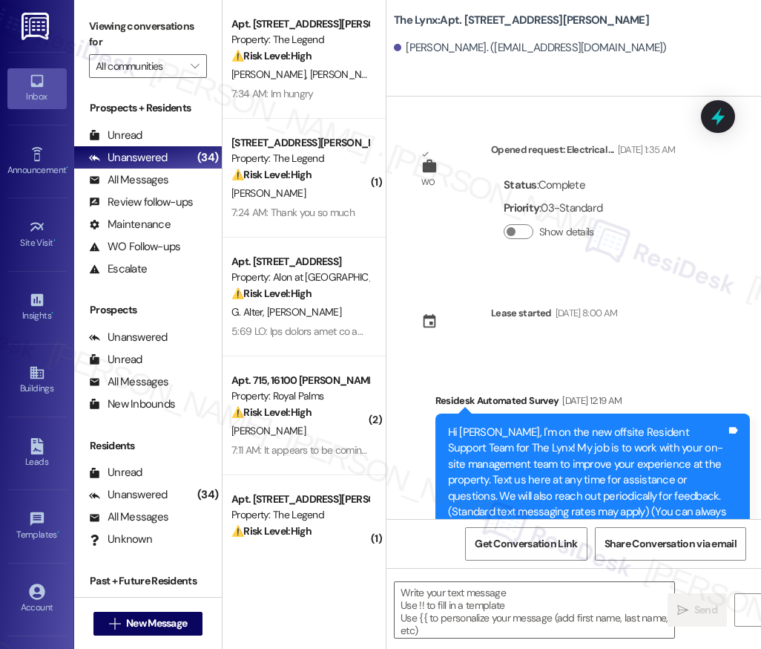
type textarea "Fetching suggested responses. Please feel free to read through the conversation…"
click at [32, 389] on div "Buildings" at bounding box center [37, 388] width 74 height 15
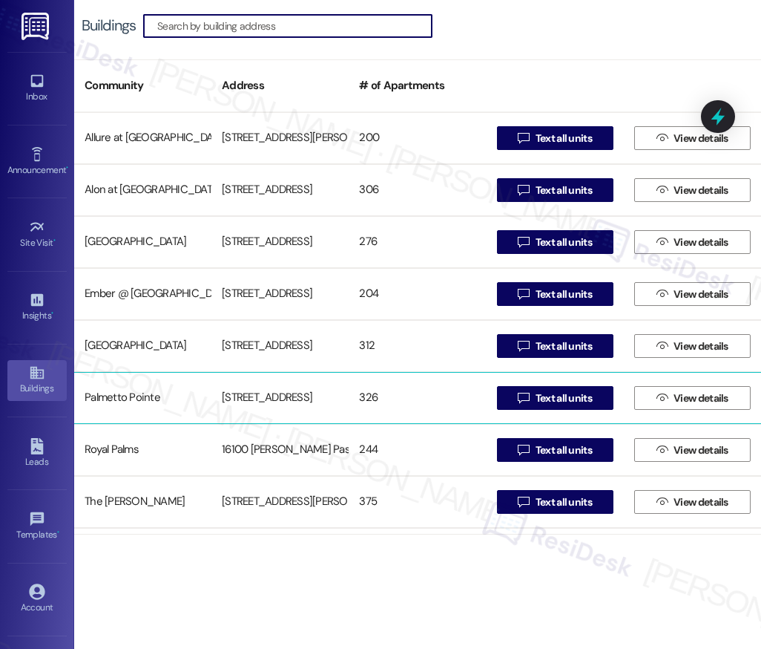
scroll to position [150, 0]
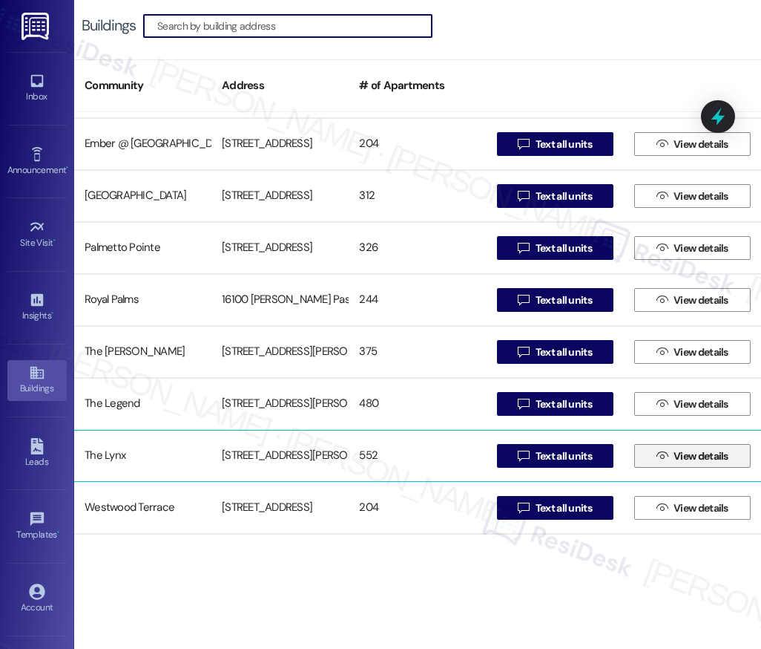
click at [671, 456] on span "View details" at bounding box center [701, 456] width 61 height 16
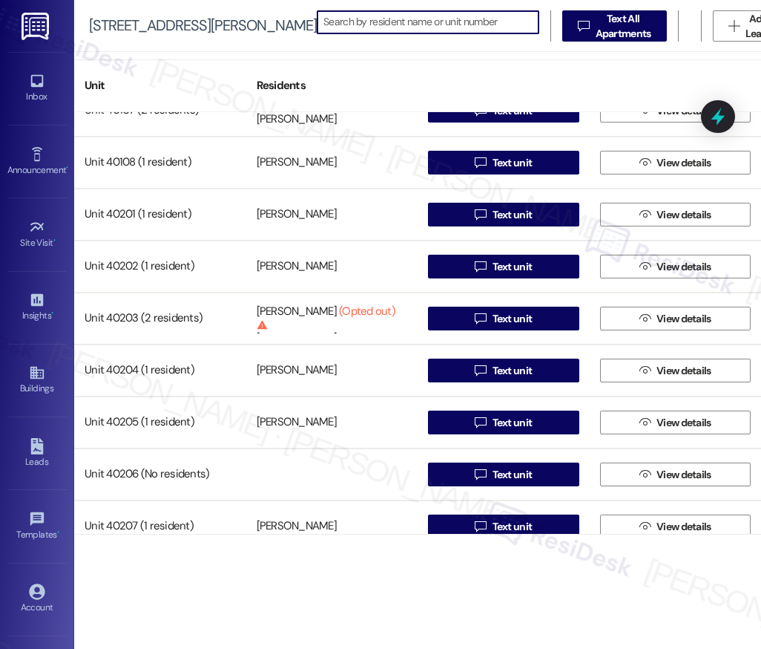
scroll to position [26940, 0]
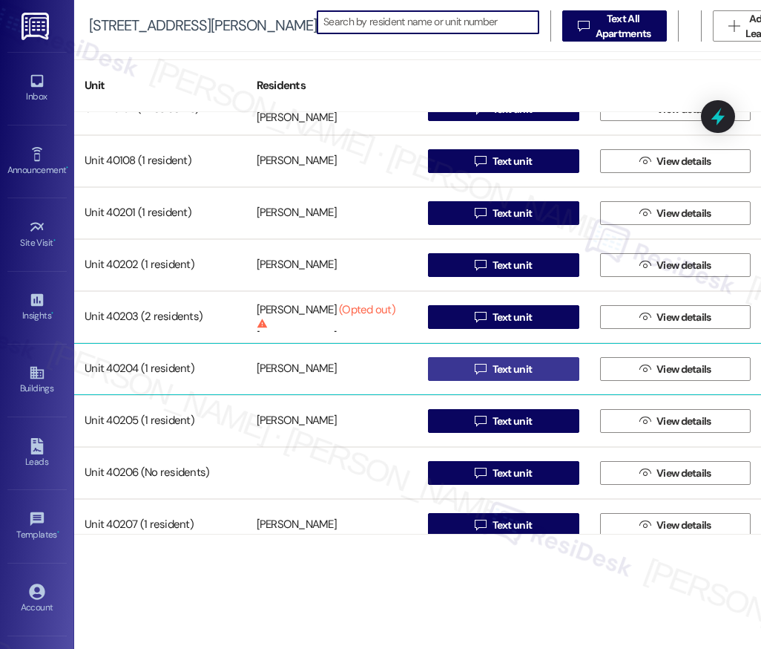
click at [508, 370] on span "Text unit" at bounding box center [513, 369] width 40 height 16
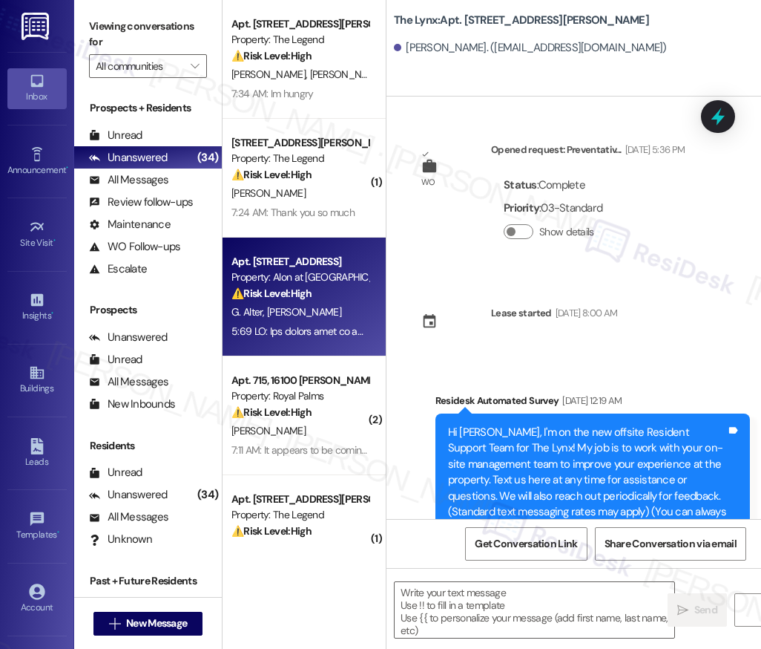
type textarea "Fetching suggested responses. Please feel free to read through the conversation…"
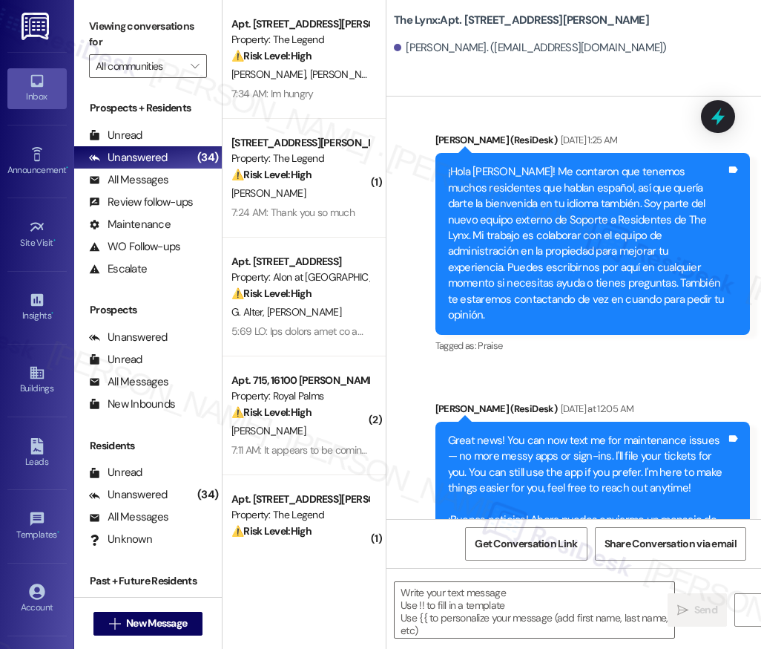
scroll to position [599, 0]
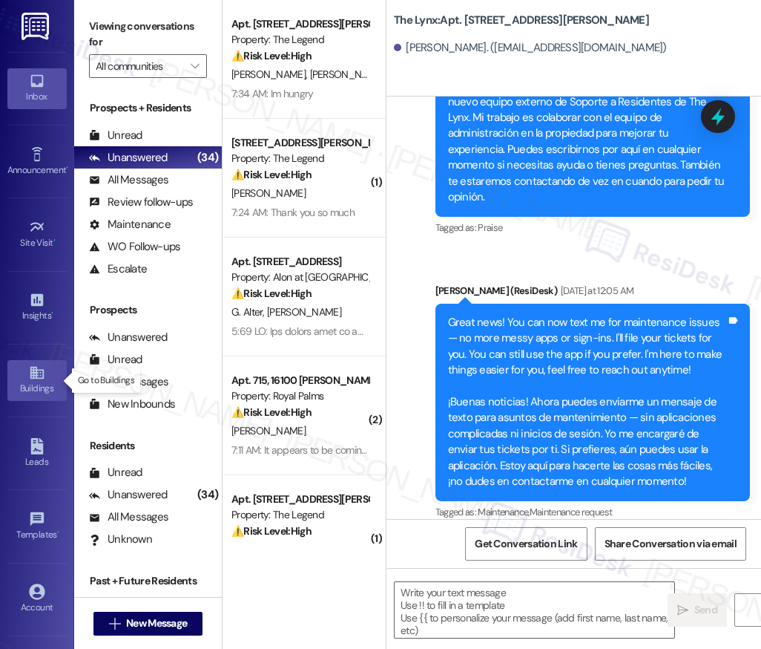
click at [33, 376] on icon at bounding box center [36, 373] width 13 height 13
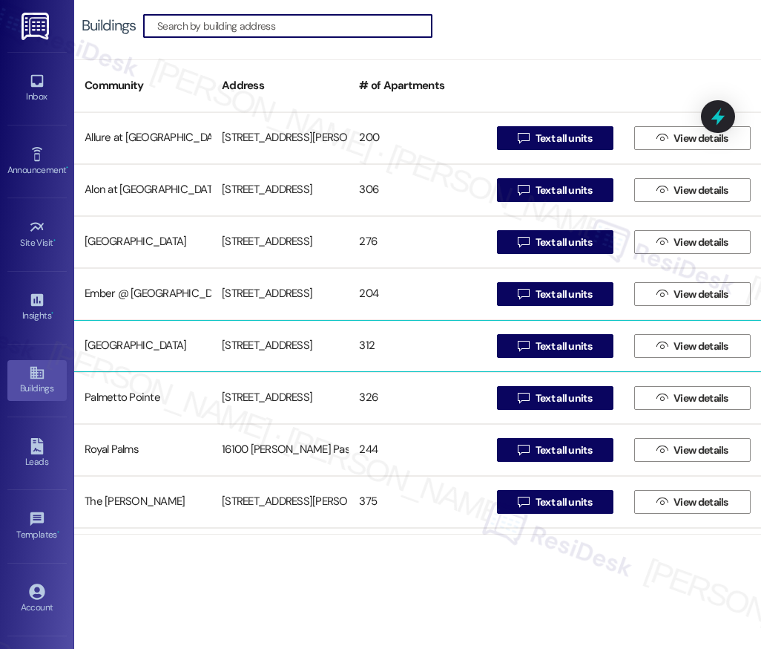
scroll to position [150, 0]
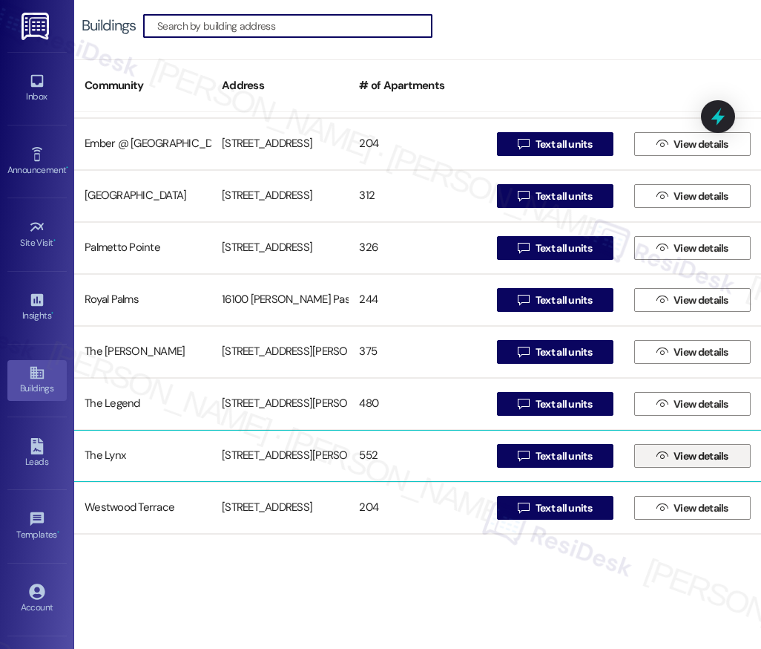
click at [674, 457] on span "View details" at bounding box center [701, 456] width 55 height 16
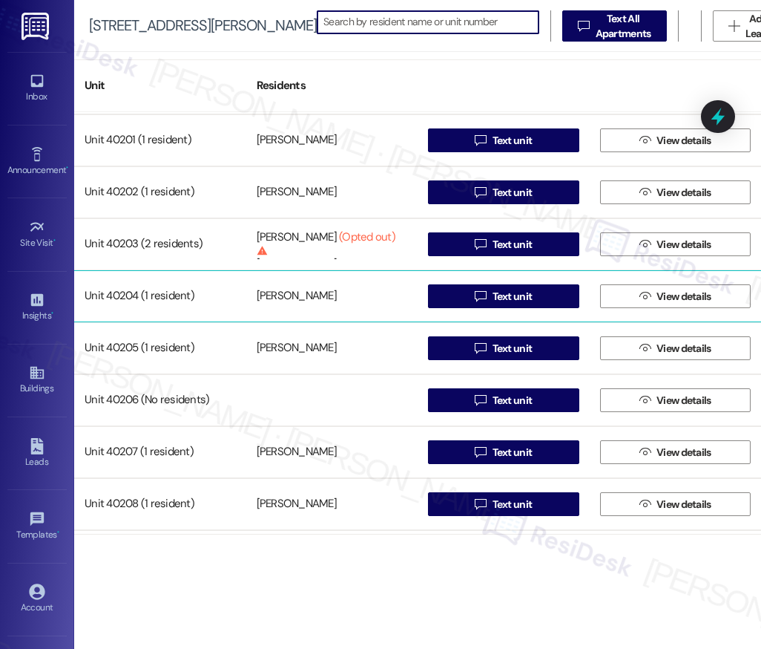
scroll to position [26982, 0]
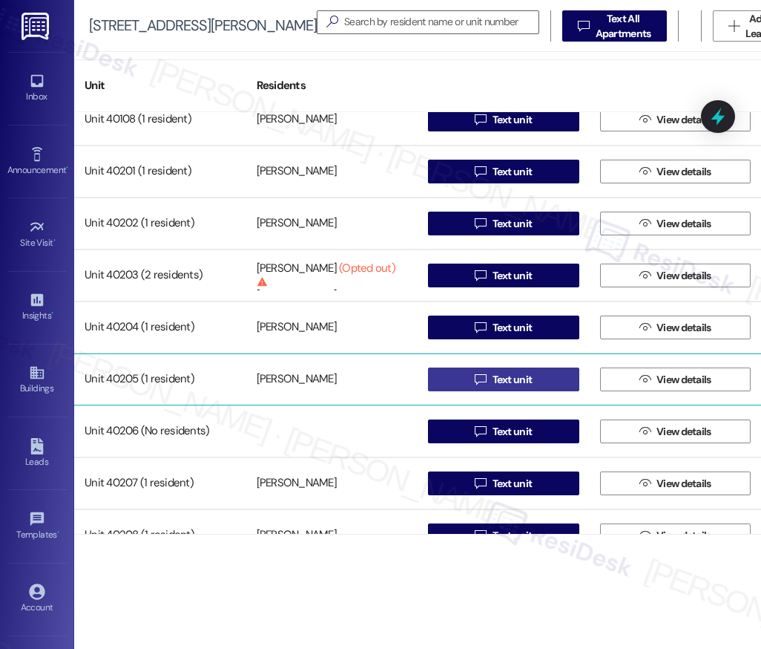
click at [507, 381] on span "Text unit" at bounding box center [513, 380] width 40 height 16
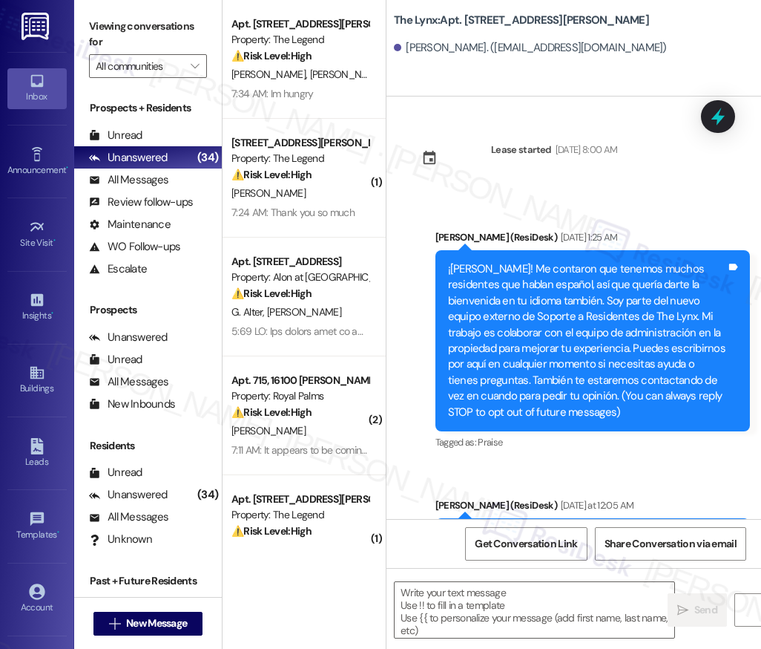
type textarea "Fetching suggested responses. Please feel free to read through the conversation…"
click at [28, 381] on div "Buildings" at bounding box center [37, 388] width 74 height 15
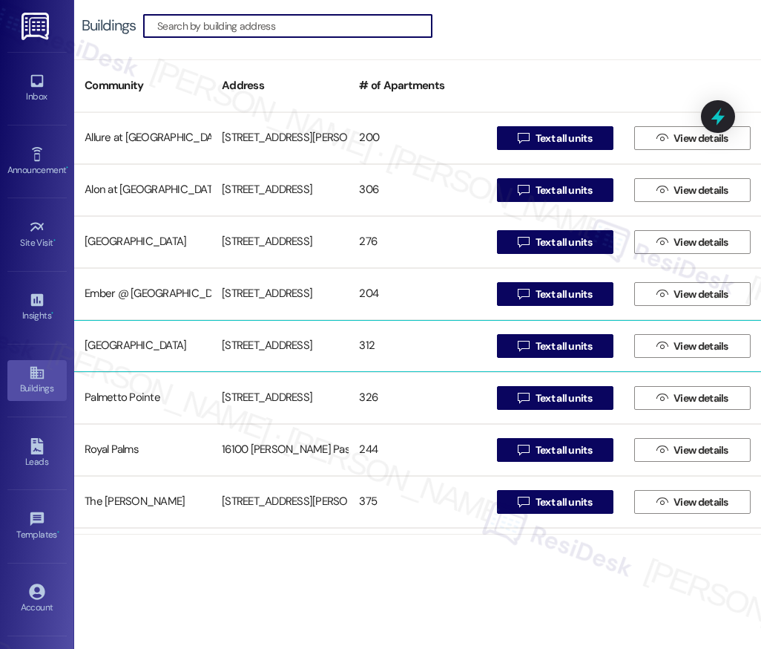
scroll to position [150, 0]
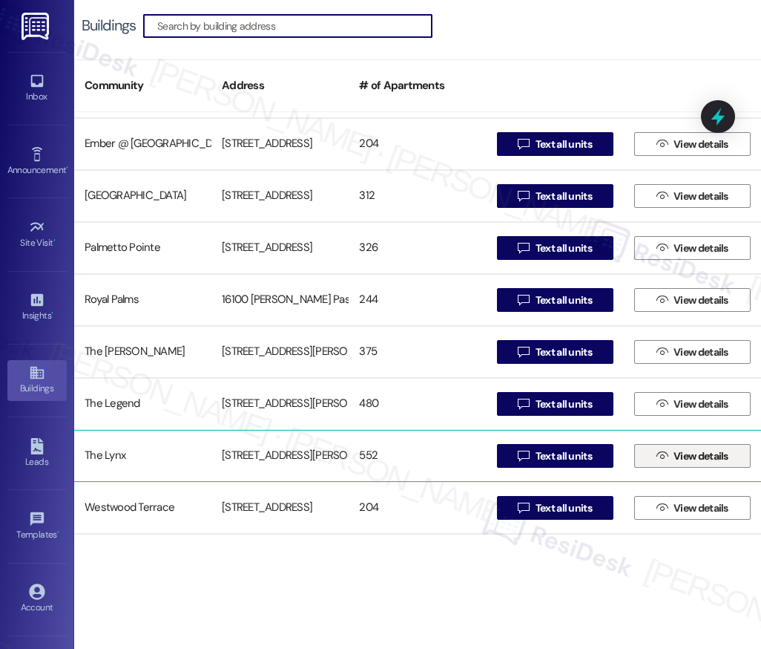
click at [681, 459] on span "View details" at bounding box center [701, 456] width 55 height 16
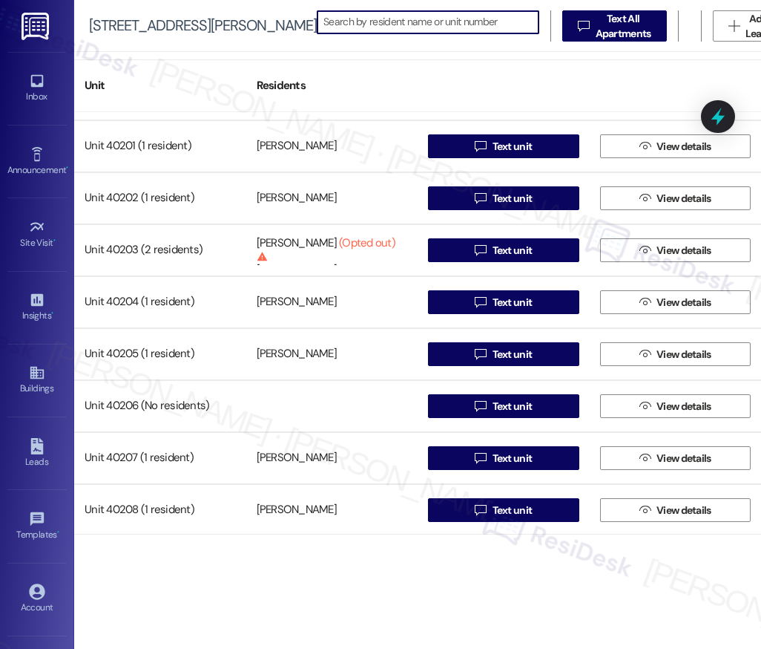
scroll to position [27009, 0]
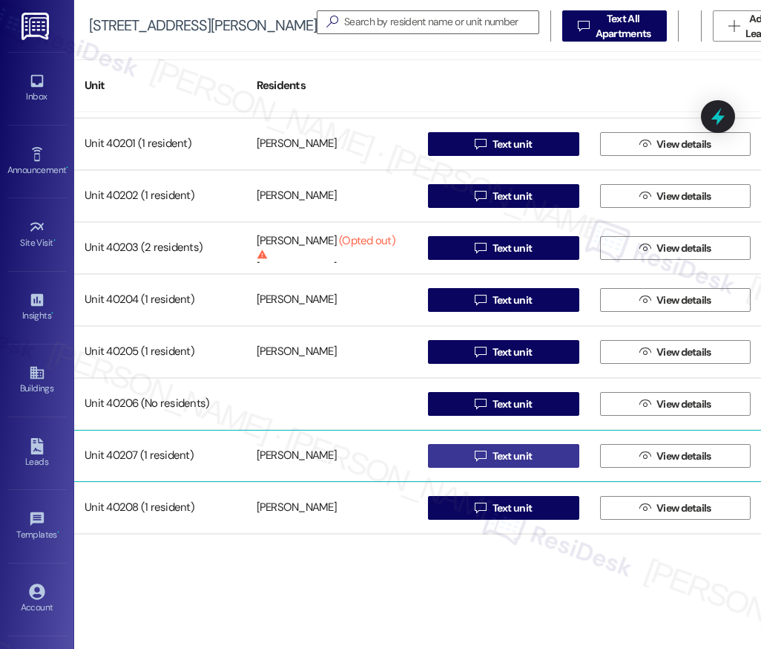
click at [502, 459] on span "Text unit" at bounding box center [513, 456] width 40 height 16
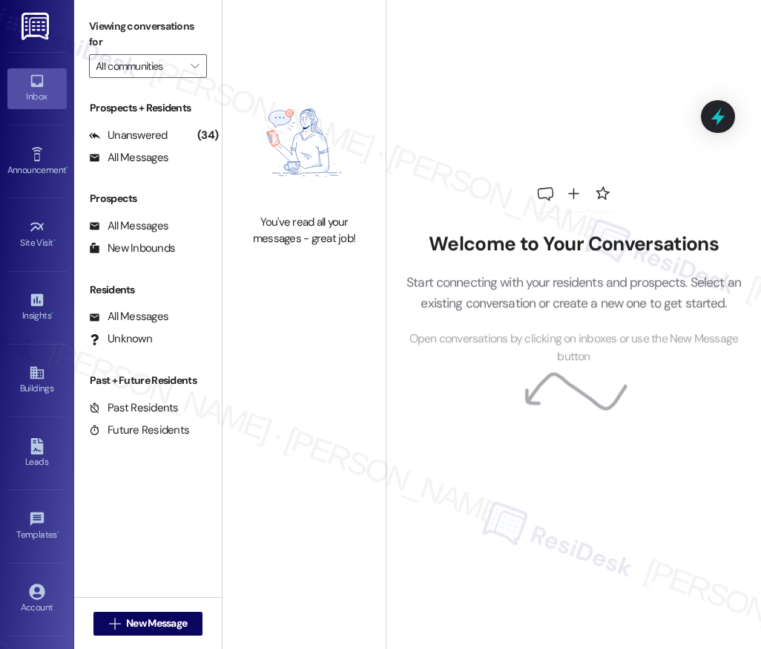
click at [497, 459] on div "Welcome to Your Conversations Start connecting with your residents and prospect…" at bounding box center [574, 270] width 375 height 519
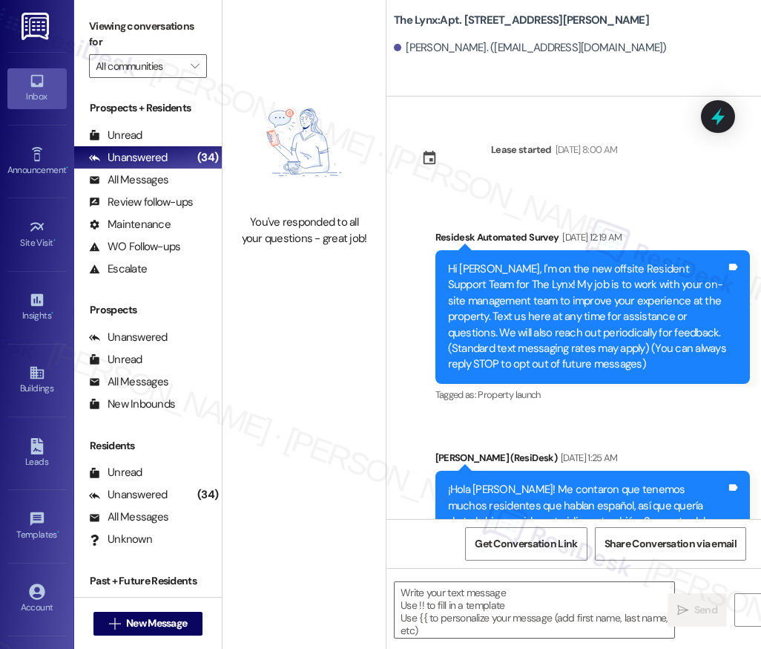
type textarea "Fetching suggested responses. Please feel free to read through the conversation…"
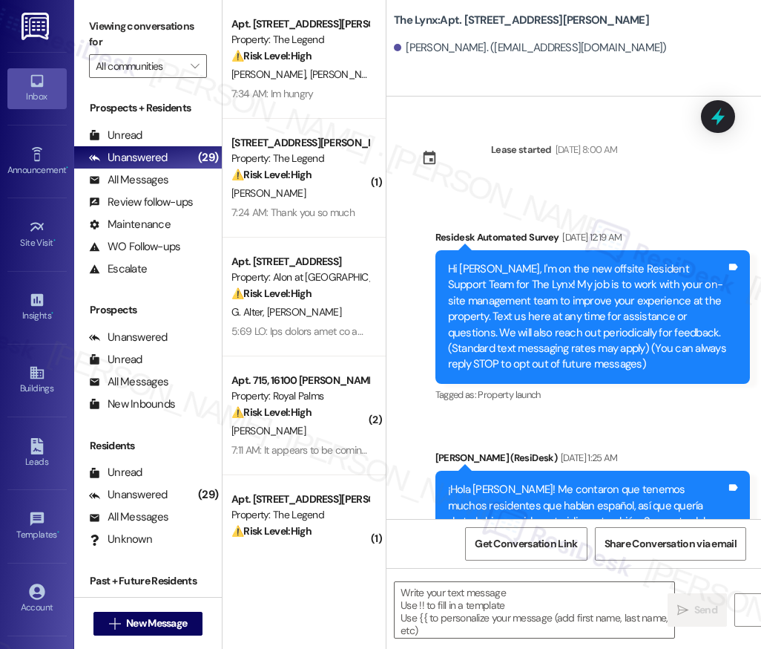
type textarea "Fetching suggested responses. Please feel free to read through the conversation…"
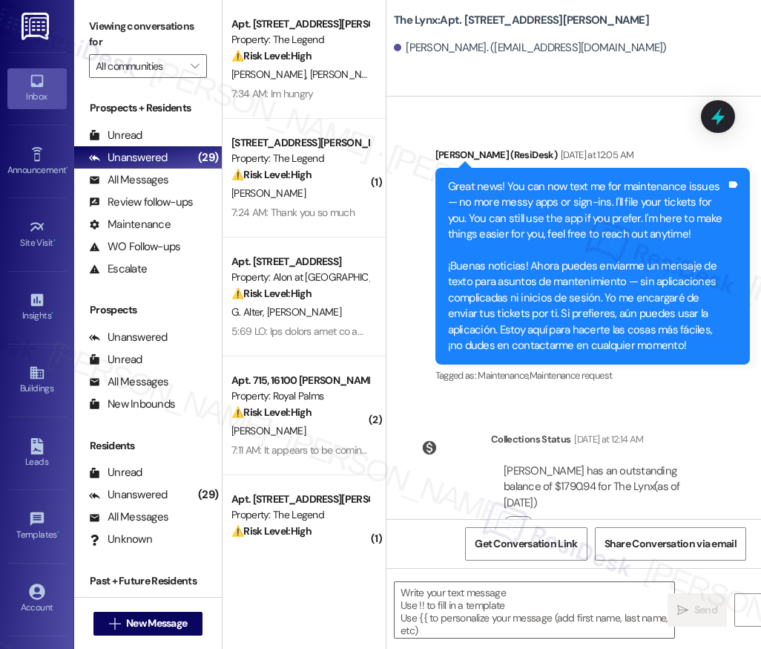
scroll to position [603, 0]
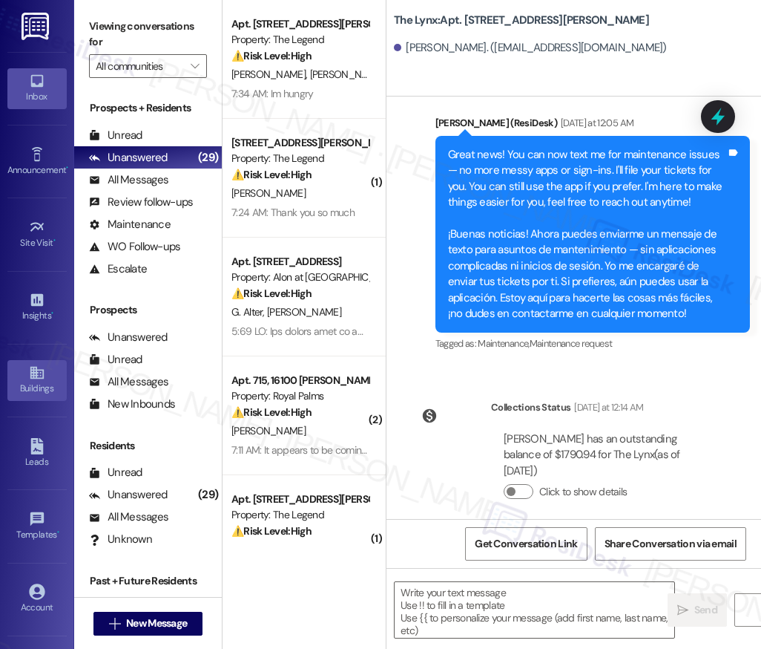
click at [27, 384] on div "Buildings" at bounding box center [37, 388] width 74 height 15
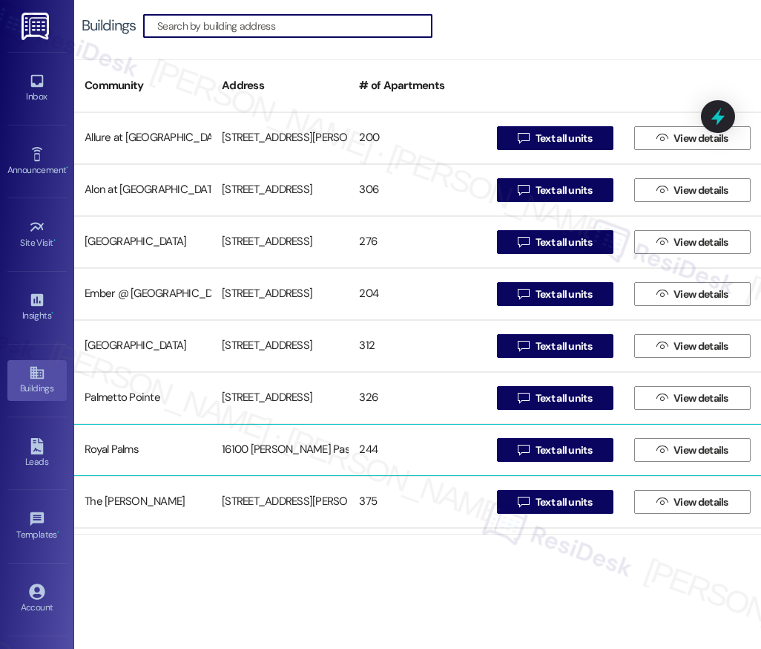
scroll to position [150, 0]
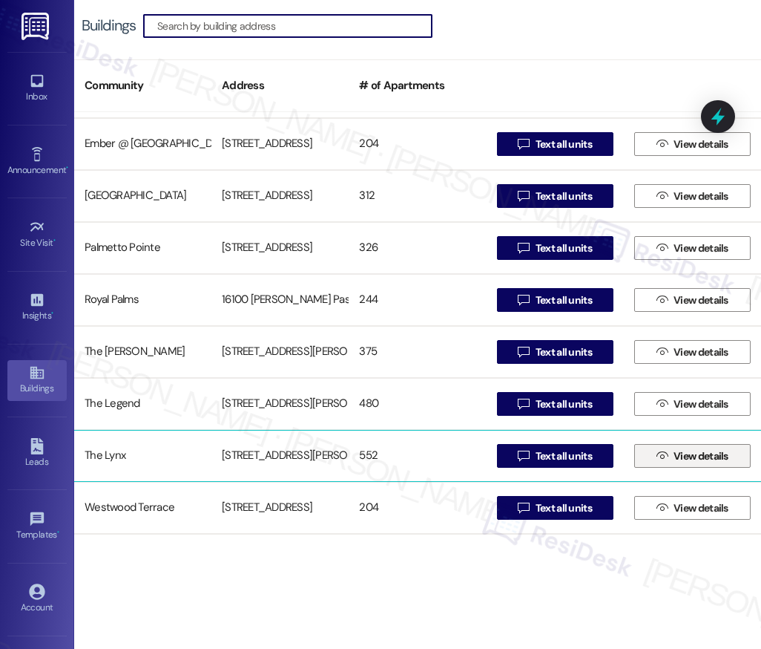
click at [680, 459] on span "View details" at bounding box center [701, 456] width 55 height 16
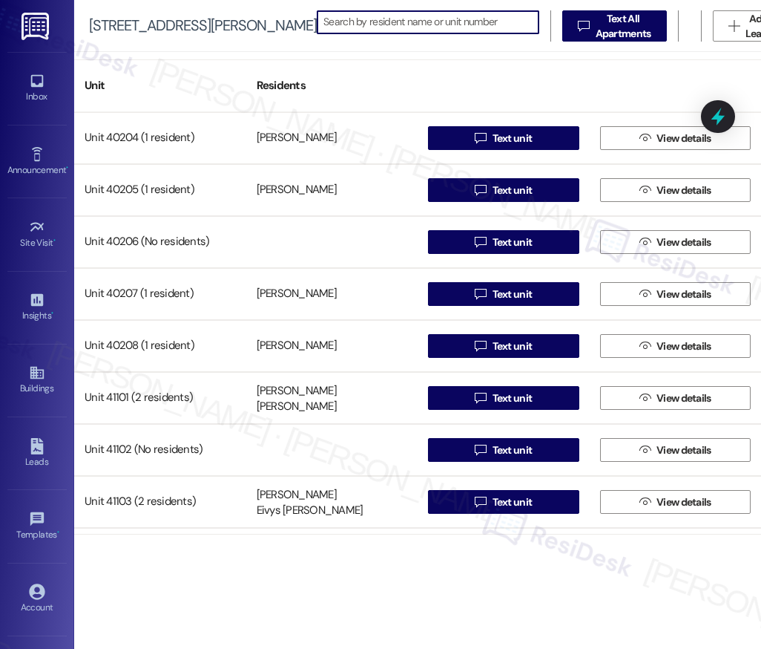
scroll to position [27116, 0]
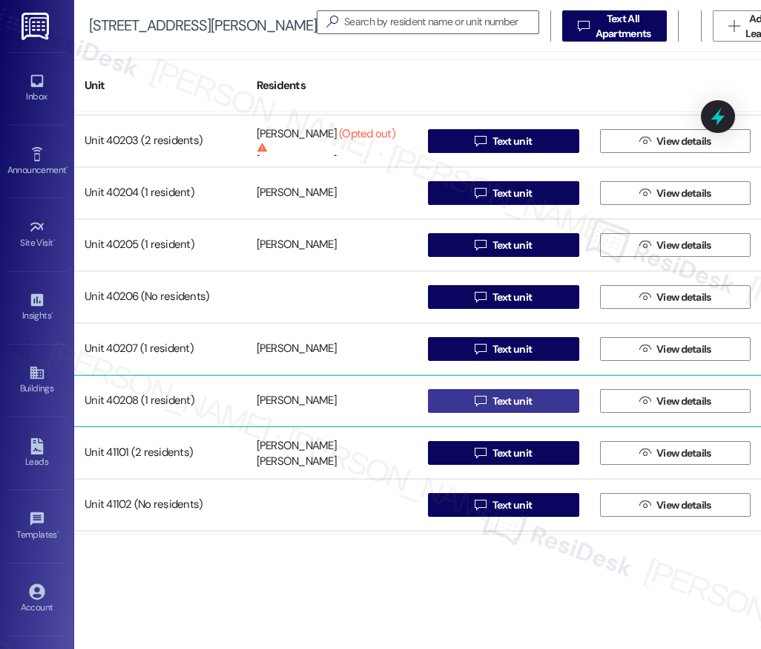
click at [505, 398] on span "Text unit" at bounding box center [513, 401] width 40 height 16
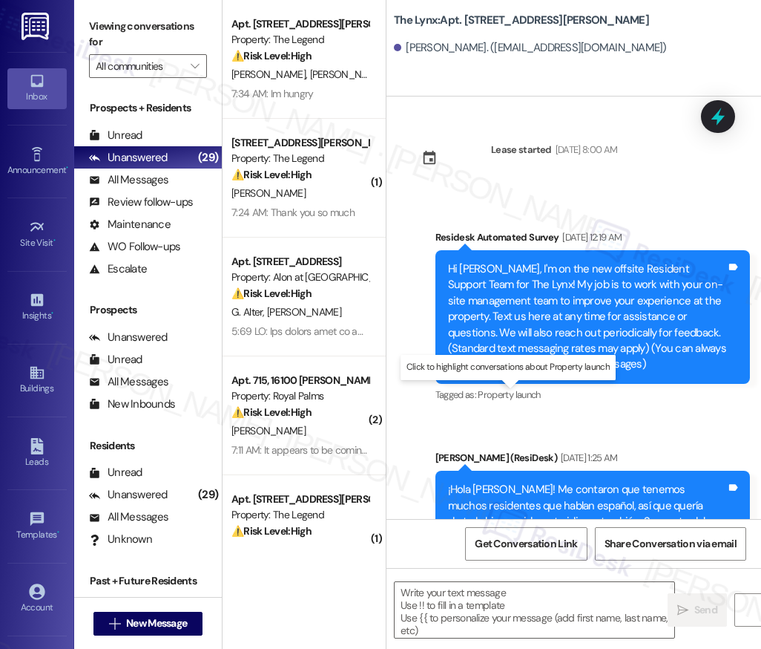
type textarea "Fetching suggested responses. Please feel free to read through the conversation…"
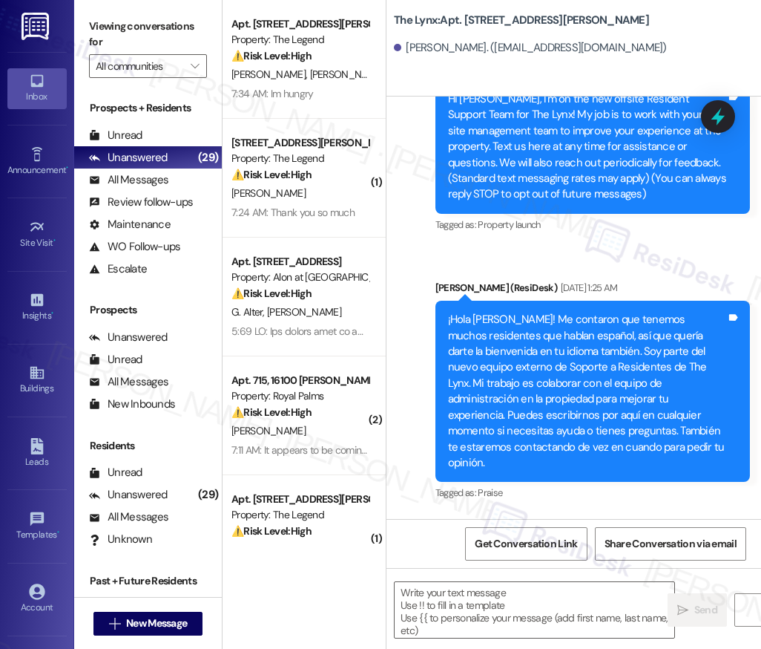
scroll to position [435, 0]
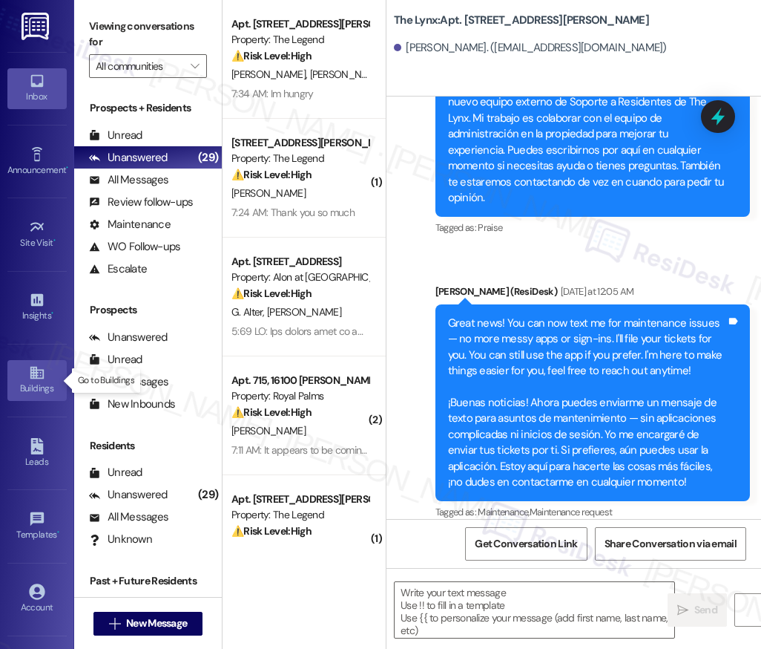
click at [41, 376] on icon at bounding box center [37, 372] width 16 height 16
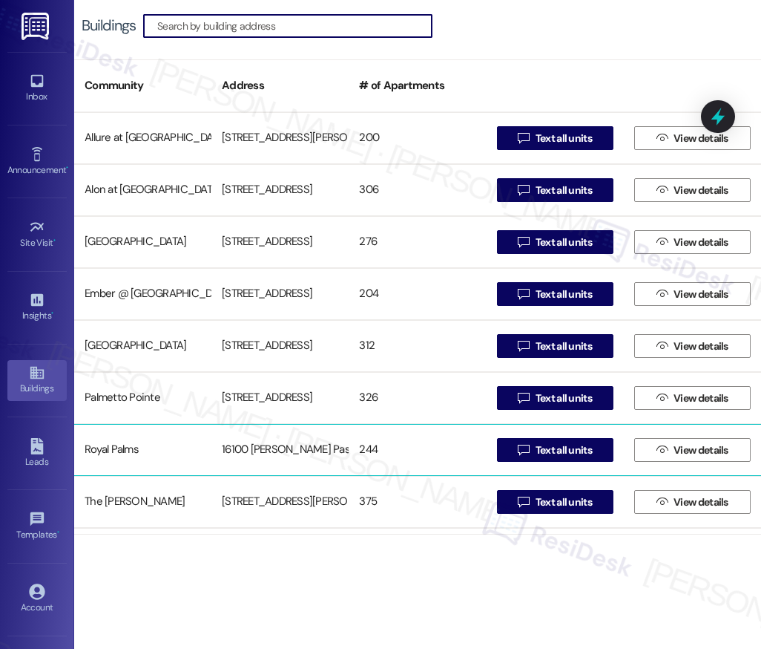
scroll to position [150, 0]
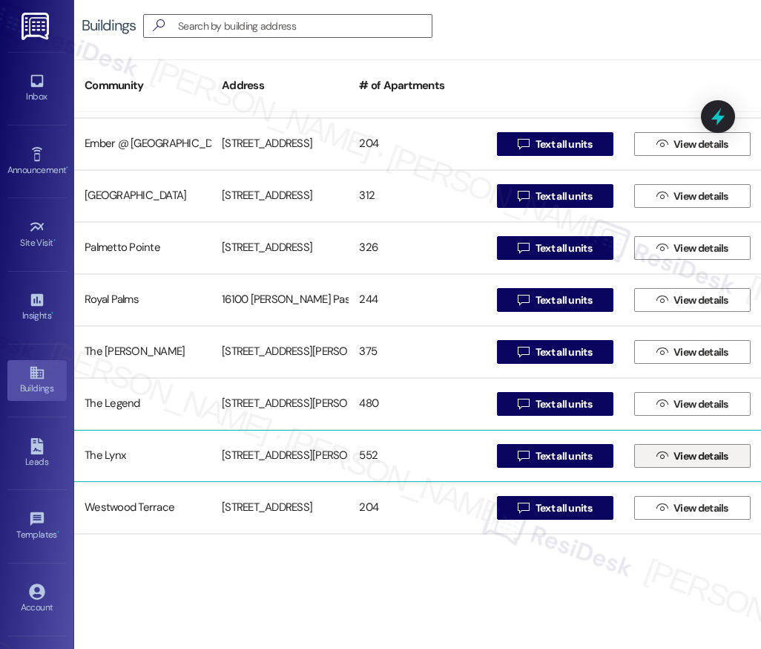
click at [676, 459] on span "View details" at bounding box center [701, 456] width 55 height 16
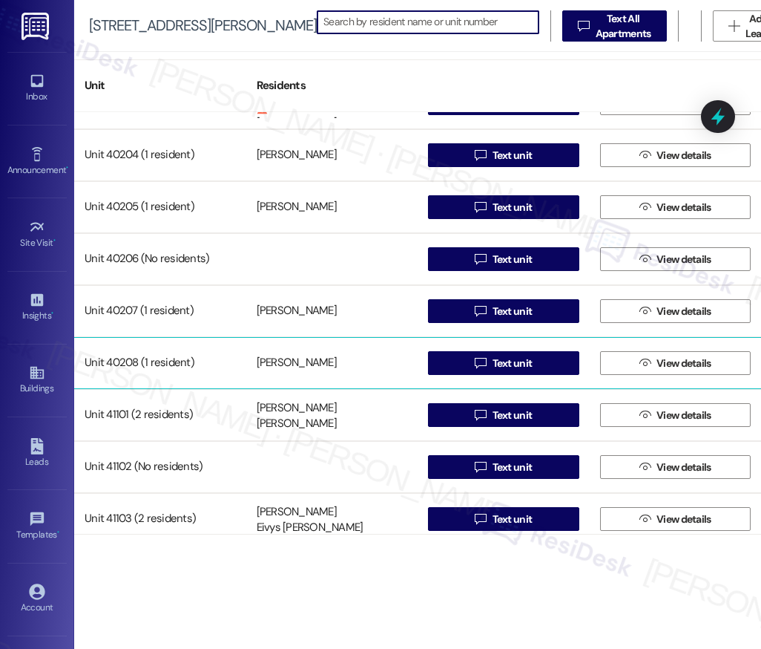
scroll to position [27158, 0]
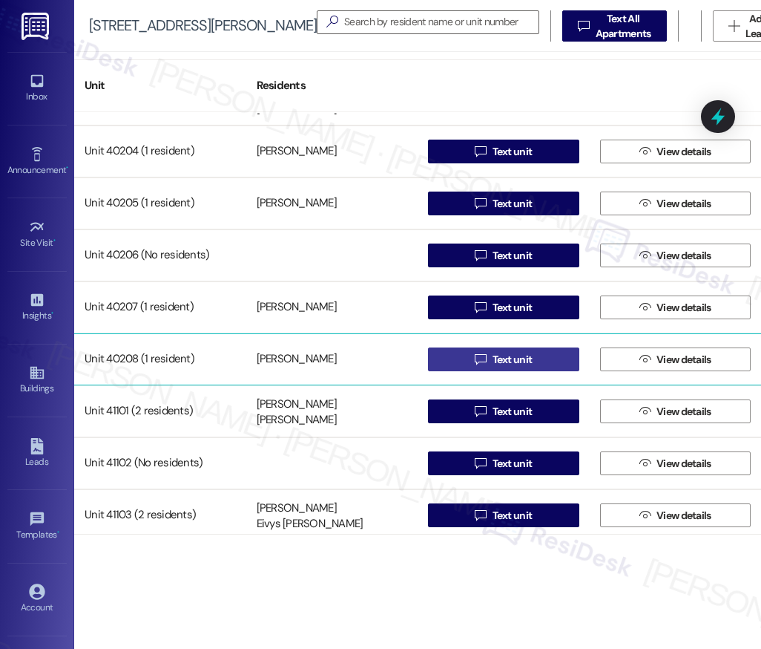
click at [516, 368] on span " Text unit" at bounding box center [503, 359] width 63 height 22
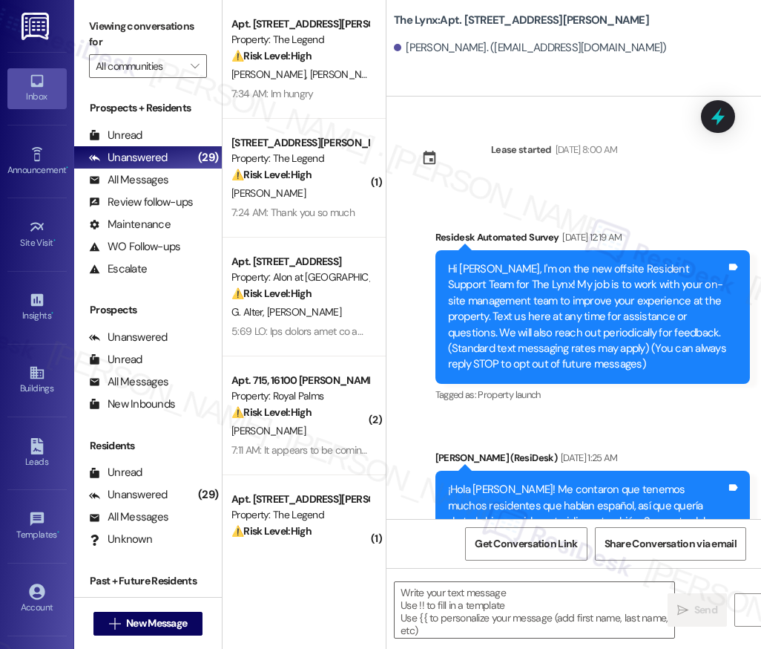
type textarea "Fetching suggested responses. Please feel free to read through the conversation…"
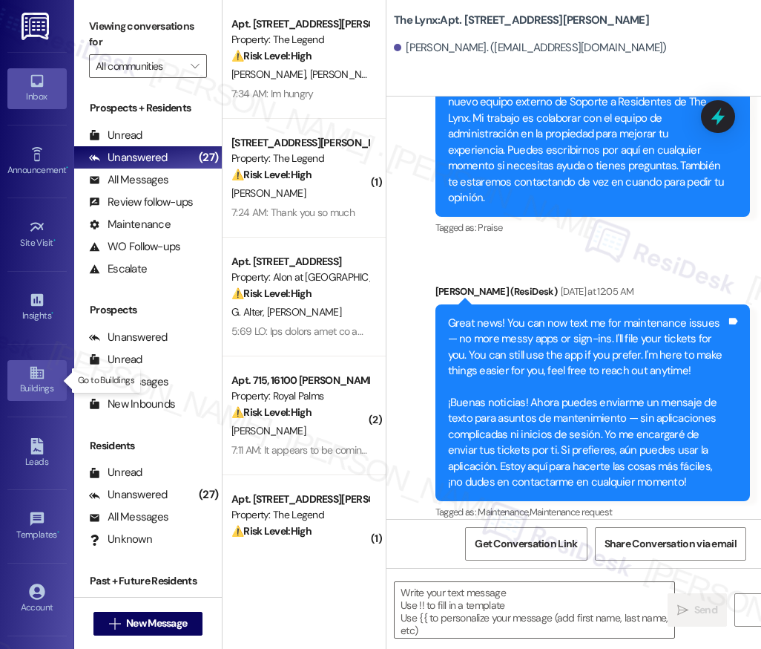
click at [30, 373] on icon at bounding box center [36, 373] width 13 height 13
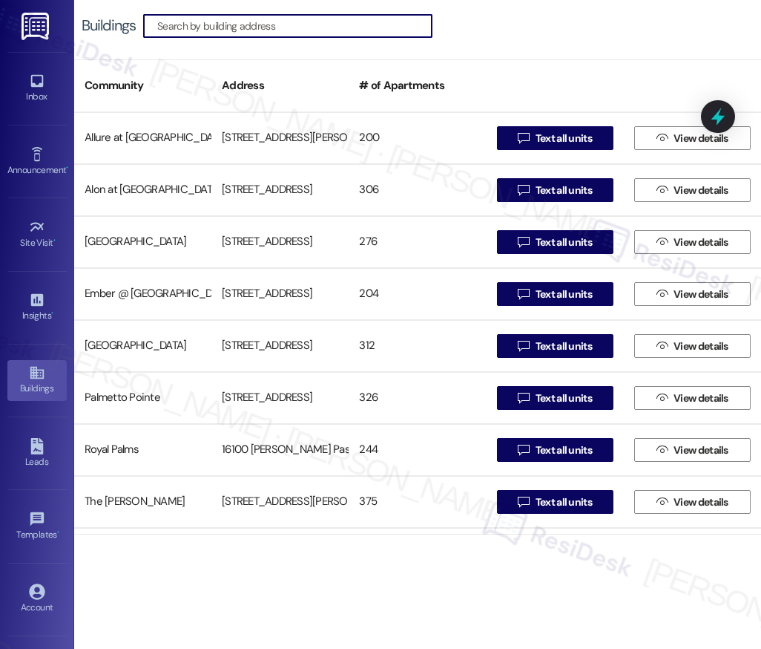
scroll to position [150, 0]
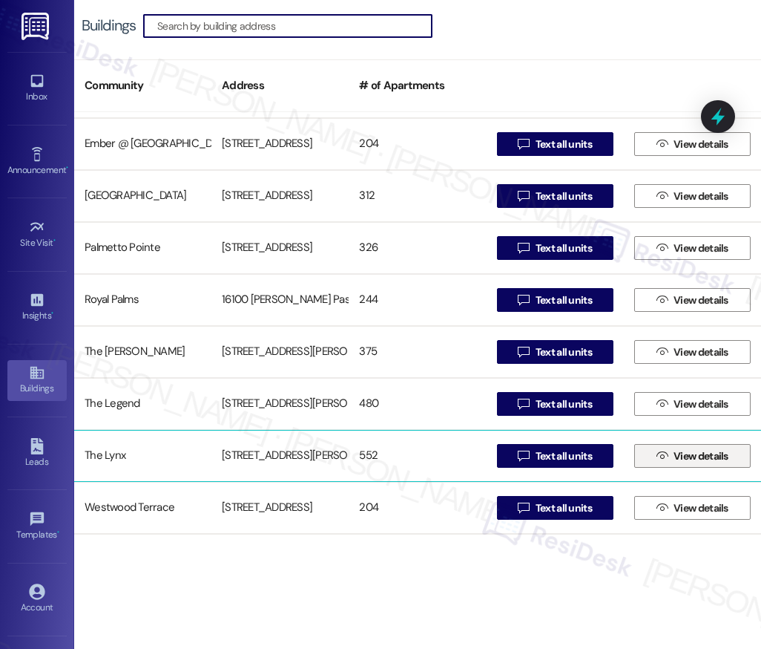
click at [678, 461] on span "View details" at bounding box center [701, 456] width 55 height 16
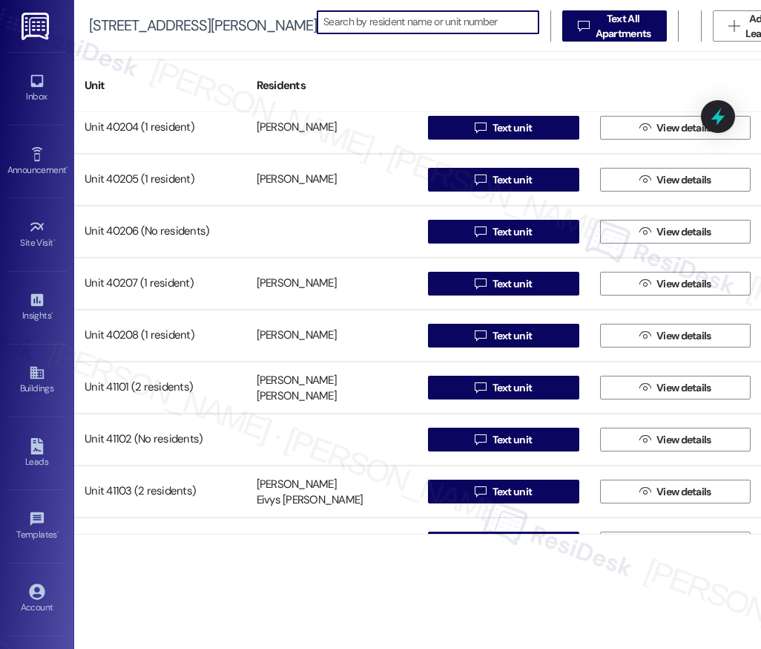
scroll to position [27178, 0]
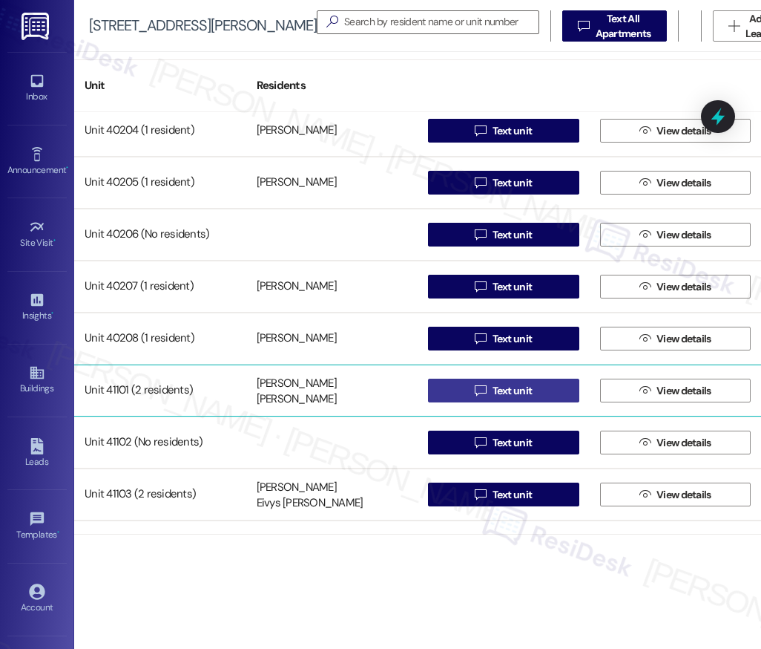
click at [502, 393] on span "Text unit" at bounding box center [513, 391] width 40 height 16
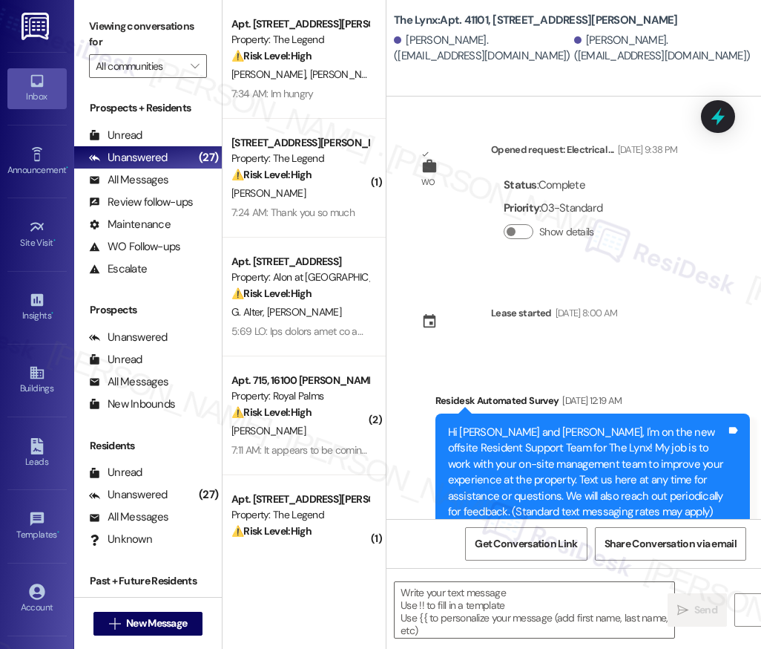
type textarea "Fetching suggested responses. Please feel free to read through the conversation…"
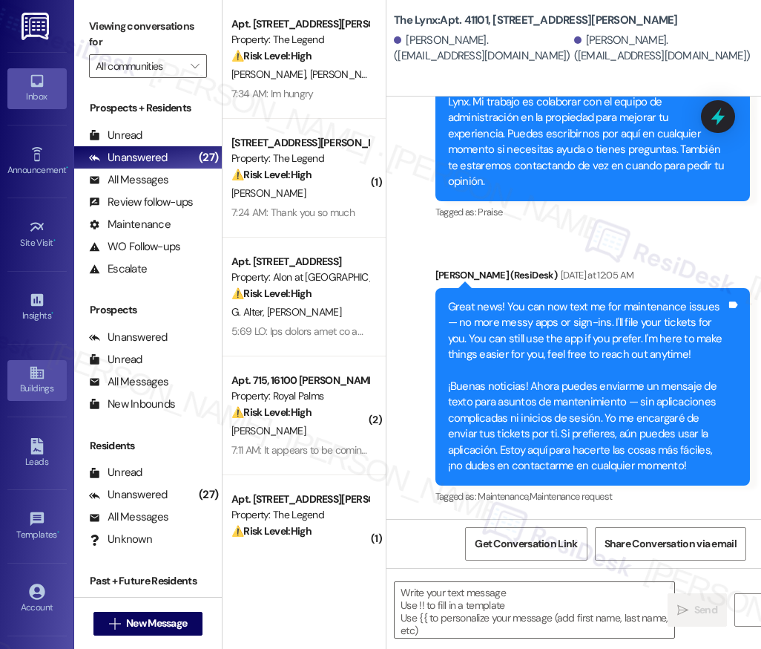
click at [36, 381] on div "Buildings" at bounding box center [37, 388] width 74 height 15
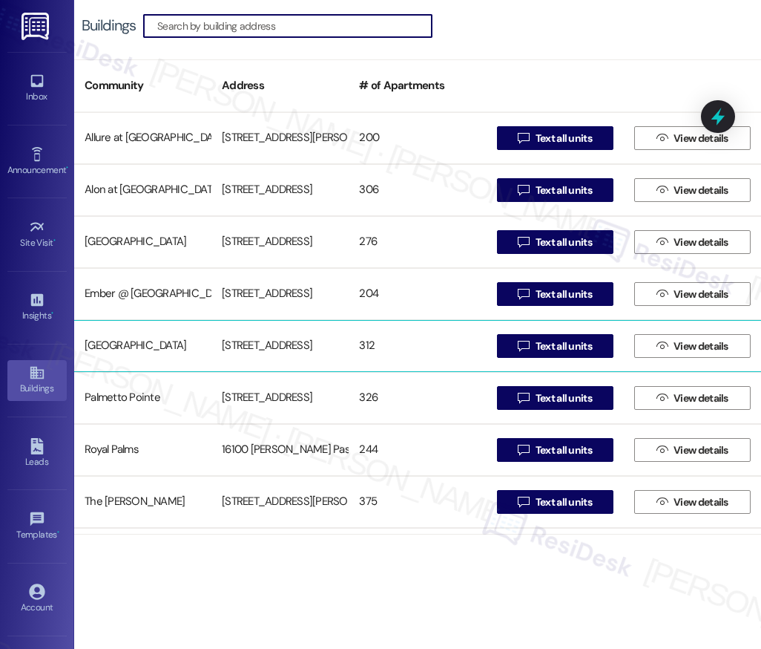
scroll to position [150, 0]
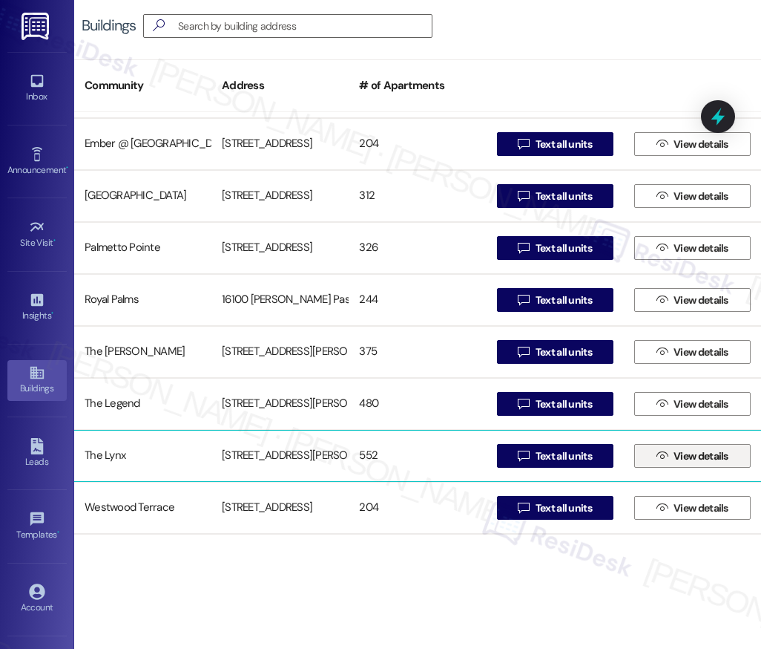
click at [689, 449] on span "View details" at bounding box center [701, 456] width 55 height 16
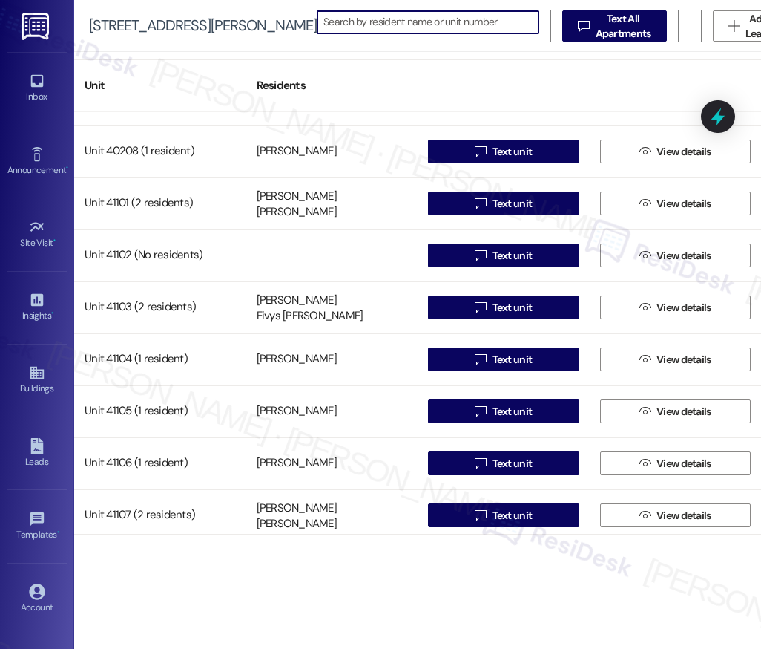
scroll to position [27364, 0]
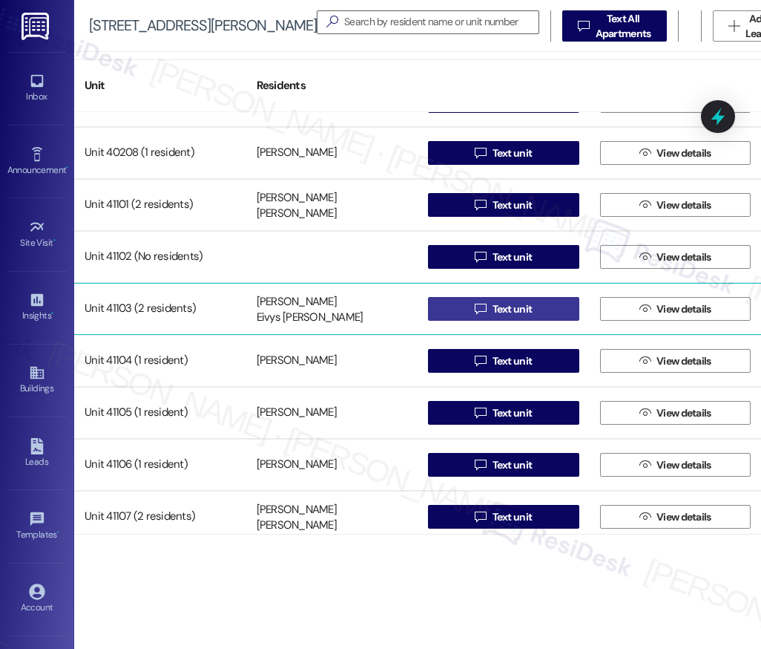
click at [508, 309] on span "Text unit" at bounding box center [513, 309] width 40 height 16
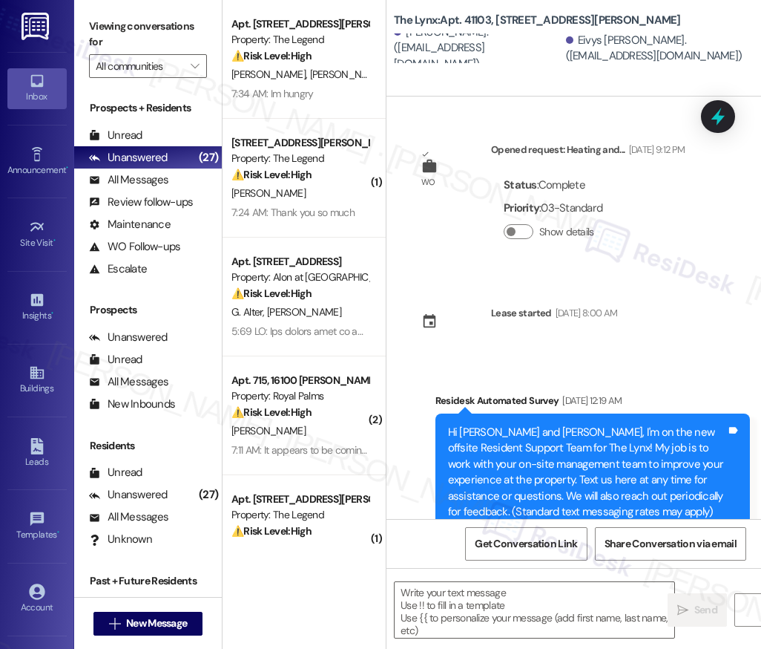
type textarea "Fetching suggested responses. Please feel free to read through the conversation…"
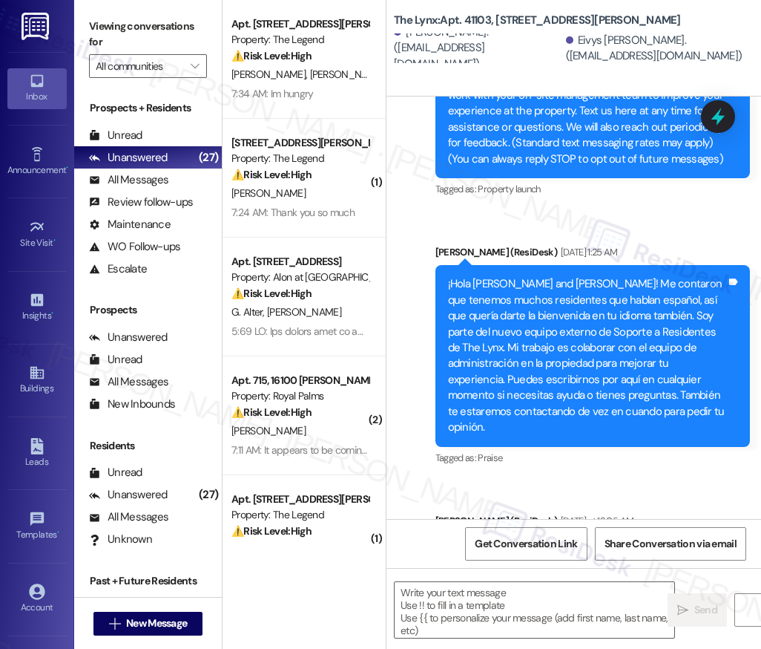
scroll to position [615, 0]
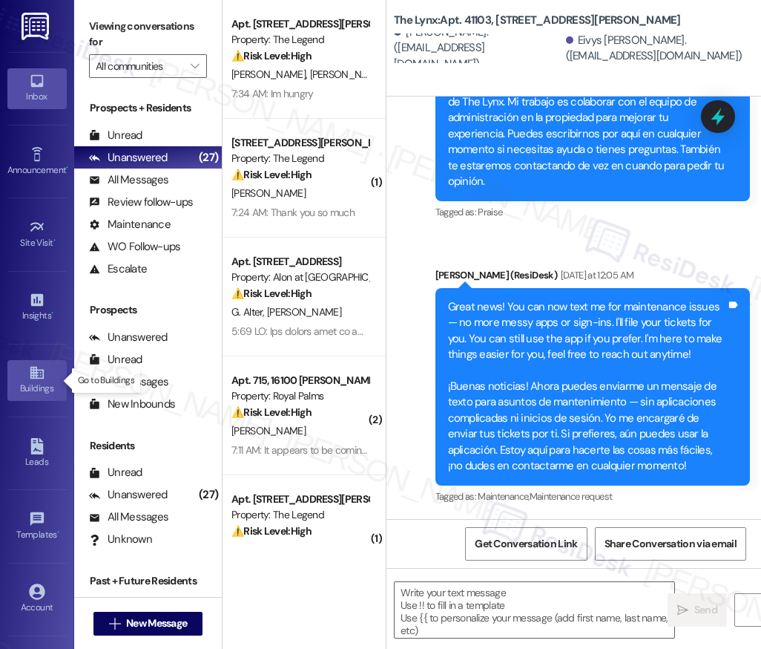
click at [33, 381] on div "Buildings" at bounding box center [37, 388] width 74 height 15
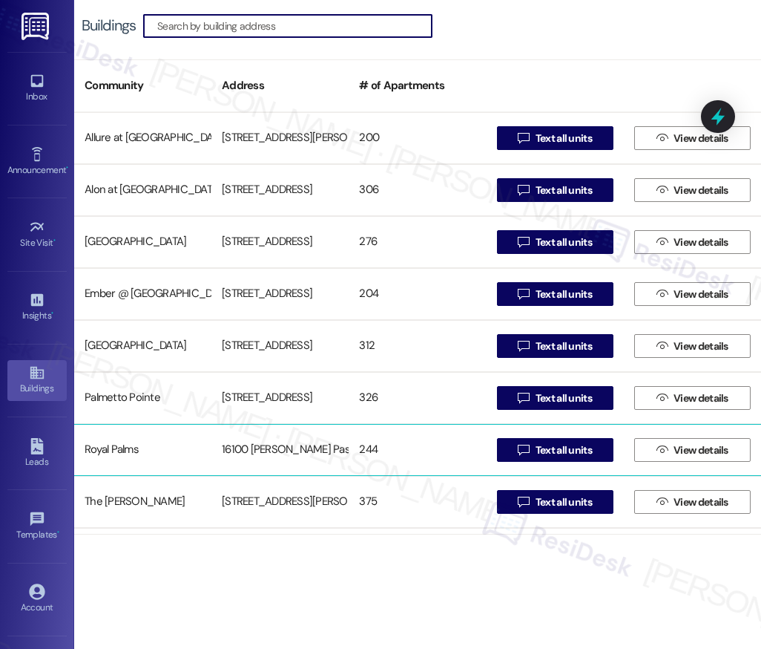
scroll to position [150, 0]
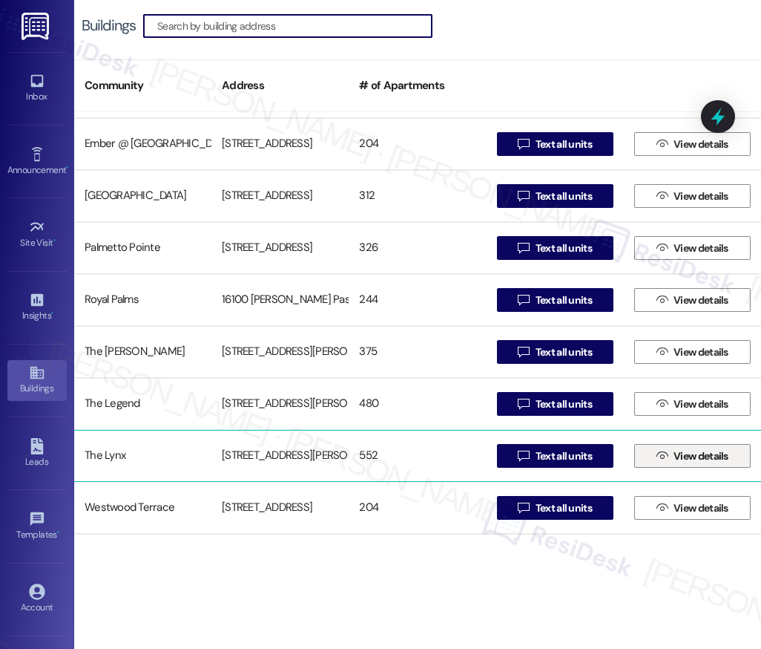
click at [693, 461] on span "View details" at bounding box center [701, 456] width 55 height 16
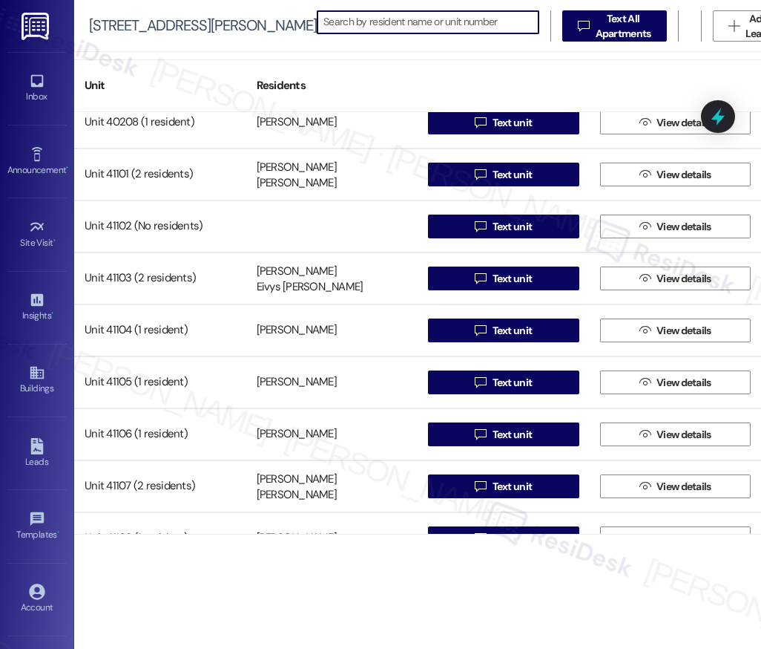
scroll to position [27386, 0]
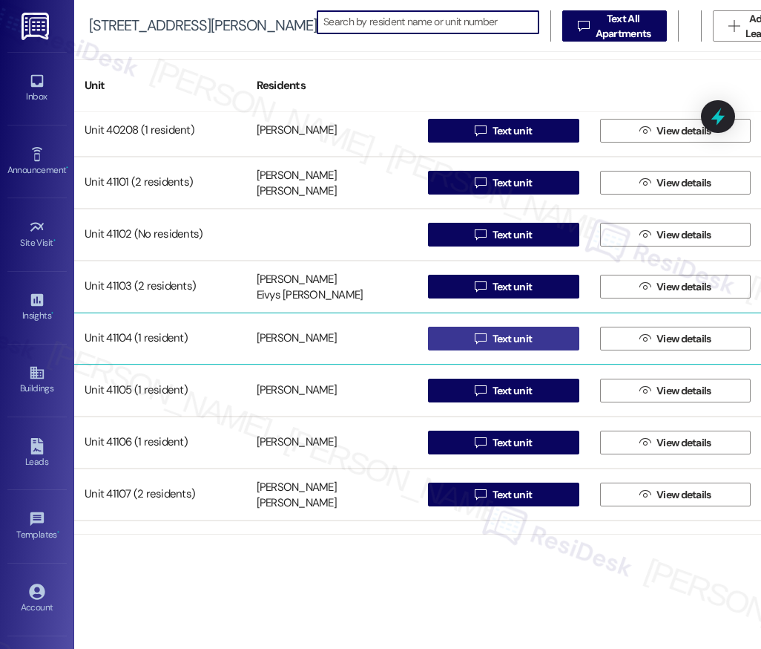
click at [508, 337] on span "Text unit" at bounding box center [513, 339] width 40 height 16
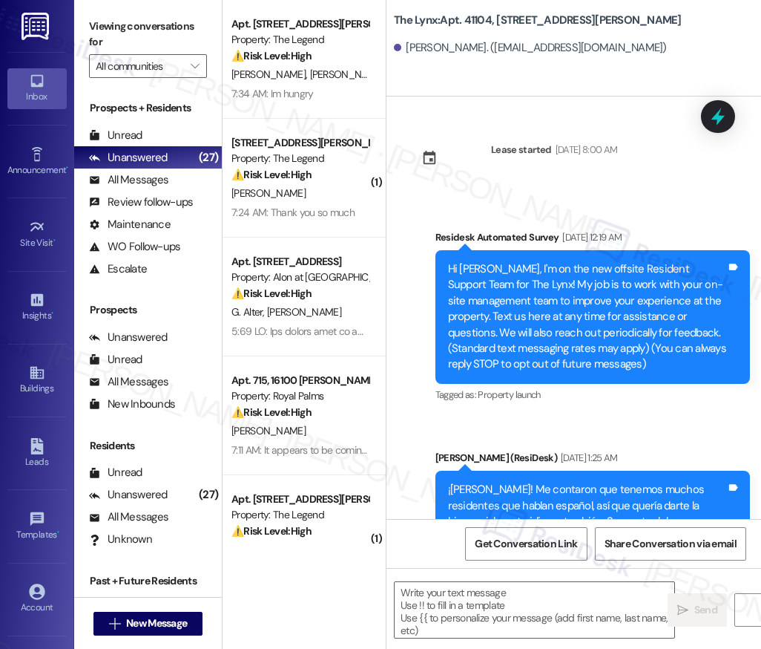
type textarea "Fetching suggested responses. Please feel free to read through the conversation…"
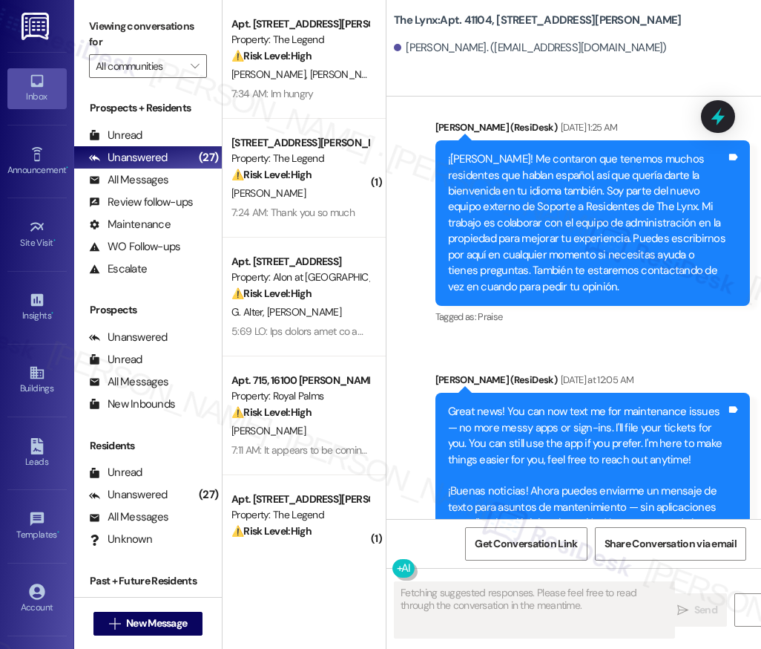
scroll to position [435, 0]
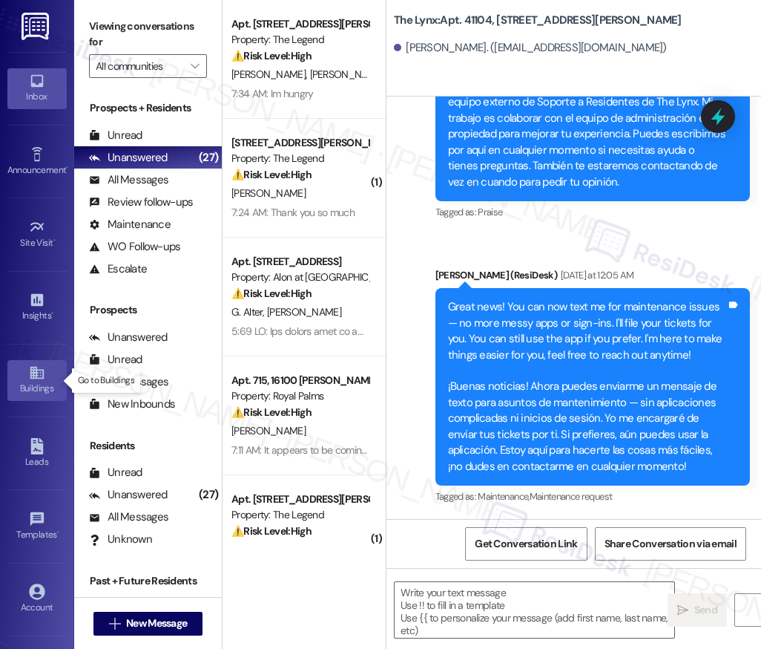
click at [32, 373] on icon at bounding box center [36, 373] width 13 height 13
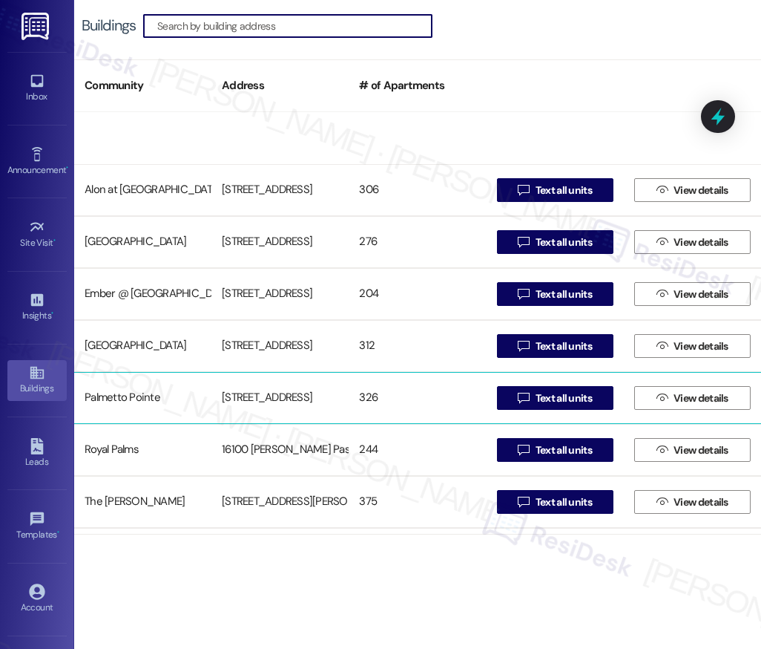
scroll to position [150, 0]
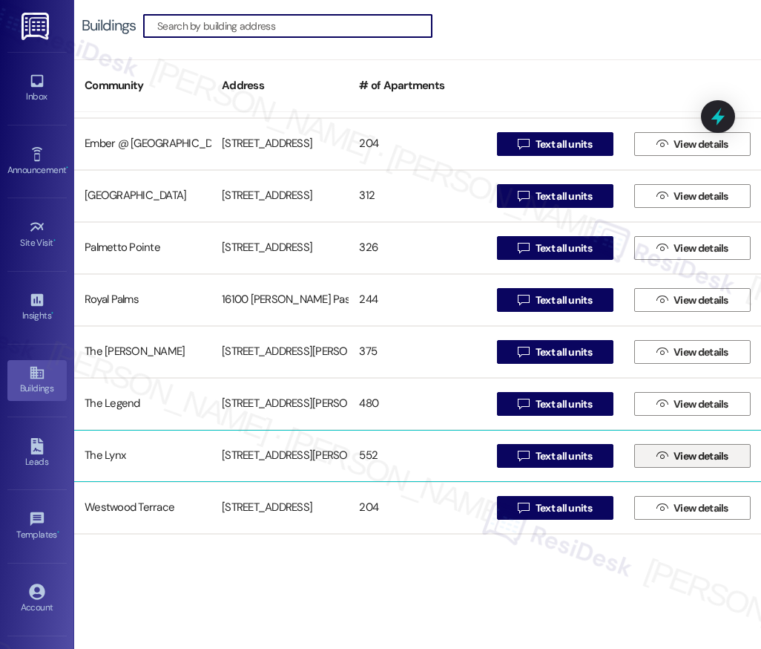
click at [681, 459] on span "View details" at bounding box center [701, 456] width 55 height 16
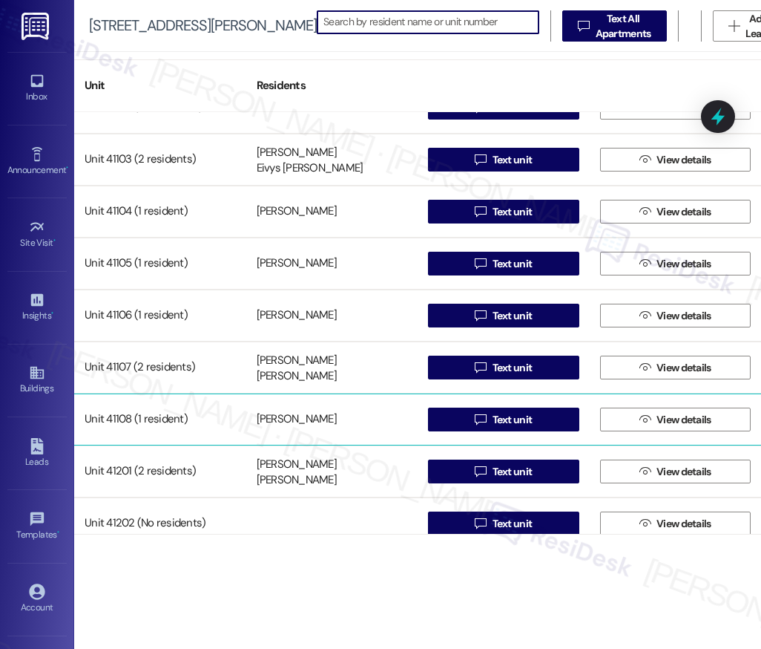
scroll to position [27512, 0]
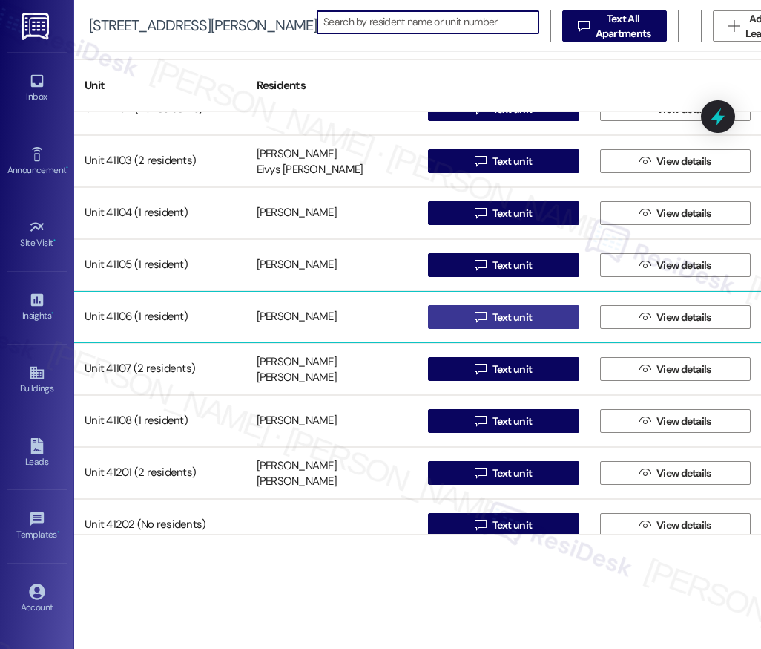
click at [490, 314] on span "Text unit" at bounding box center [513, 317] width 46 height 16
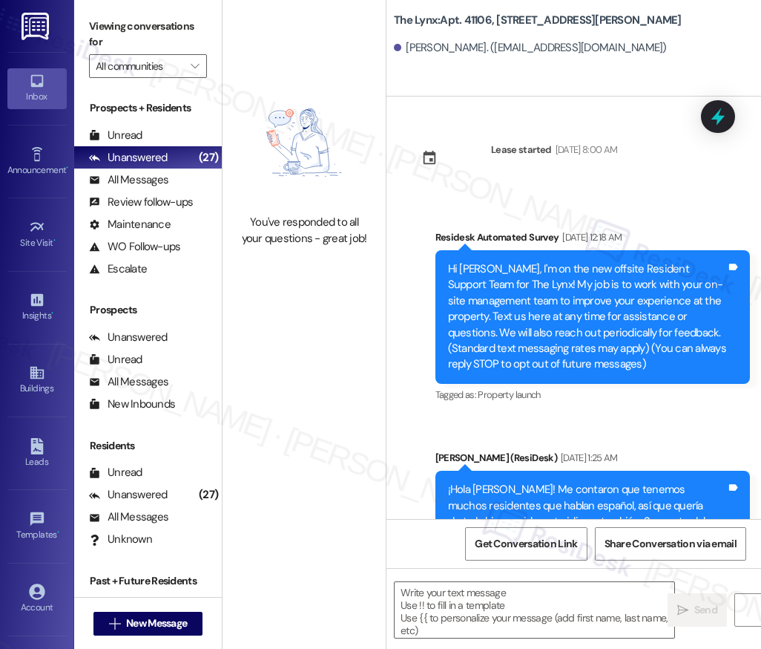
type textarea "Fetching suggested responses. Please feel free to read through the conversation…"
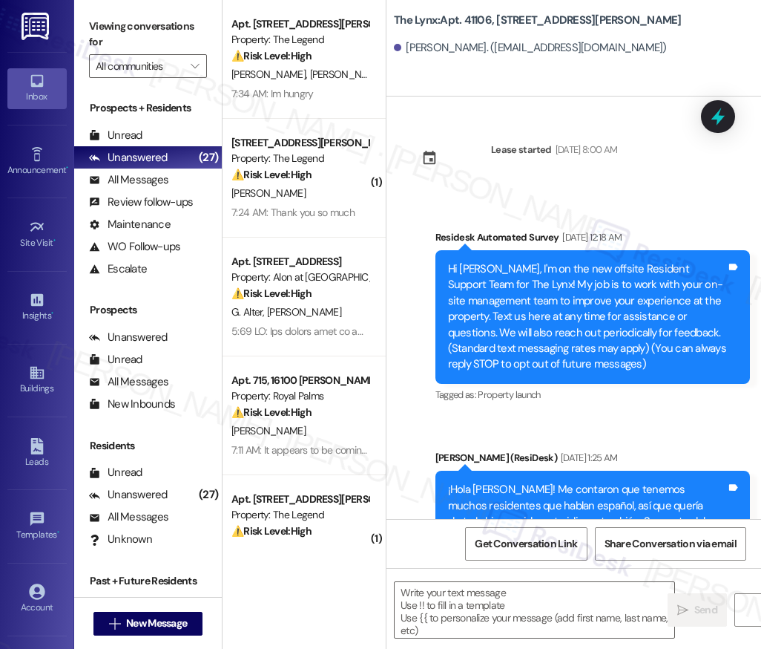
type textarea "Fetching suggested responses. Please feel free to read through the conversation…"
click at [35, 380] on icon at bounding box center [37, 372] width 16 height 16
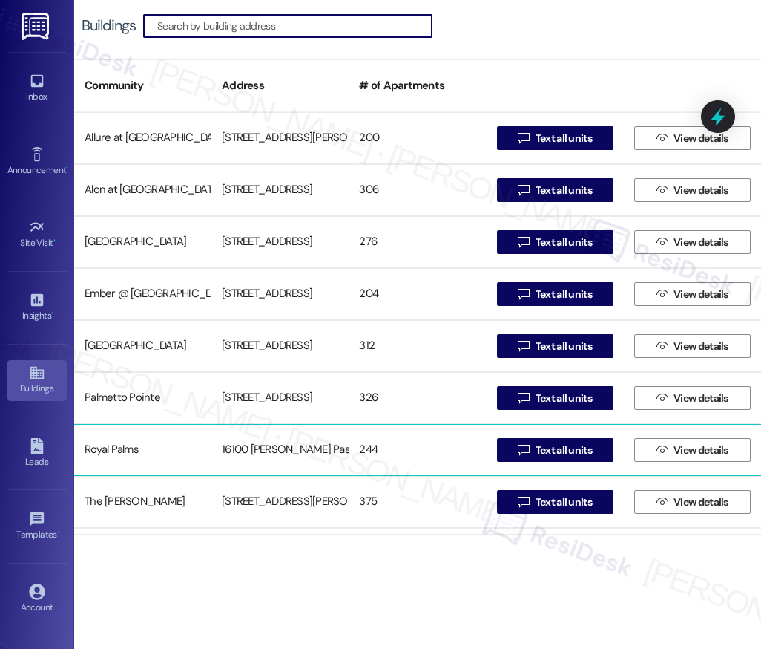
scroll to position [150, 0]
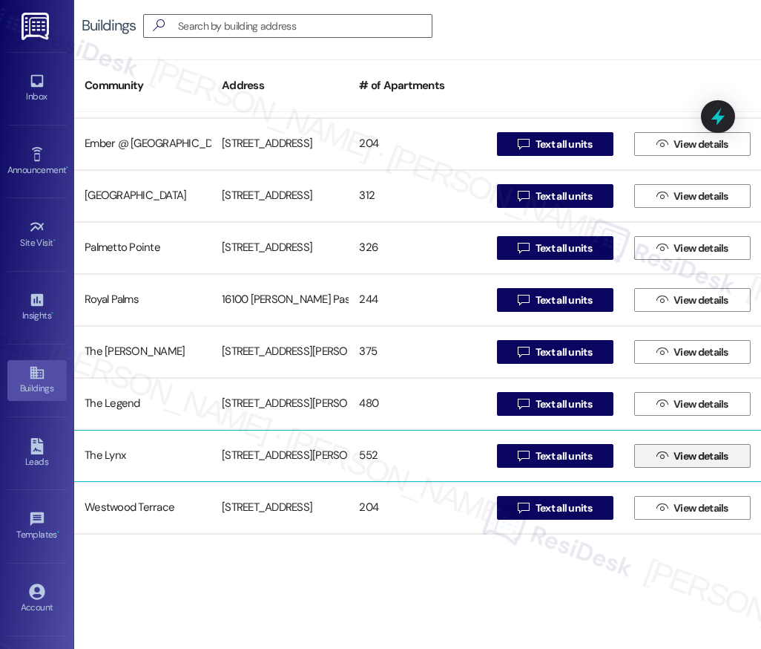
click at [695, 456] on span "View details" at bounding box center [701, 456] width 55 height 16
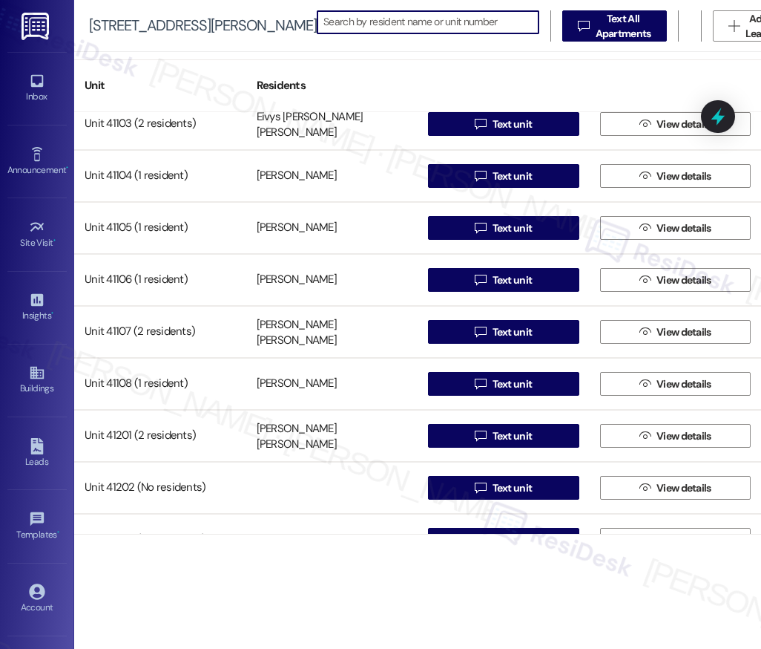
scroll to position [27553, 0]
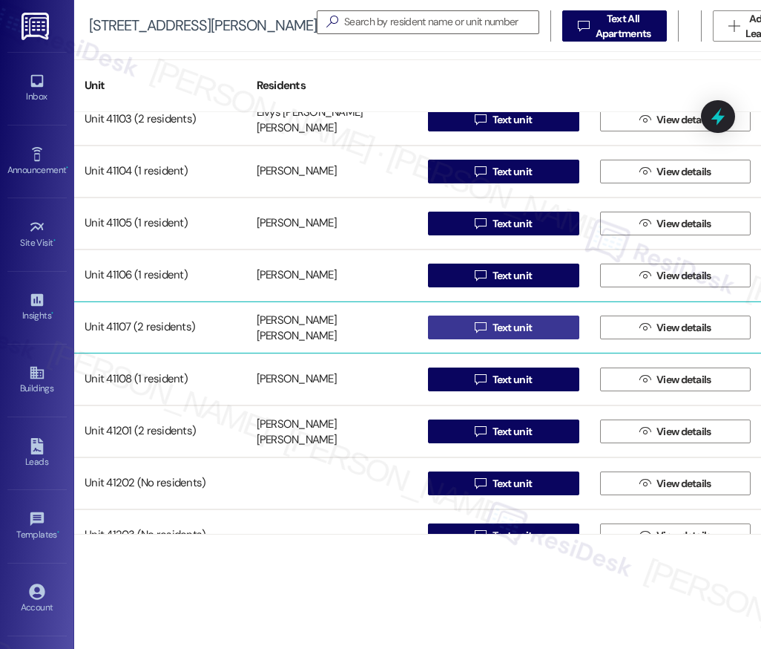
click at [502, 328] on span "Text unit" at bounding box center [513, 328] width 40 height 16
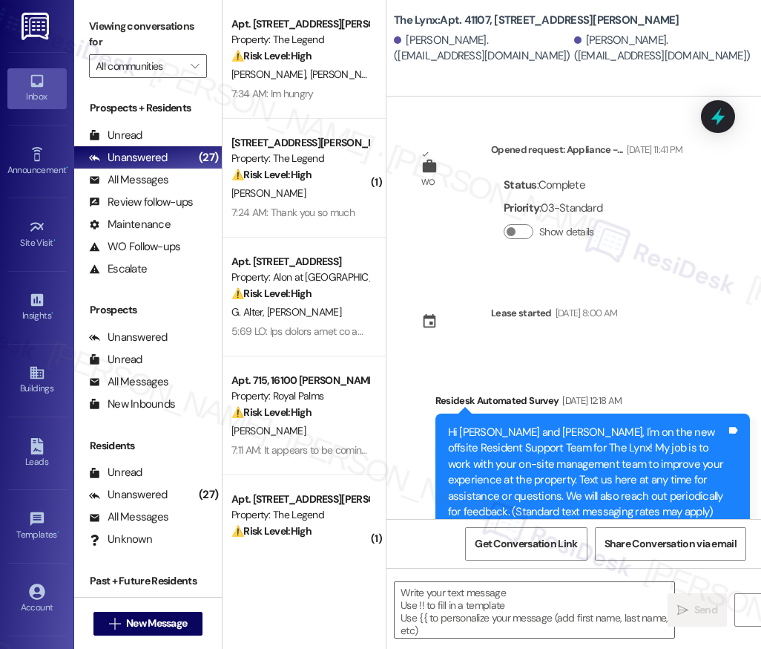
type textarea "Fetching suggested responses. Please feel free to read through the conversation…"
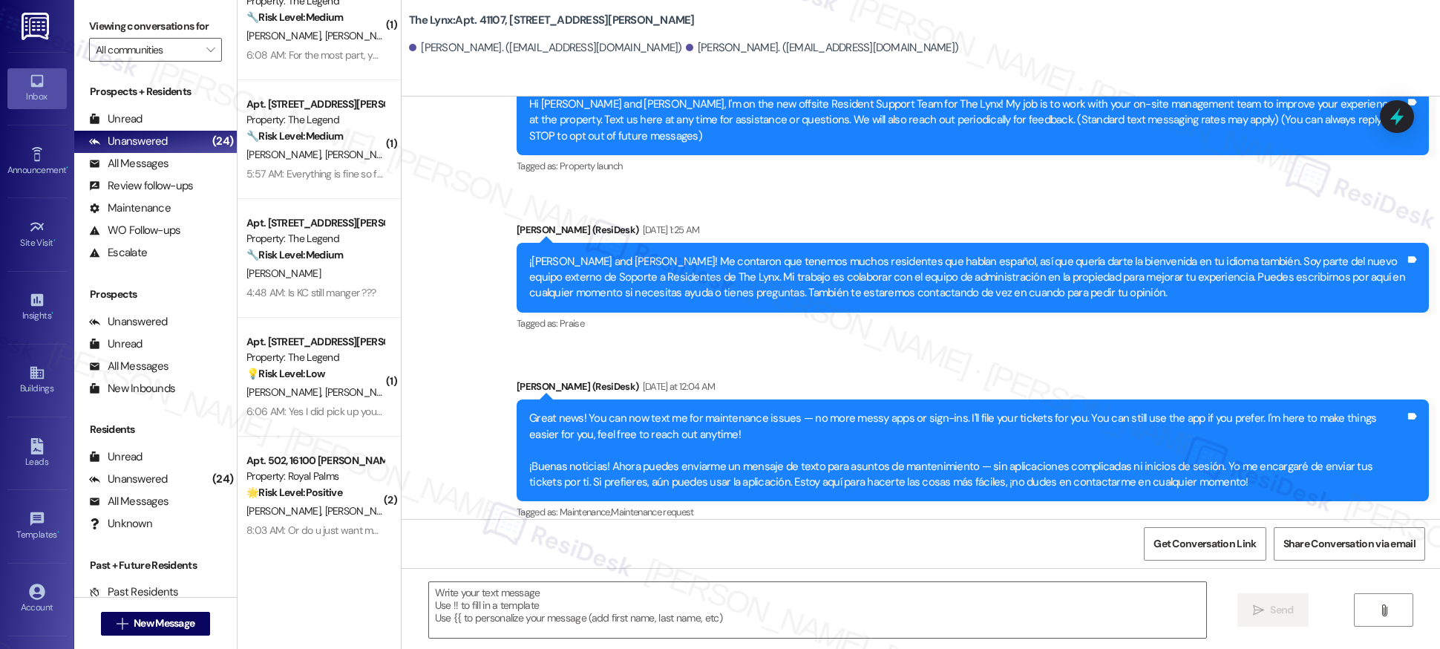
scroll to position [2307, 0]
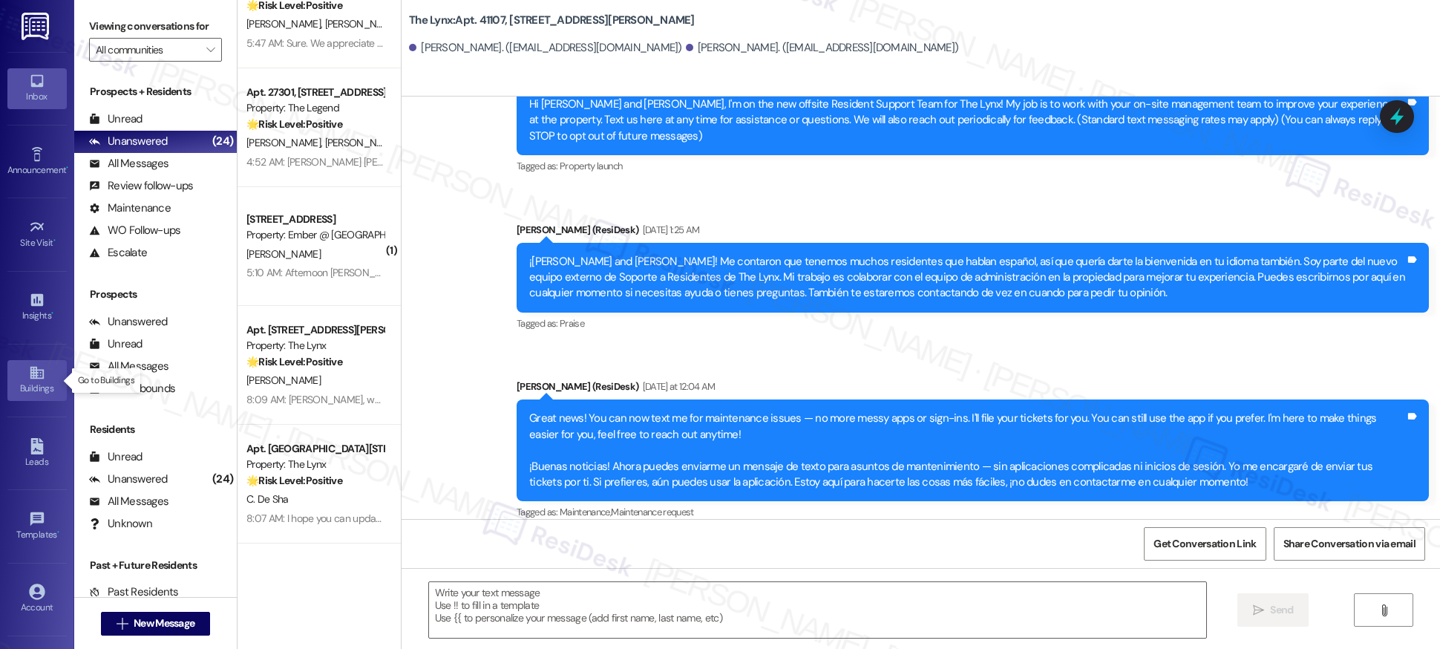
click at [33, 384] on div "Buildings" at bounding box center [37, 388] width 74 height 15
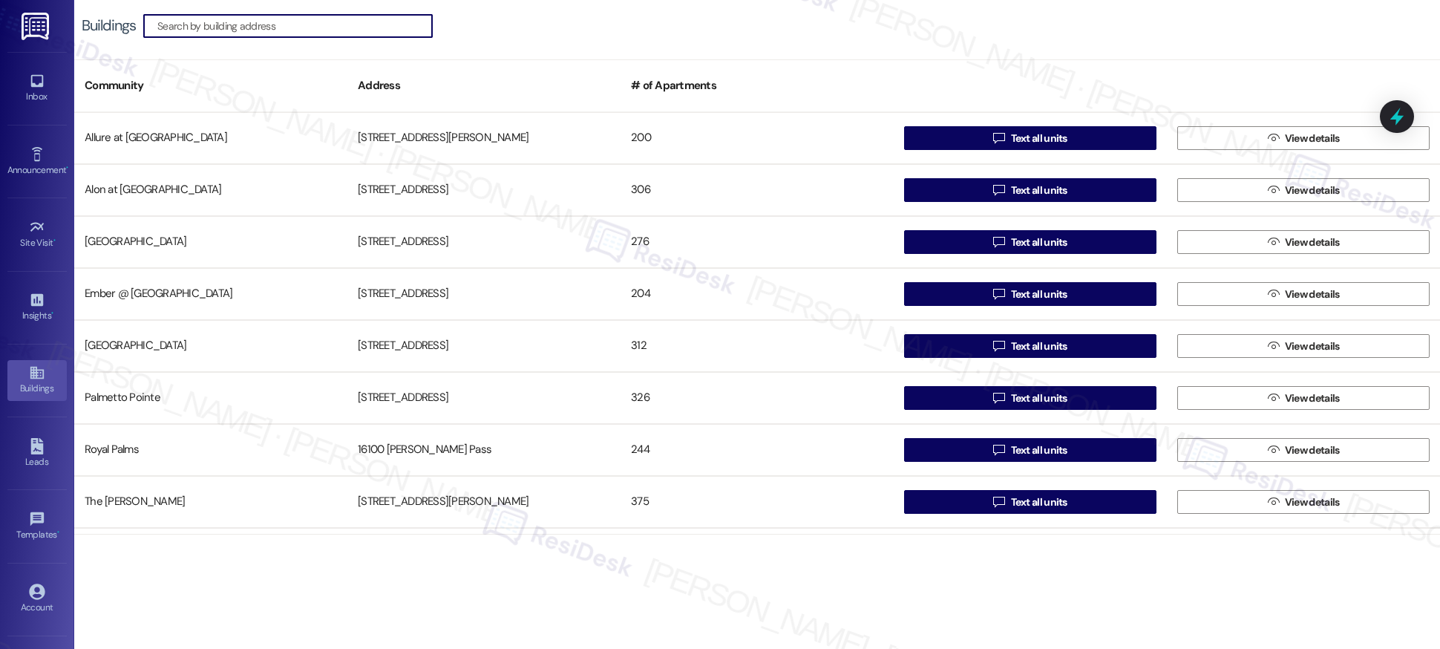
scroll to position [150, 0]
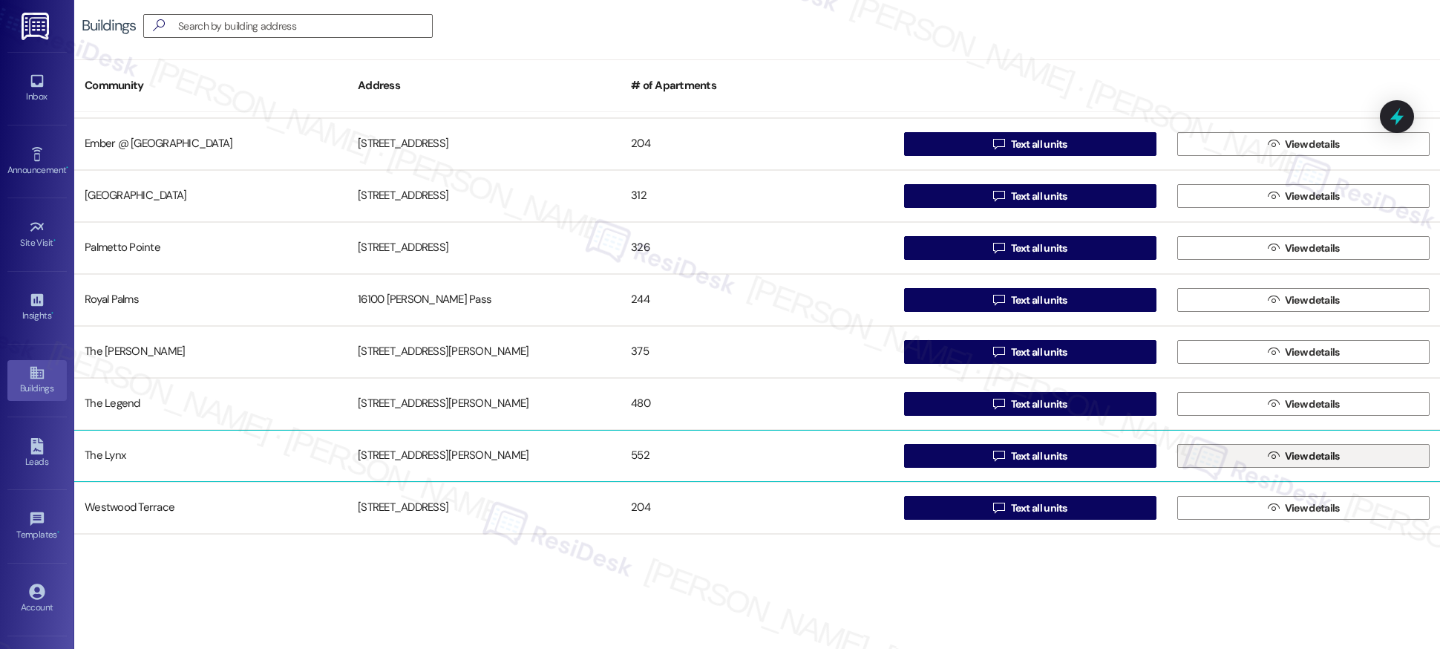
click at [1324, 457] on span "View details" at bounding box center [1312, 456] width 55 height 16
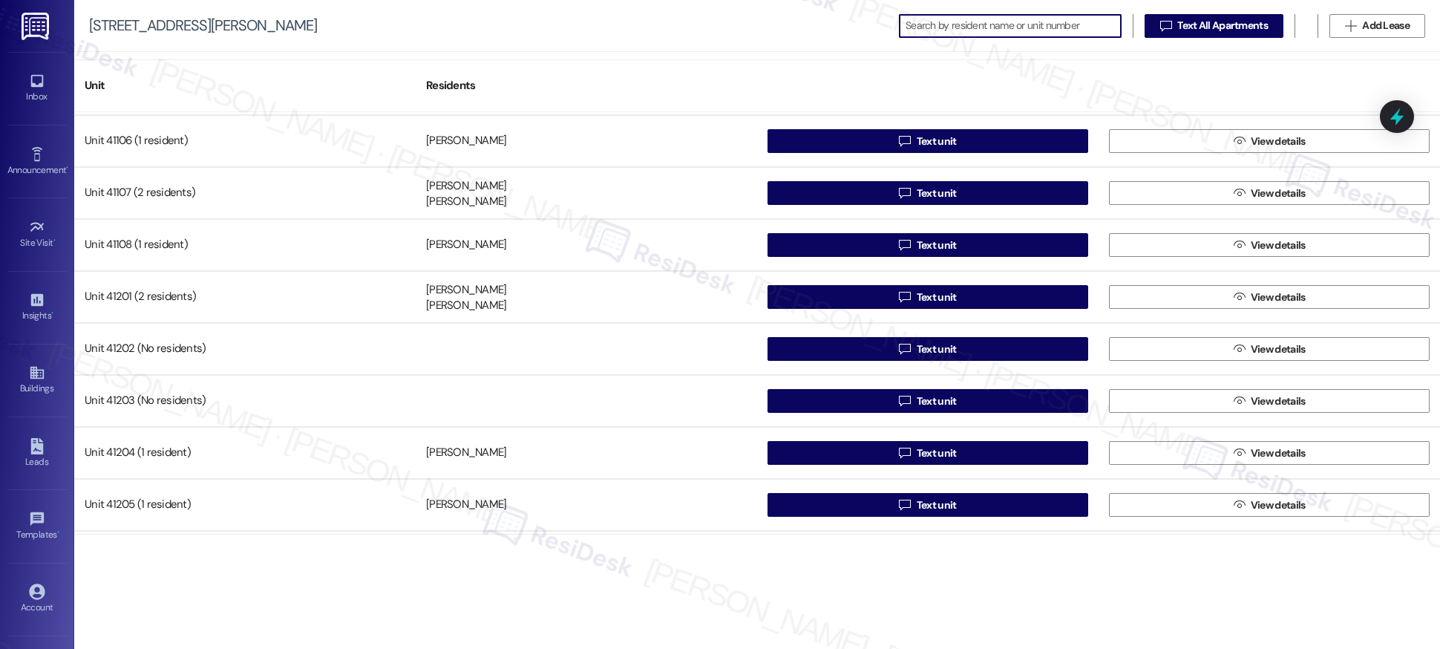
scroll to position [27647, 0]
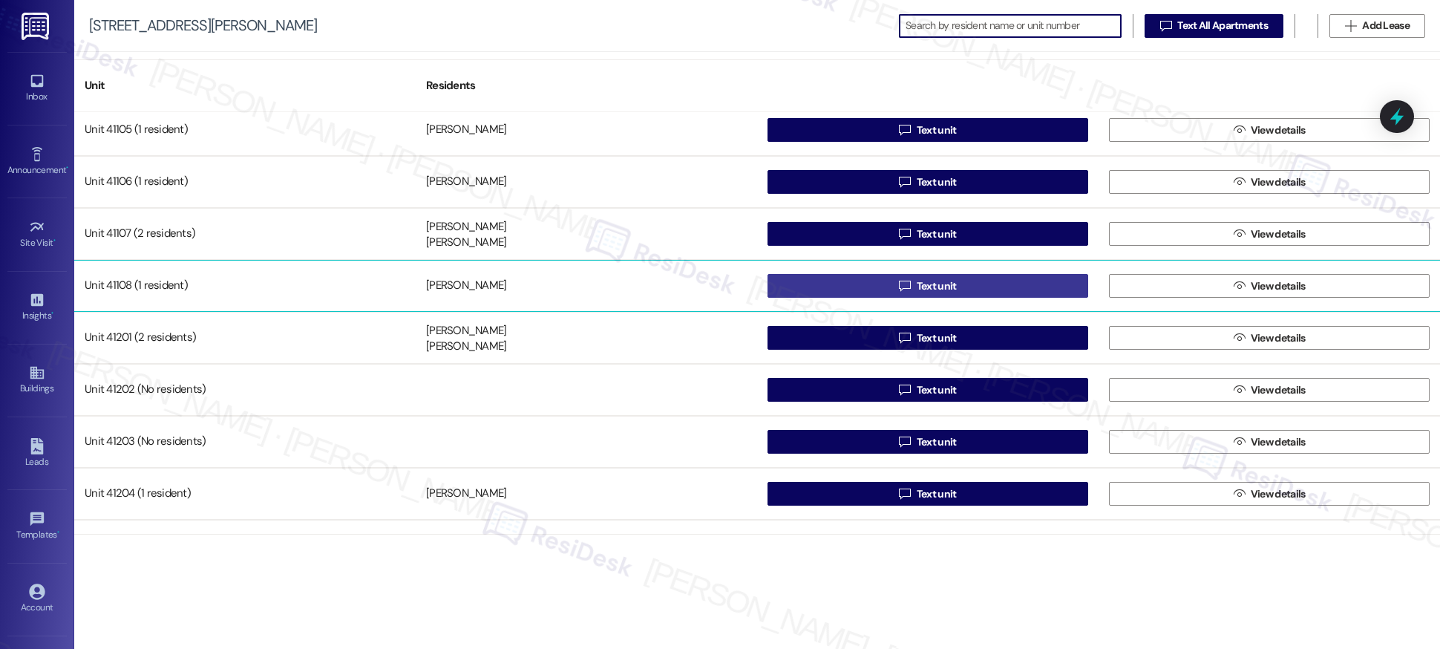
click at [929, 284] on span "Text unit" at bounding box center [937, 286] width 40 height 16
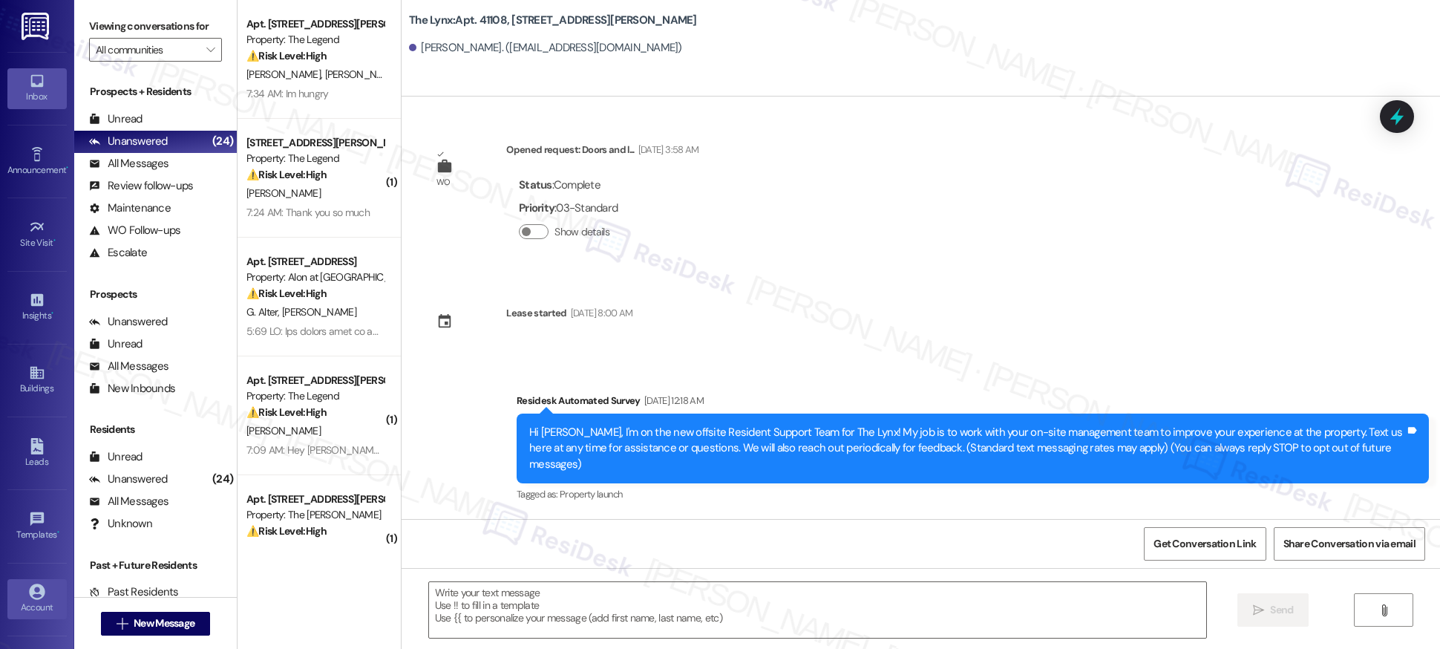
type textarea "Fetching suggested responses. Please feel free to read through the conversation…"
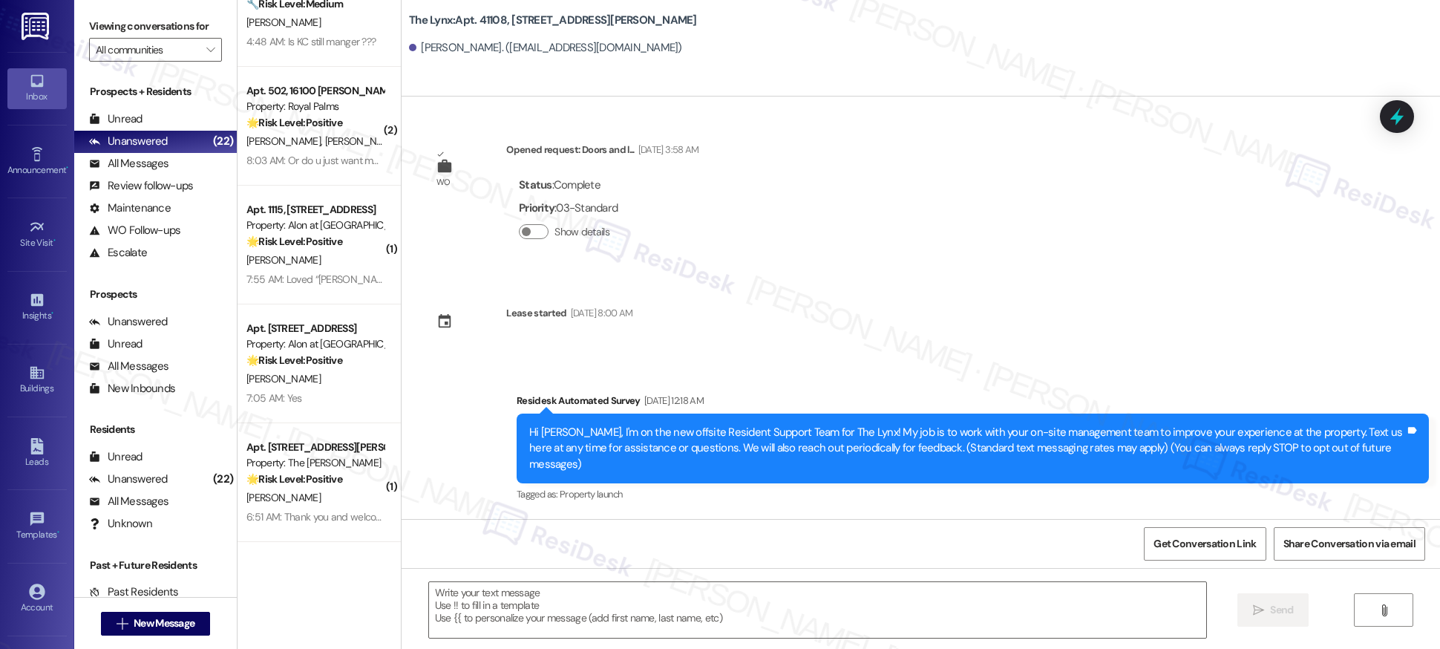
scroll to position [1378, 0]
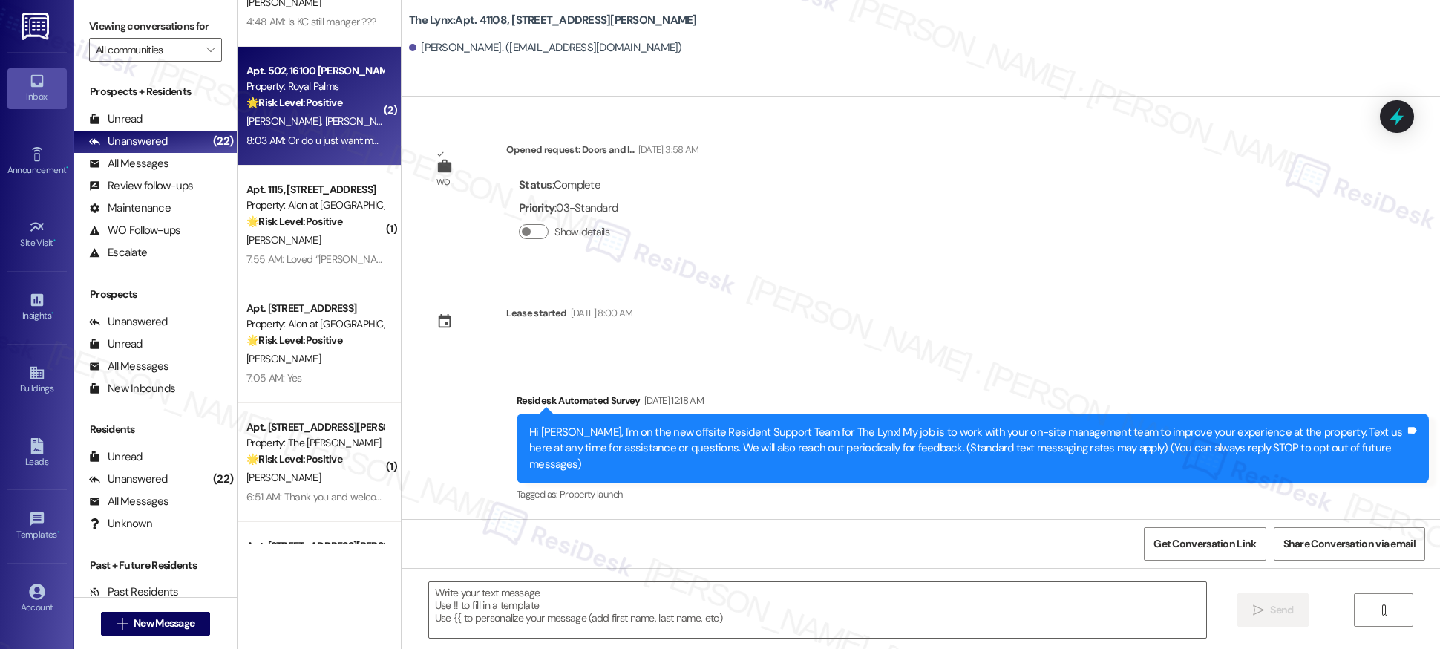
click at [333, 117] on div "J. Sosa N. Russell" at bounding box center [315, 121] width 140 height 19
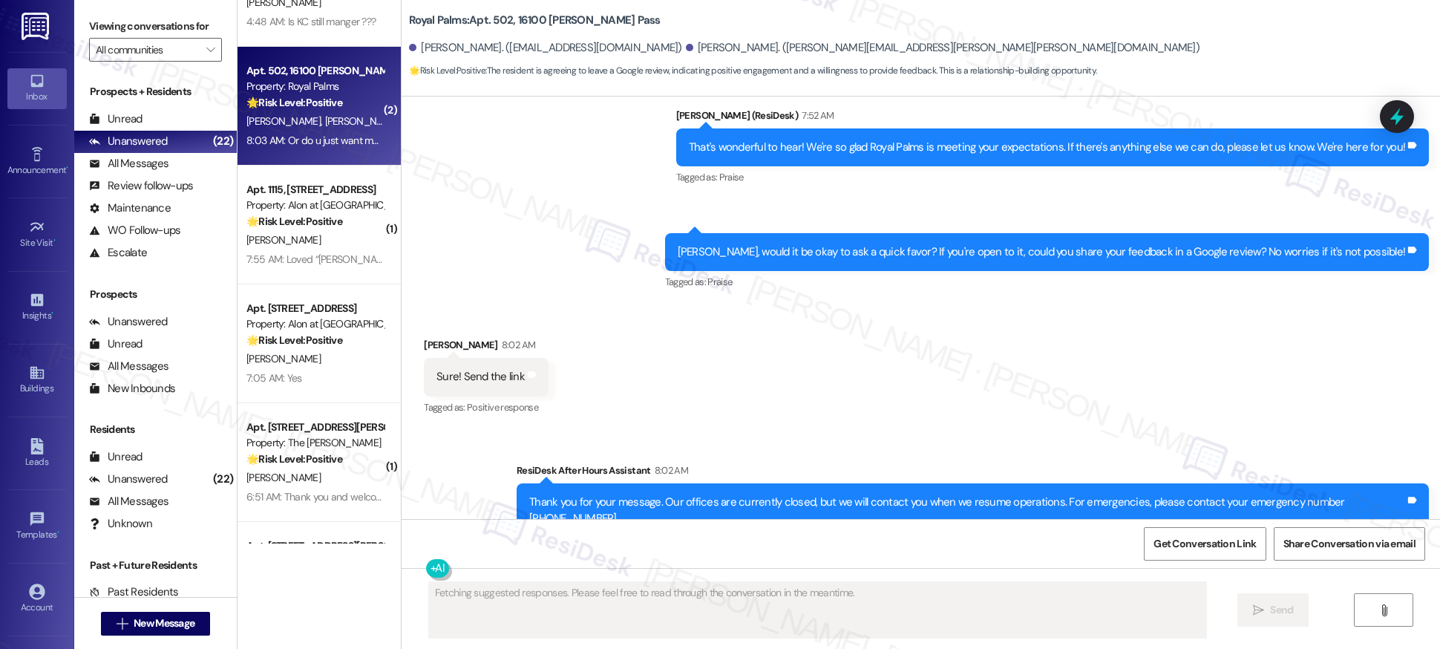
scroll to position [1542, 0]
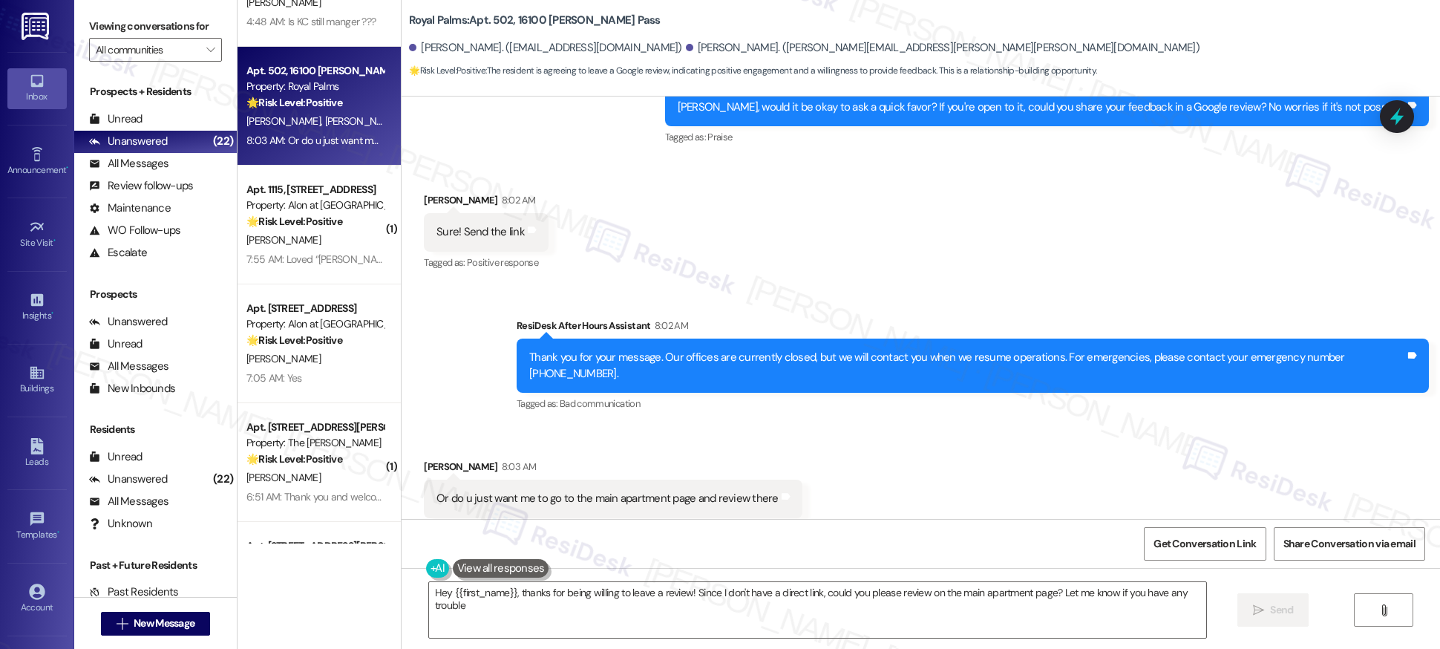
type textarea "Hey {{first_name}}, thanks for being willing to leave a review! Since I don't h…"
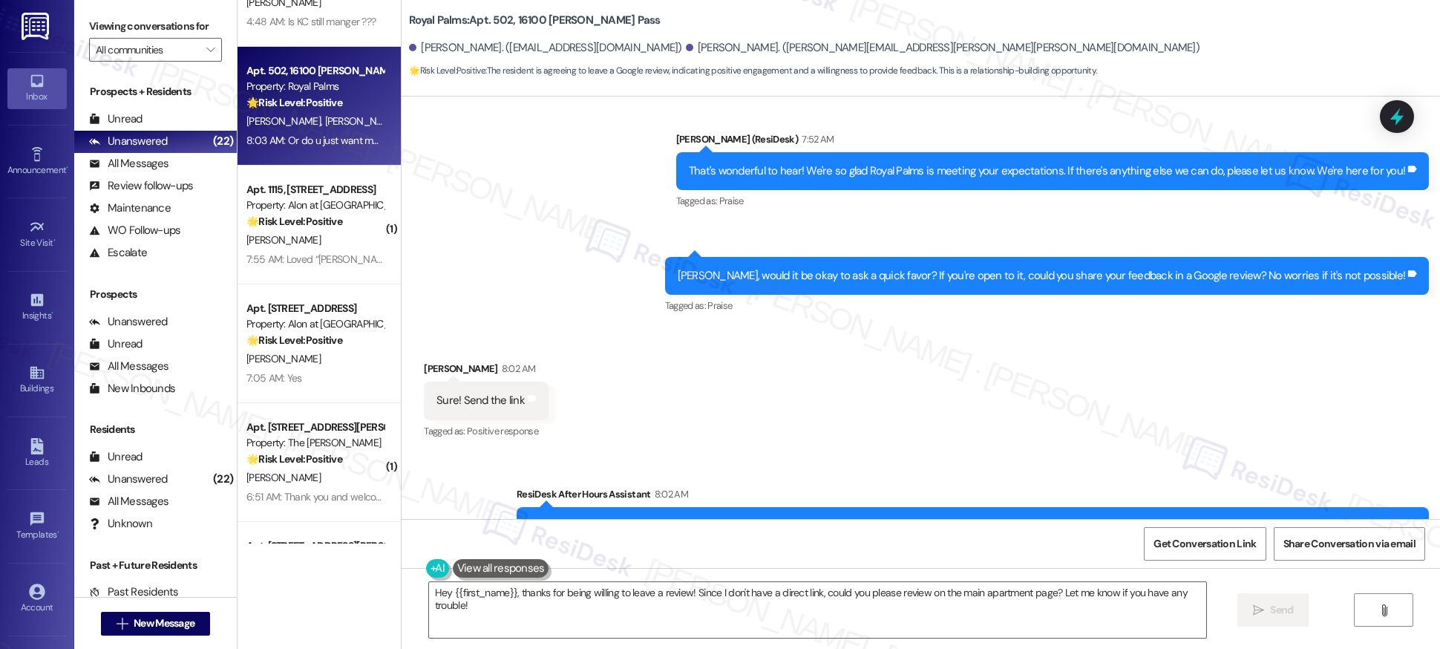
scroll to position [1372, 0]
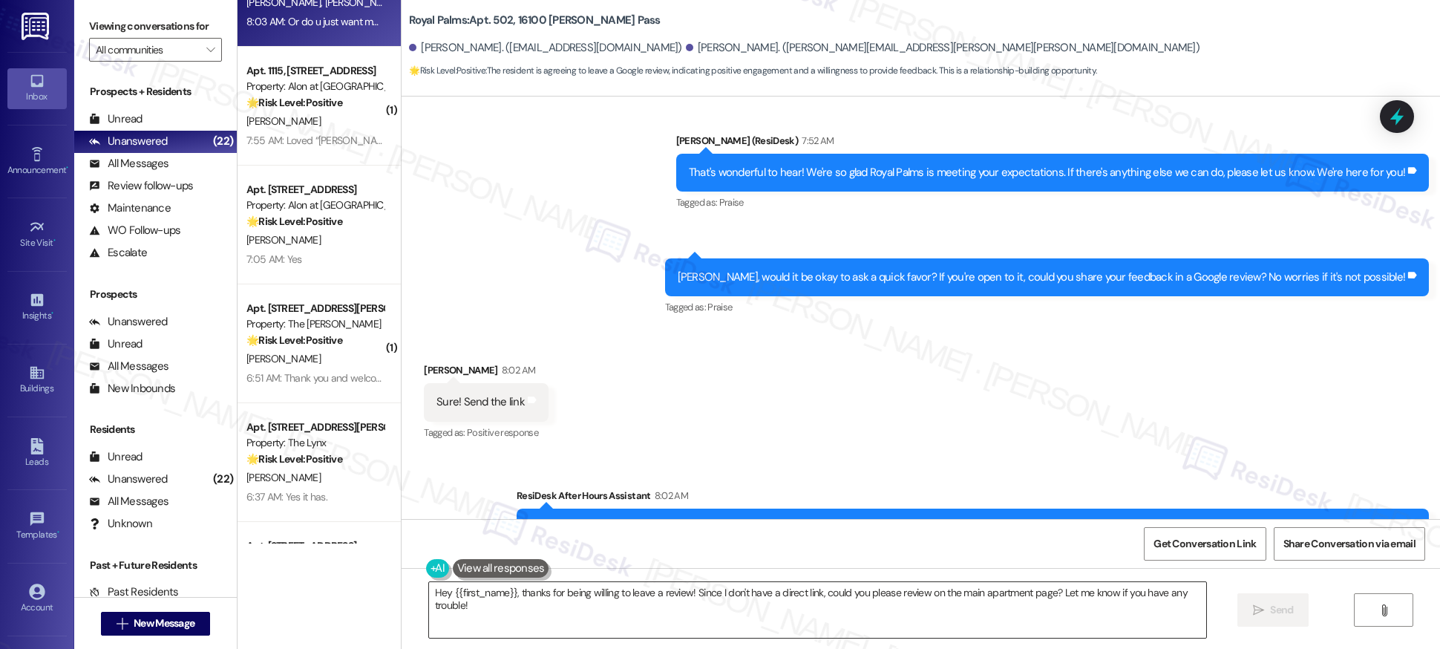
click at [598, 597] on textarea "Hey {{first_name}}, thanks for being willing to leave a review! Since I don't h…" at bounding box center [817, 610] width 777 height 56
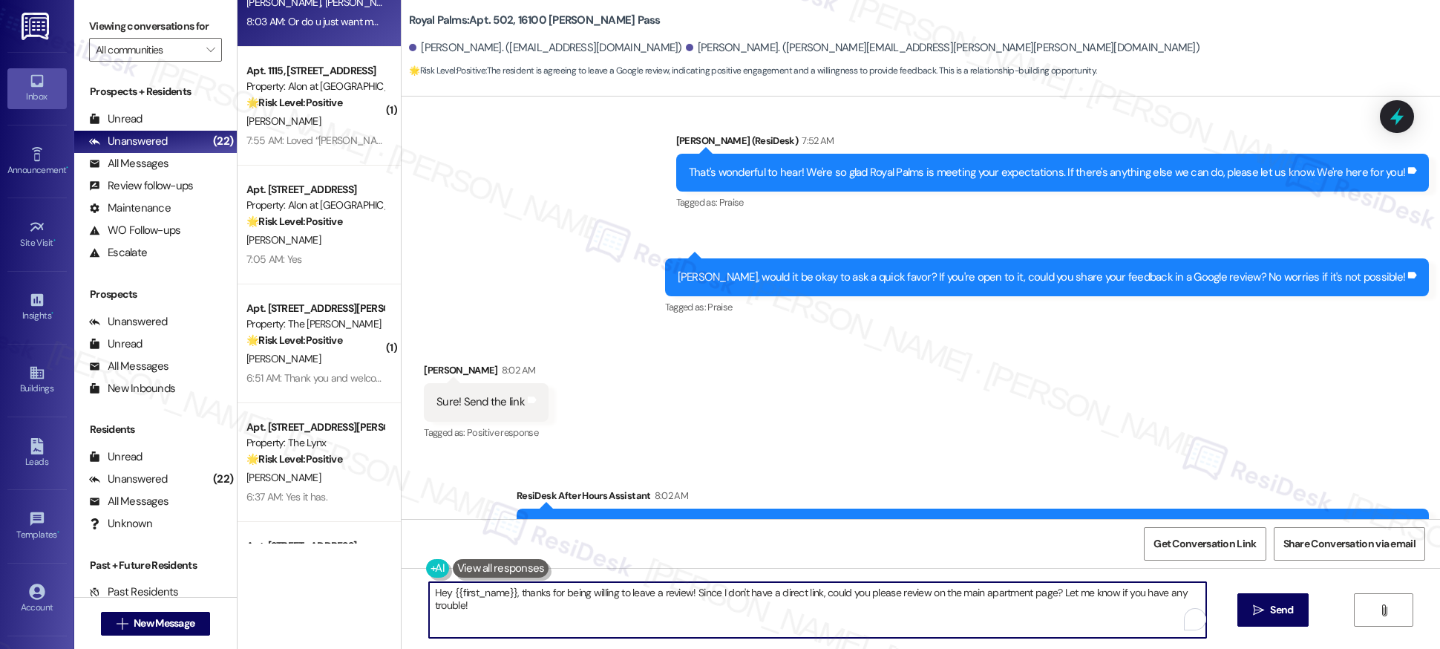
click at [598, 597] on textarea "Hey {{first_name}}, thanks for being willing to leave a review! Since I don't h…" at bounding box center [817, 610] width 777 height 56
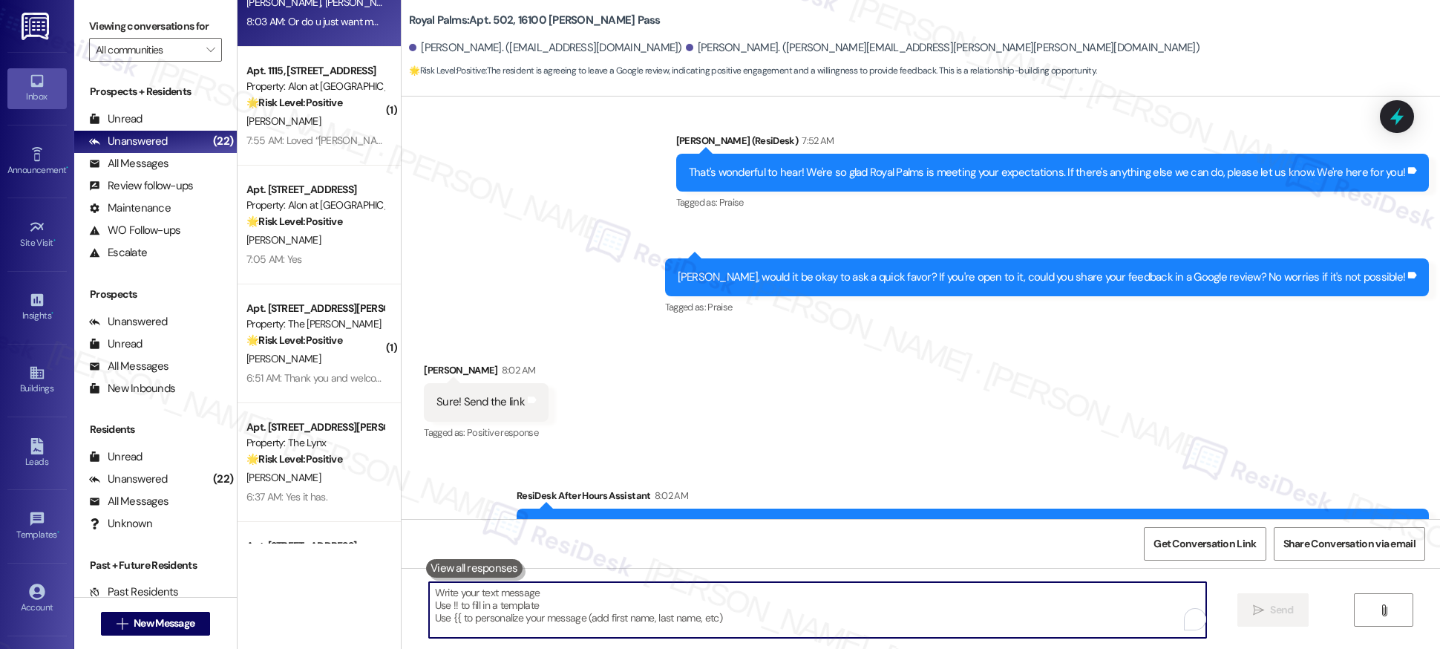
paste textarea "we’d love it if you could share it in a quick Google review. It only takes a mi…"
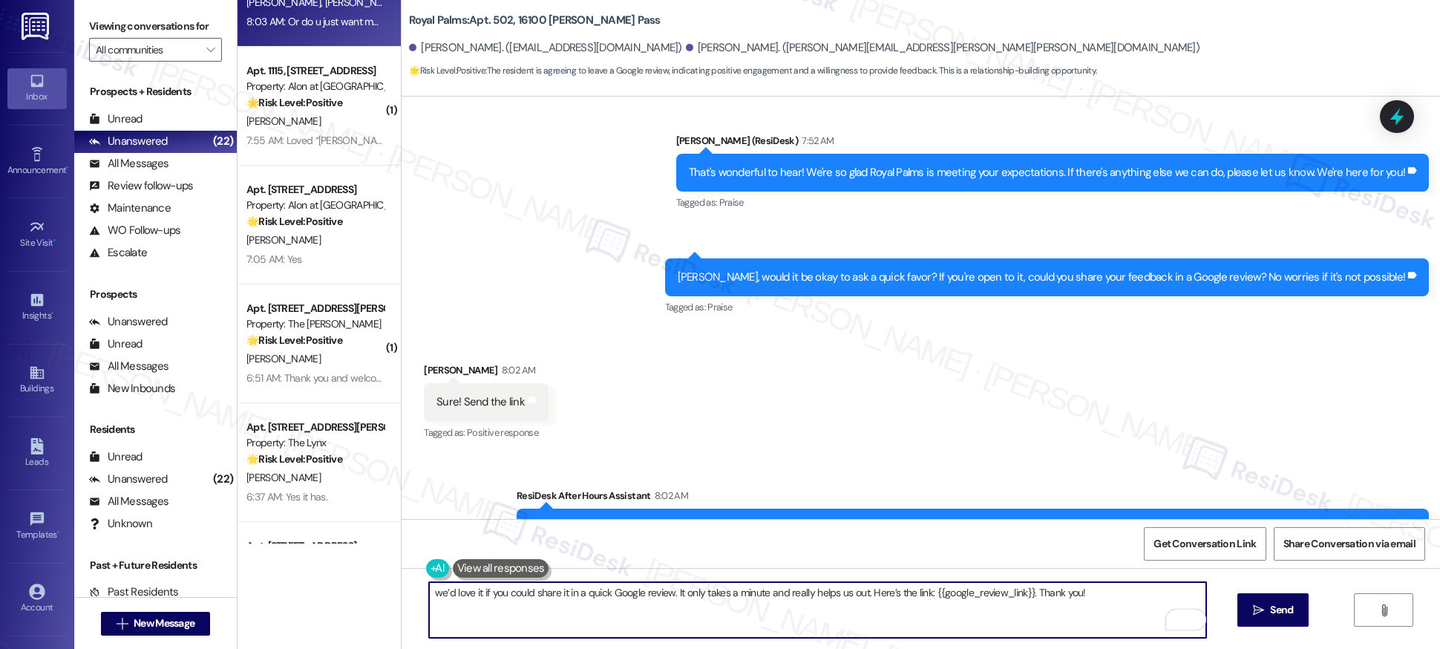
click at [429, 592] on textarea "we’d love it if you could share it in a quick Google review. It only takes a mi…" at bounding box center [817, 610] width 777 height 56
type textarea "We’d love it if you could share it in a quick Google review. It only takes a mi…"
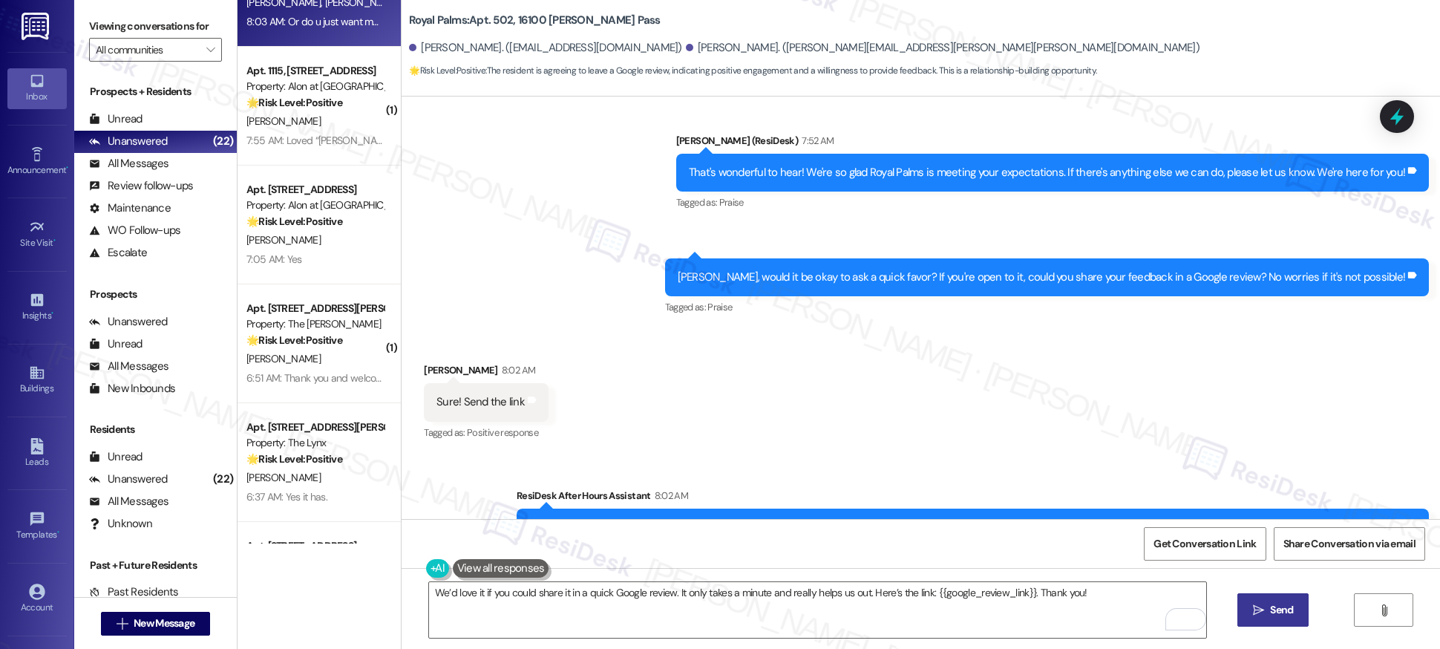
click at [1267, 613] on span "Send" at bounding box center [1281, 610] width 29 height 16
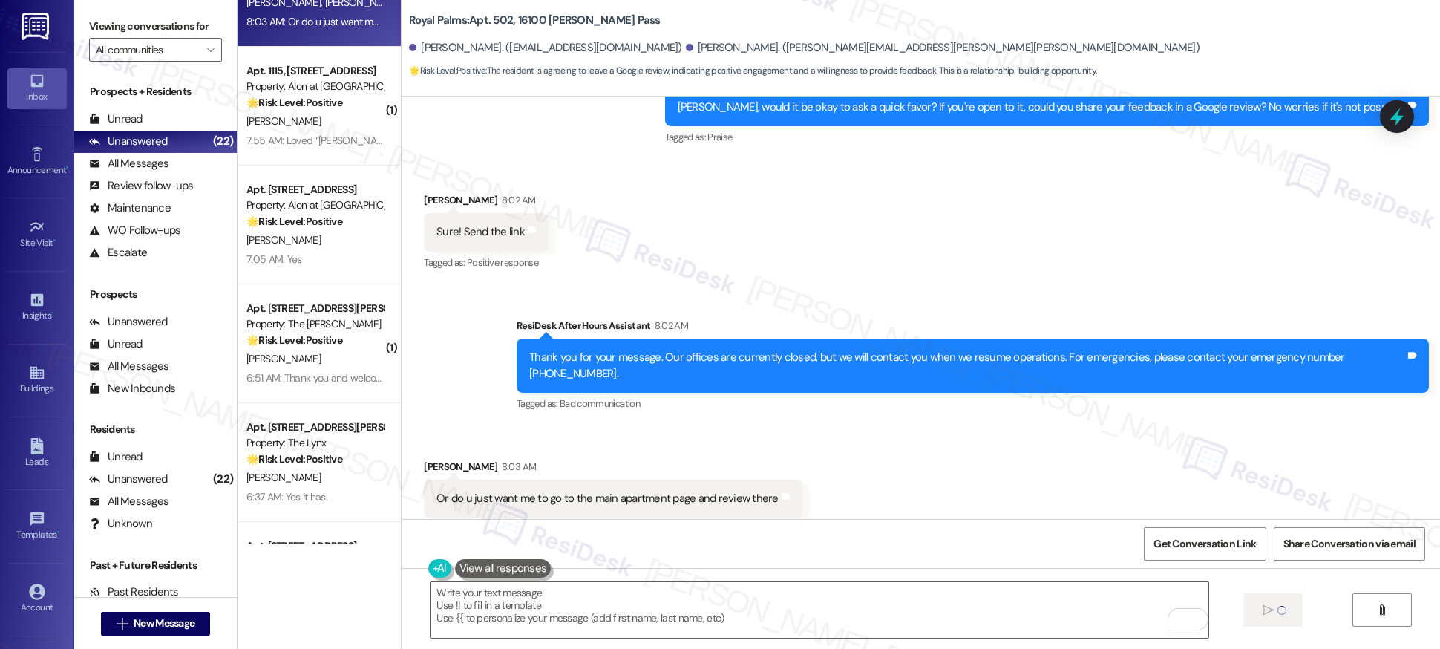
scroll to position [1647, 0]
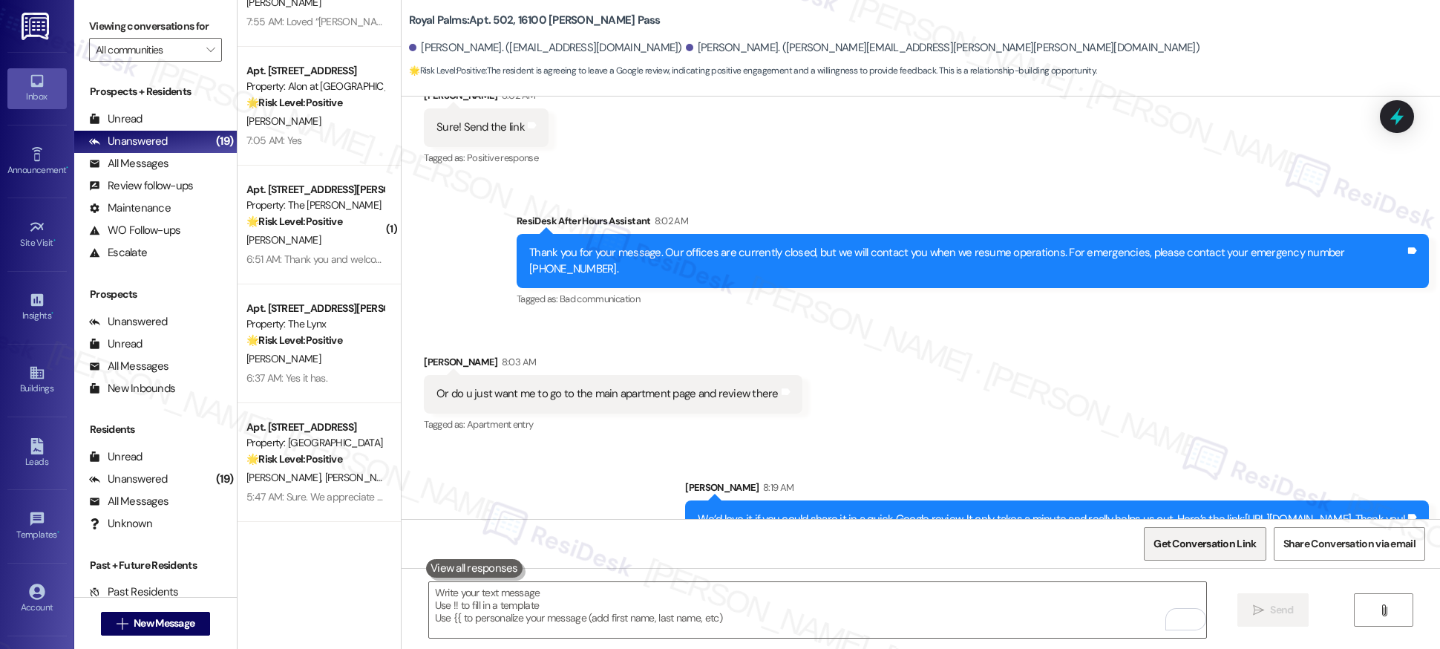
click at [1196, 543] on span "Get Conversation Link" at bounding box center [1204, 544] width 102 height 16
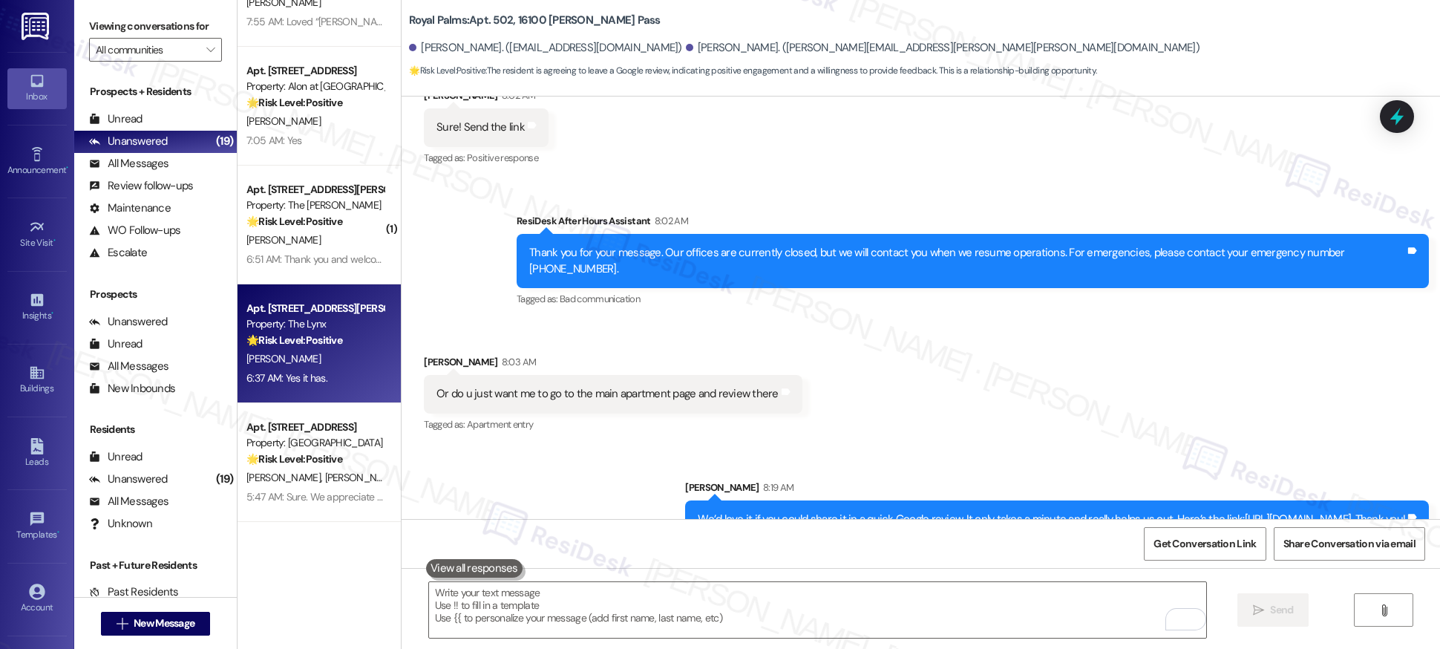
click at [325, 353] on div "[PERSON_NAME]" at bounding box center [315, 359] width 140 height 19
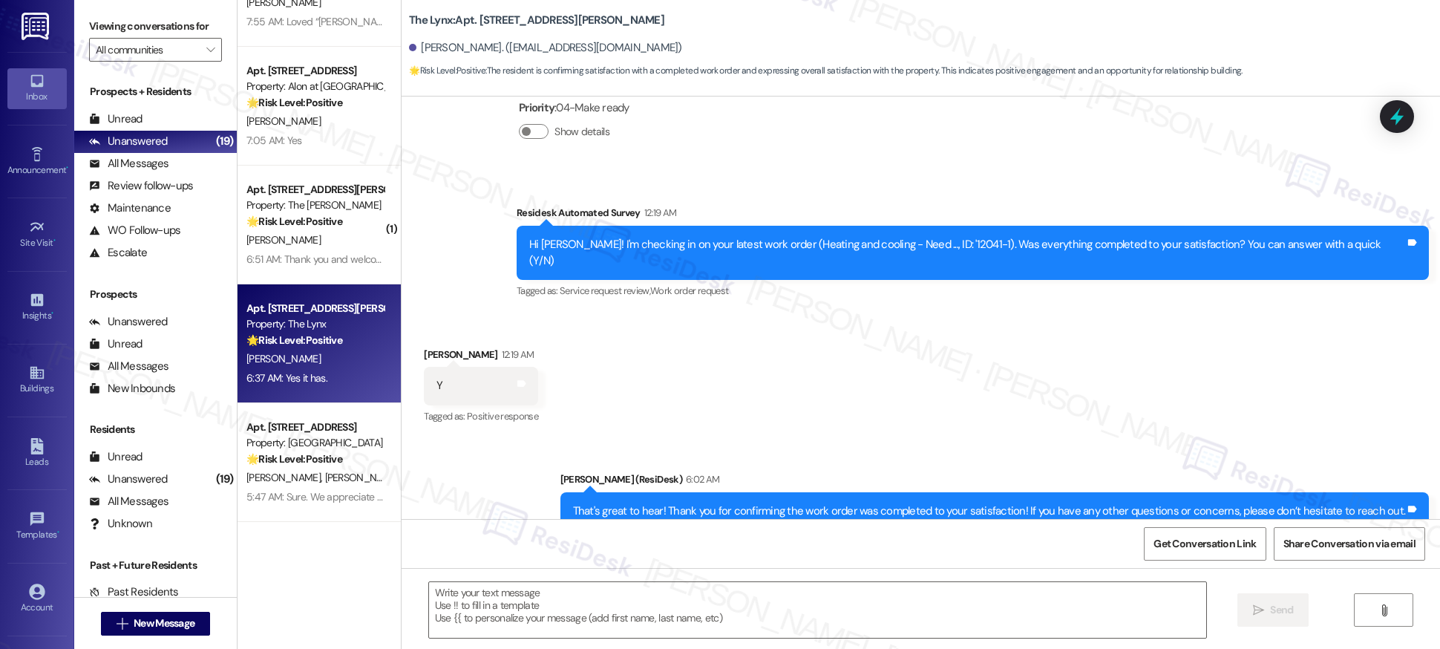
type textarea "Fetching suggested responses. Please feel free to read through the conversation…"
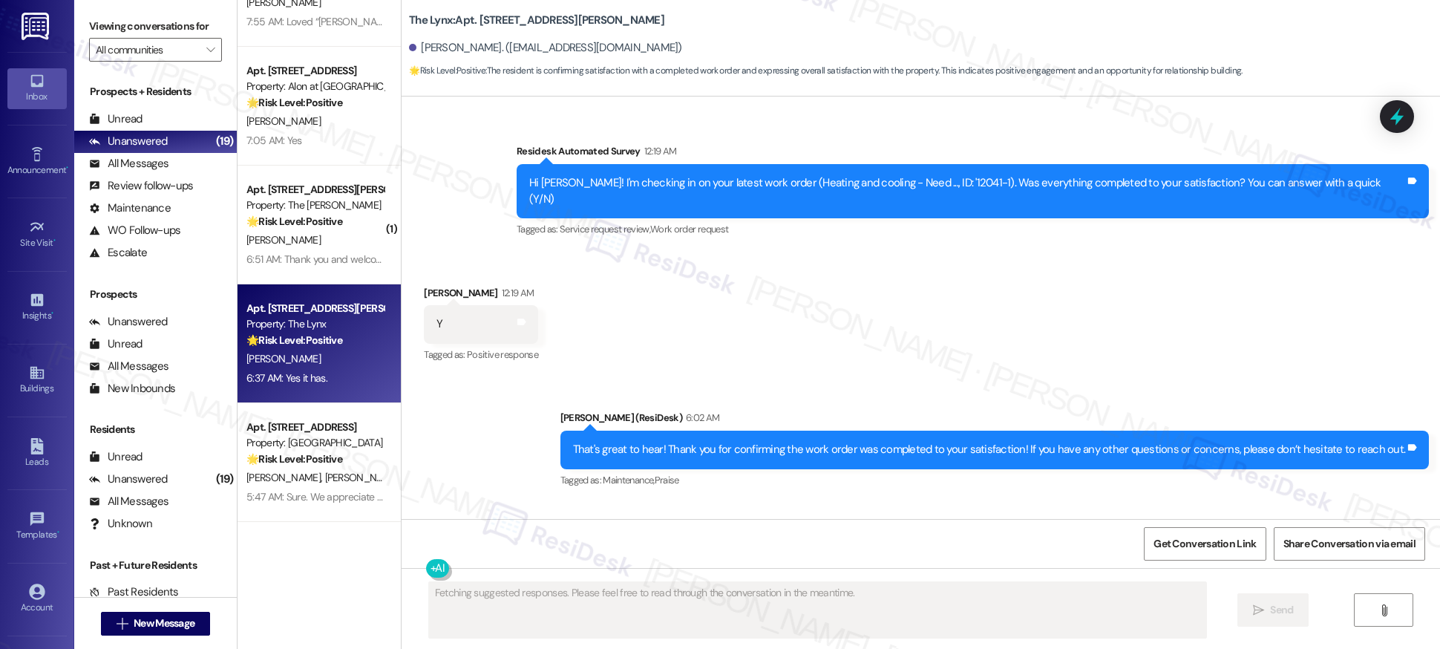
scroll to position [780, 0]
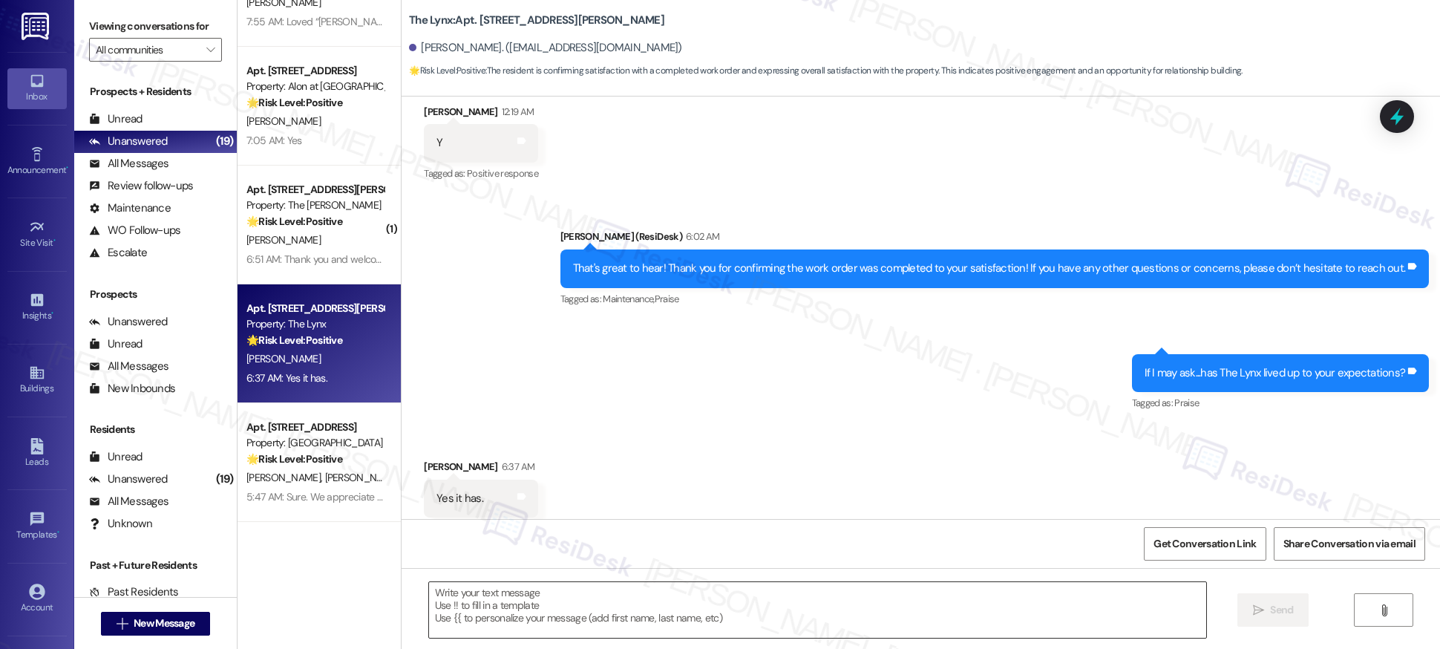
click at [533, 614] on textarea at bounding box center [817, 610] width 777 height 56
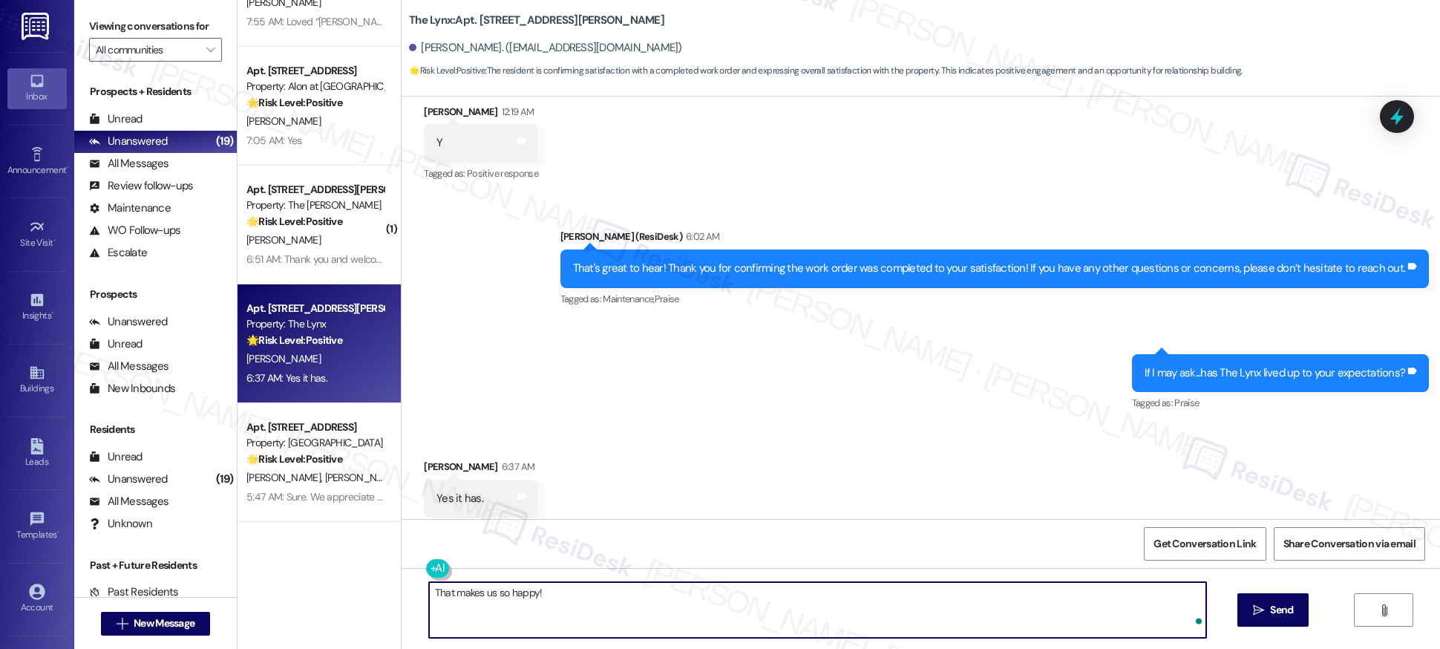
paste textarea "If you’ve got a minute, we’d be so grateful if you could leave us a quick Googl…"
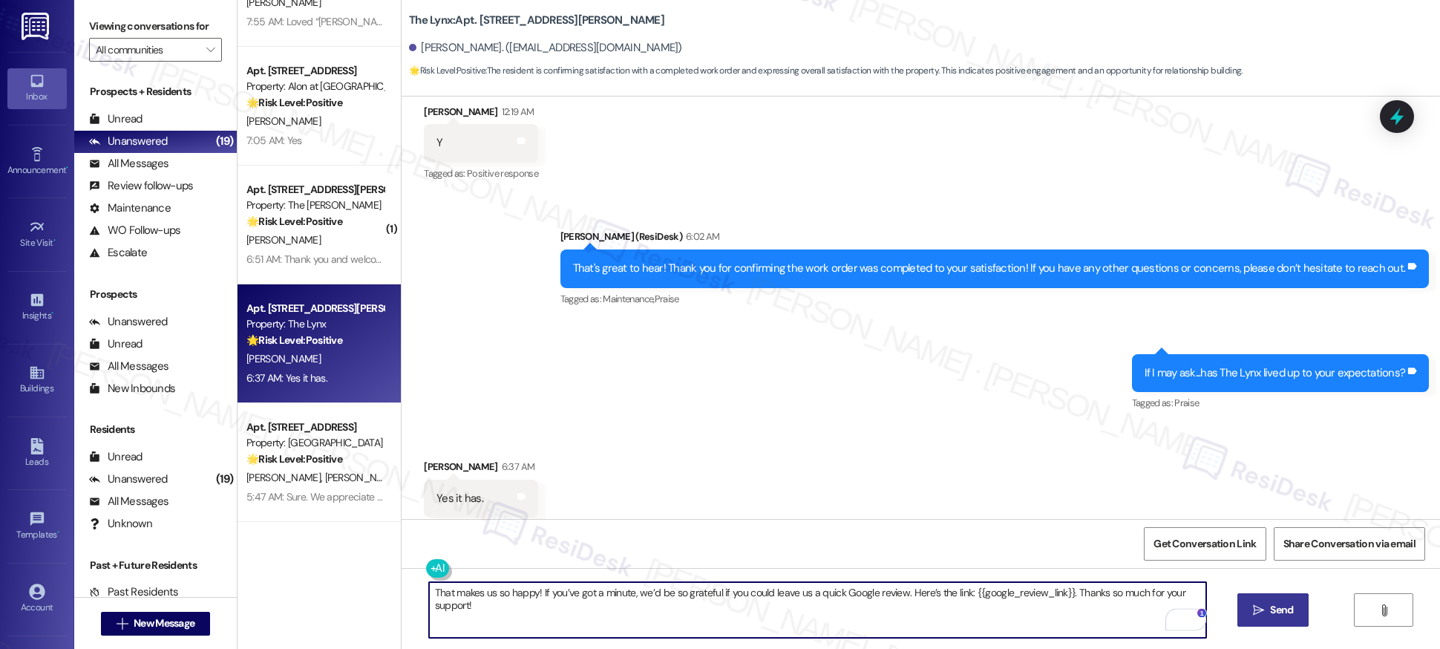
type textarea "That makes us so happy! If you’ve got a minute, we’d be so grateful if you coul…"
click at [1265, 612] on span " Send" at bounding box center [1273, 610] width 47 height 16
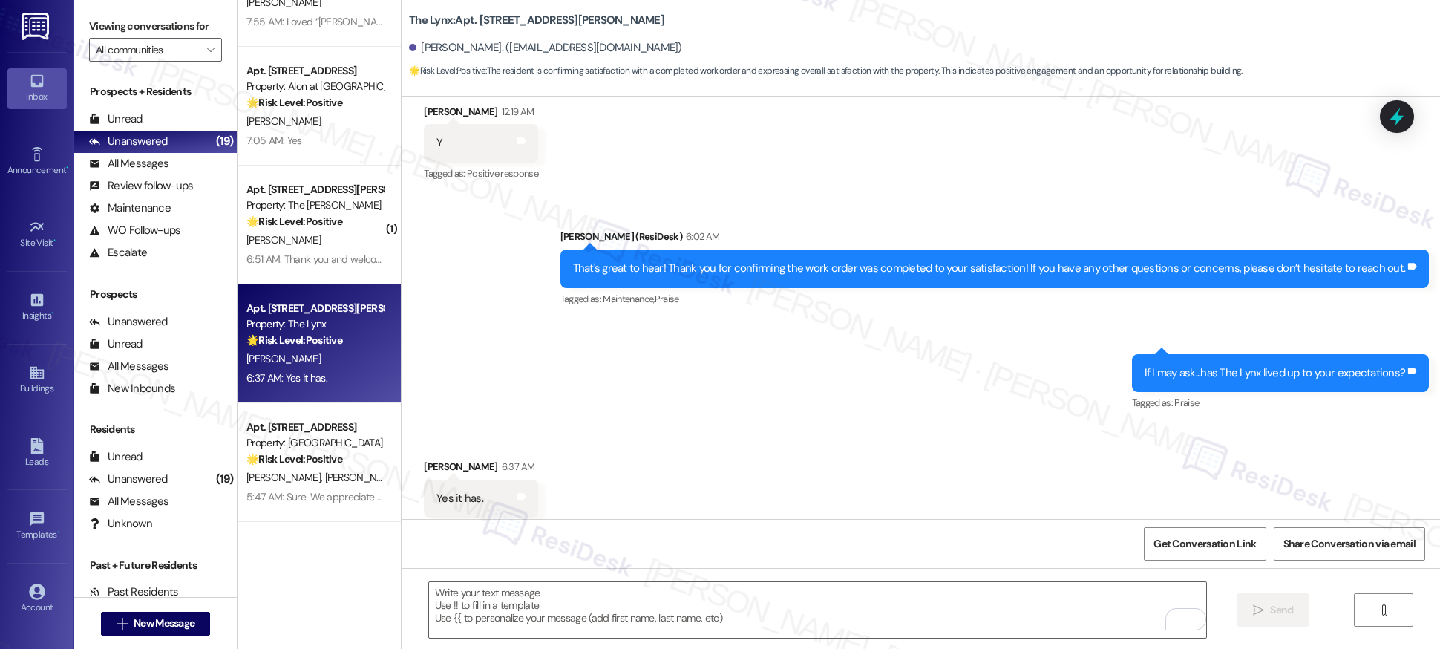
scroll to position [900, 0]
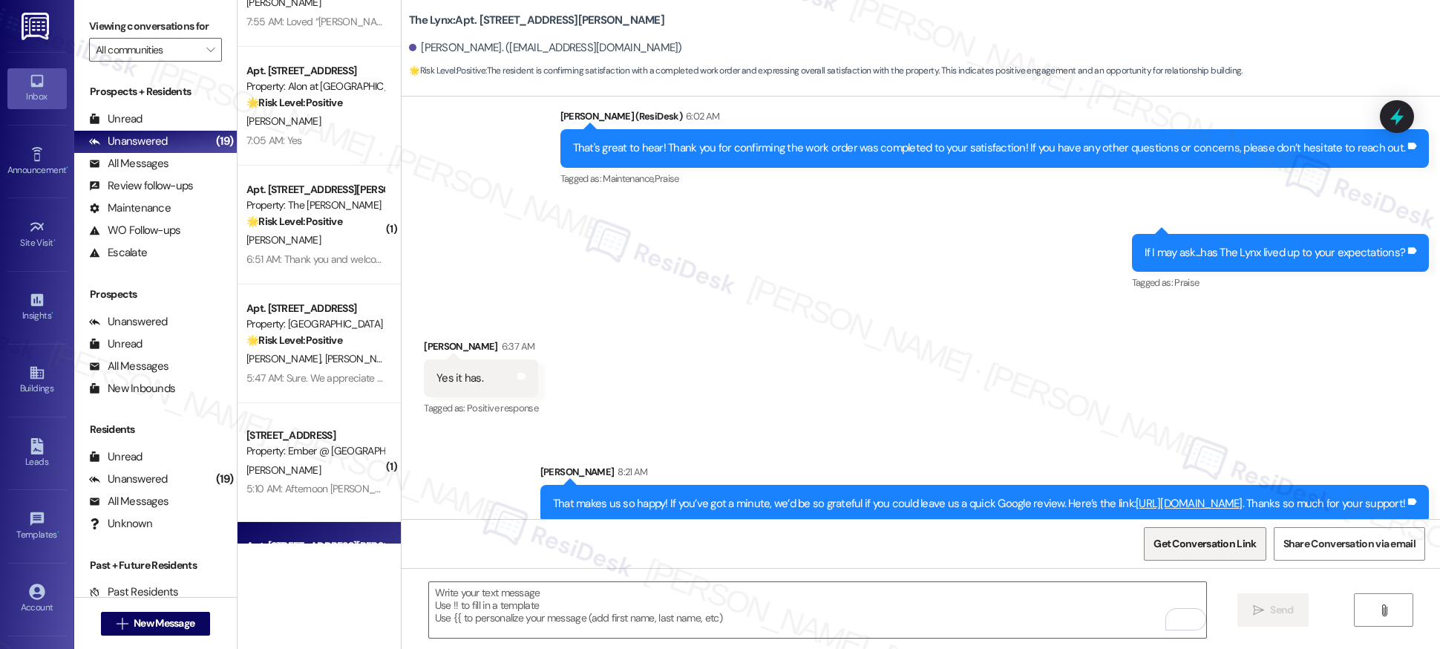
click at [1212, 544] on span "Get Conversation Link" at bounding box center [1204, 544] width 102 height 16
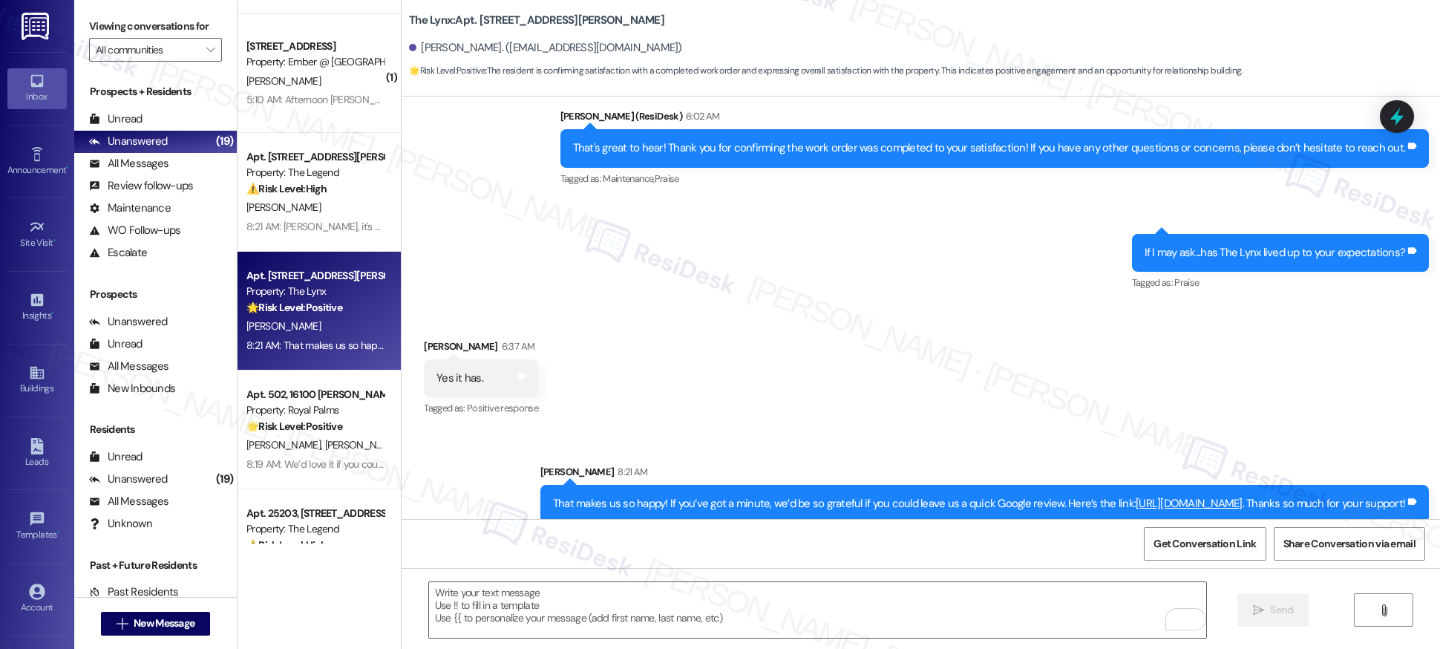
scroll to position [1556, 0]
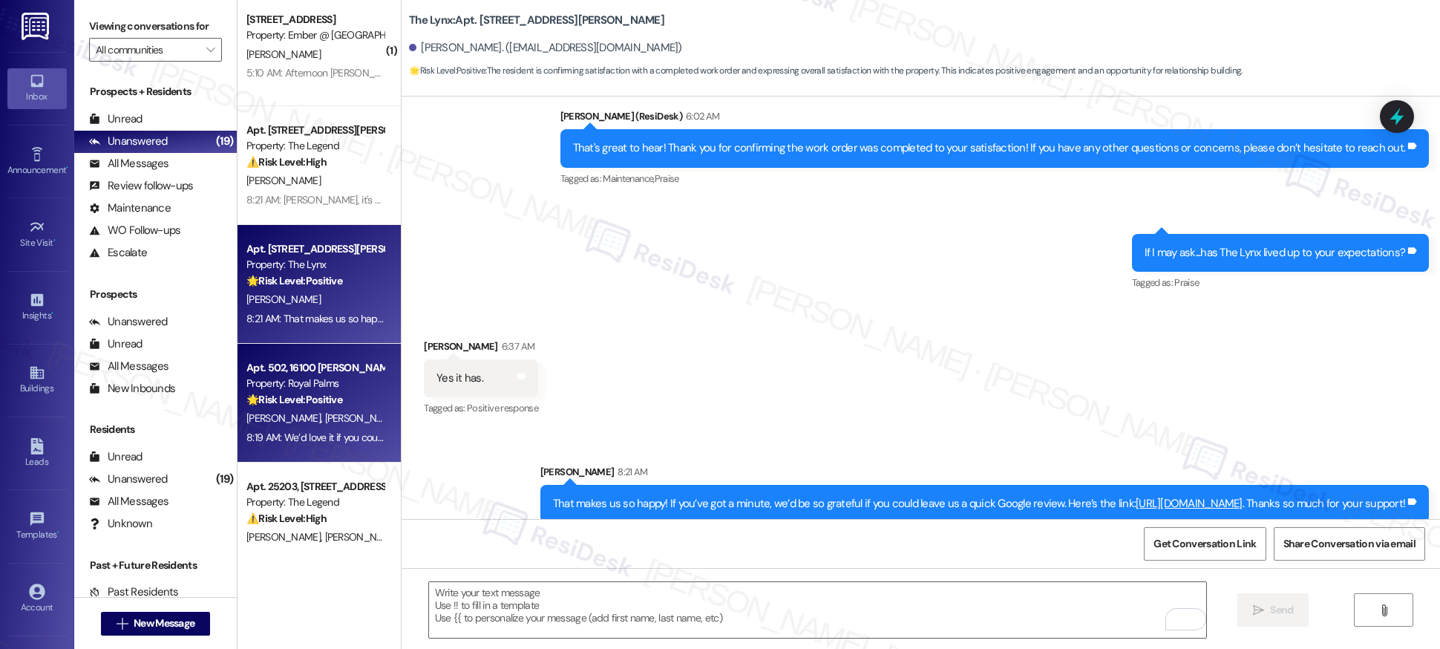
click at [350, 416] on div "J. Sosa N. Russell" at bounding box center [315, 418] width 140 height 19
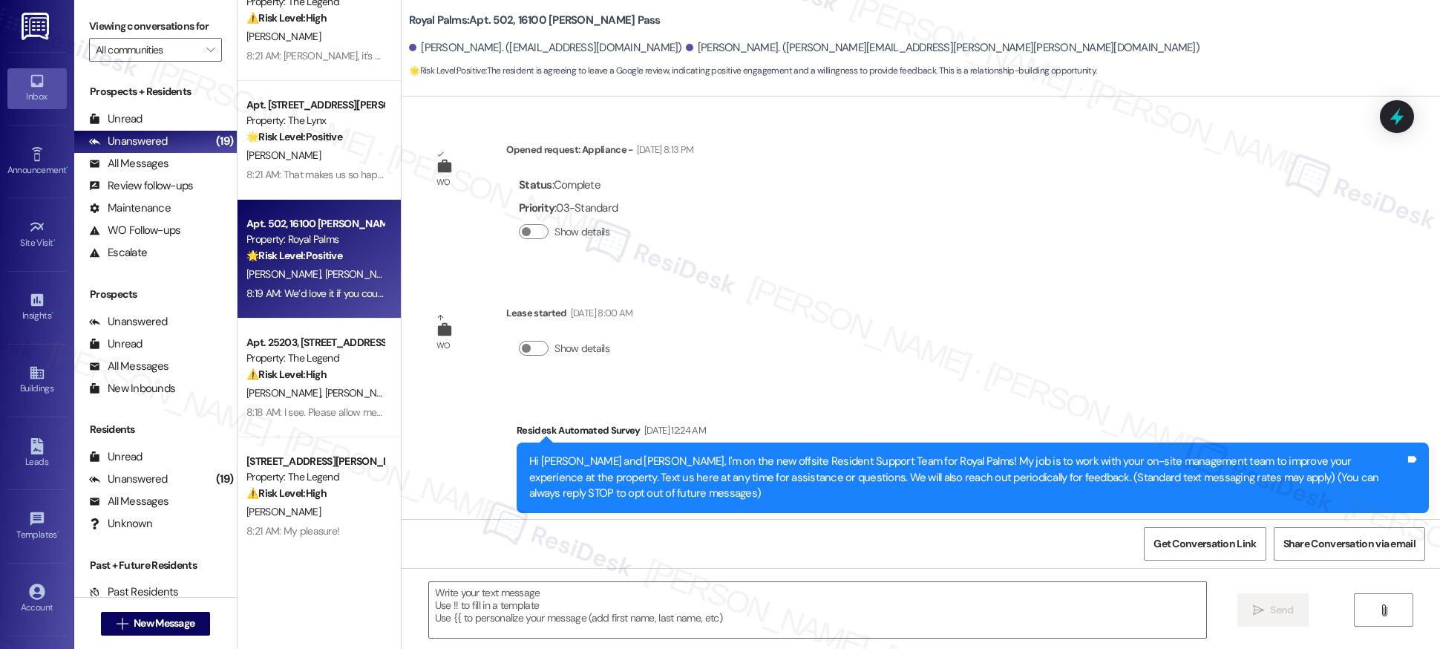
scroll to position [1707, 0]
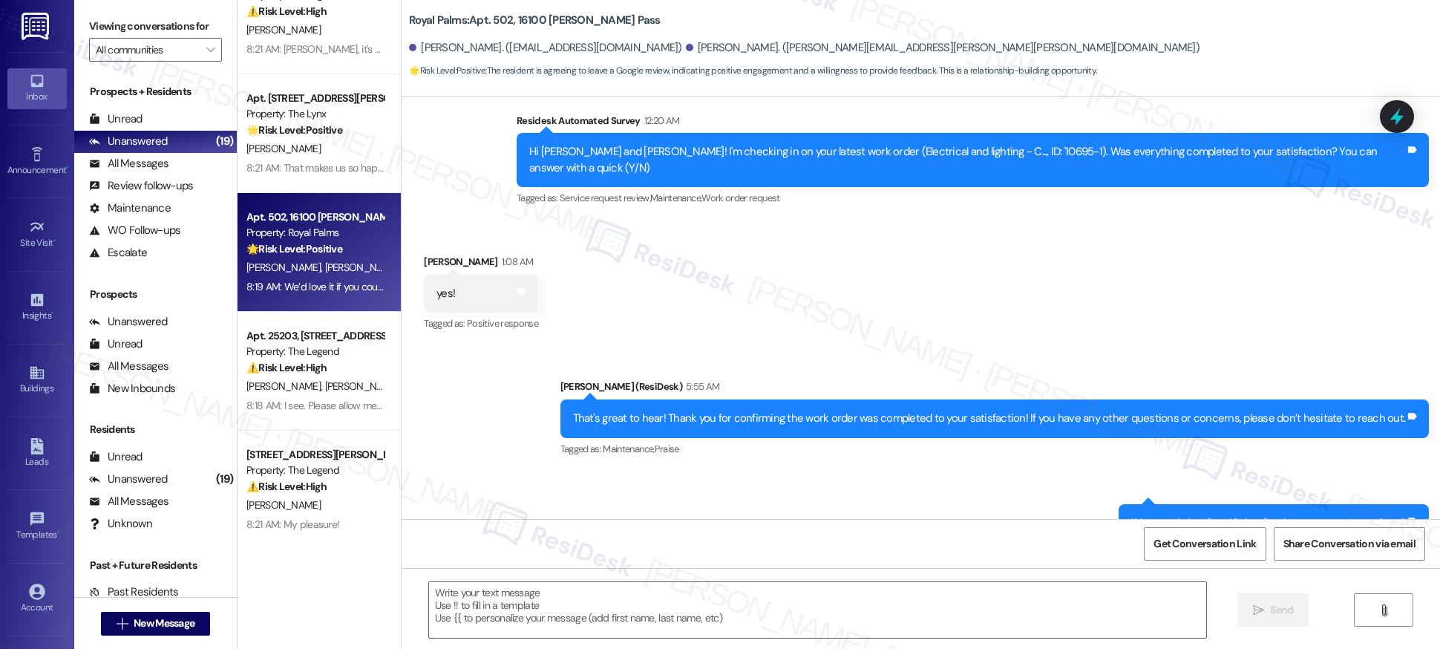
type textarea "Fetching suggested responses. Please feel free to read through the conversation…"
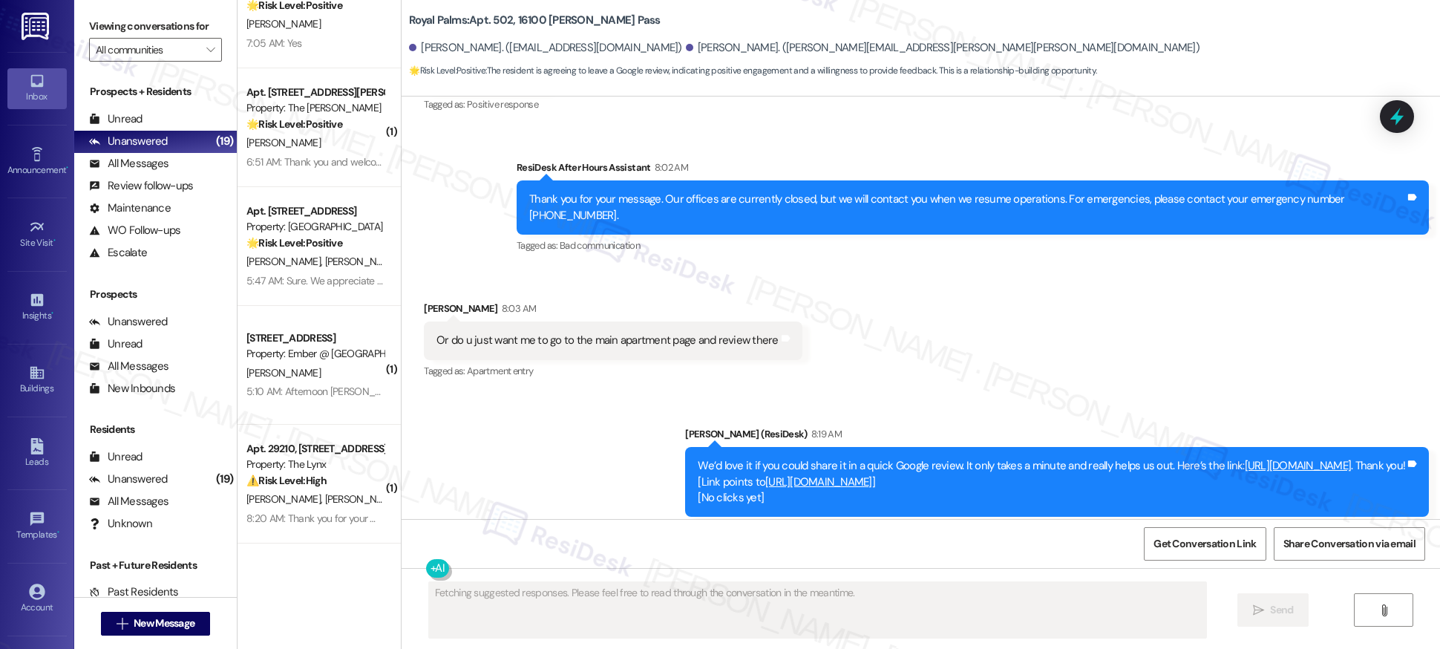
scroll to position [1238, 0]
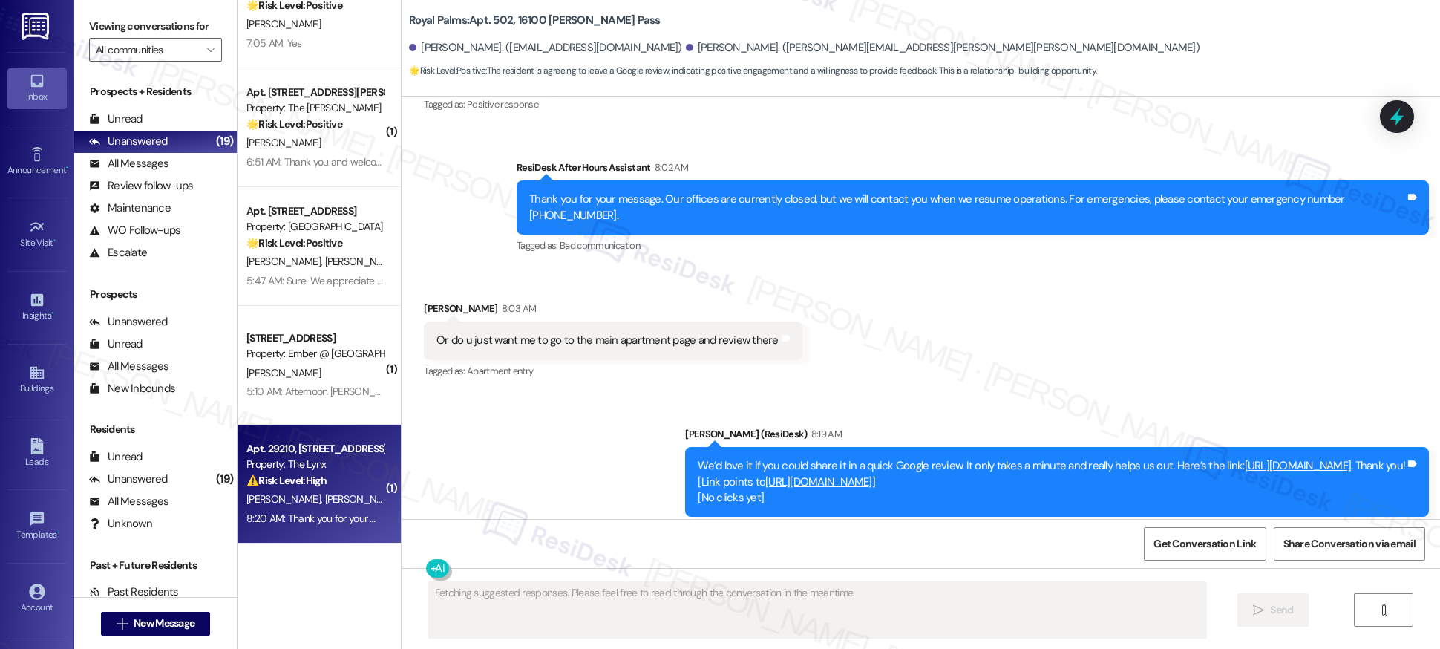
click at [342, 479] on div "⚠️ Risk Level: High The resident is inquiring about the repair of a side gate. …" at bounding box center [314, 481] width 137 height 16
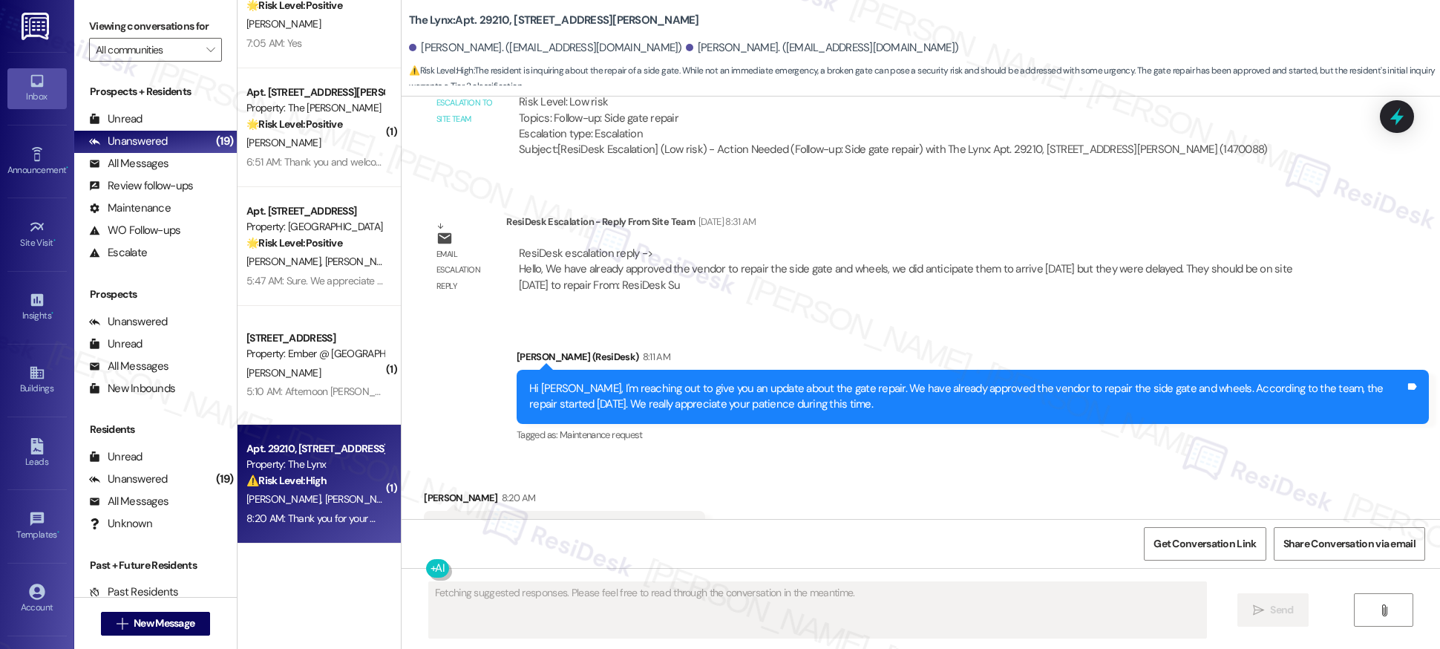
scroll to position [2001, 0]
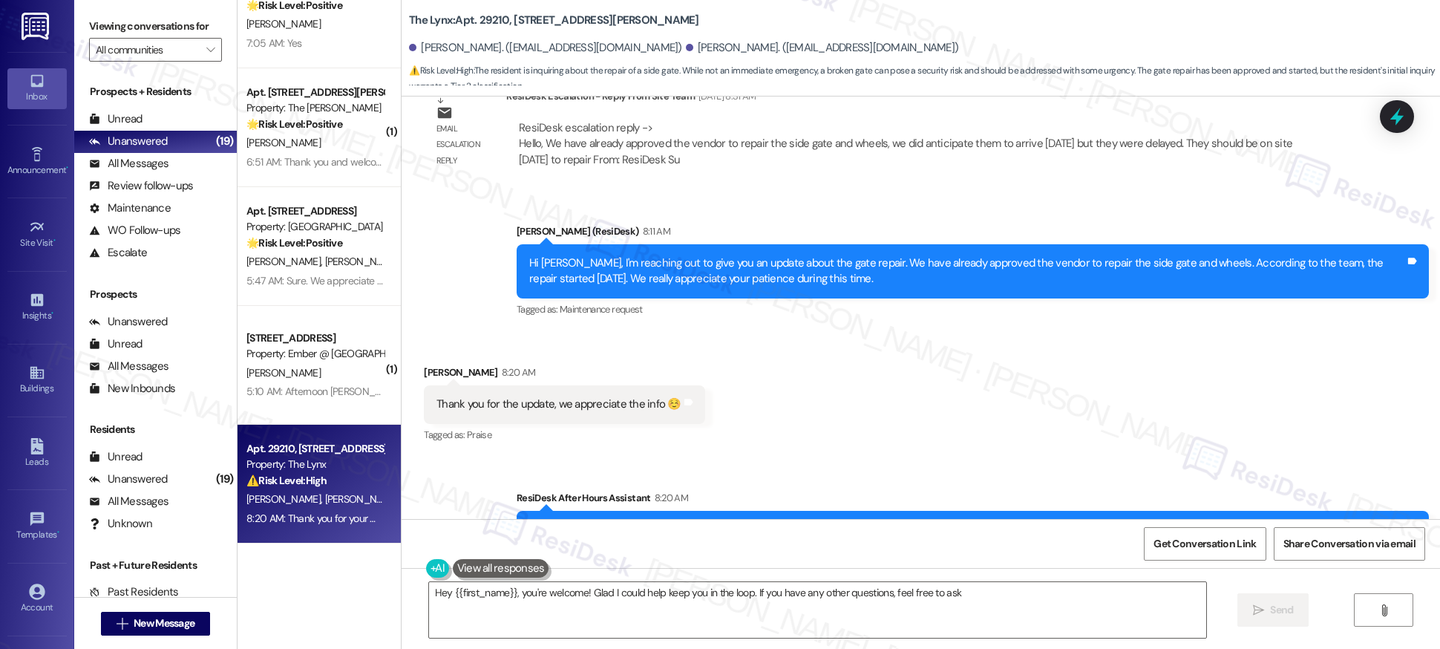
type textarea "Hey {{first_name}}, you're welcome! Glad I could help keep you in the loop. If …"
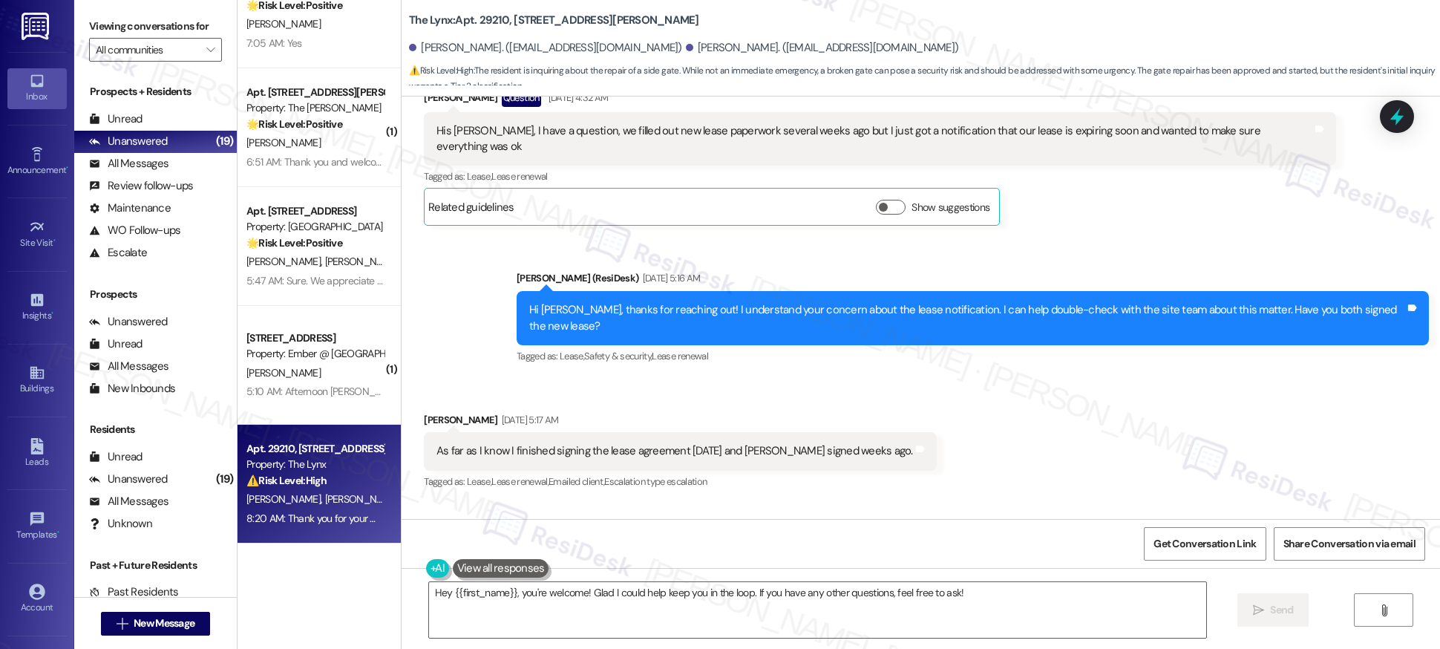
scroll to position [402, 0]
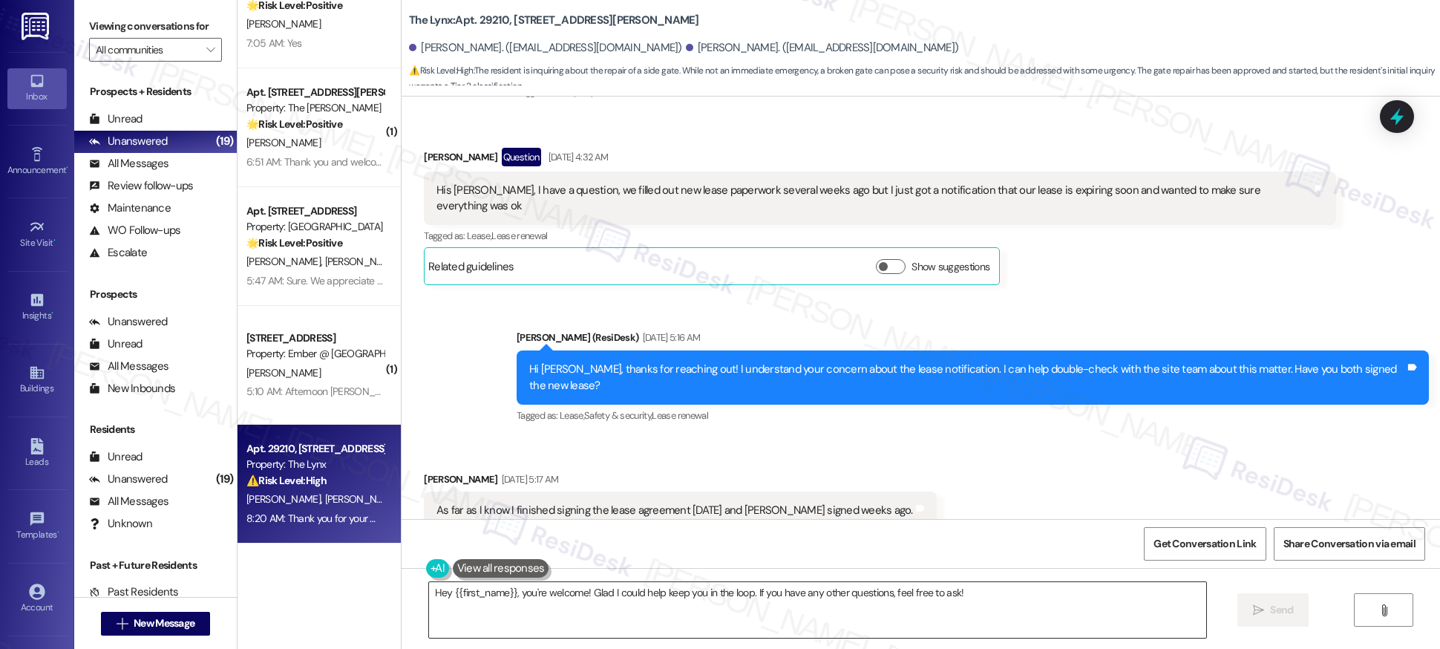
click at [742, 596] on textarea "Hey {{first_name}}, you're welcome! Glad I could help keep you in the loop. If …" at bounding box center [817, 610] width 777 height 56
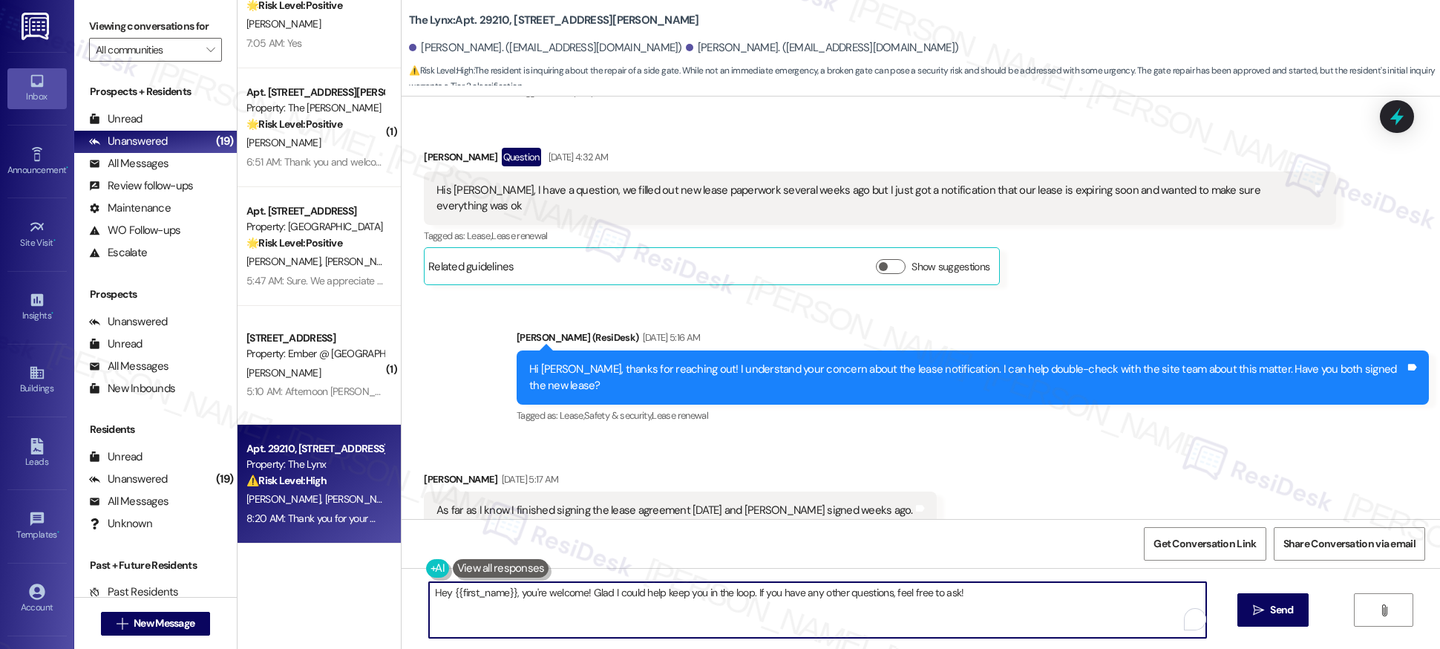
click at [742, 596] on textarea "Hey {{first_name}}, you're welcome! Glad I could help keep you in the loop. If …" at bounding box center [817, 610] width 777 height 56
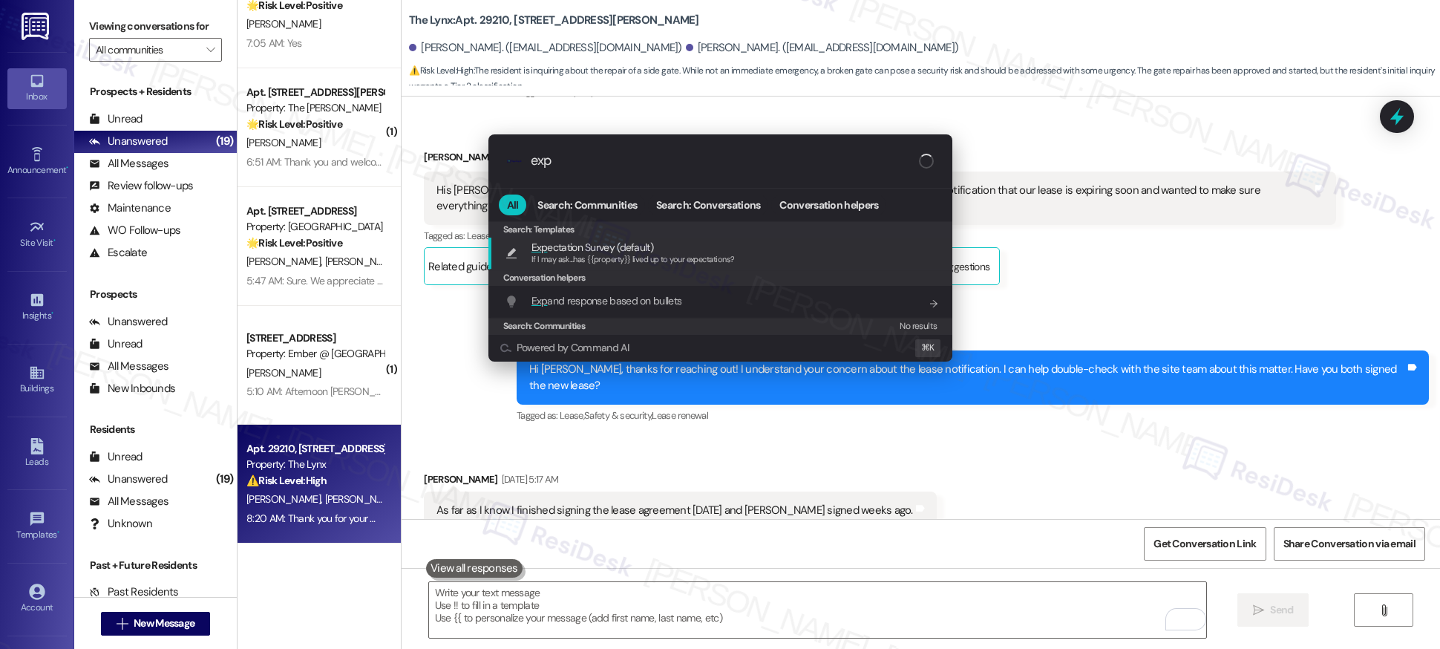
type input "exp"
click at [604, 256] on span "If I may ask...has {{property}} lived up to your expectations?" at bounding box center [632, 259] width 203 height 10
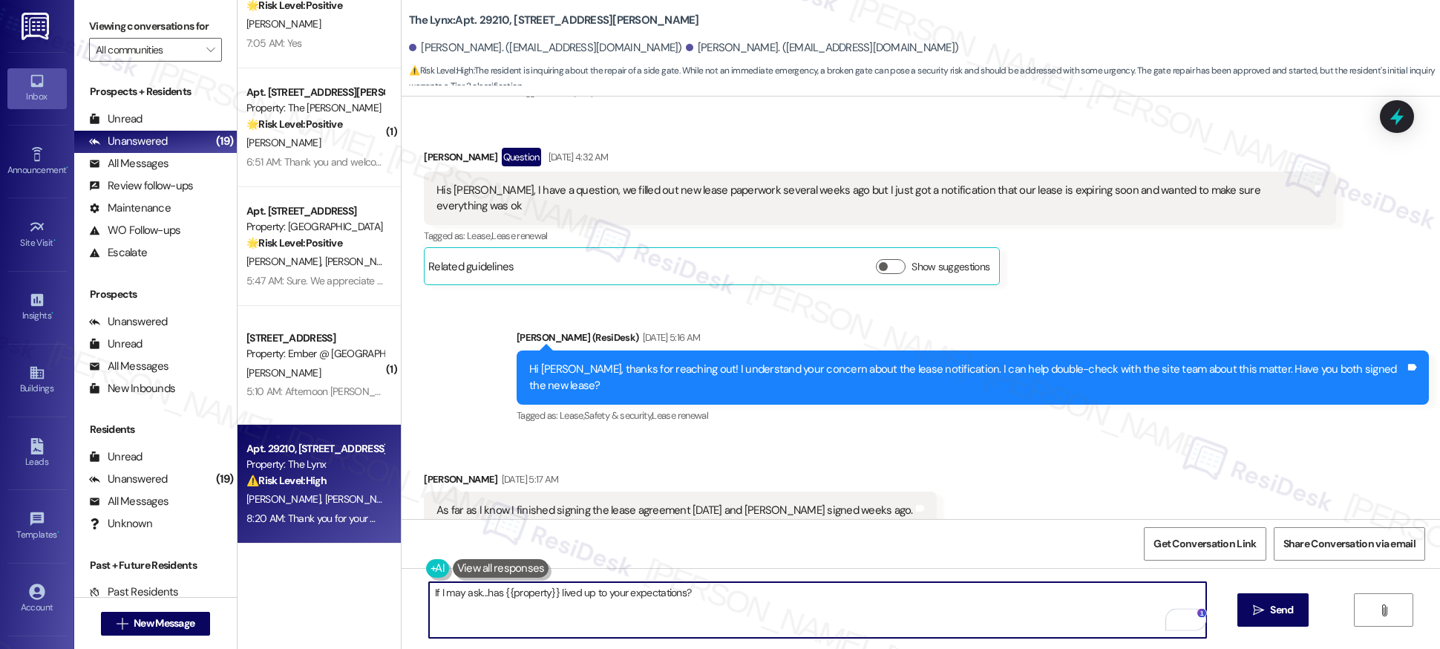
click at [429, 597] on textarea "If I may ask...has {{property}} lived up to your expectations?" at bounding box center [817, 610] width 777 height 56
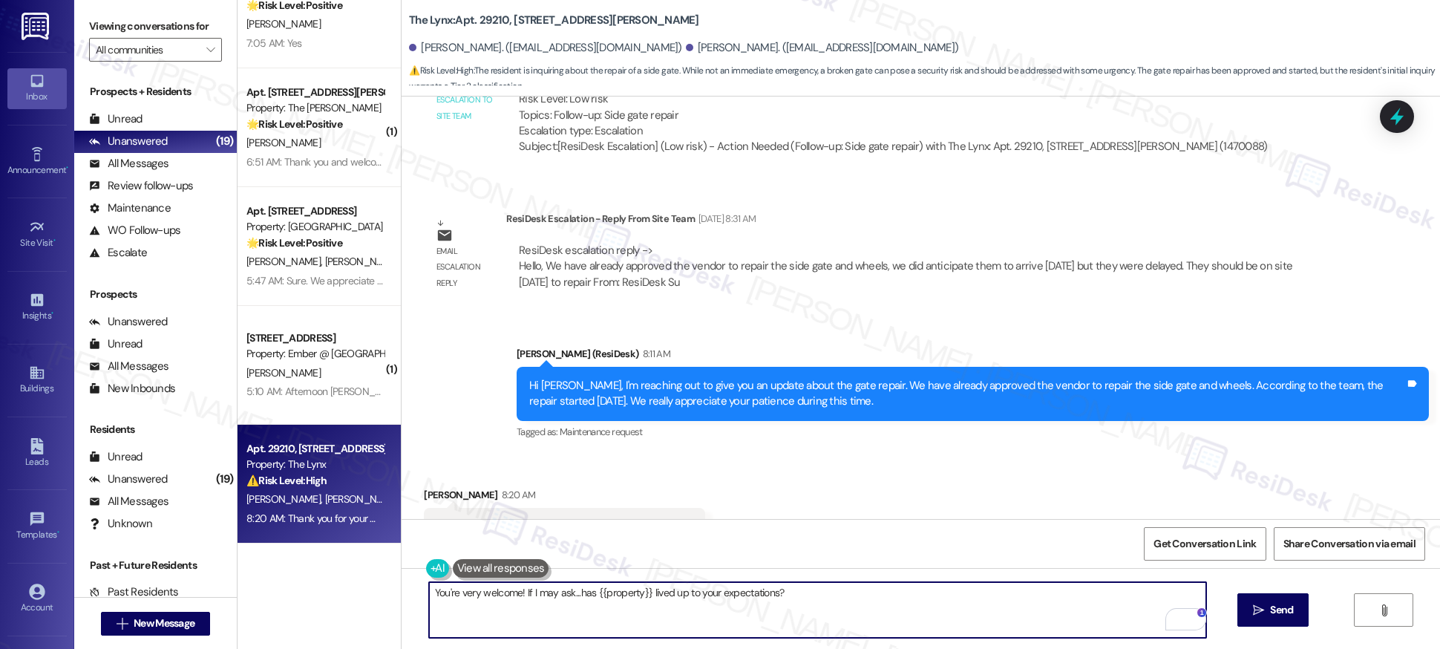
scroll to position [2001, 0]
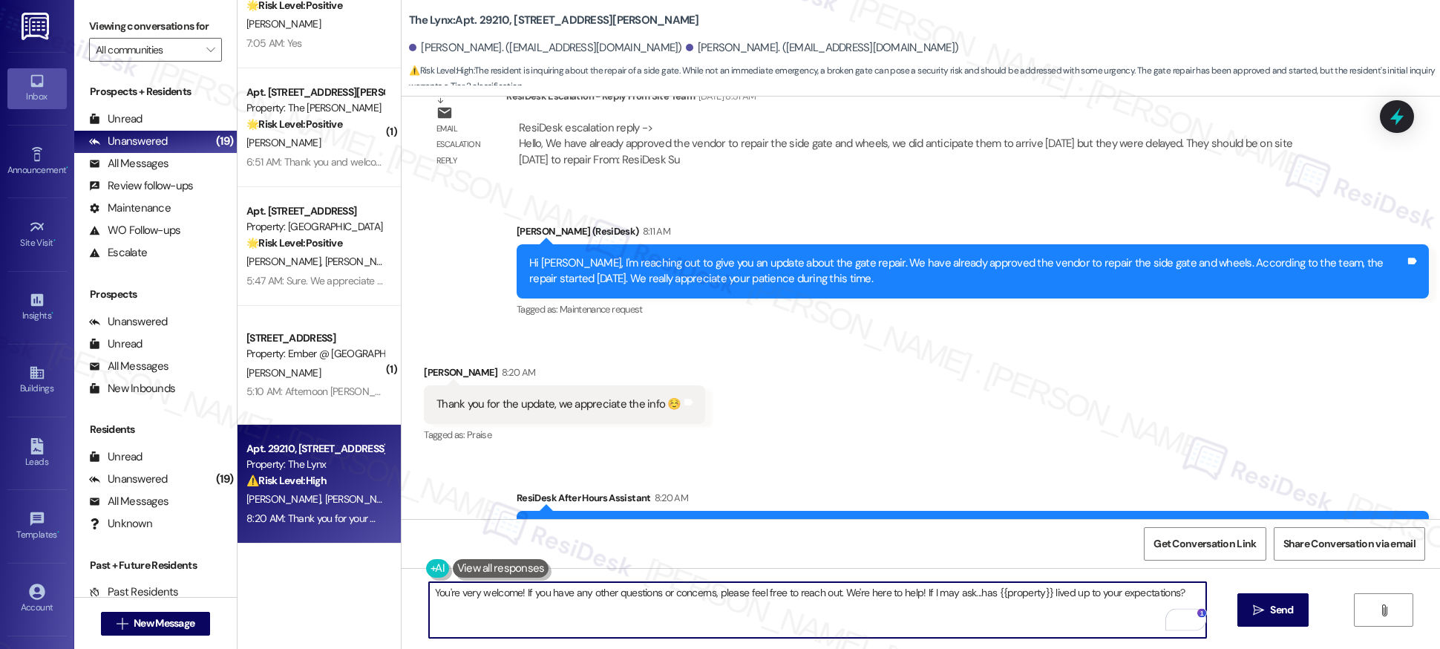
drag, startPoint x: 919, startPoint y: 593, endPoint x: 1167, endPoint y: 596, distance: 248.6
click at [1164, 593] on textarea "You're very welcome! If you have any other questions or concerns, please feel f…" at bounding box center [817, 610] width 777 height 56
drag, startPoint x: 1174, startPoint y: 593, endPoint x: 914, endPoint y: 590, distance: 260.5
click at [914, 590] on textarea "You're very welcome! If you have any other questions or concerns, please feel f…" at bounding box center [817, 610] width 777 height 56
type textarea "You're very welcome! If you have any other questions or concerns, please feel f…"
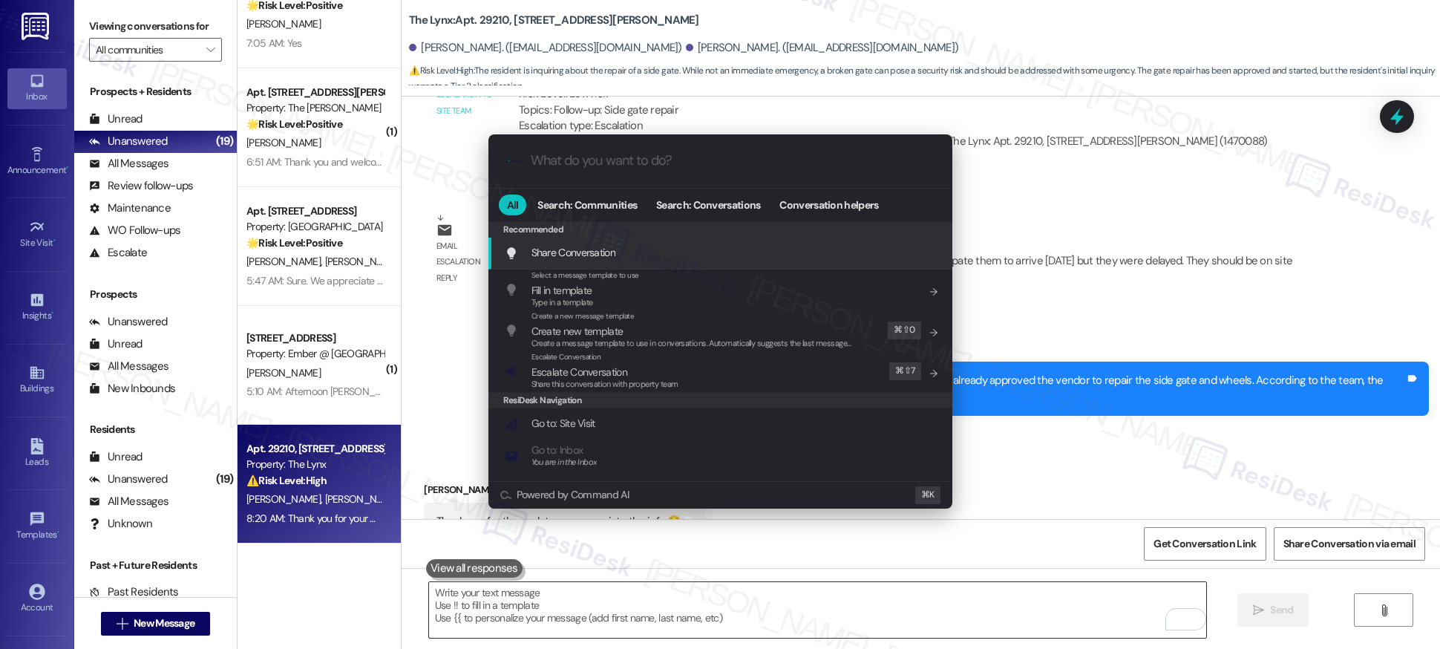
scroll to position [1875, 0]
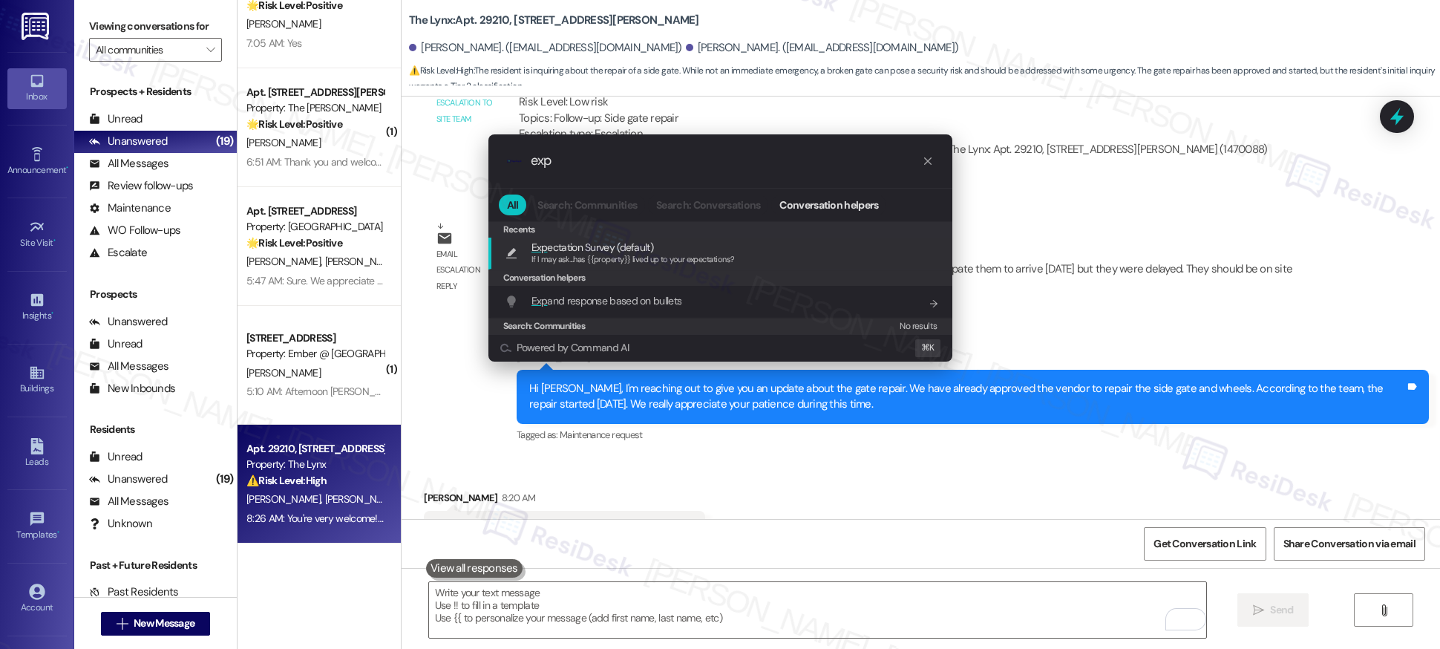
type input "exp"
click at [535, 251] on span "Exp" at bounding box center [539, 246] width 16 height 13
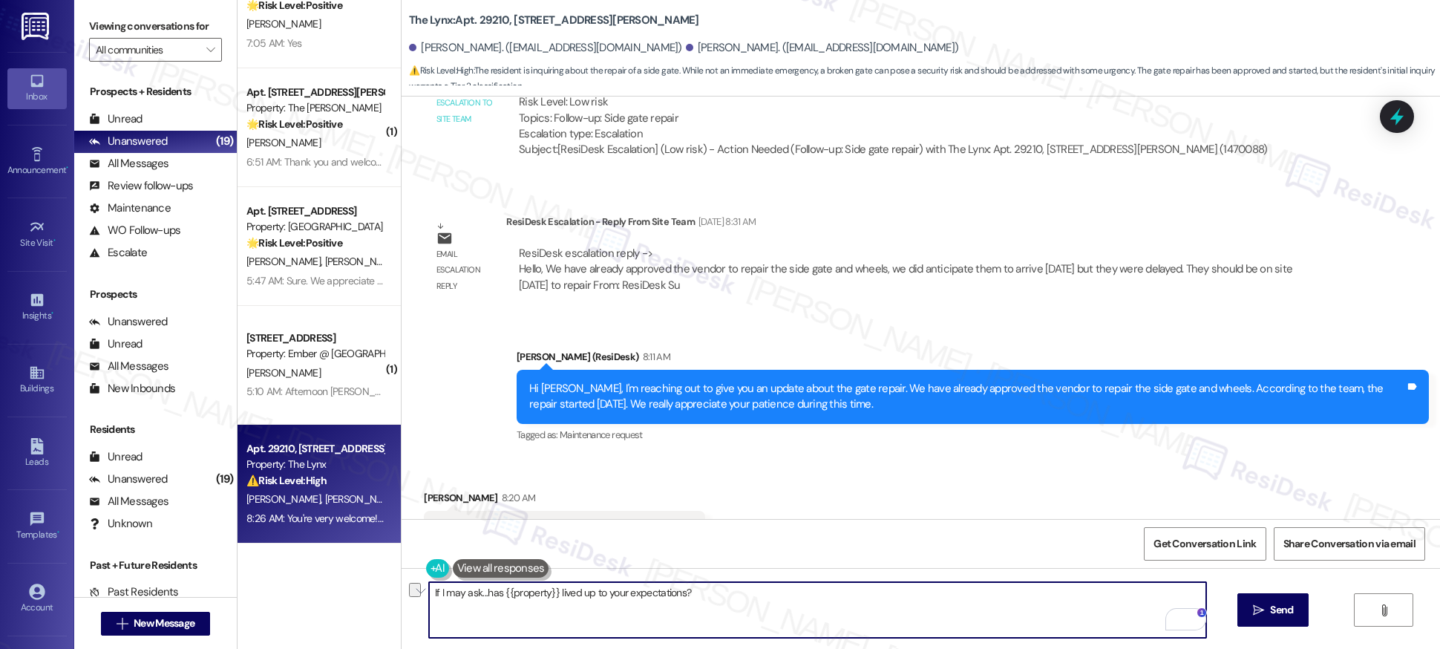
drag, startPoint x: 471, startPoint y: 592, endPoint x: 400, endPoint y: 589, distance: 70.6
click at [402, 589] on div "If I may ask...has {{property}} lived up to your expectations?  Send " at bounding box center [921, 623] width 1038 height 111
type textarea "I hope you don't mind me asking..has {{property}} lived up to your expectations?"
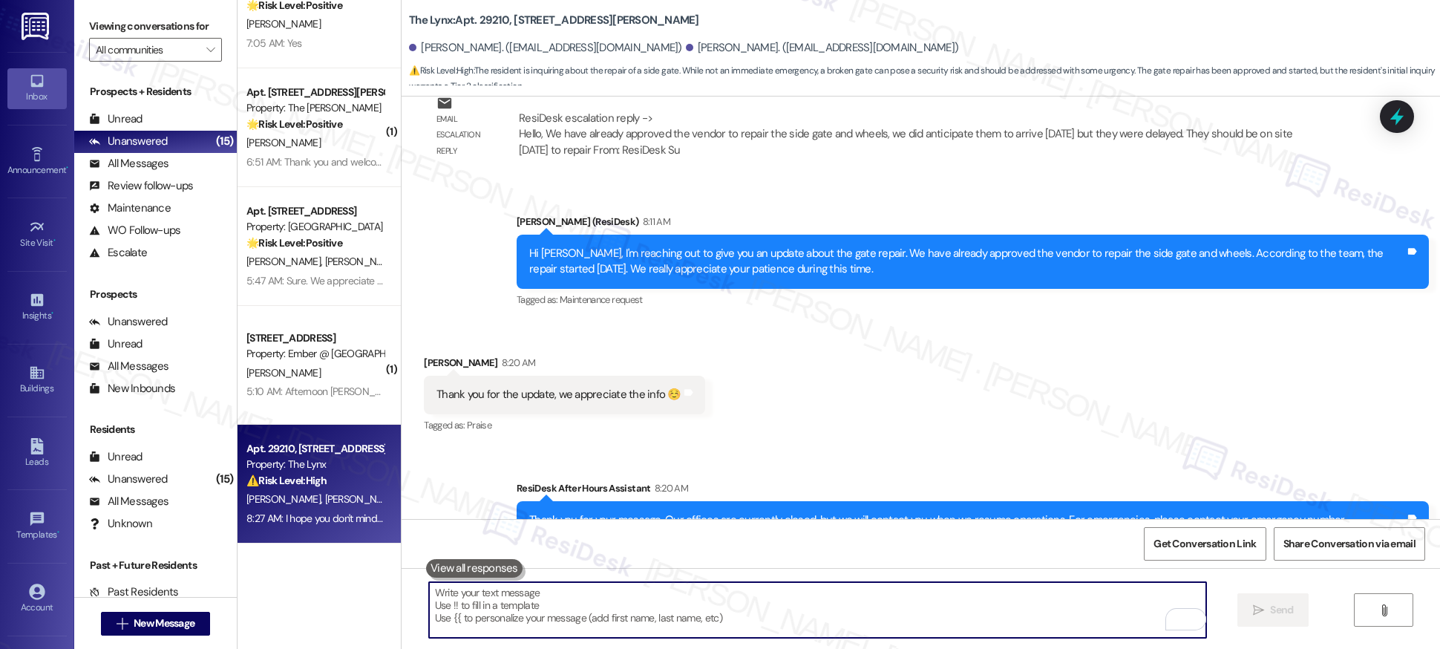
scroll to position [2208, 0]
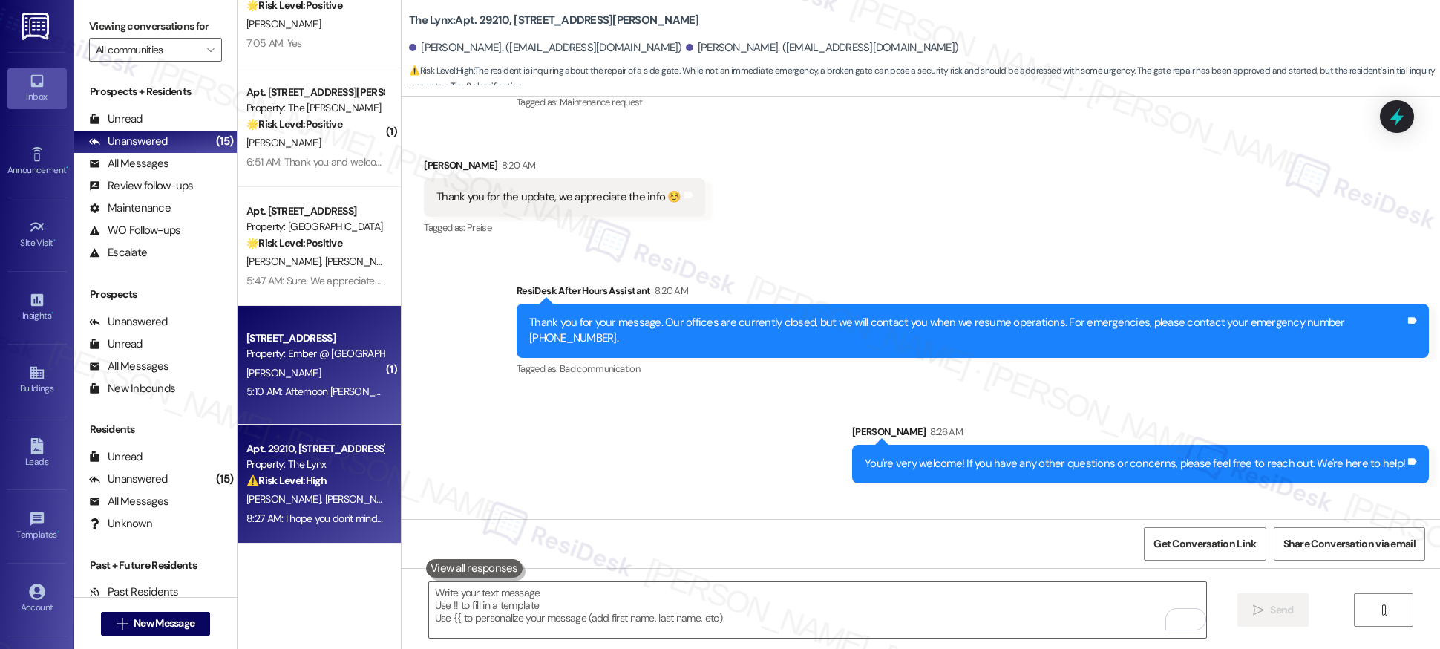
click at [344, 396] on div "5:10 AM: Afternoon Sarah This is Manuel Cruz from 7304 Can we please get someon…" at bounding box center [1082, 390] width 1673 height 13
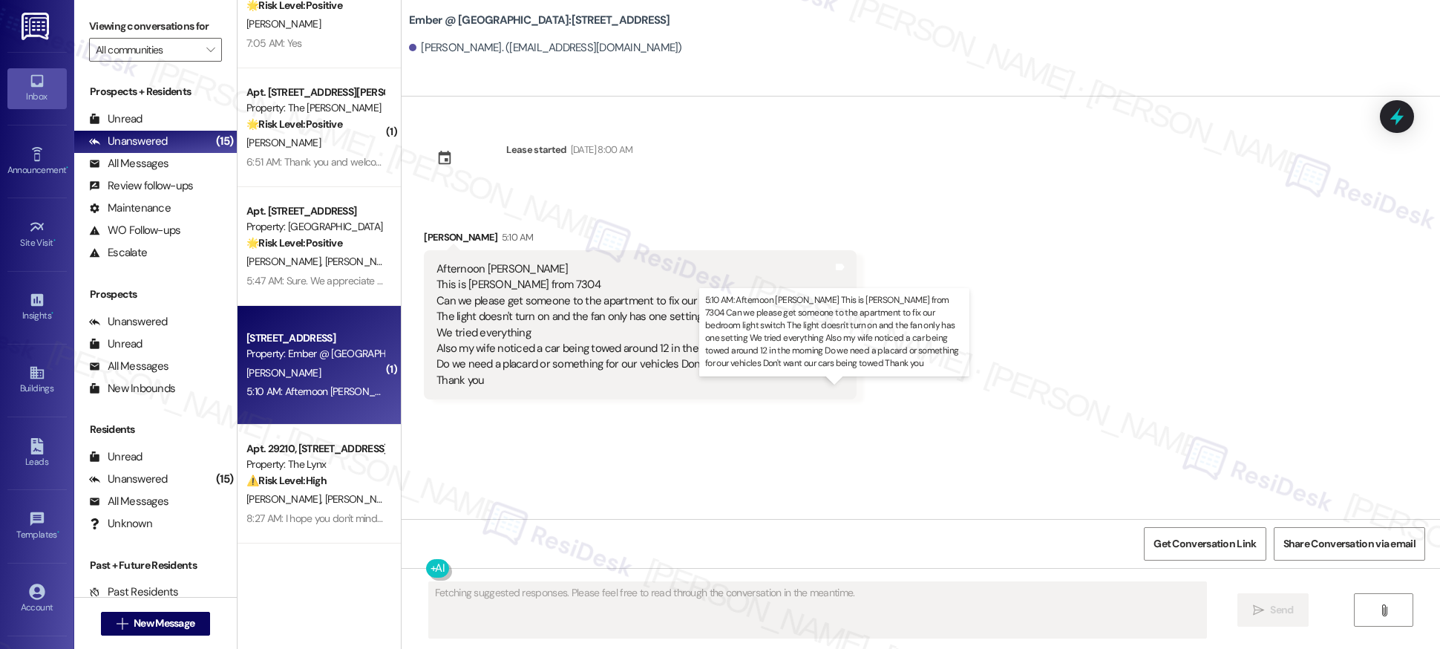
scroll to position [1119, 0]
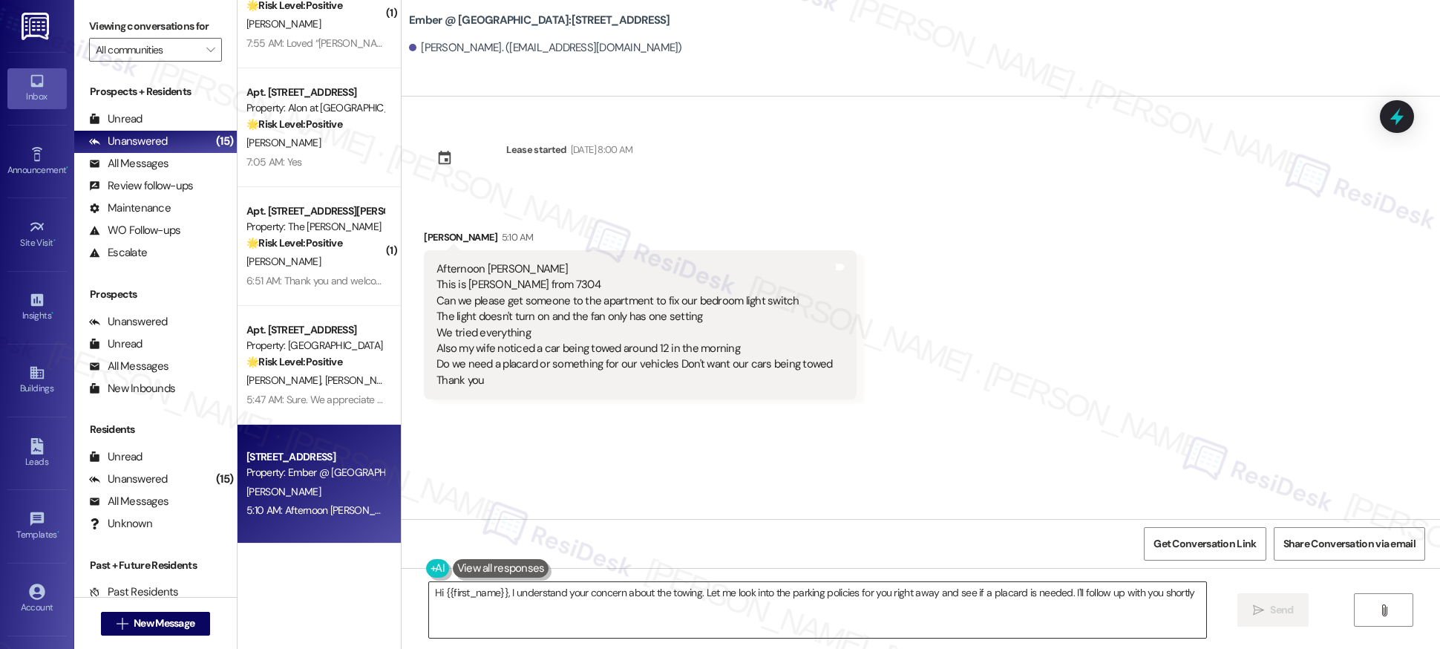
type textarea "Hi {{first_name}}, I understand your concern about the towing. Let me look into…"
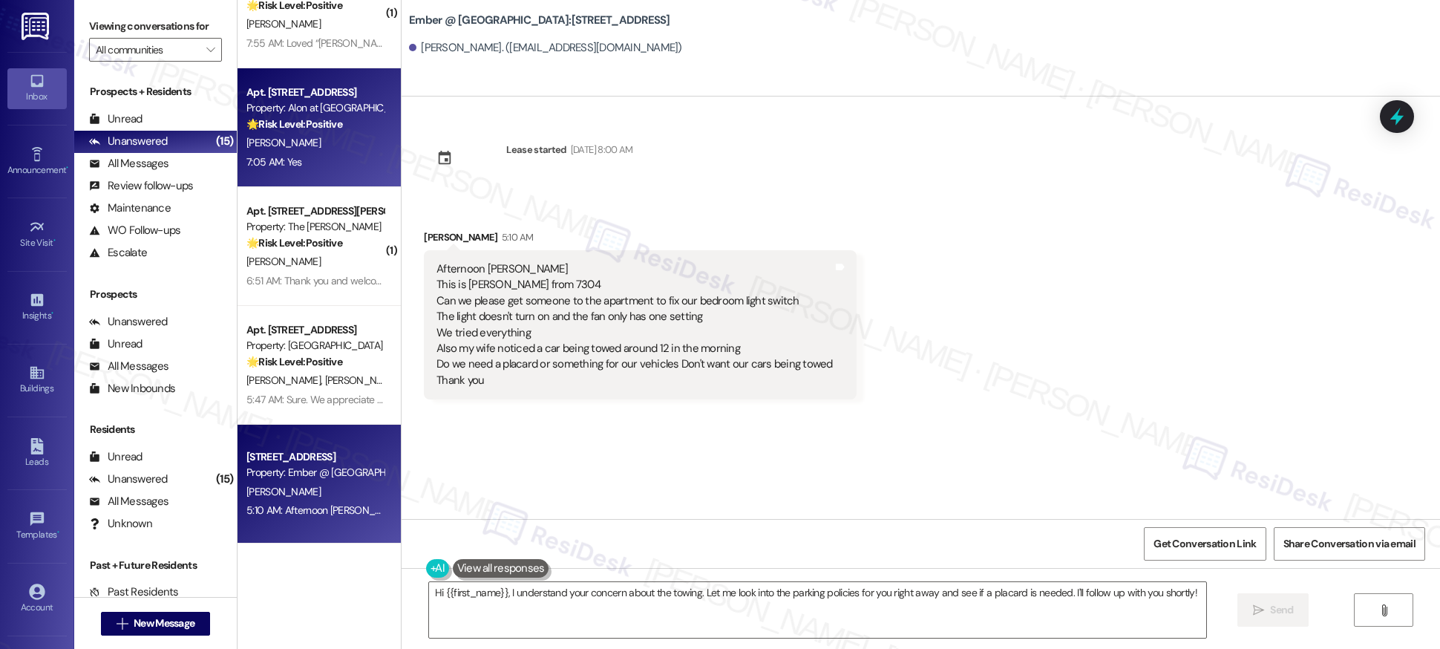
click at [339, 160] on div "7:05 AM: Yes 7:05 AM: Yes" at bounding box center [315, 162] width 140 height 19
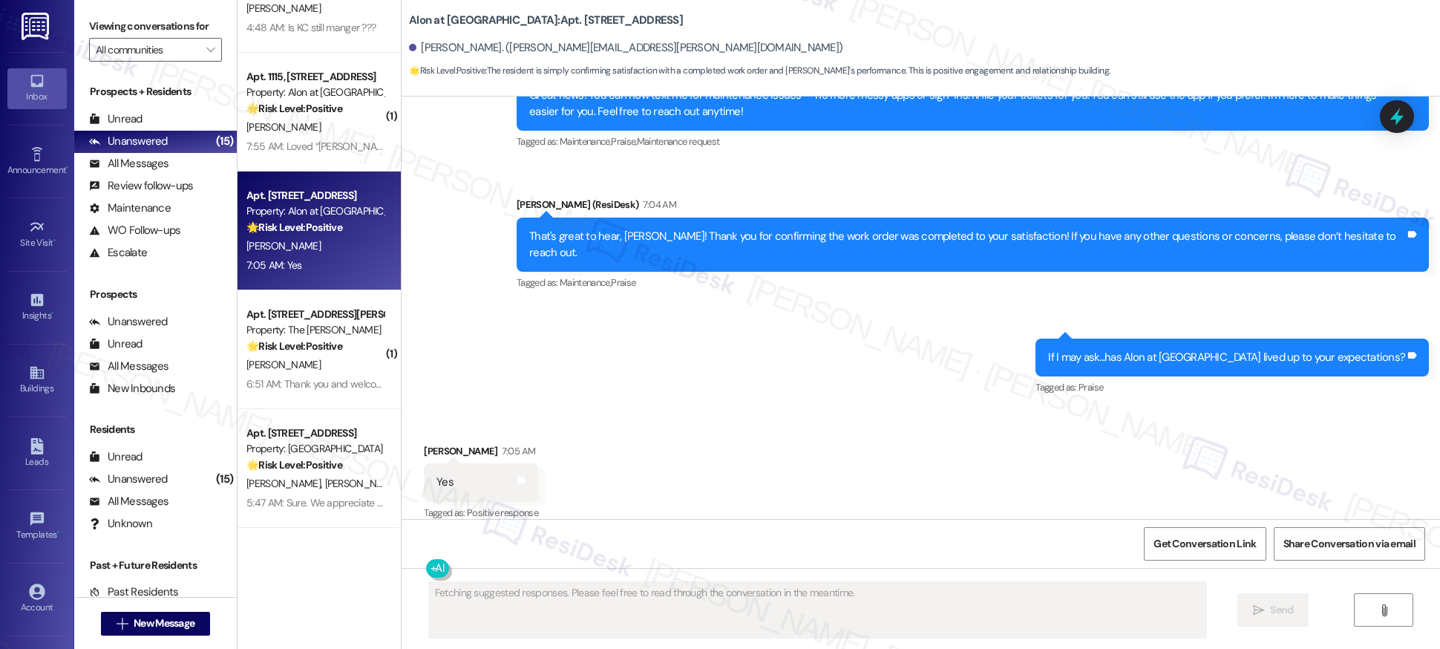
scroll to position [1026, 0]
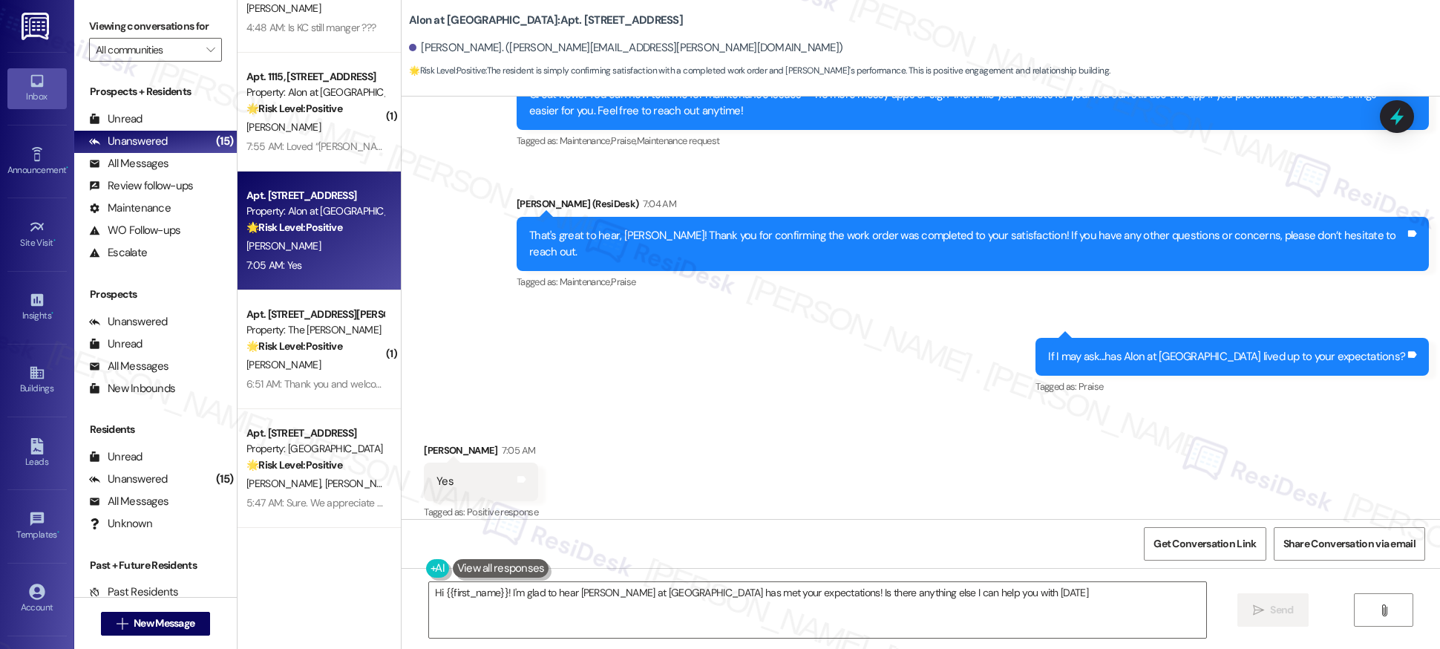
type textarea "Hi {{first_name}}! I'm glad to hear Alon at Castle Hills has met your expectati…"
click at [618, 586] on textarea "Hi {{first_name}}! I'm glad to hear Alon at Castle Hills has met your expectati…" at bounding box center [817, 610] width 777 height 56
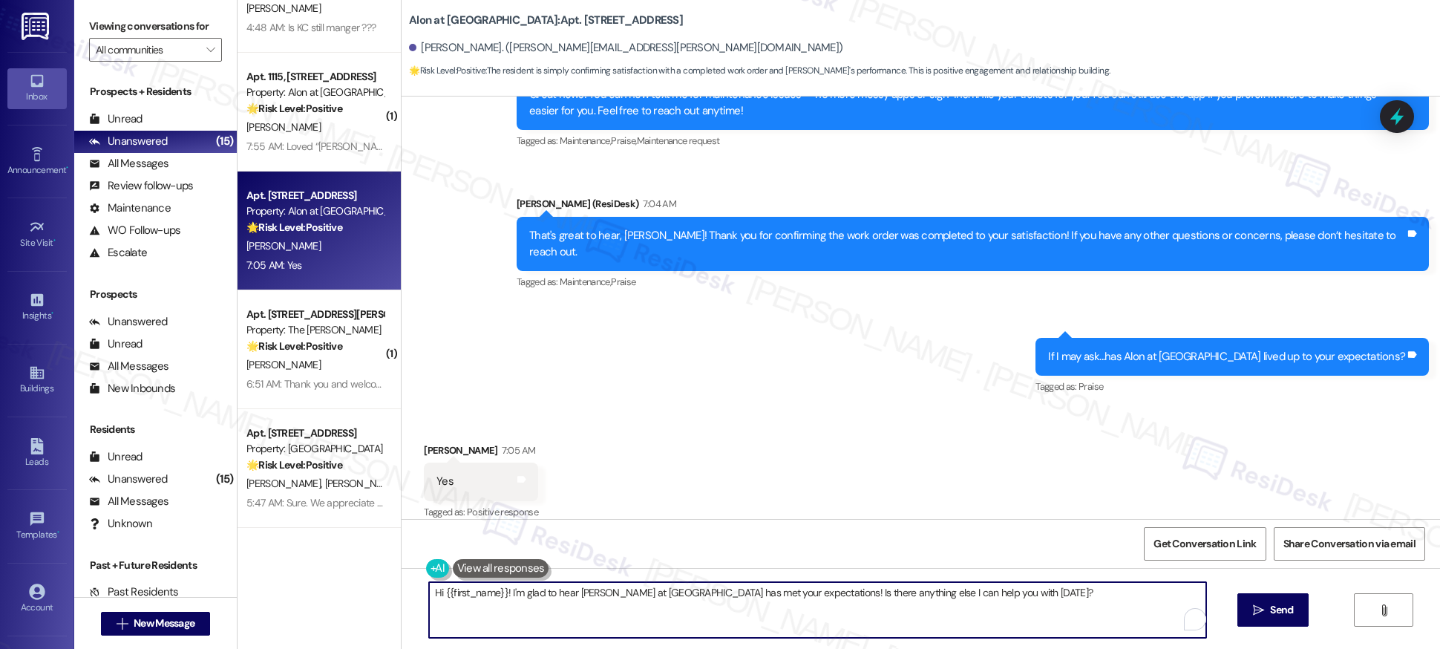
click at [618, 586] on textarea "Hi {{first_name}}! I'm glad to hear Alon at Castle Hills has met your expectati…" at bounding box center [817, 610] width 777 height 56
paste textarea "If you’ve got a minute, we’d be so grateful if you could leave us a quick Googl…"
type textarea "That makes us so happy! If you’ve got a minute, we’d be so grateful if you coul…"
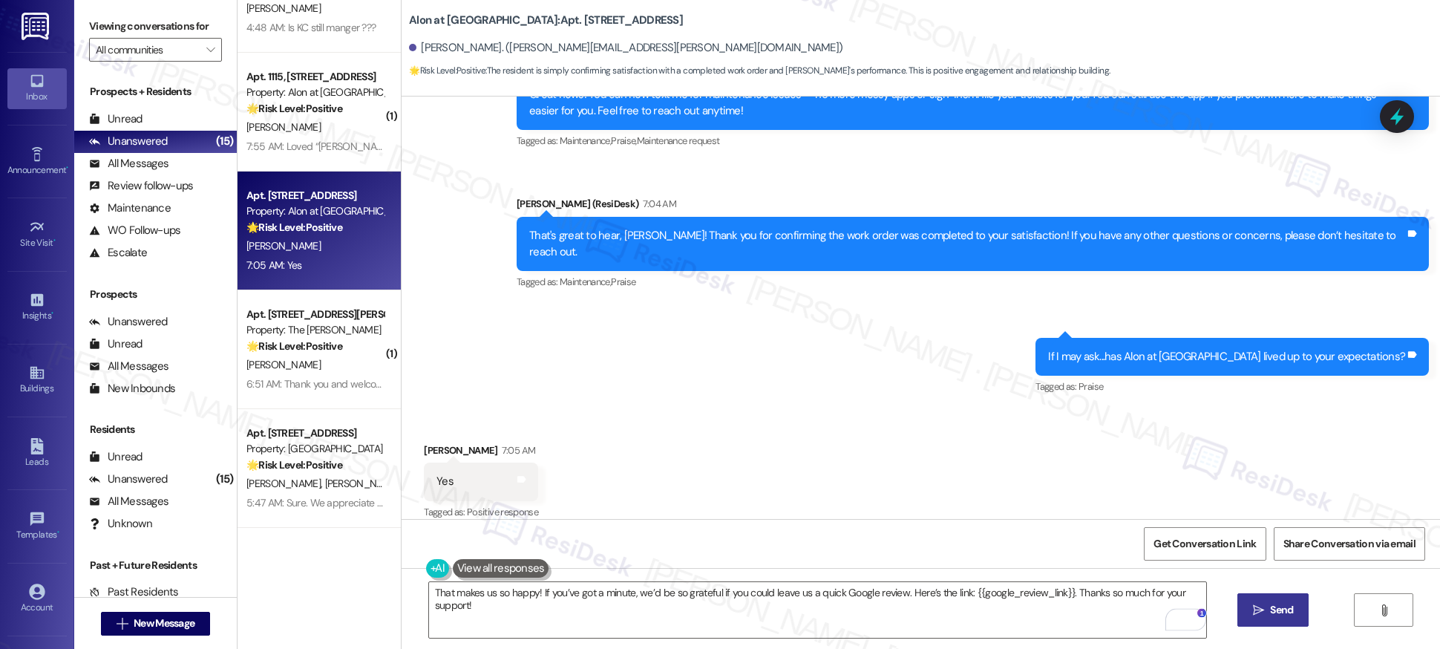
click at [1252, 618] on button " Send" at bounding box center [1273, 609] width 72 height 33
click at [1187, 545] on span "Get Conversation Link" at bounding box center [1204, 544] width 102 height 16
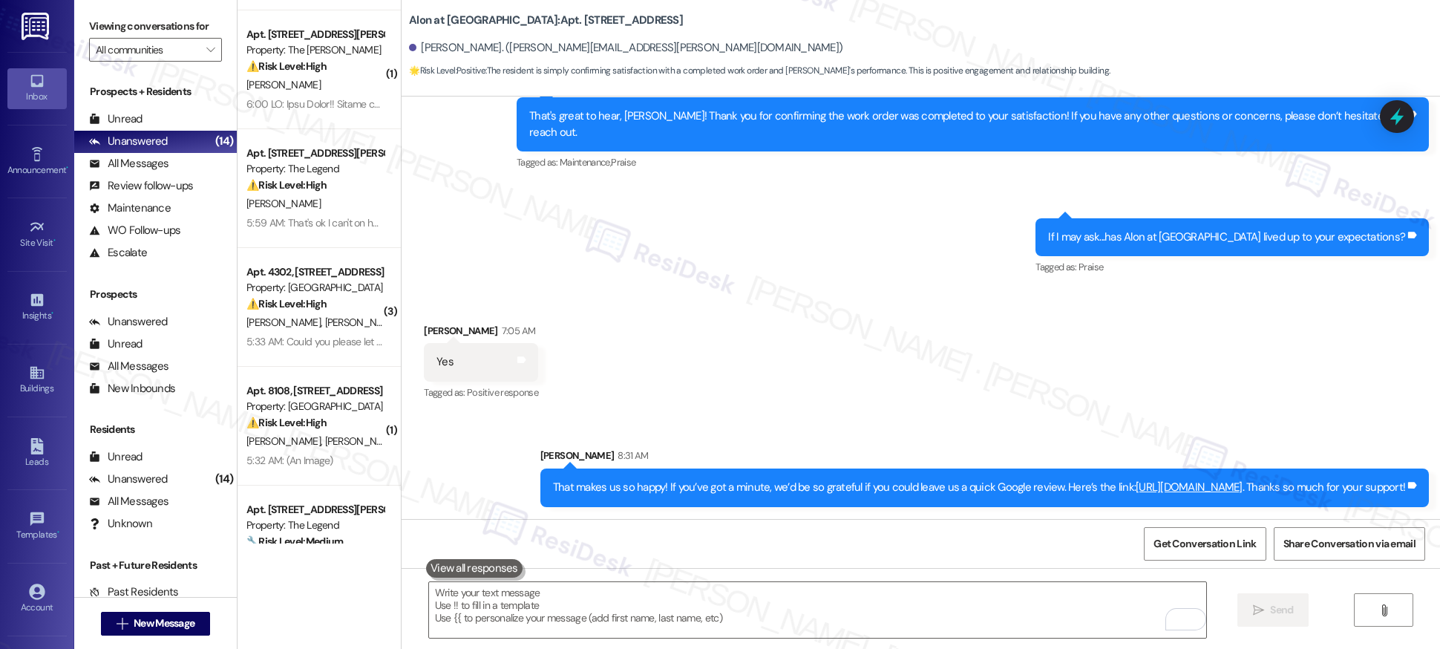
scroll to position [0, 0]
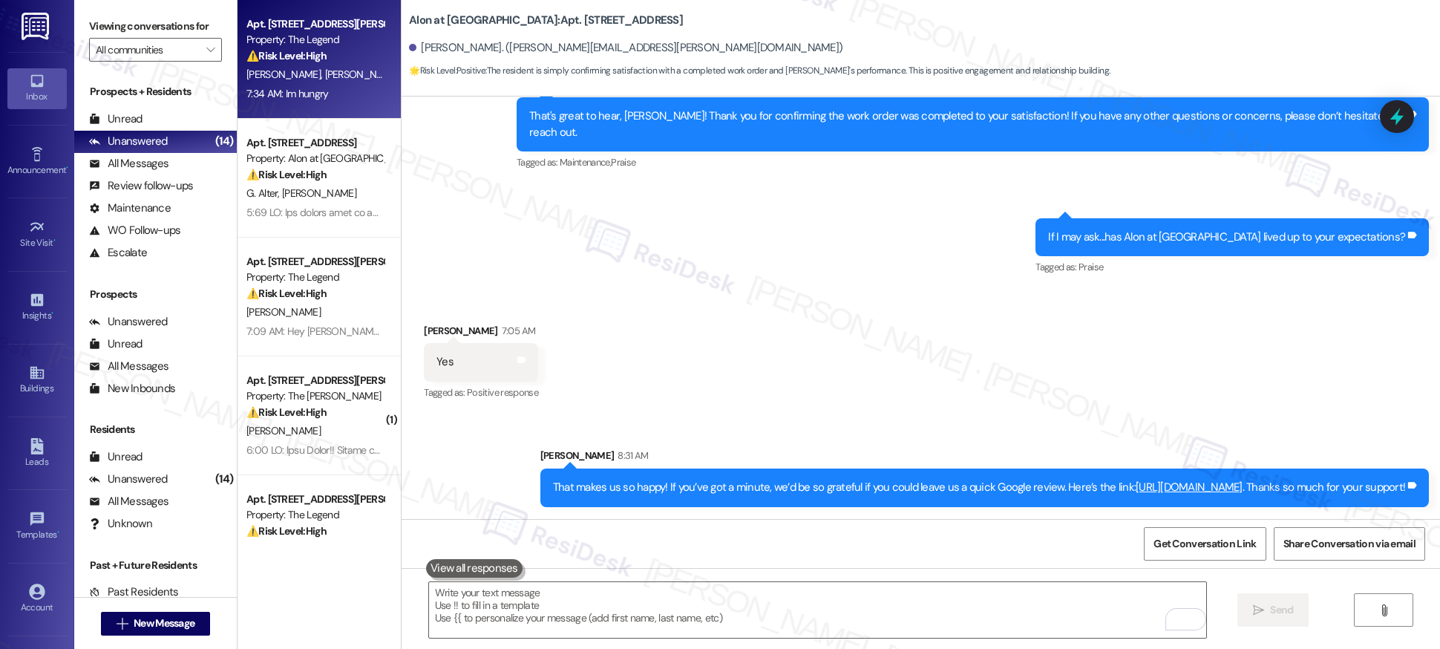
click at [321, 92] on div "7:34 AM: Im hungry 7:34 AM: Im hungry" at bounding box center [315, 94] width 140 height 19
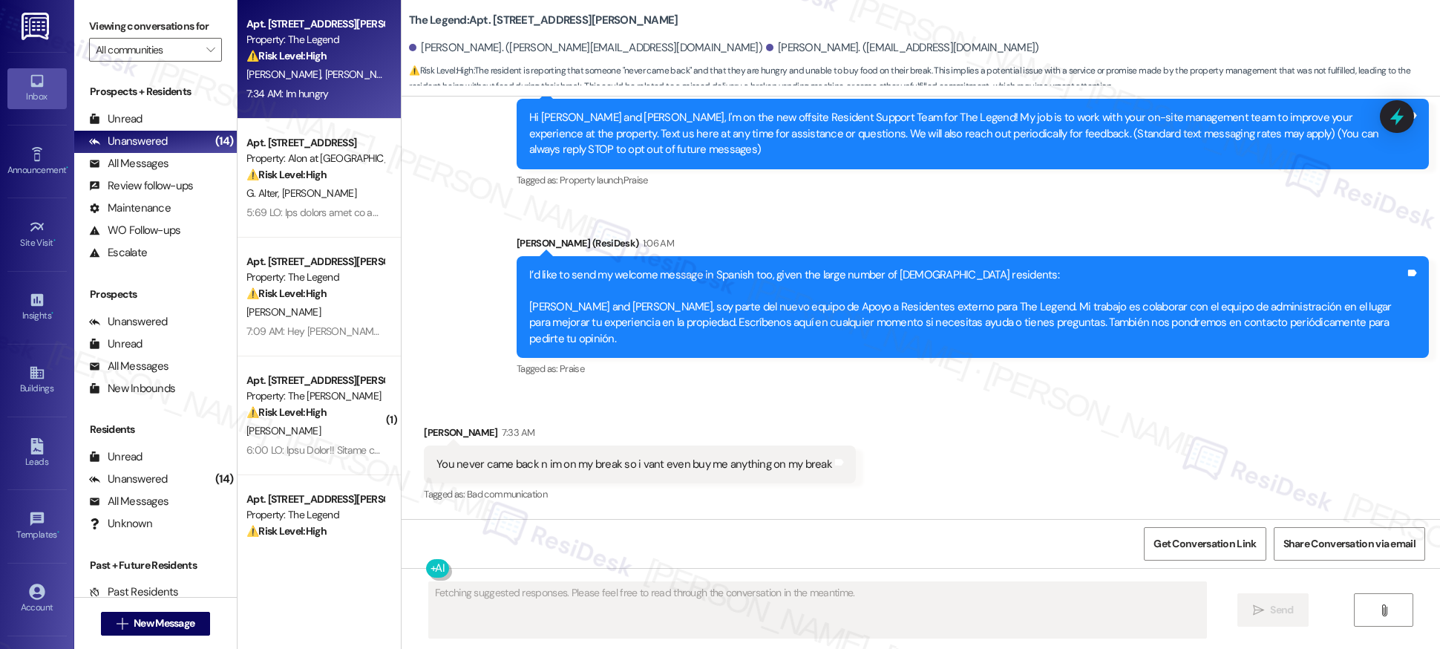
scroll to position [407, 0]
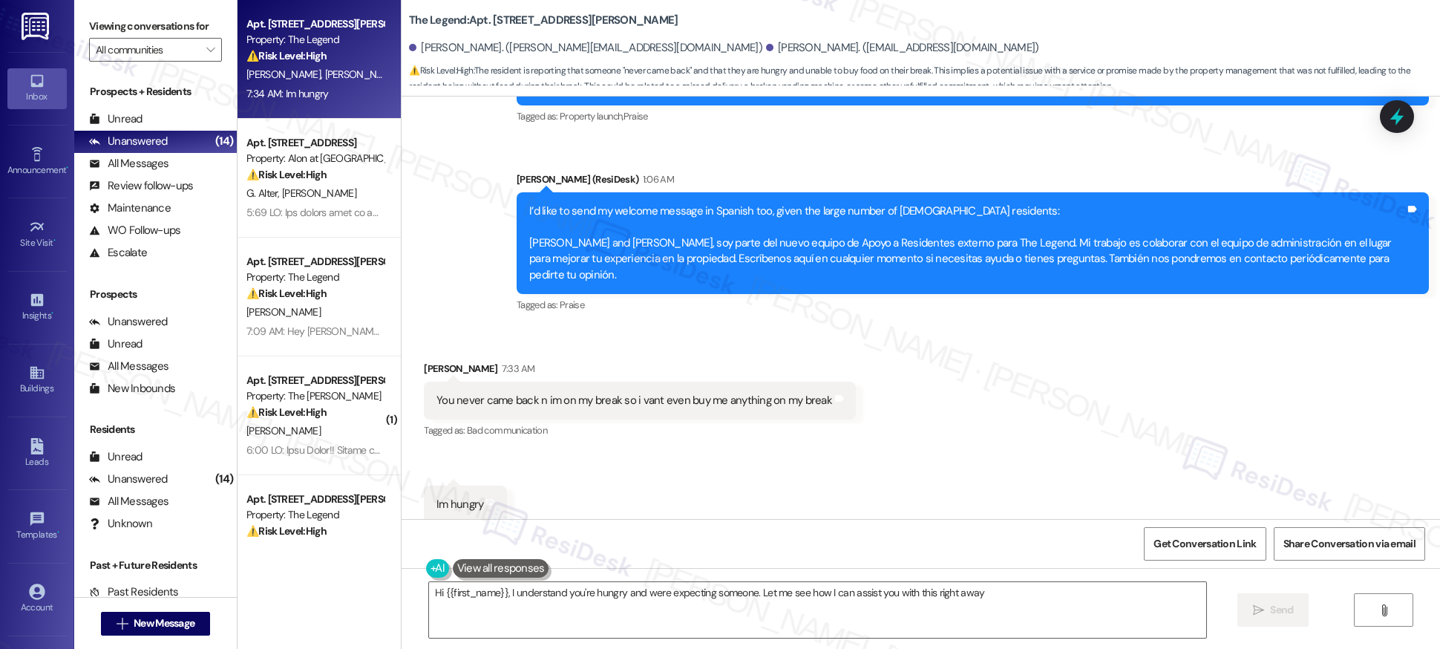
type textarea "Hi {{first_name}}, I understand you're hungry and were expecting someone. Let m…"
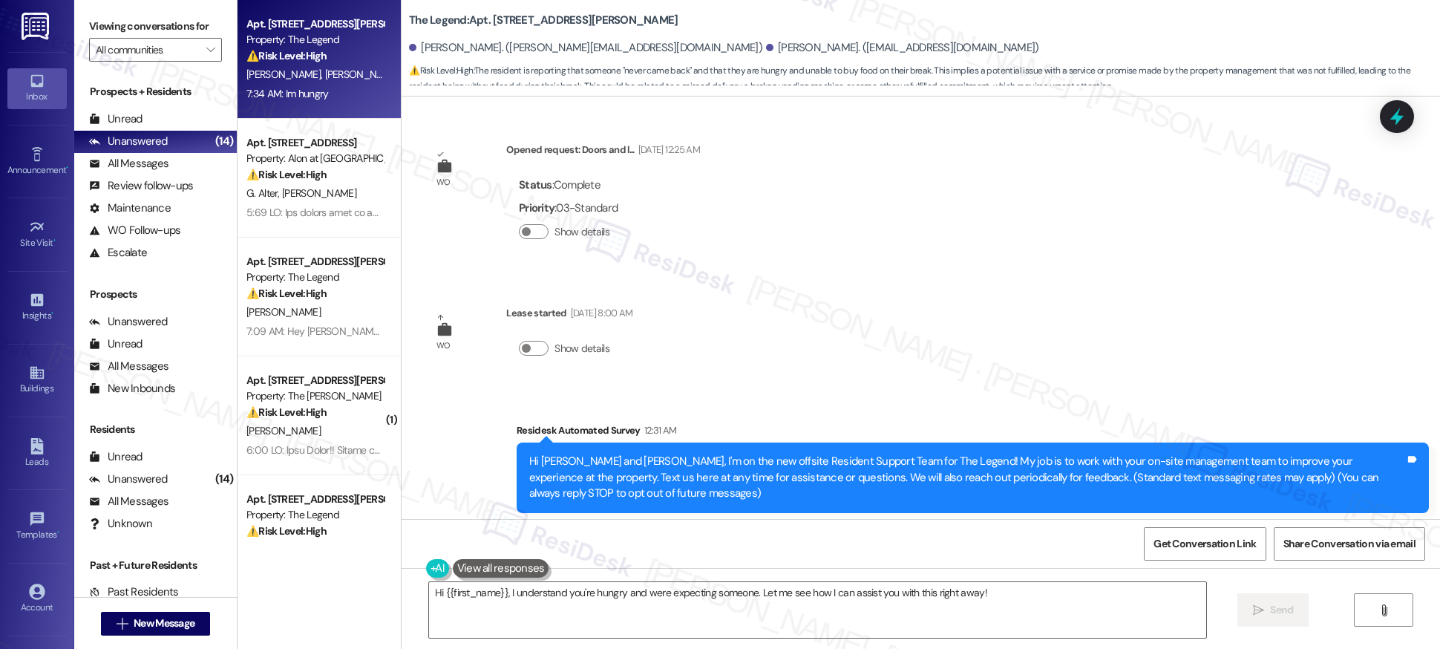
scroll to position [408, 0]
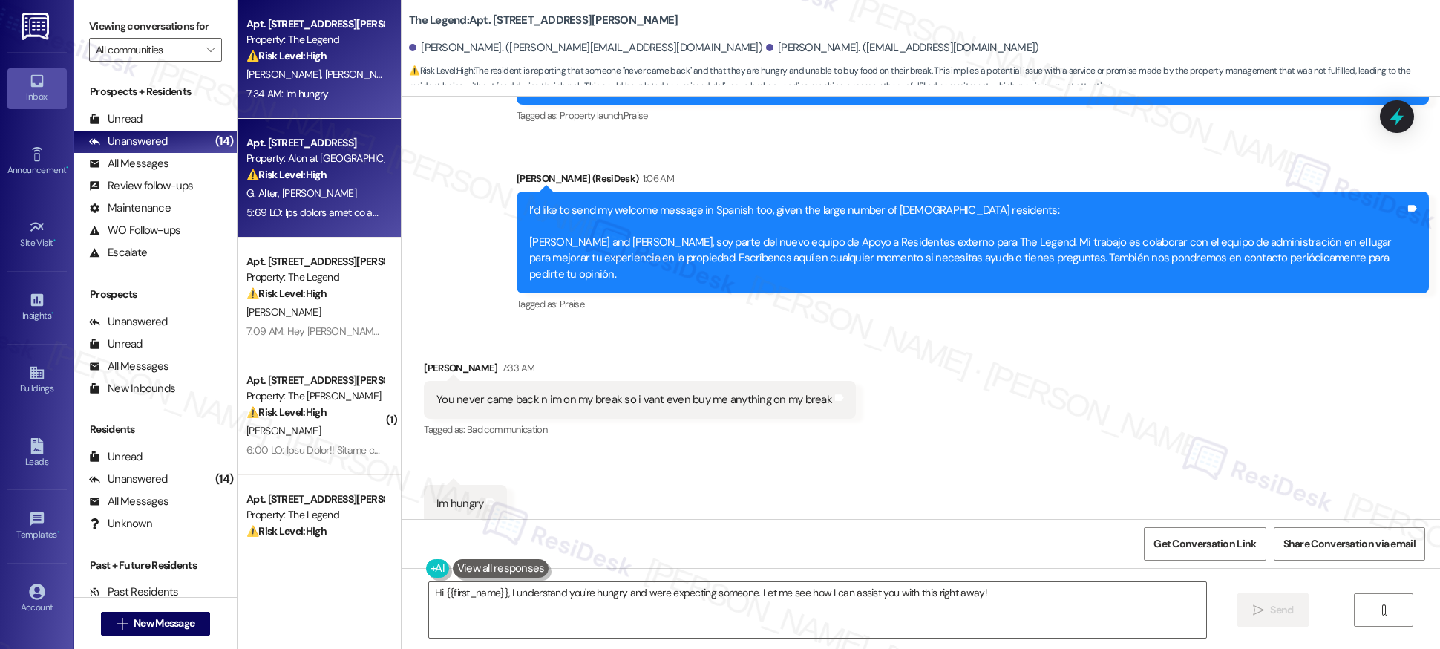
click at [318, 204] on div at bounding box center [315, 212] width 140 height 19
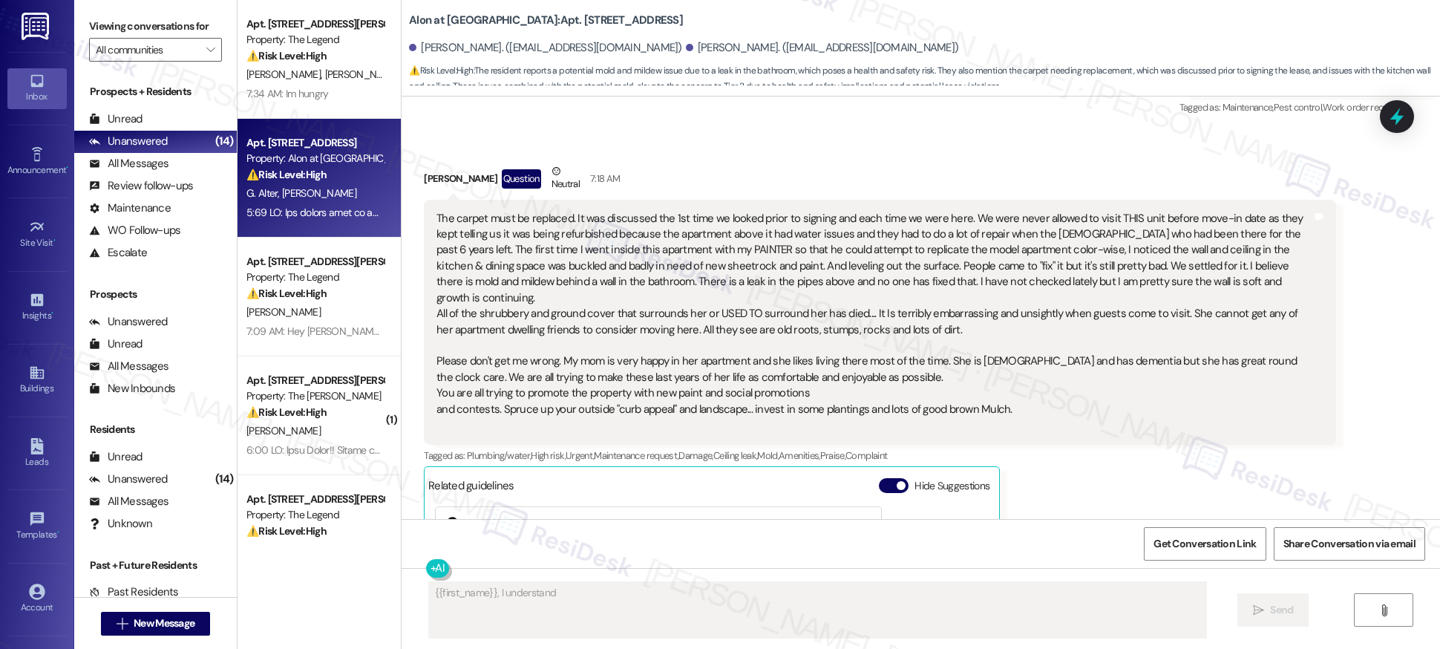
scroll to position [3465, 0]
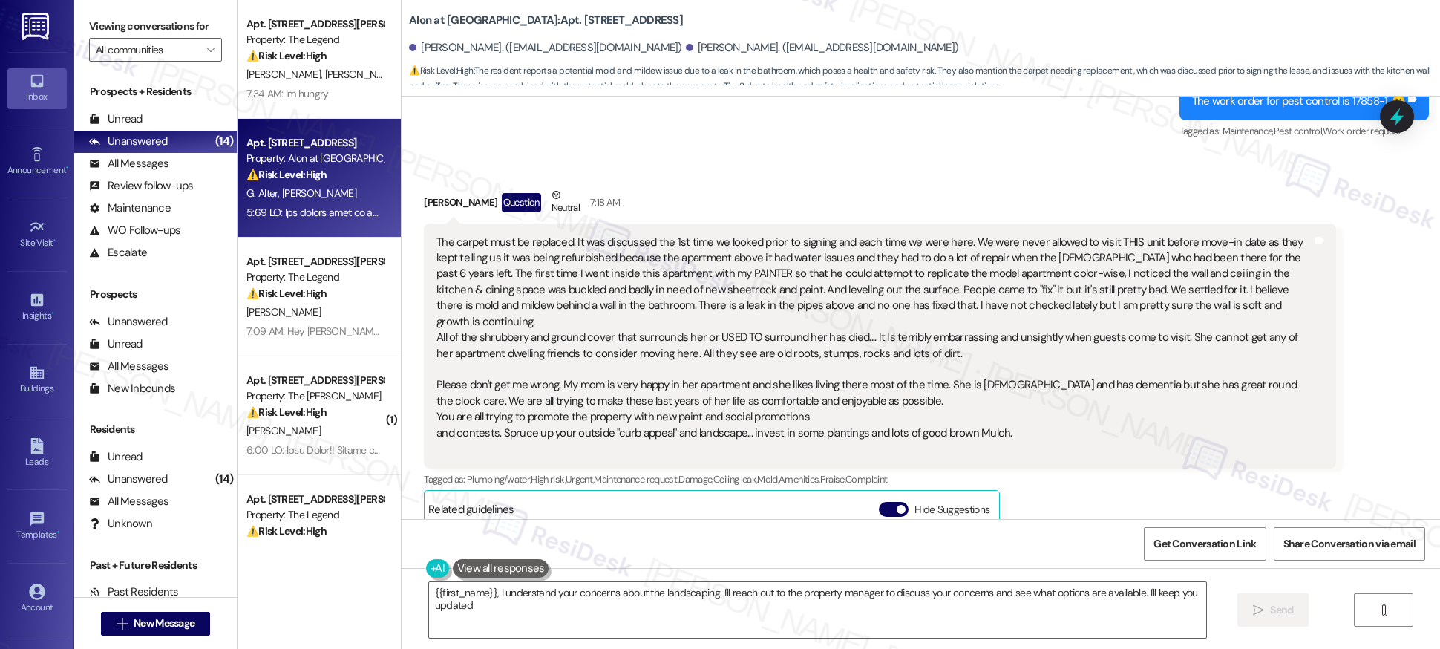
type textarea "{{first_name}}, I understand your concerns about the landscaping. I'll reach ou…"
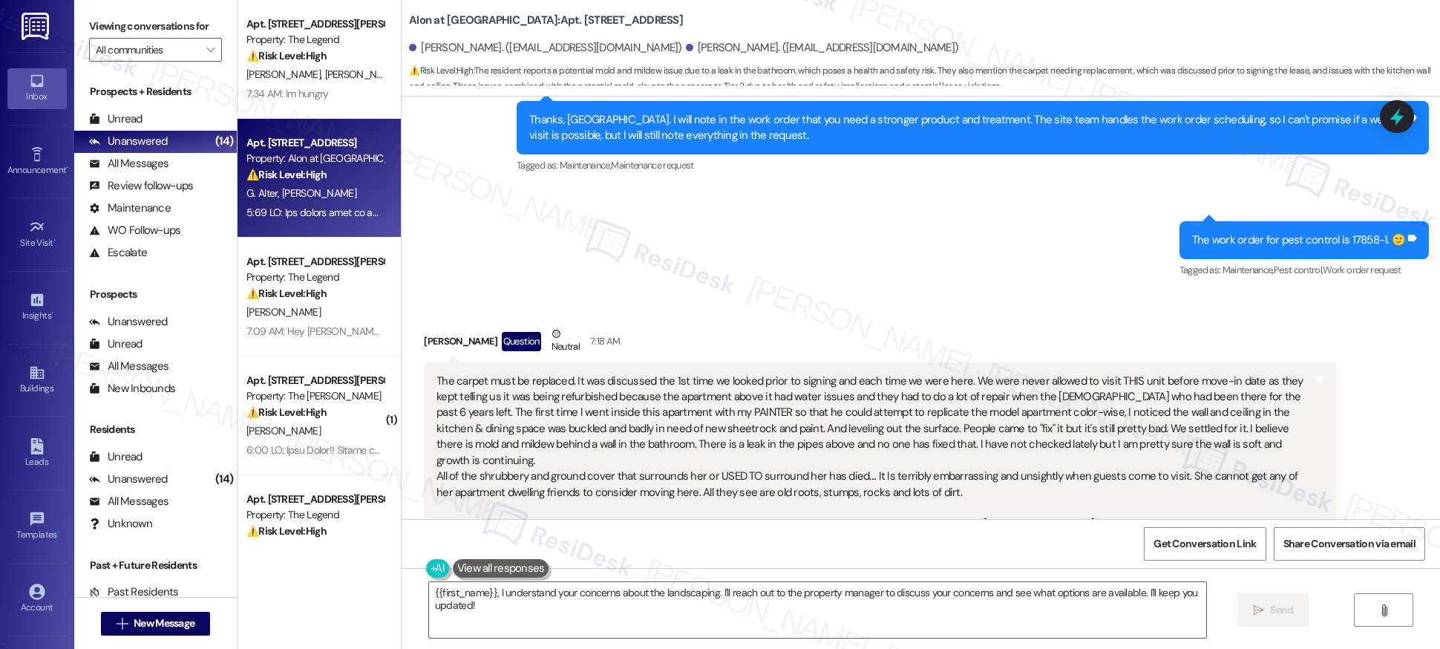
scroll to position [3326, 0]
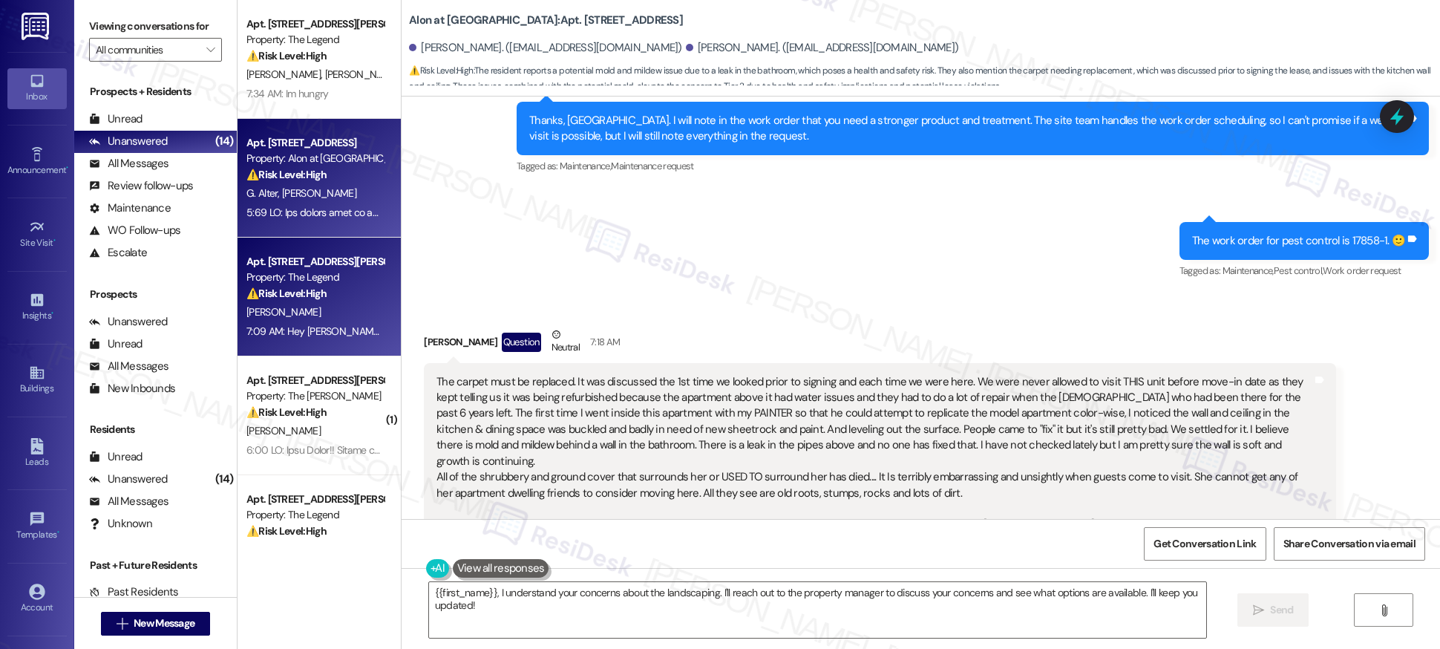
click at [275, 315] on span "[PERSON_NAME]" at bounding box center [283, 311] width 74 height 13
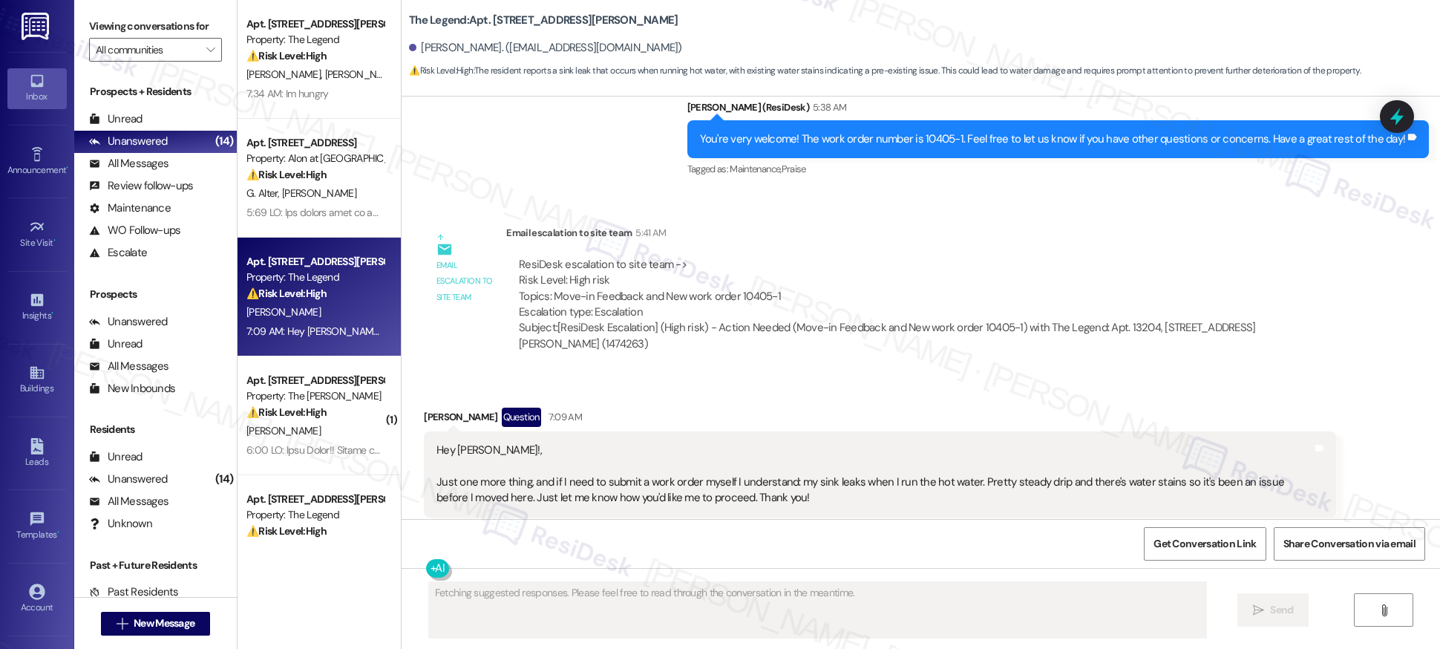
scroll to position [2094, 0]
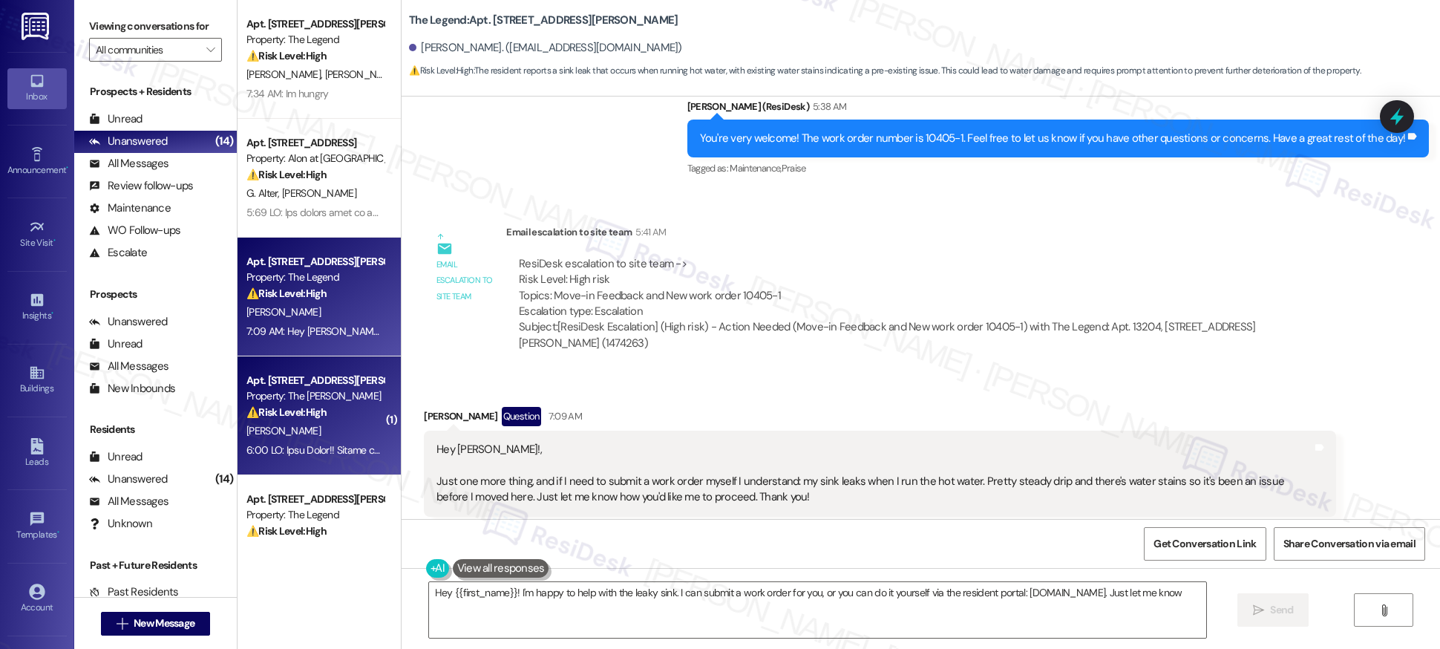
type textarea "Hey {{first_name}}! I'm happy to help with the leaky sink. I can submit a work …"
click at [287, 428] on div "[PERSON_NAME]" at bounding box center [315, 431] width 140 height 19
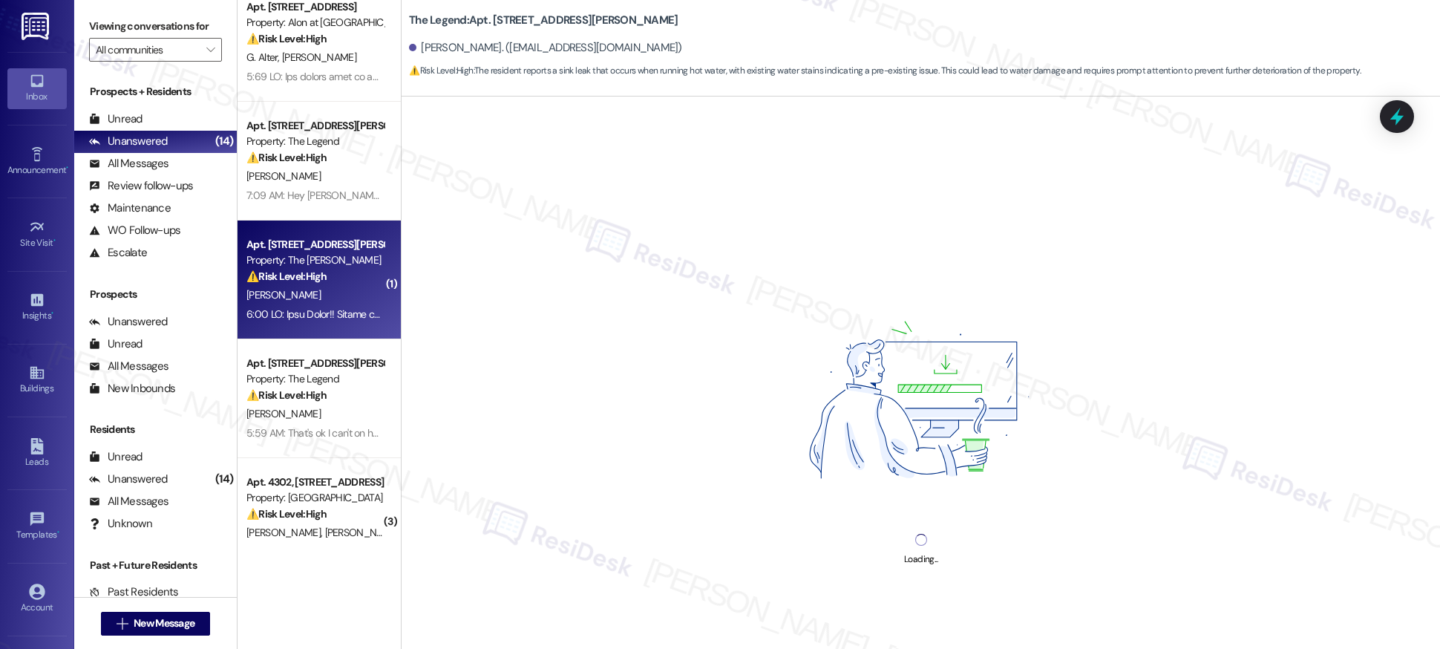
scroll to position [139, 0]
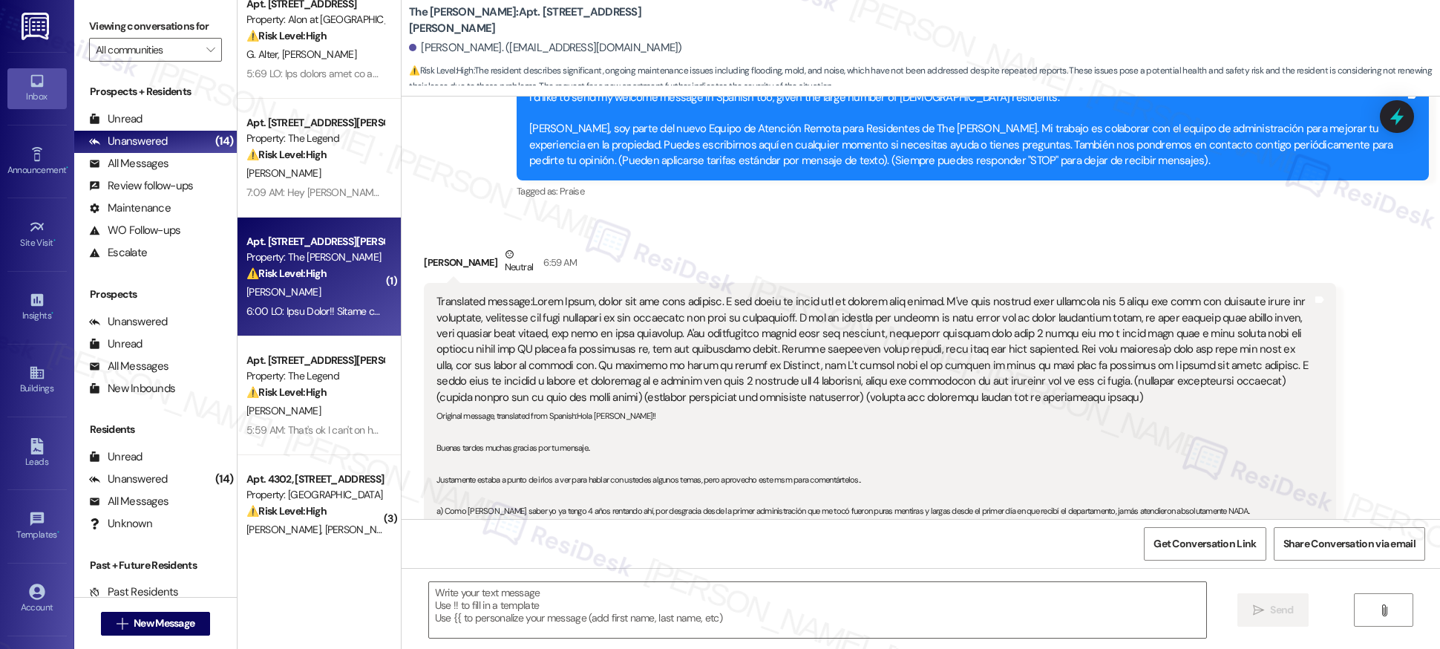
type textarea "Fetching suggested responses. Please feel free to read through the conversation…"
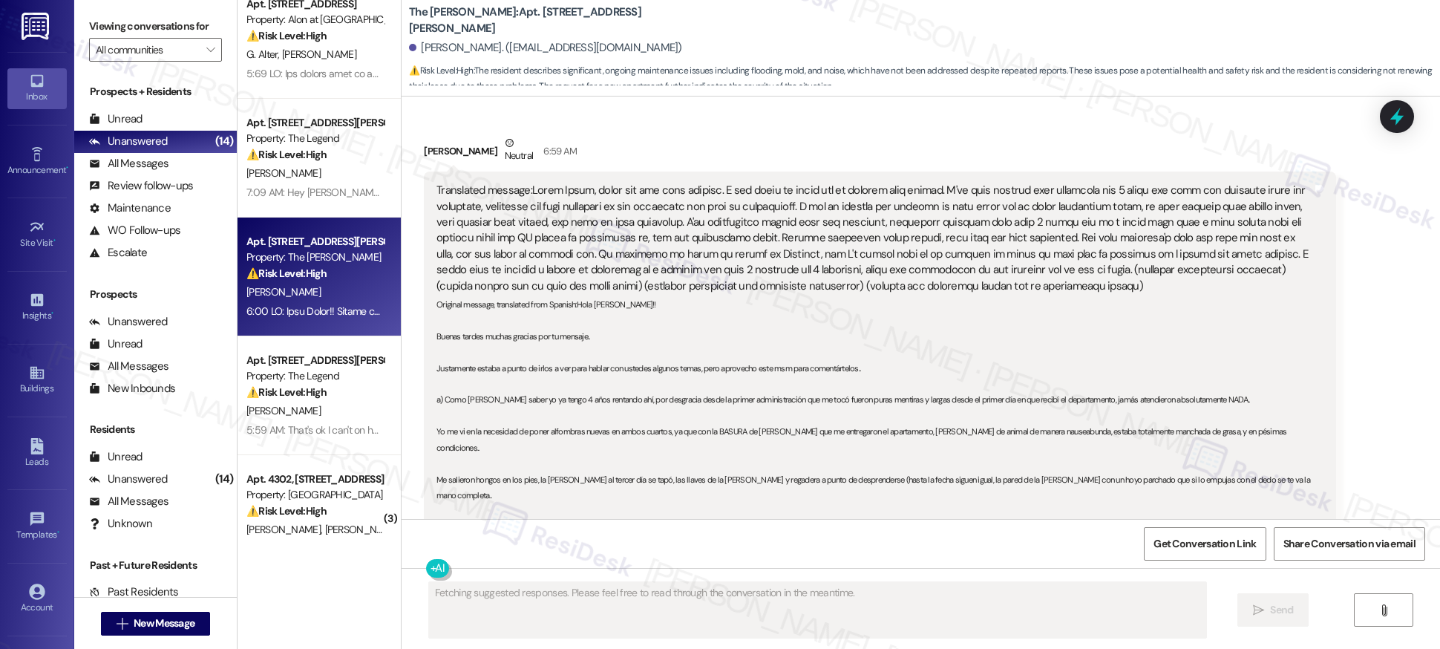
scroll to position [603, 0]
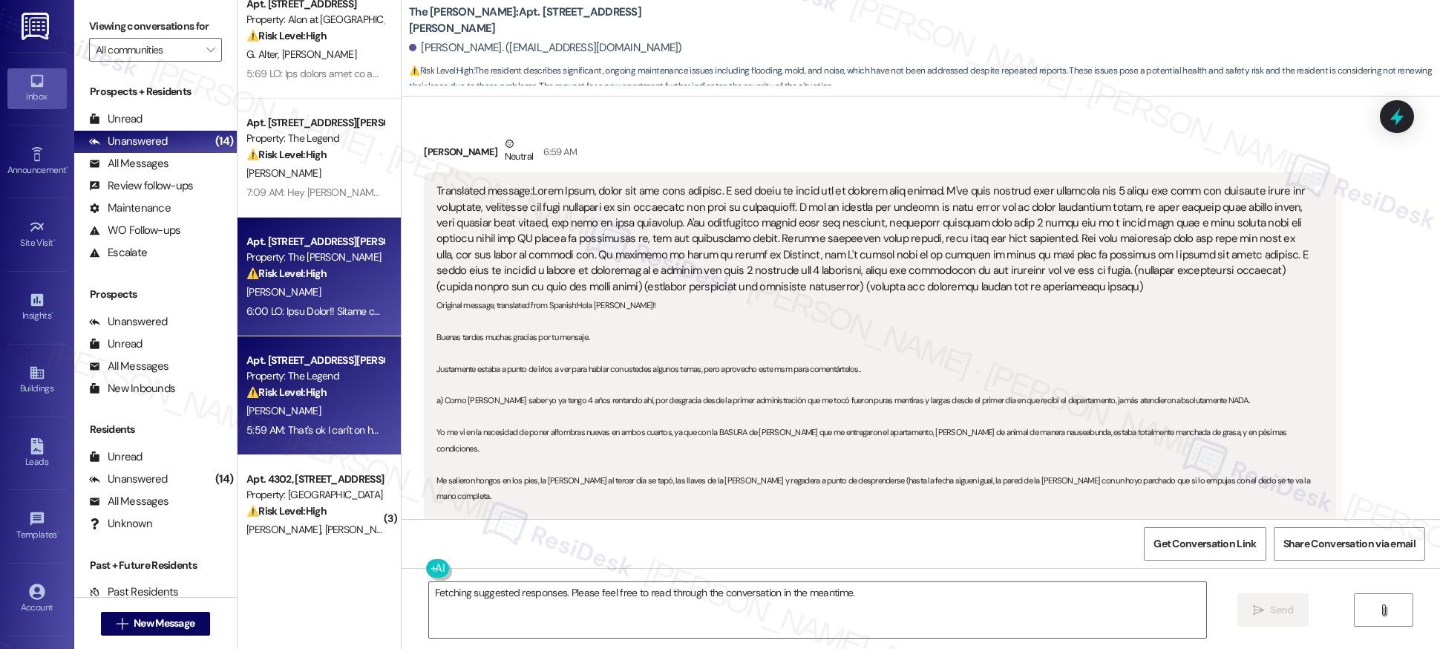
click at [318, 406] on div "[PERSON_NAME]" at bounding box center [315, 411] width 140 height 19
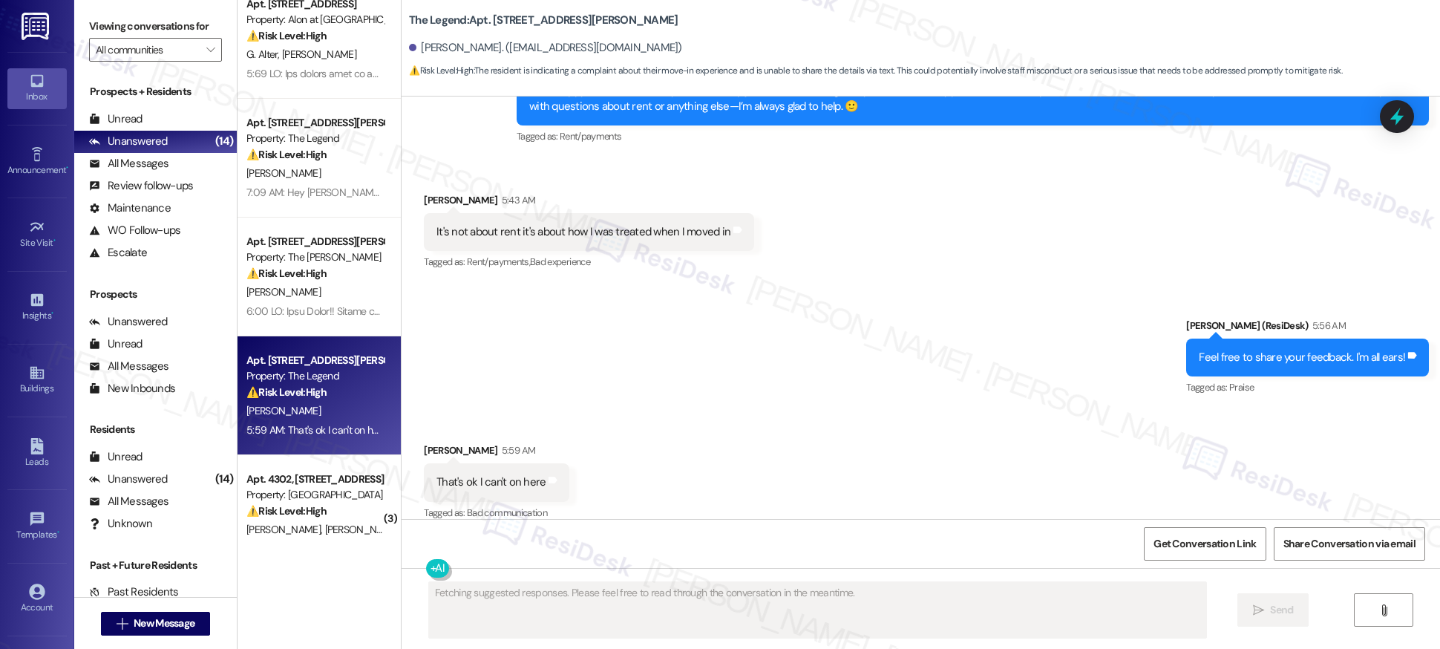
scroll to position [989, 0]
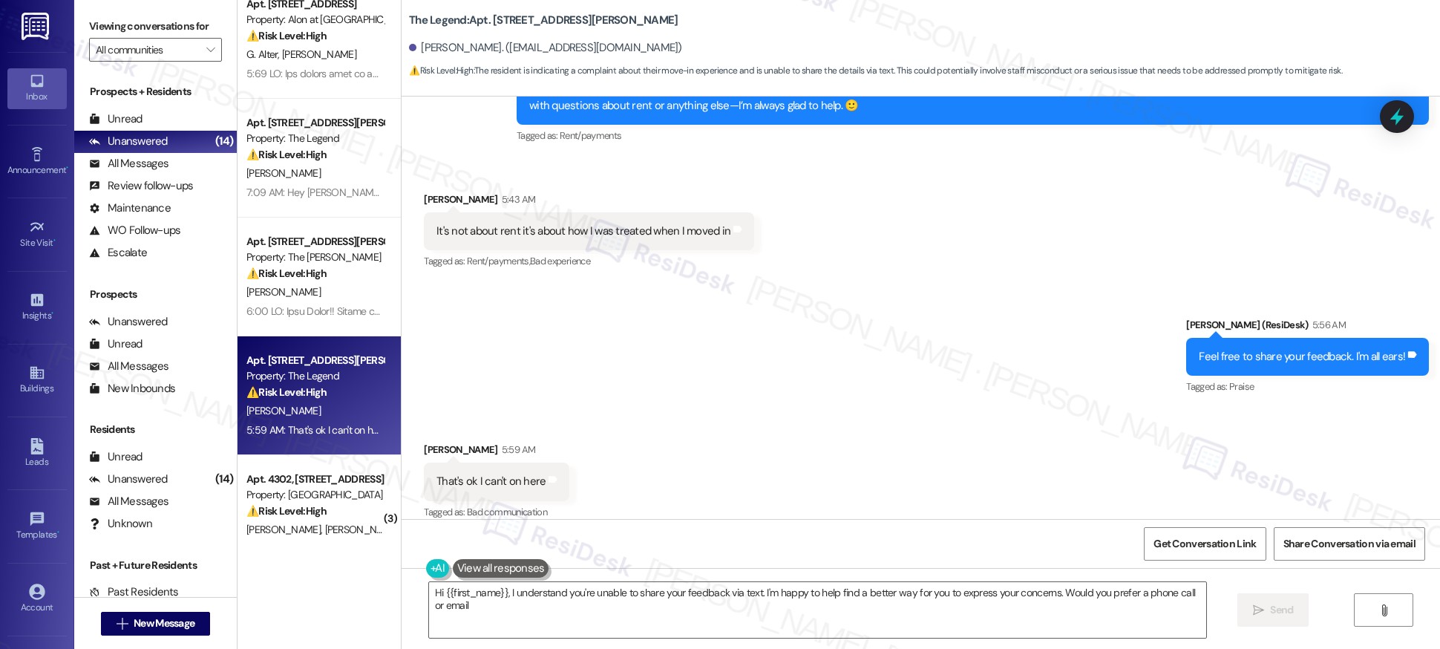
type textarea "Hi {{first_name}}, I understand you're unable to share your feedback via text. …"
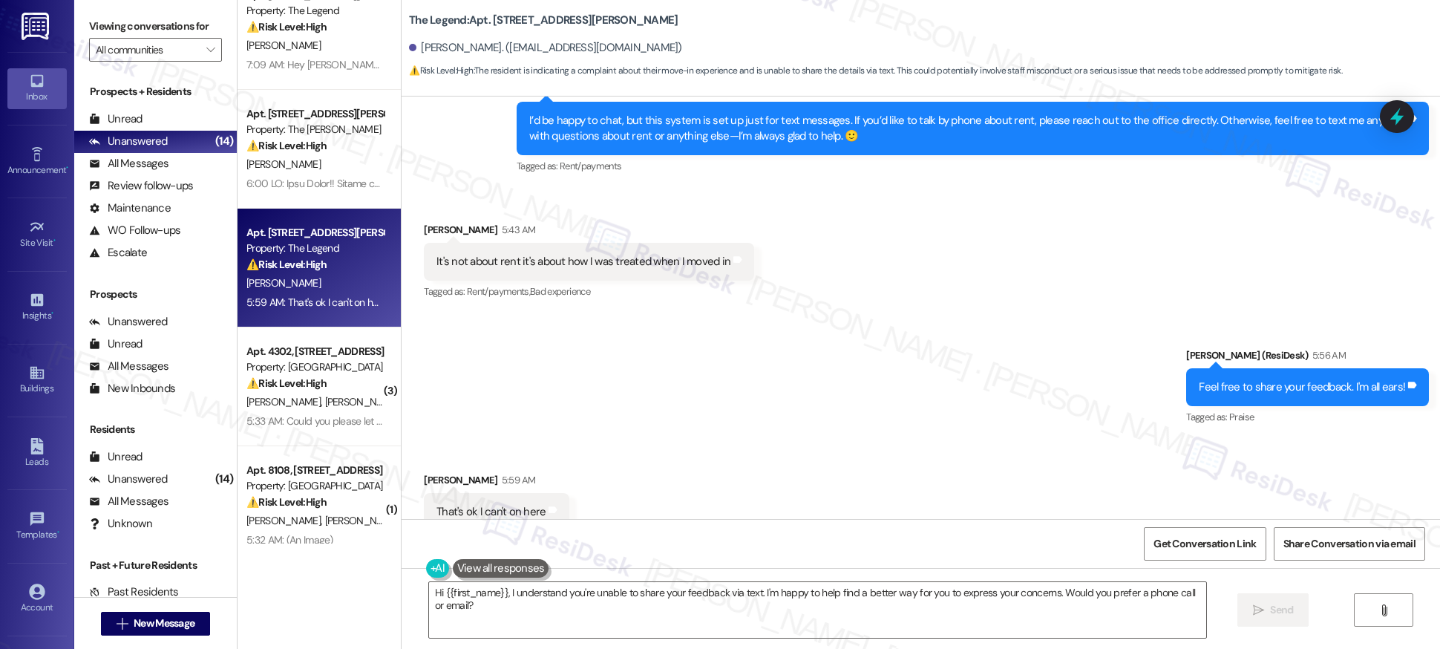
scroll to position [334, 0]
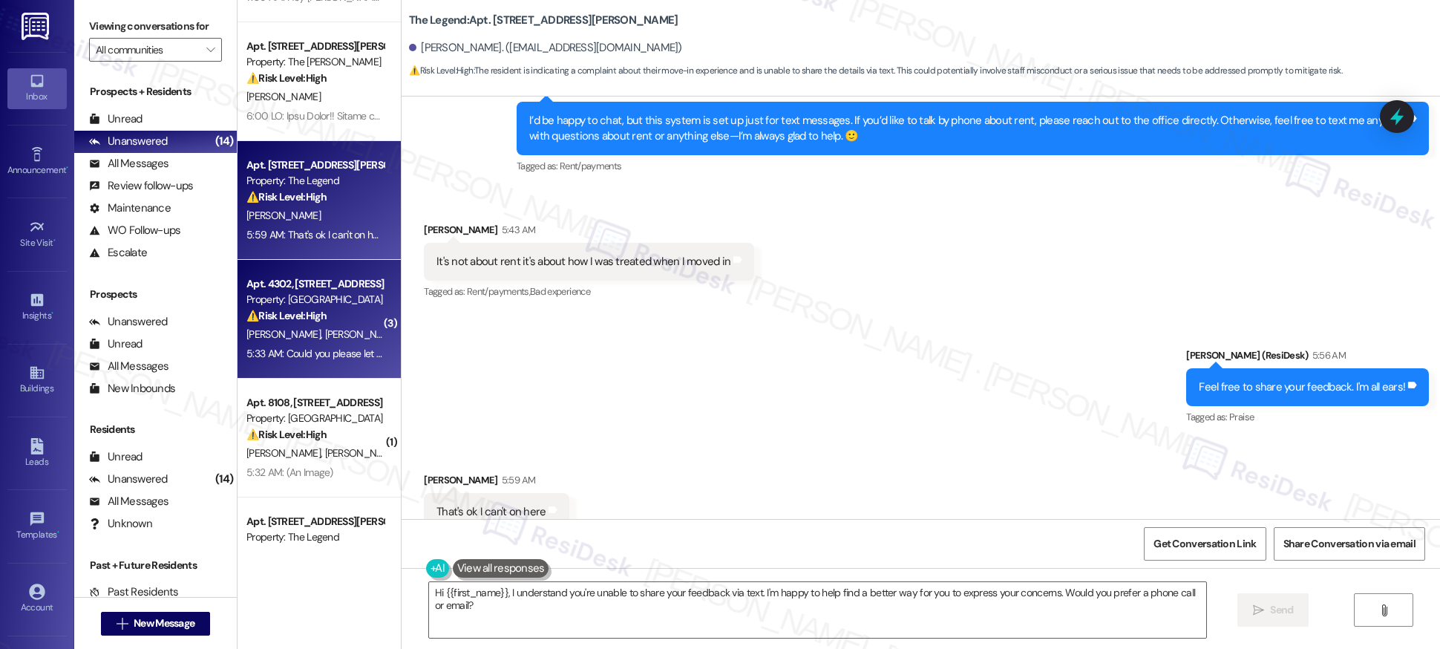
click at [343, 321] on div "⚠️ Risk Level: High The resident has confirmed the presence of cockroaches and …" at bounding box center [314, 316] width 137 height 16
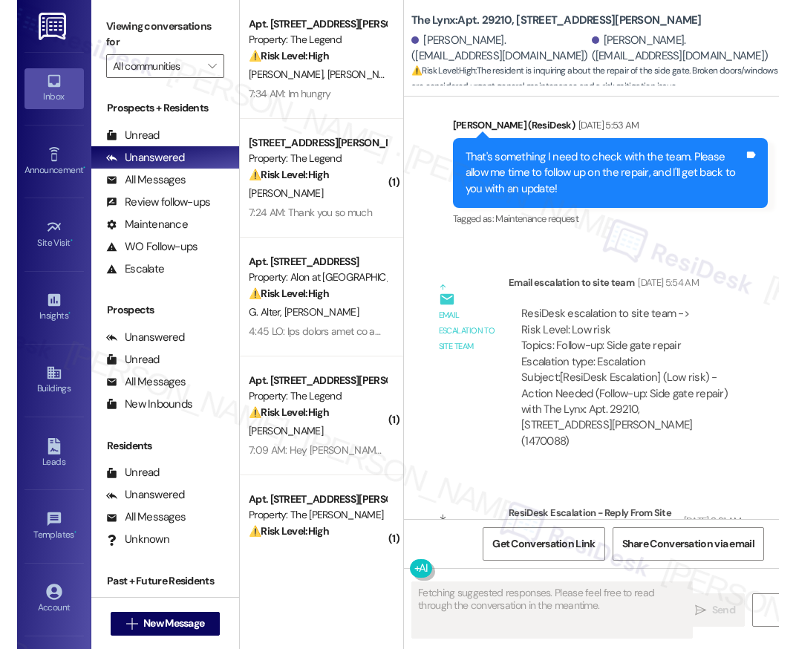
scroll to position [2150, 0]
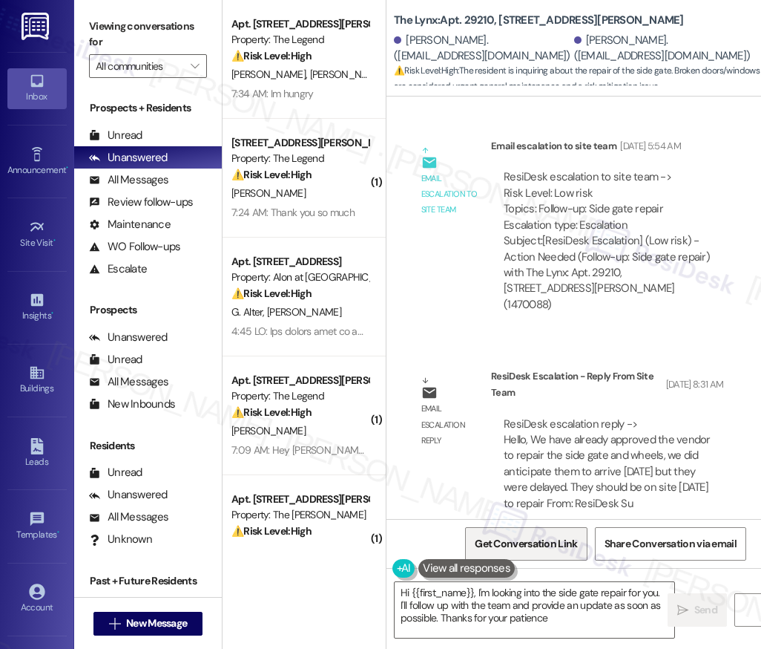
type textarea "Hi {{first_name}}, I'm looking into the side gate repair for you. I'll follow u…"
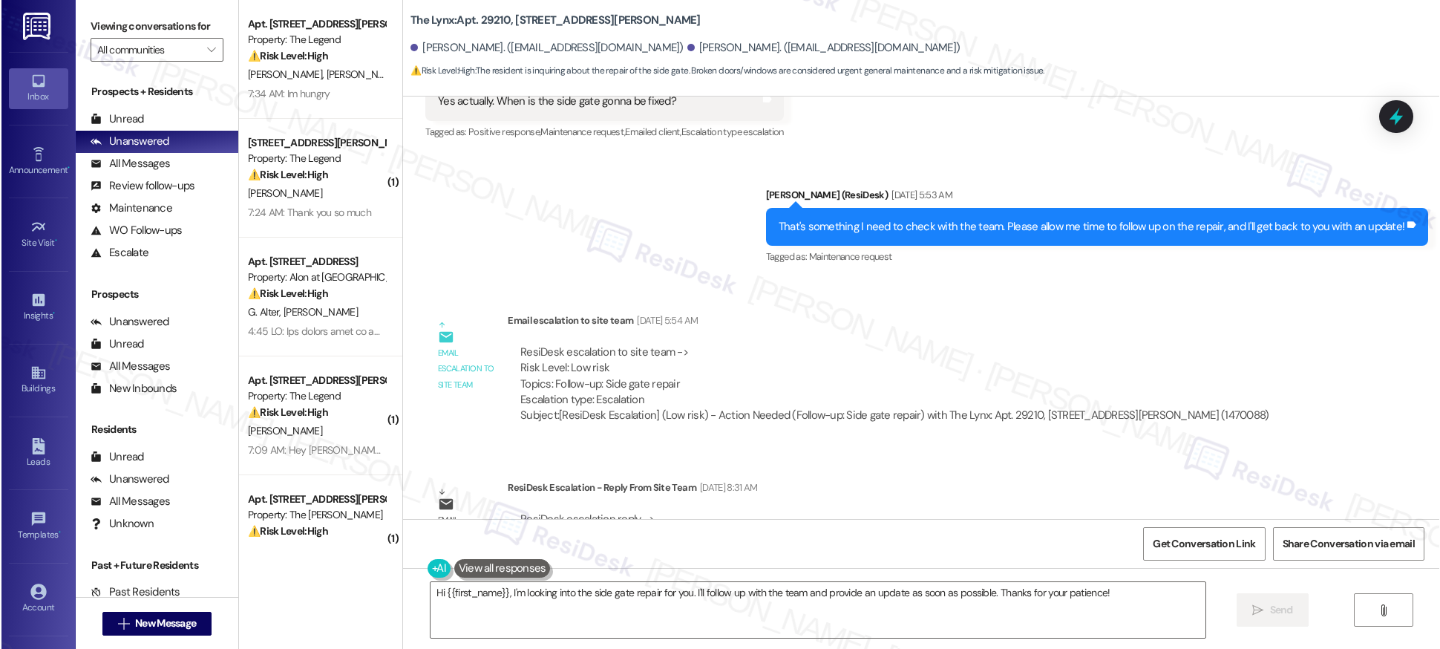
scroll to position [1610, 0]
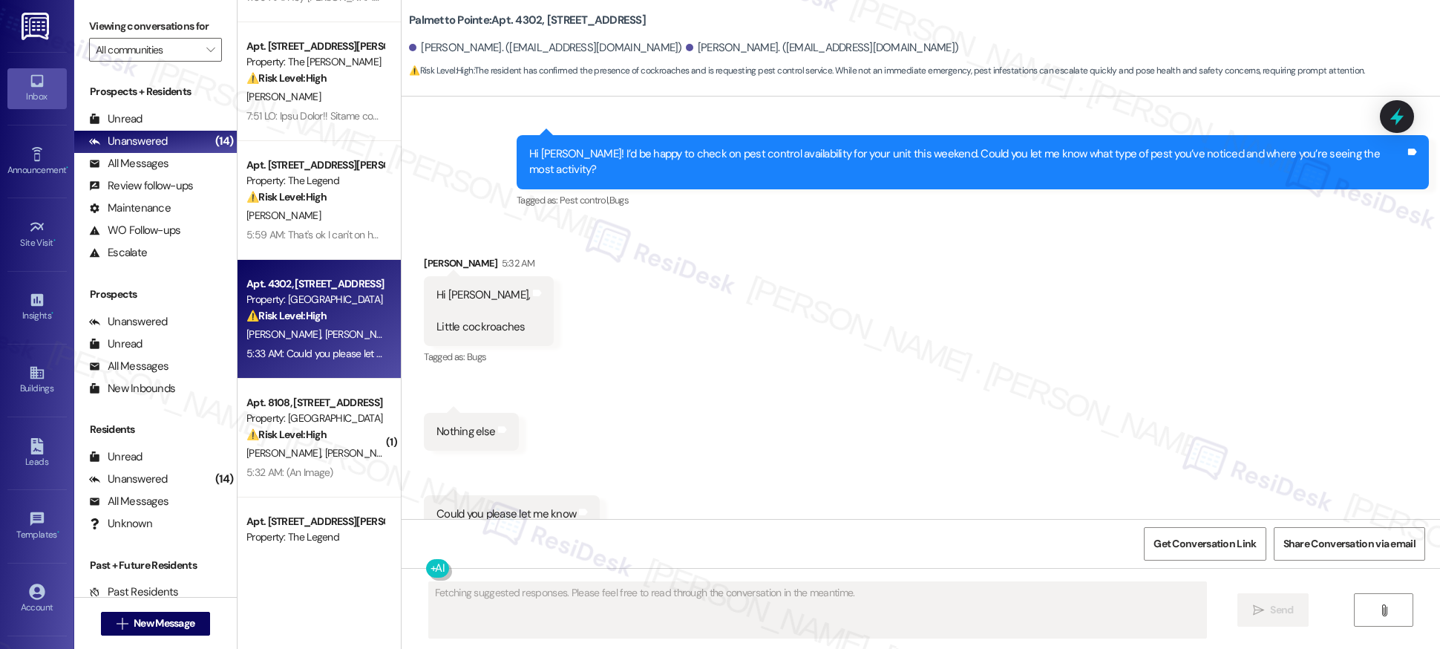
scroll to position [951, 0]
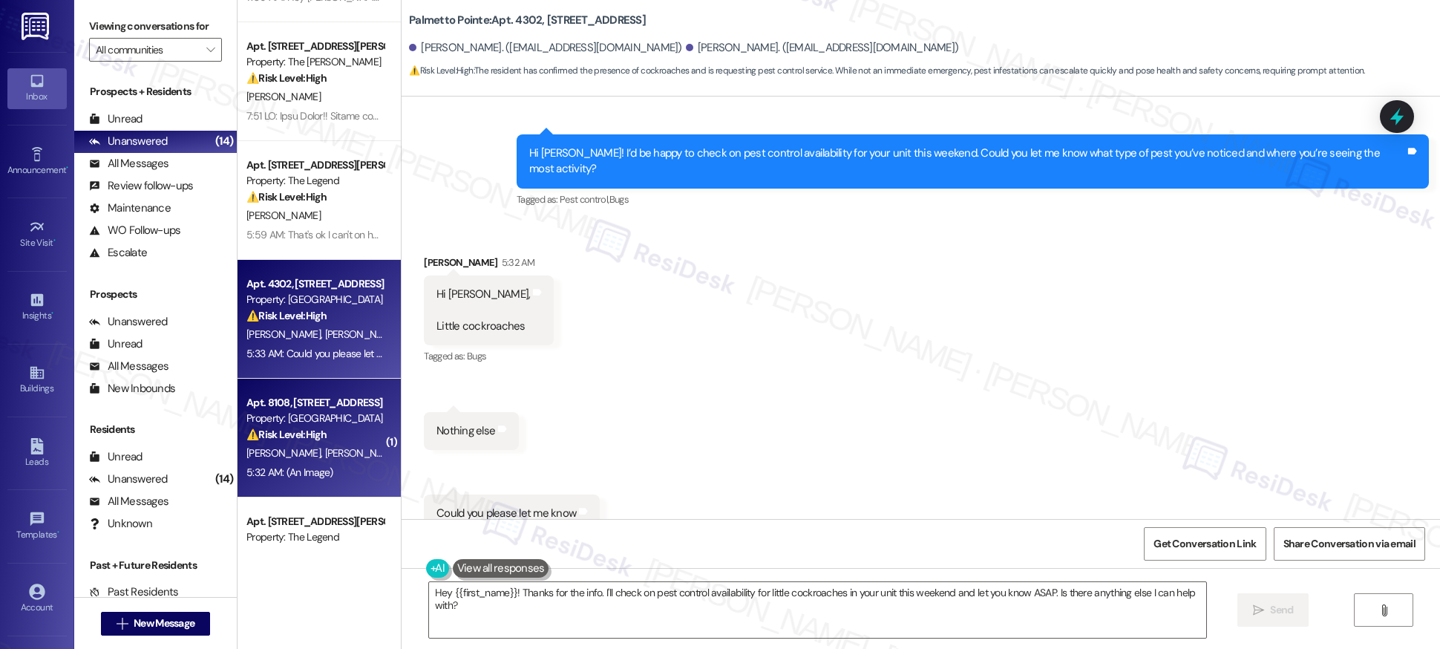
click at [295, 444] on div "A. Mishra S. Mishra" at bounding box center [315, 453] width 140 height 19
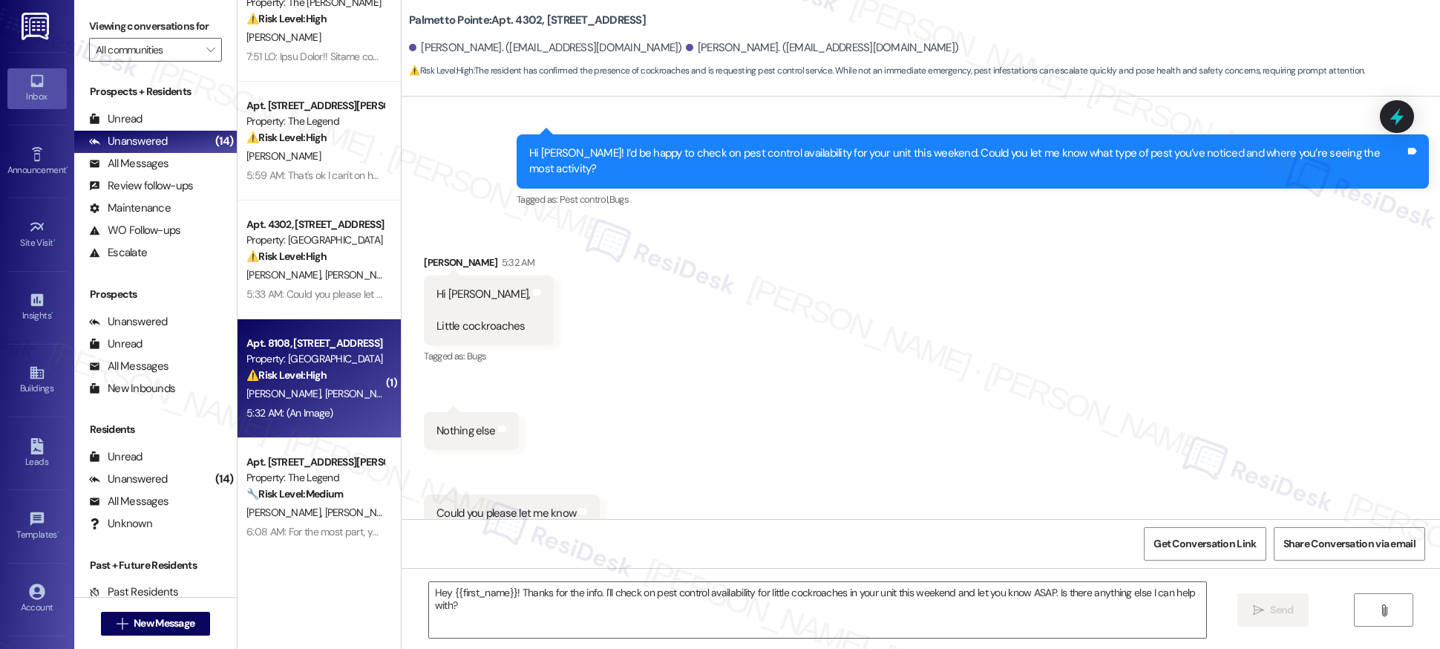
type textarea "Fetching suggested responses. Please feel free to read through the conversation…"
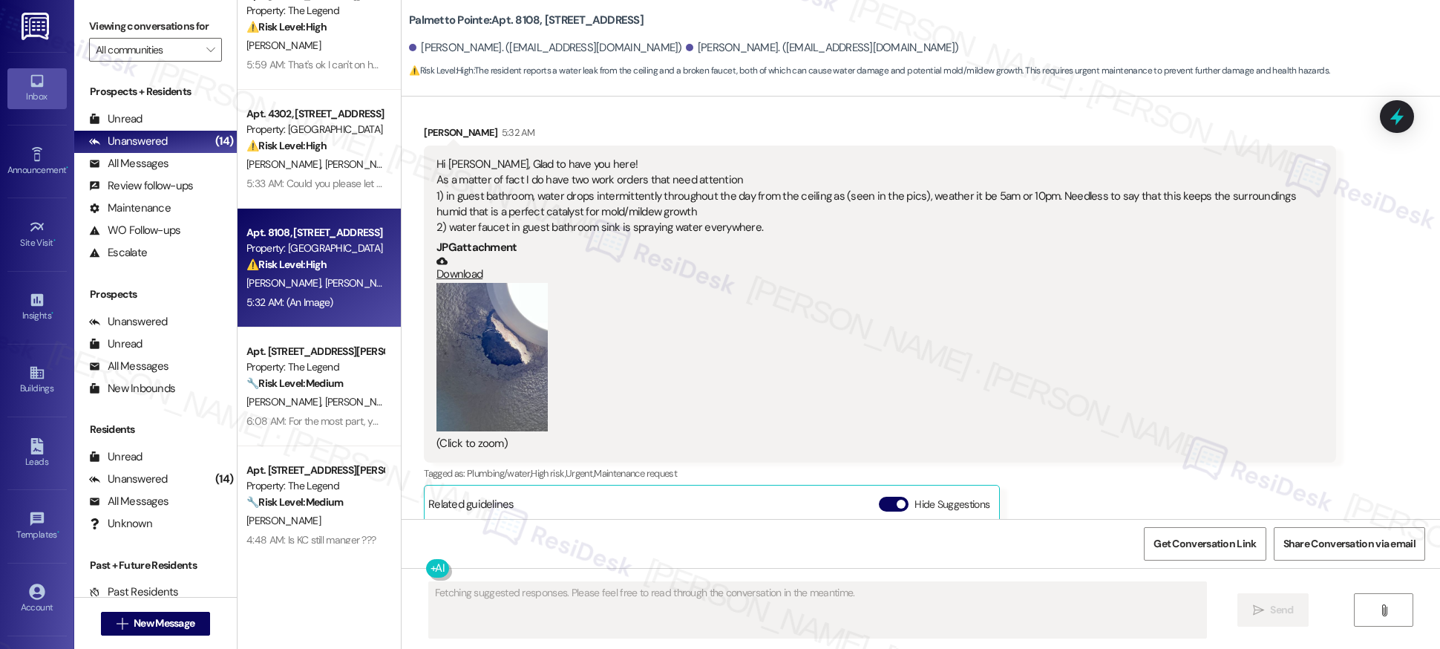
scroll to position [828, 0]
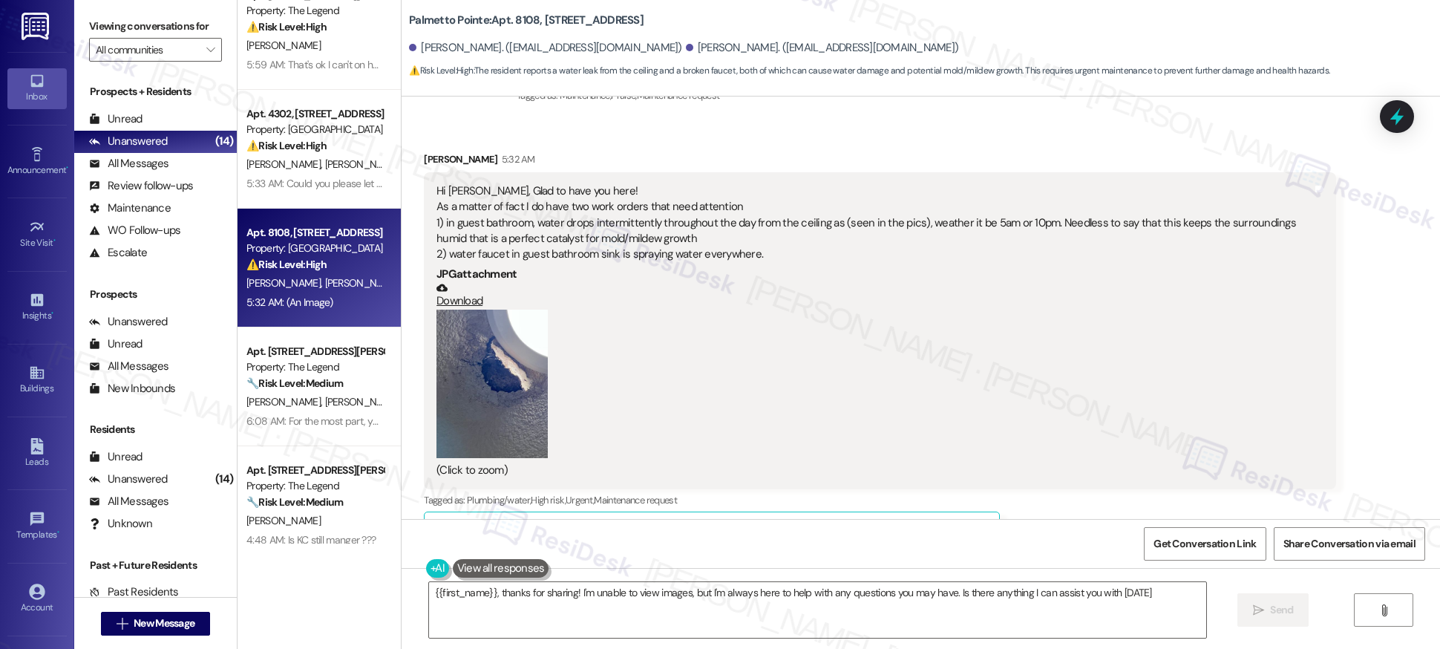
type textarea "{{first_name}}, thanks for sharing! I'm unable to view images, but I'm always h…"
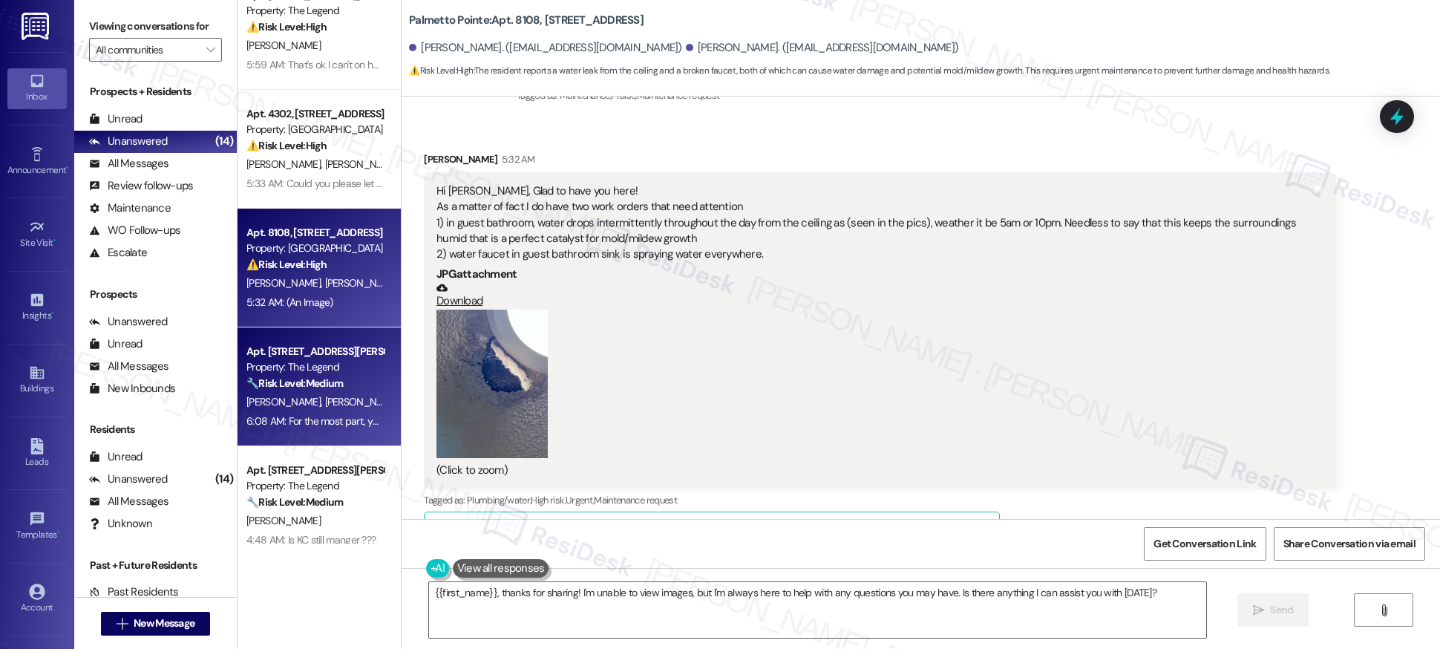
click at [323, 402] on div "T. Mcfarland A. Coy" at bounding box center [315, 402] width 140 height 19
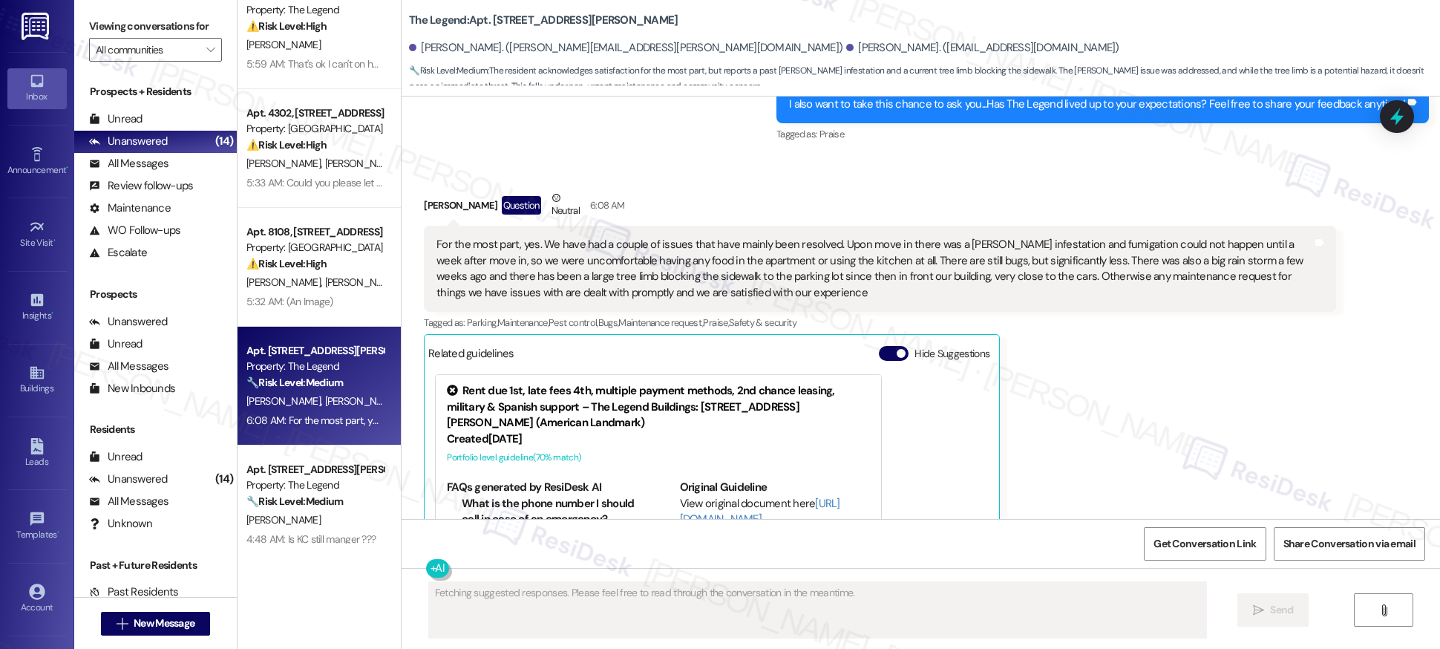
scroll to position [864, 0]
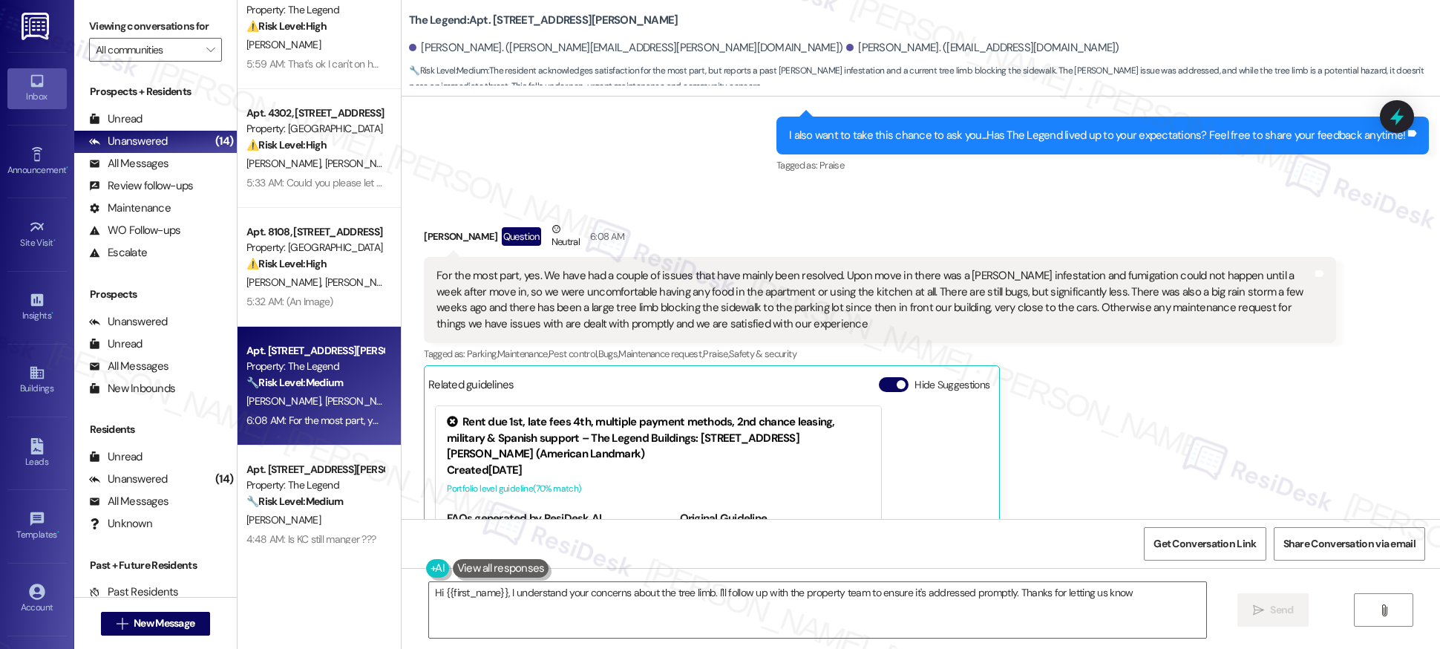
type textarea "Hi {{first_name}}, I understand your concerns about the tree limb. I'll follow …"
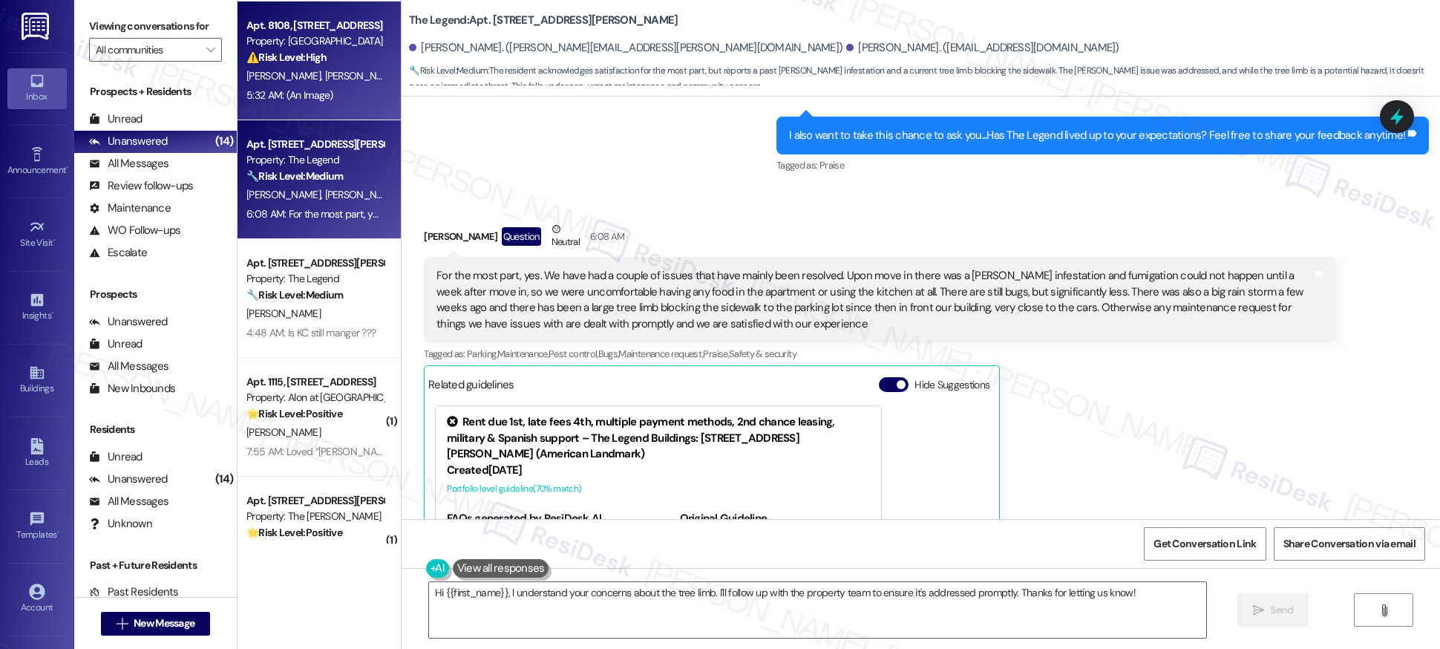
scroll to position [753, 0]
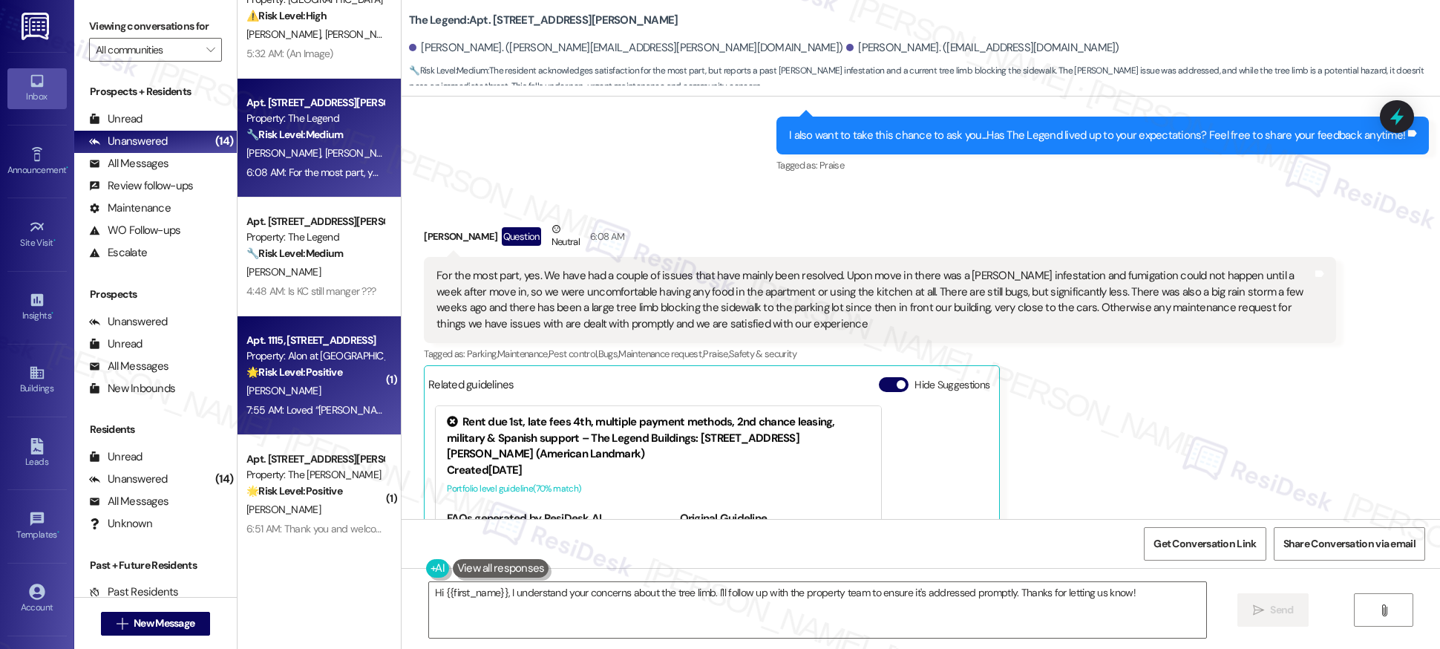
click at [341, 372] on div "🌟 Risk Level: Positive The resident is expressing positive feedback about the c…" at bounding box center [314, 372] width 137 height 16
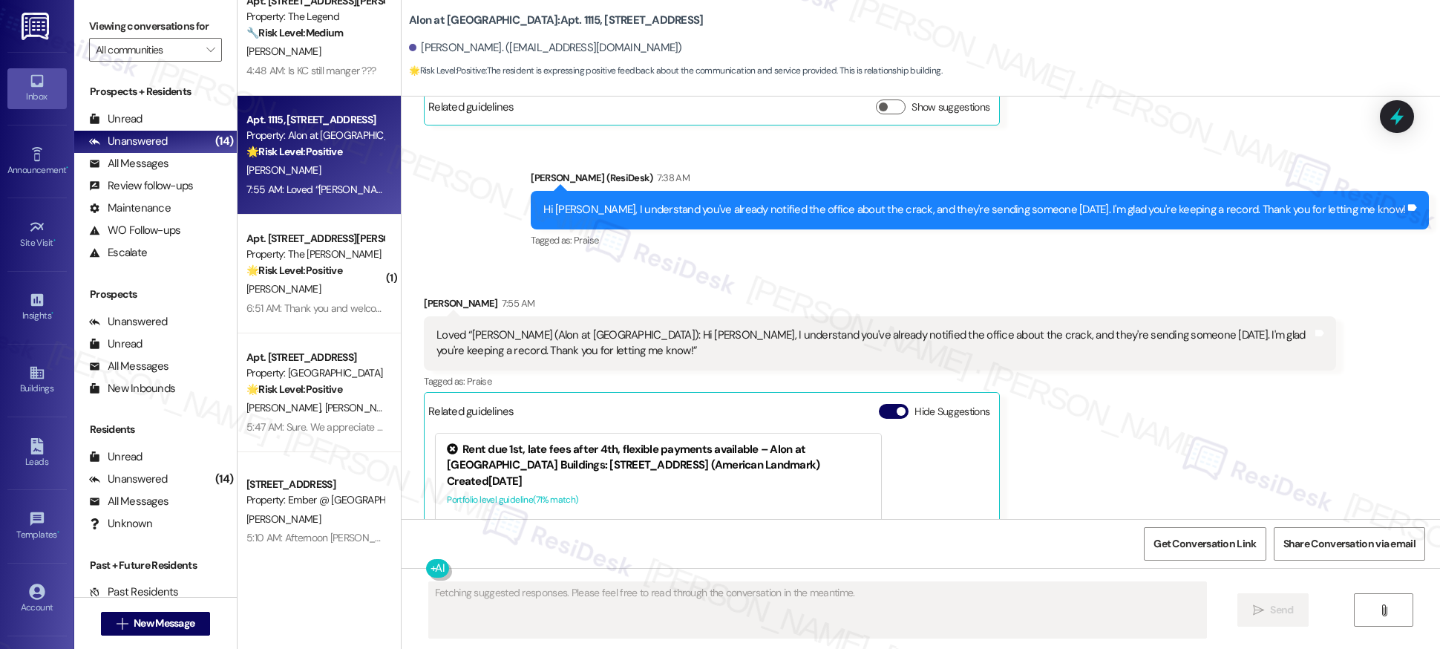
scroll to position [2305, 0]
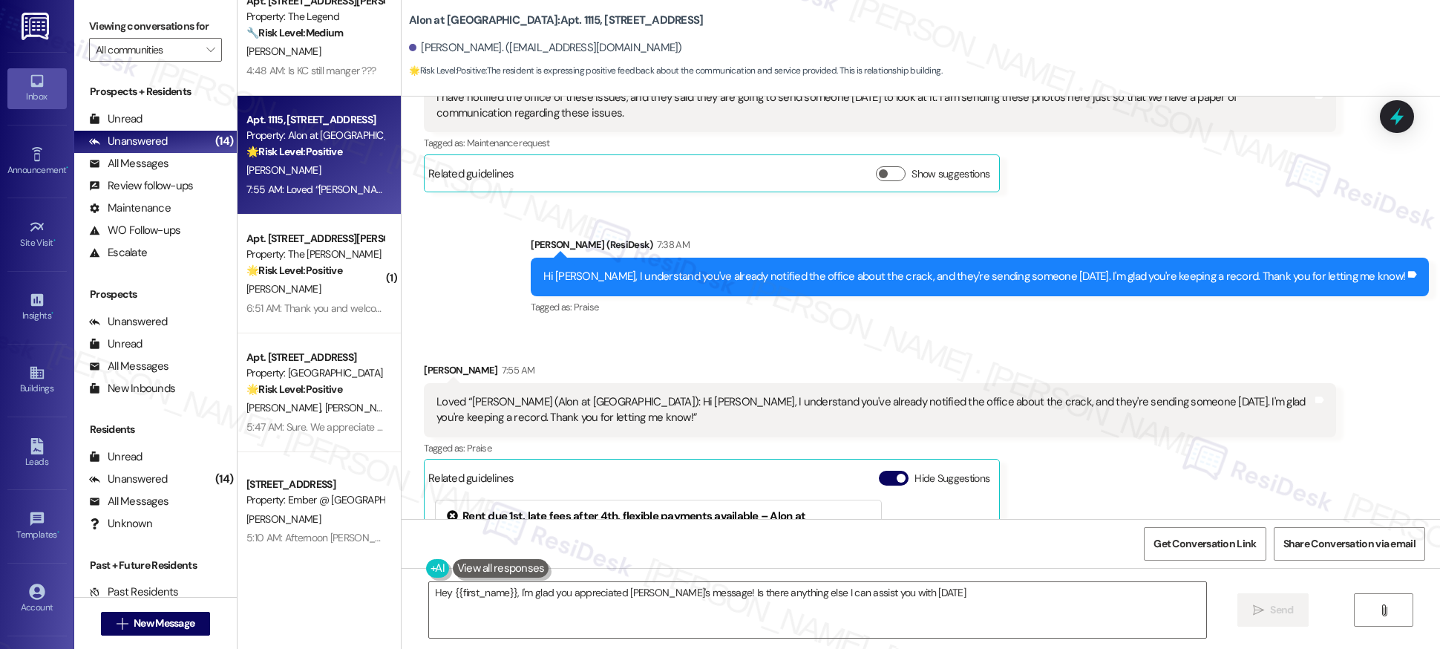
type textarea "Hey {{first_name}}, I'm glad you appreciated Sarah's message! Is there anything…"
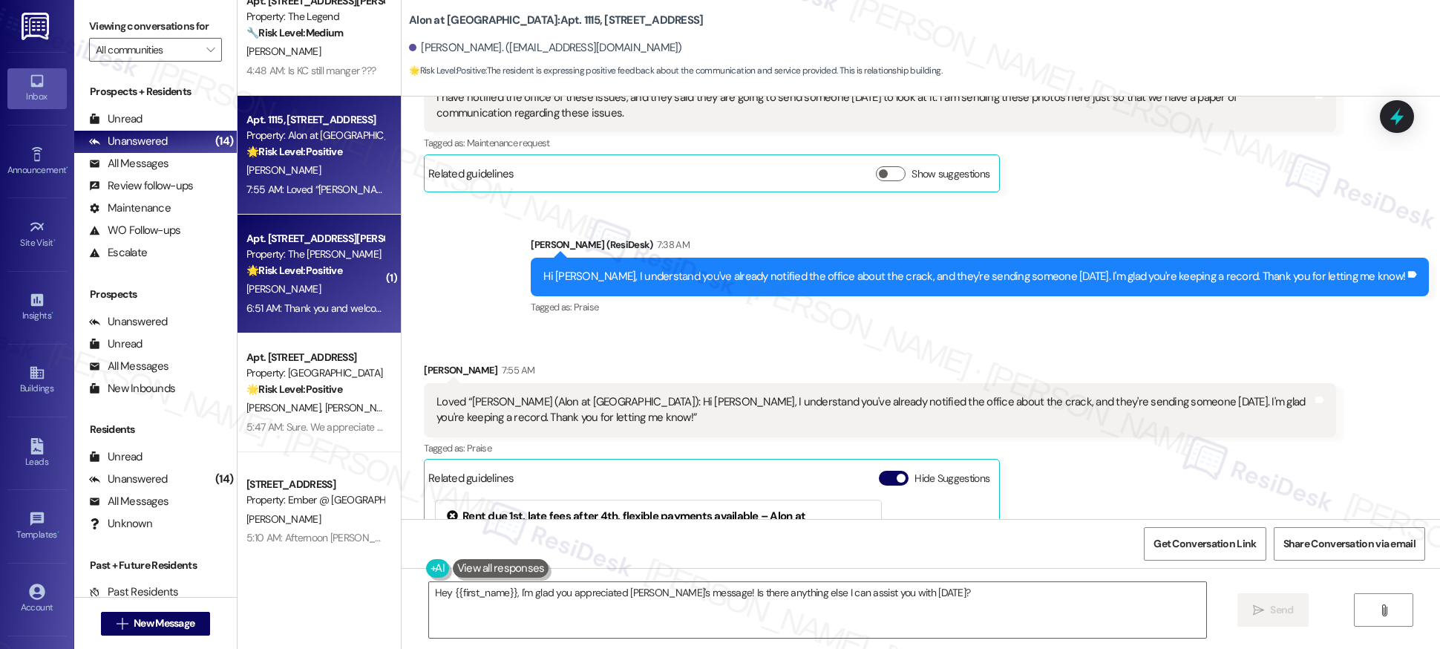
click at [307, 289] on div "[PERSON_NAME]" at bounding box center [315, 289] width 140 height 19
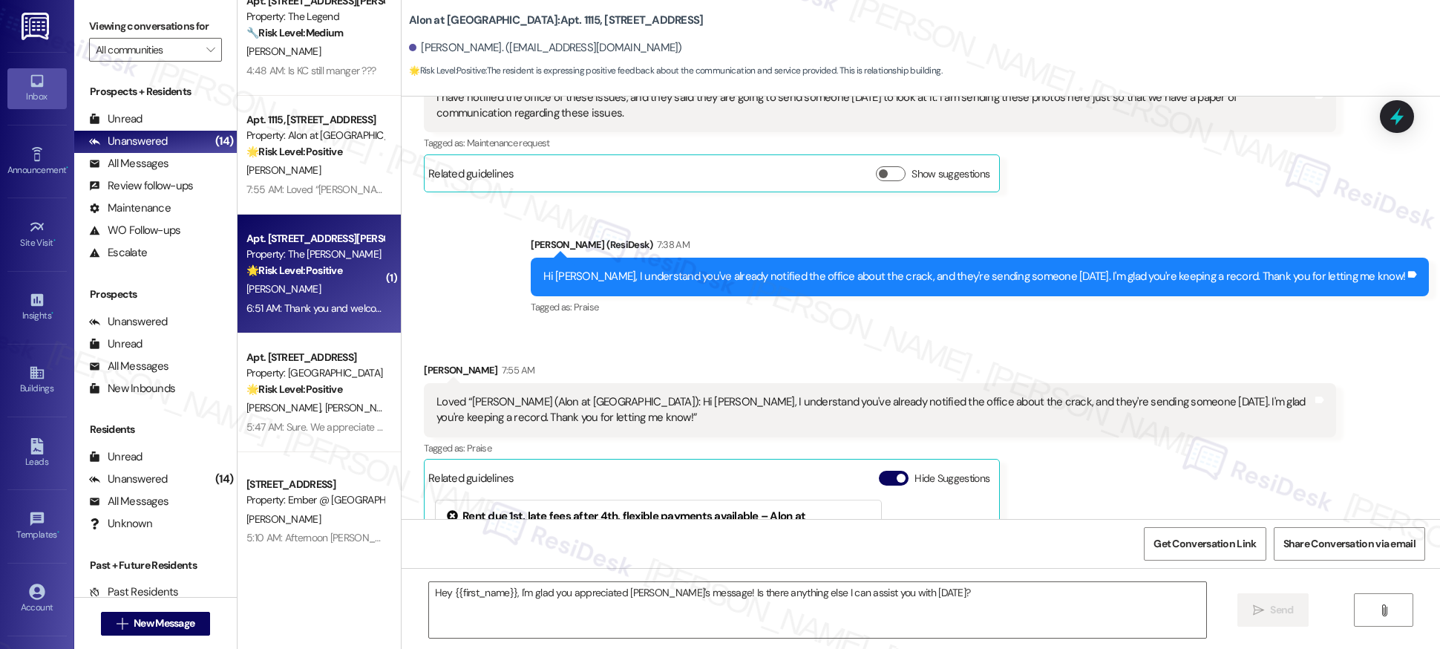
type textarea "Fetching suggested responses. Please feel free to read through the conversation…"
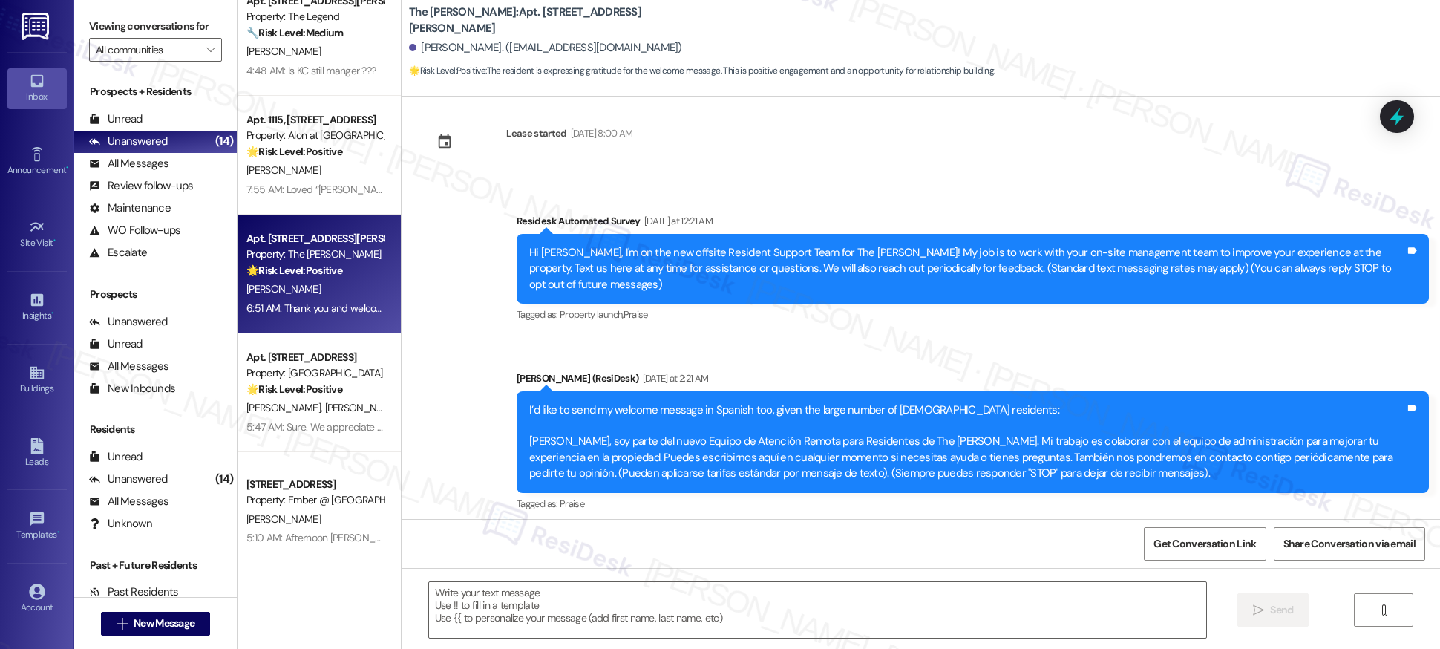
scroll to position [296, 0]
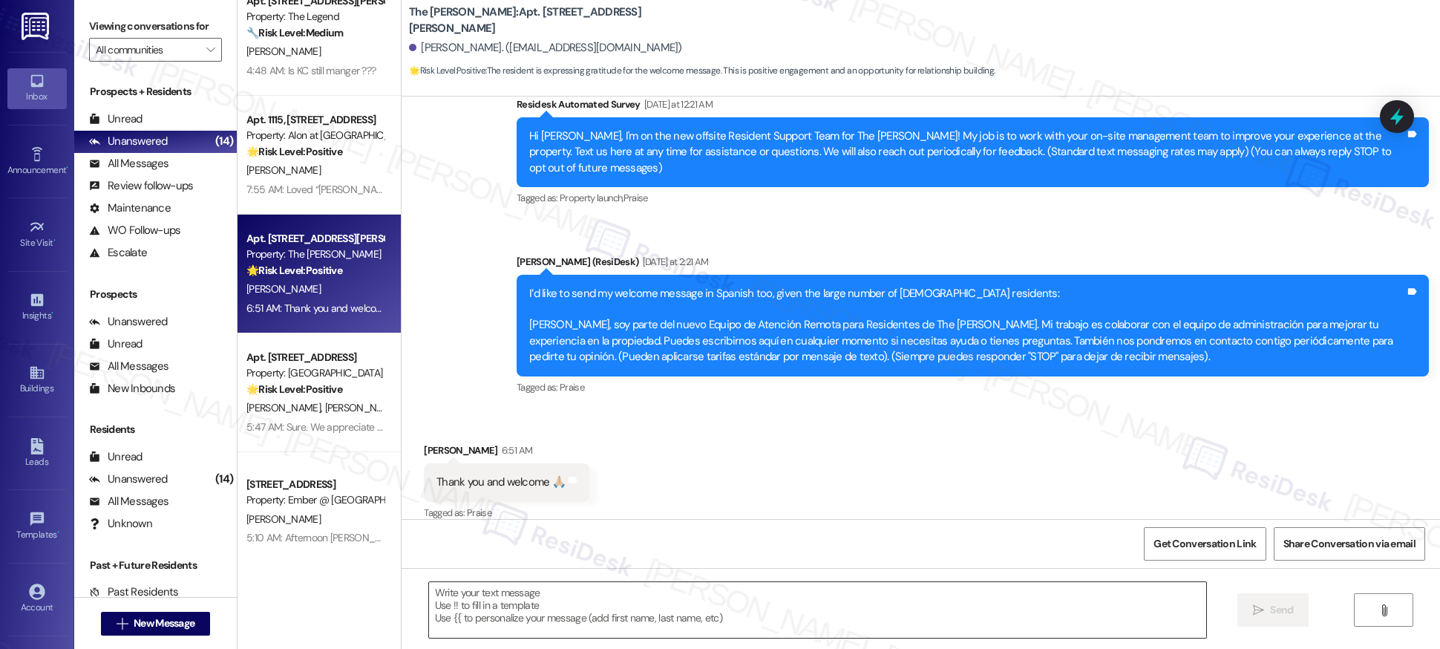
click at [657, 607] on textarea at bounding box center [817, 610] width 777 height 56
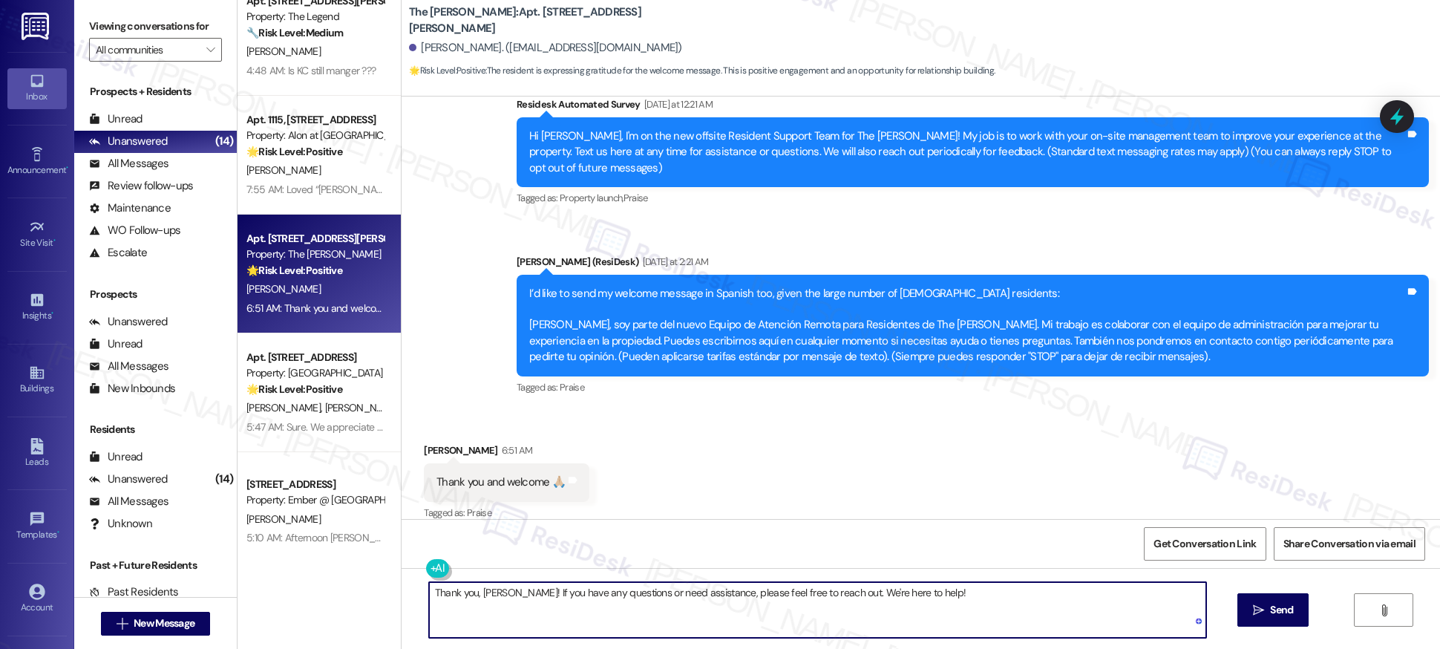
type textarea "Thank you, Bryan! If you have any questions or need assistance, please feel fre…"
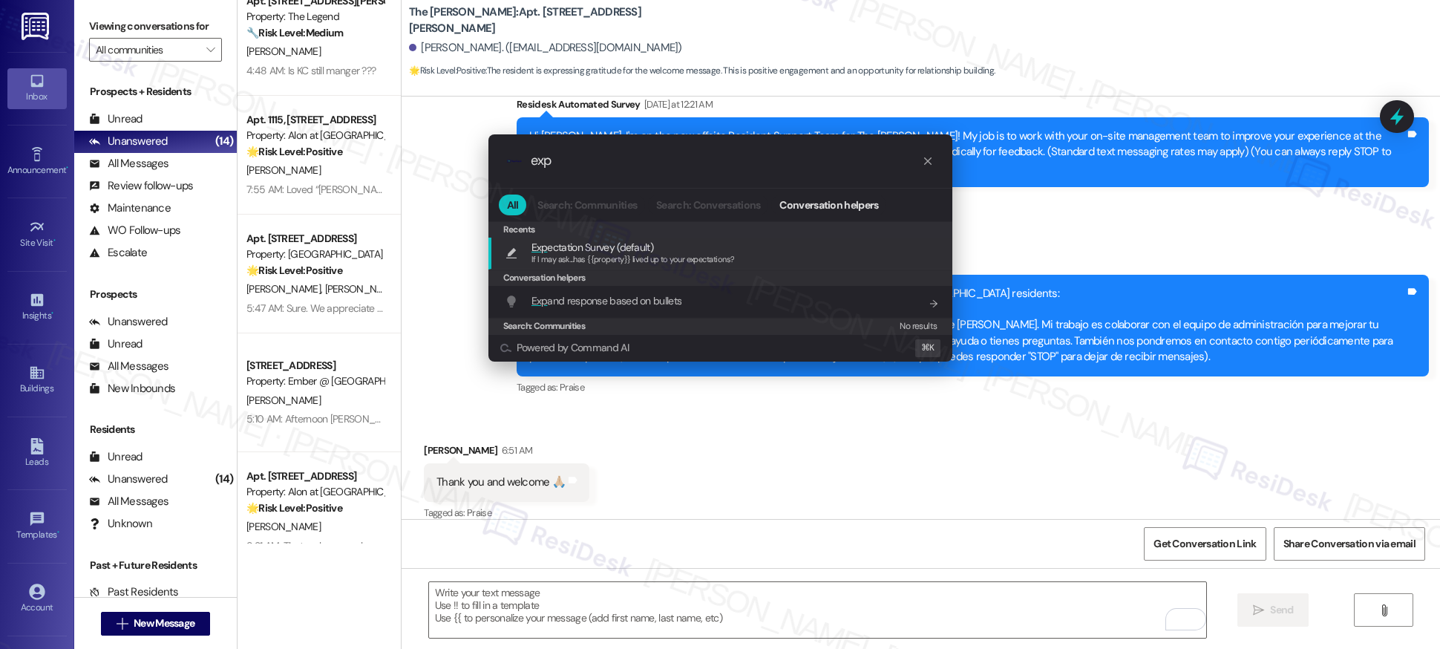
type input "exp"
click at [587, 264] on span "If I may ask...has {{property}} lived up to your expectations?" at bounding box center [632, 259] width 203 height 10
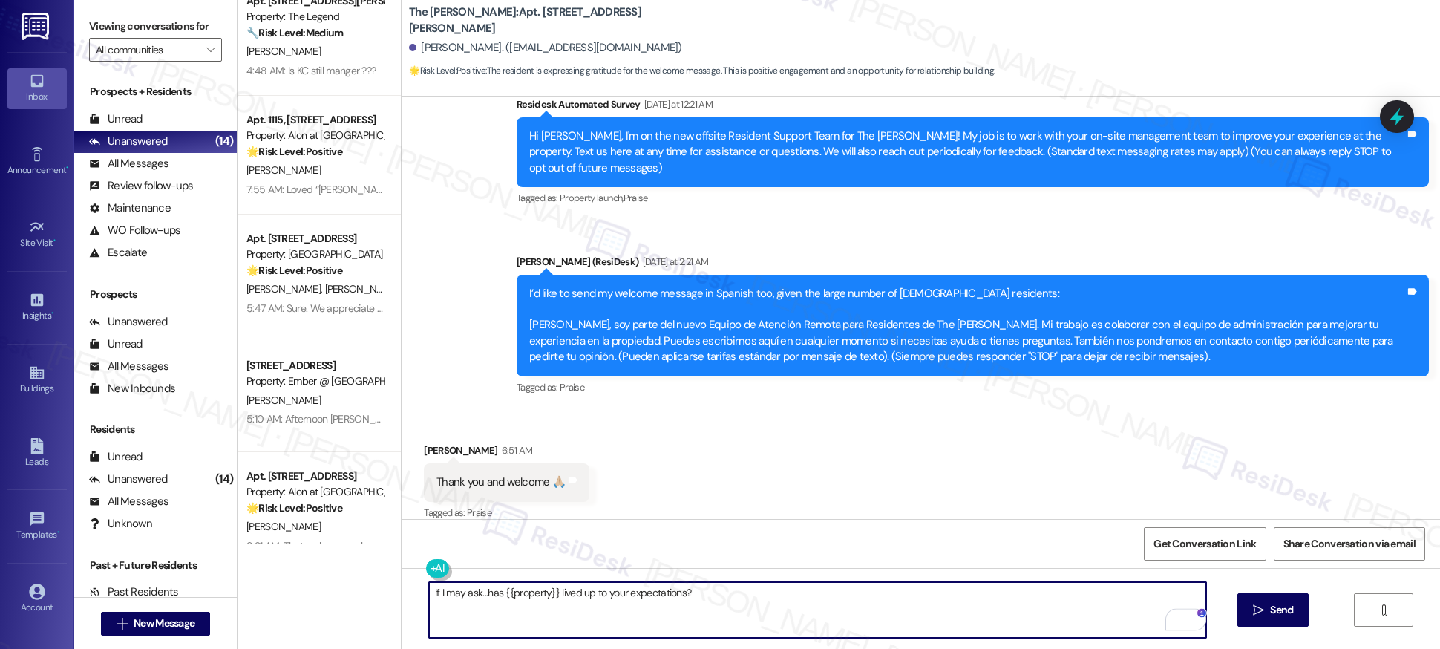
click at [429, 592] on textarea "If I may ask...has {{property}} lived up to your expectations?" at bounding box center [817, 610] width 777 height 56
click at [429, 593] on textarea "I may ask...has {{property}} lived up to your expectations?" at bounding box center [817, 610] width 777 height 56
click at [429, 596] on textarea "may ask...has {{property}} lived up to your expectations?" at bounding box center [817, 610] width 777 height 56
type textarea "Also, if I may ask...has {{property}} lived up to your expectations?"
click at [1267, 617] on span "Send" at bounding box center [1281, 610] width 29 height 16
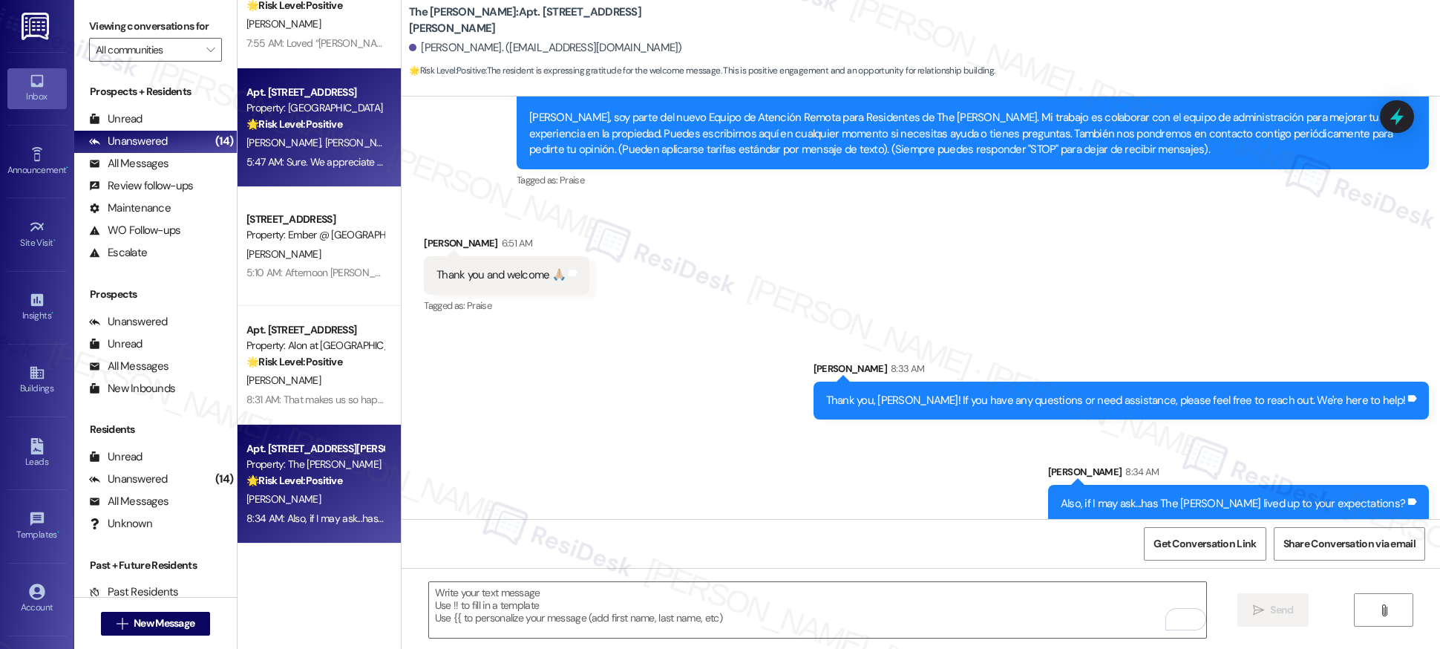
scroll to position [1119, 0]
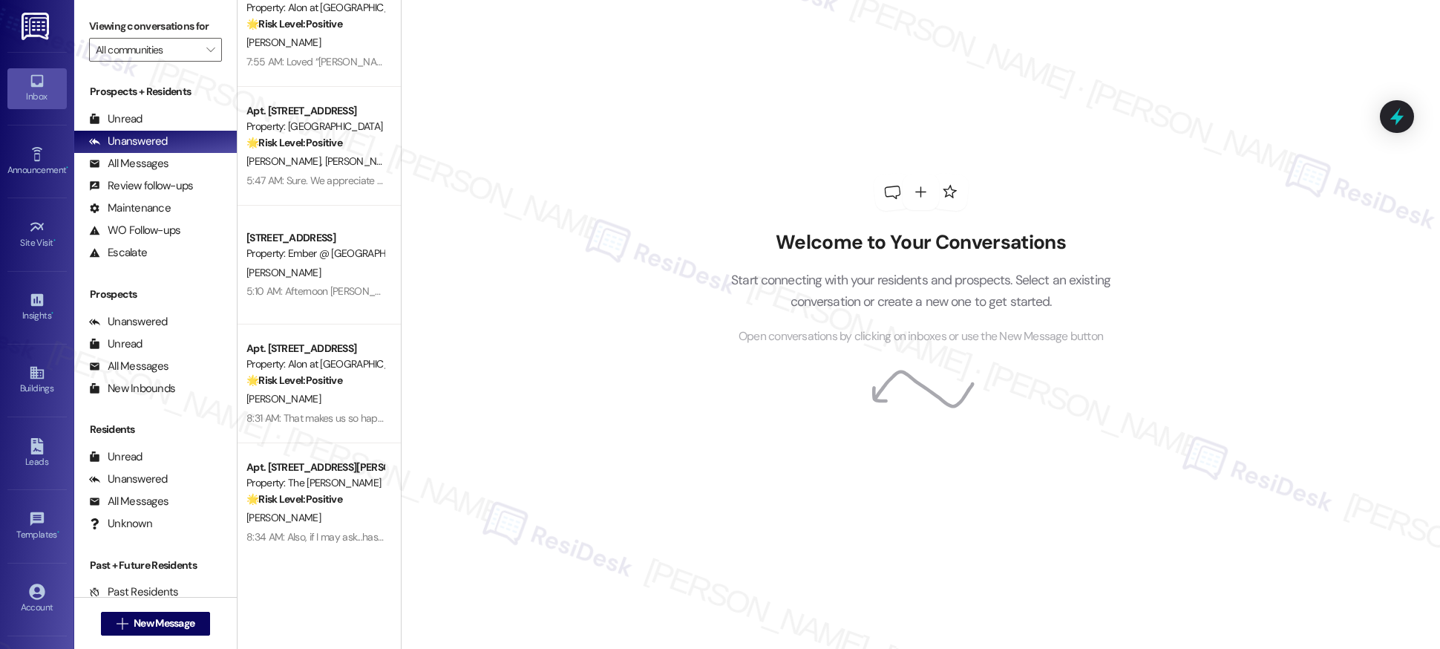
scroll to position [1119, 0]
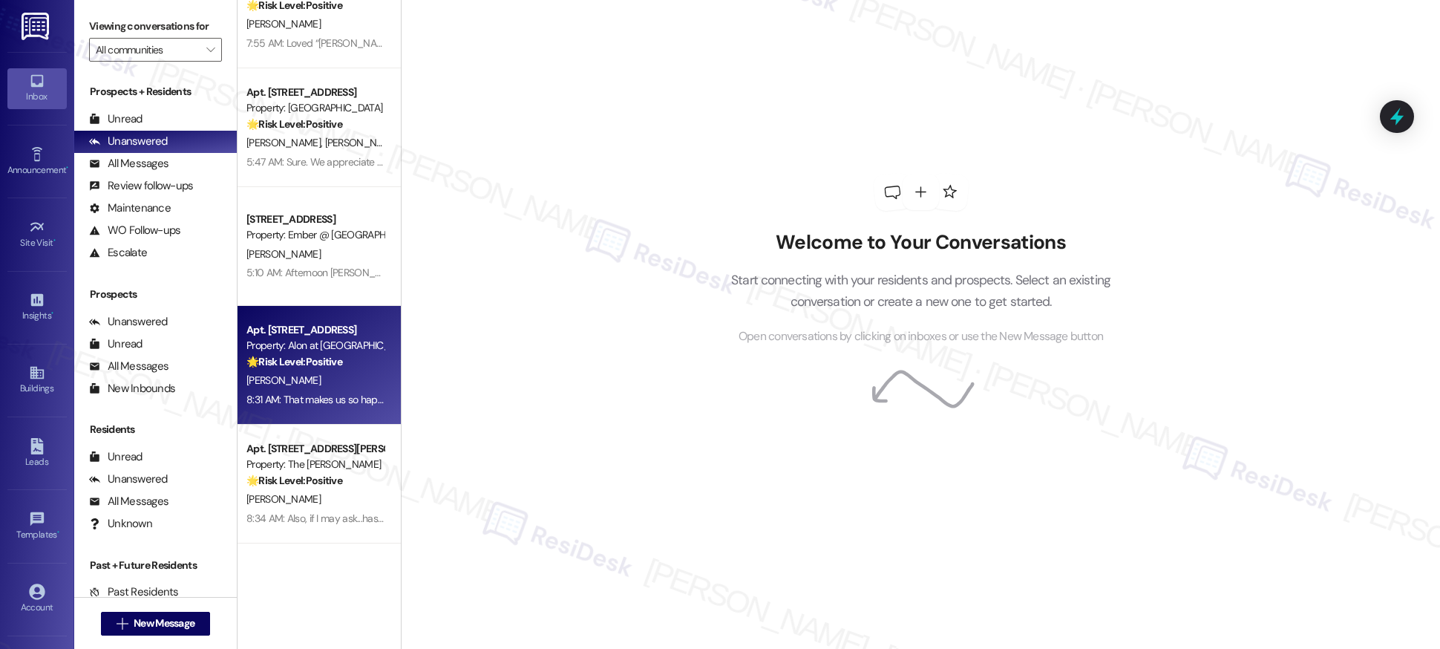
click at [321, 347] on div "Property: Alon at [GEOGRAPHIC_DATA]" at bounding box center [314, 346] width 137 height 16
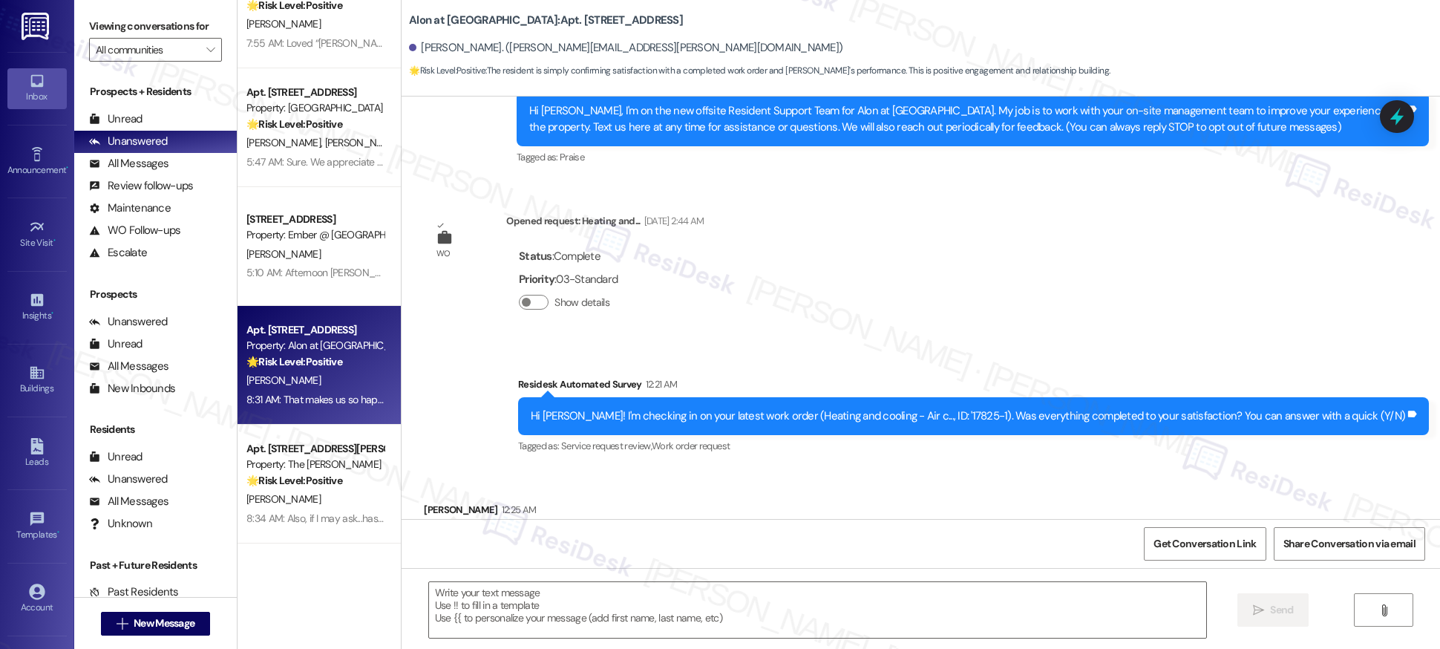
type textarea "Fetching suggested responses. Please feel free to read through the conversation…"
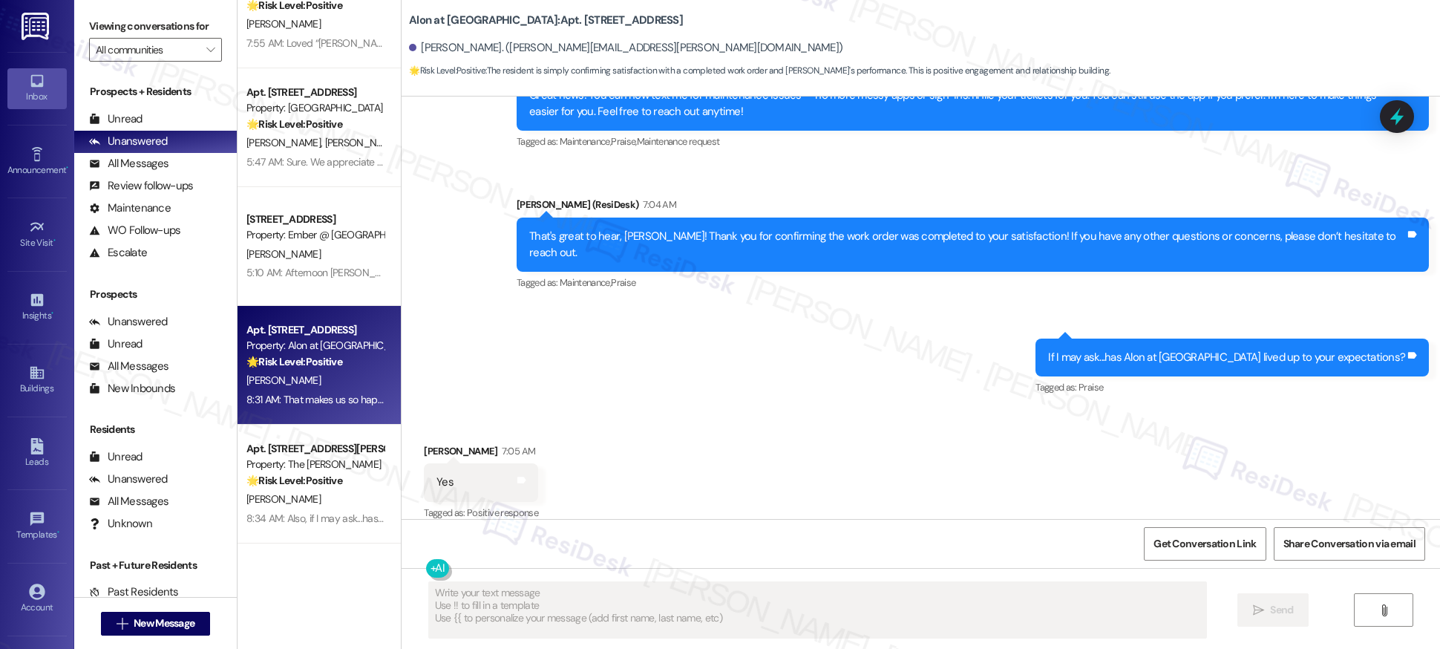
scroll to position [1199, 0]
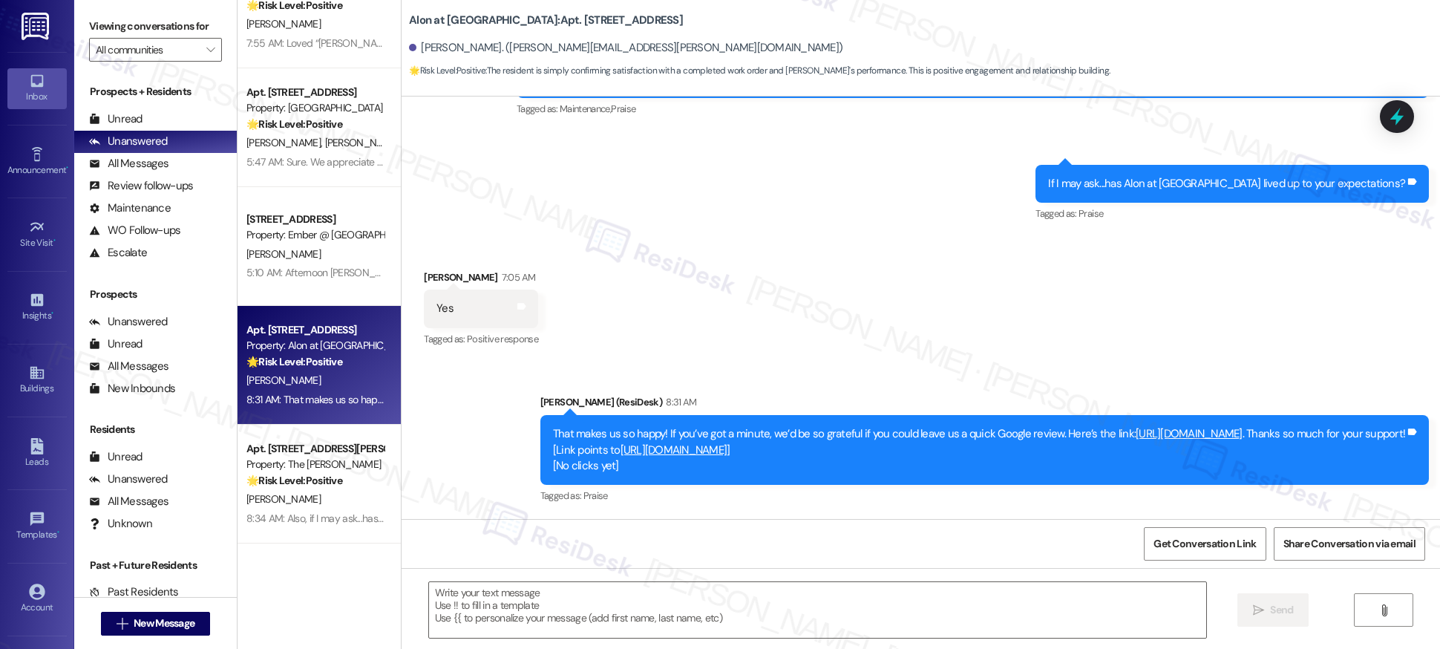
click at [1202, 426] on link "[URL][DOMAIN_NAME]" at bounding box center [1189, 433] width 107 height 15
click at [34, 382] on div "Buildings" at bounding box center [37, 388] width 74 height 15
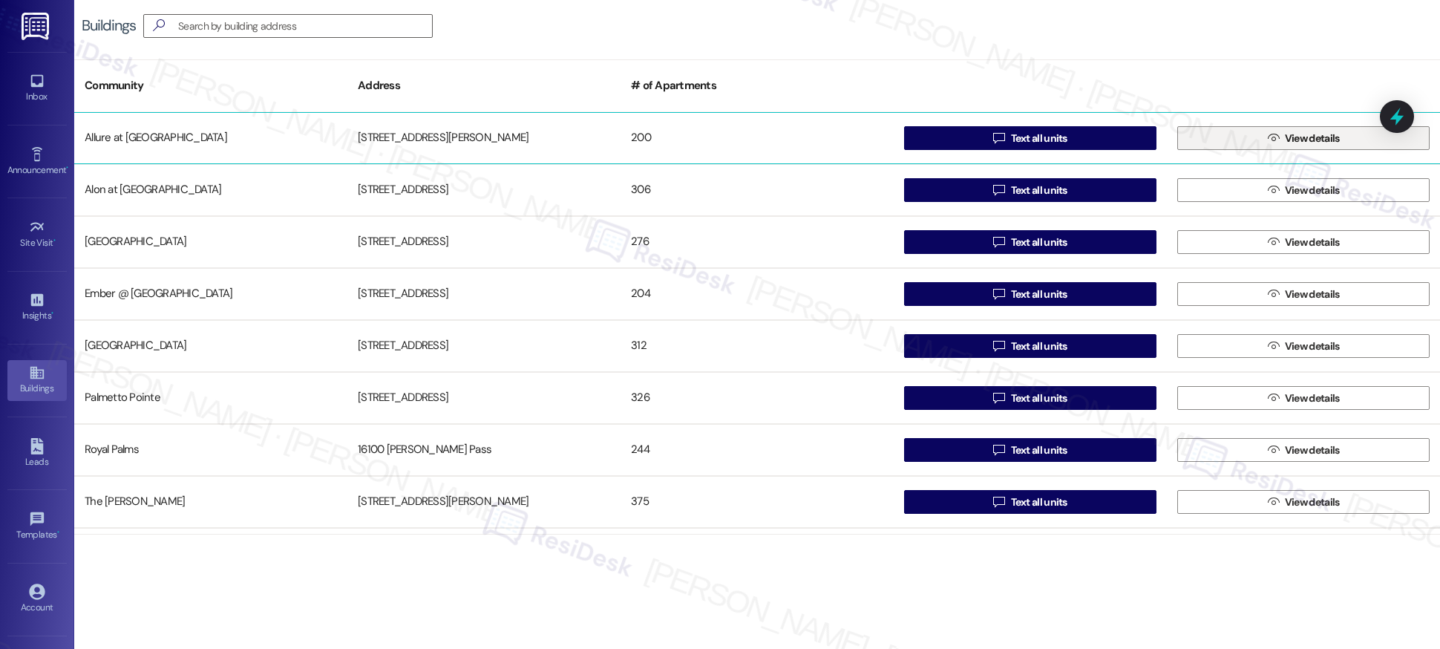
click at [1282, 145] on span "View details" at bounding box center [1312, 139] width 61 height 16
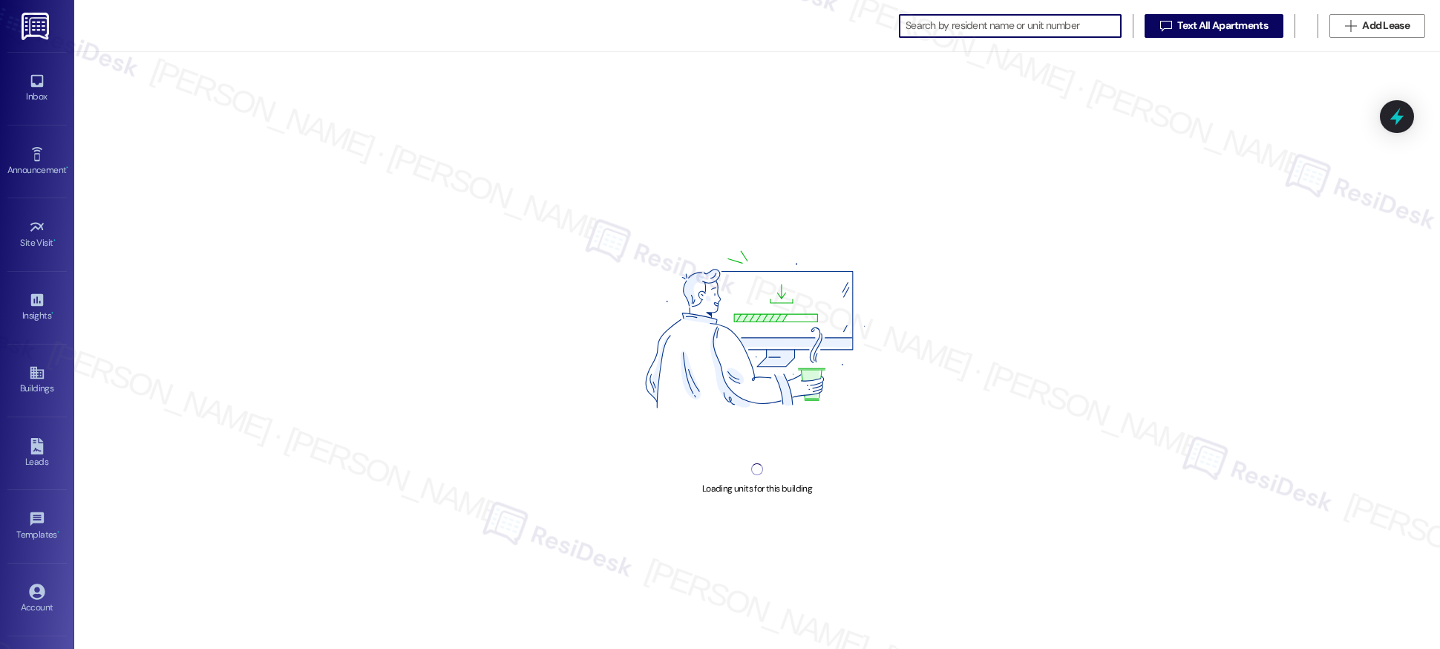
click at [925, 27] on input at bounding box center [1012, 26] width 215 height 21
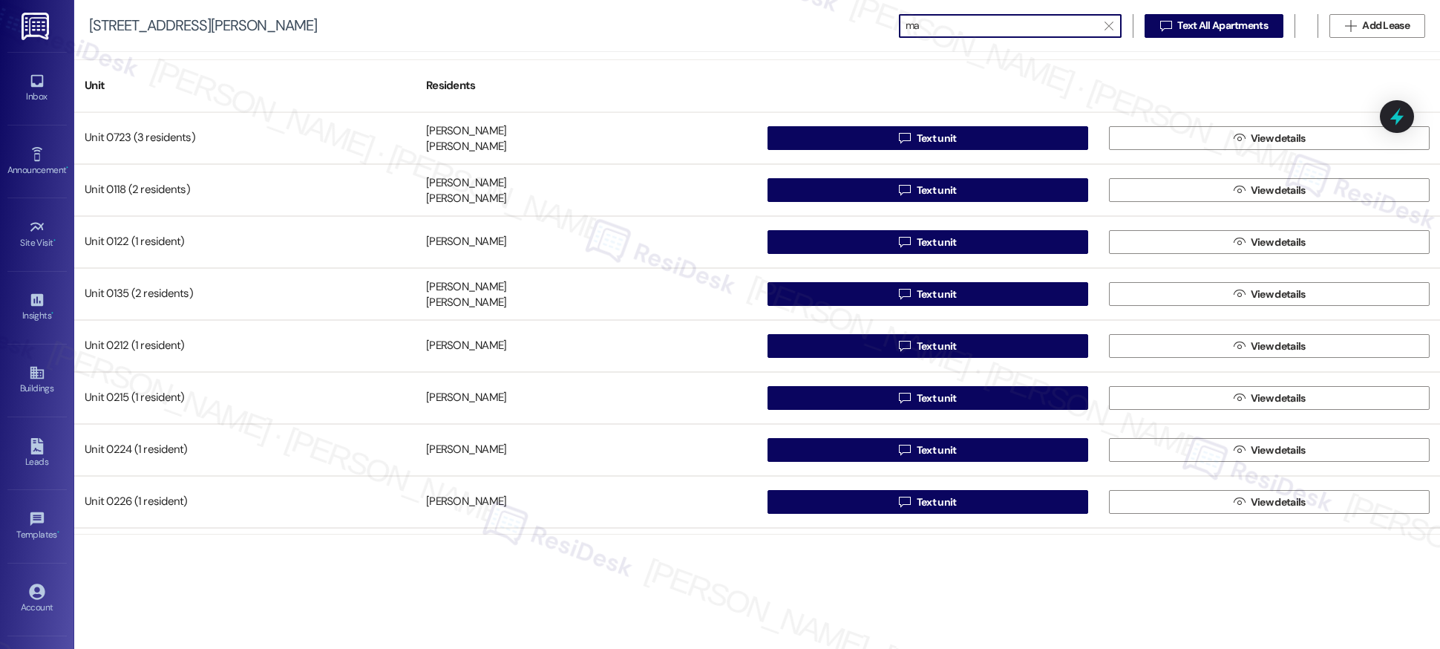
type input "m"
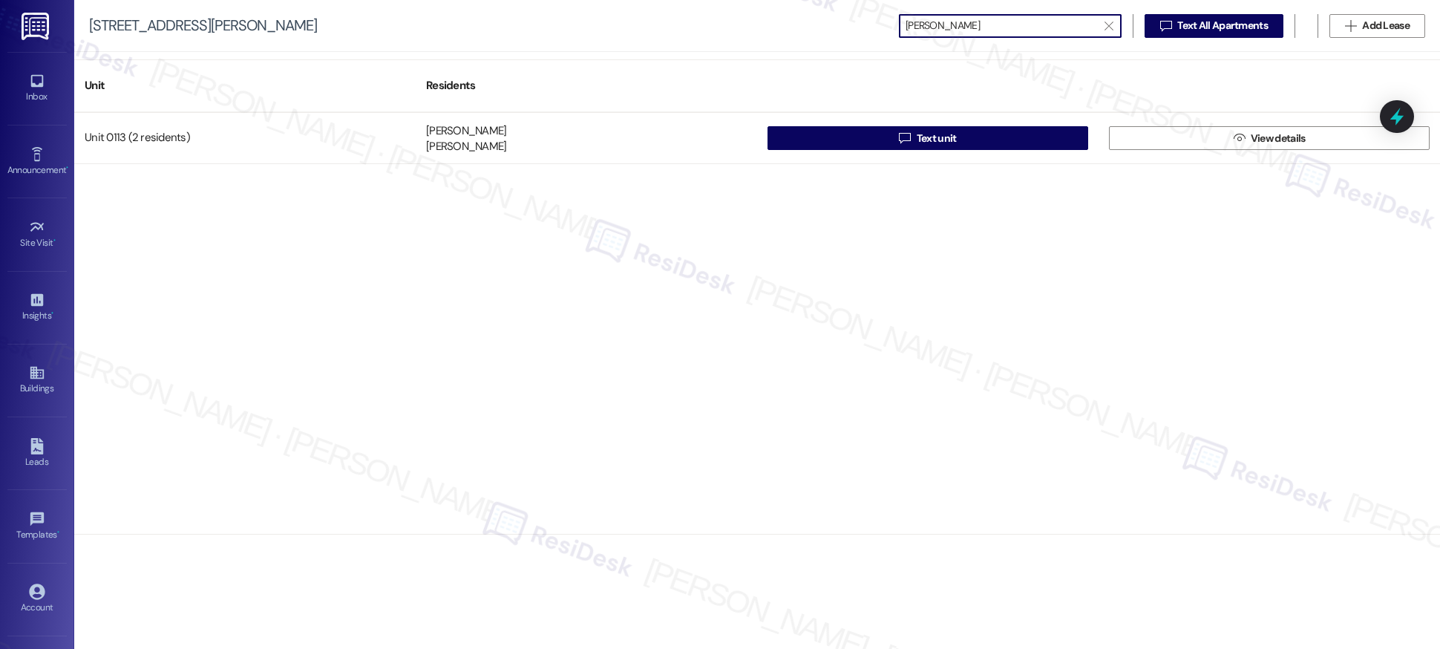
drag, startPoint x: 948, startPoint y: 22, endPoint x: 814, endPoint y: 5, distance: 135.4
click at [814, 5] on div "[STREET_ADDRESS][PERSON_NAME]  [PERSON_NAME]   Text All Apartments  Add Lea…" at bounding box center [757, 26] width 1366 height 52
drag, startPoint x: 951, startPoint y: 21, endPoint x: 793, endPoint y: 3, distance: 159.1
click at [793, 3] on div "[STREET_ADDRESS][PERSON_NAME]  [PERSON_NAME]   Text All Apartments  Add Lea…" at bounding box center [757, 26] width 1366 height 52
type input "k"
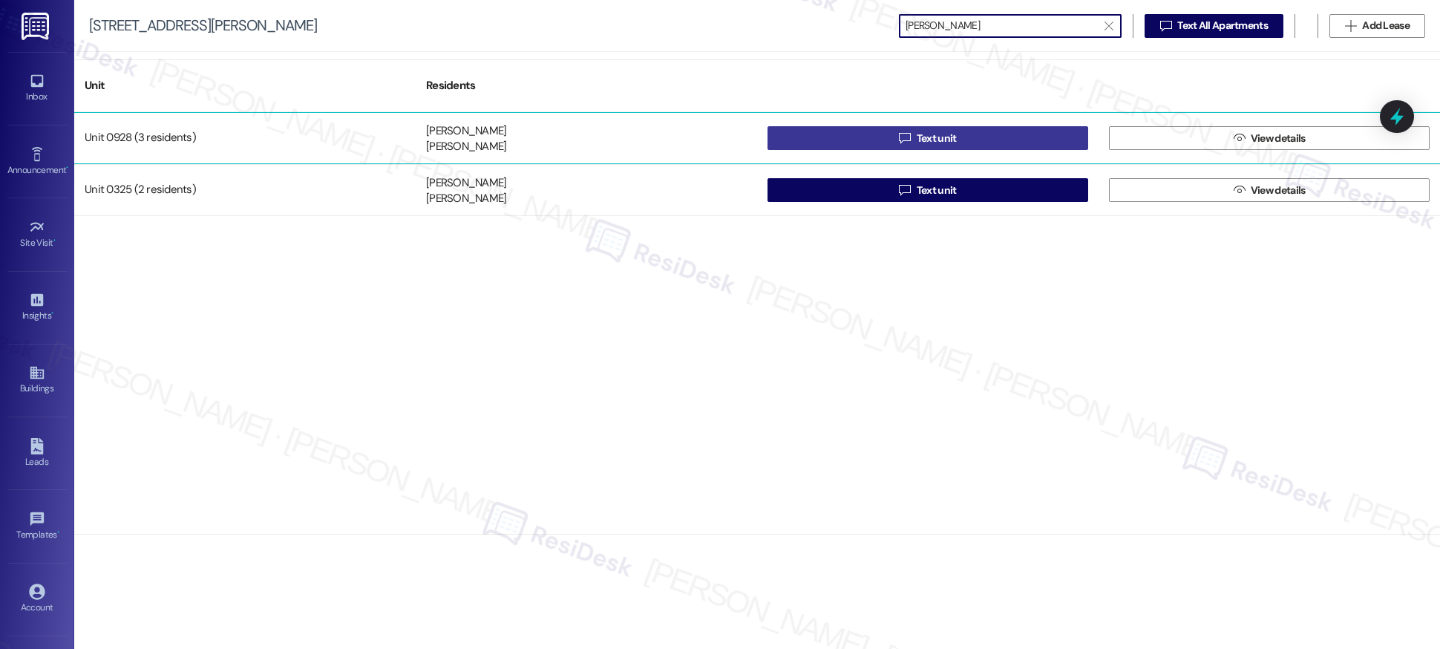
type input "[PERSON_NAME]"
click at [959, 142] on span "Text unit" at bounding box center [937, 139] width 46 height 16
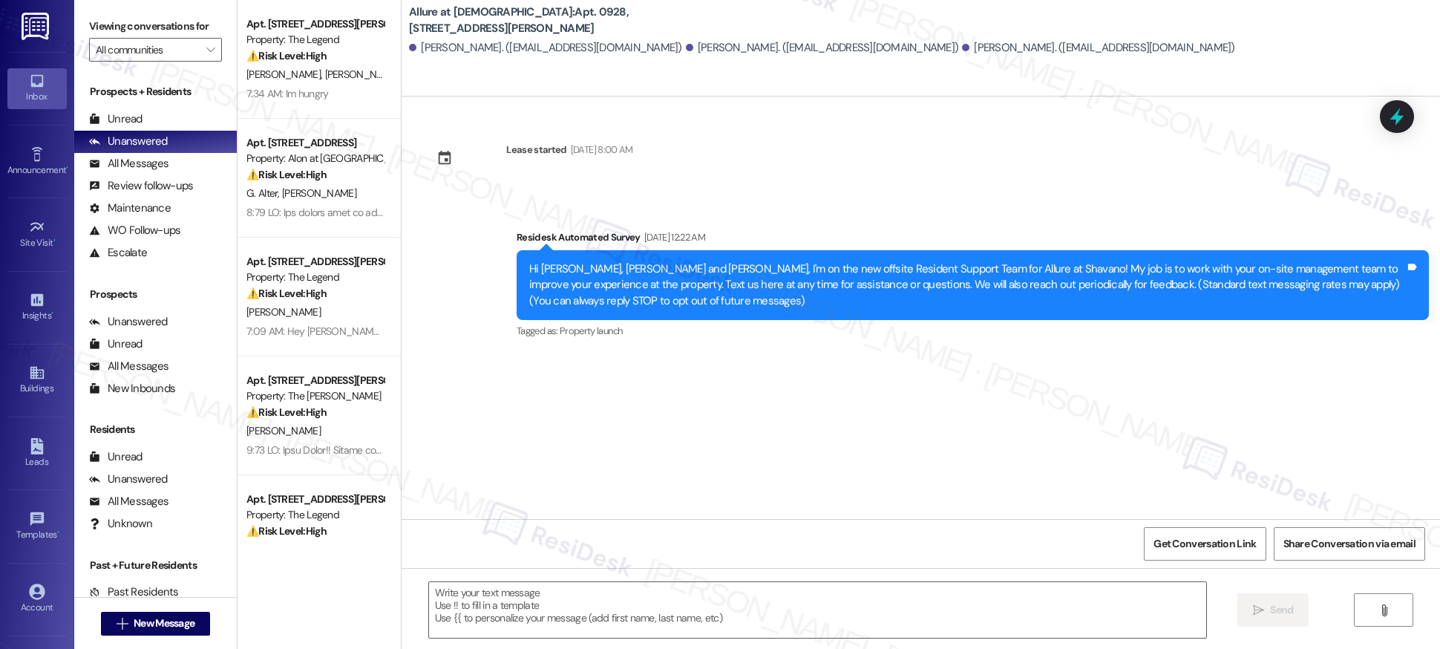
type textarea "Fetching suggested responses. Please feel free to read through the conversation…"
click at [30, 373] on icon at bounding box center [36, 373] width 13 height 13
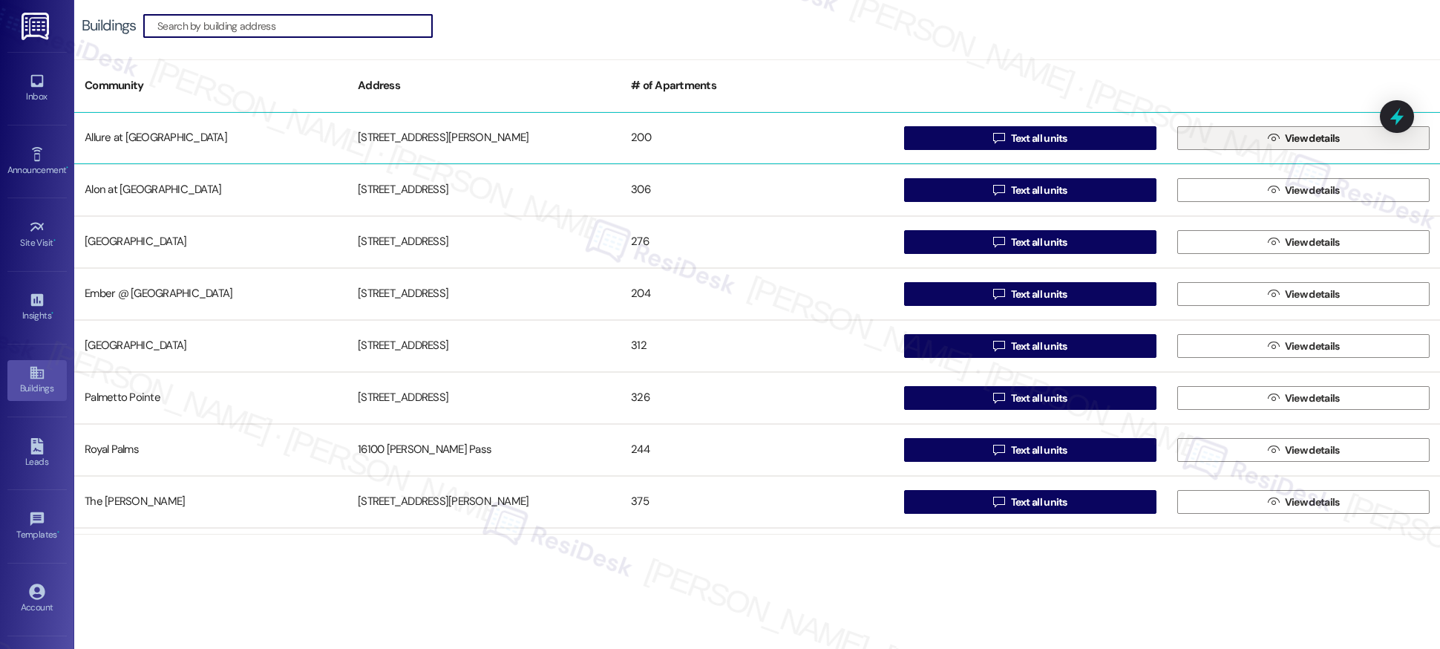
click at [1285, 138] on span "View details" at bounding box center [1312, 139] width 55 height 16
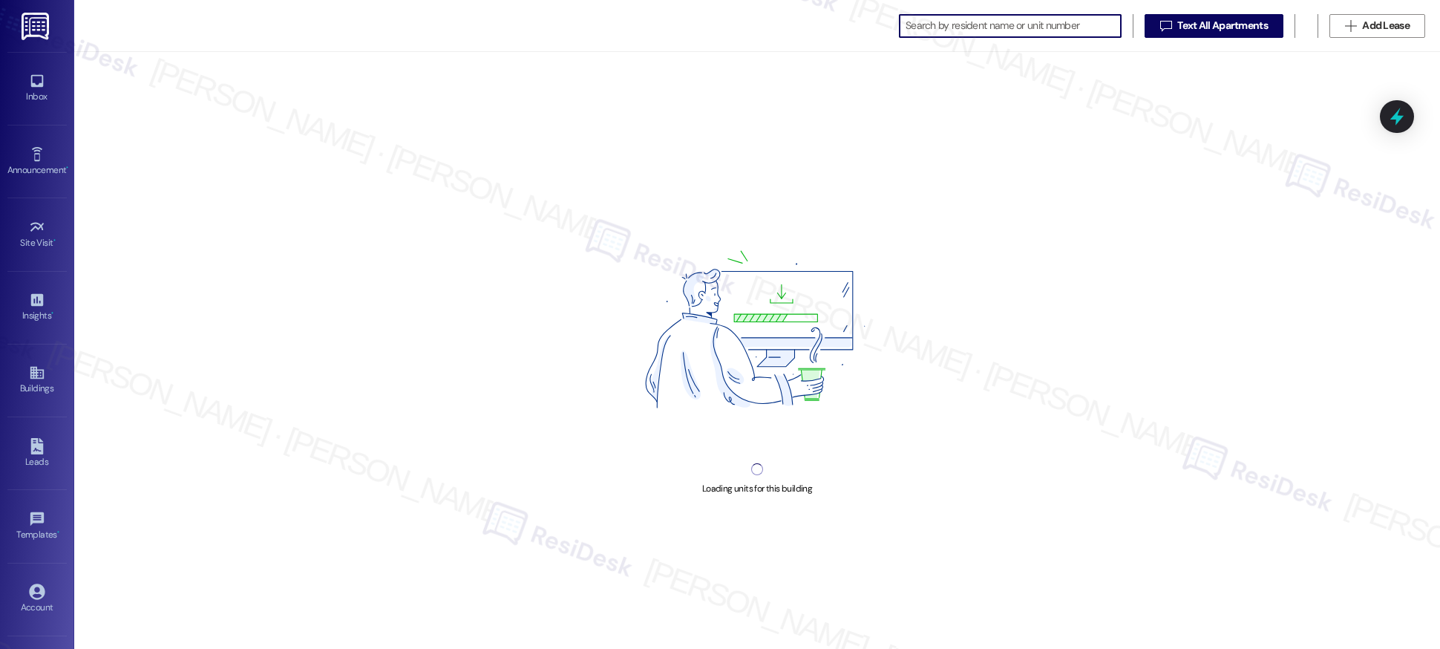
scroll to position [0, 2]
click at [928, 24] on input at bounding box center [1012, 26] width 215 height 21
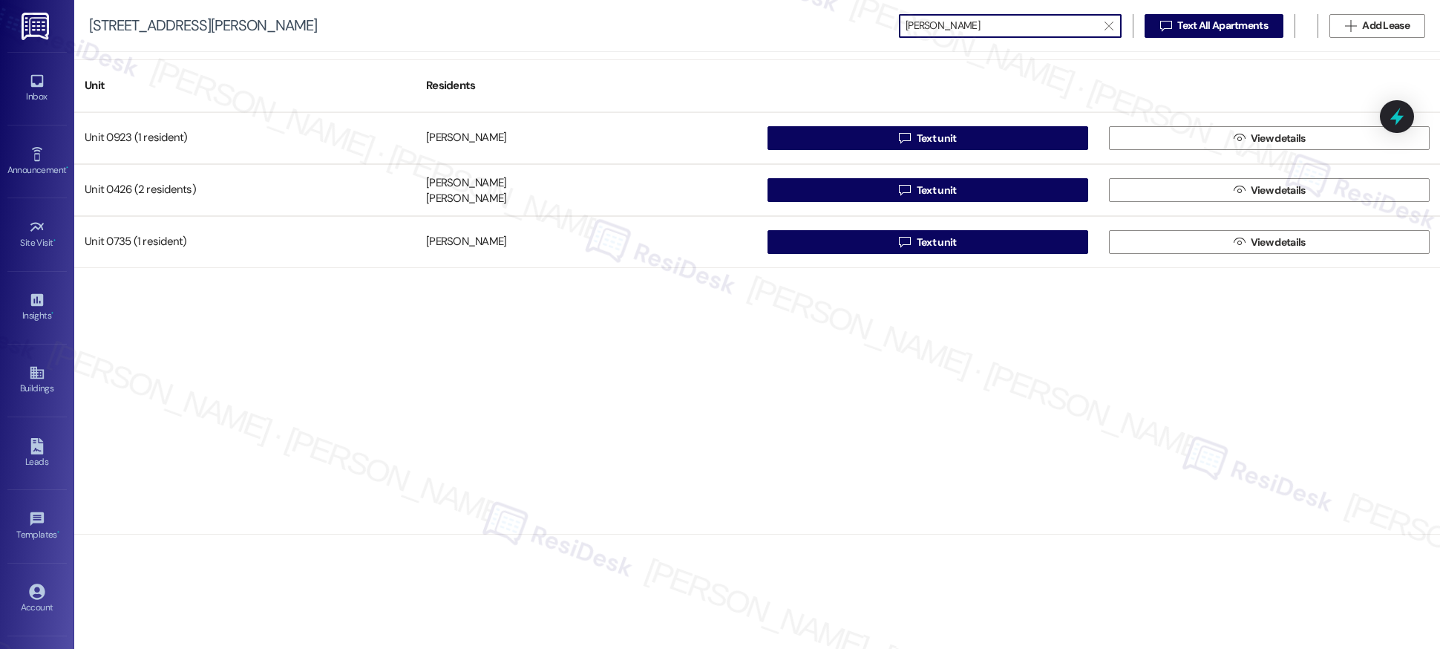
type input "thomas"
click at [23, 85] on link "Inbox" at bounding box center [36, 88] width 59 height 40
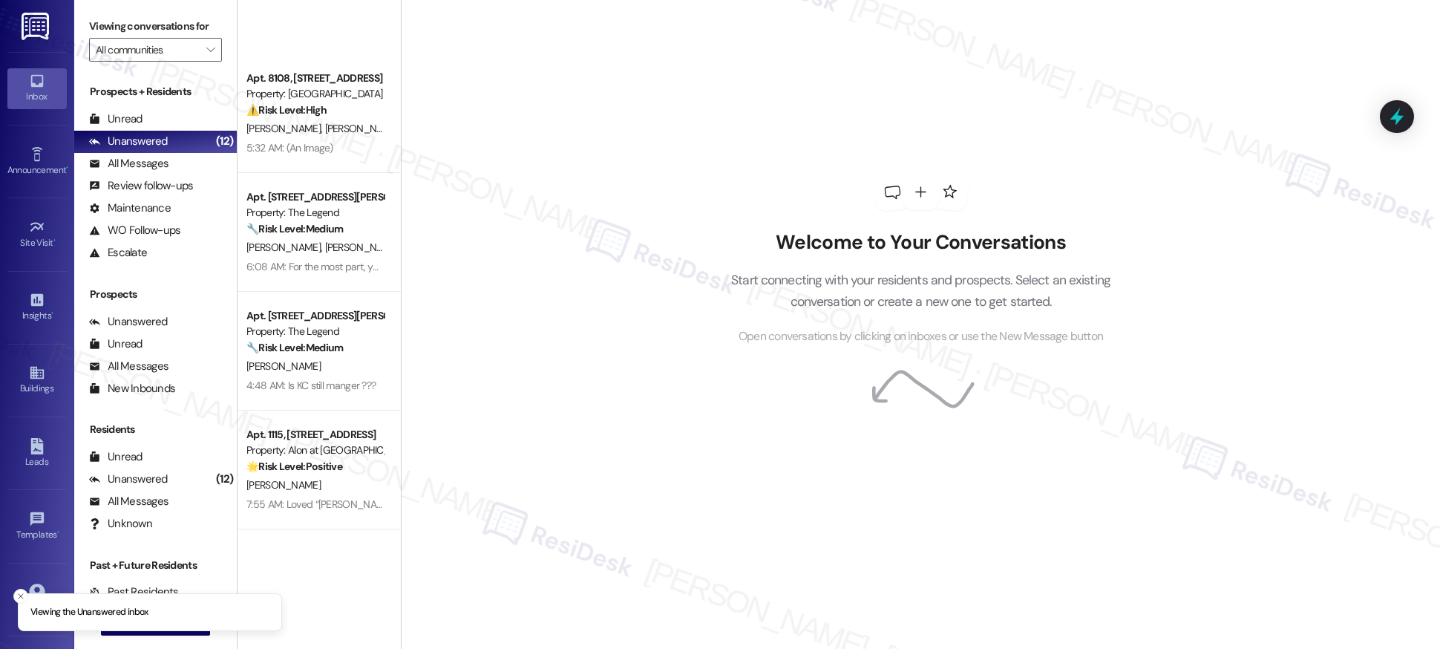
scroll to position [882, 0]
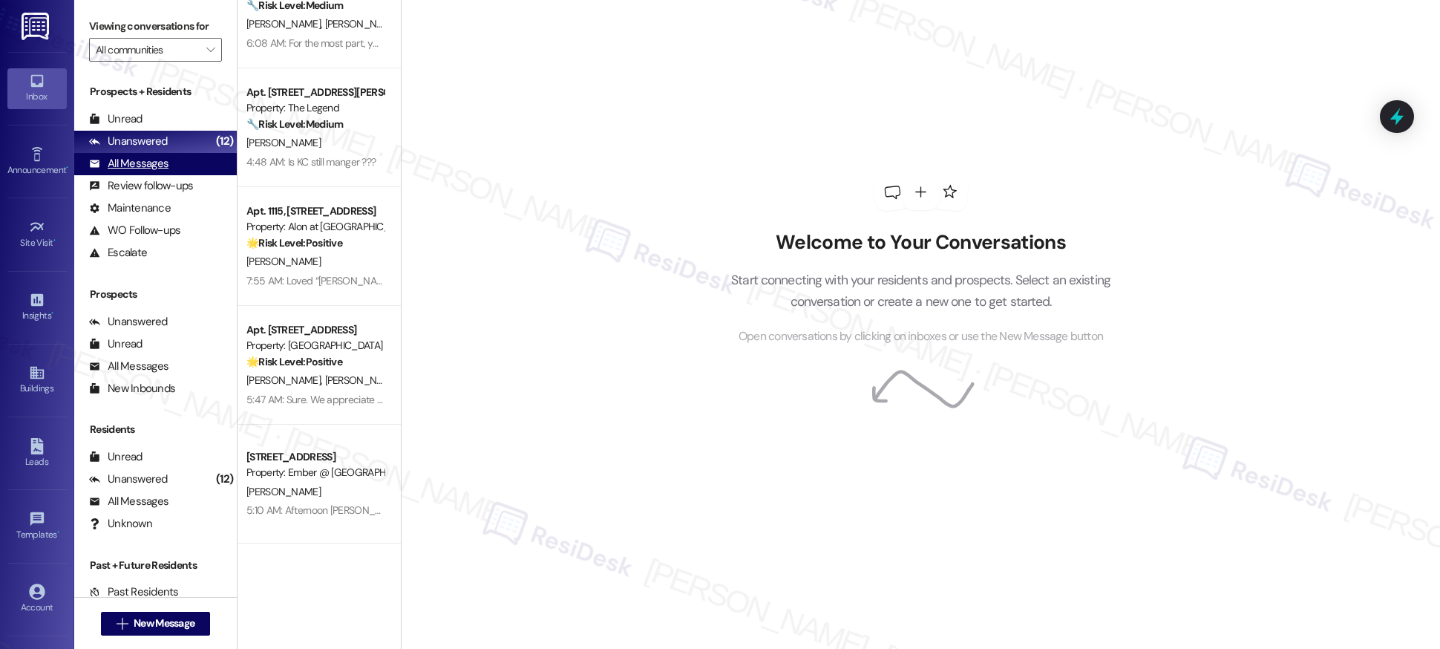
click at [148, 161] on div "All Messages" at bounding box center [128, 164] width 79 height 16
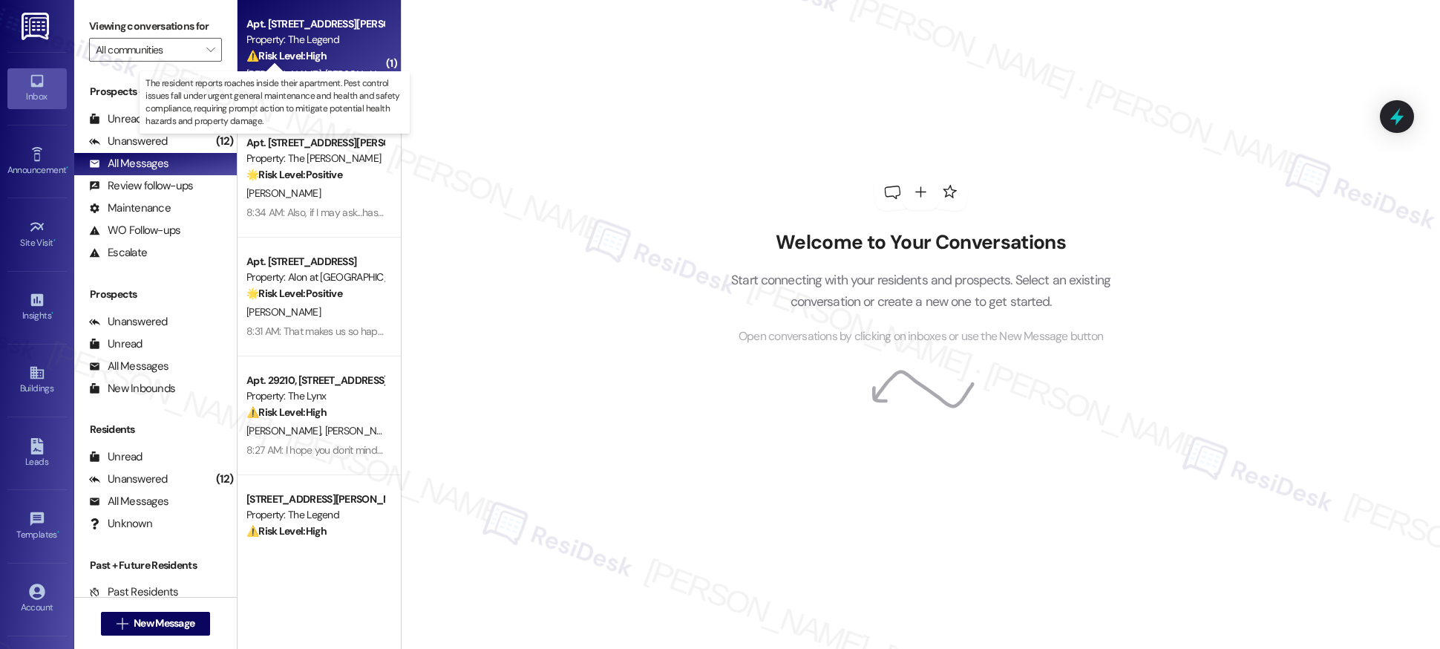
click at [310, 50] on strong "⚠️ Risk Level: High" at bounding box center [286, 55] width 80 height 13
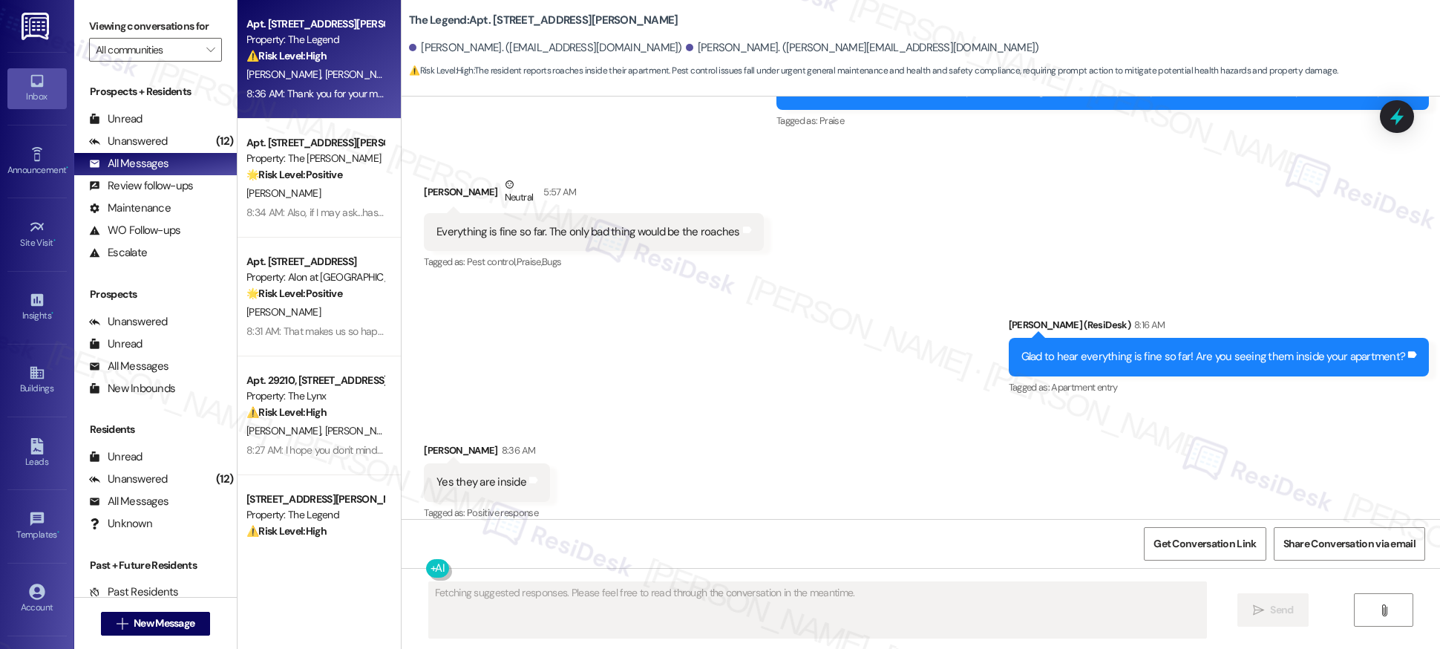
scroll to position [1577, 0]
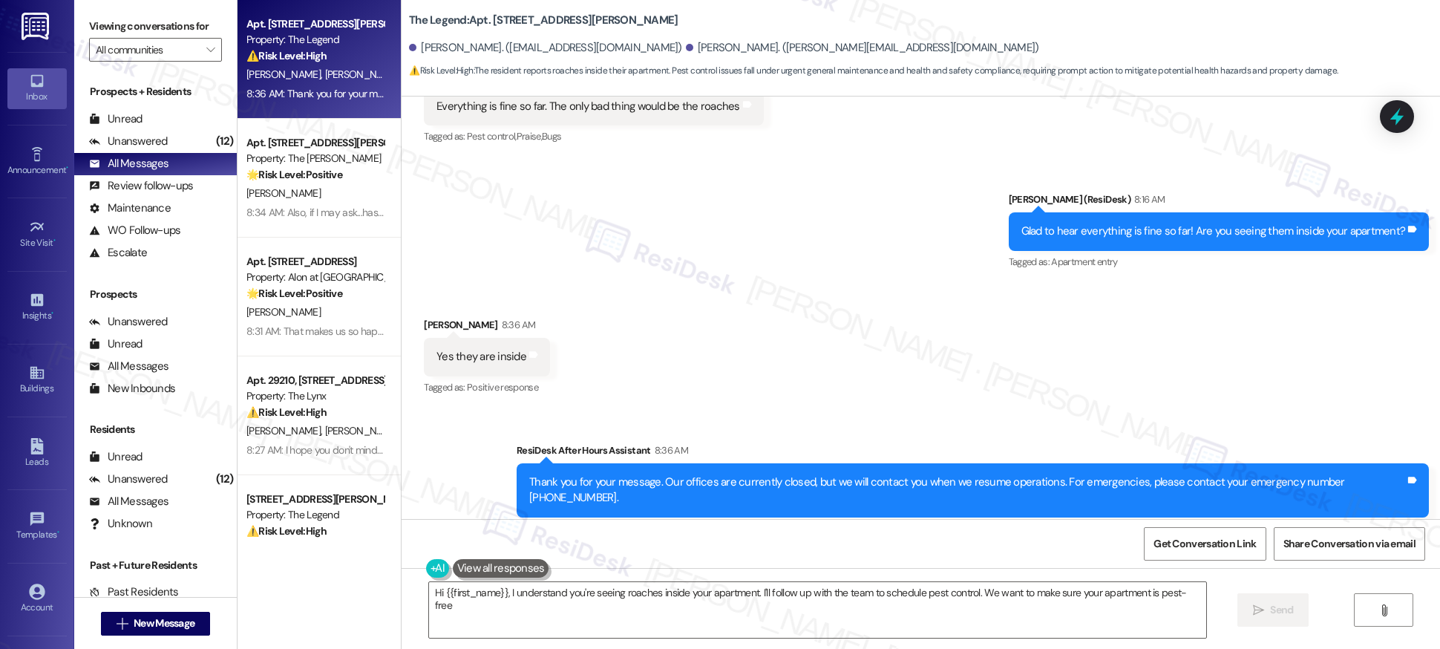
type textarea "Hi {{first_name}}, I understand you're seeing roaches inside your apartment. I'…"
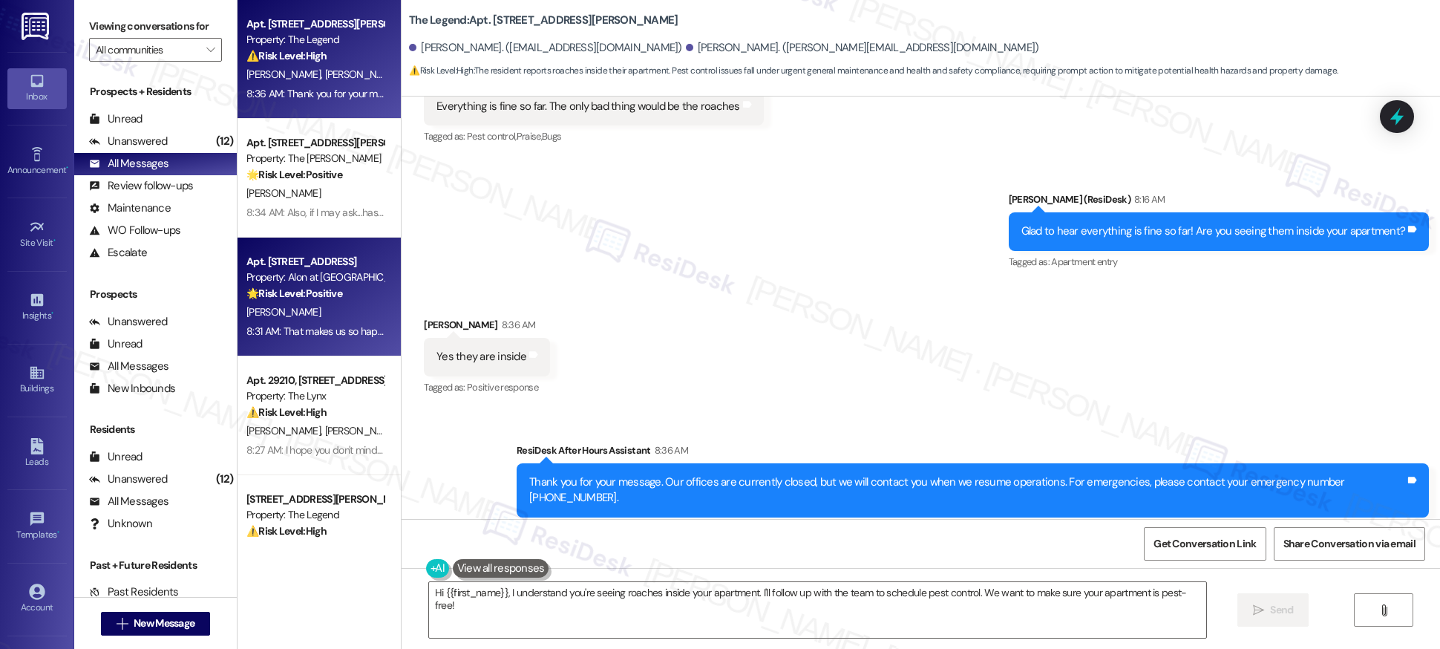
click at [324, 316] on div "[PERSON_NAME]" at bounding box center [315, 312] width 140 height 19
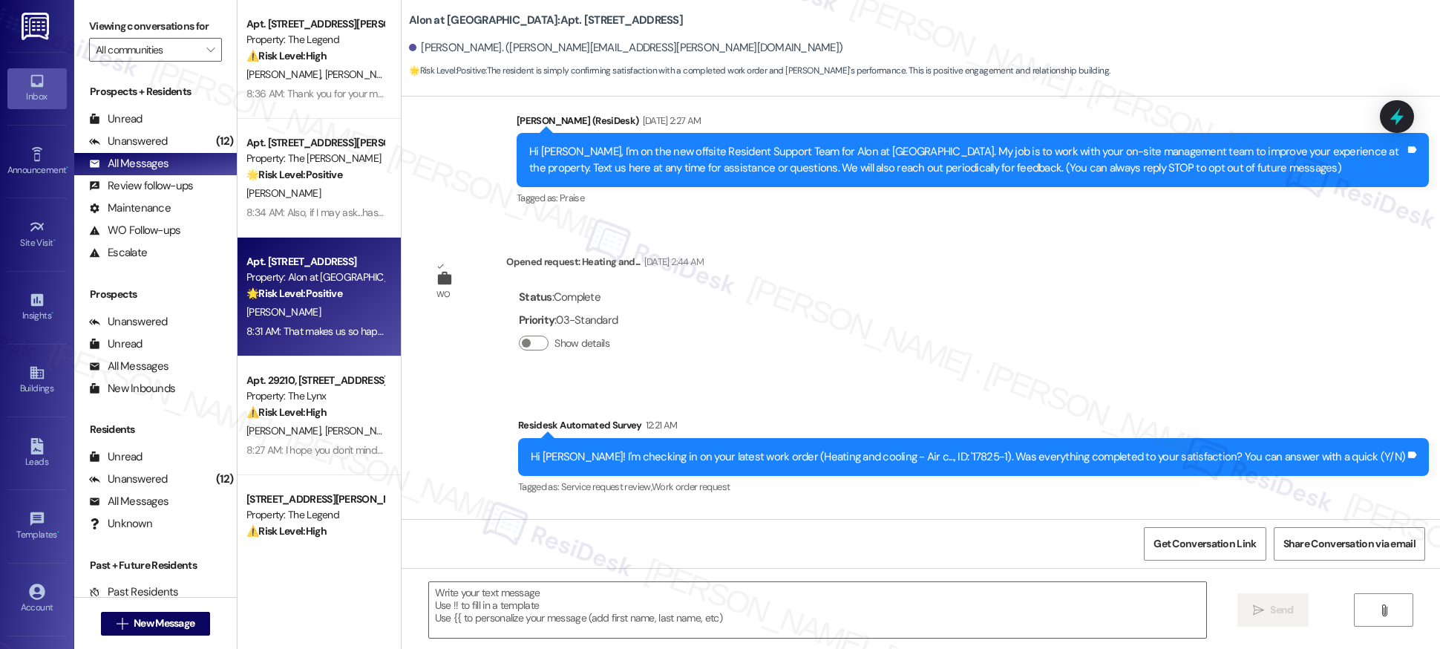
type textarea "Fetching suggested responses. Please feel free to read through the conversation…"
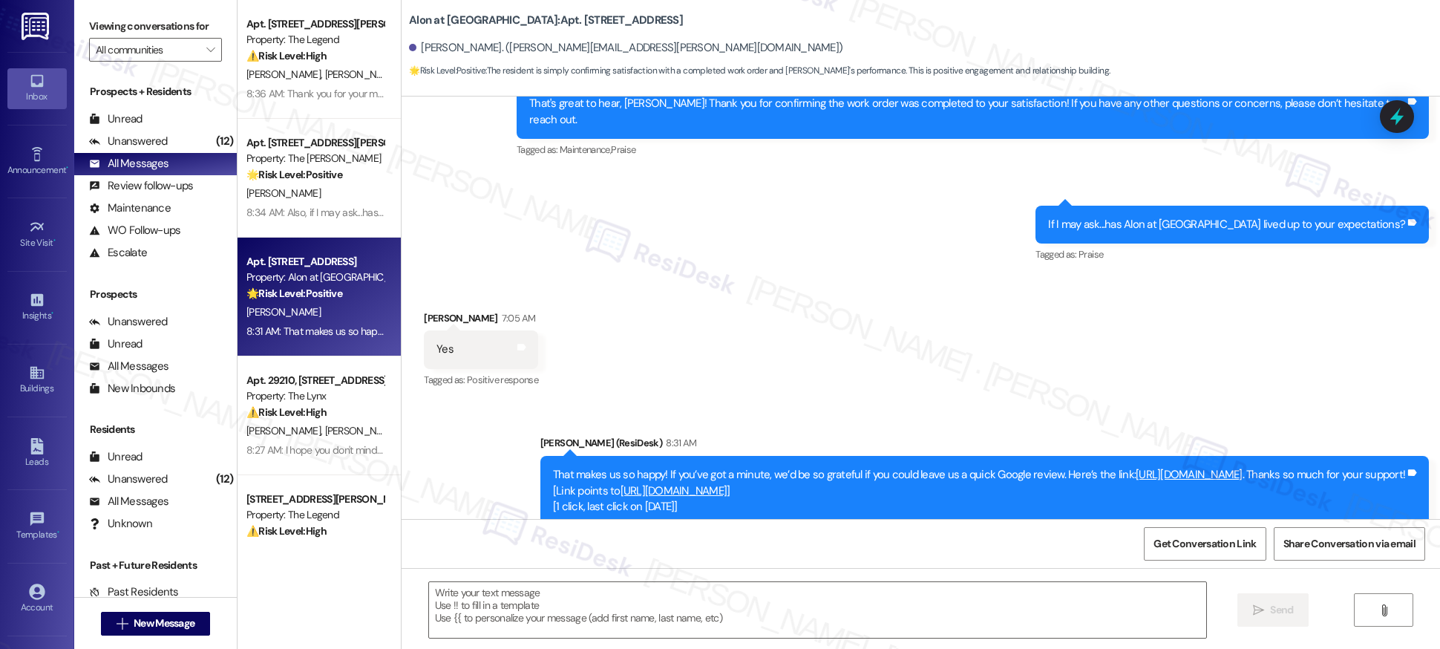
scroll to position [1199, 0]
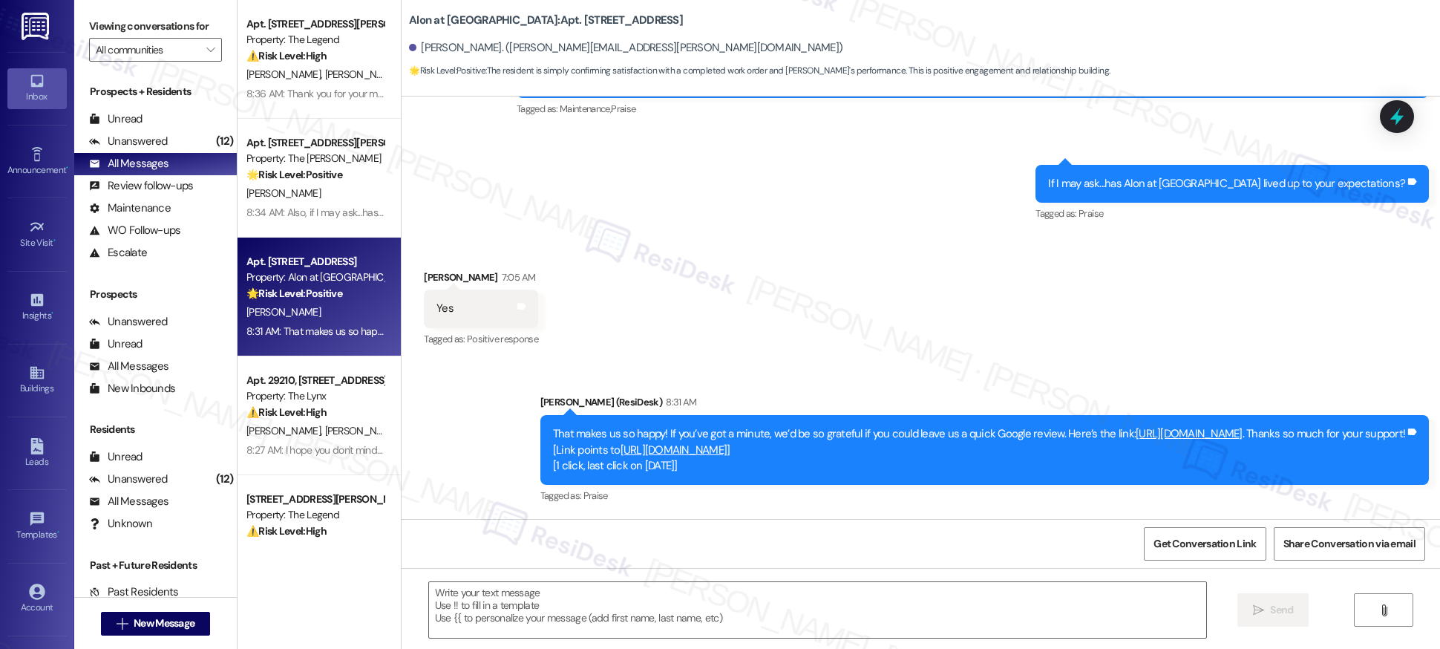
click at [1140, 426] on link "[URL][DOMAIN_NAME]" at bounding box center [1189, 433] width 107 height 15
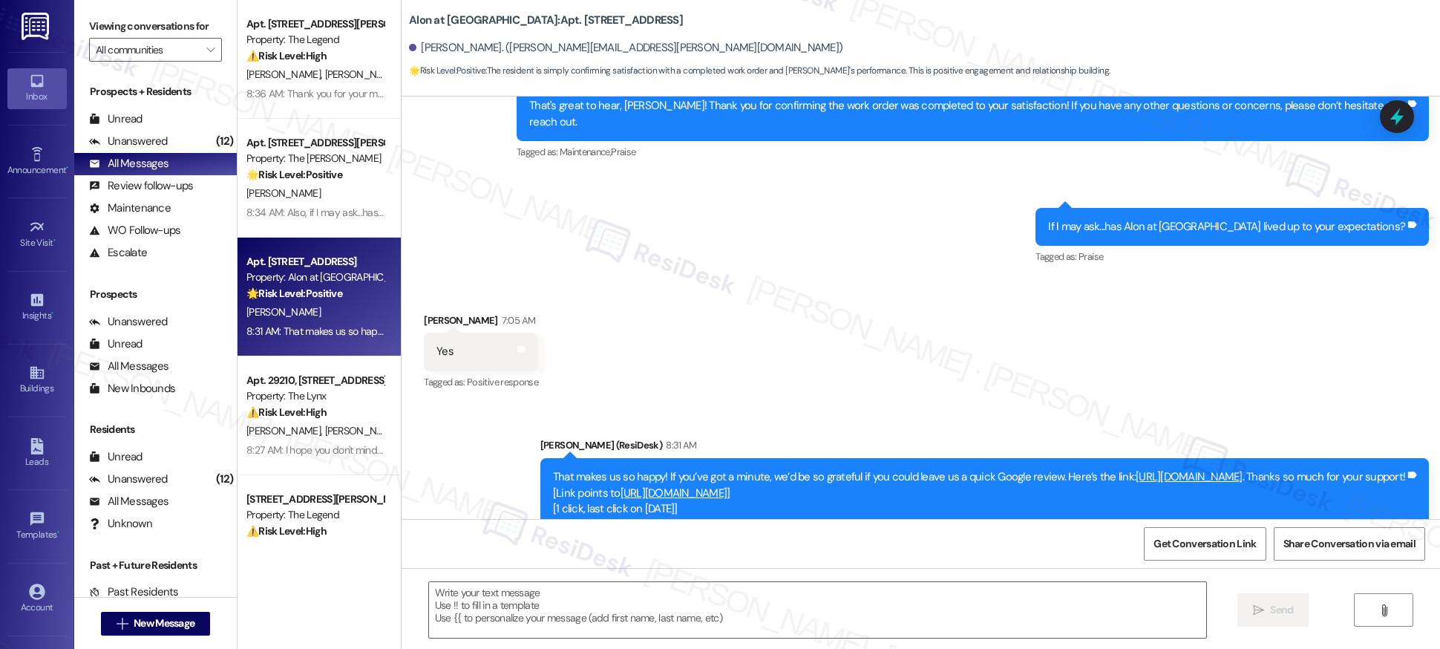
scroll to position [1153, 0]
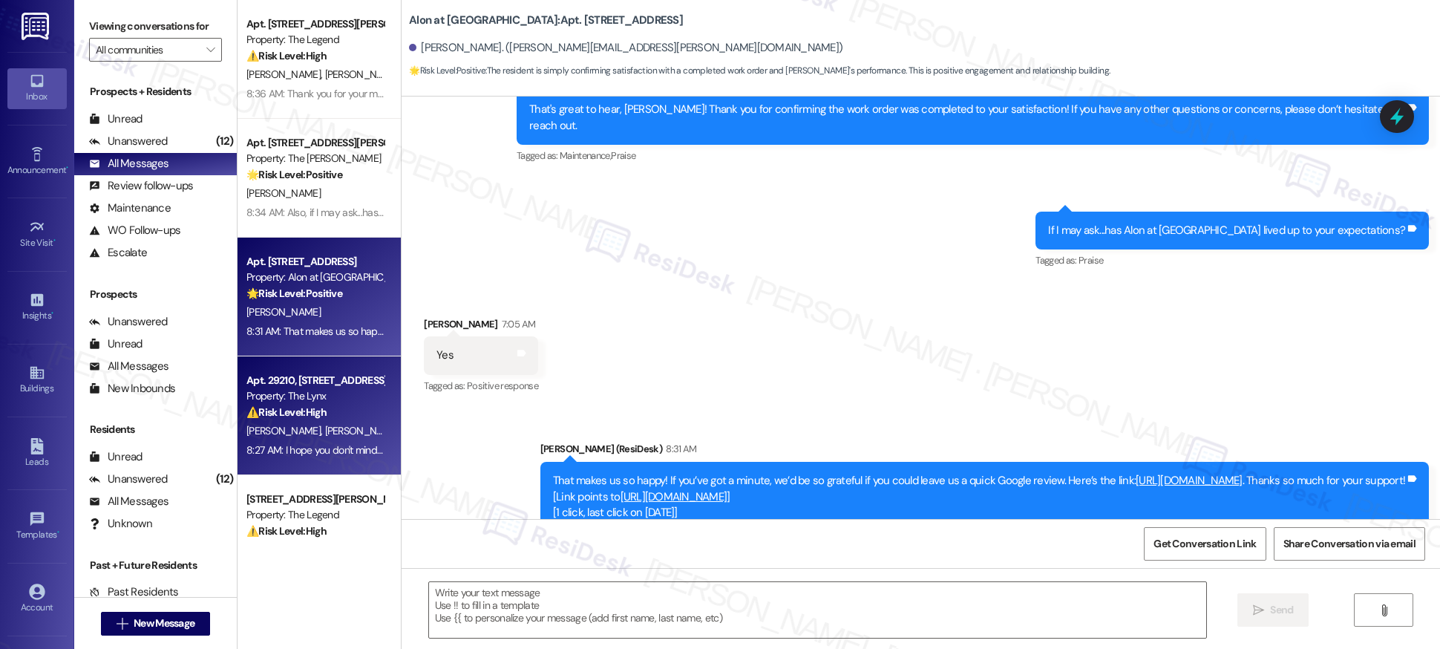
click at [341, 426] on div "K. Frey B. Kleszics" at bounding box center [315, 431] width 140 height 19
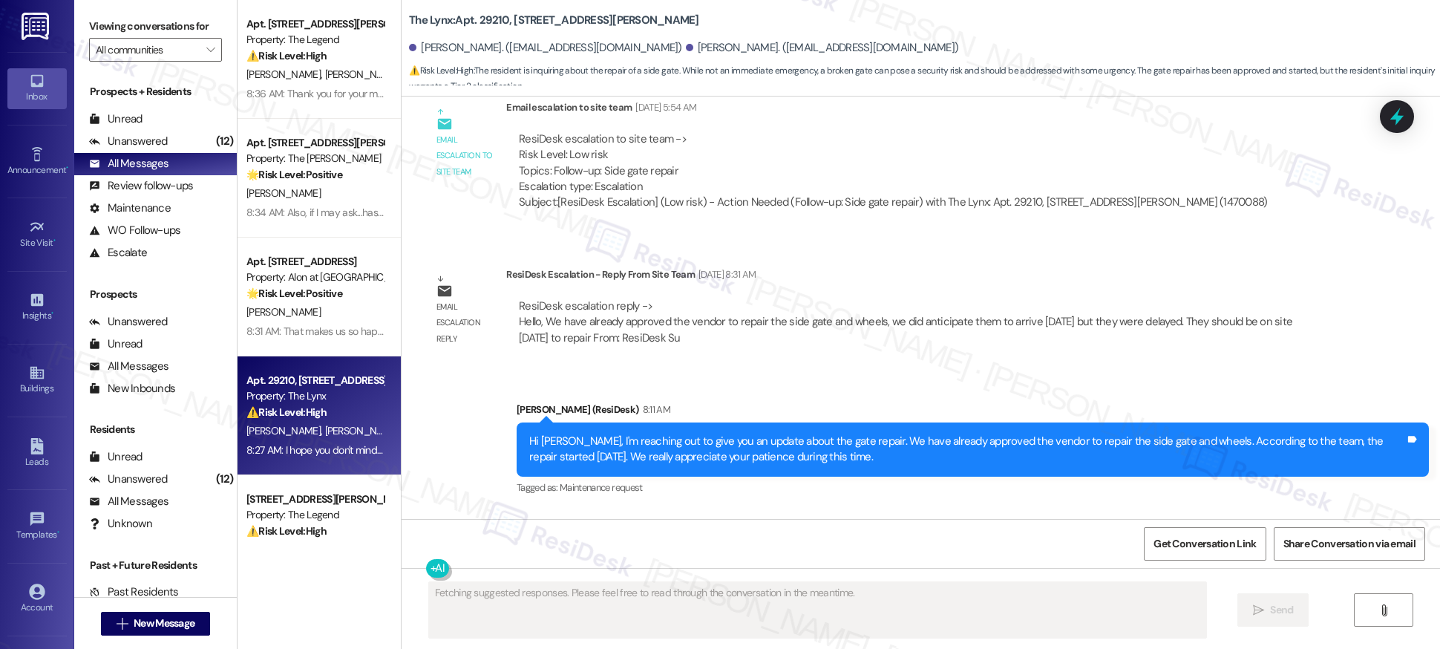
scroll to position [1875, 0]
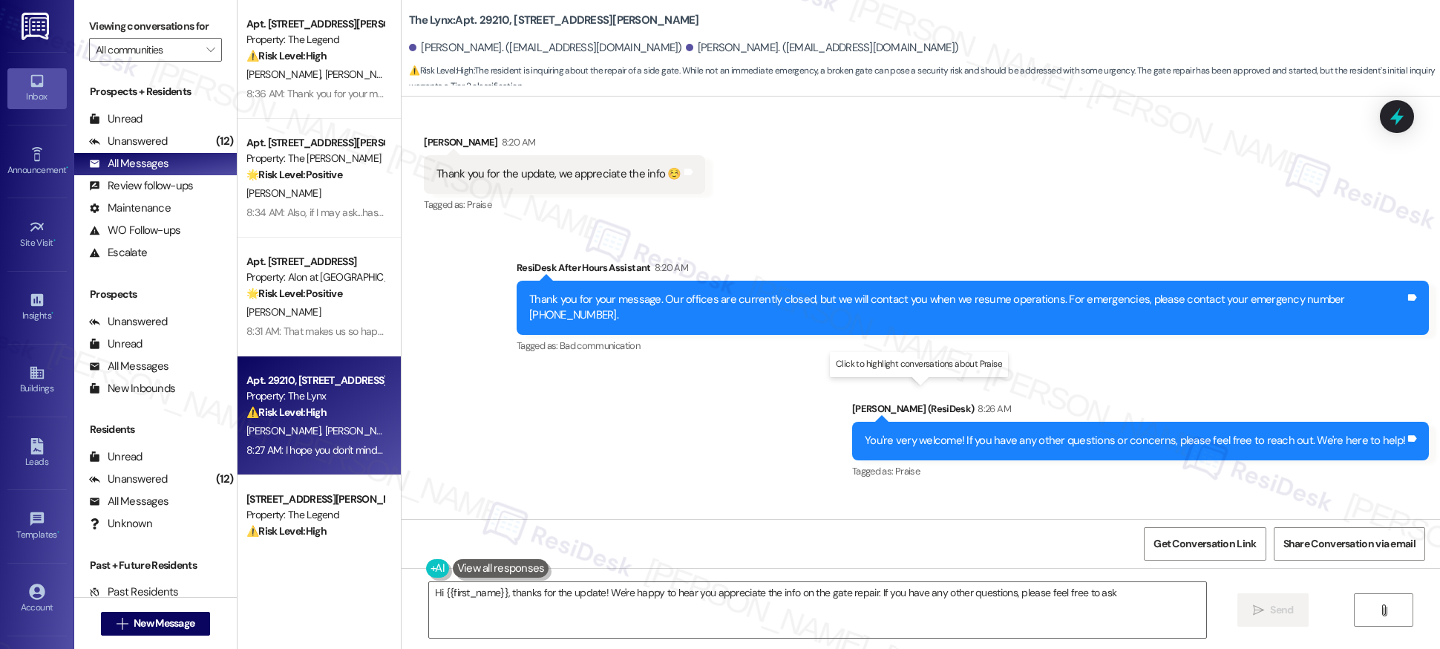
type textarea "Hi {{first_name}}, thanks for the update! We're happy to hear you appreciate th…"
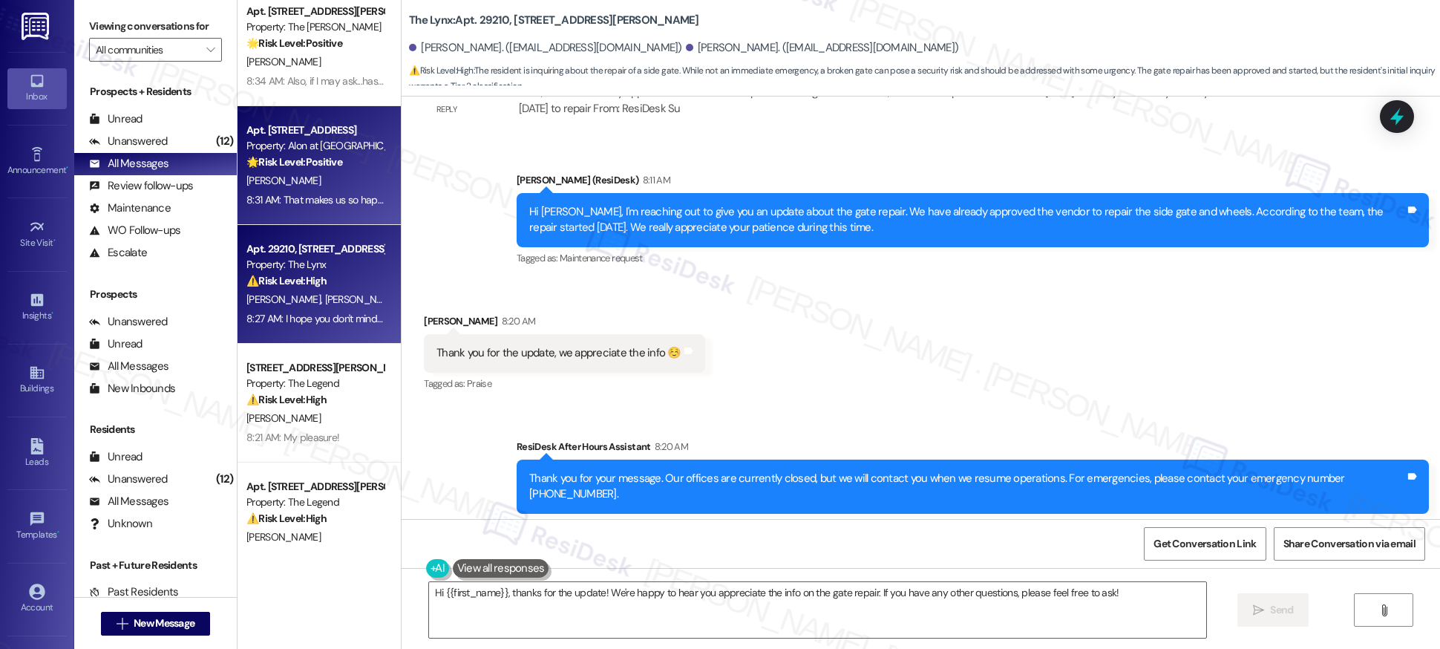
scroll to position [181, 0]
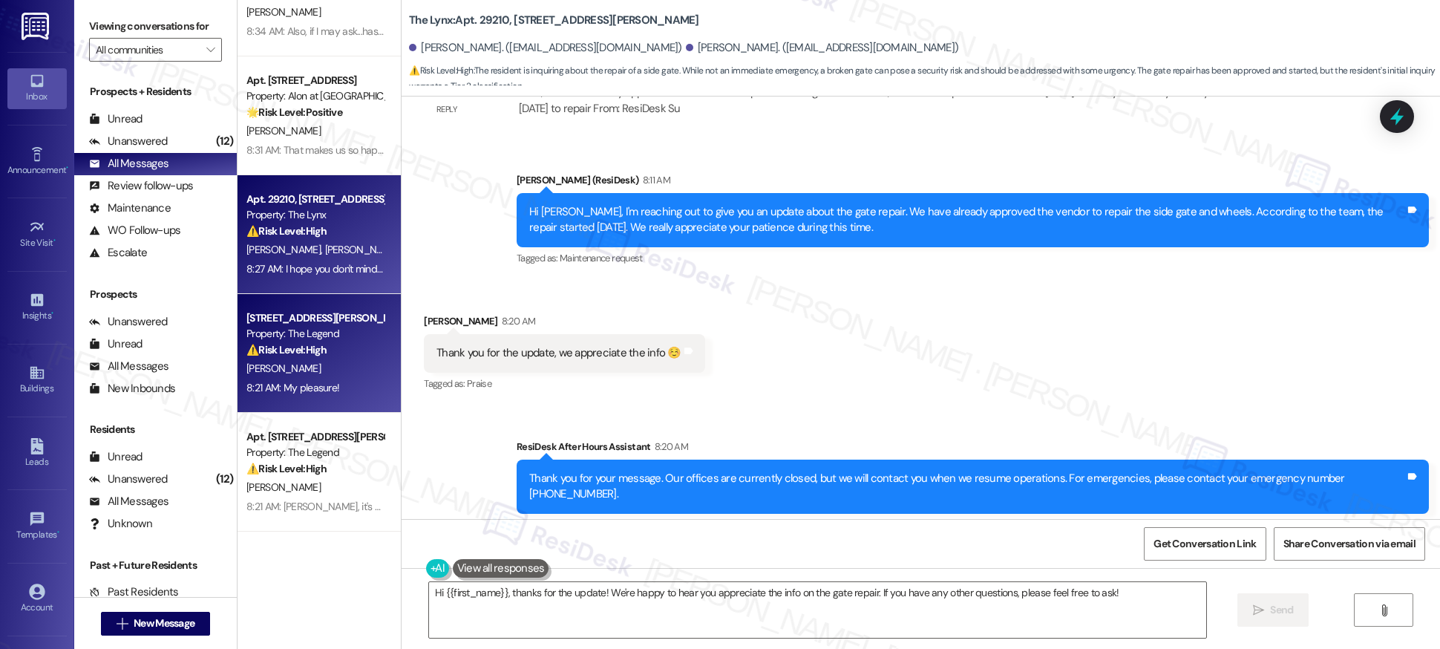
click at [322, 354] on div "⚠️ Risk Level: High A resident's registered car was towed, and they haven't rec…" at bounding box center [314, 350] width 137 height 16
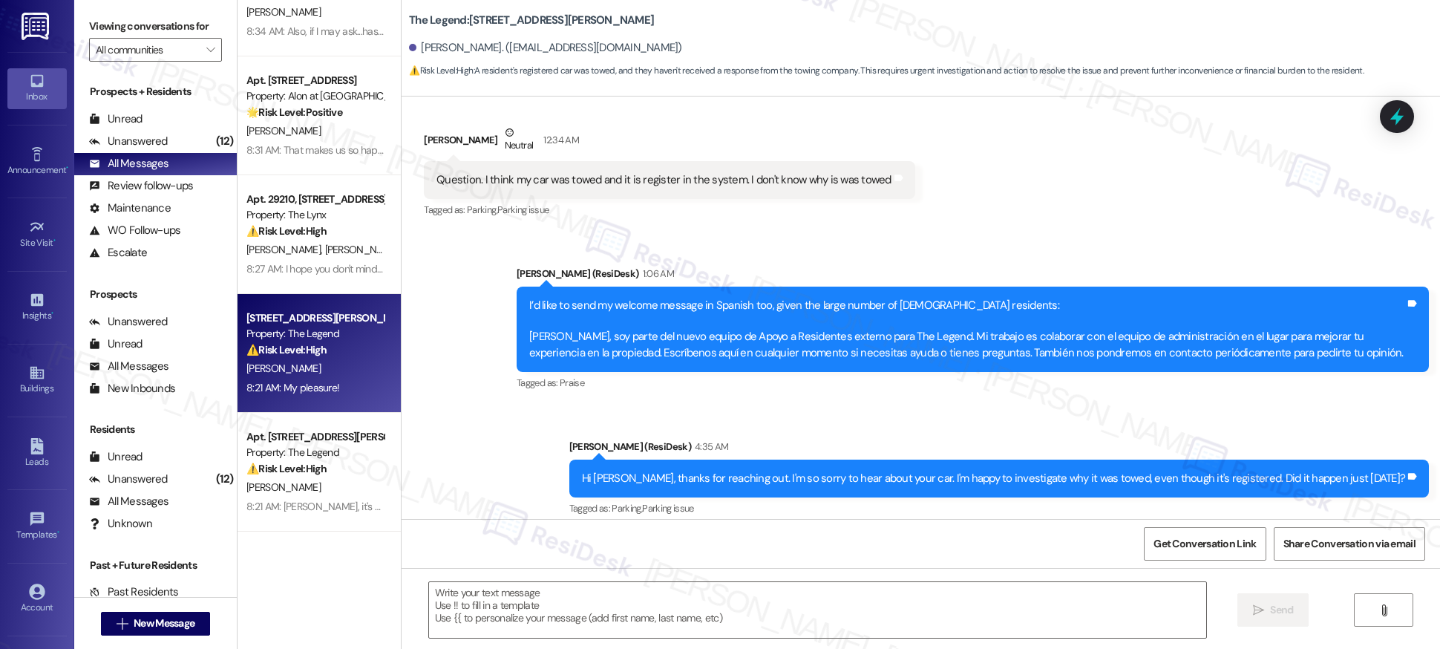
type textarea "Fetching suggested responses. Please feel free to read through the conversation…"
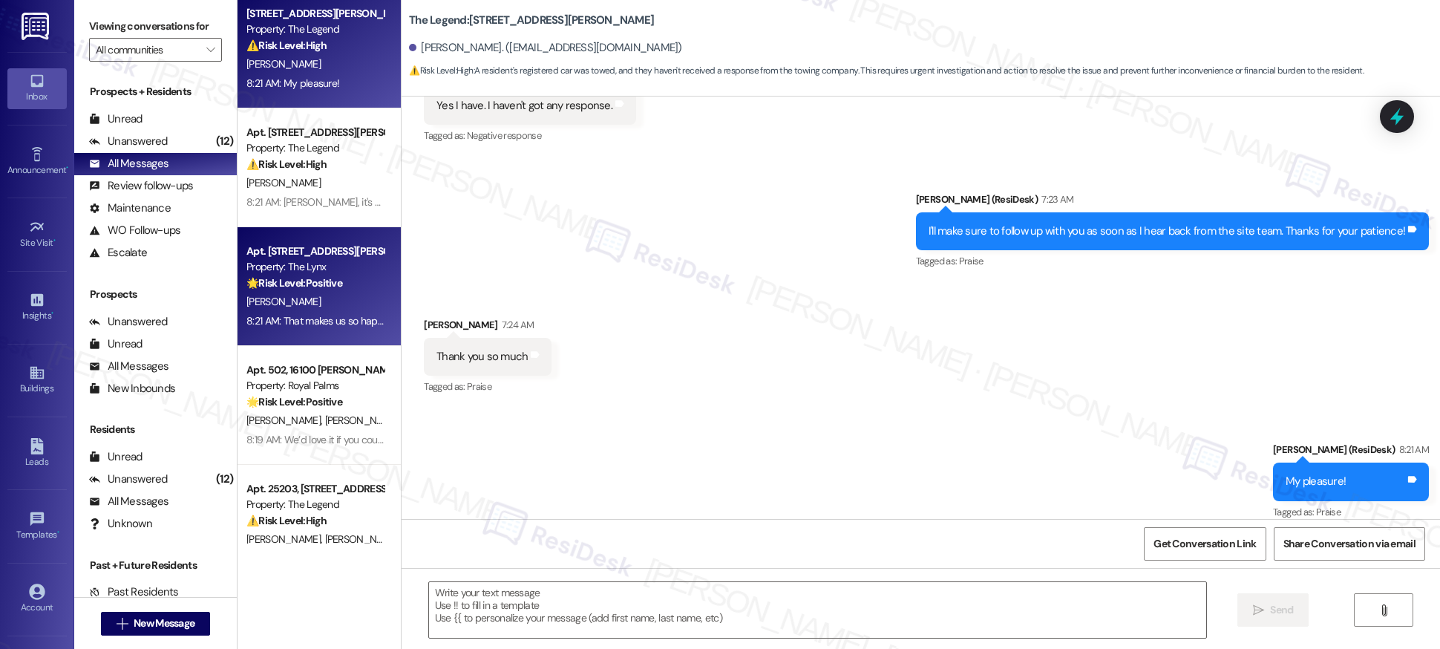
scroll to position [486, 0]
click at [327, 303] on div "[PERSON_NAME]" at bounding box center [315, 301] width 140 height 19
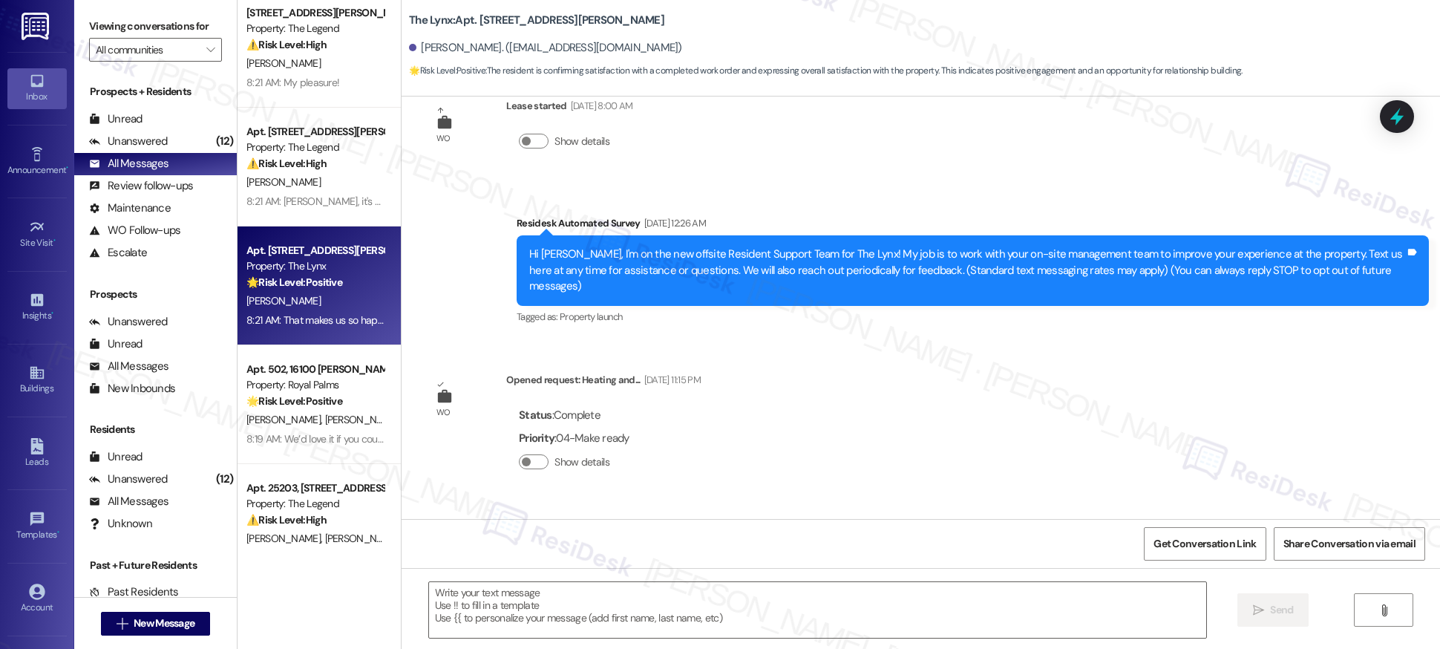
type textarea "Fetching suggested responses. Please feel free to read through the conversation…"
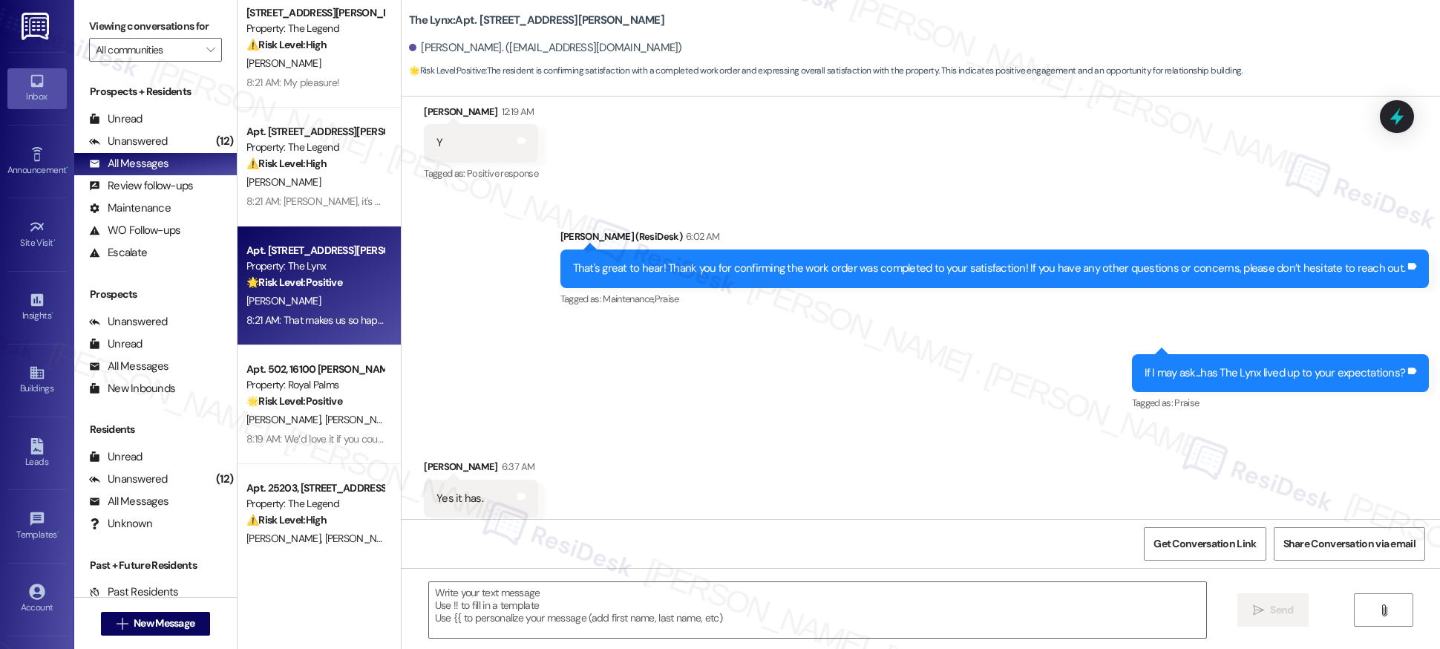
scroll to position [922, 0]
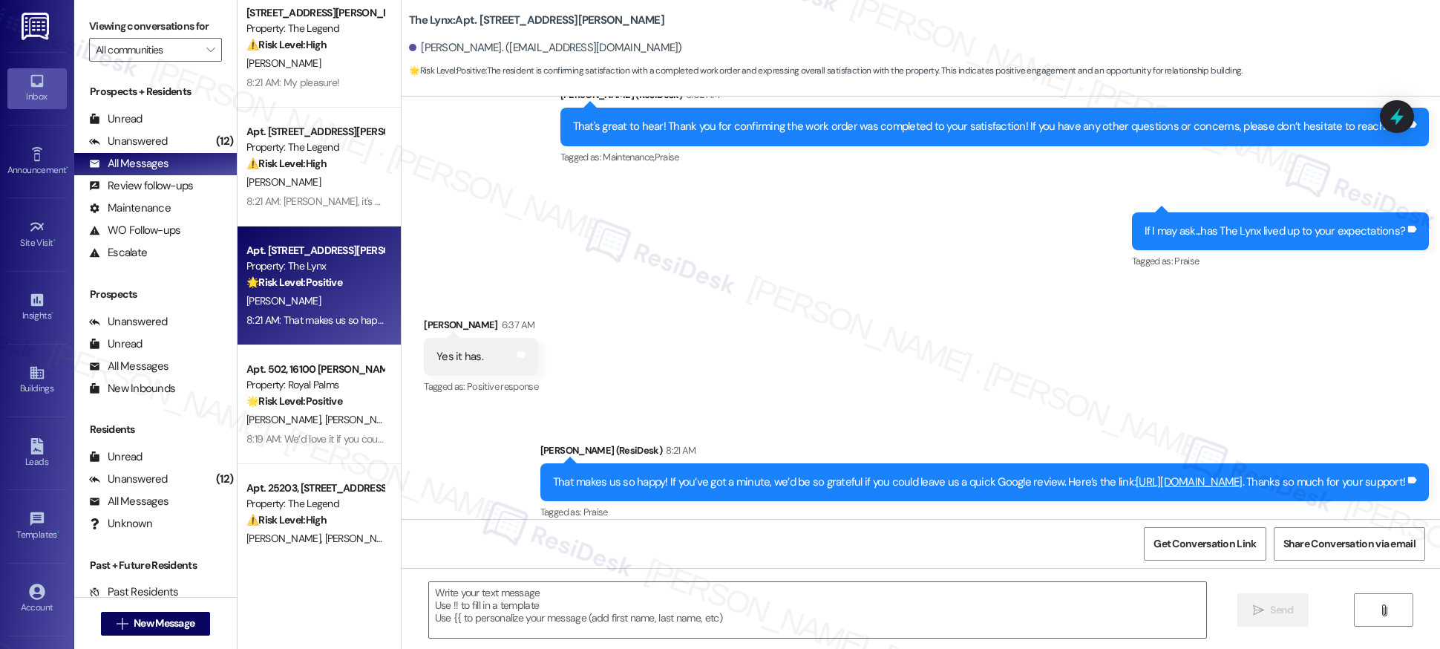
click at [1157, 474] on link "[URL][DOMAIN_NAME]" at bounding box center [1189, 481] width 107 height 15
drag, startPoint x: 1091, startPoint y: 448, endPoint x: 1391, endPoint y: 466, distance: 300.4
click at [1349, 474] on div "That makes us so happy! If you’ve got a minute, we’d be so grateful if you coul…" at bounding box center [979, 482] width 852 height 16
drag, startPoint x: 1348, startPoint y: 452, endPoint x: 1092, endPoint y: 451, distance: 256.0
click at [1092, 474] on div "That makes us so happy! If you’ve got a minute, we’d be so grateful if you coul…" at bounding box center [979, 482] width 852 height 16
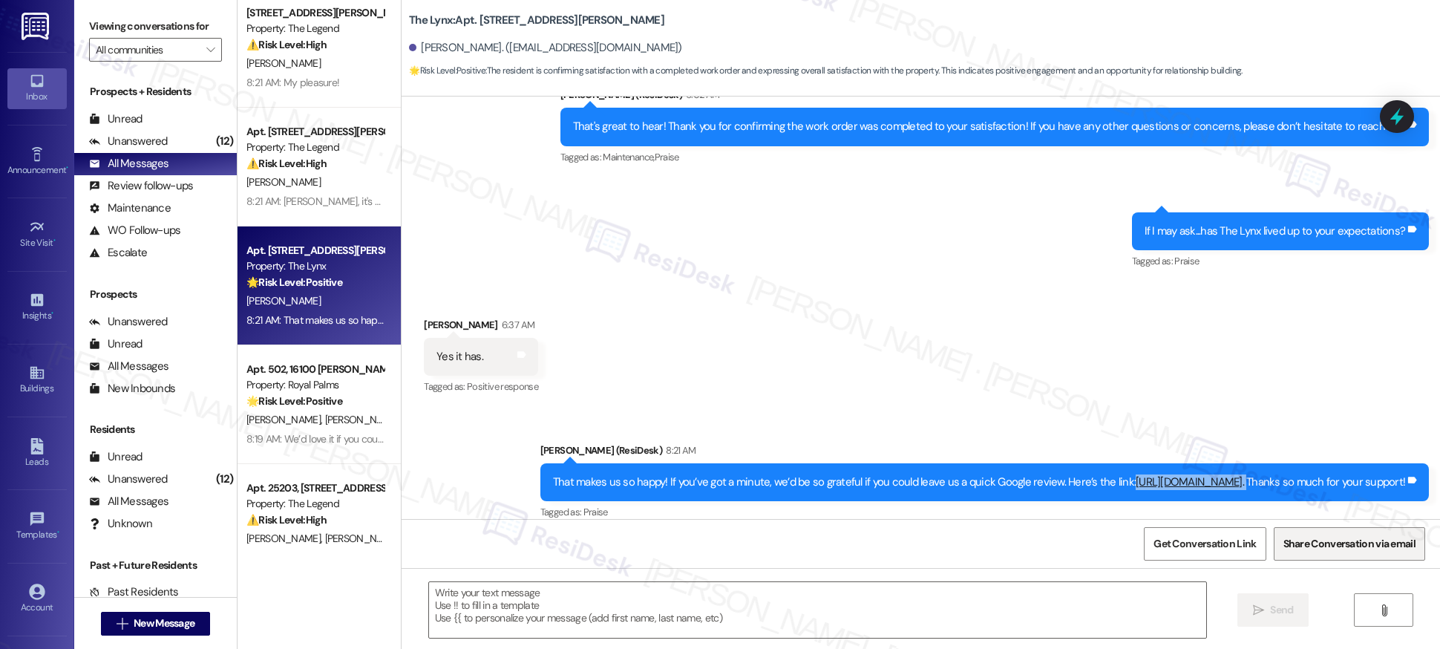
copy div "https://www.theresidesk.com/links/review-K_Zxe_ERp ."
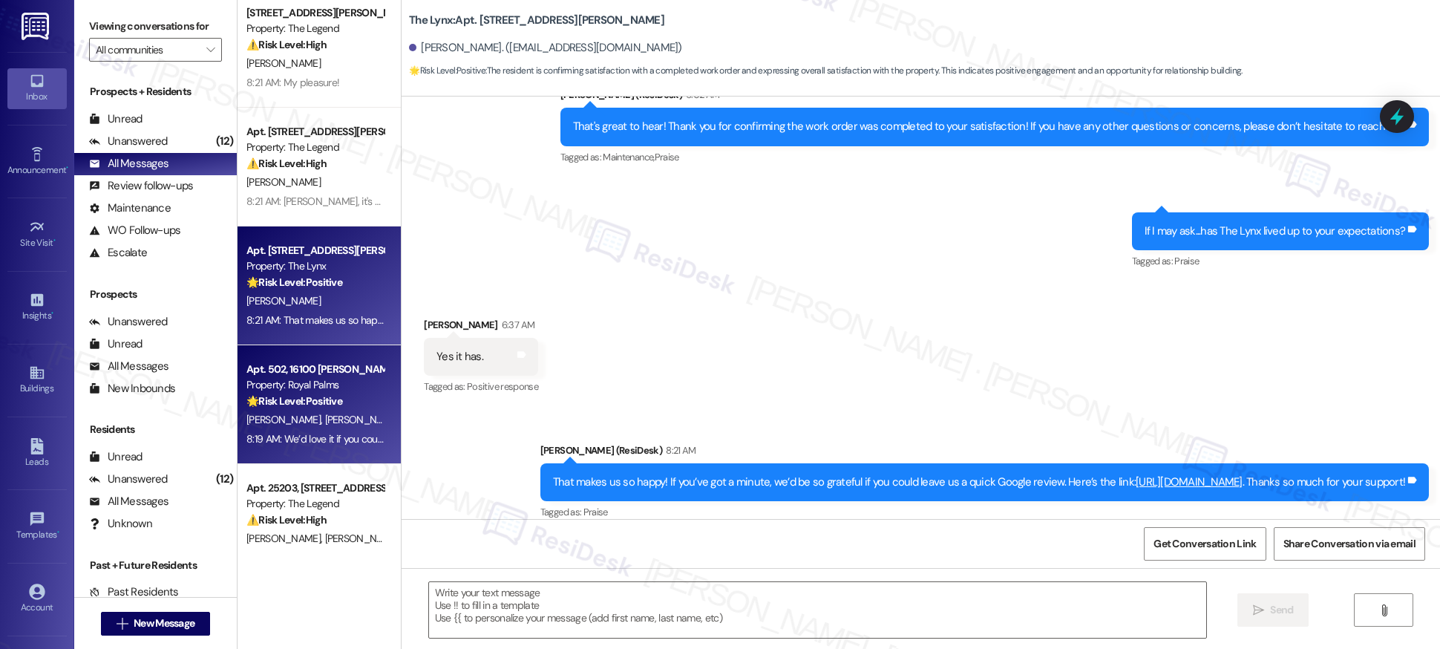
click at [349, 404] on div "🌟 Risk Level: Positive The resident is agreeing to leave a Google review, indic…" at bounding box center [314, 401] width 137 height 16
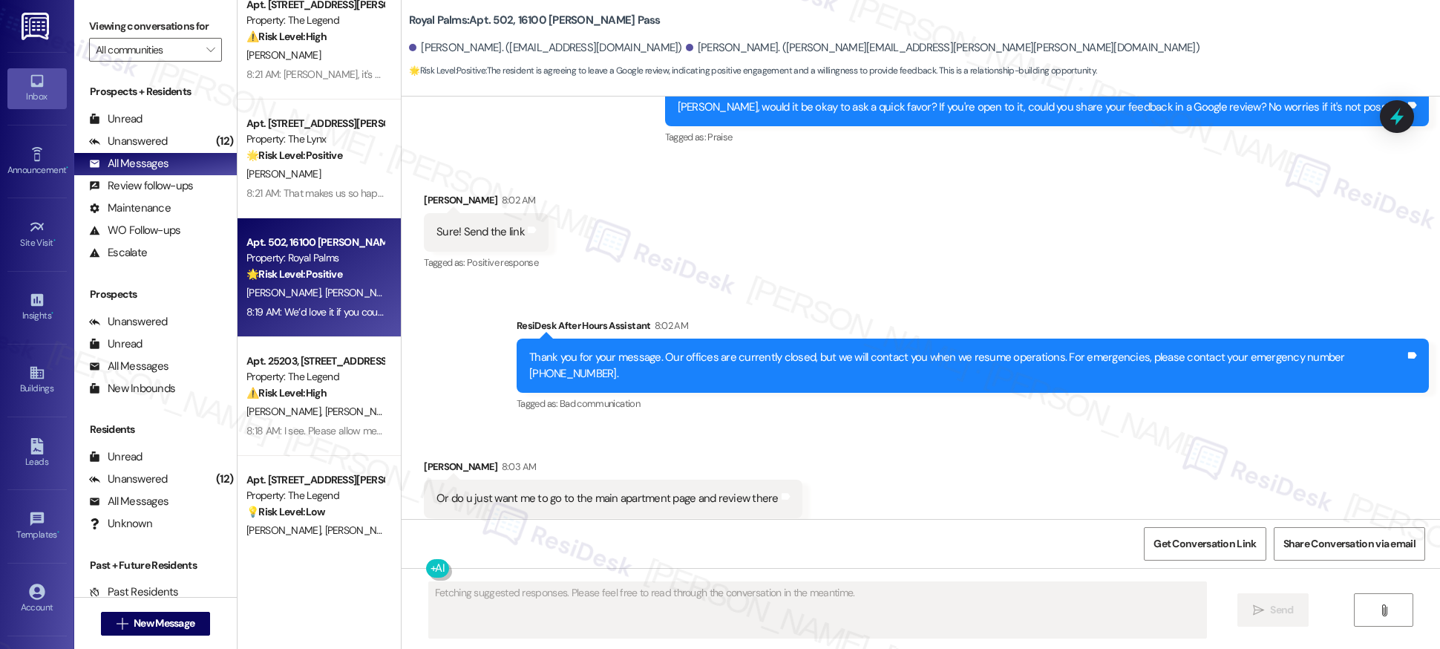
scroll to position [1700, 0]
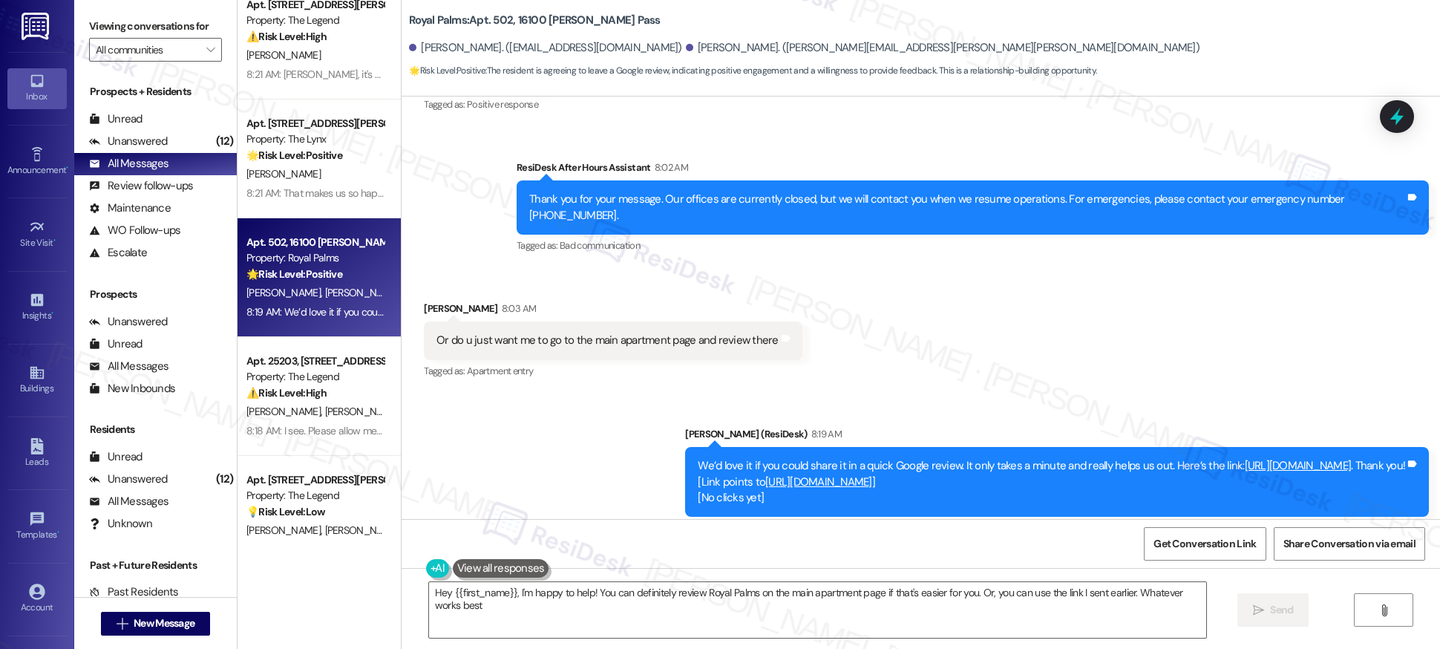
type textarea "Hey {{first_name}}, I'm happy to help! You can definitely review Royal Palms on…"
click at [1245, 458] on link "https://www.theresidesk.com/links/review-2NvM7wCSR" at bounding box center [1298, 465] width 107 height 15
drag, startPoint x: 1348, startPoint y: 433, endPoint x: 1090, endPoint y: 433, distance: 257.5
click at [1090, 458] on div "We’d love it if you could share it in a quick Google review. It only takes a mi…" at bounding box center [1051, 481] width 707 height 47
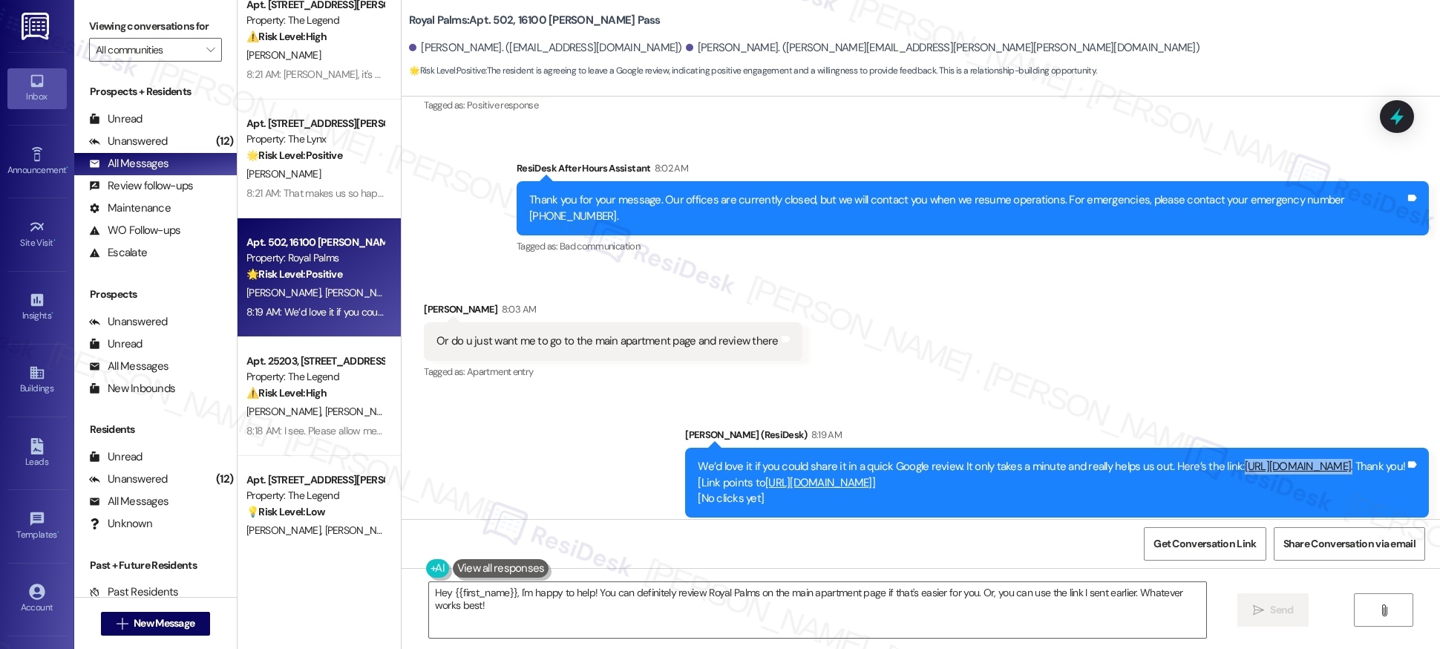
copy div "https://www.theresidesk.com/links/review-2NvM7wCSR ."
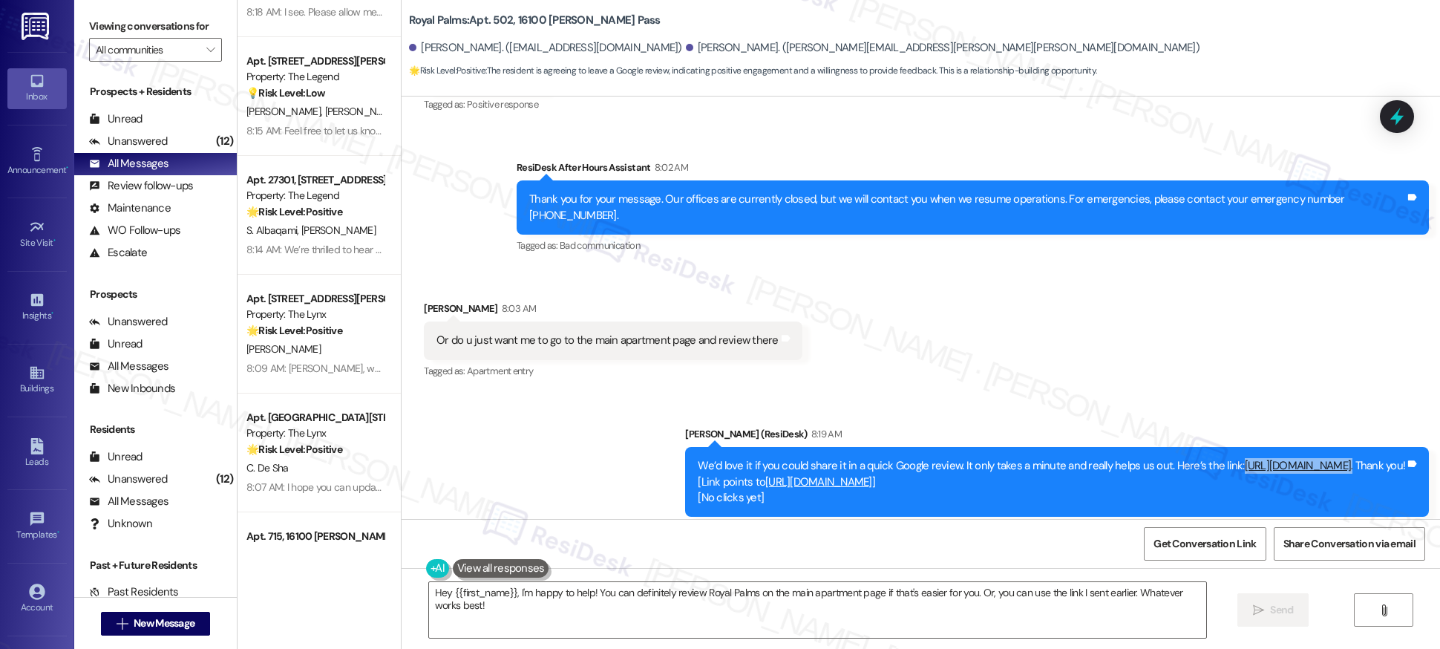
scroll to position [1036, 0]
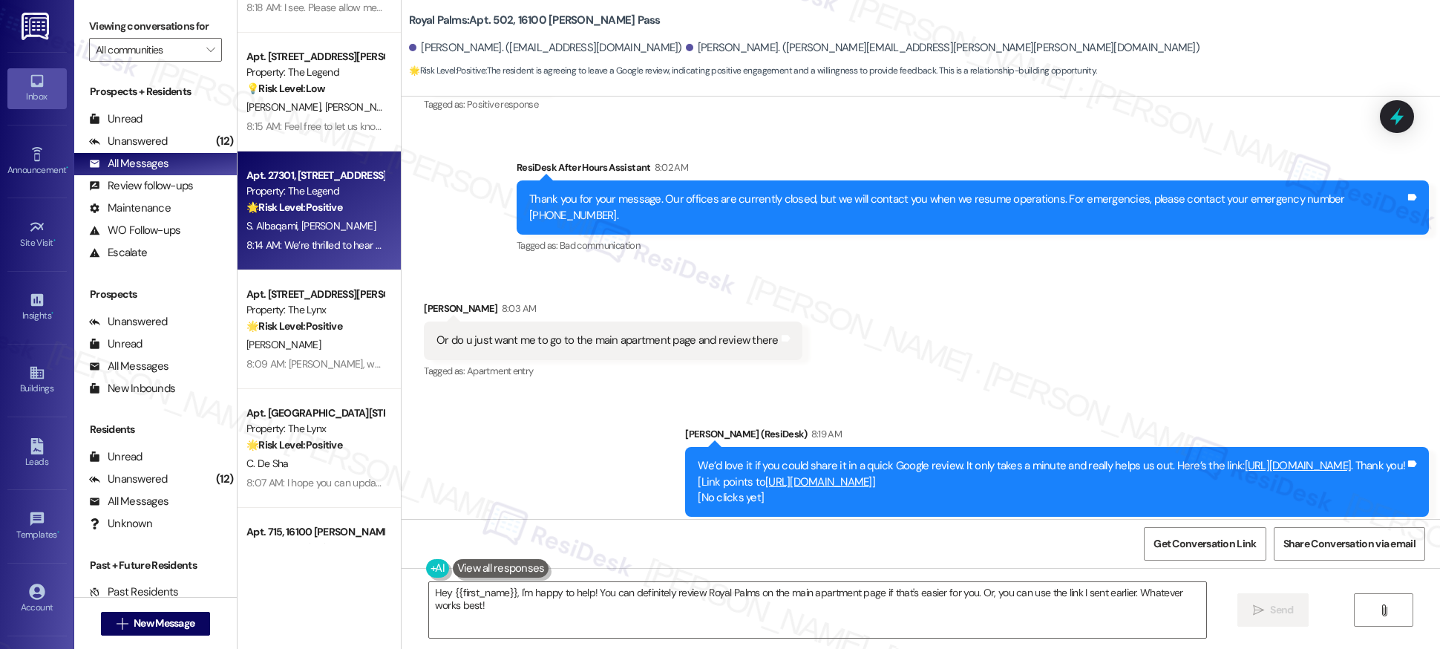
click at [328, 232] on span "[PERSON_NAME]" at bounding box center [338, 225] width 74 height 13
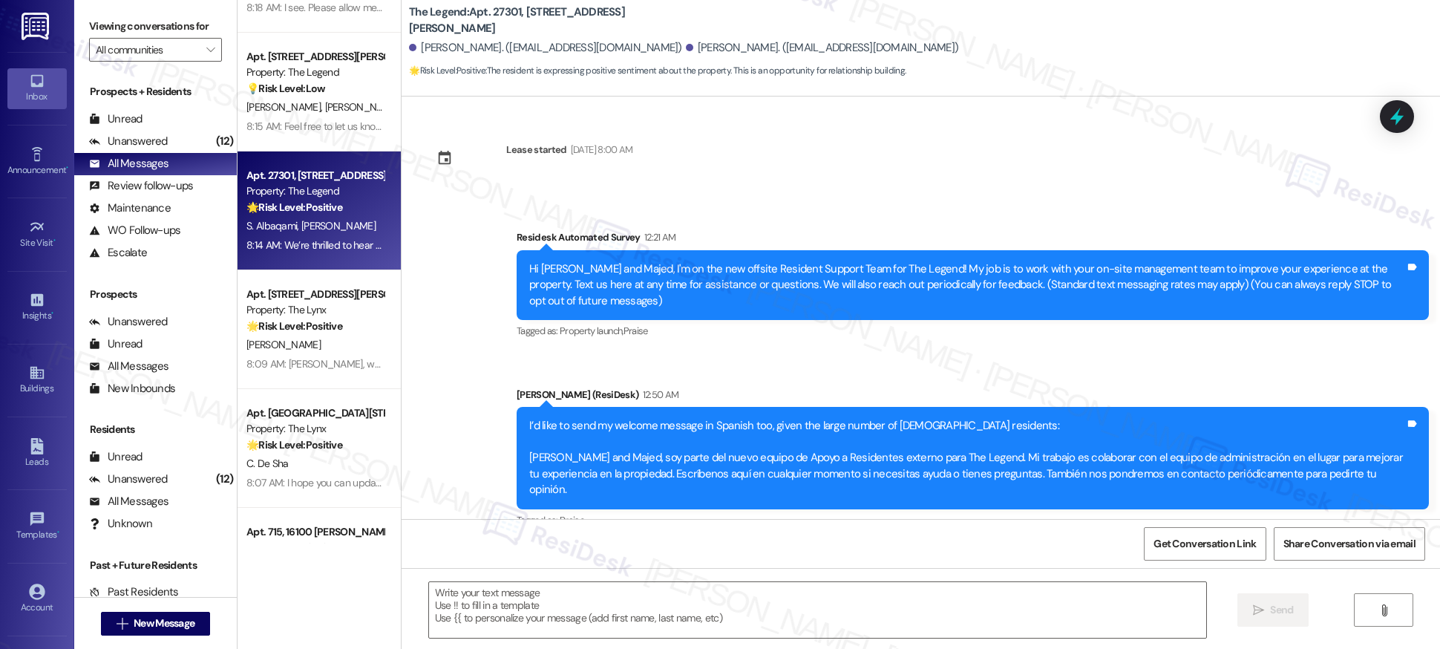
scroll to position [132, 0]
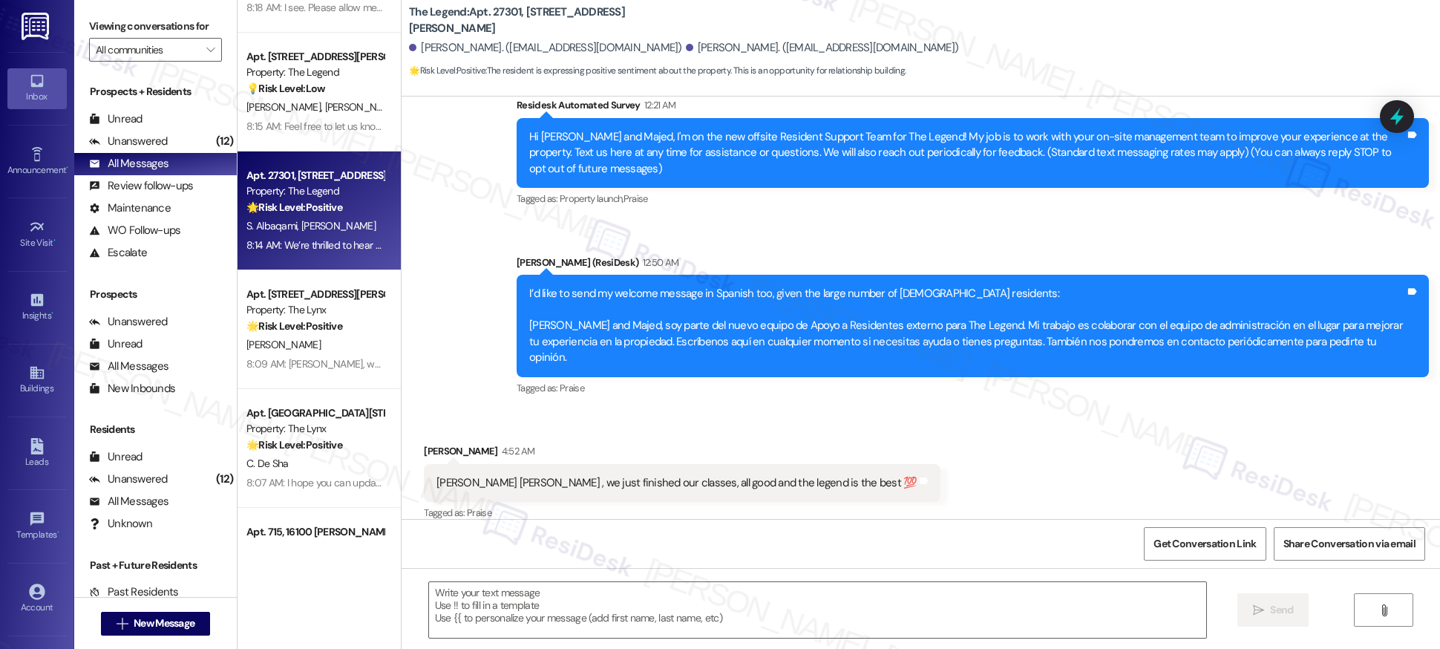
type textarea "Fetching suggested responses. Please feel free to read through the conversation…"
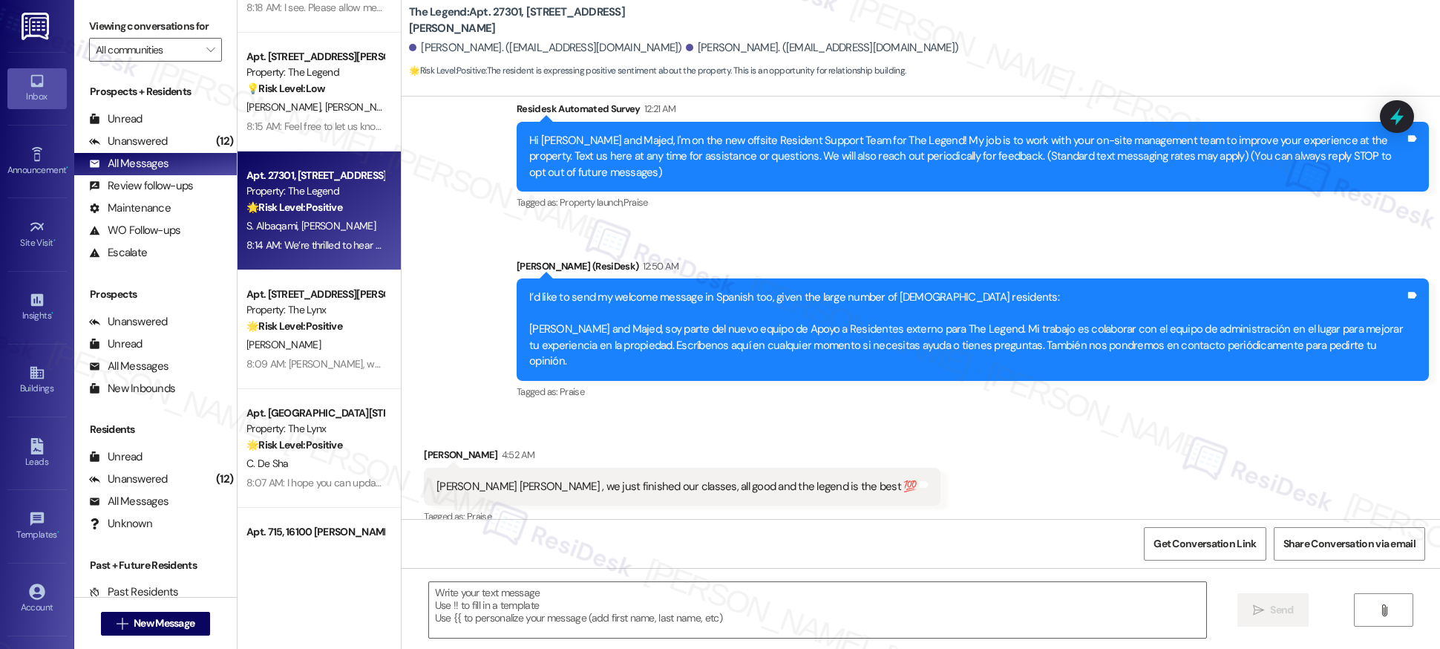
scroll to position [0, 0]
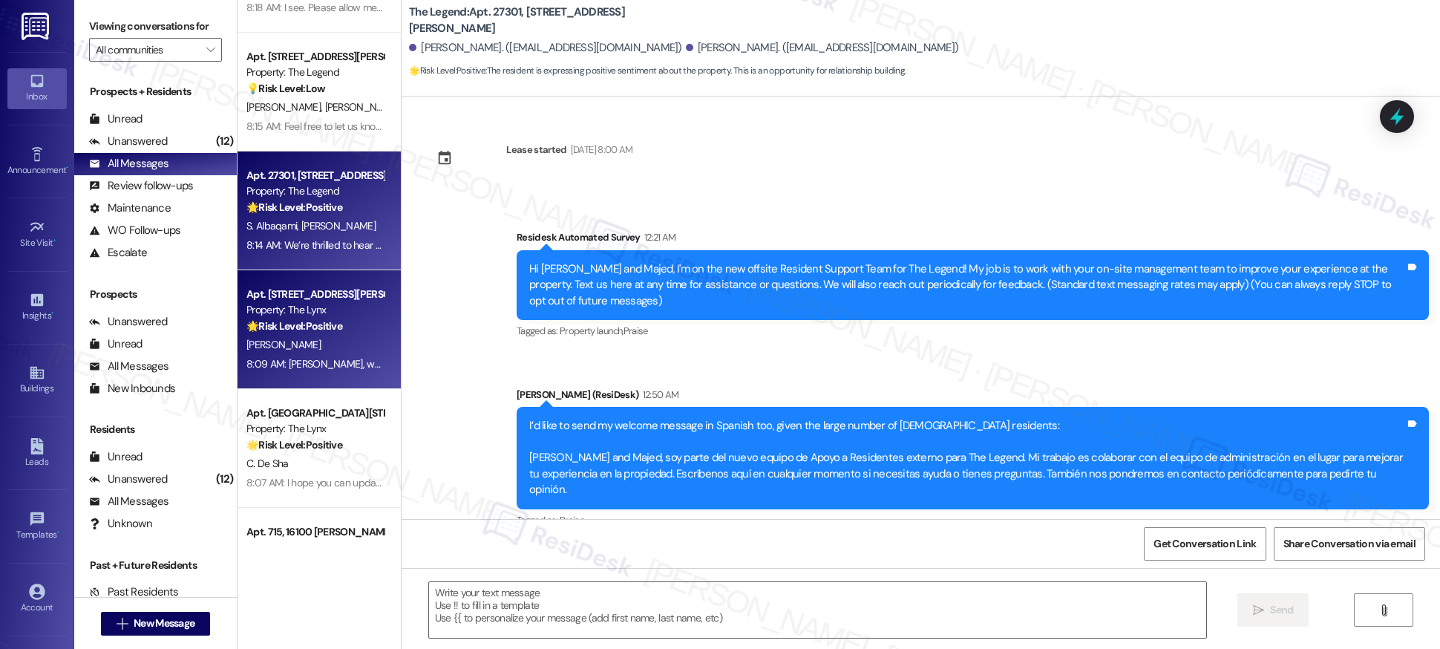
click at [302, 327] on strong "🌟 Risk Level: Positive" at bounding box center [294, 325] width 96 height 13
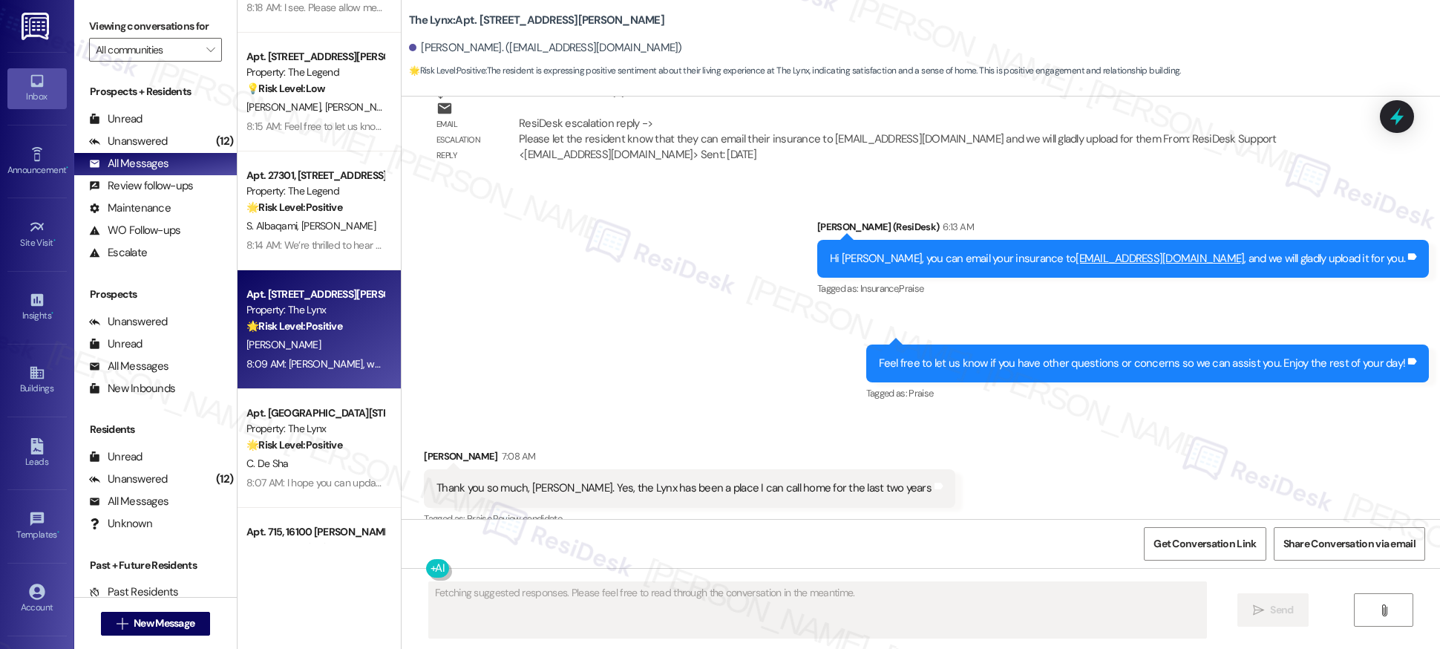
scroll to position [1613, 0]
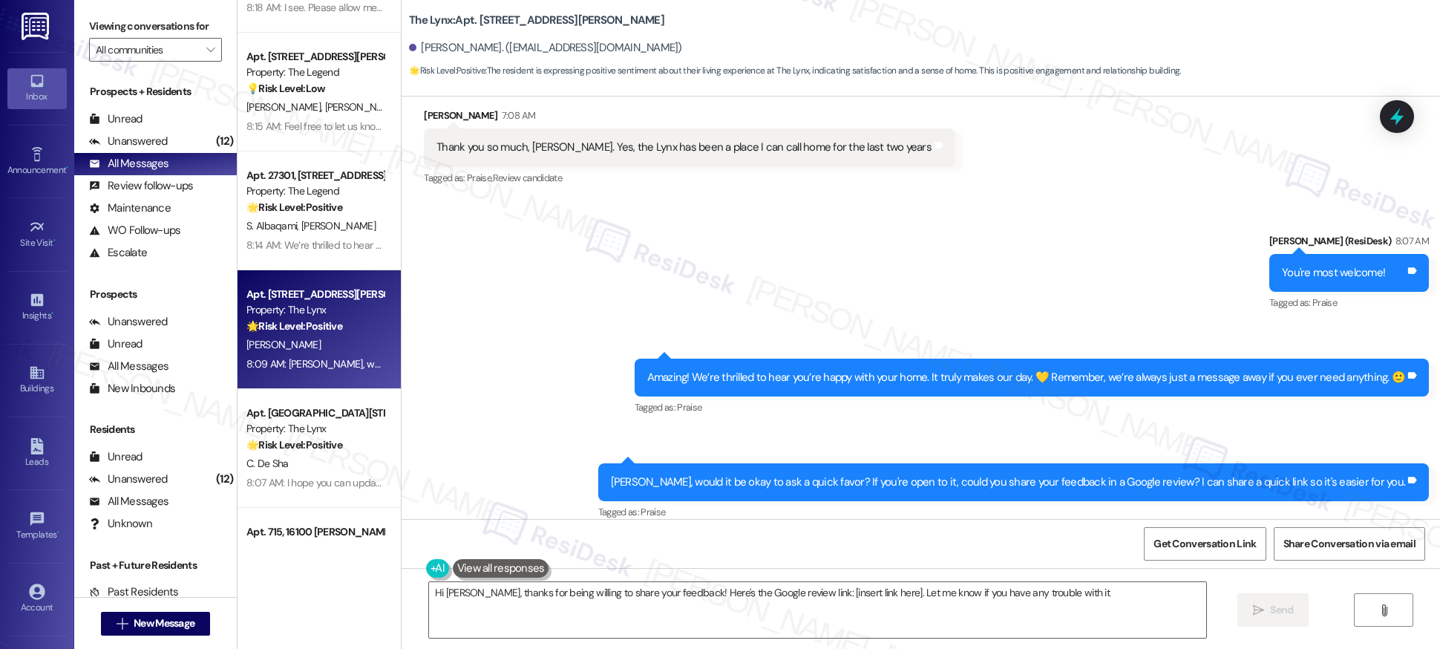
type textarea "Hi Javier, thanks for being willing to share your feedback! Here's the Google r…"
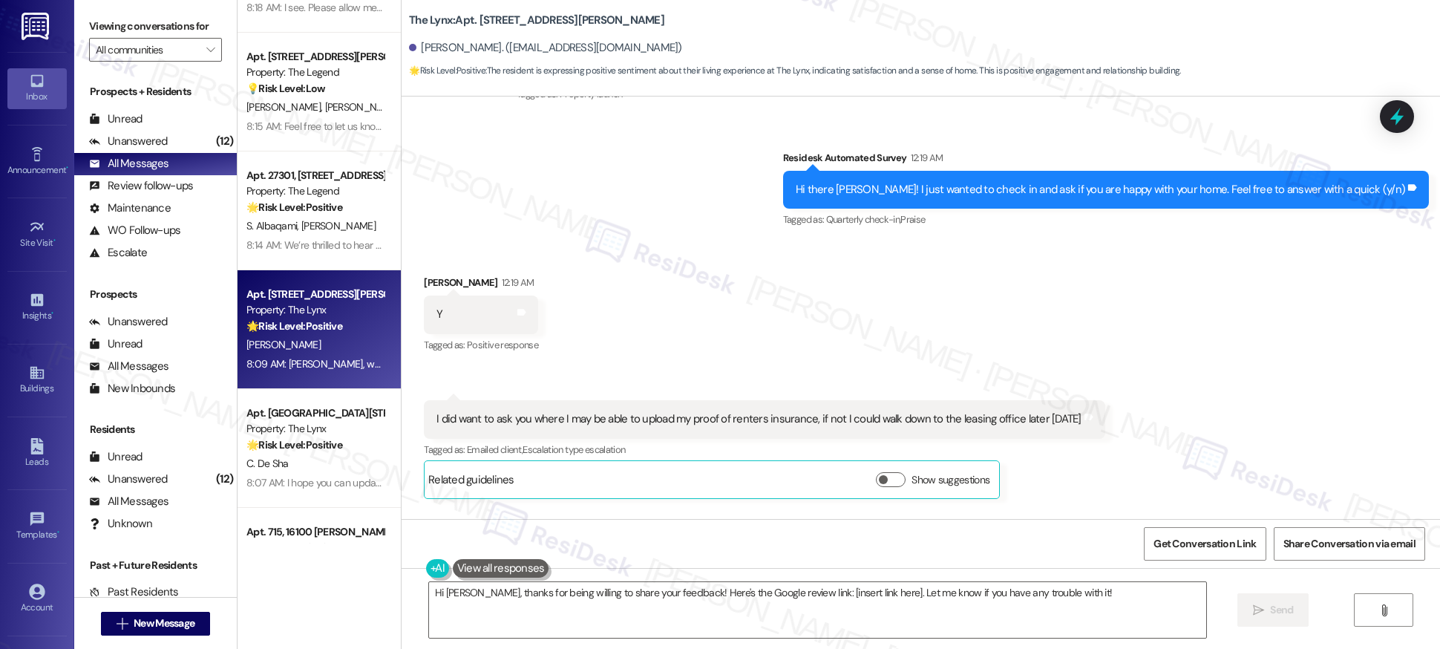
scroll to position [335, 0]
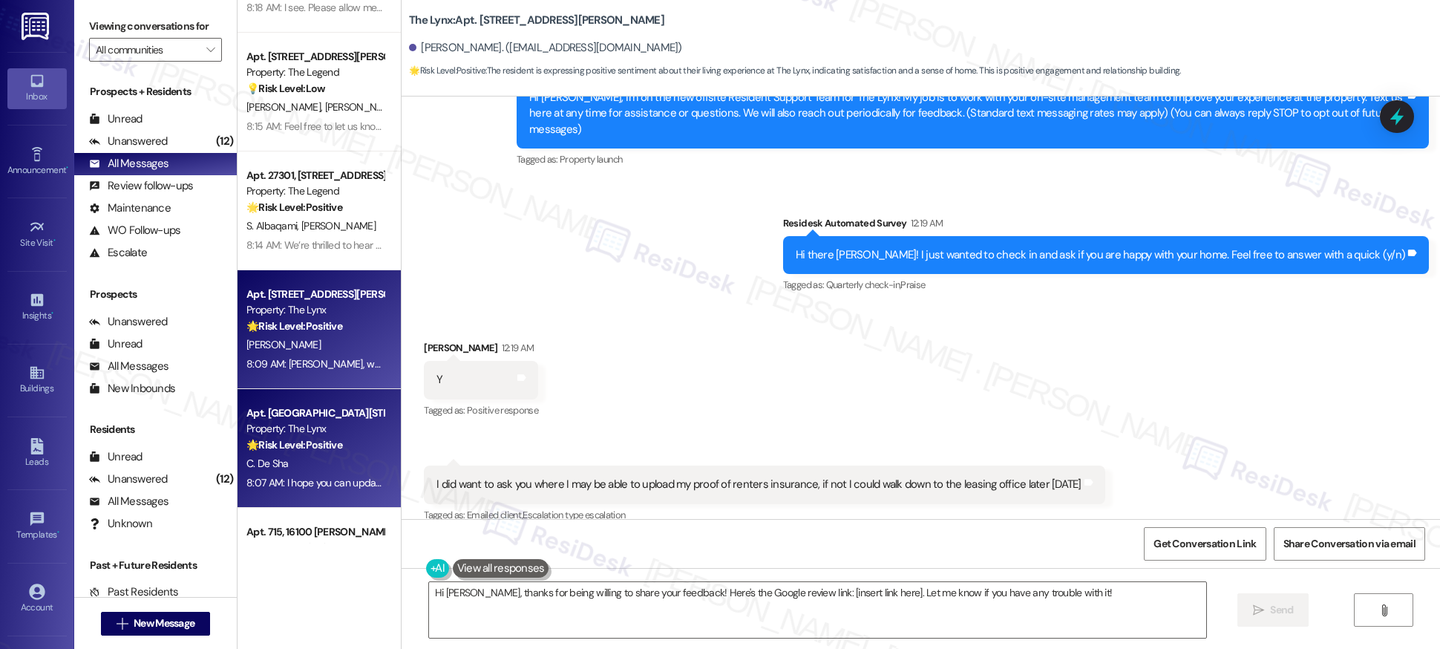
click at [274, 462] on span "C. De Sha" at bounding box center [267, 462] width 42 height 13
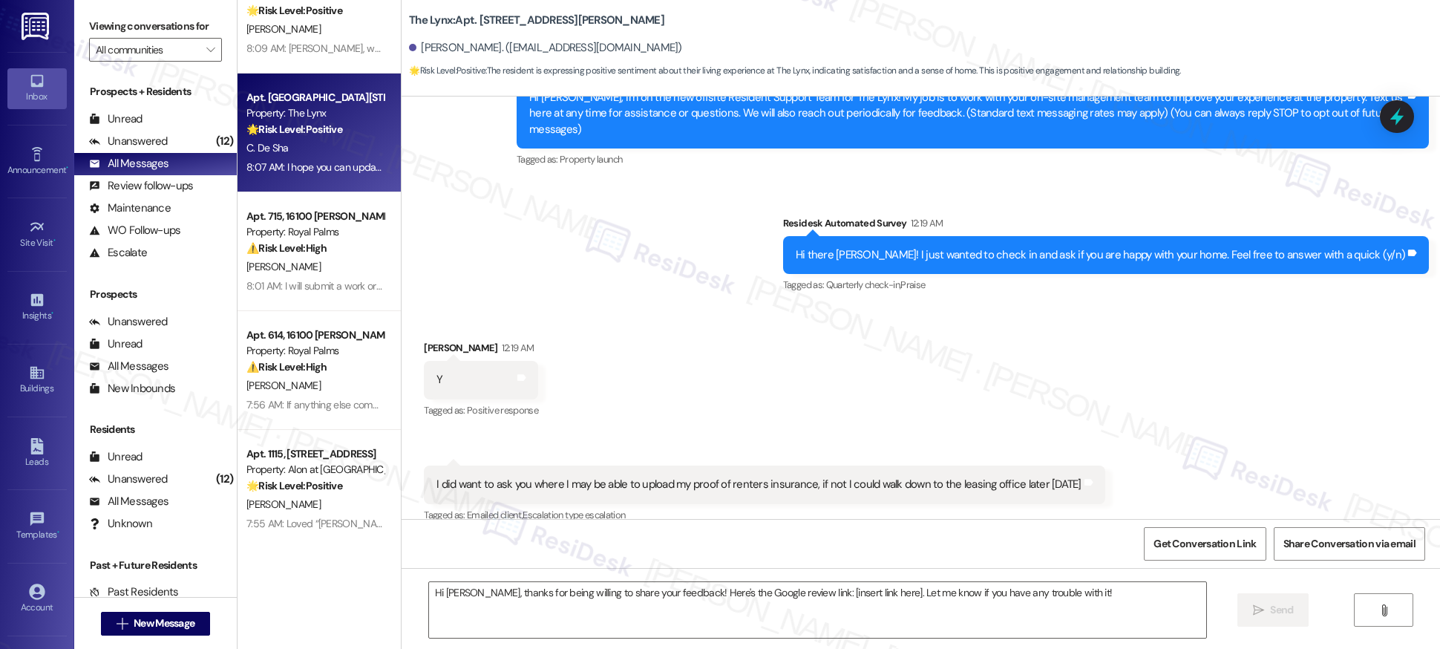
scroll to position [1371, 0]
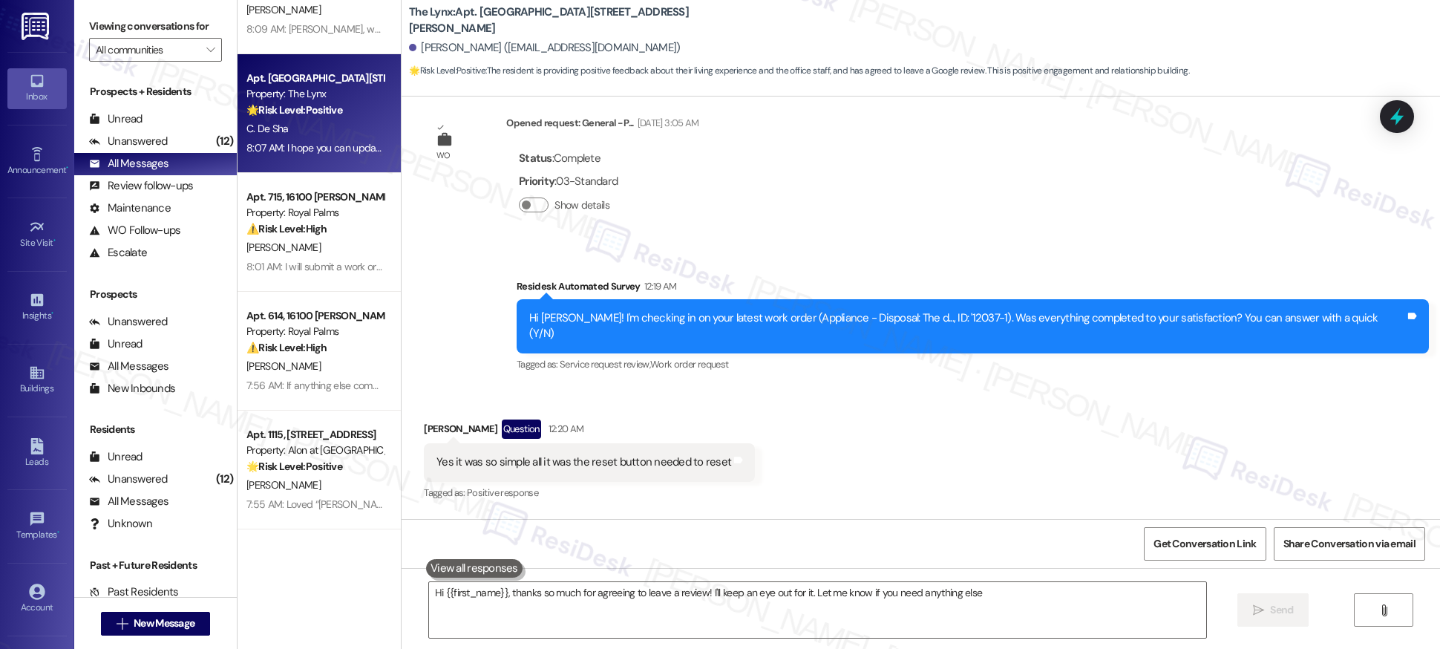
type textarea "Hi {{first_name}}, thanks so much for agreeing to leave a review! I'll keep an …"
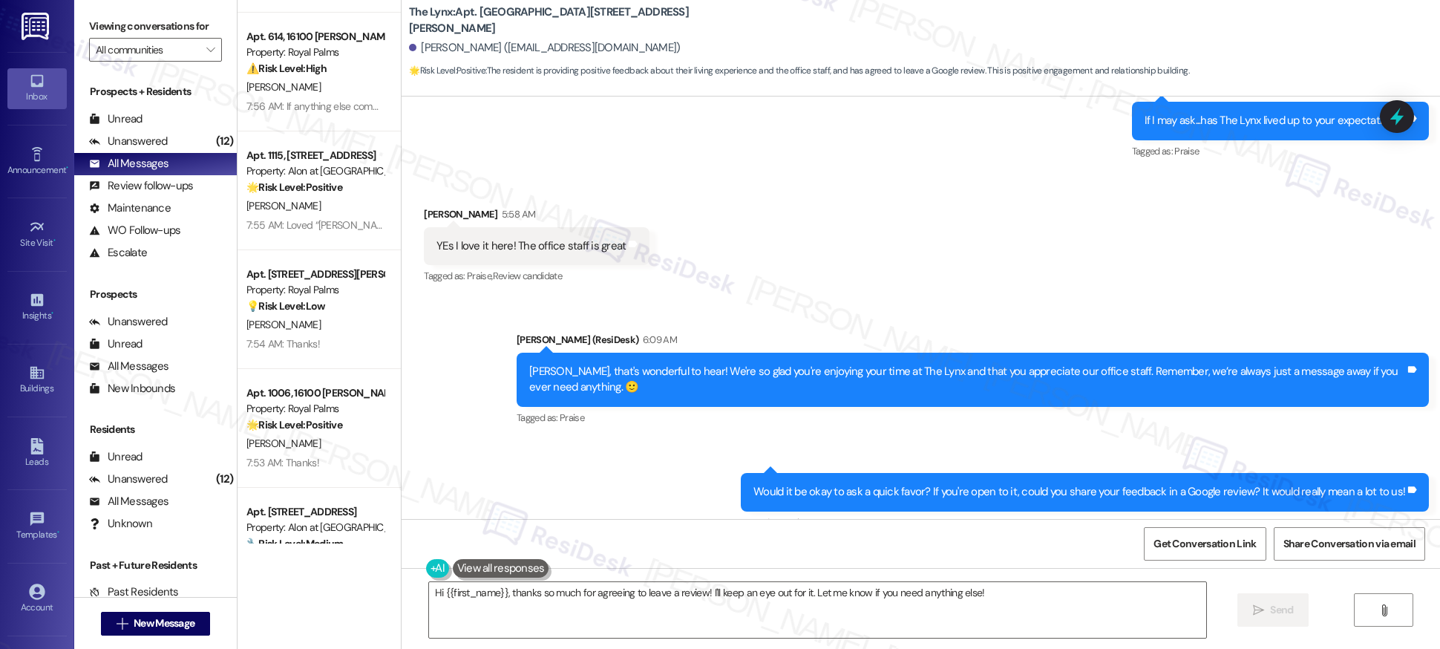
scroll to position [867, 0]
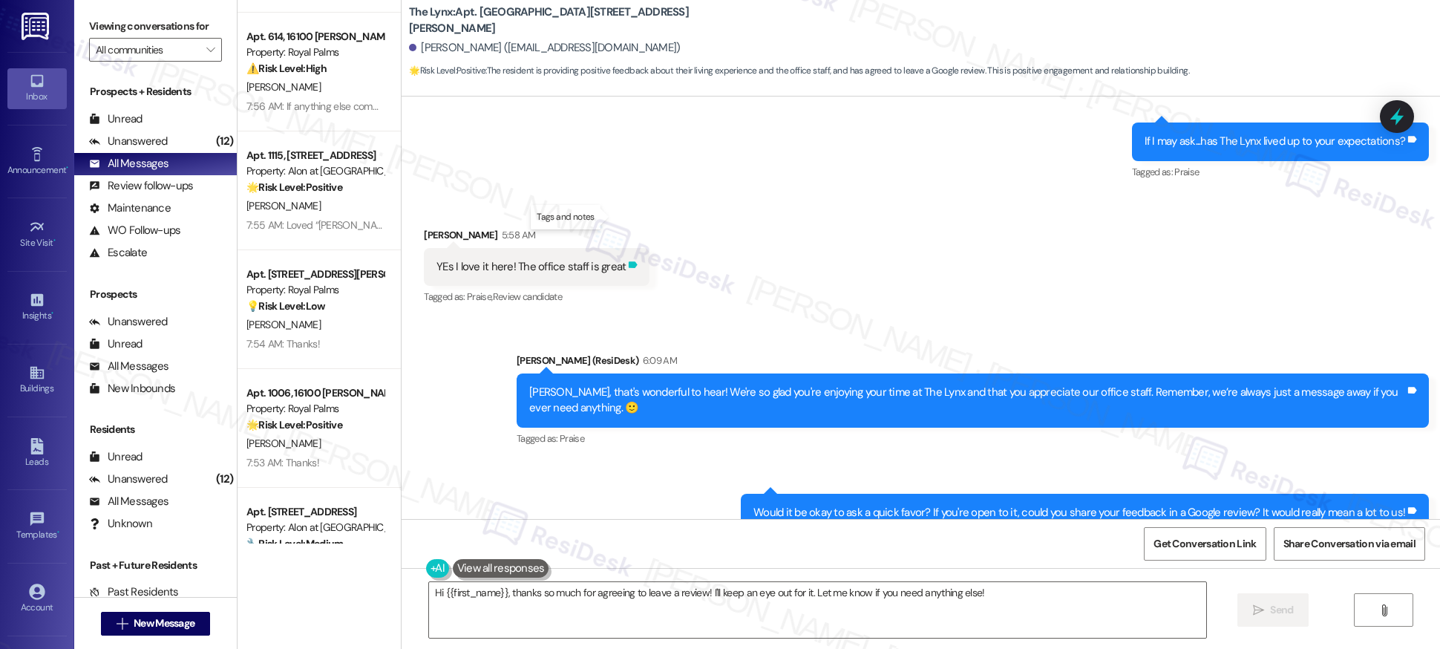
click at [629, 261] on icon at bounding box center [633, 264] width 9 height 7
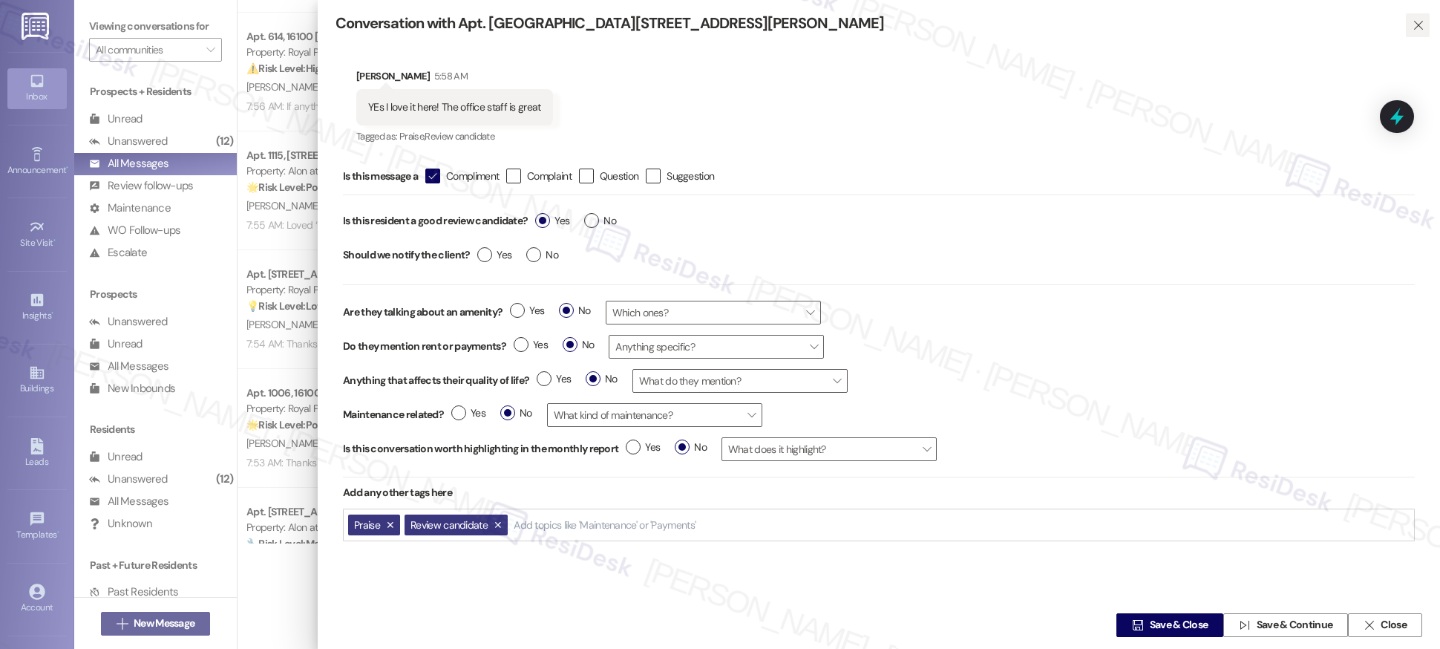
click at [1412, 22] on icon "" at bounding box center [1417, 25] width 11 height 12
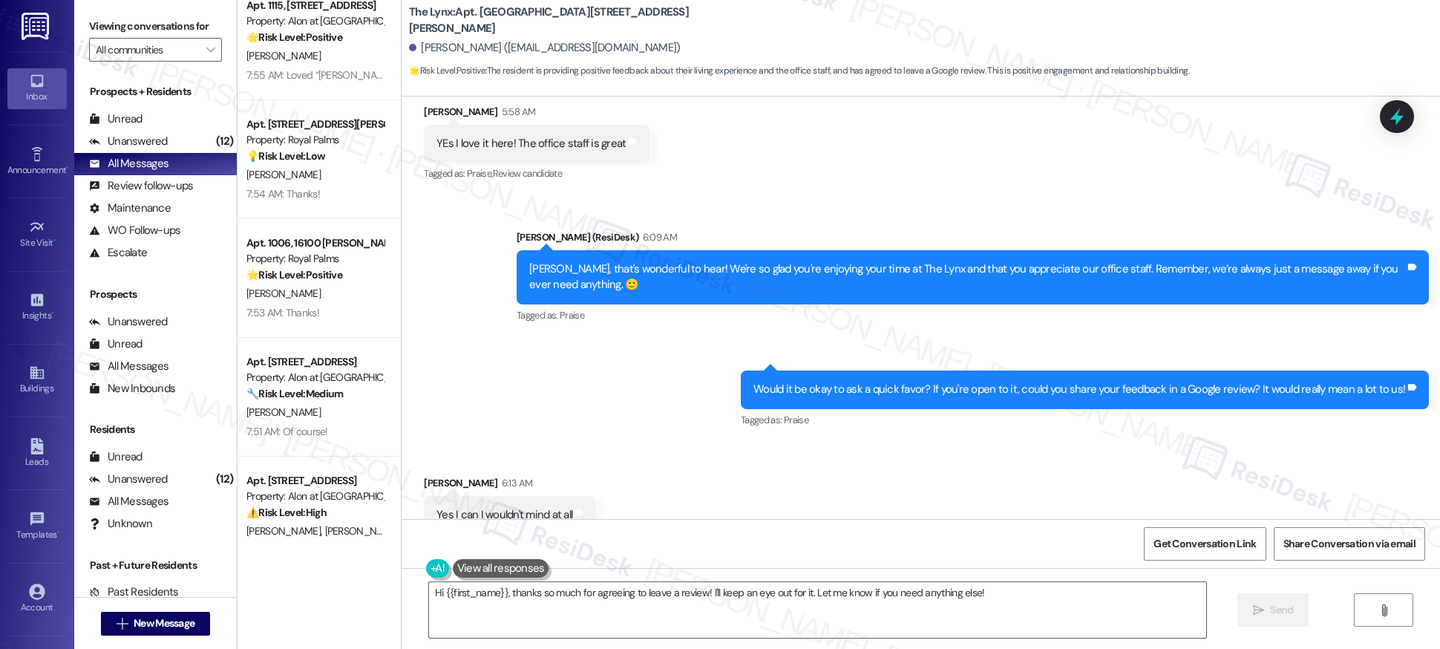
scroll to position [1850, 0]
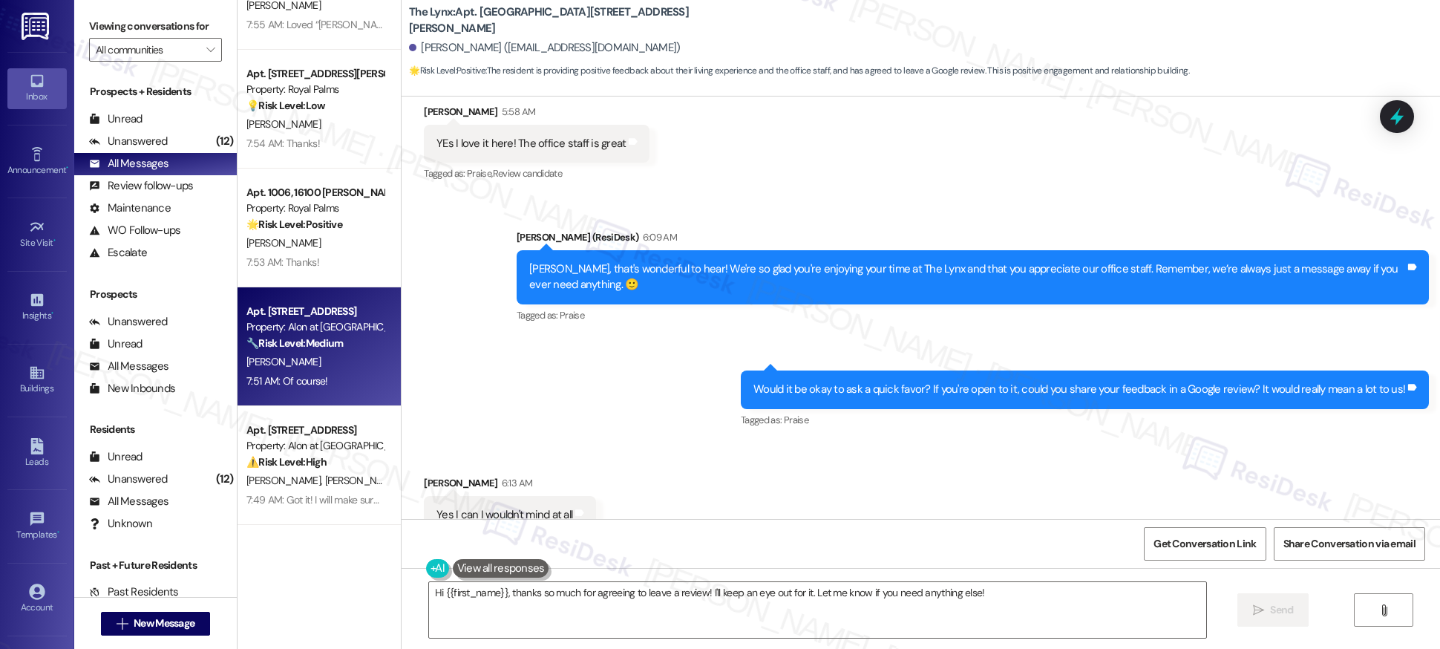
click at [302, 359] on div "[PERSON_NAME]" at bounding box center [315, 362] width 140 height 19
type textarea "Hi {{first_name}}, thanks so much for agreeing to leave a review! I'll keep an …"
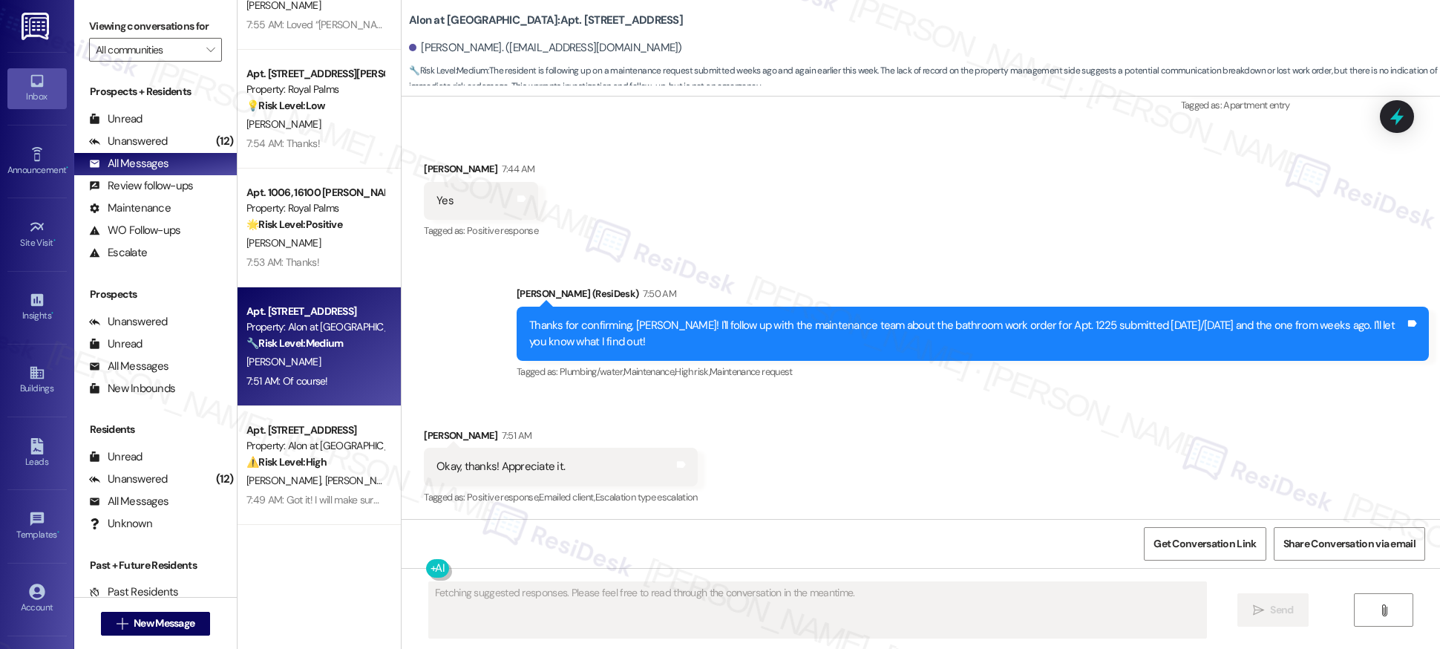
scroll to position [1554, 0]
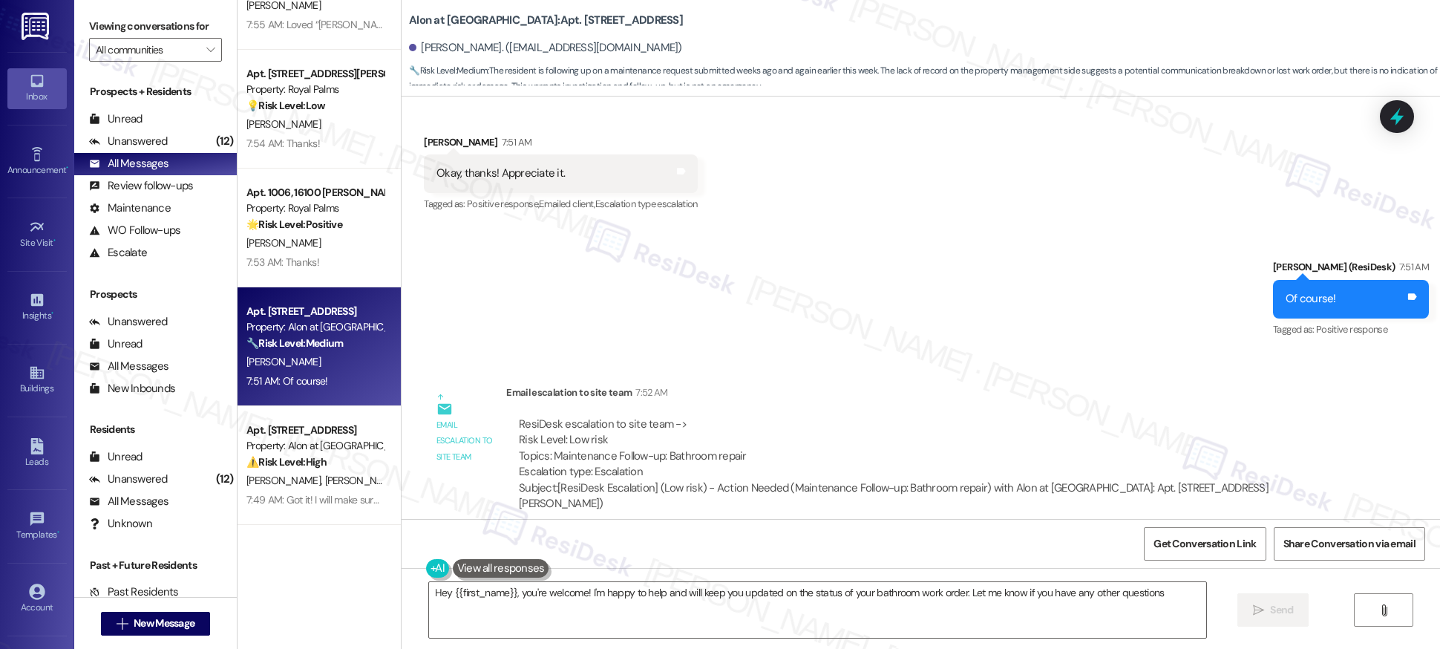
type textarea "Hey {{first_name}}, you're welcome! I'm happy to help and will keep you updated…"
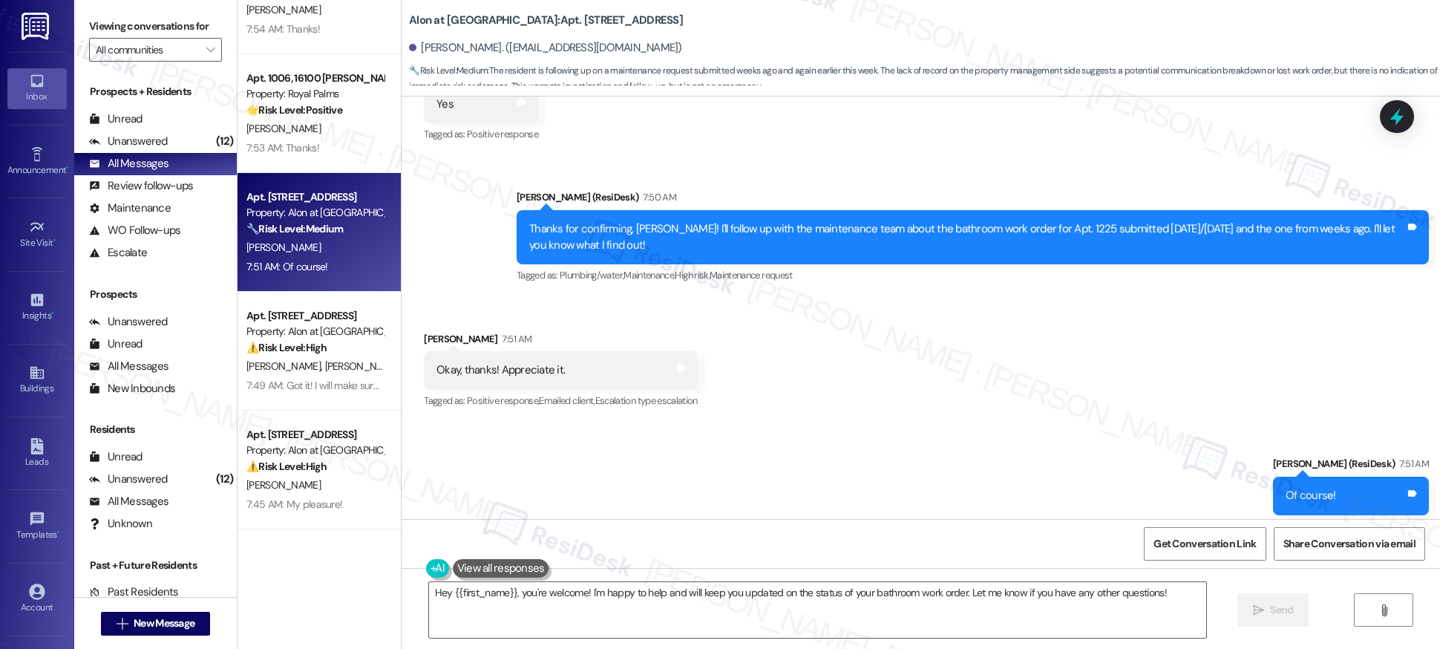
scroll to position [1966, 0]
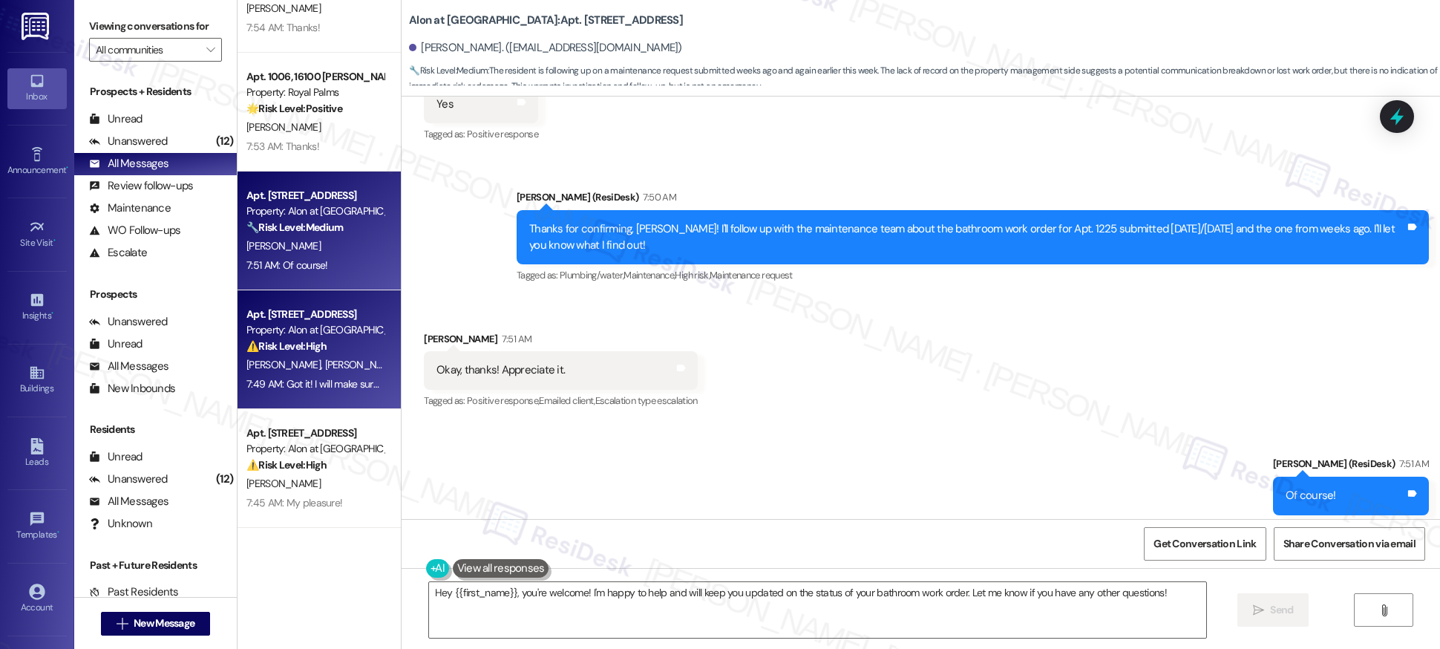
click at [269, 373] on div "B. Smith H. Smith" at bounding box center [315, 364] width 140 height 19
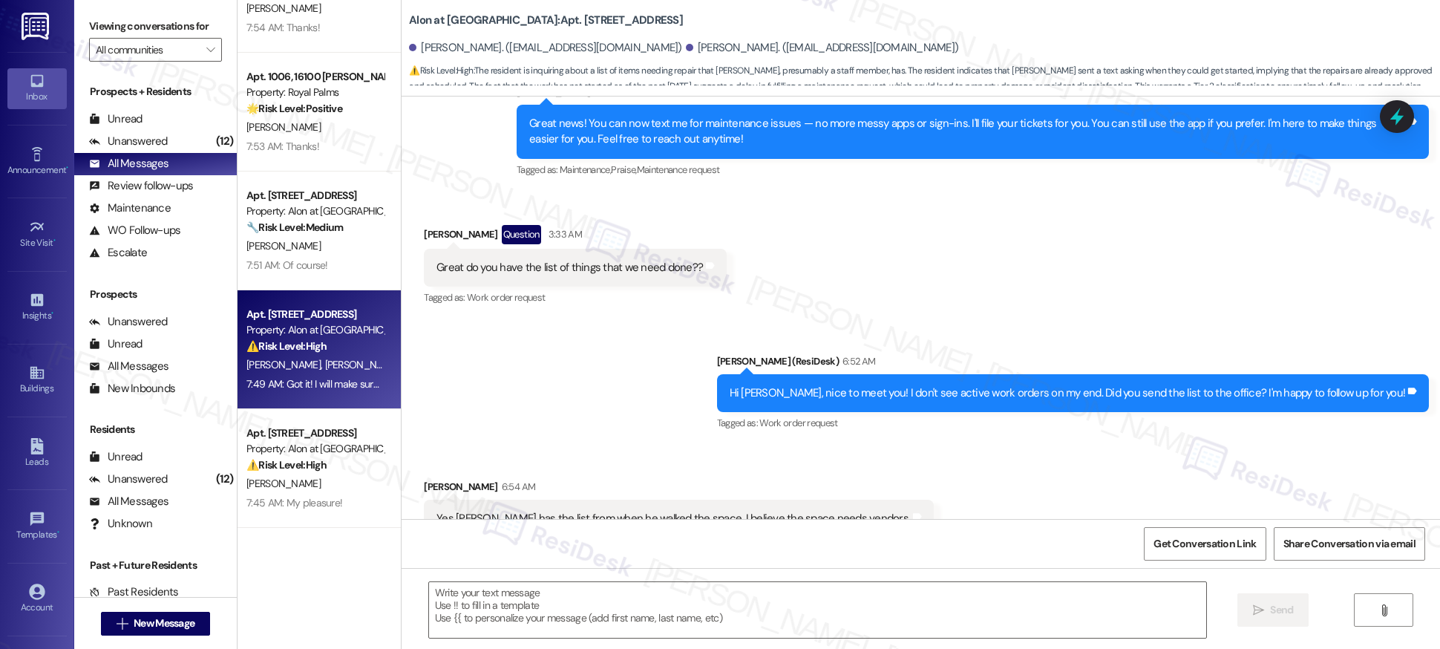
type textarea "Fetching suggested responses. Please feel free to read through the conversation…"
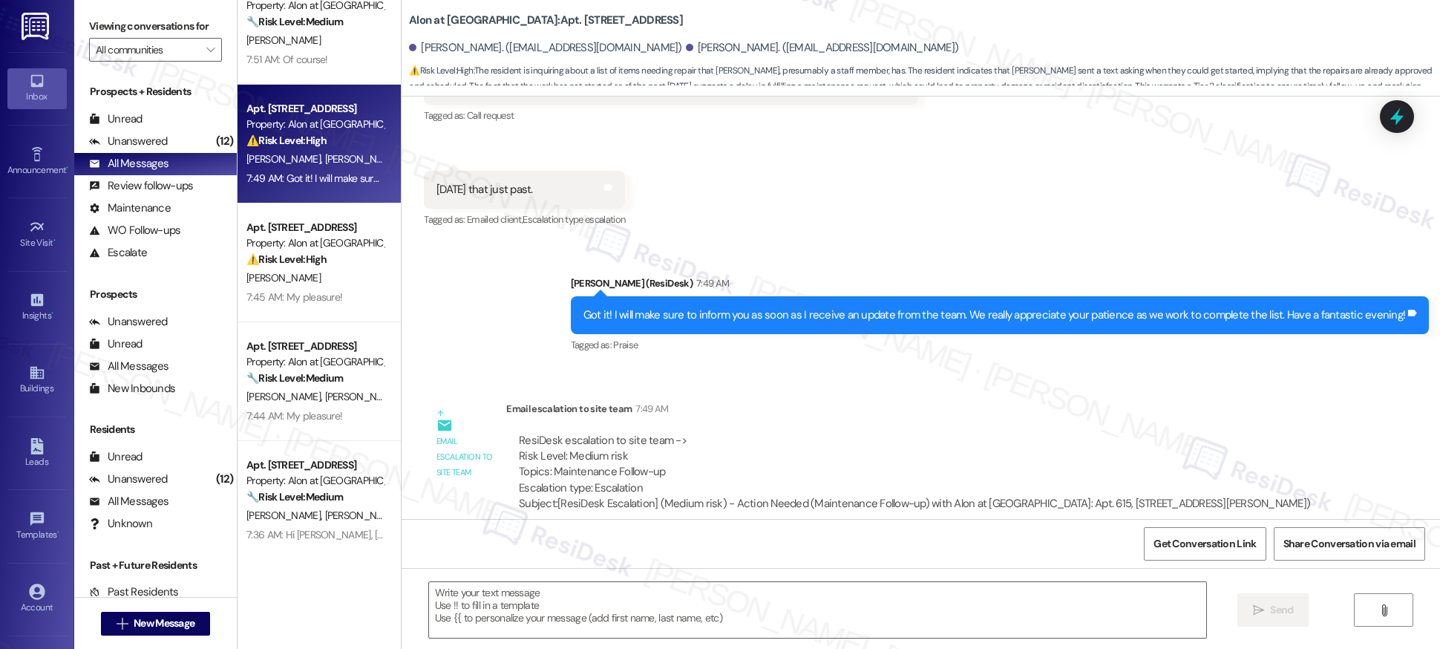
scroll to position [2185, 0]
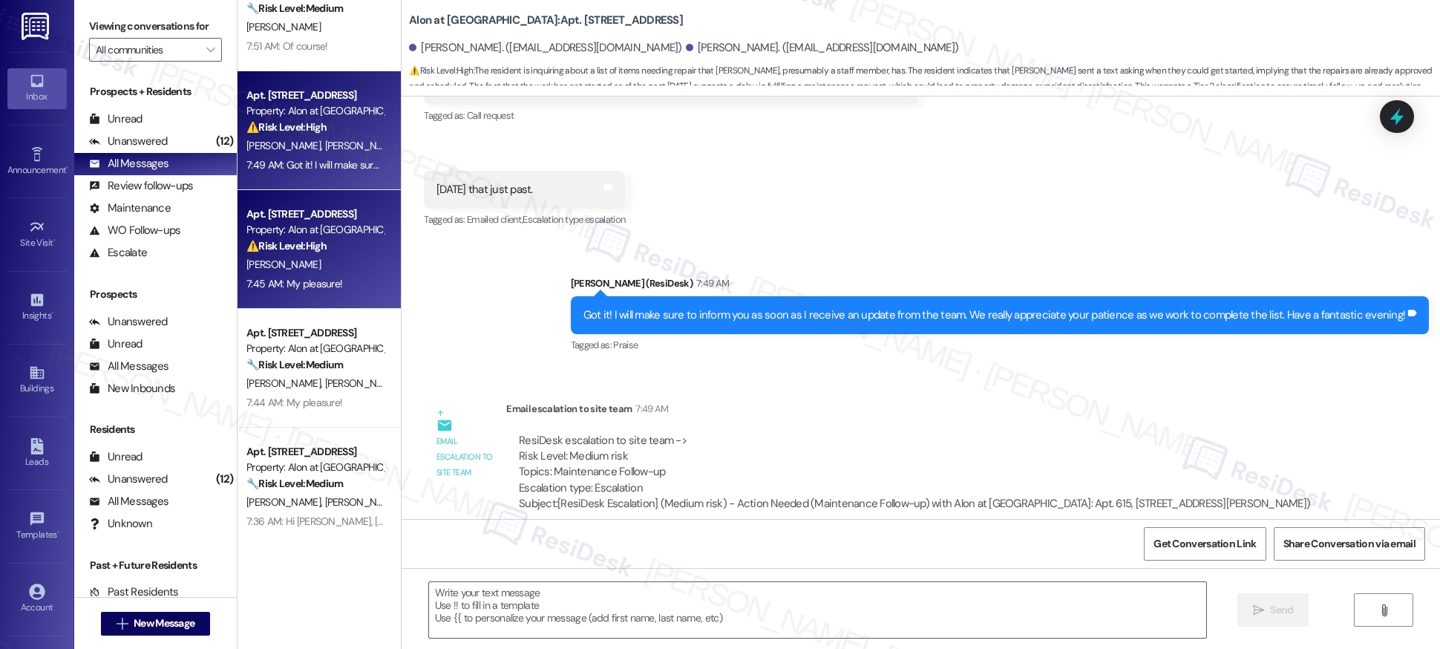
click at [354, 292] on div "7:45 AM: My pleasure! 7:45 AM: My pleasure!" at bounding box center [315, 284] width 140 height 19
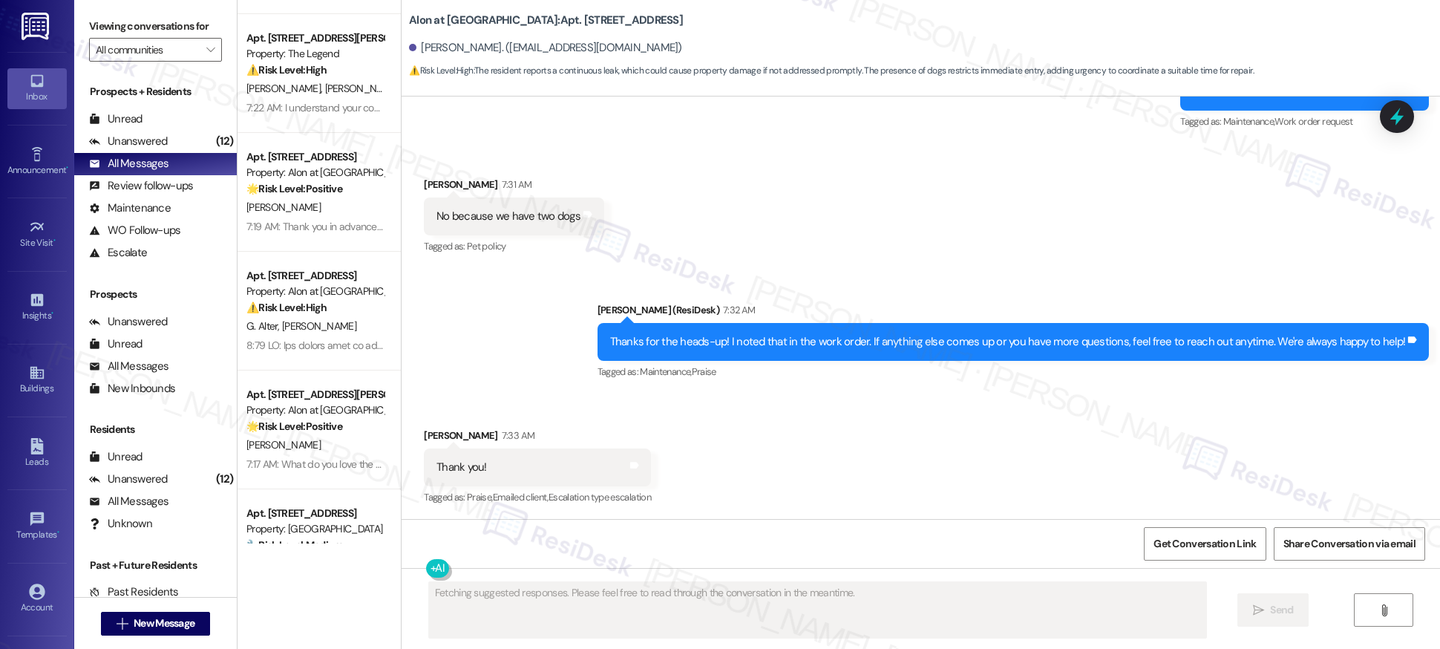
scroll to position [3004, 0]
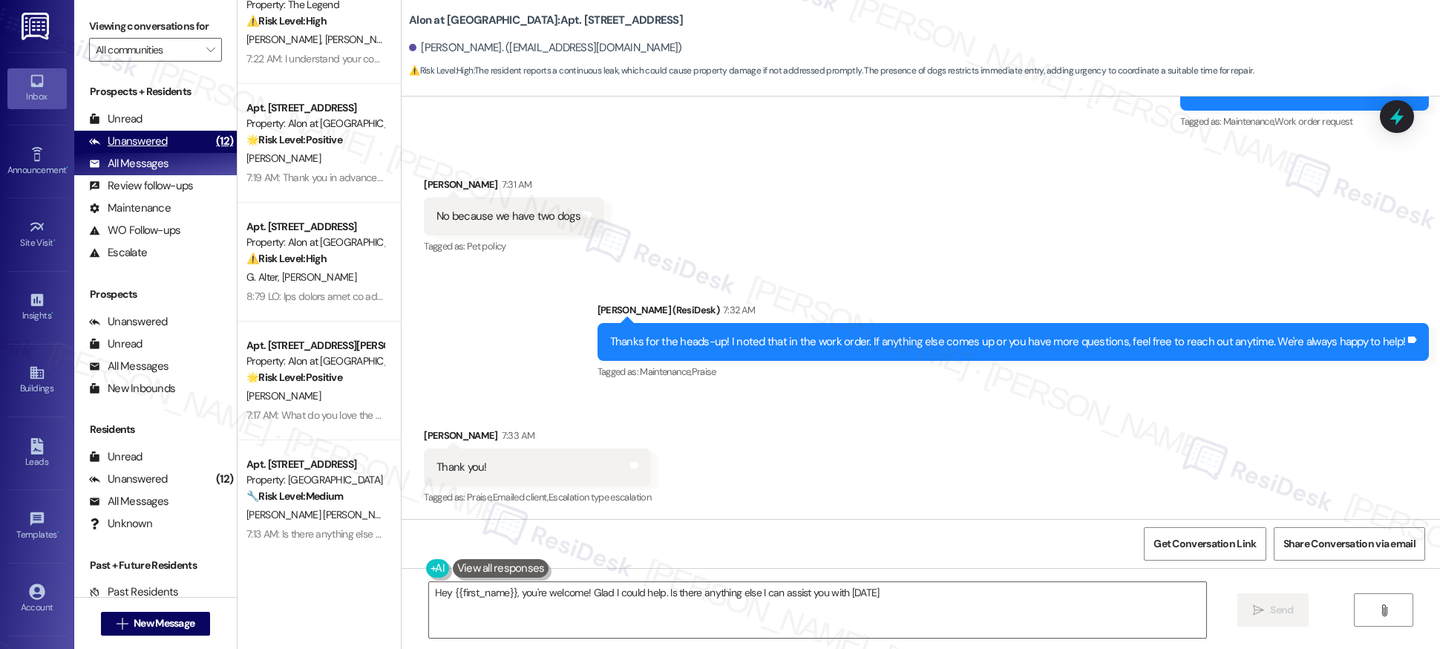
type textarea "Hey {{first_name}}, you're welcome! Glad I could help. Is there anything else I…"
click at [132, 143] on div "Unanswered" at bounding box center [128, 142] width 79 height 16
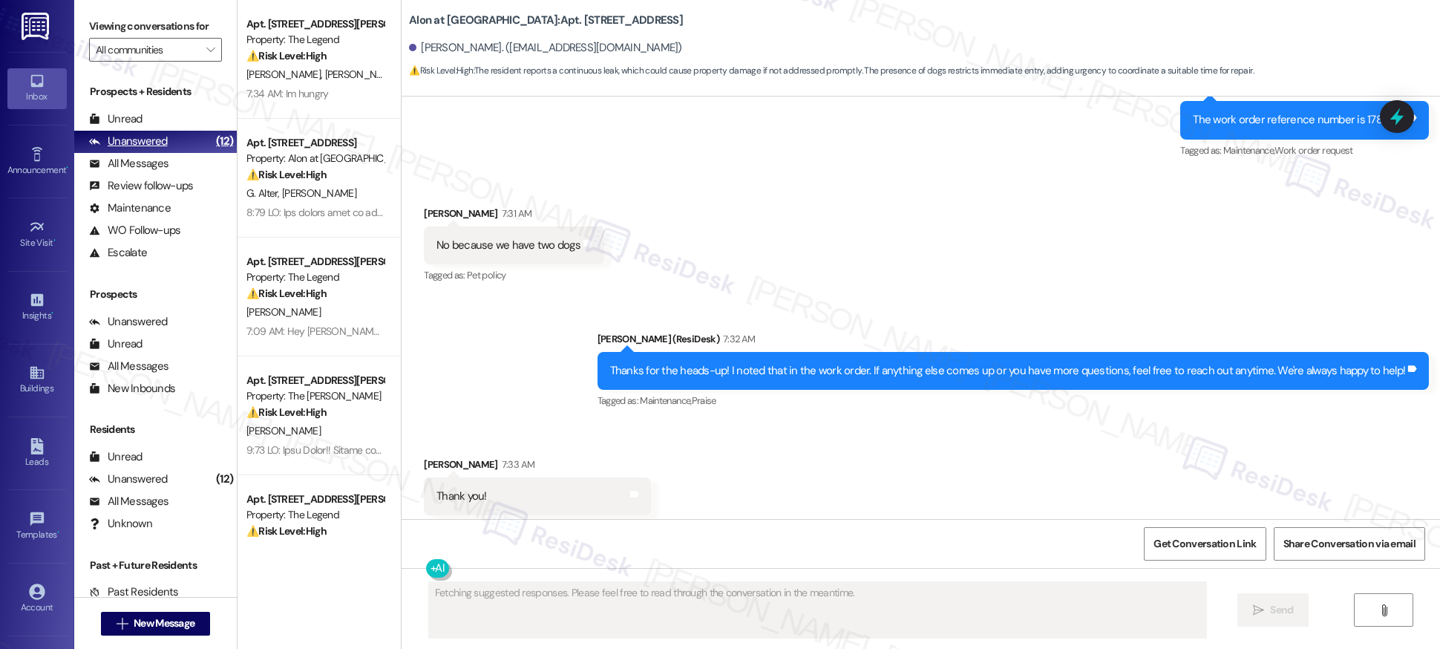
scroll to position [715, 0]
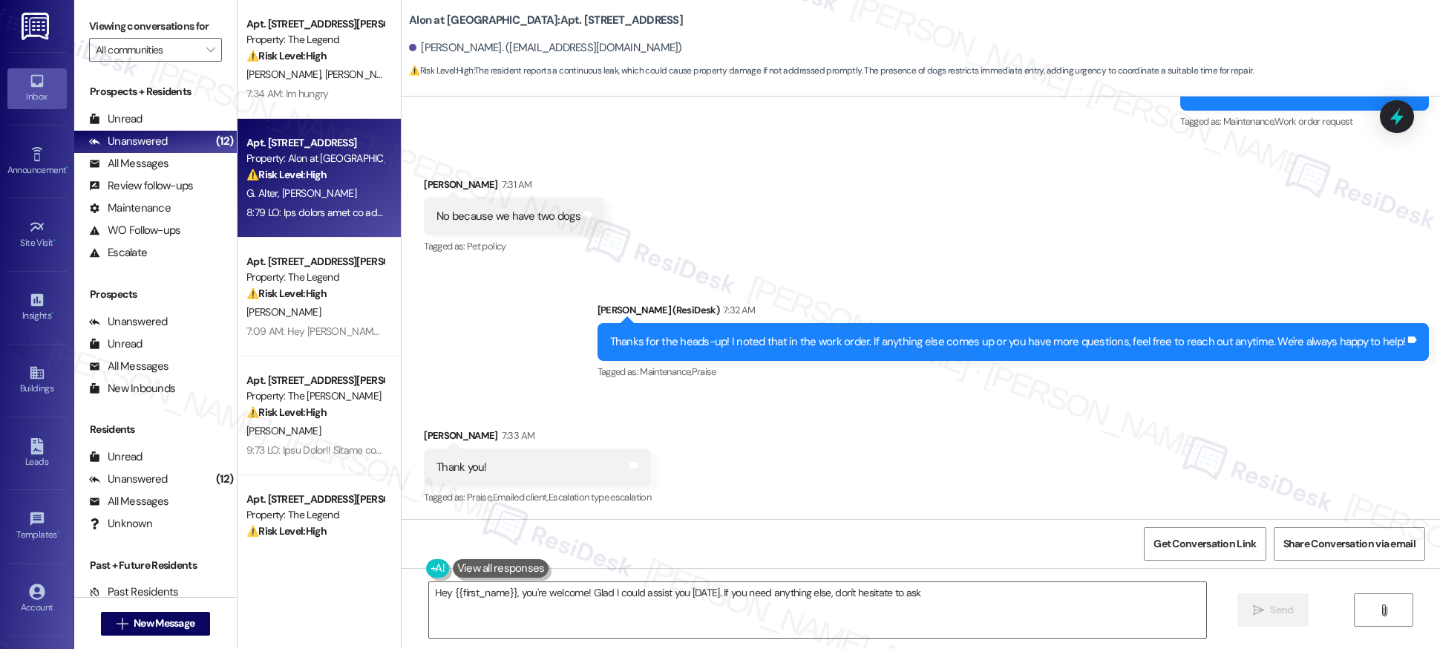
type textarea "Hey {{first_name}}, you're welcome! Glad I could assist you today. If you need …"
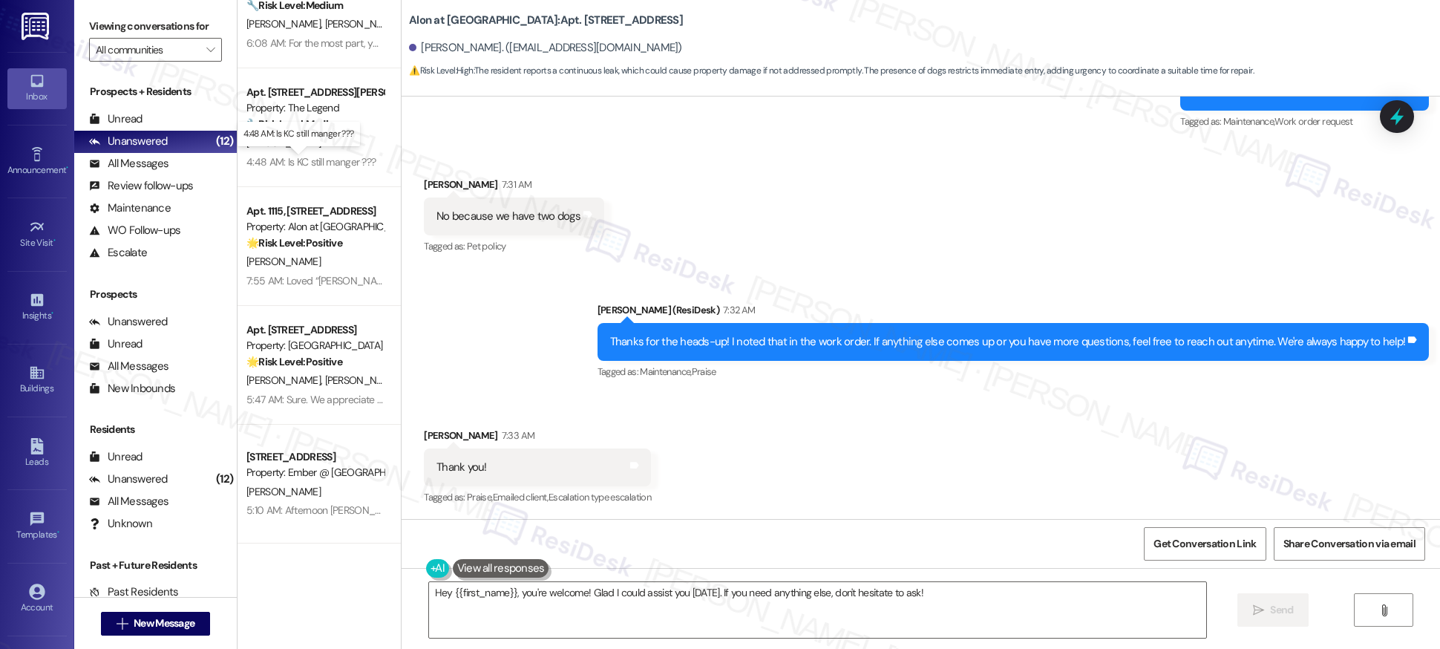
scroll to position [0, 0]
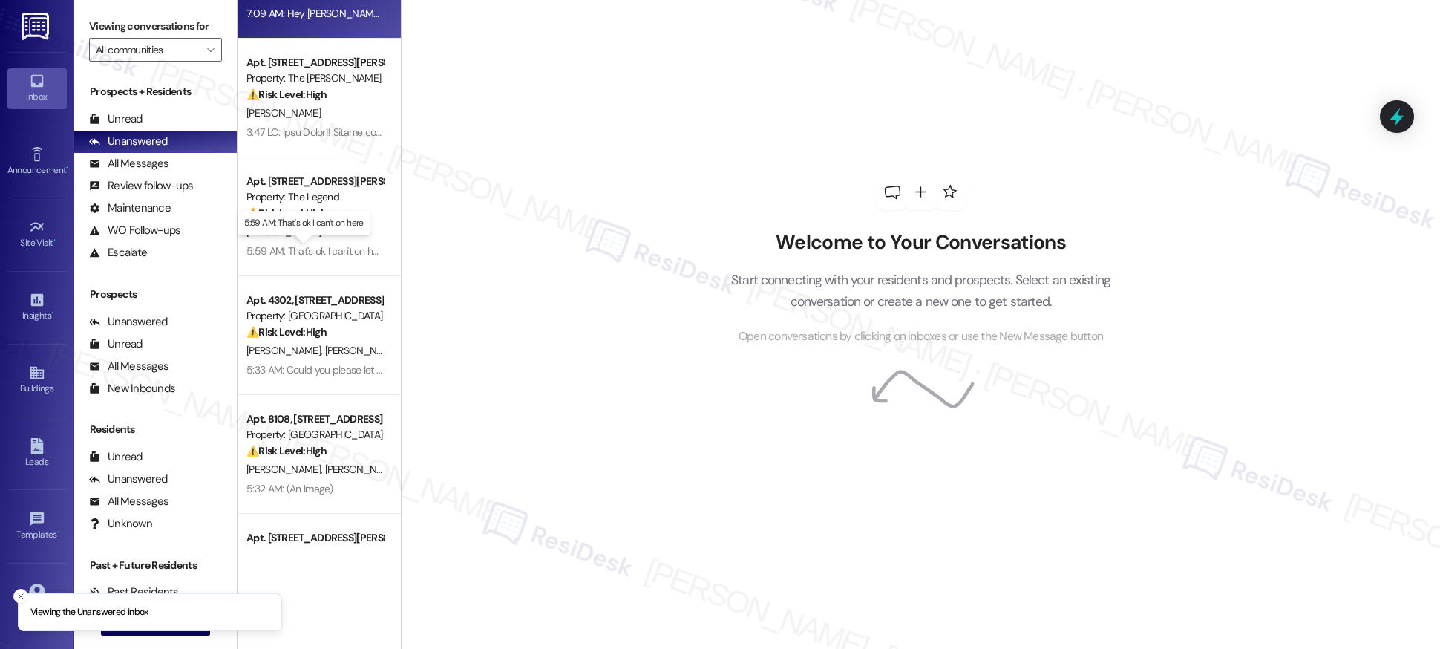
scroll to position [1000, 0]
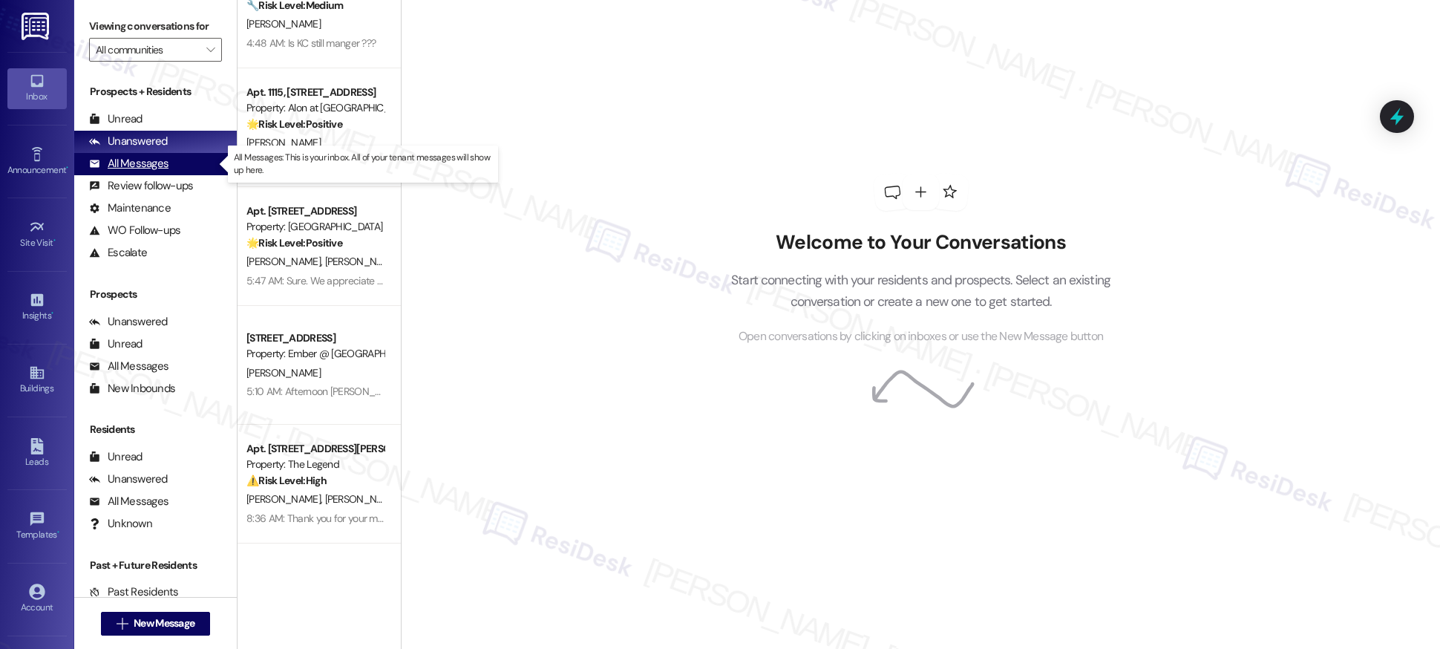
click at [139, 169] on div "All Messages" at bounding box center [128, 164] width 79 height 16
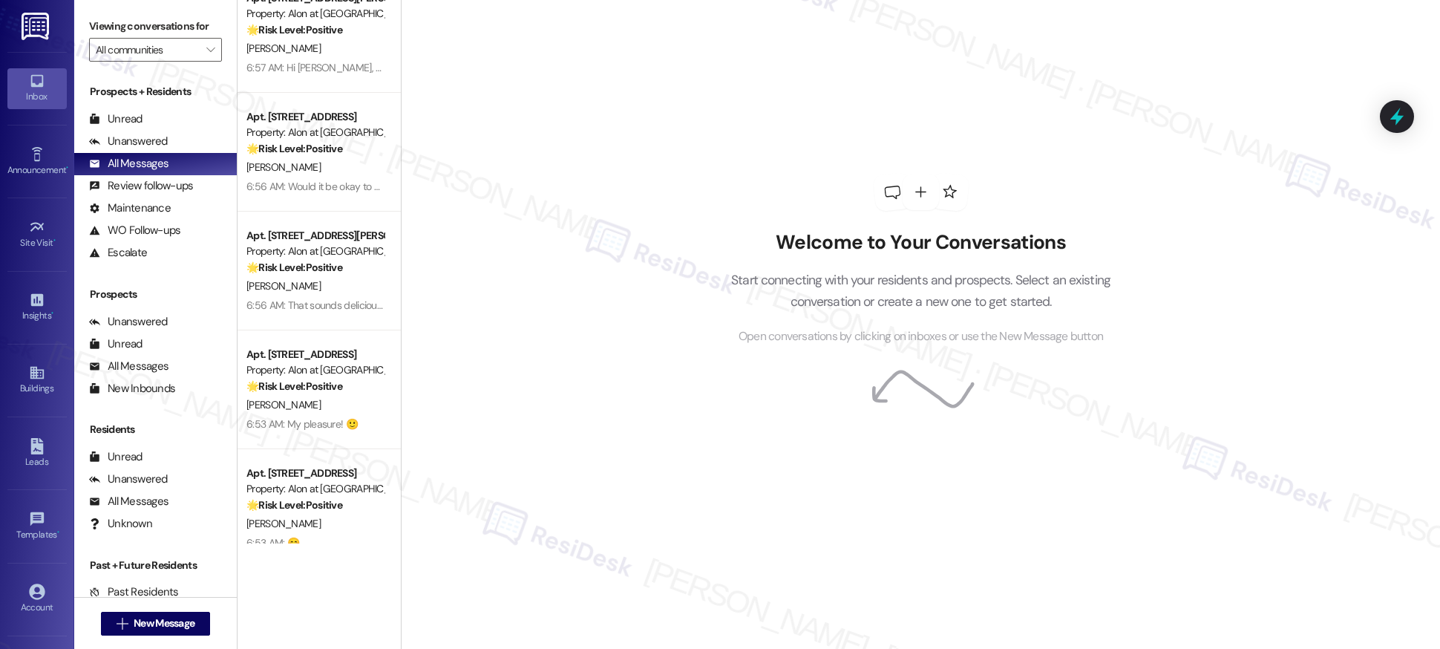
scroll to position [5394, 0]
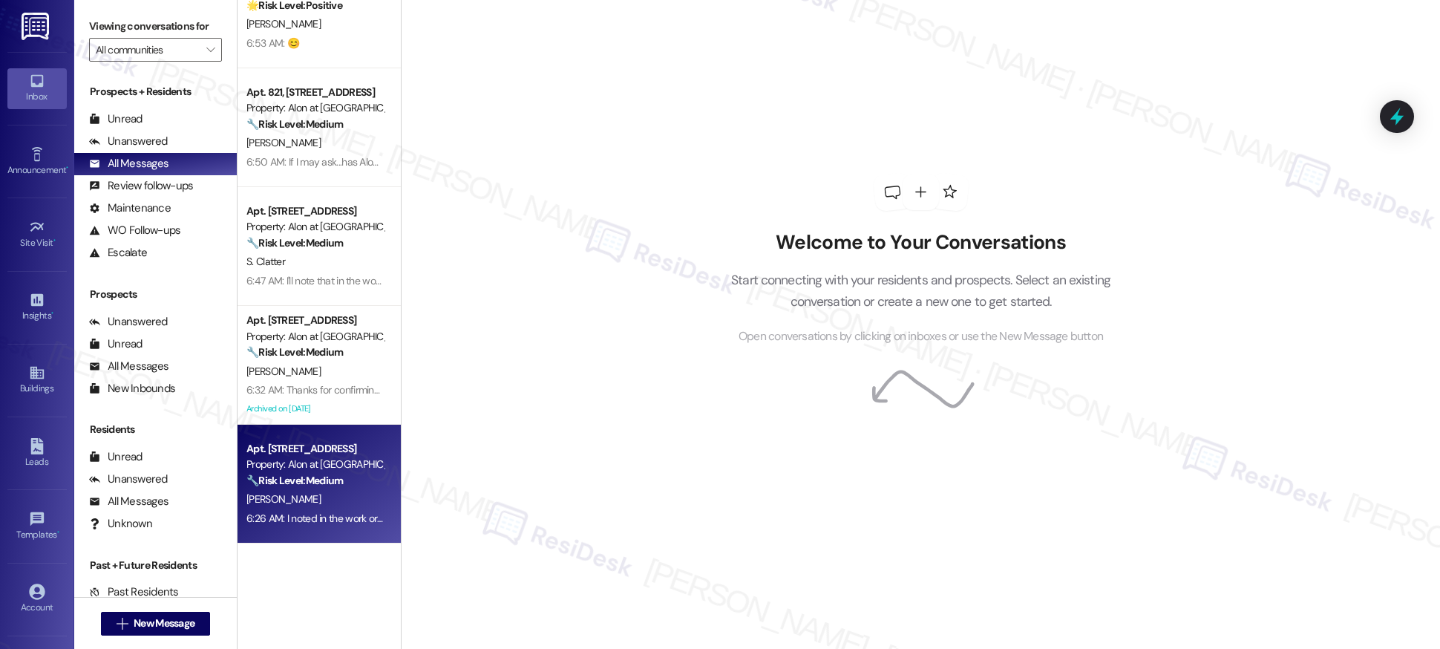
click at [313, 509] on div "6:26 AM: I noted in the work order that they need to schedule an appointment an…" at bounding box center [315, 518] width 140 height 19
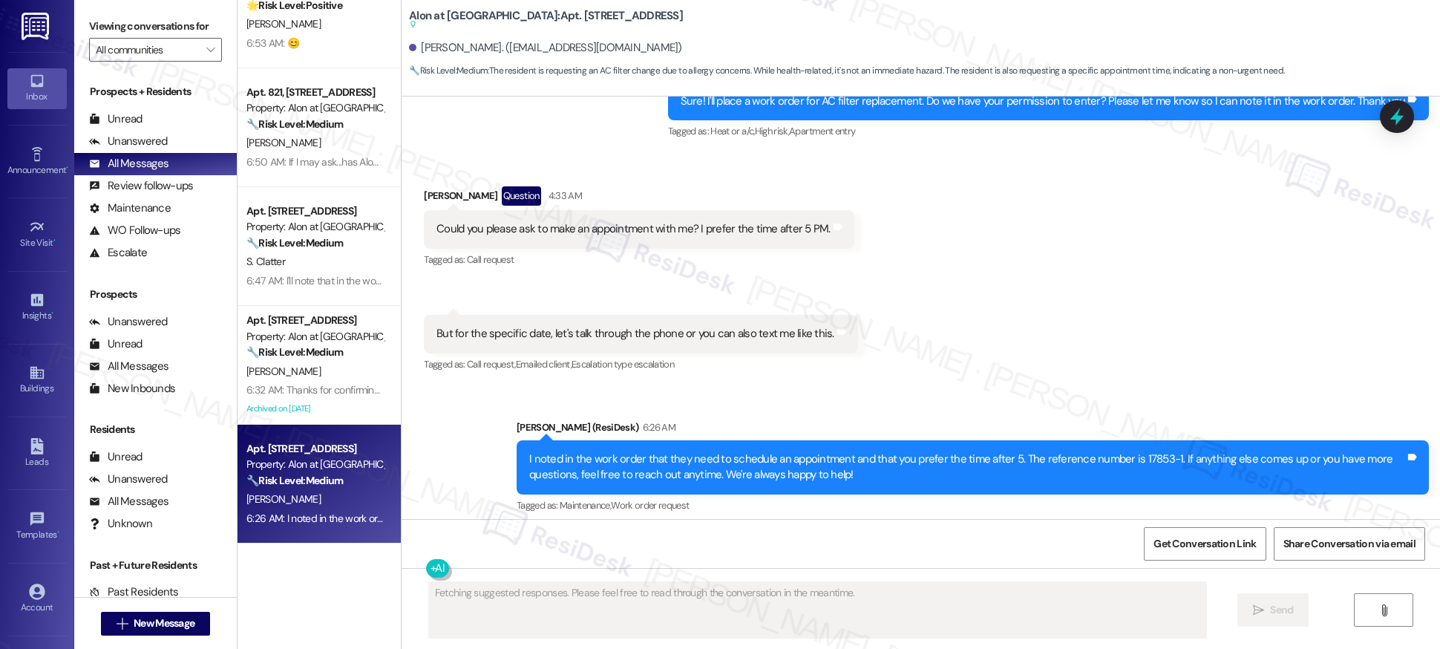
scroll to position [918, 0]
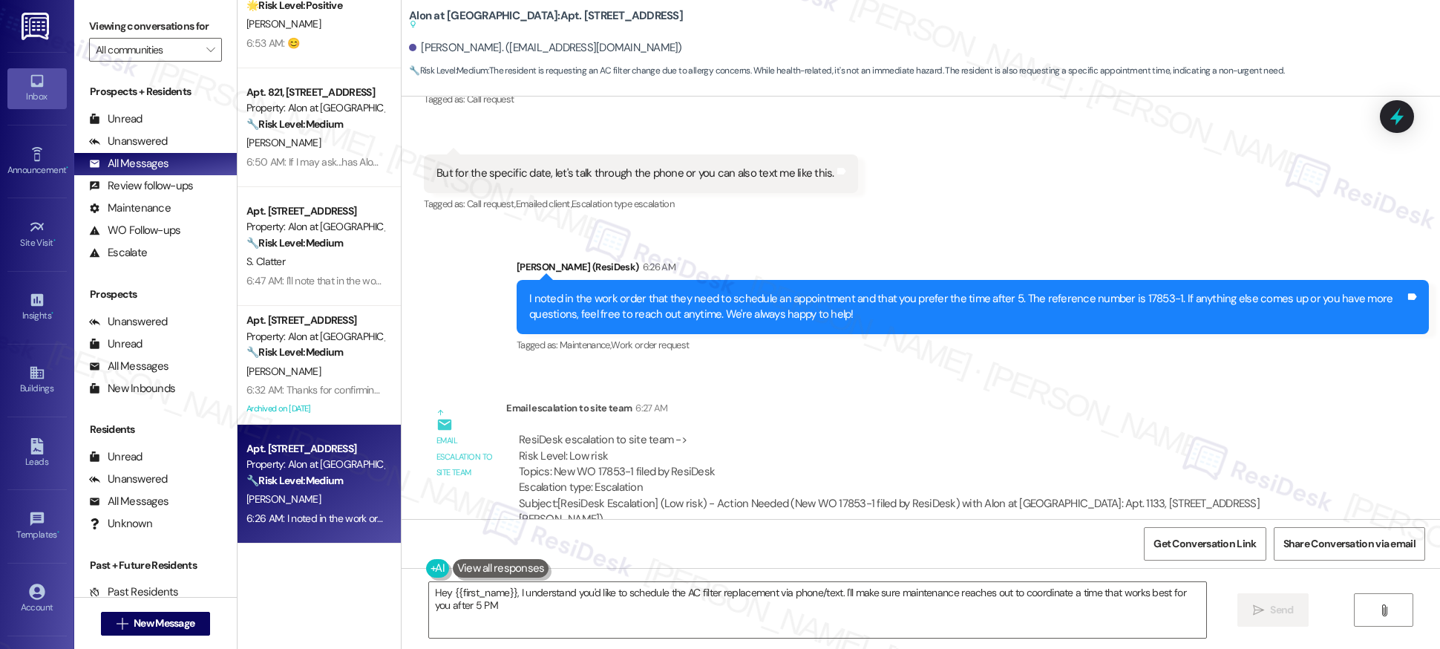
type textarea "Hey {{first_name}}, I understand you'd like to schedule the AC filter replaceme…"
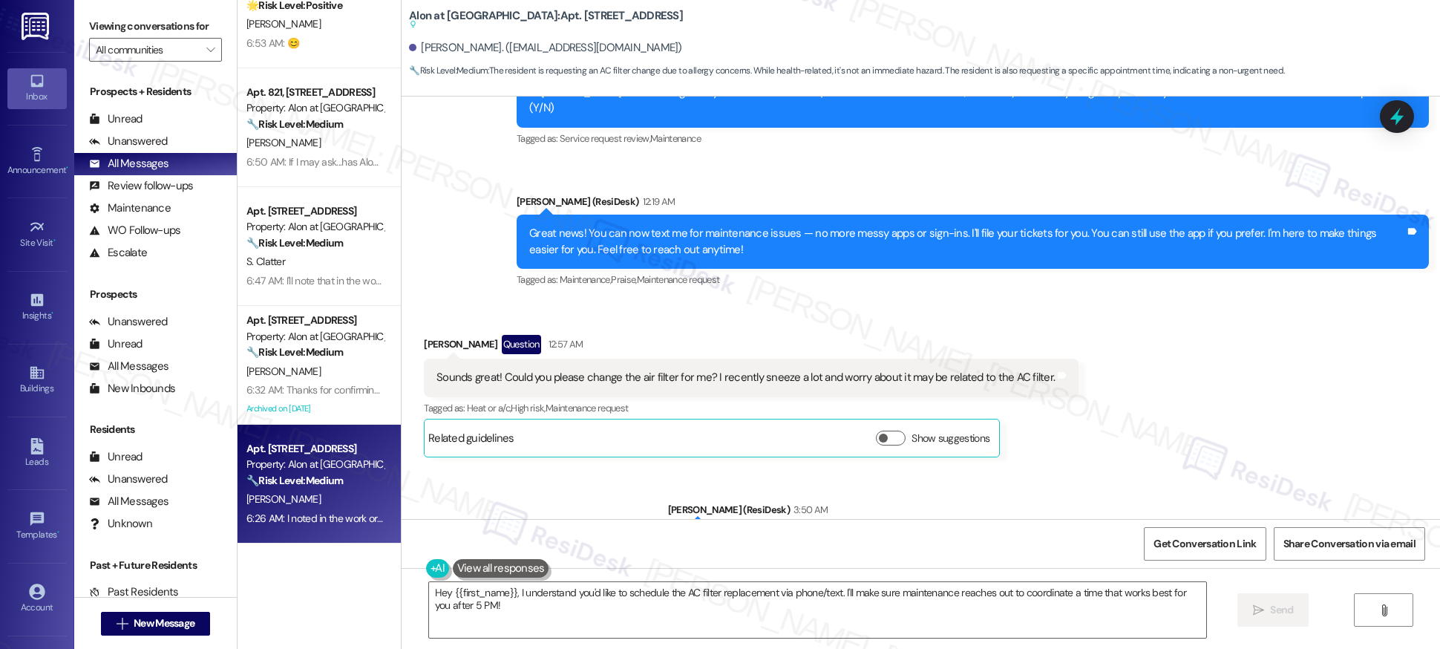
scroll to position [0, 0]
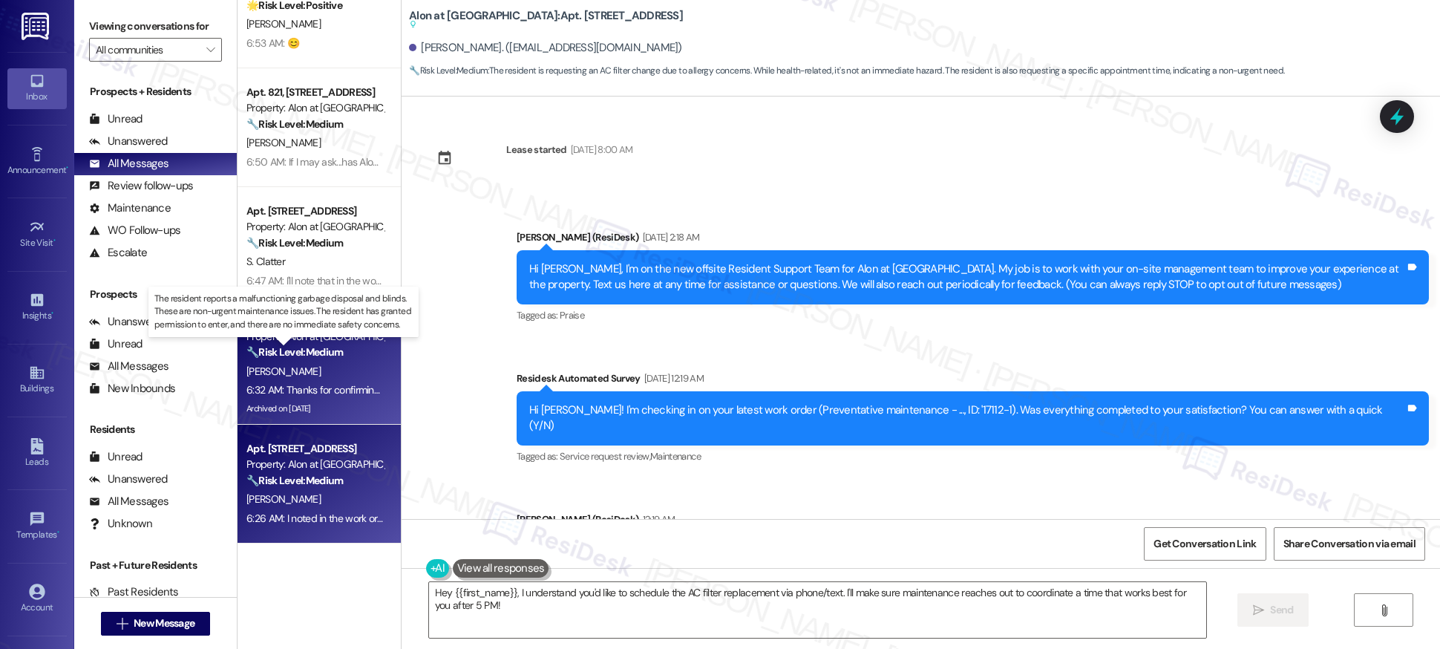
click at [288, 351] on strong "🔧 Risk Level: Medium" at bounding box center [294, 351] width 96 height 13
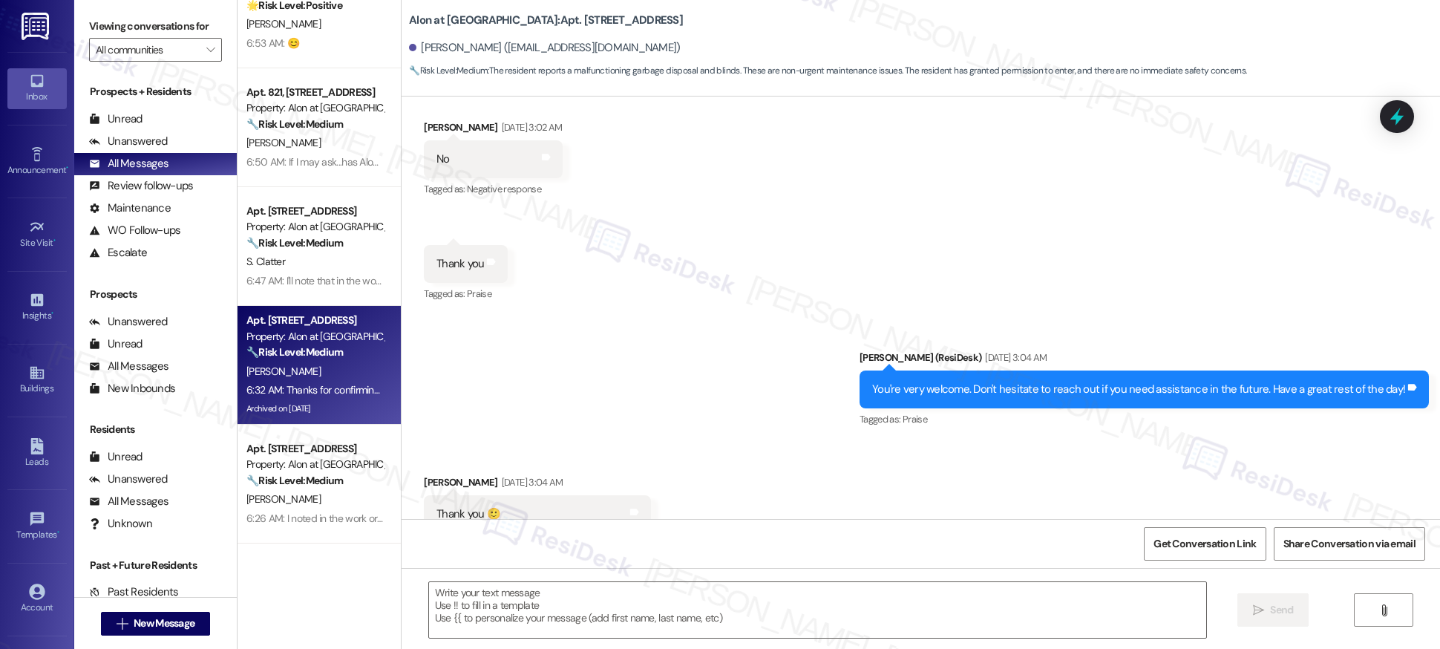
type textarea "Fetching suggested responses. Please feel free to read through the conversation…"
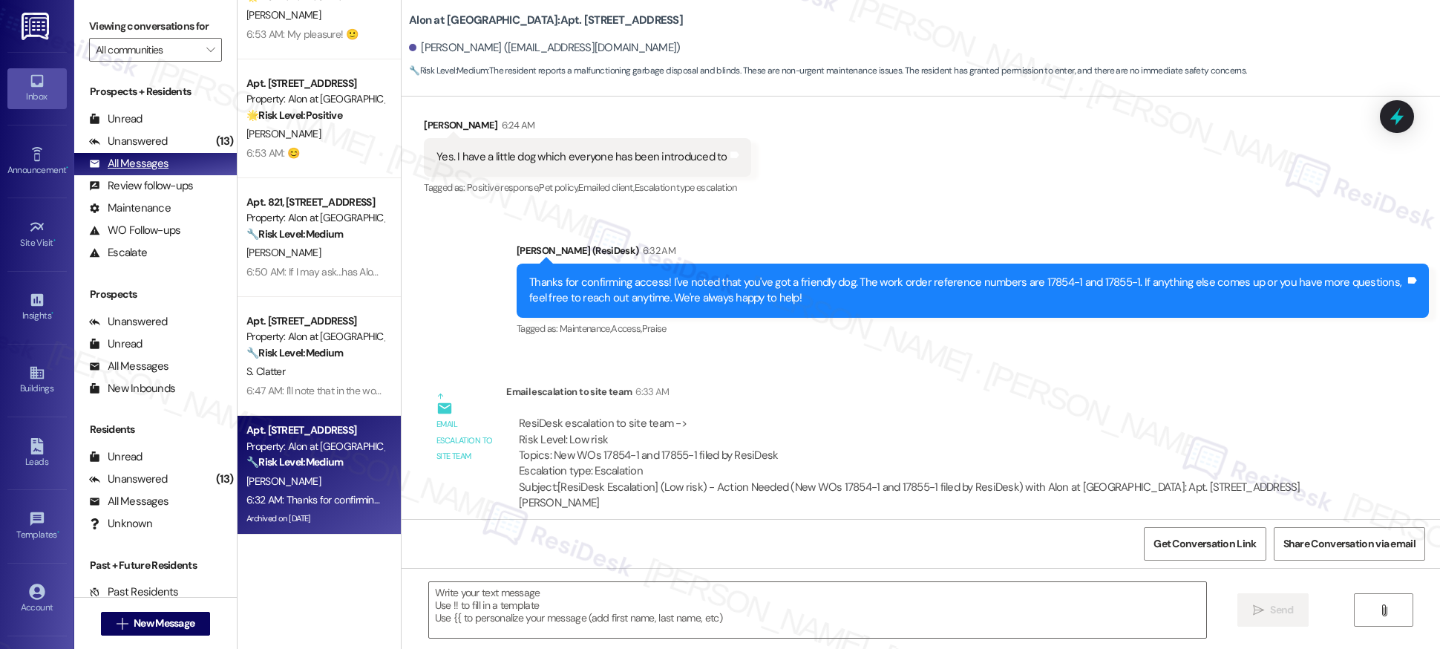
scroll to position [5269, 0]
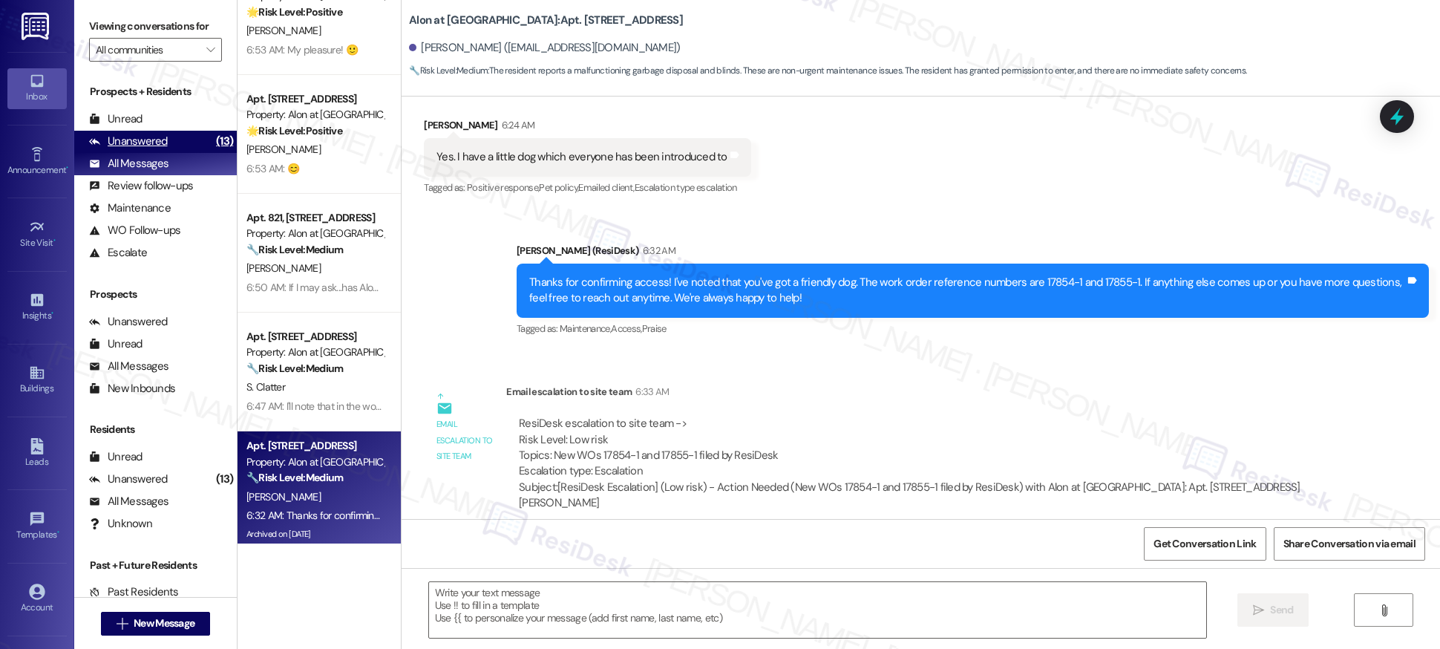
click at [140, 142] on div "Unanswered" at bounding box center [128, 142] width 79 height 16
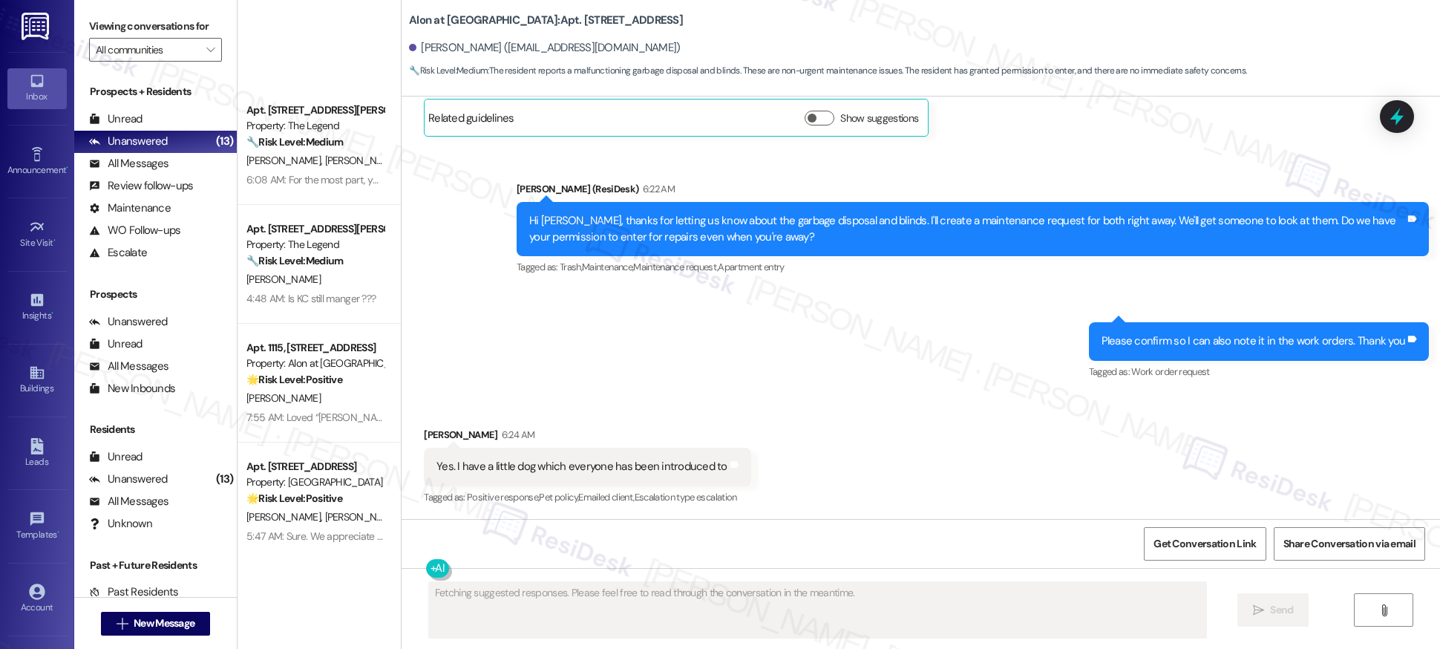
scroll to position [1000, 0]
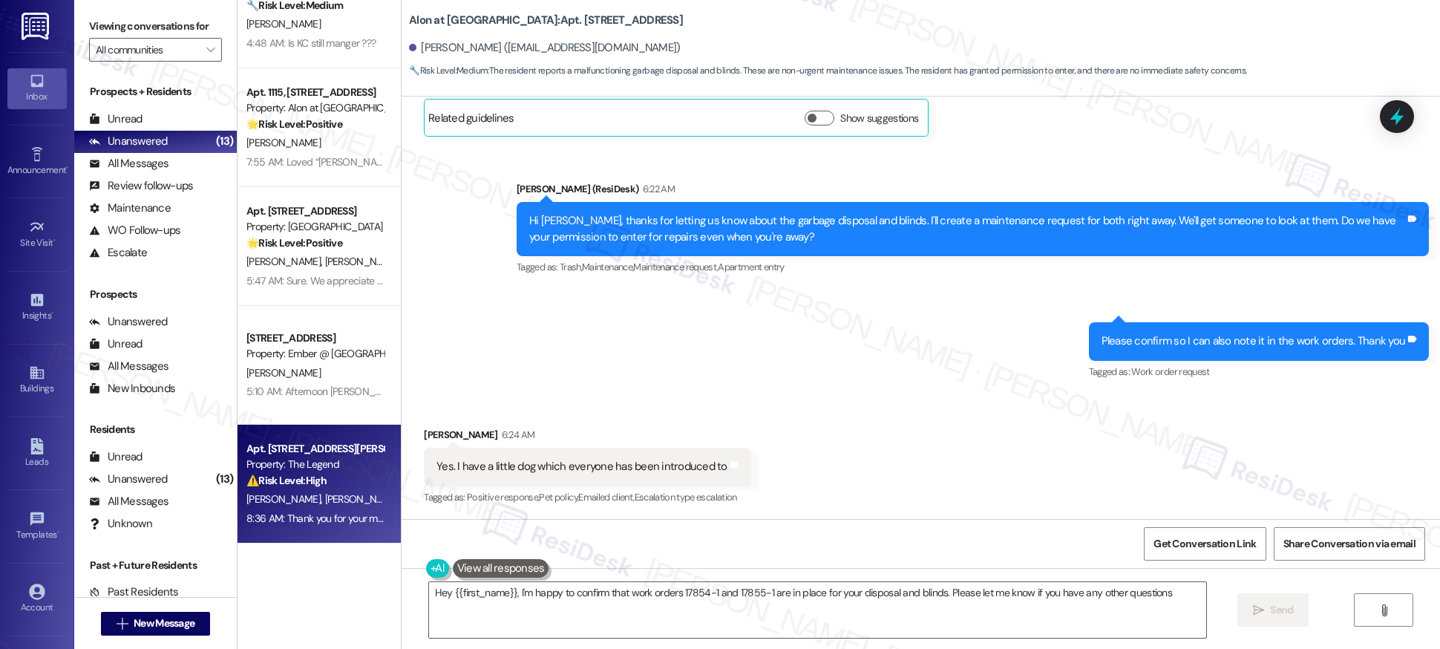
type textarea "Hey {{first_name}}, I'm happy to confirm that work orders 17854-1 and 17855-1 a…"
click at [353, 470] on div "Apt. [STREET_ADDRESS][PERSON_NAME] Property: The Legend ⚠️ Risk Level: High The…" at bounding box center [315, 464] width 140 height 50
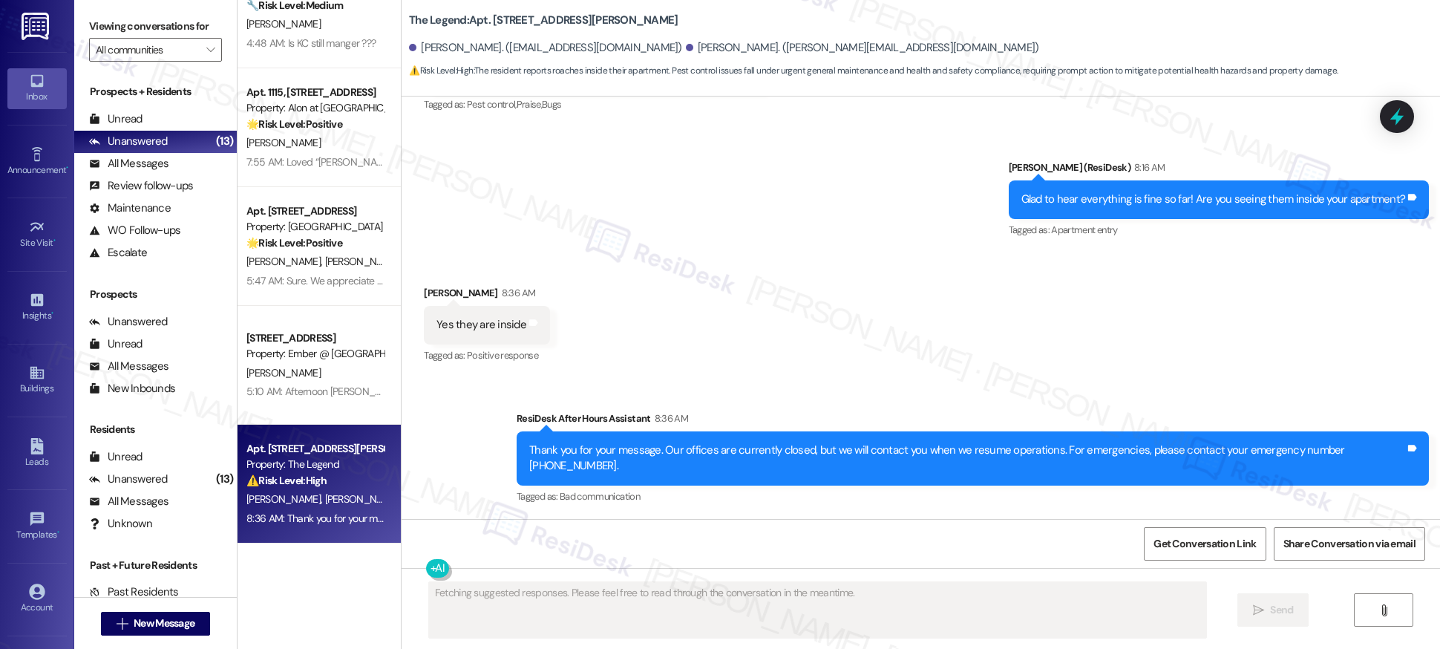
scroll to position [1577, 0]
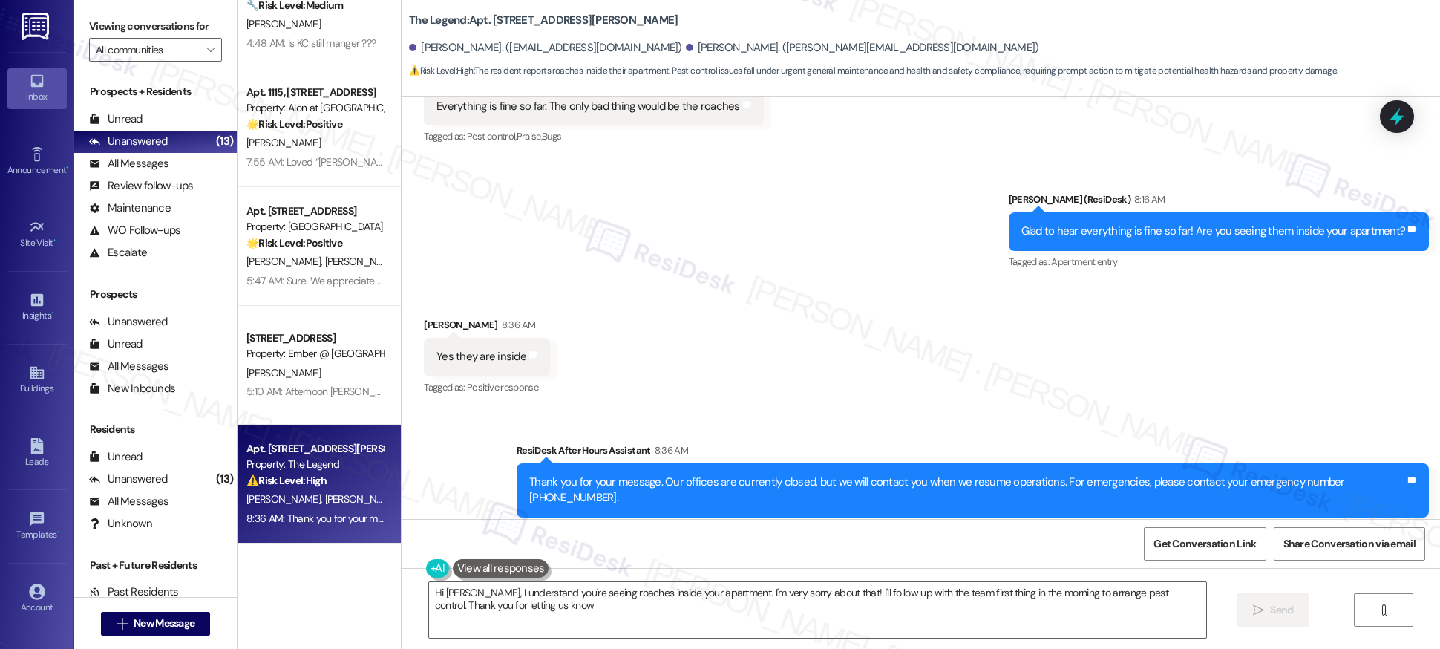
type textarea "Hi [PERSON_NAME], I understand you're seeing roaches inside your apartment. I'm…"
click at [675, 197] on div "Sent via SMS [PERSON_NAME] (ResiDesk) 8:16 AM Glad to hear everything is fine s…" at bounding box center [921, 220] width 1038 height 125
click at [1179, 125] on div "Received via SMS [PERSON_NAME] Neutral 5:57 AM Everything is fine so far. The o…" at bounding box center [921, 88] width 1038 height 141
click at [822, 243] on div "Sent via SMS [PERSON_NAME] (ResiDesk) 8:16 AM Glad to hear everything is fine s…" at bounding box center [921, 220] width 1038 height 125
